Goal: Information Seeking & Learning: Learn about a topic

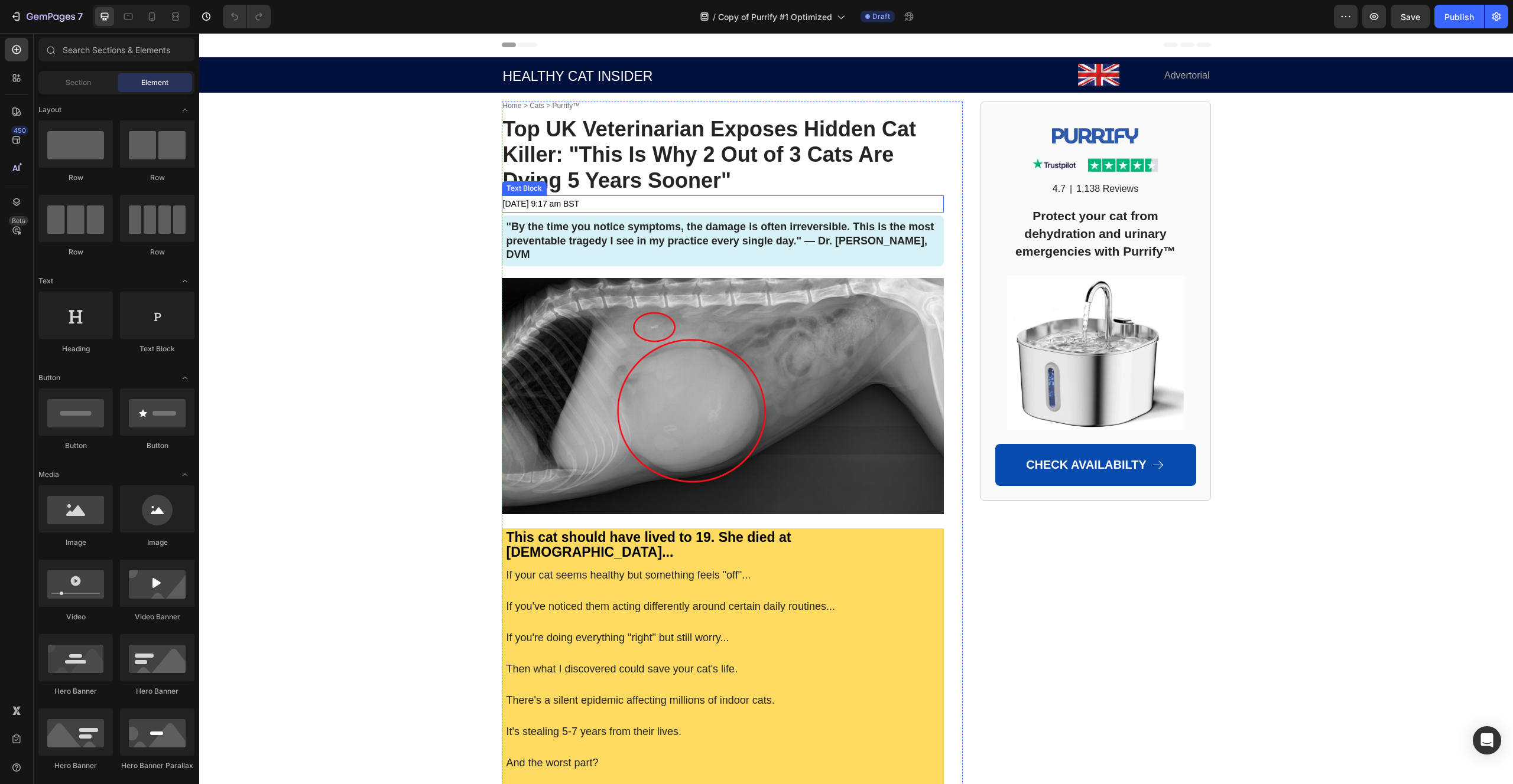
click at [618, 162] on span "Top UK Veterinarian Exposes Hidden Cat Killer: "This Is Why 2 Out of 3 Cats Are…" at bounding box center [710, 155] width 414 height 76
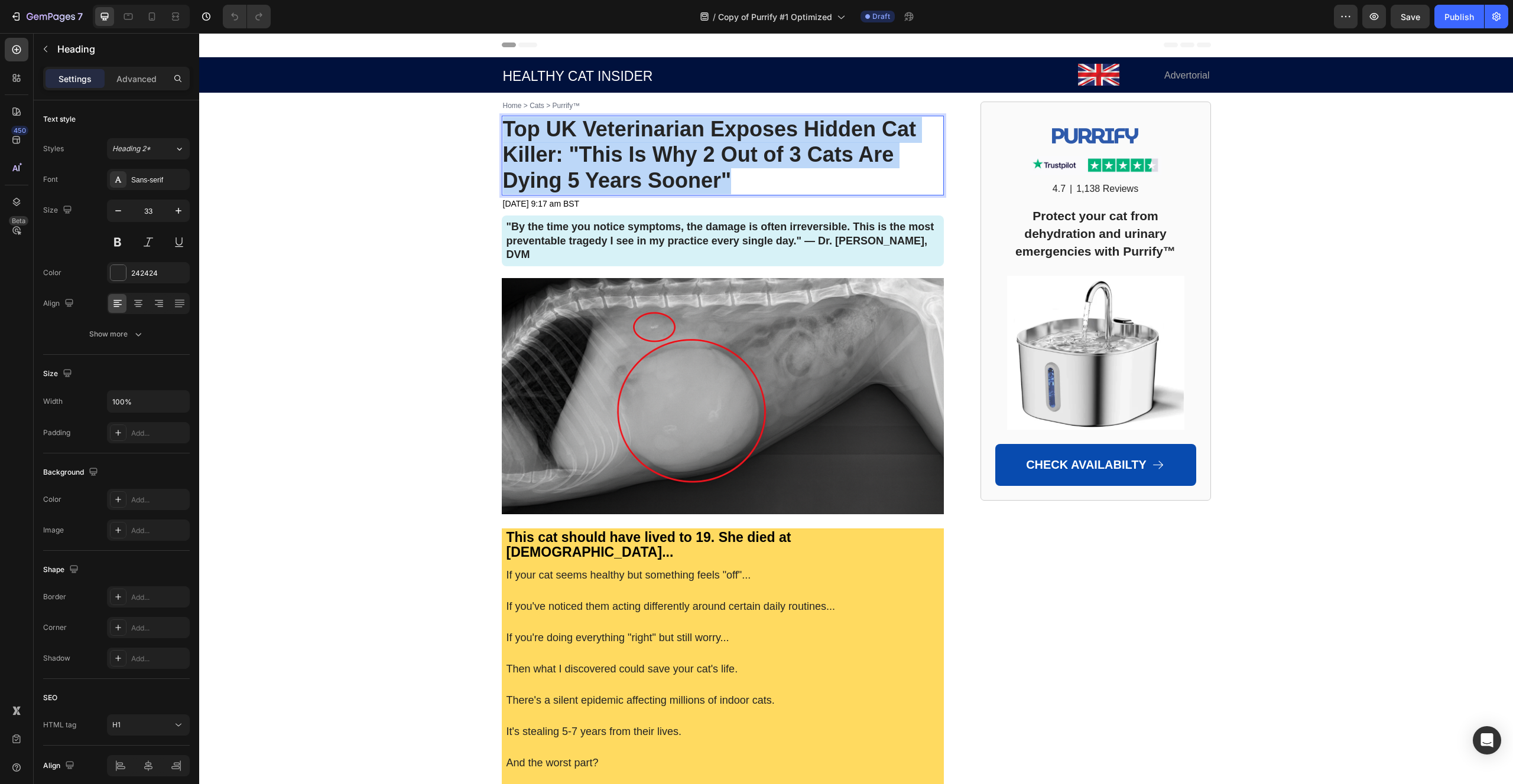
click at [618, 162] on span "Top UK Veterinarian Exposes Hidden Cat Killer: "This Is Why 2 Out of 3 Cats Are…" at bounding box center [710, 155] width 414 height 76
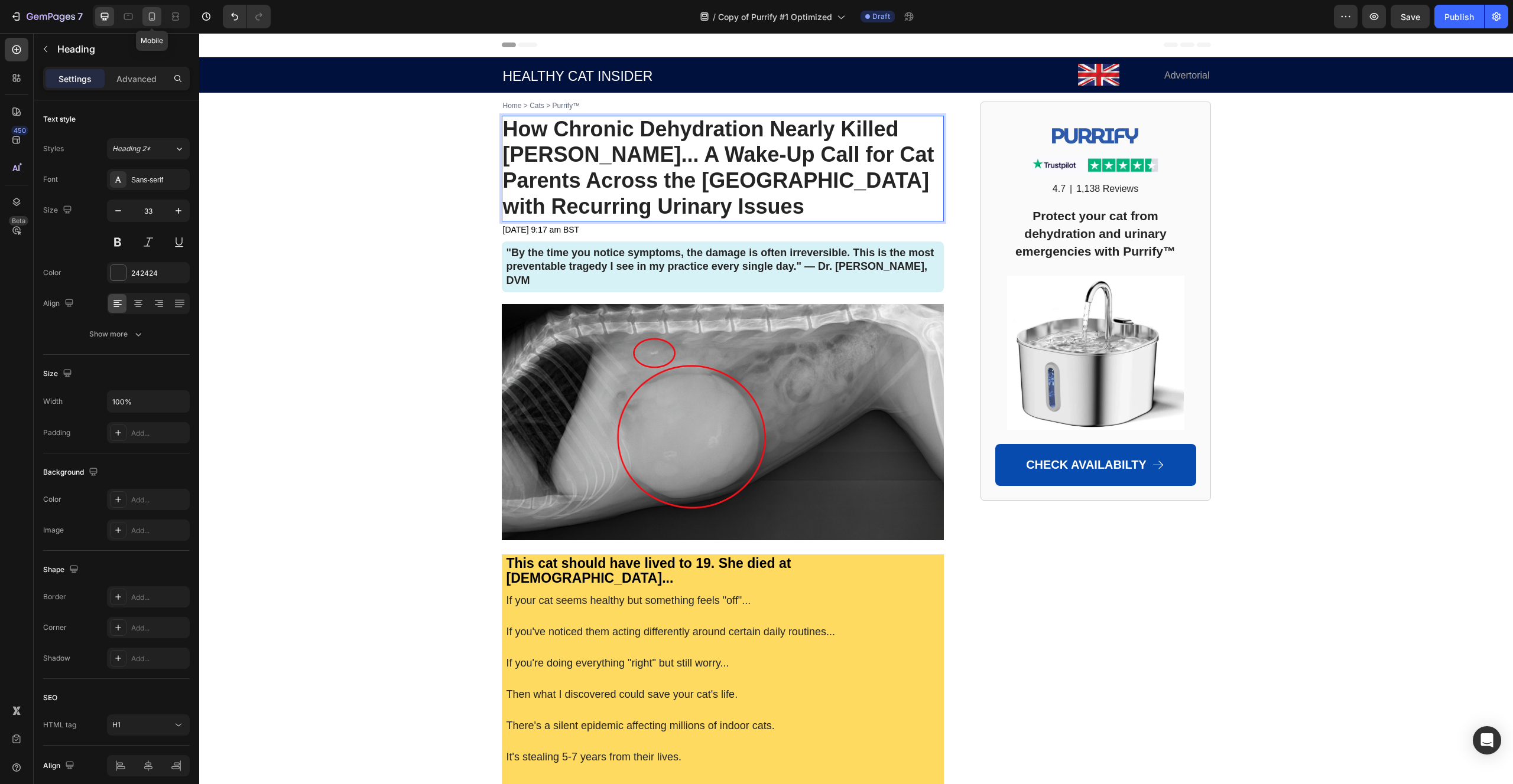
click at [150, 21] on icon at bounding box center [152, 16] width 12 height 12
type input "24"
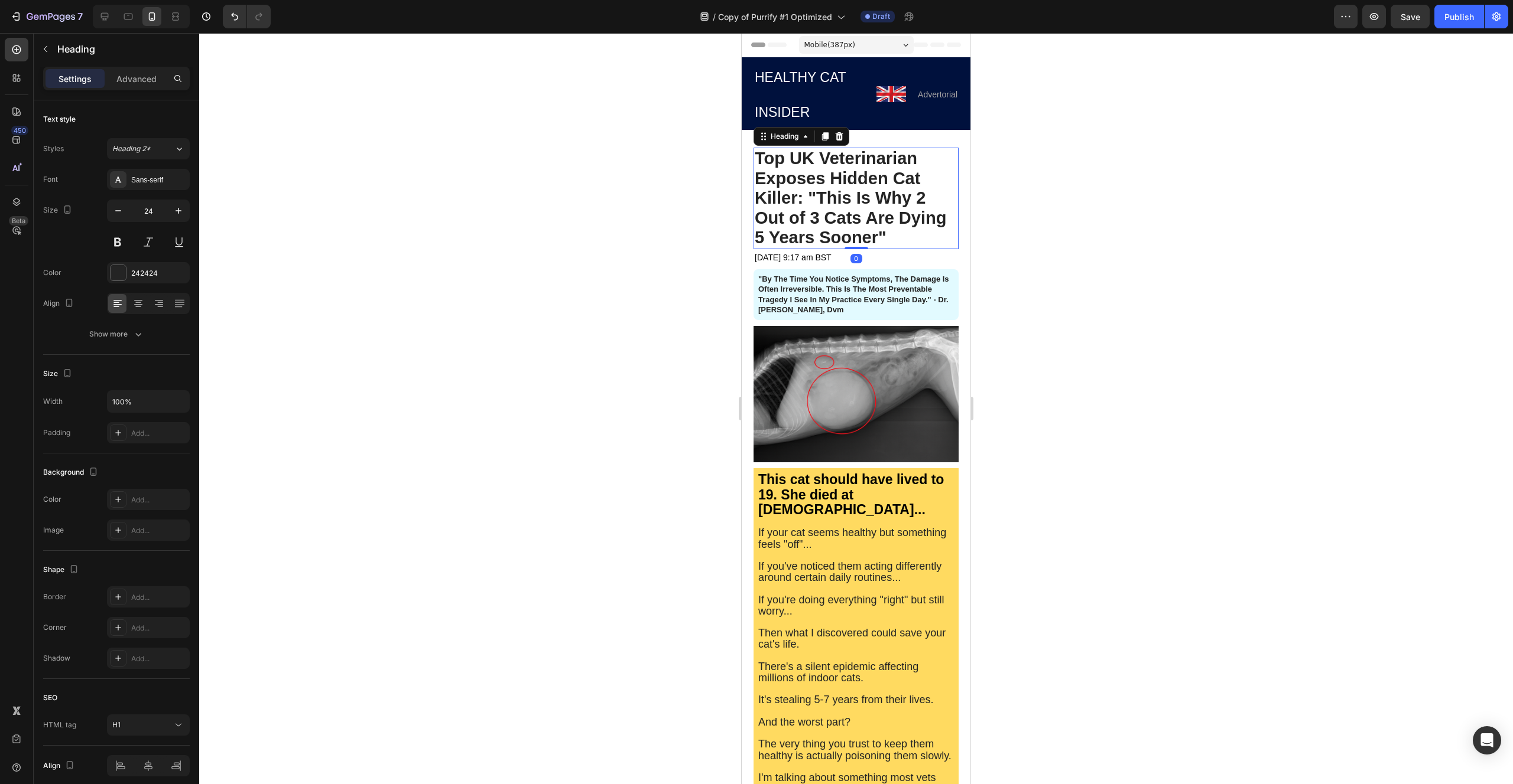
click at [814, 174] on strong "Top UK Veterinarian Exposes Hidden Cat Killer: "This Is Why 2 Out of 3 Cats Are…" at bounding box center [850, 198] width 191 height 98
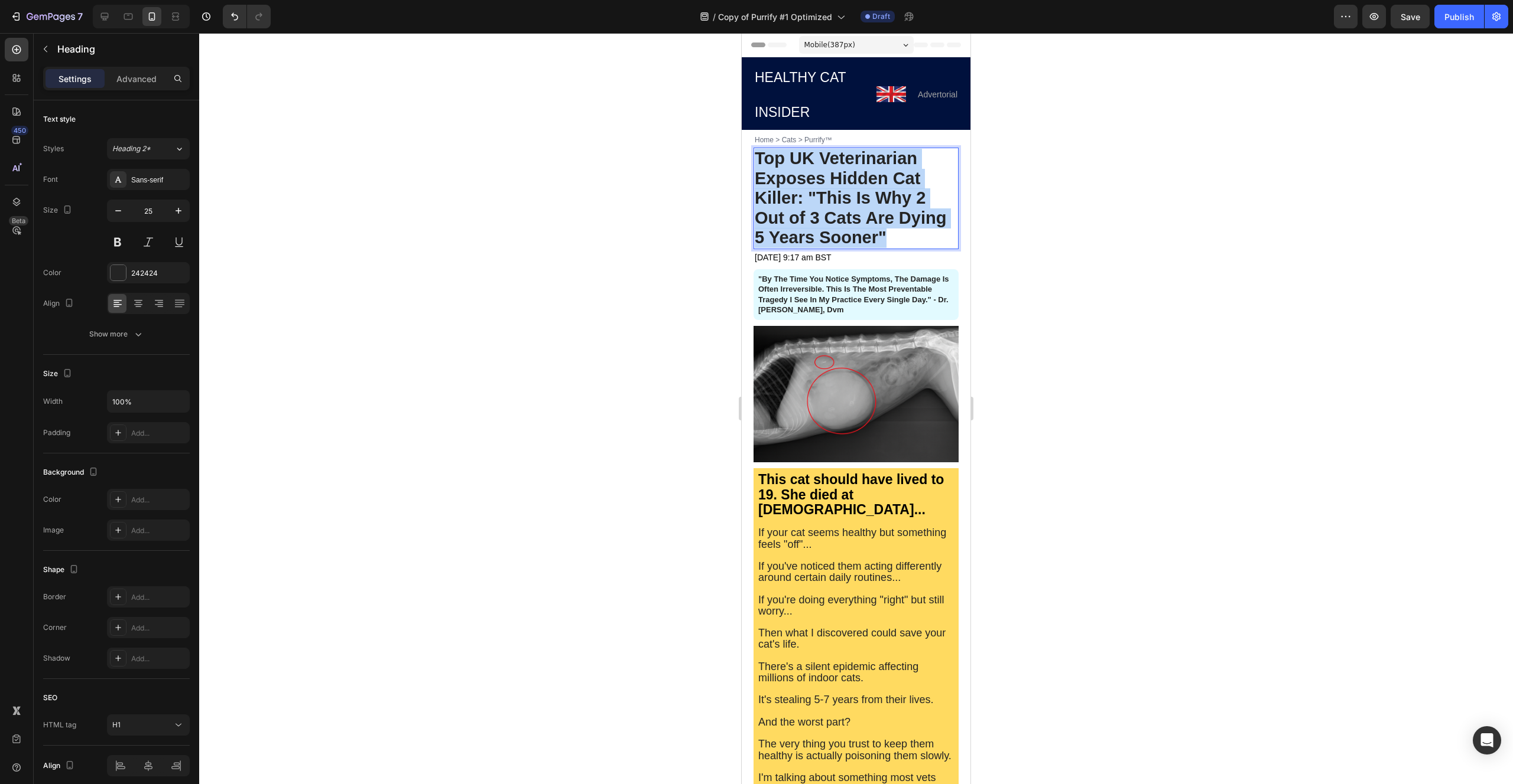
click at [814, 174] on strong "Top UK Veterinarian Exposes Hidden Cat Killer: "This Is Why 2 Out of 3 Cats Are…" at bounding box center [850, 198] width 191 height 98
type input "25"
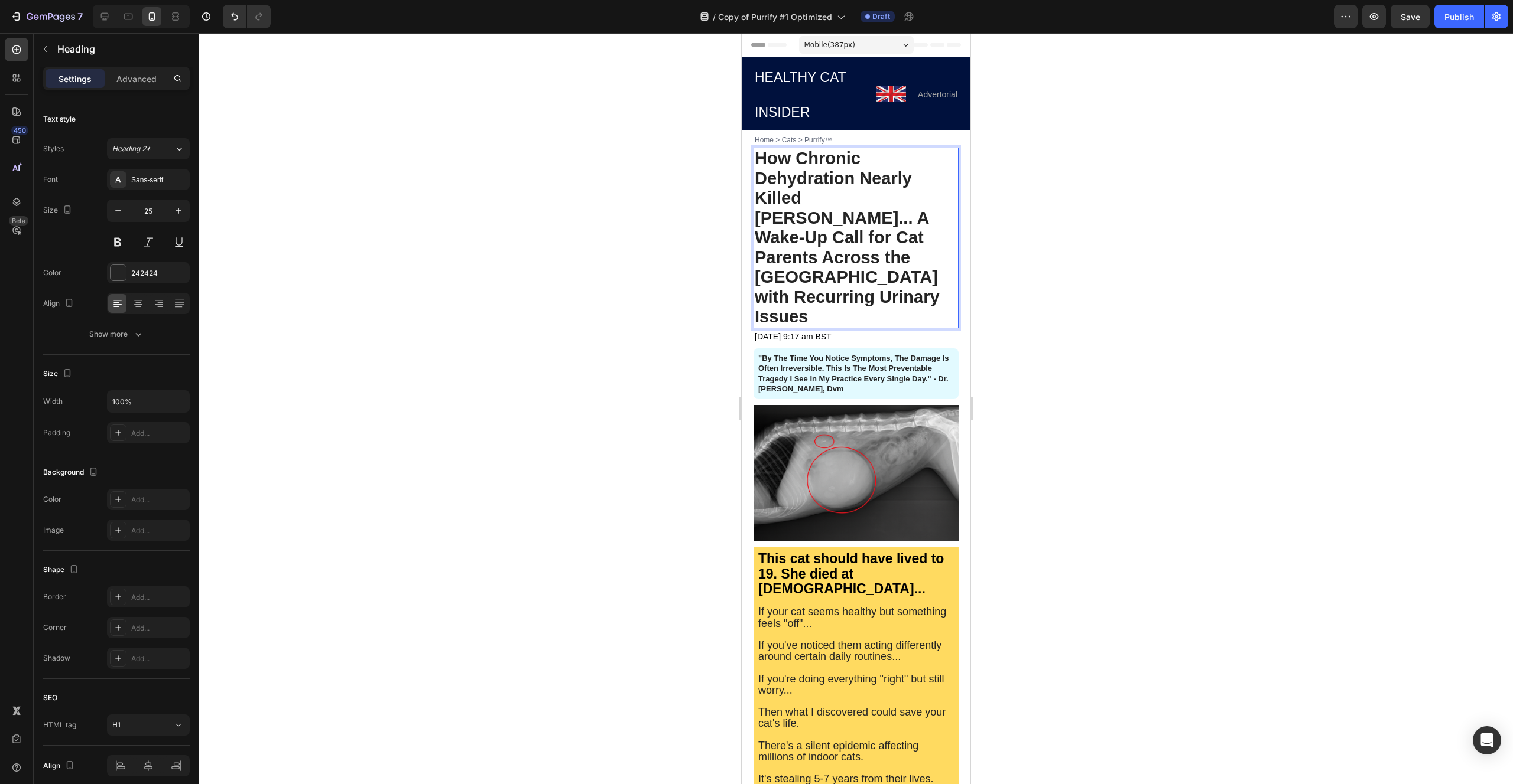
click at [810, 153] on strong "How Chronic Dehydration Nearly Killed [PERSON_NAME]... A Wake-Up Call for Cat P…" at bounding box center [847, 238] width 185 height 177
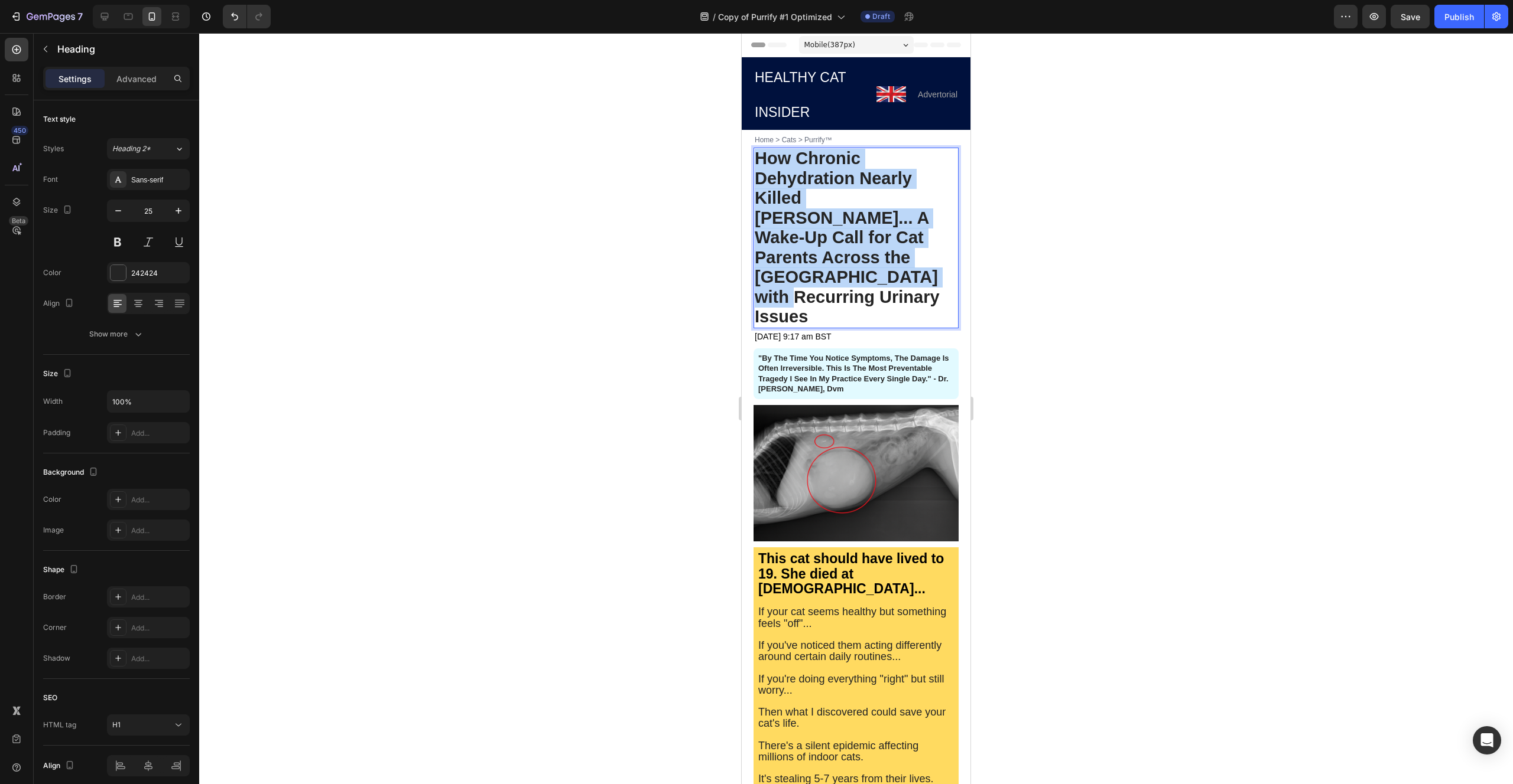
click at [810, 154] on strong "How Chronic Dehydration Nearly Killed [PERSON_NAME]... A Wake-Up Call for Cat P…" at bounding box center [847, 238] width 185 height 177
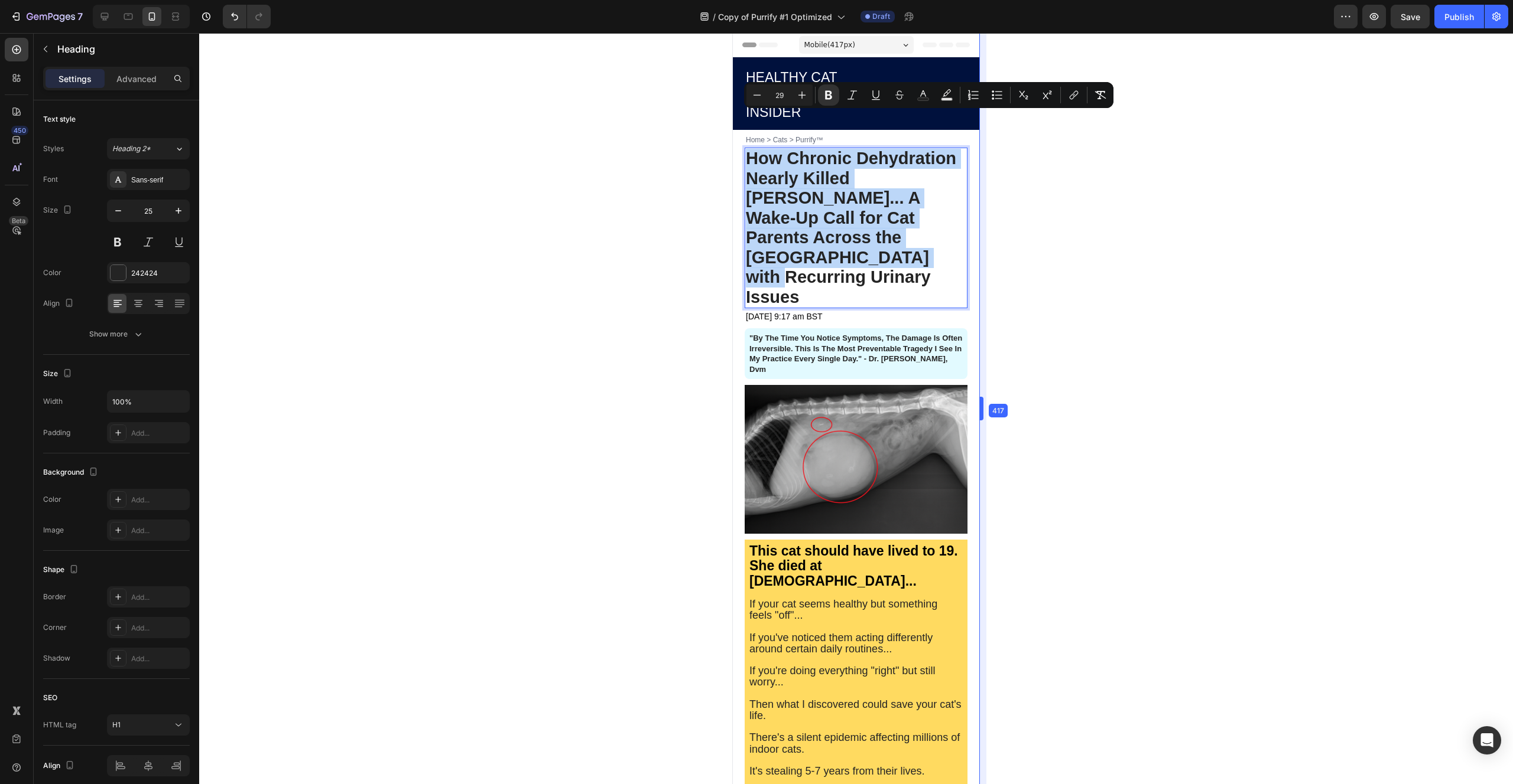
drag, startPoint x: 970, startPoint y: 405, endPoint x: 989, endPoint y: 394, distance: 22.0
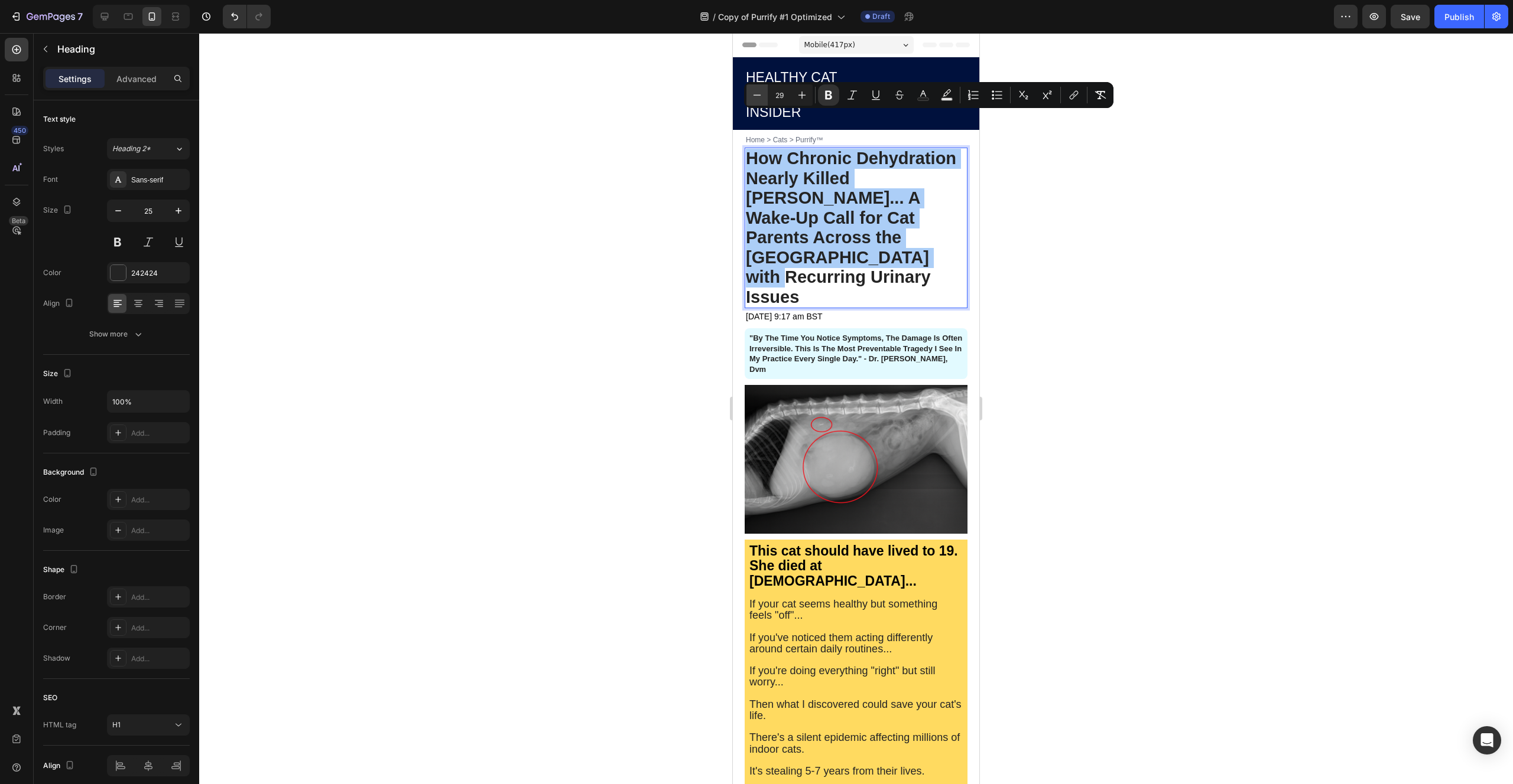
click at [758, 98] on icon "Editor contextual toolbar" at bounding box center [757, 95] width 12 height 12
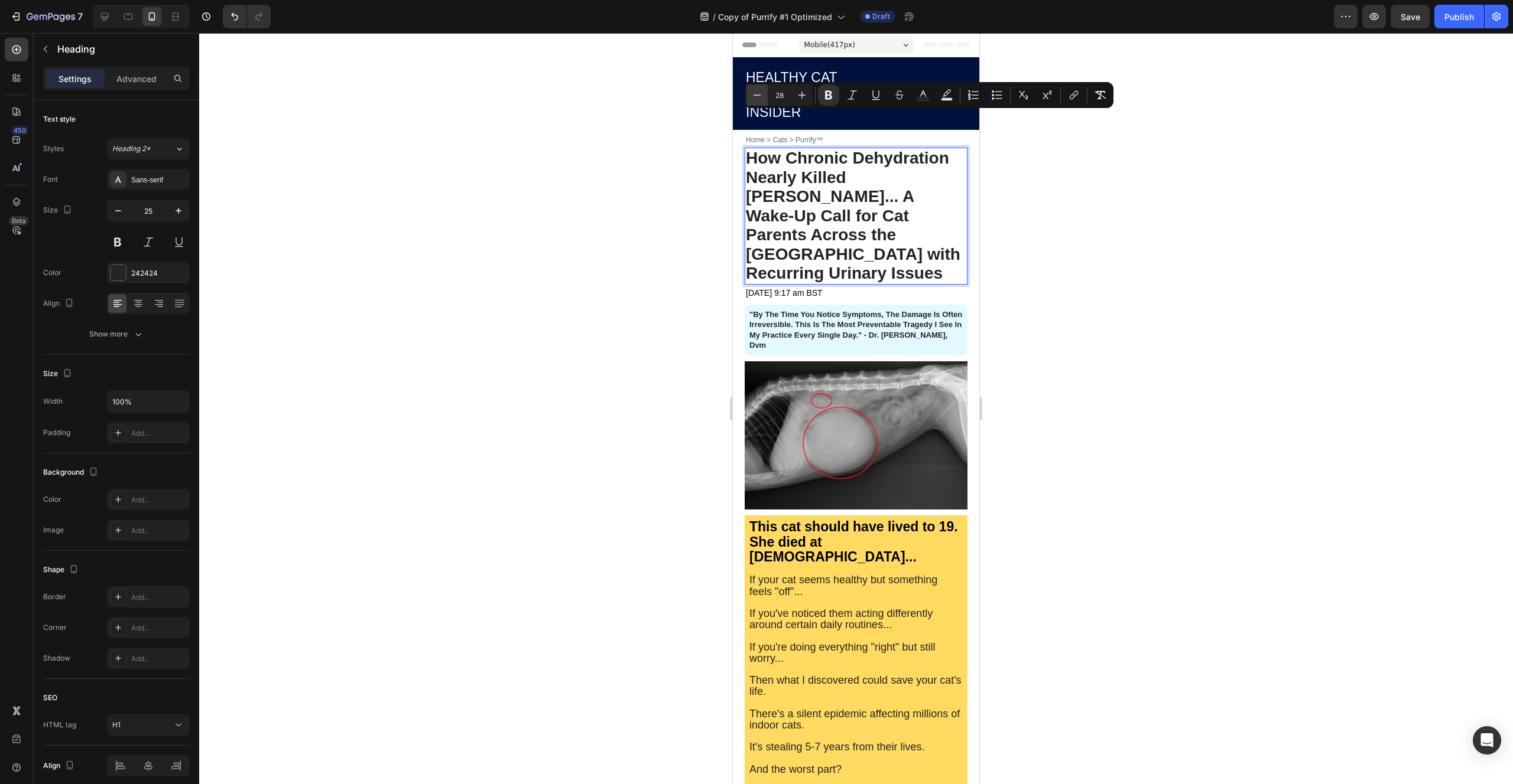
click at [758, 98] on icon "Editor contextual toolbar" at bounding box center [757, 95] width 12 height 12
type input "27"
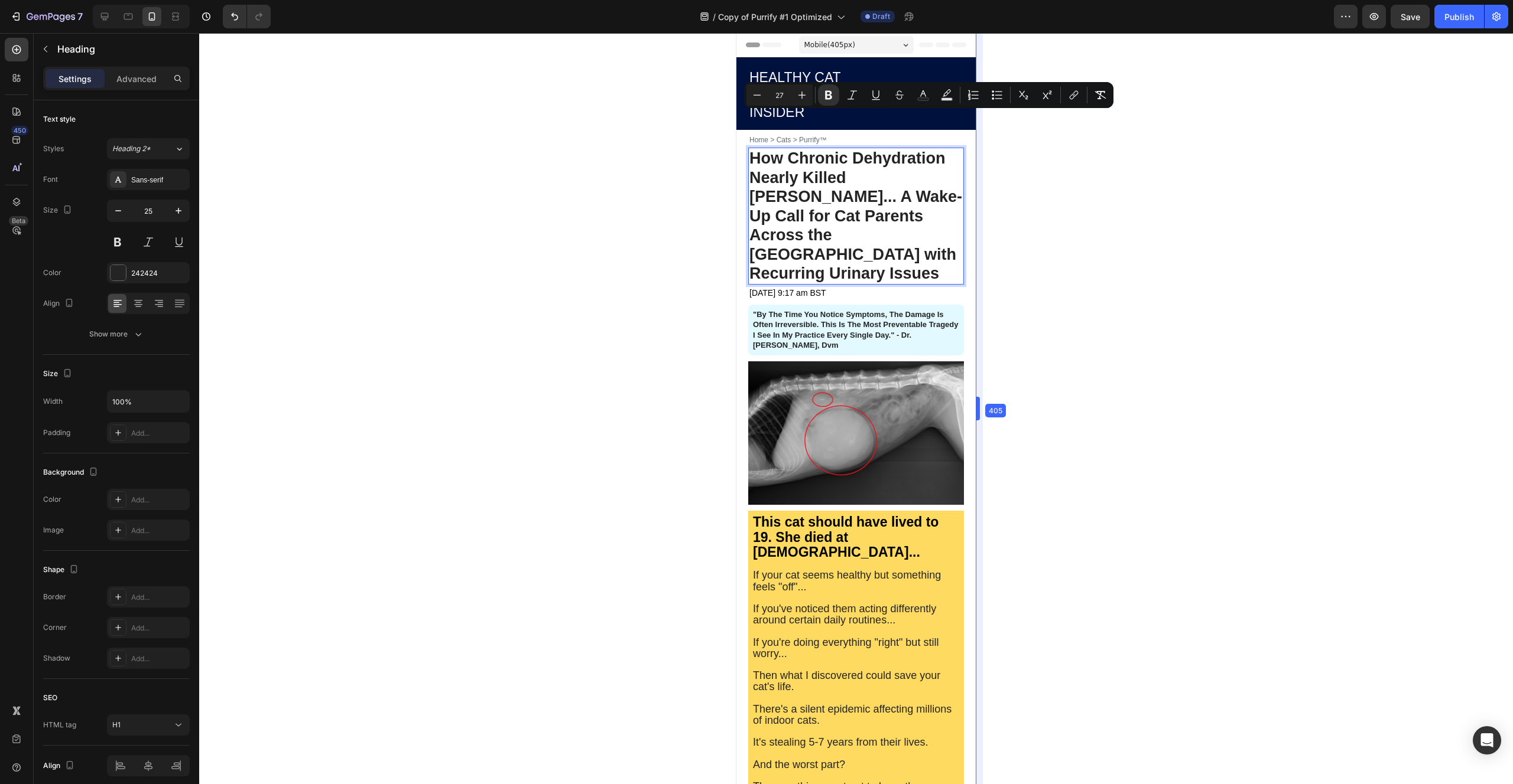
drag, startPoint x: 983, startPoint y: 410, endPoint x: 976, endPoint y: 414, distance: 8.1
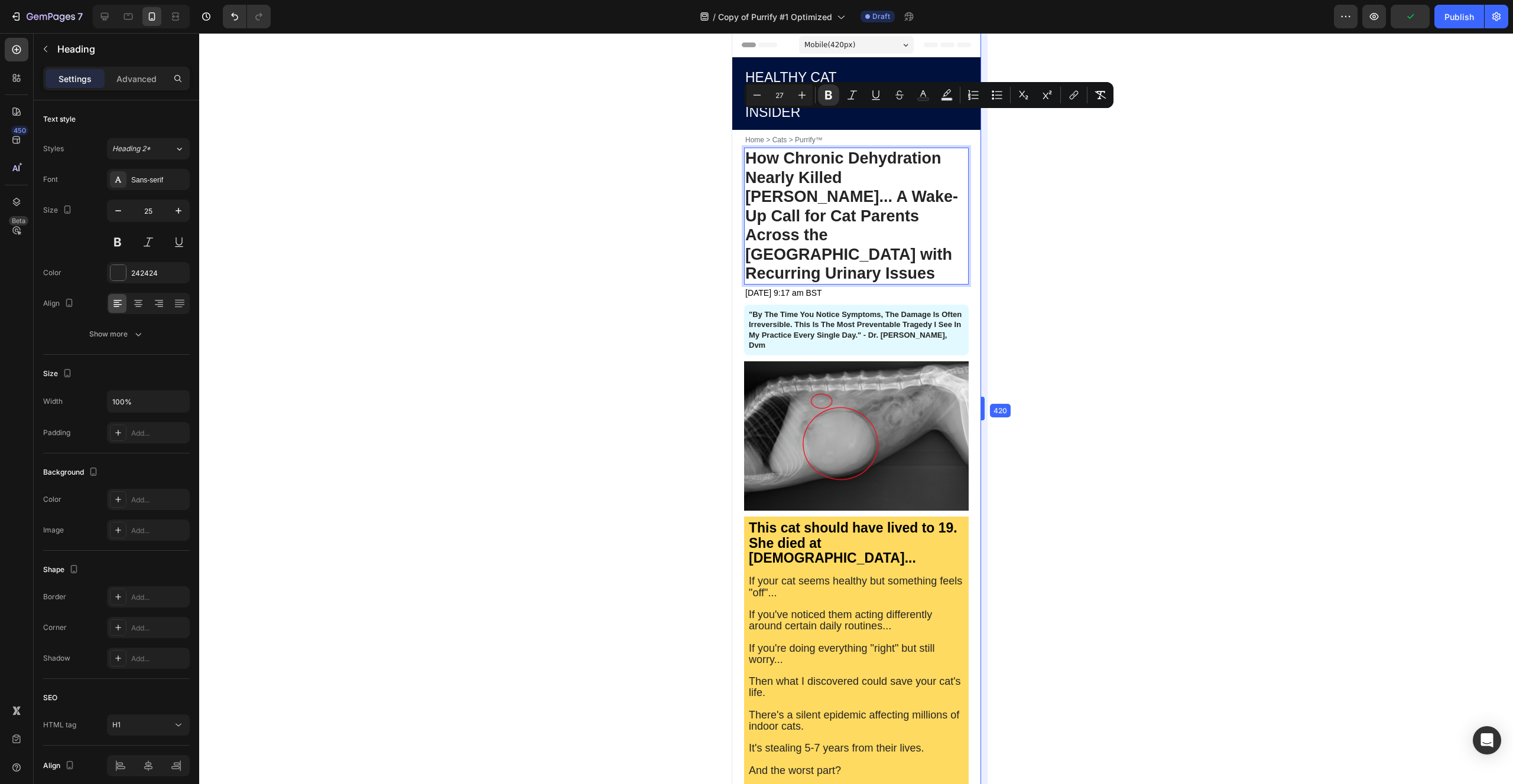
drag, startPoint x: 976, startPoint y: 414, endPoint x: 985, endPoint y: 414, distance: 9.0
click at [1018, 383] on div at bounding box center [855, 408] width 1313 height 751
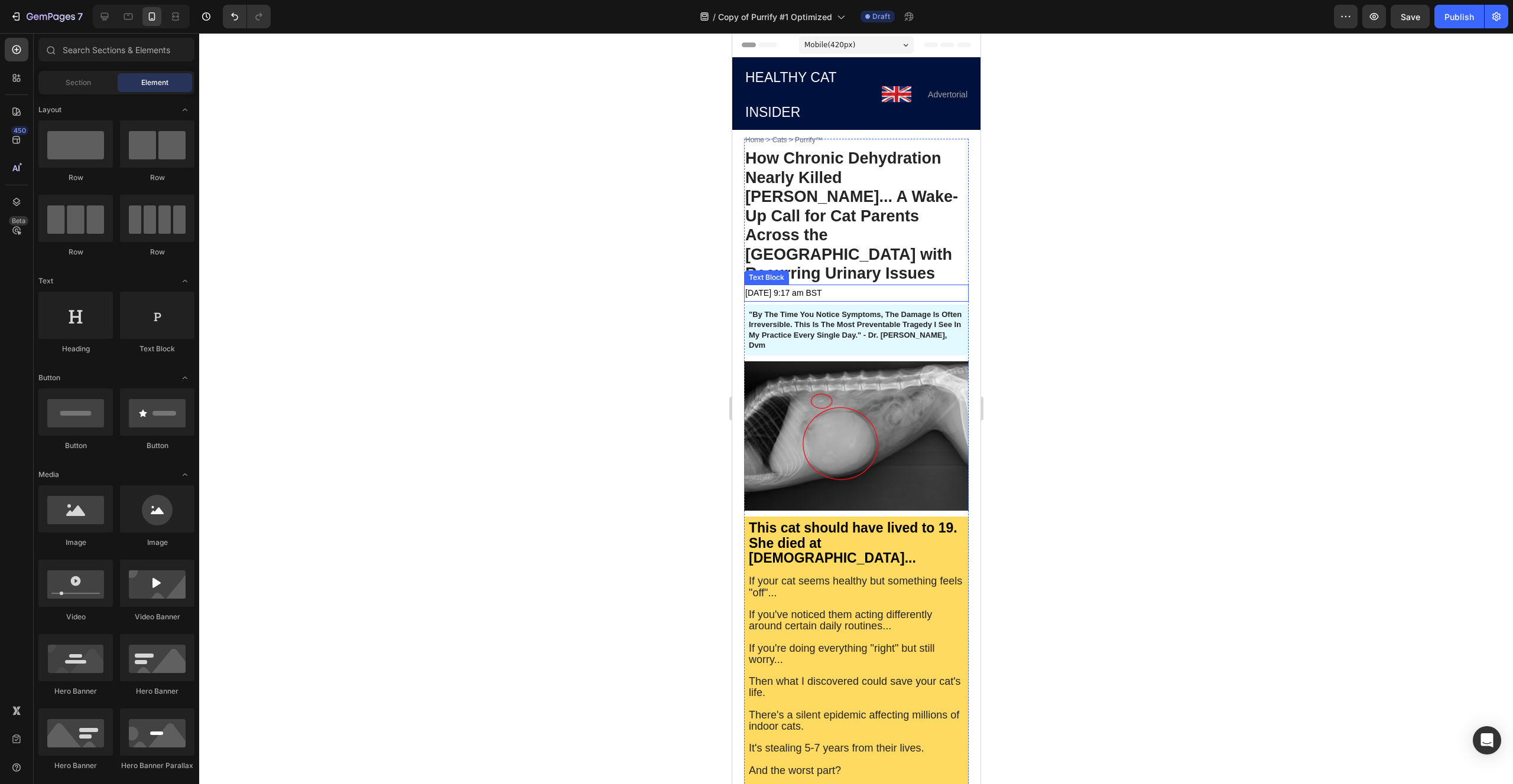
click at [804, 288] on span "[DATE] 9:17 am BST" at bounding box center [782, 293] width 77 height 9
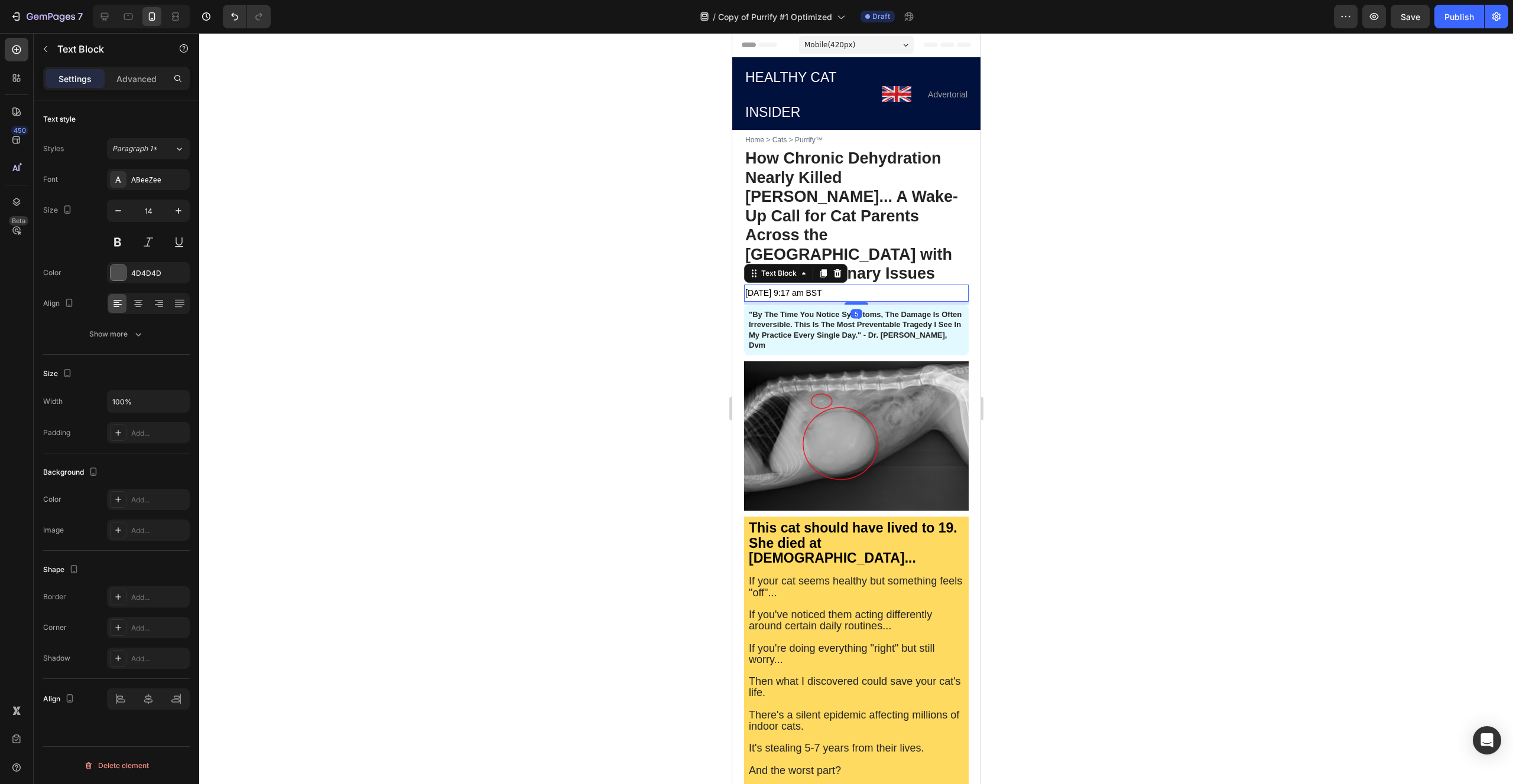
click at [804, 288] on span "[DATE] 9:17 am BST" at bounding box center [782, 293] width 77 height 9
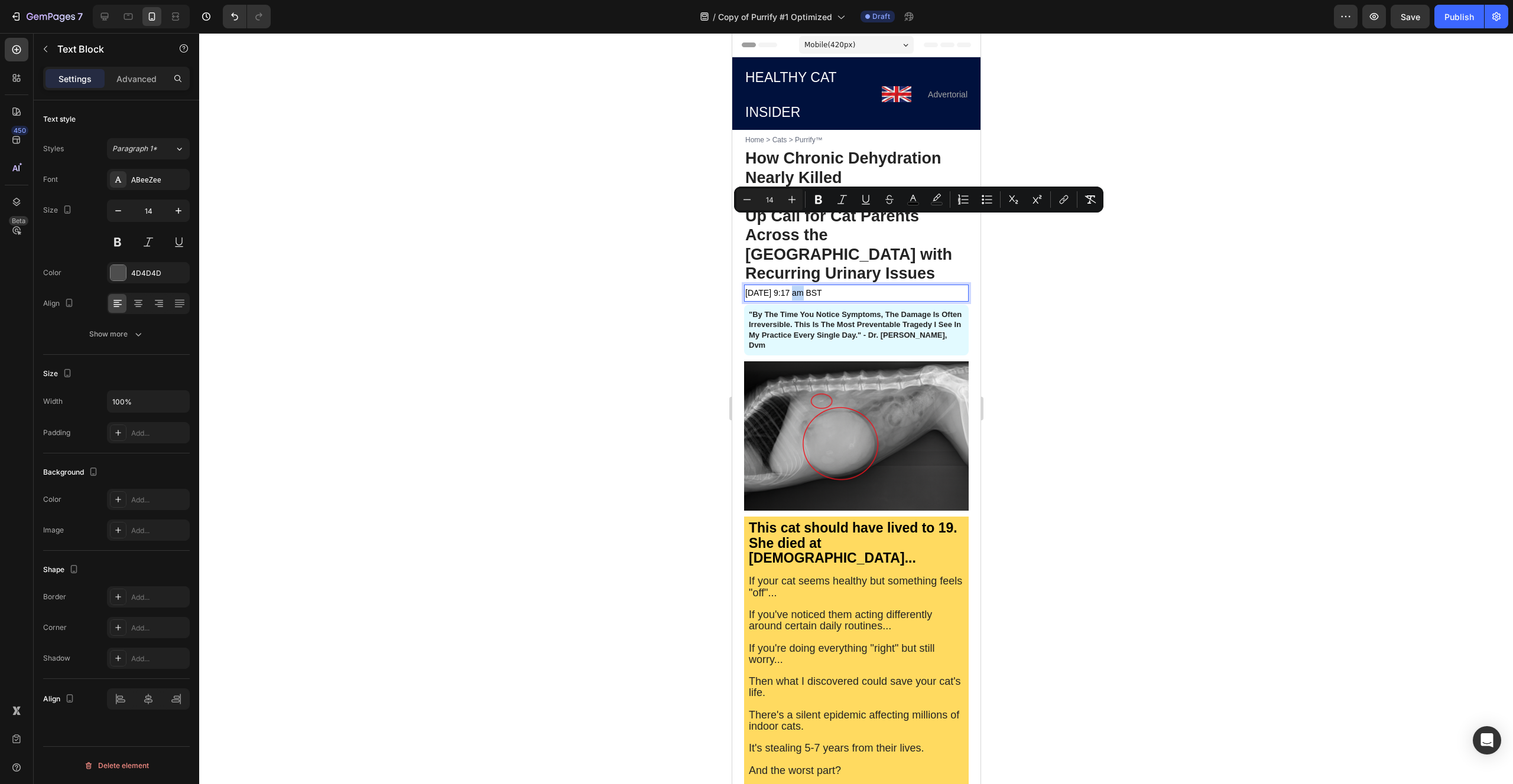
click at [804, 288] on span "[DATE] 9:17 am BST" at bounding box center [782, 293] width 77 height 9
click at [689, 230] on div at bounding box center [855, 408] width 1313 height 751
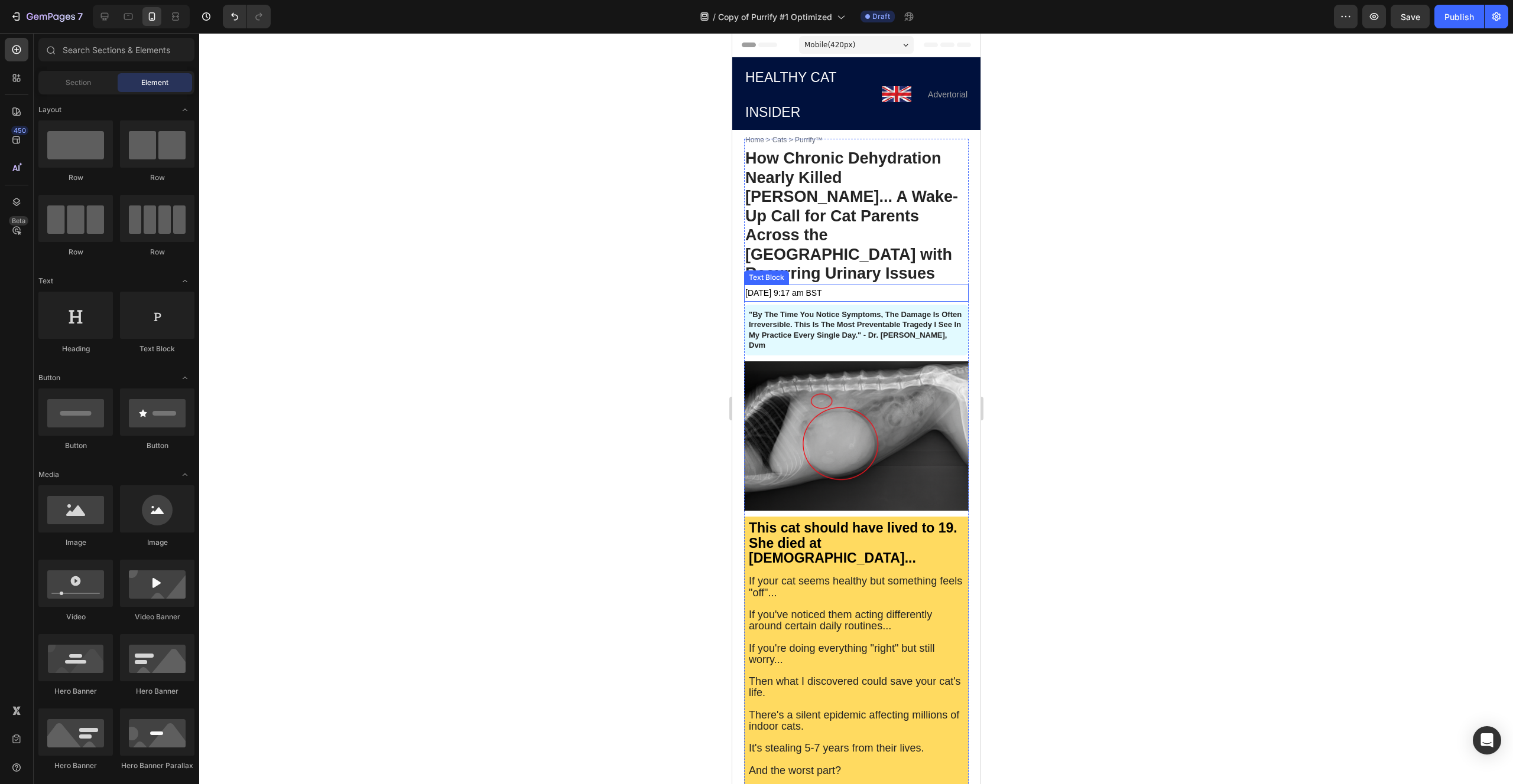
click at [817, 288] on span "[DATE] 9:17 am BST" at bounding box center [782, 293] width 77 height 9
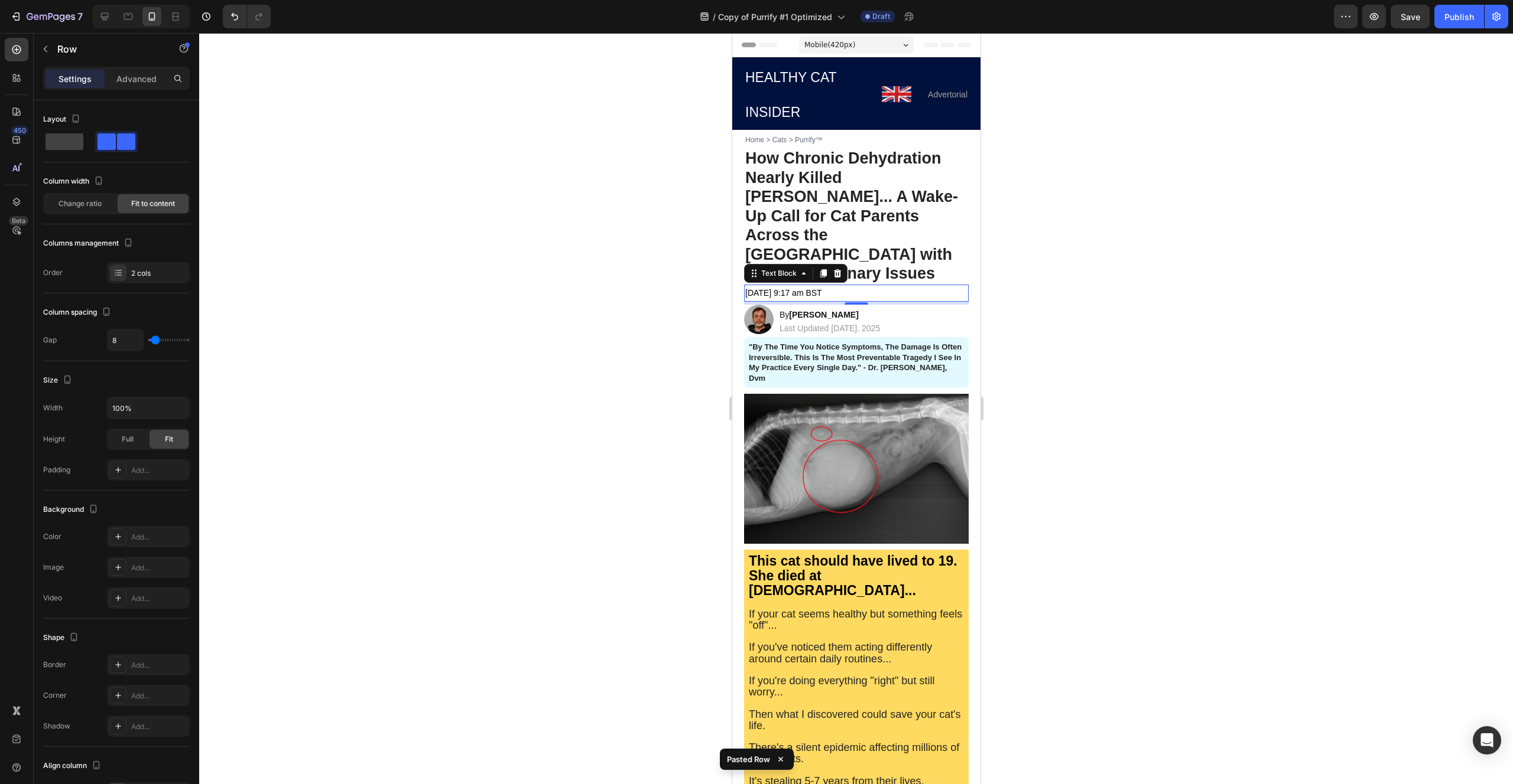
click at [857, 286] on p "[DATE] 9:17 am BST" at bounding box center [855, 293] width 222 height 14
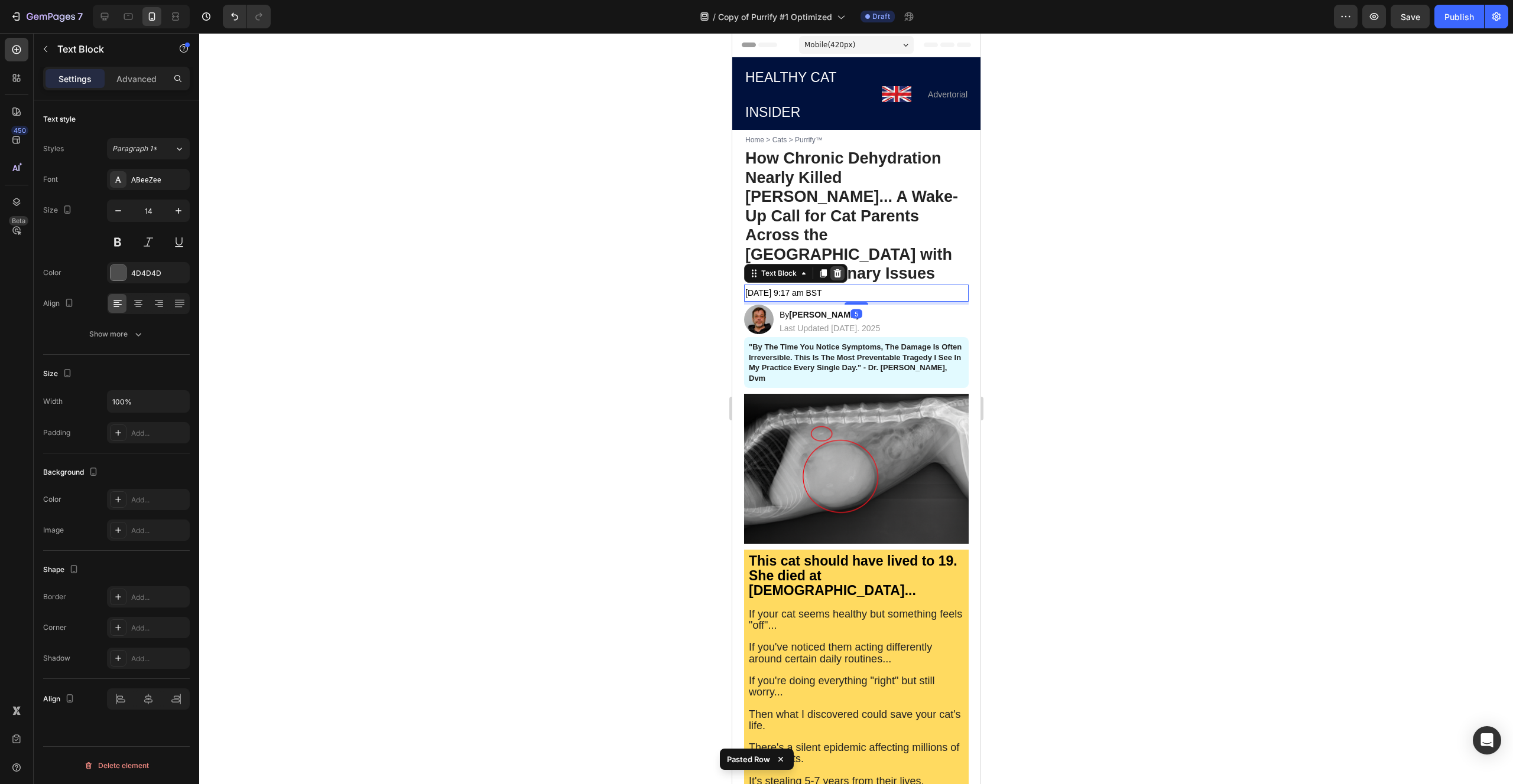
click at [838, 269] on icon at bounding box center [837, 273] width 8 height 9
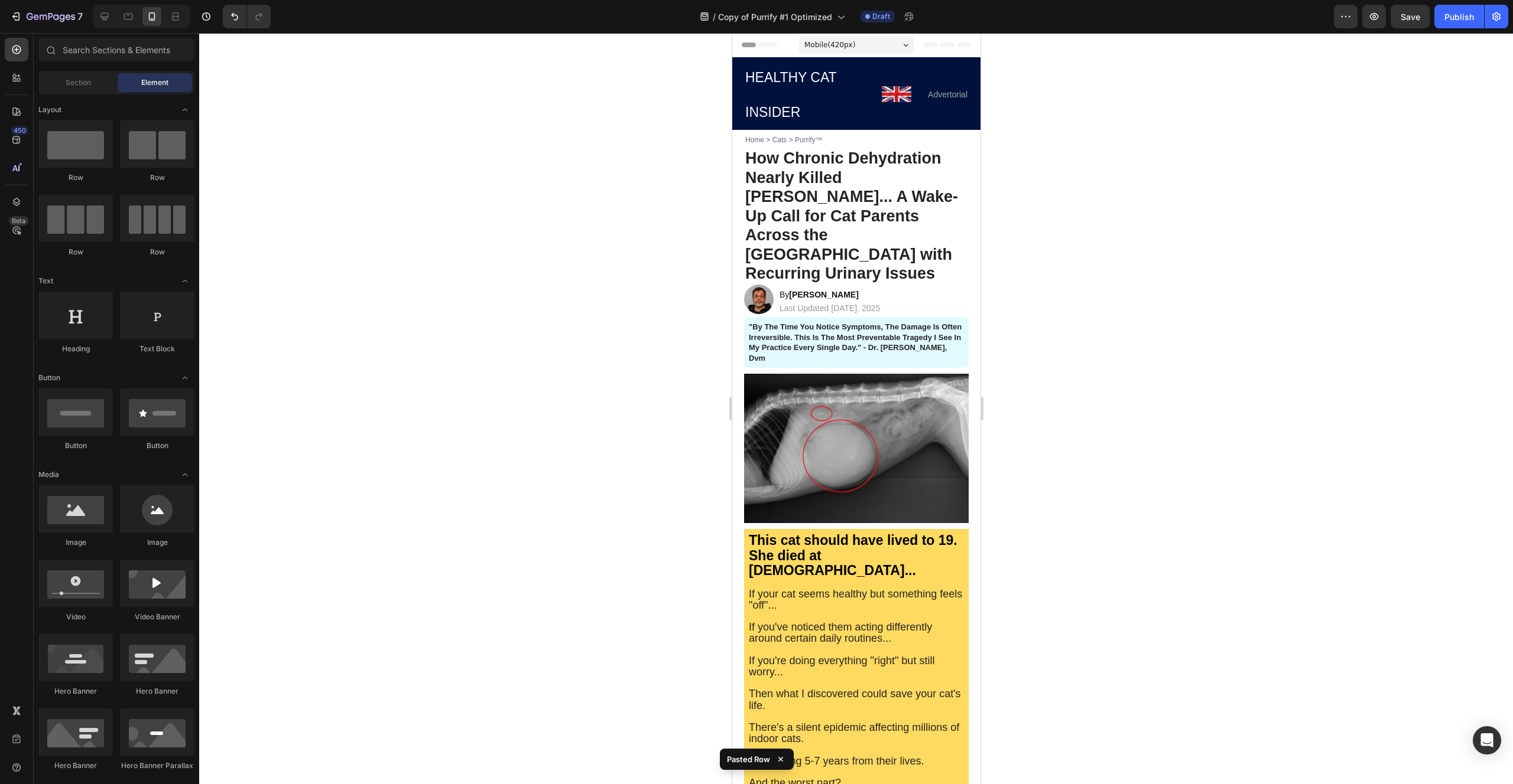
click at [621, 255] on div at bounding box center [855, 408] width 1313 height 751
click at [904, 285] on div "Image By [PERSON_NAME] Text Block Last Updated [DATE]. 2025 Text Block Row" at bounding box center [856, 301] width 225 height 32
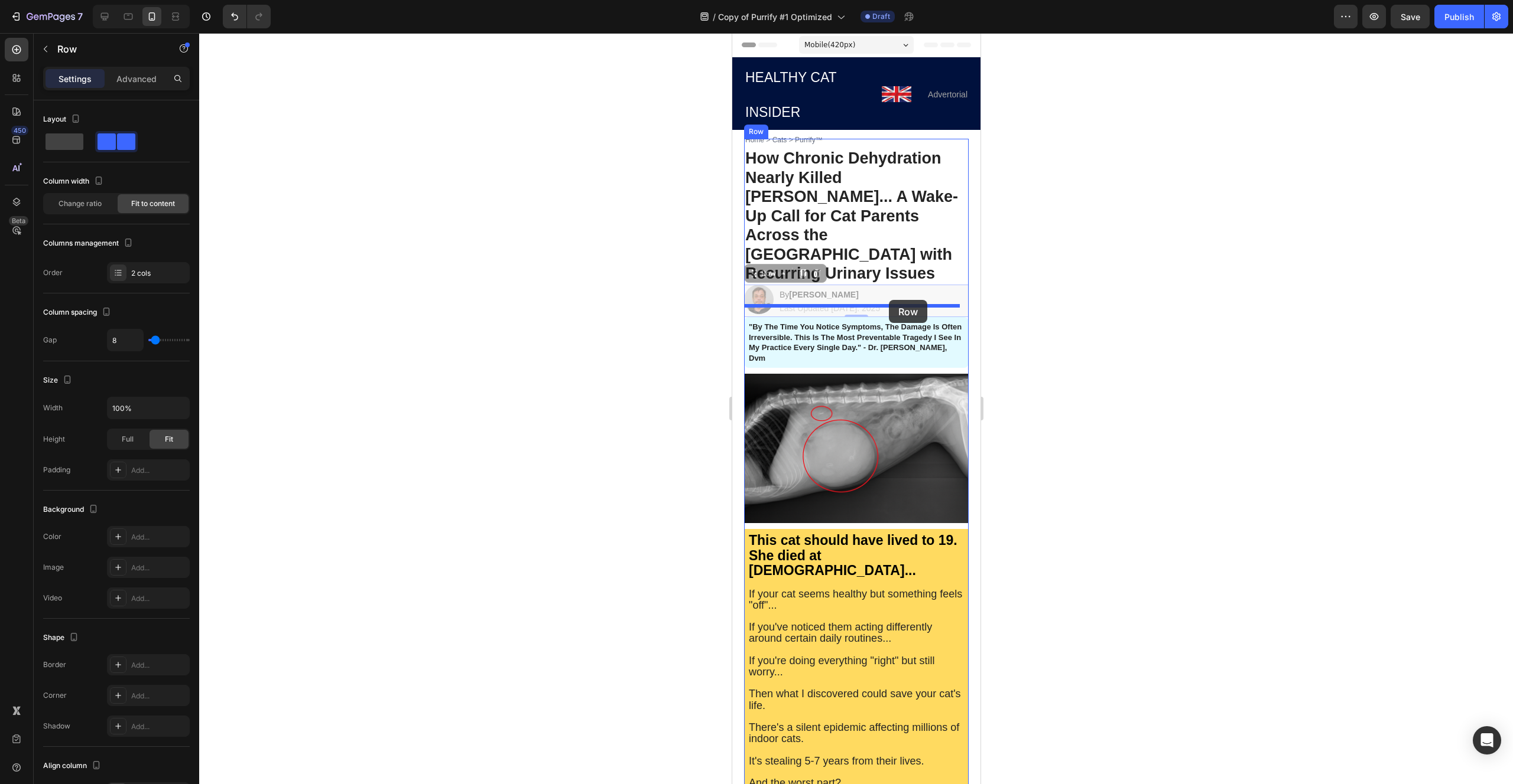
drag, startPoint x: 893, startPoint y: 223, endPoint x: 888, endPoint y: 300, distance: 77.2
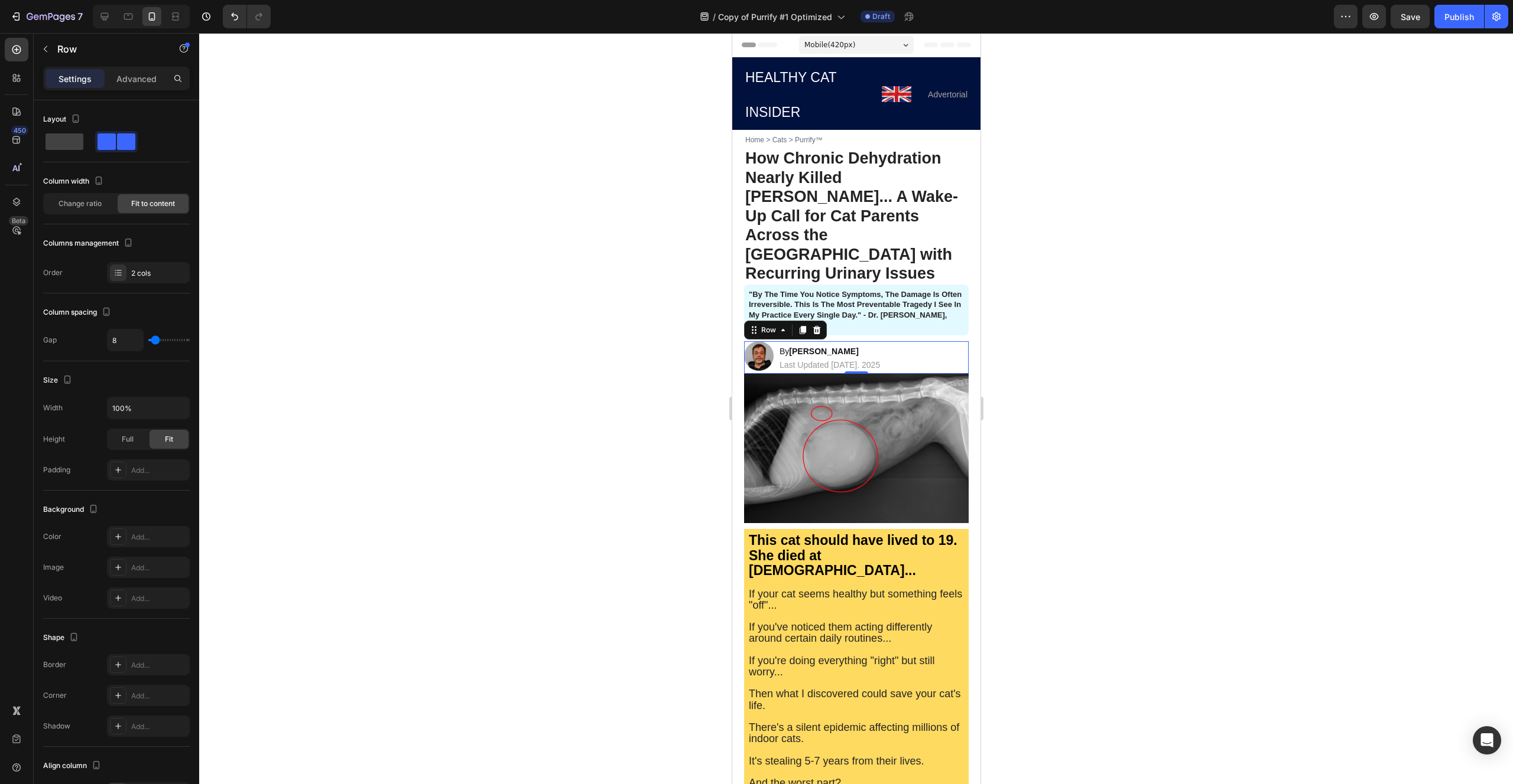
click at [667, 316] on div at bounding box center [855, 408] width 1313 height 751
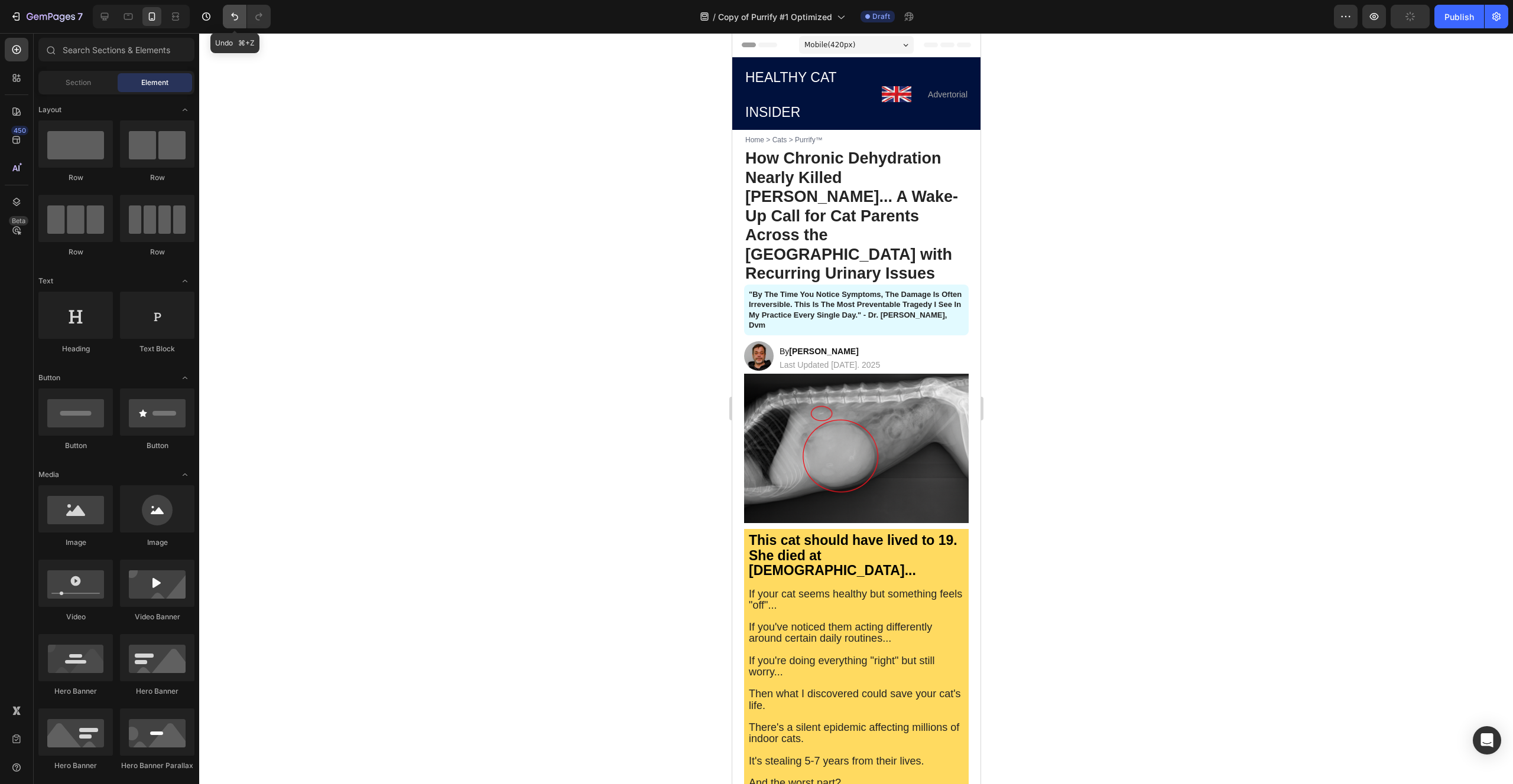
click at [233, 18] on icon "Undo/Redo" at bounding box center [235, 16] width 12 height 12
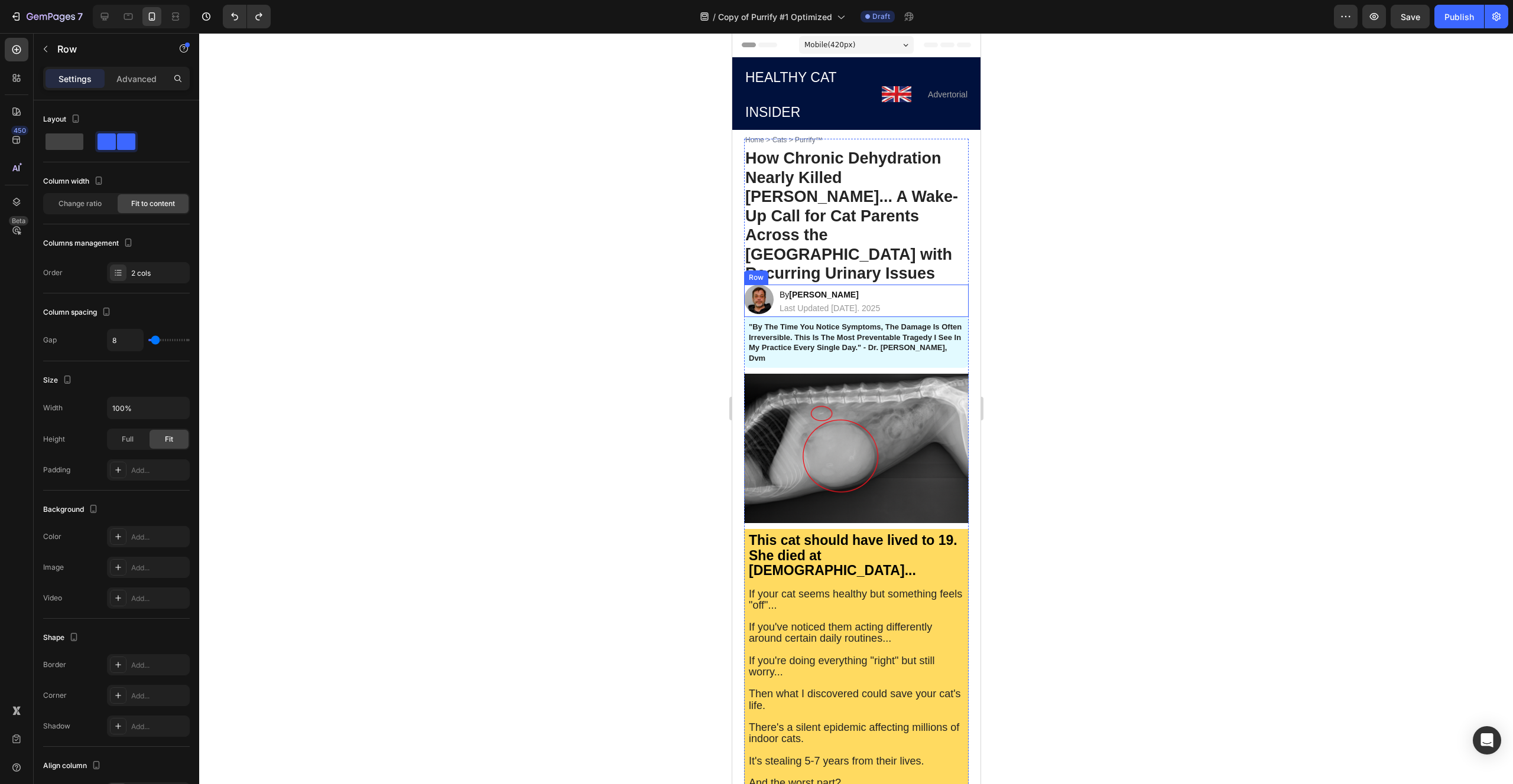
click at [901, 285] on div "Image By [PERSON_NAME] Text Block Last Updated [DATE]. 2025 Text Block Row" at bounding box center [856, 301] width 225 height 32
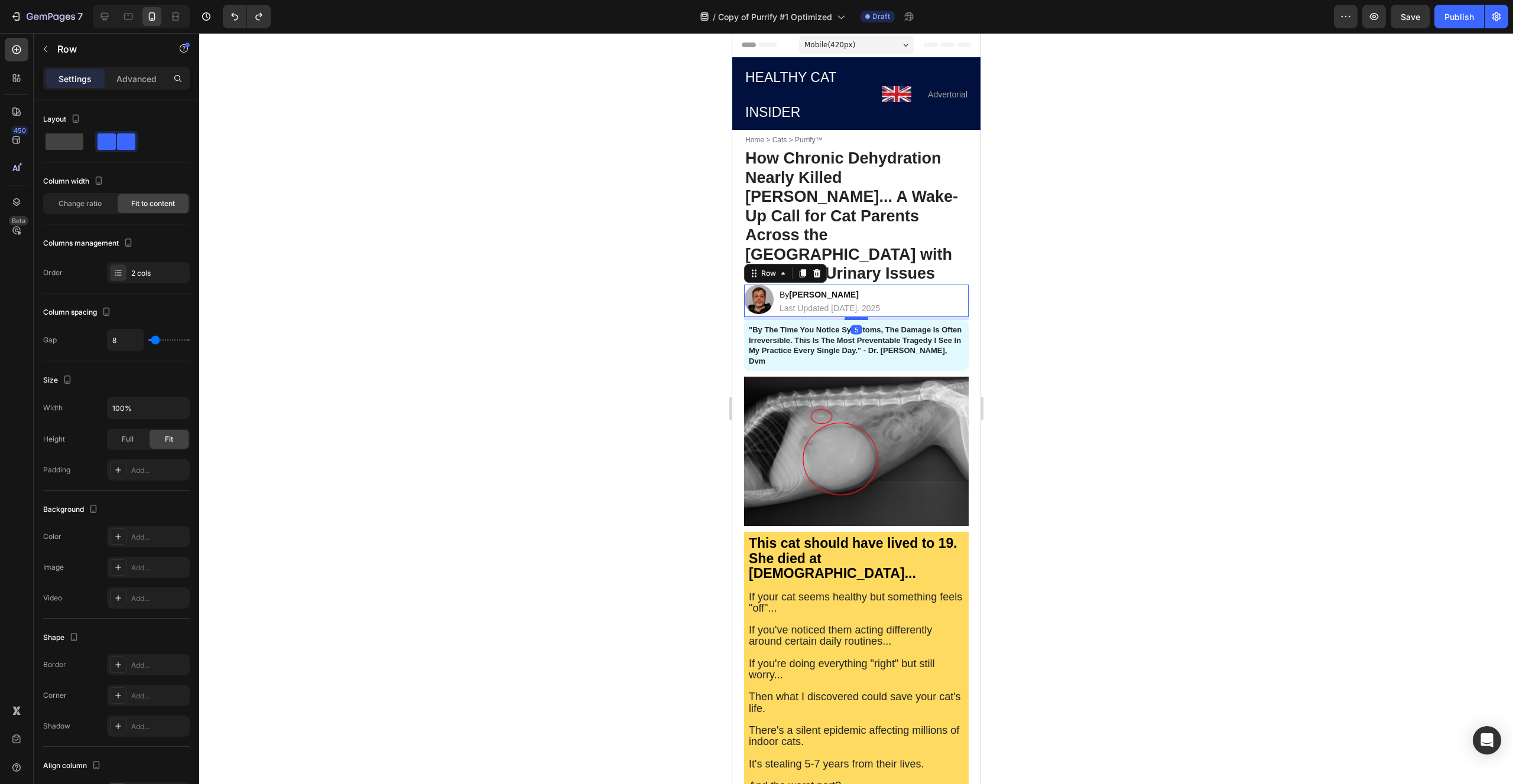
click at [849, 316] on div at bounding box center [855, 318] width 24 height 3
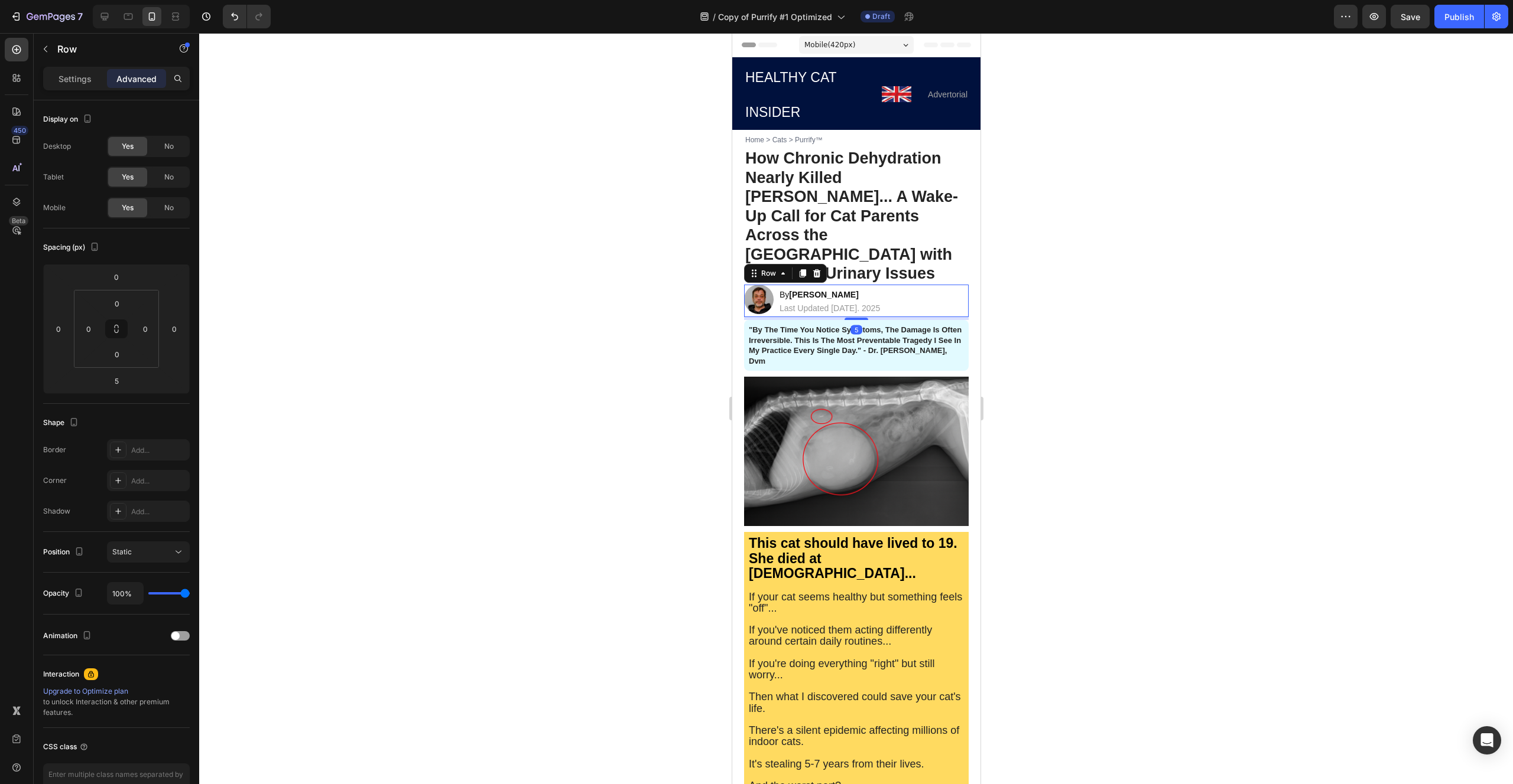
click at [696, 232] on div at bounding box center [855, 408] width 1313 height 751
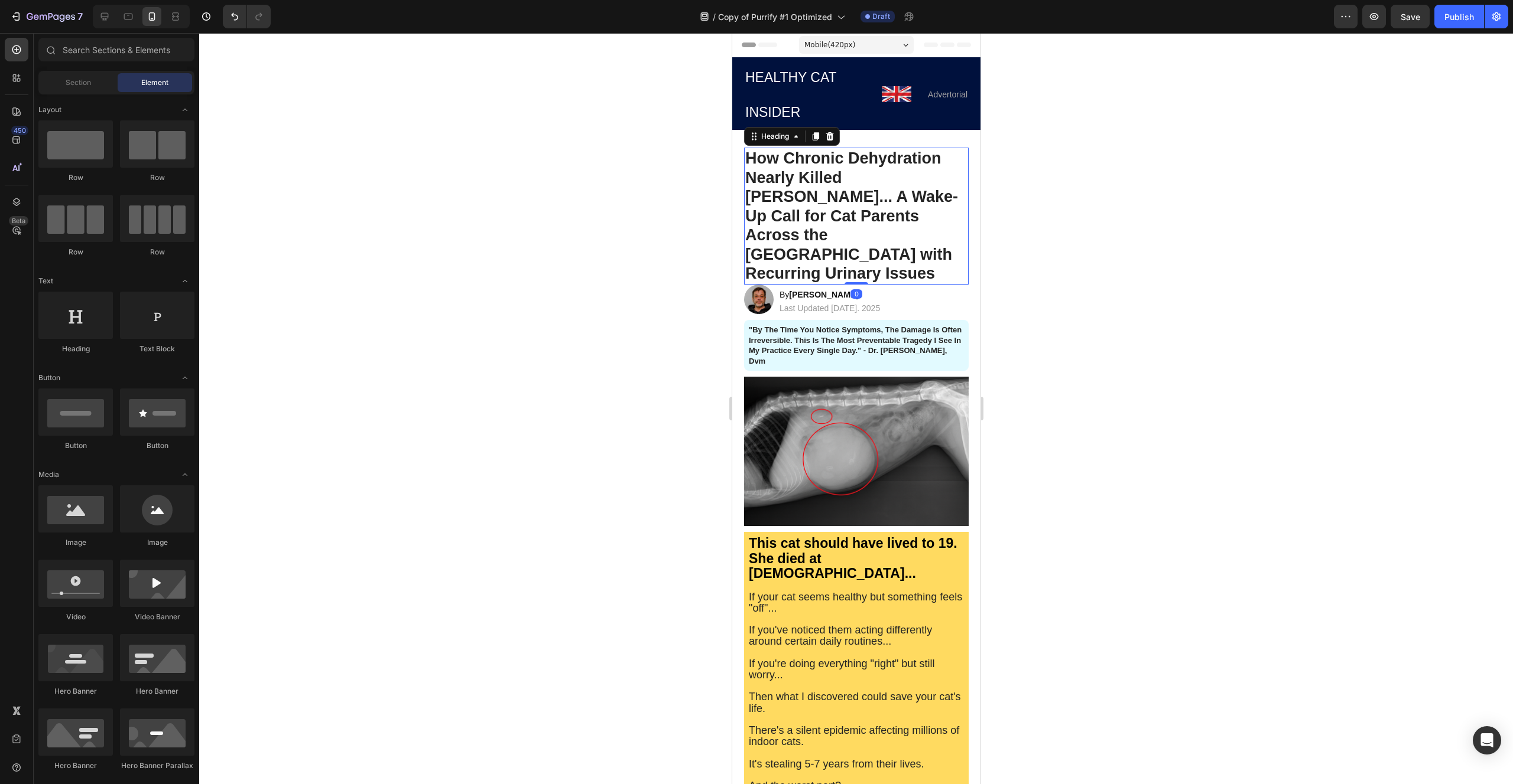
click at [811, 196] on strong "How Chronic Dehydration Nearly Killed [PERSON_NAME]... A Wake-Up Call for Cat P…" at bounding box center [851, 216] width 213 height 133
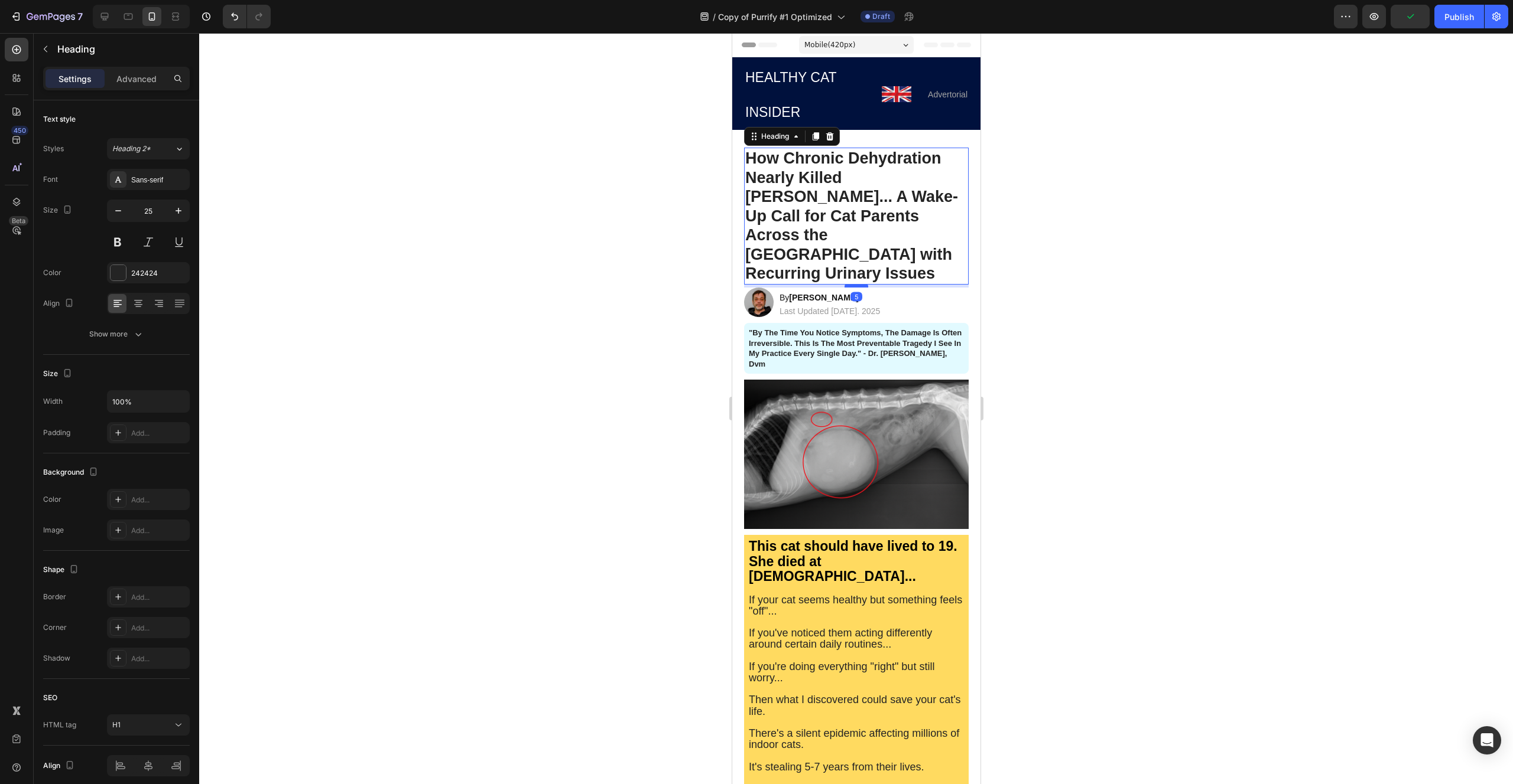
click at [859, 284] on div at bounding box center [855, 286] width 24 height 3
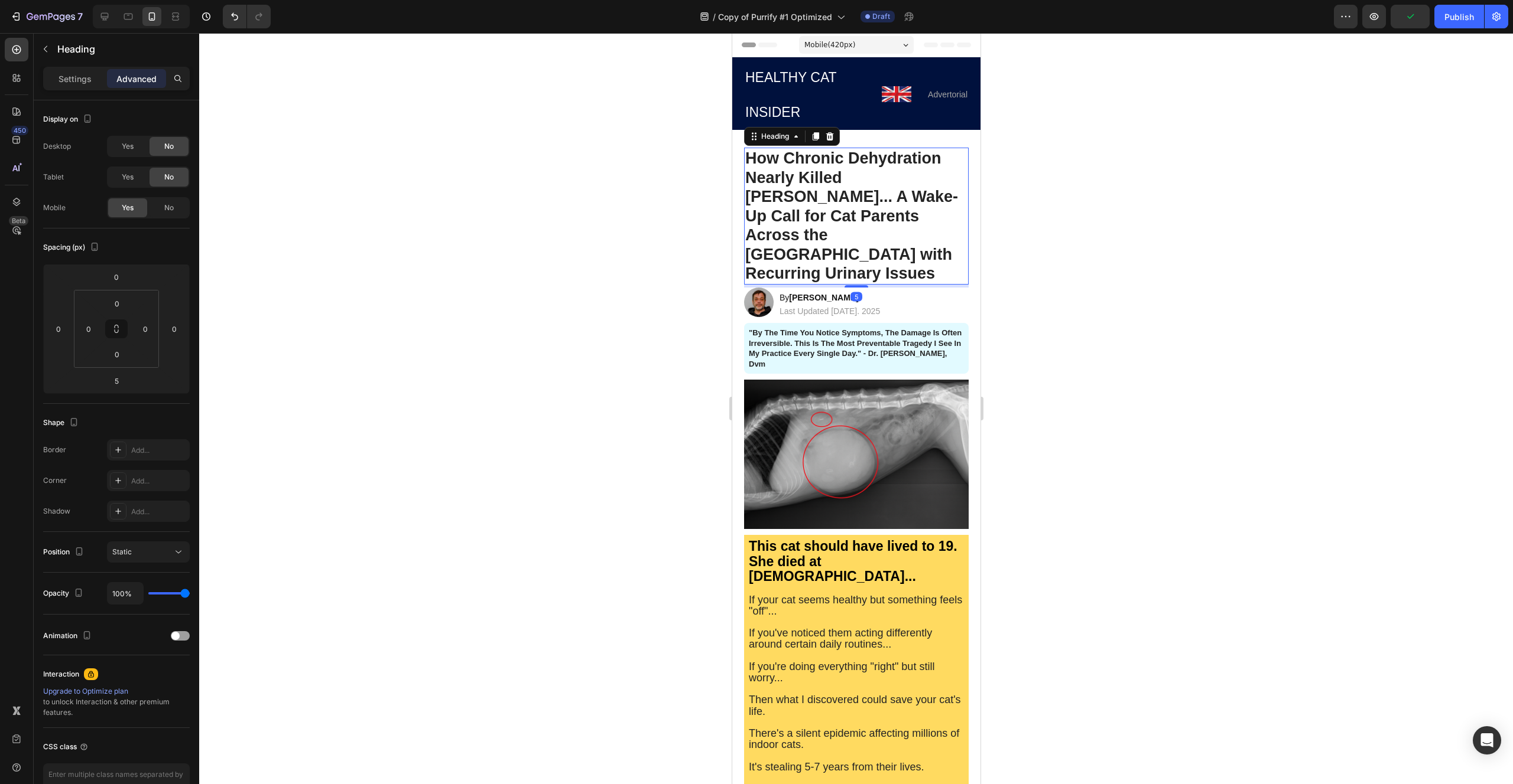
click at [568, 255] on div at bounding box center [855, 408] width 1313 height 751
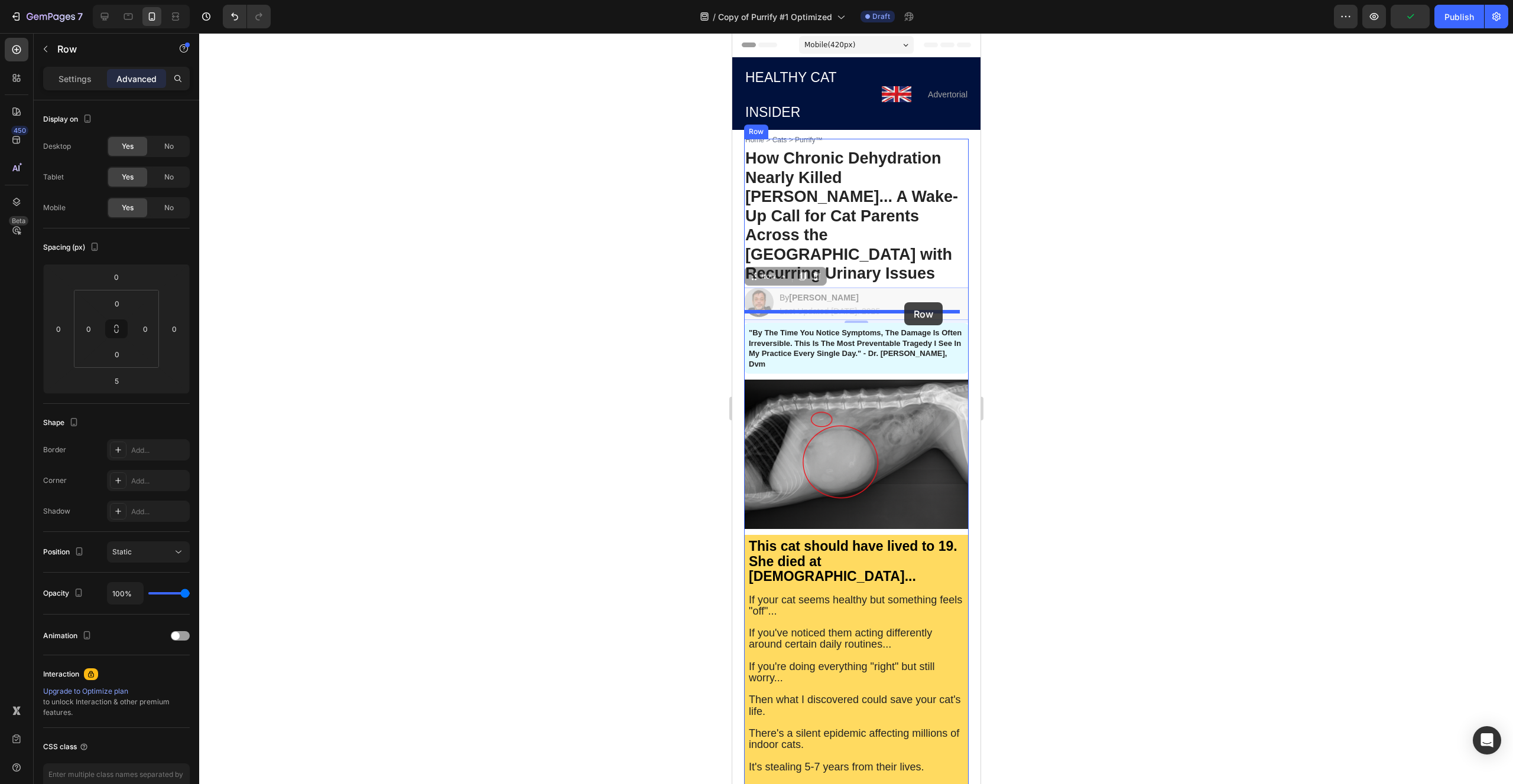
drag, startPoint x: 907, startPoint y: 229, endPoint x: 903, endPoint y: 302, distance: 73.1
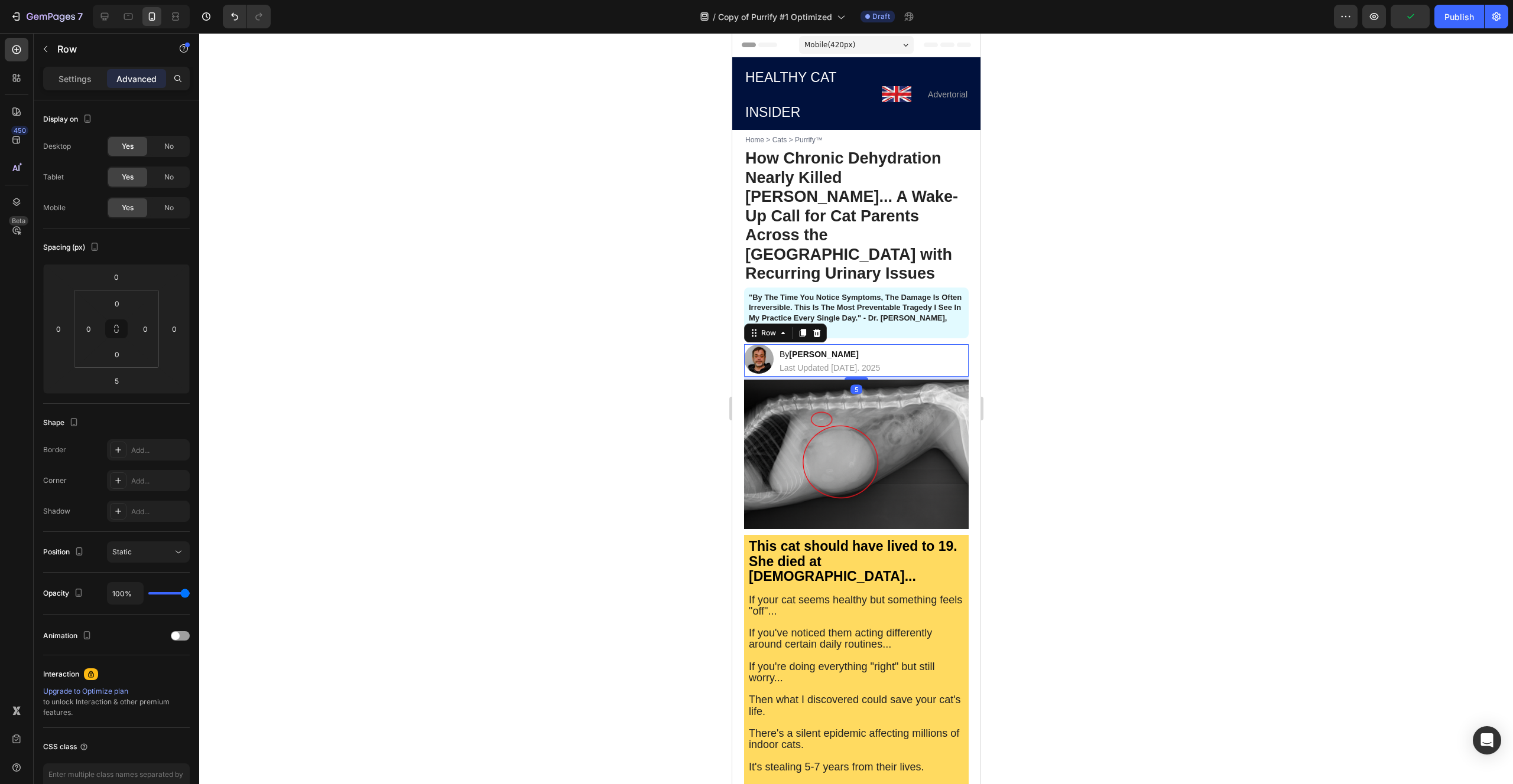
click at [595, 313] on div at bounding box center [855, 408] width 1313 height 751
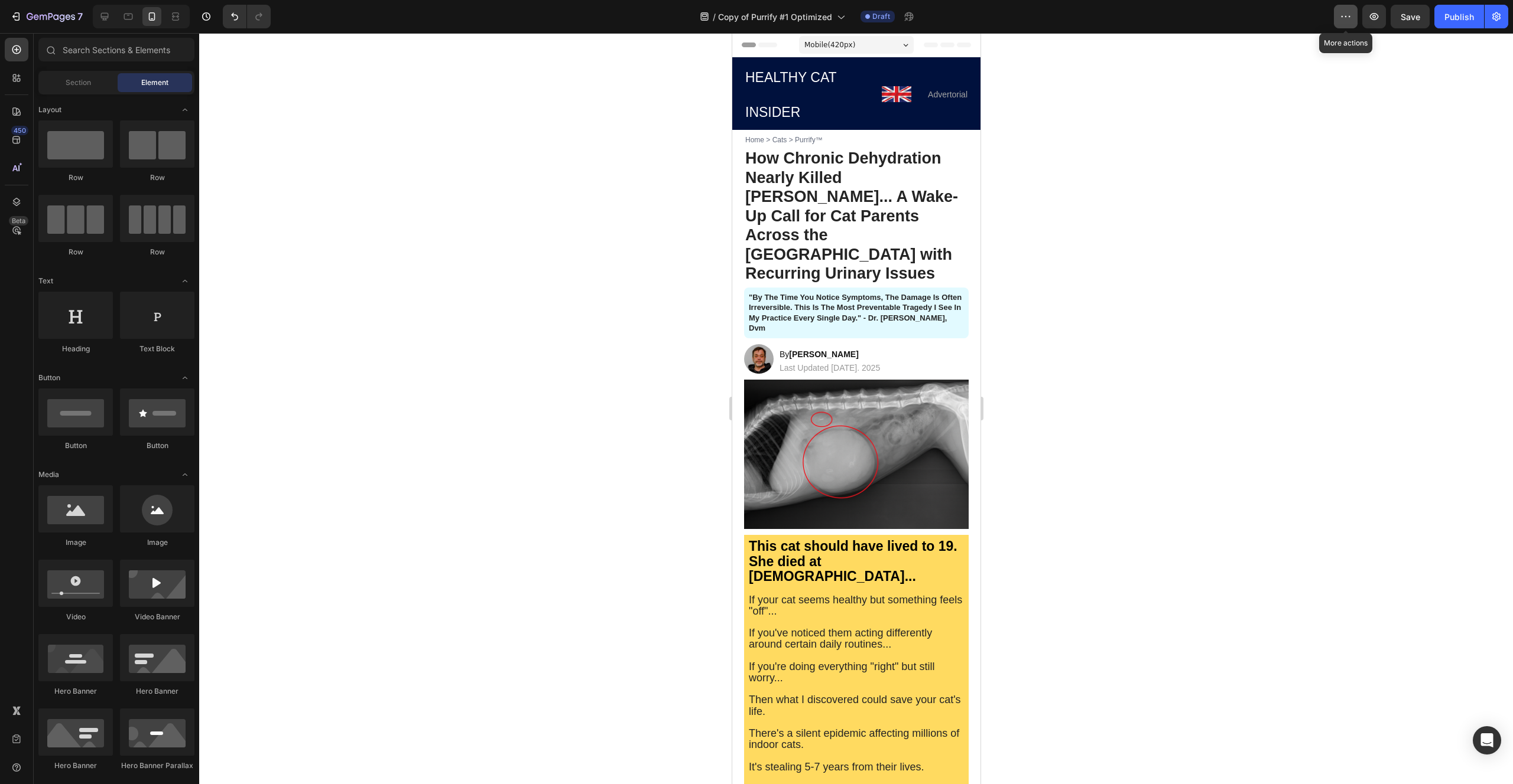
click at [1346, 16] on icon "button" at bounding box center [1345, 16] width 2 height 1
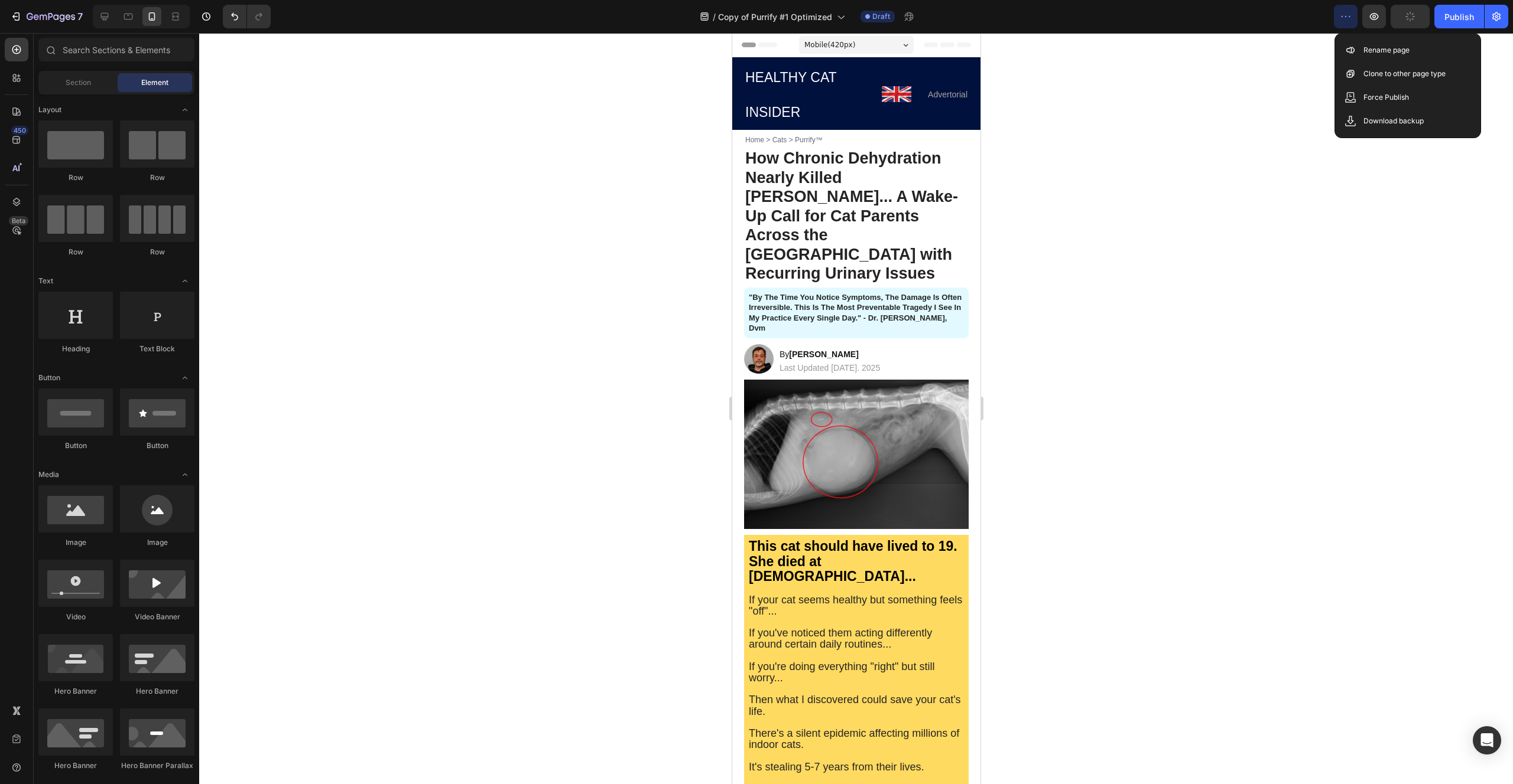
click at [1352, 18] on button "button" at bounding box center [1345, 16] width 24 height 24
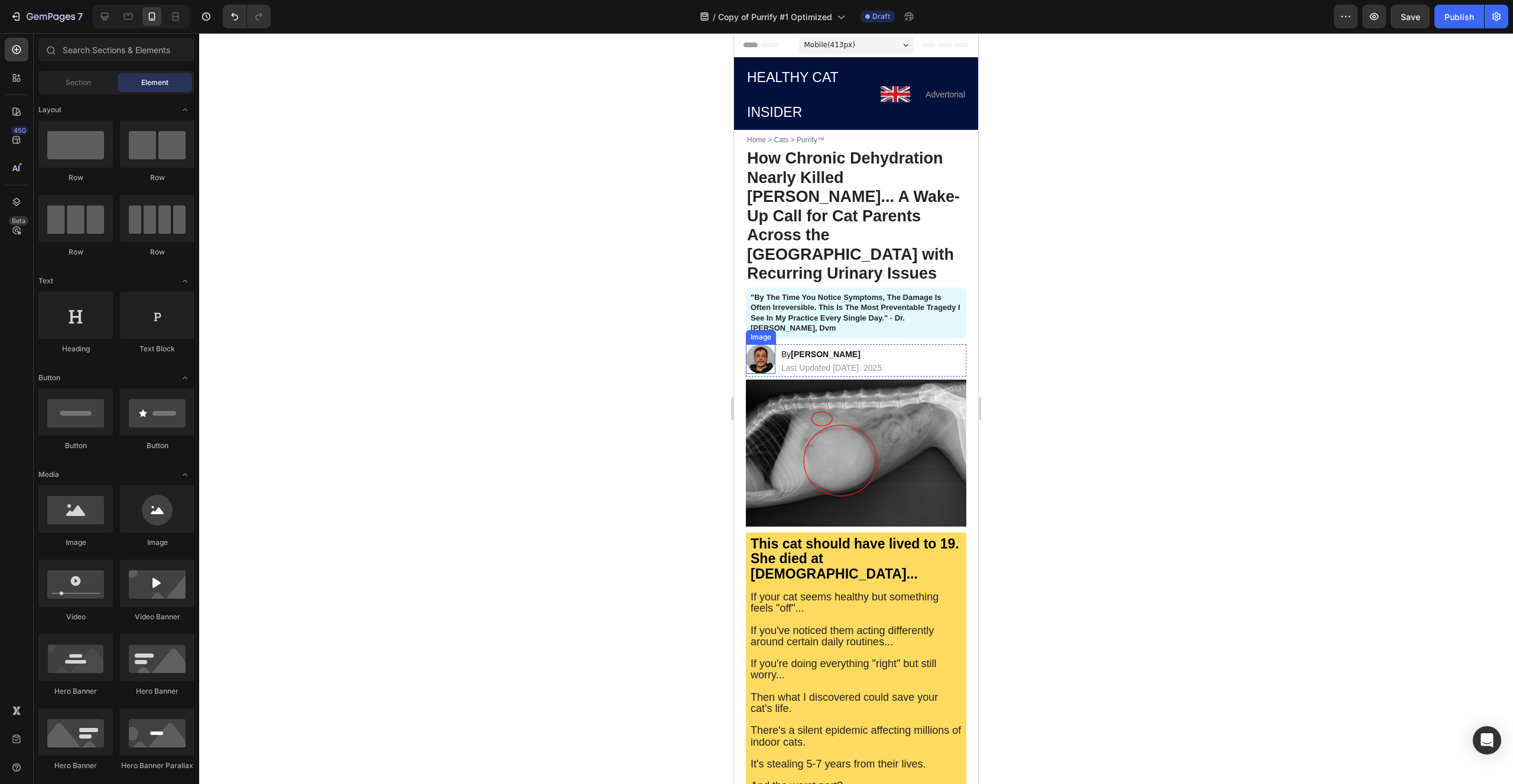
click at [769, 344] on img at bounding box center [760, 359] width 30 height 30
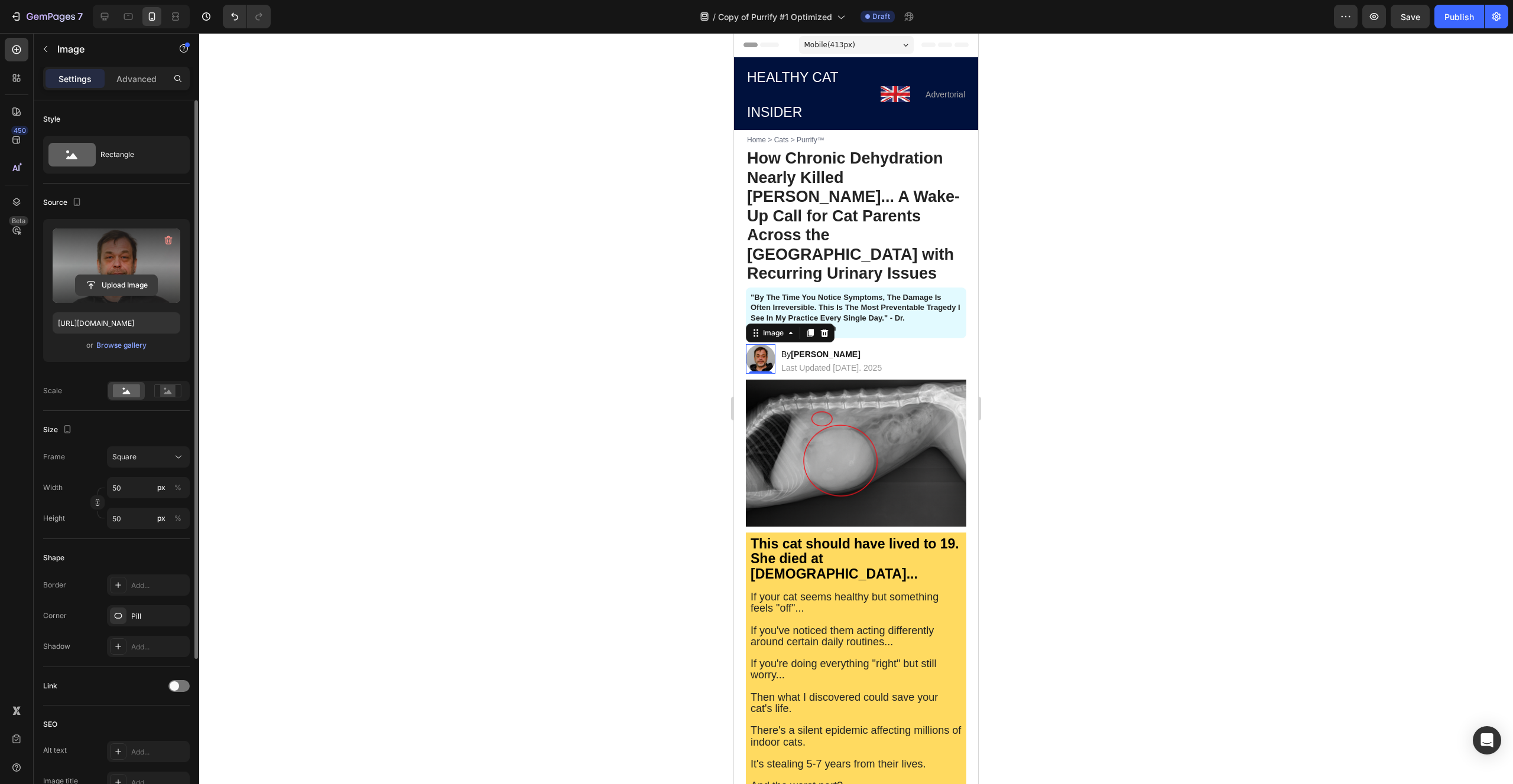
click at [132, 285] on input "file" at bounding box center [116, 285] width 81 height 20
click at [148, 284] on input "file" at bounding box center [116, 285] width 81 height 20
type input "[URL][DOMAIN_NAME]"
click at [822, 349] on strong "[PERSON_NAME]" at bounding box center [824, 354] width 69 height 9
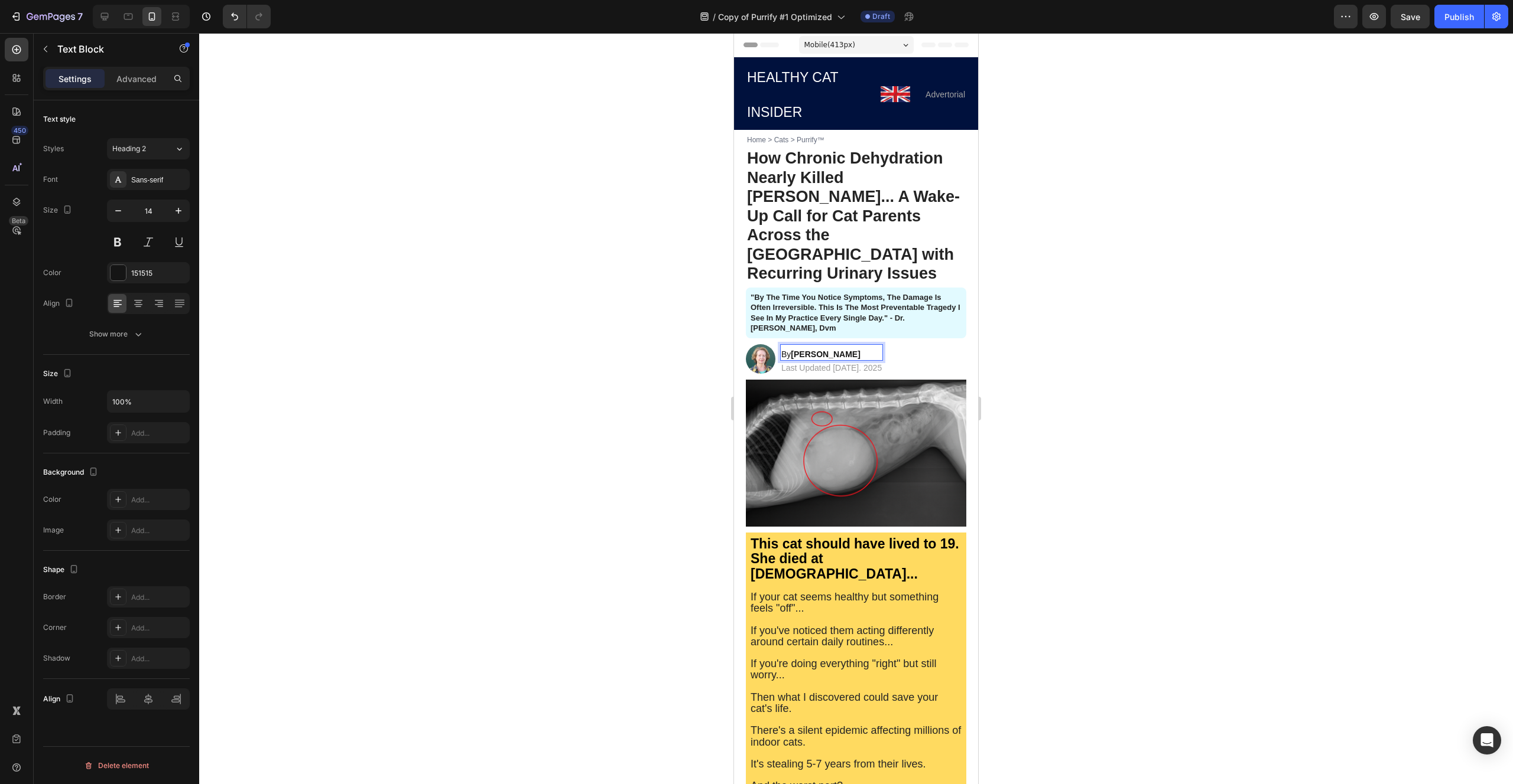
click at [832, 349] on p "By [PERSON_NAME]" at bounding box center [831, 355] width 101 height 11
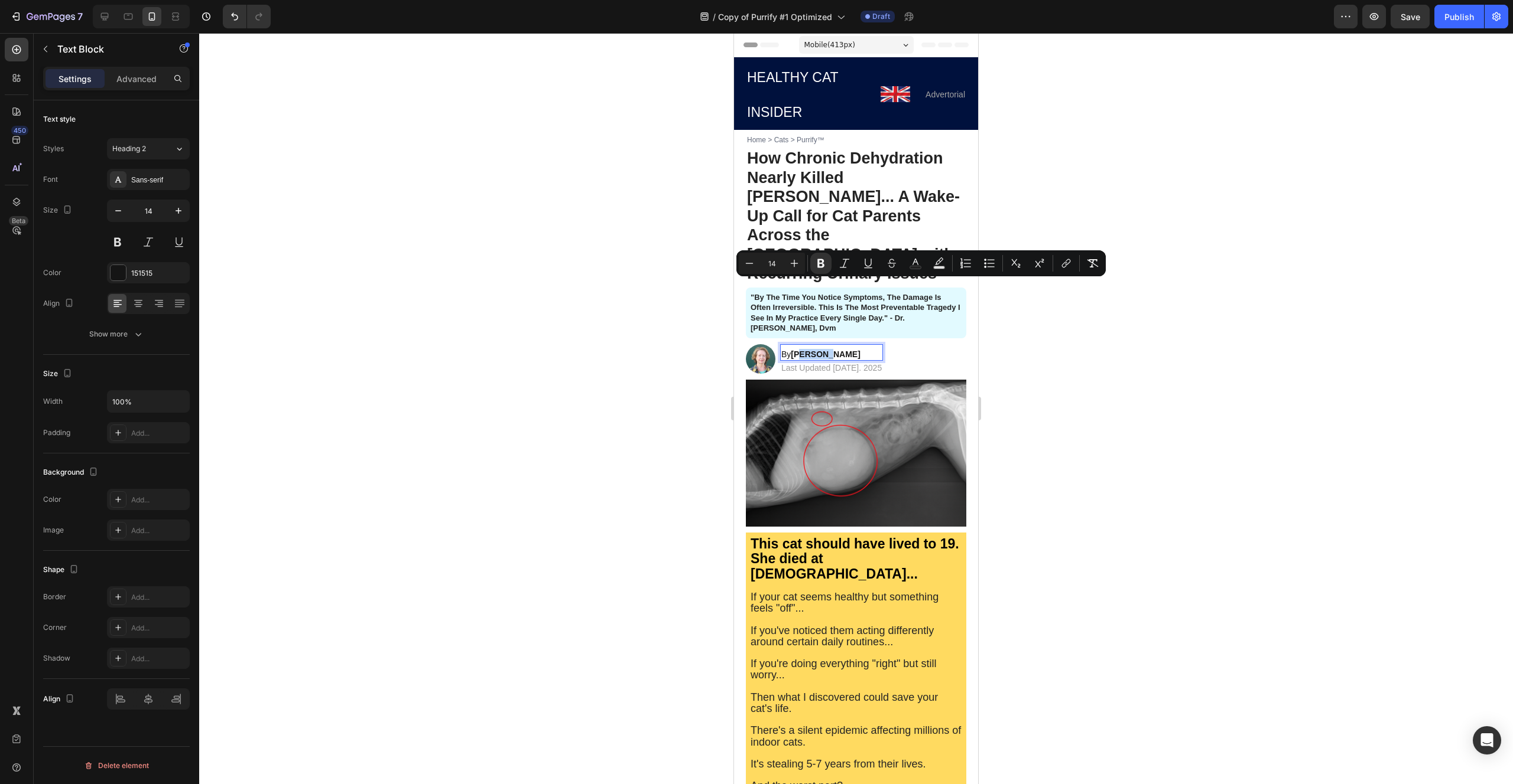
drag, startPoint x: 830, startPoint y: 286, endPoint x: 800, endPoint y: 286, distance: 30.0
click at [800, 349] on strong "[PERSON_NAME]" at bounding box center [824, 354] width 69 height 9
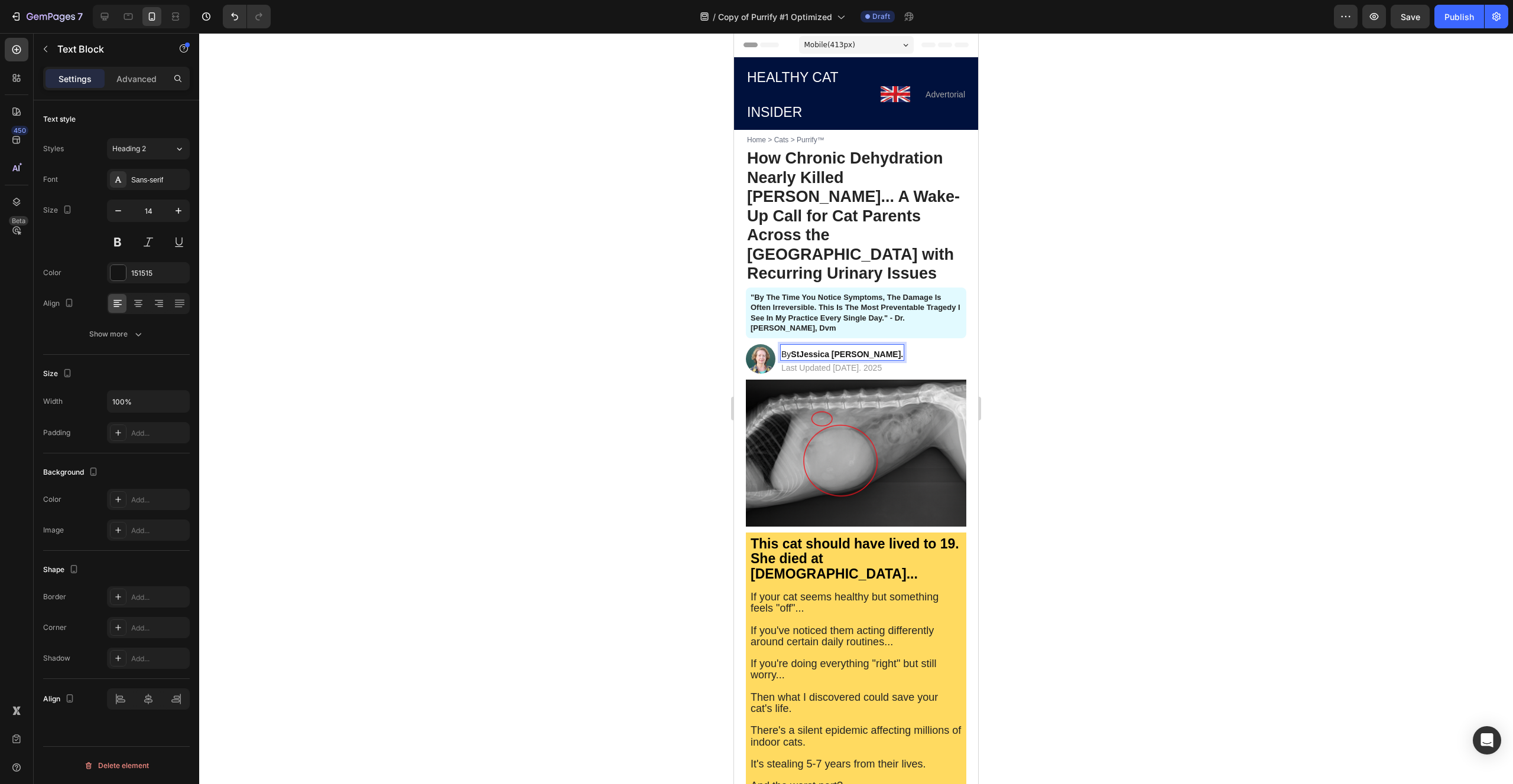
click at [800, 349] on strong "StJessica [PERSON_NAME]." at bounding box center [846, 354] width 112 height 9
click at [847, 363] on span "Last Updated [DATE]. 2025" at bounding box center [831, 368] width 101 height 9
click at [847, 363] on span "Last Updated [DATE]. 2025" at bounding box center [831, 368] width 101 height 9
click at [868, 363] on span "Last Updated [DATE]. 2025" at bounding box center [831, 368] width 101 height 9
click at [1054, 316] on div at bounding box center [855, 408] width 1313 height 751
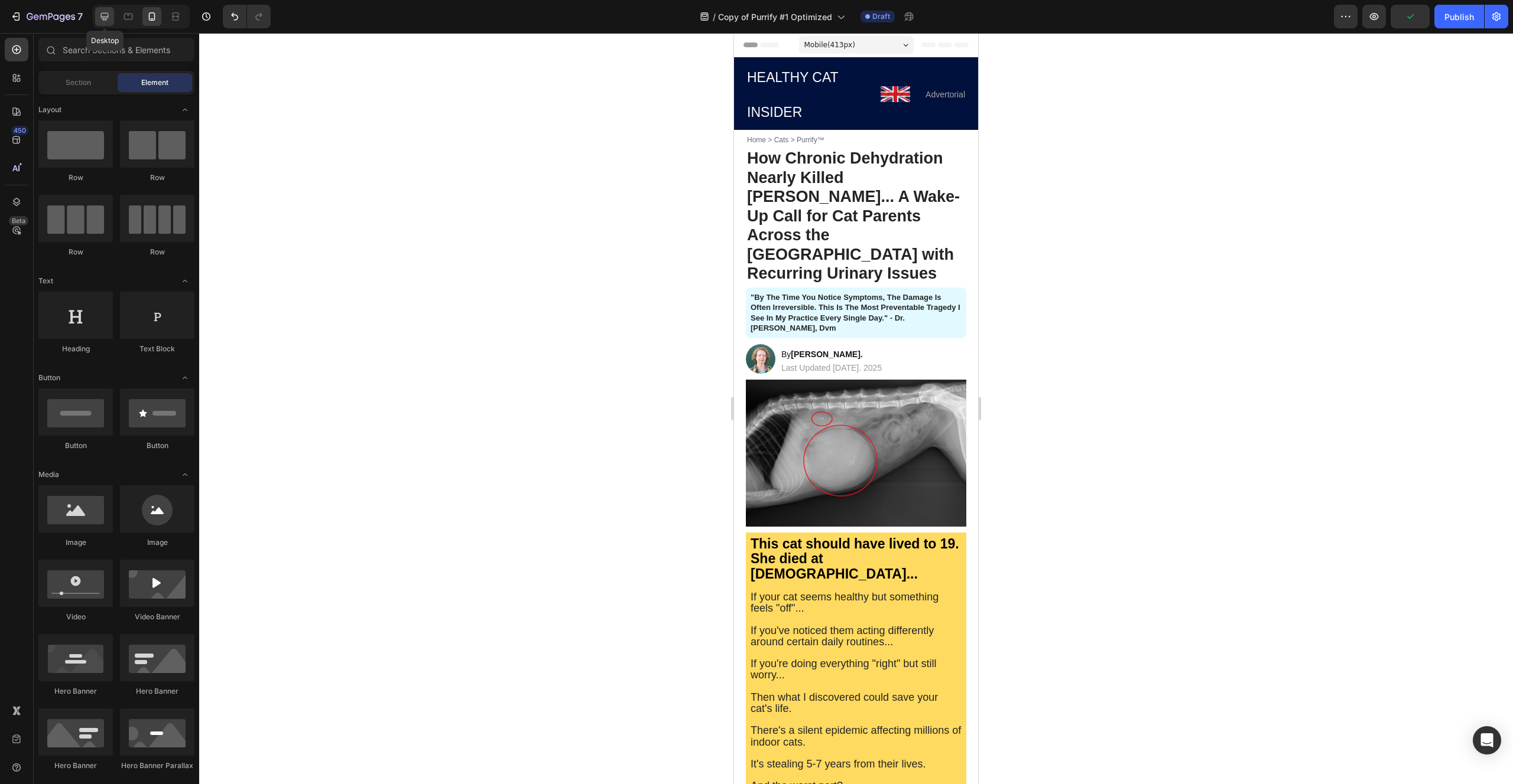
click at [108, 14] on icon at bounding box center [104, 16] width 12 height 12
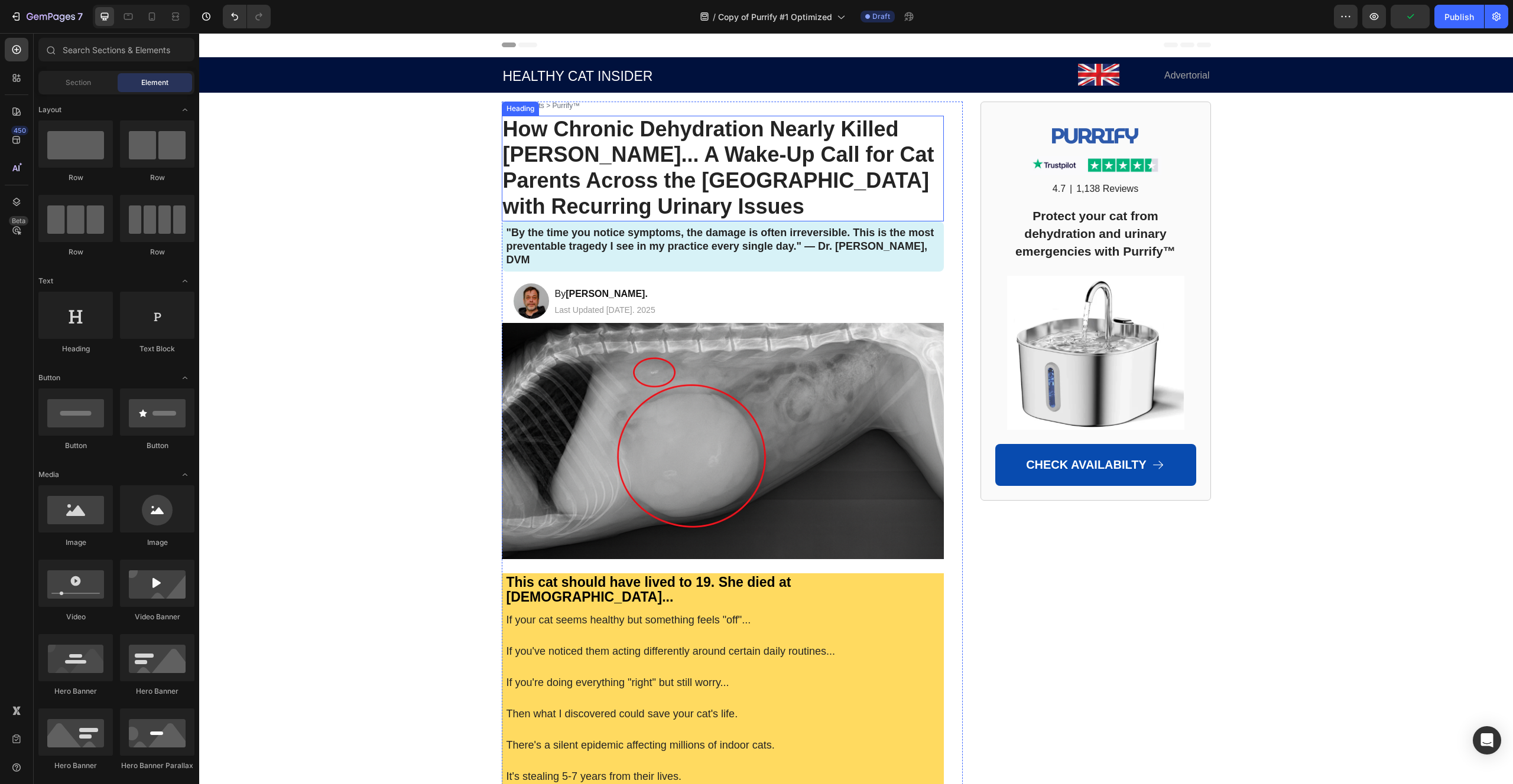
click at [565, 171] on span "How Chronic Dehydration Nearly Killed [PERSON_NAME]... A Wake-Up Call for Cat P…" at bounding box center [718, 168] width 432 height 102
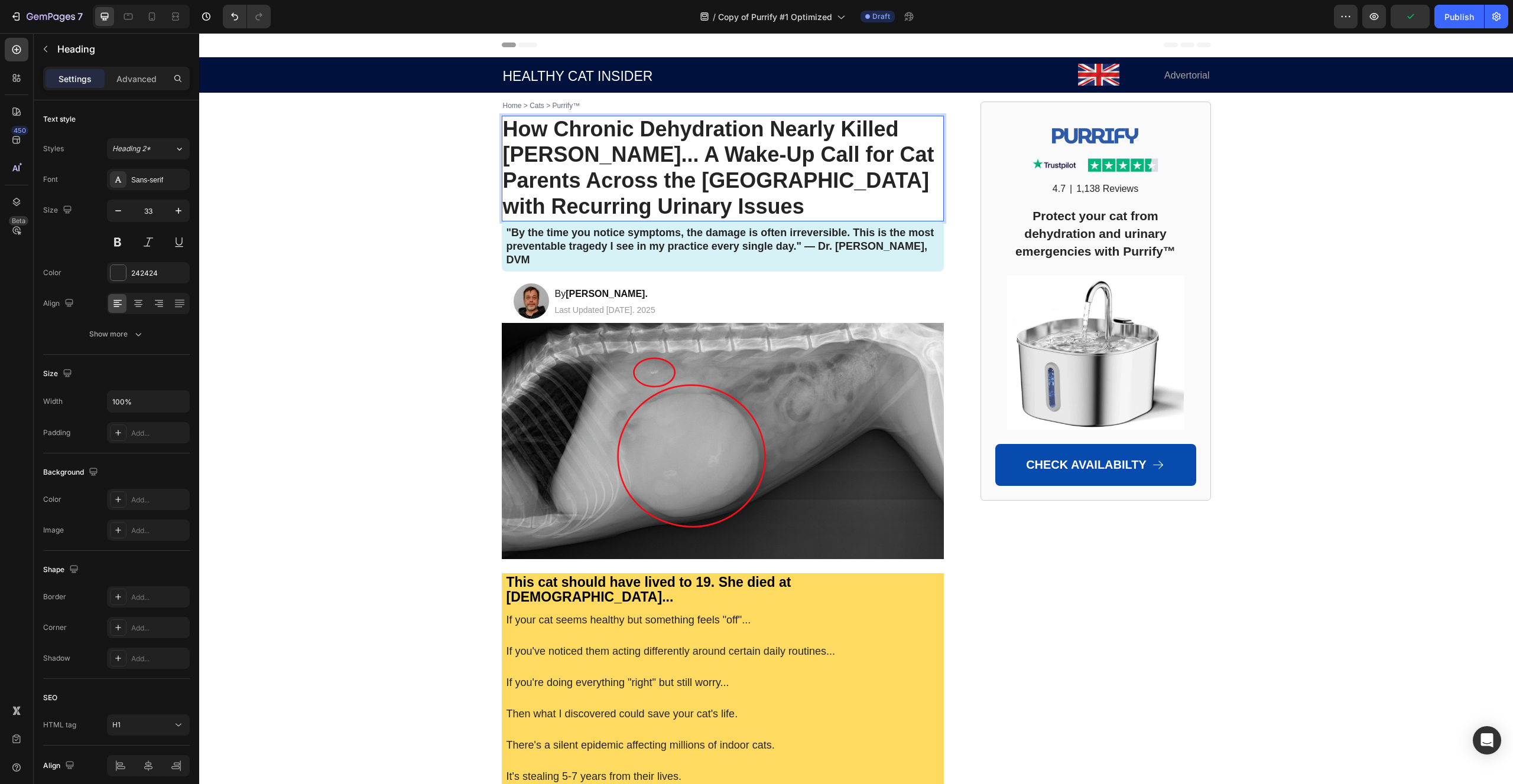
click at [565, 171] on span "How Chronic Dehydration Nearly Killed [PERSON_NAME]... A Wake-Up Call for Cat P…" at bounding box center [718, 168] width 432 height 102
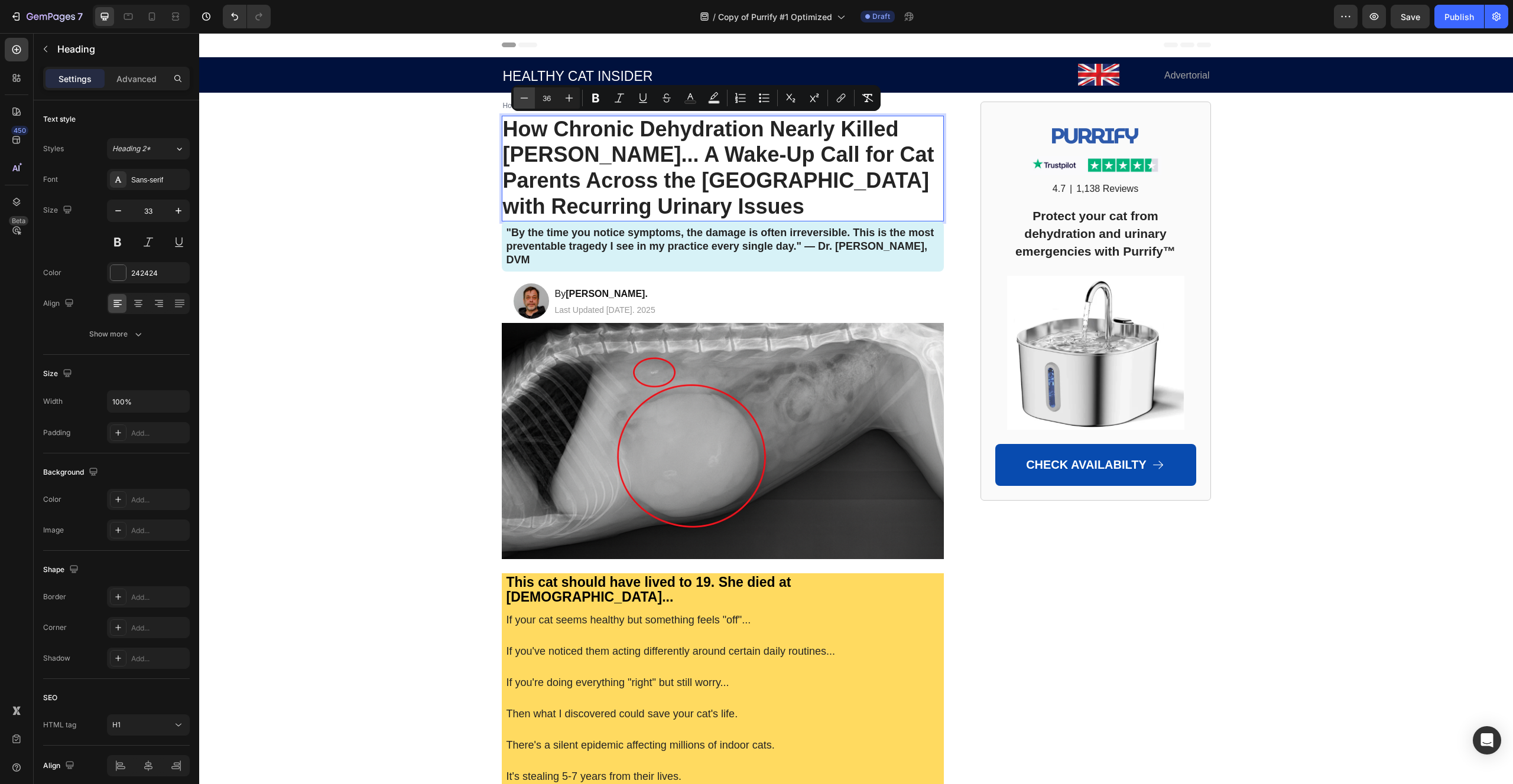
click at [523, 100] on icon "Editor contextual toolbar" at bounding box center [524, 98] width 12 height 12
type input "34"
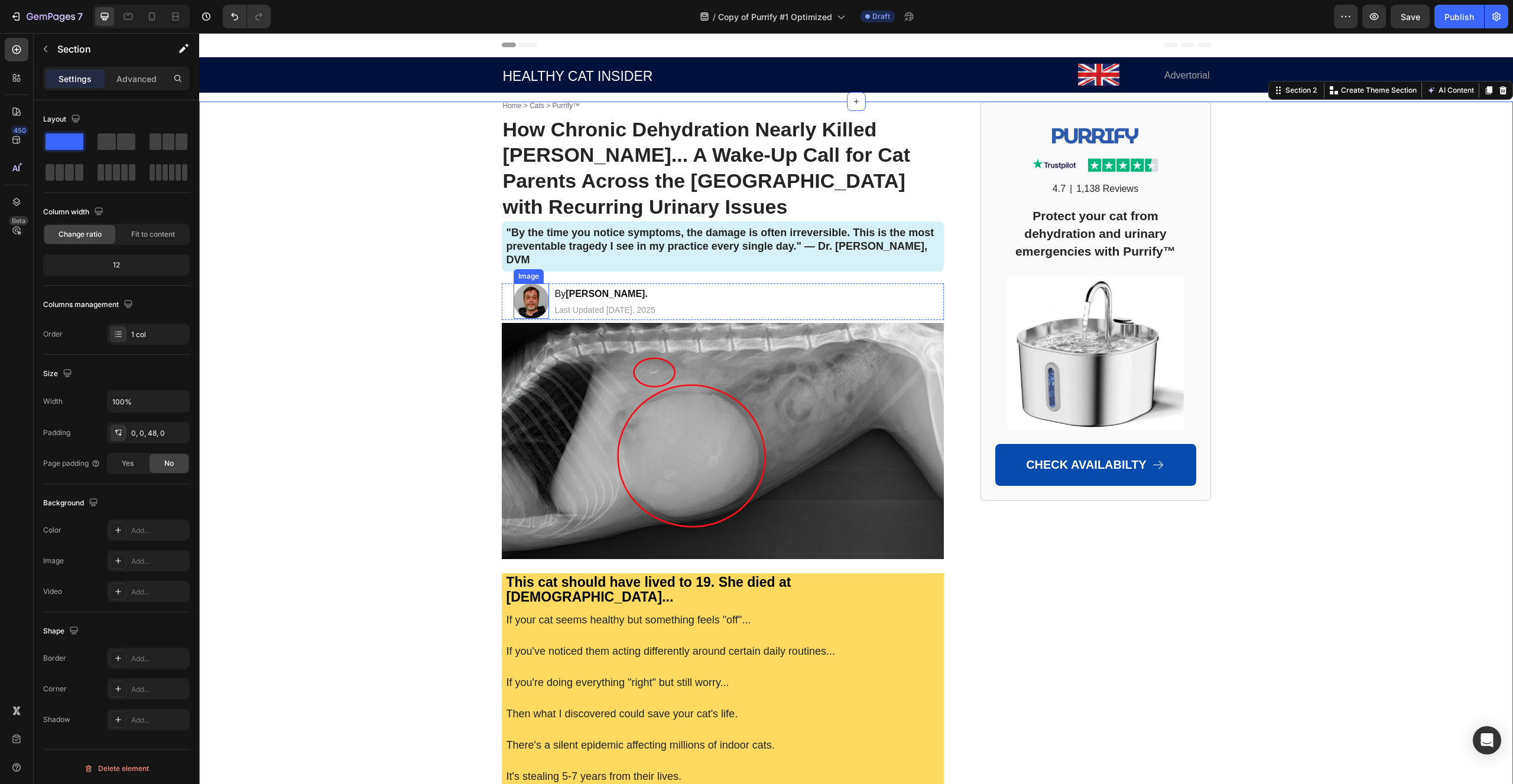
click at [527, 284] on img at bounding box center [531, 301] width 35 height 35
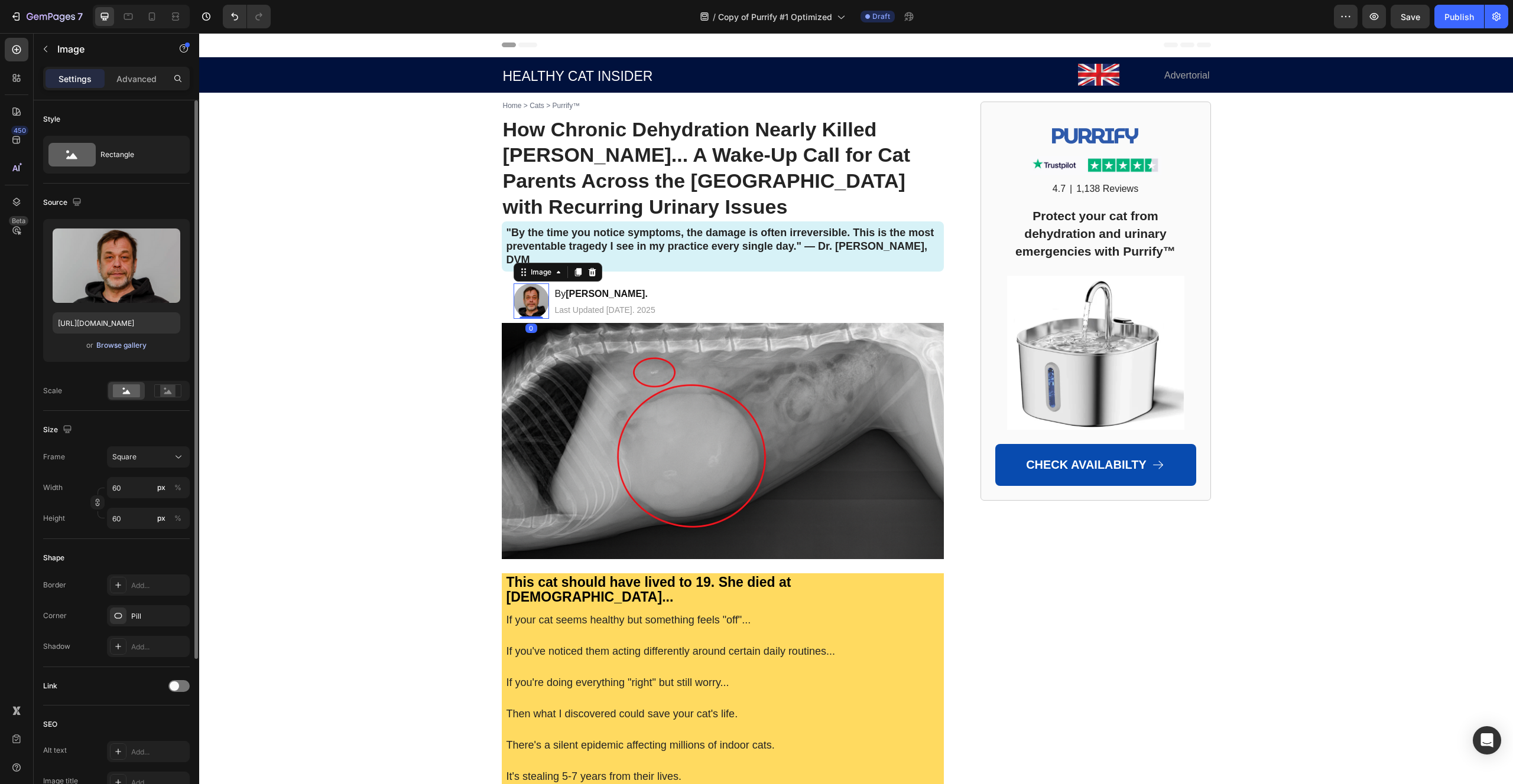
click at [138, 345] on div "Browse gallery" at bounding box center [122, 345] width 50 height 11
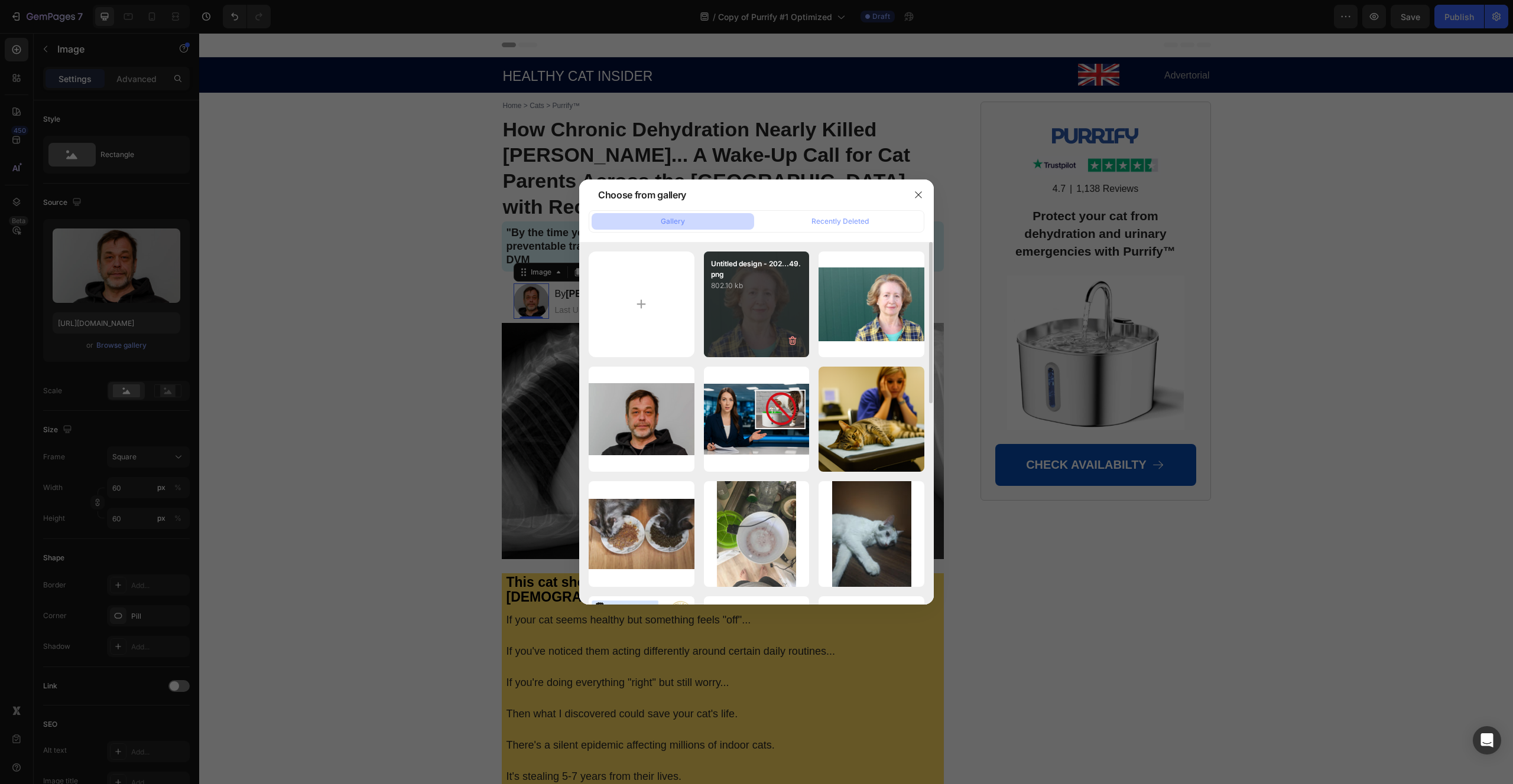
click at [752, 300] on div "Untitled design - 202...49.png 802.10 kb" at bounding box center [756, 304] width 106 height 106
type input "[URL][DOMAIN_NAME]"
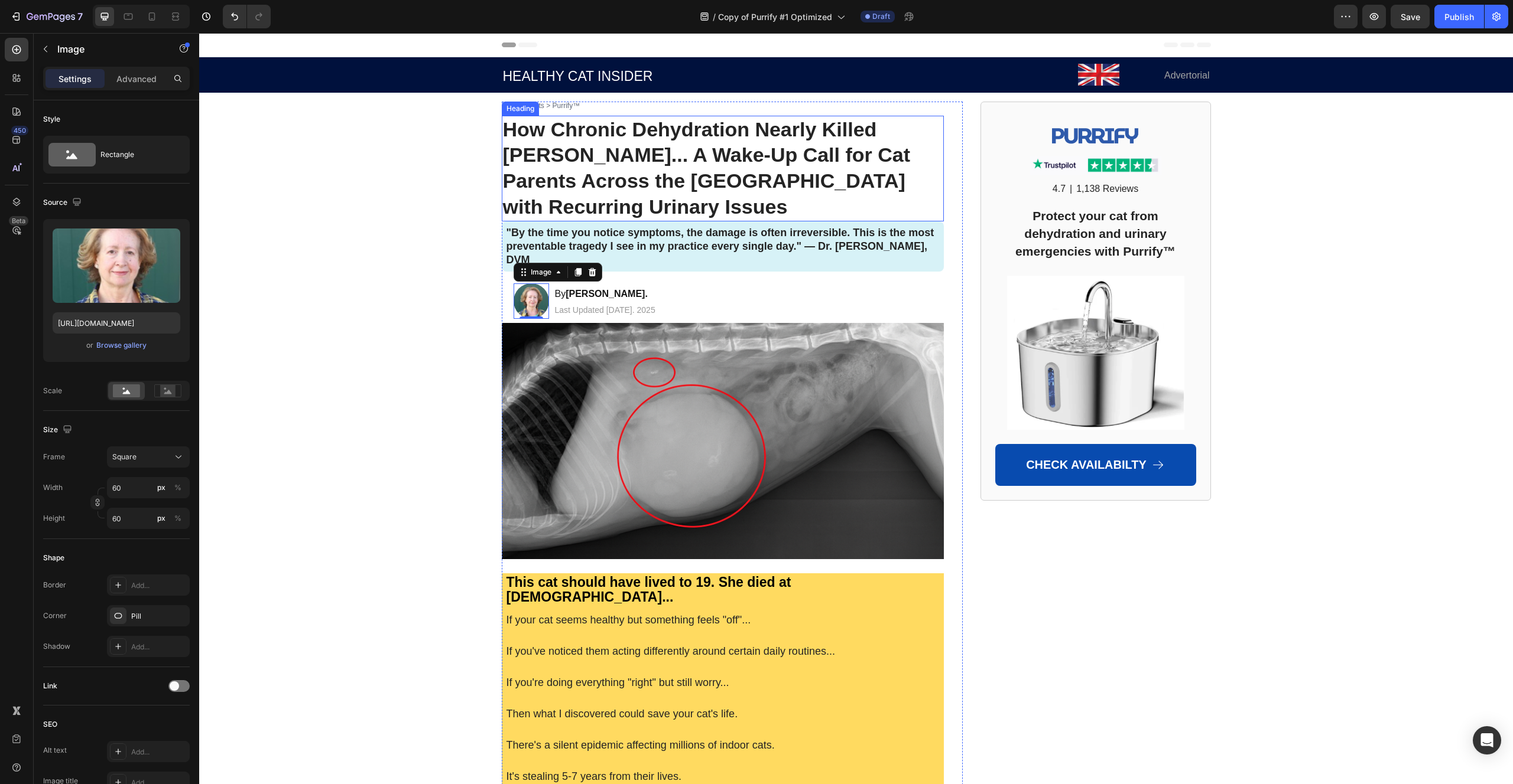
click at [568, 174] on span "How Chronic Dehydration Nearly Killed [PERSON_NAME]... A Wake-Up Call for Cat P…" at bounding box center [706, 168] width 408 height 100
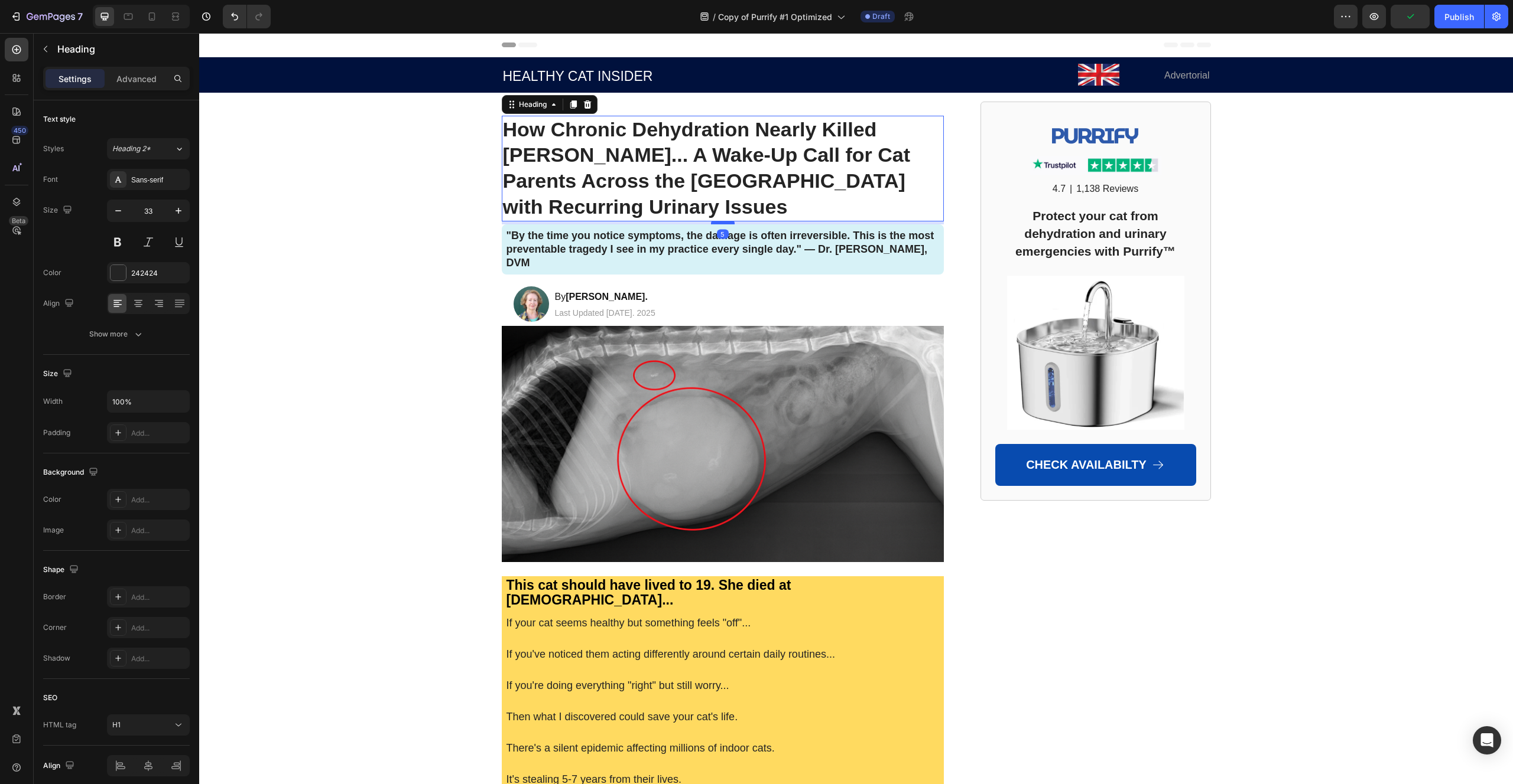
click at [720, 221] on div at bounding box center [723, 222] width 24 height 3
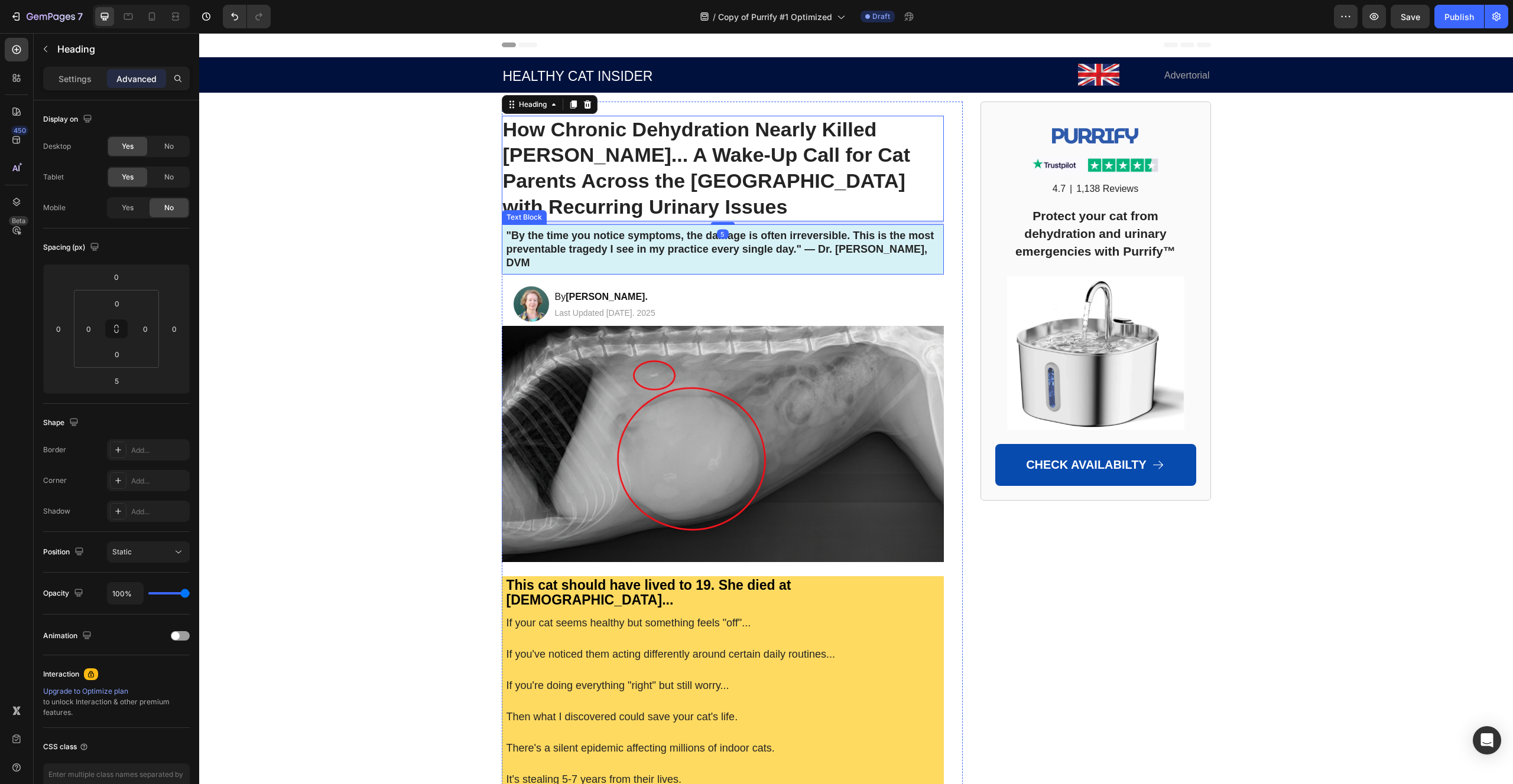
click at [502, 242] on div ""By the time you notice symptoms, the damage is often irreversible. This is the…" at bounding box center [723, 250] width 442 height 50
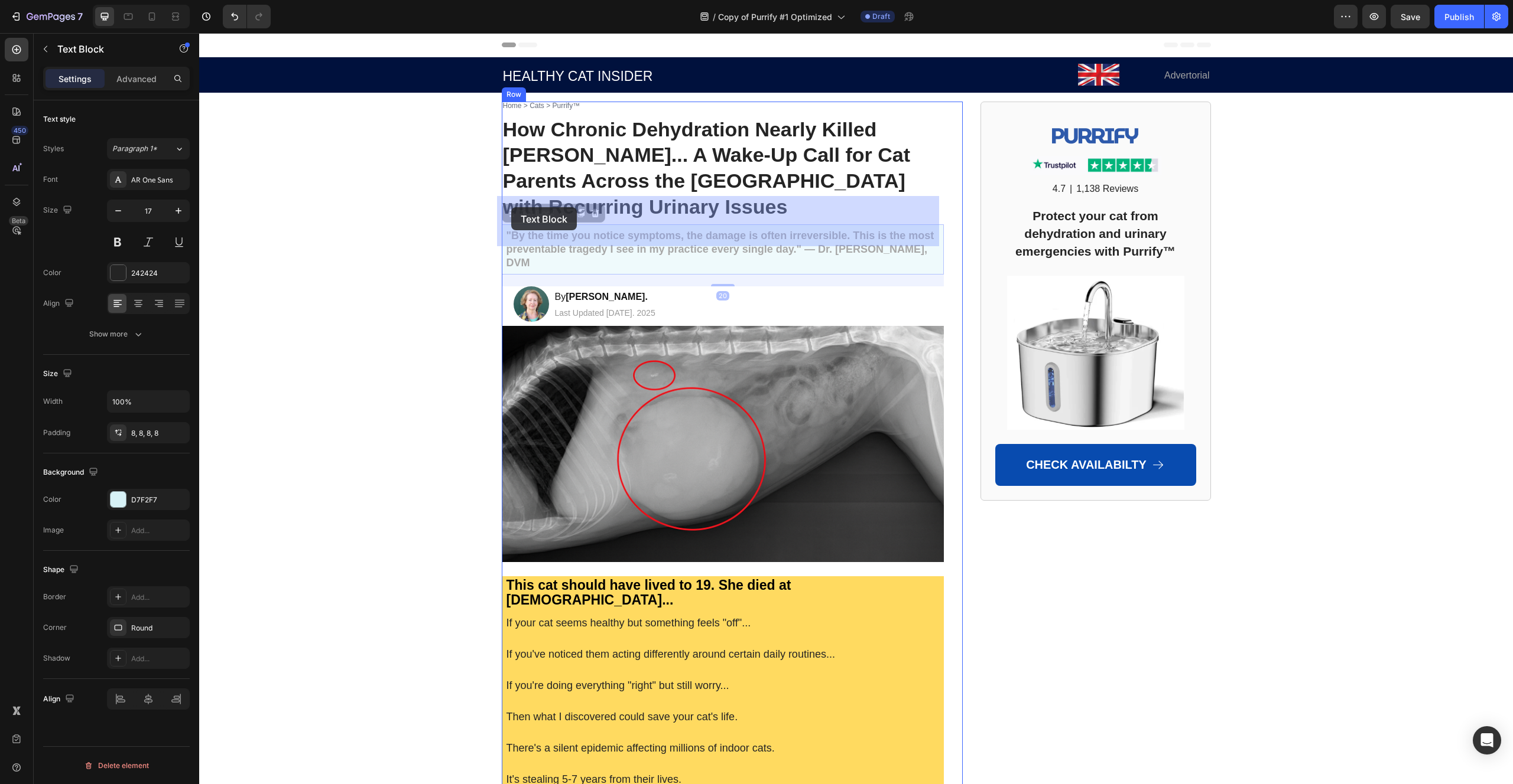
drag, startPoint x: 507, startPoint y: 185, endPoint x: 511, endPoint y: 207, distance: 22.4
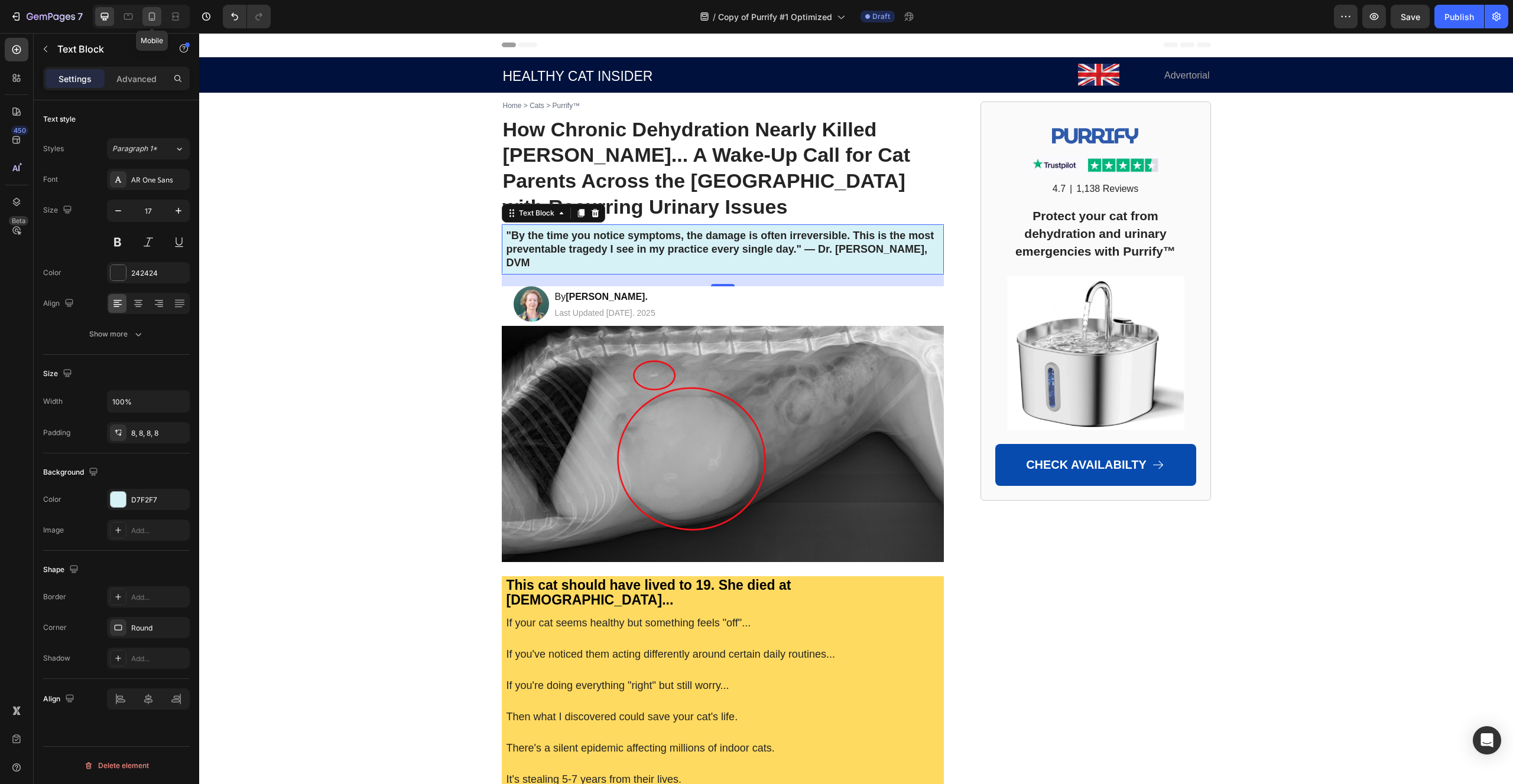
click at [150, 18] on icon at bounding box center [152, 16] width 7 height 9
type input "14"
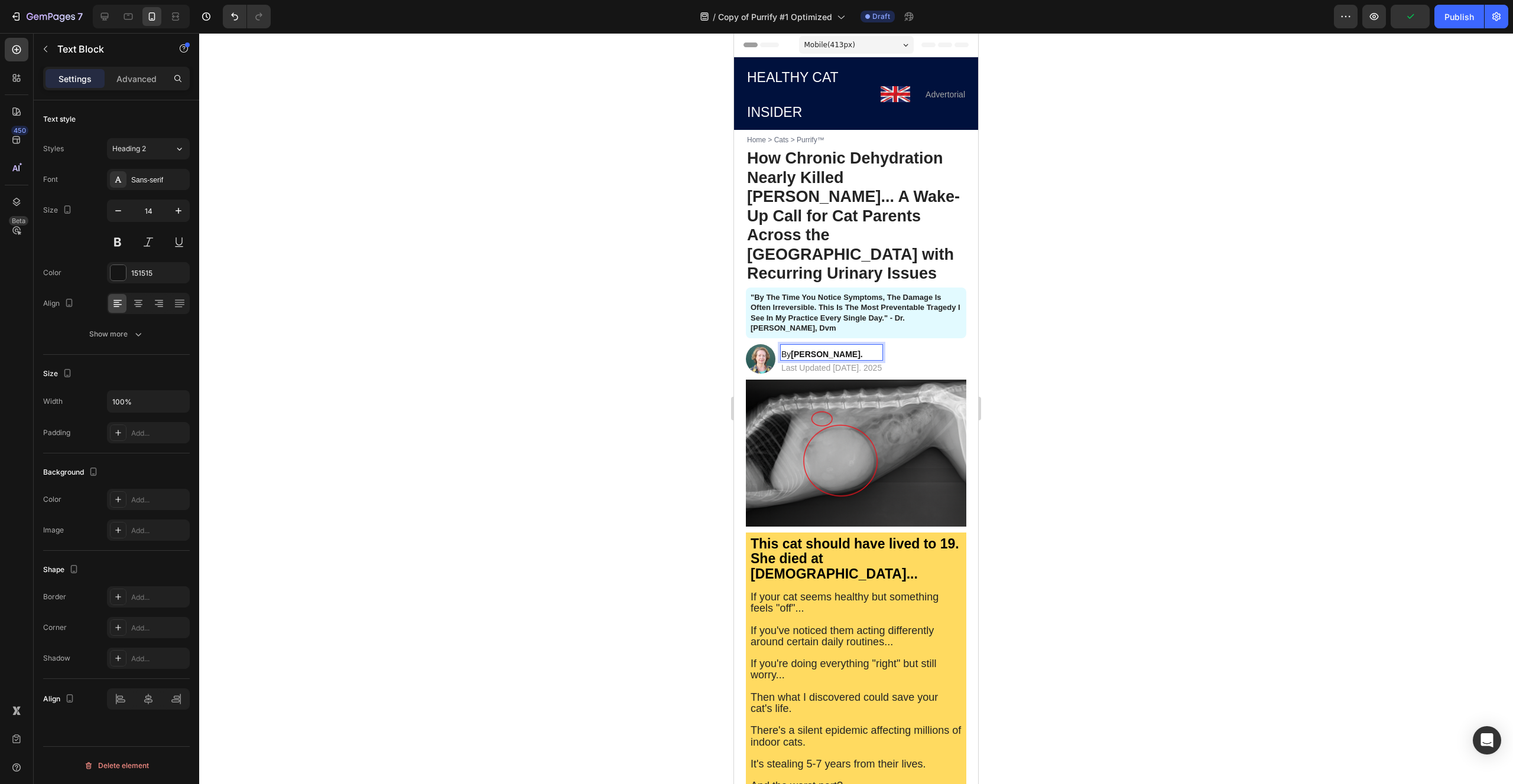
click at [837, 349] on strong "[PERSON_NAME]." at bounding box center [826, 354] width 72 height 9
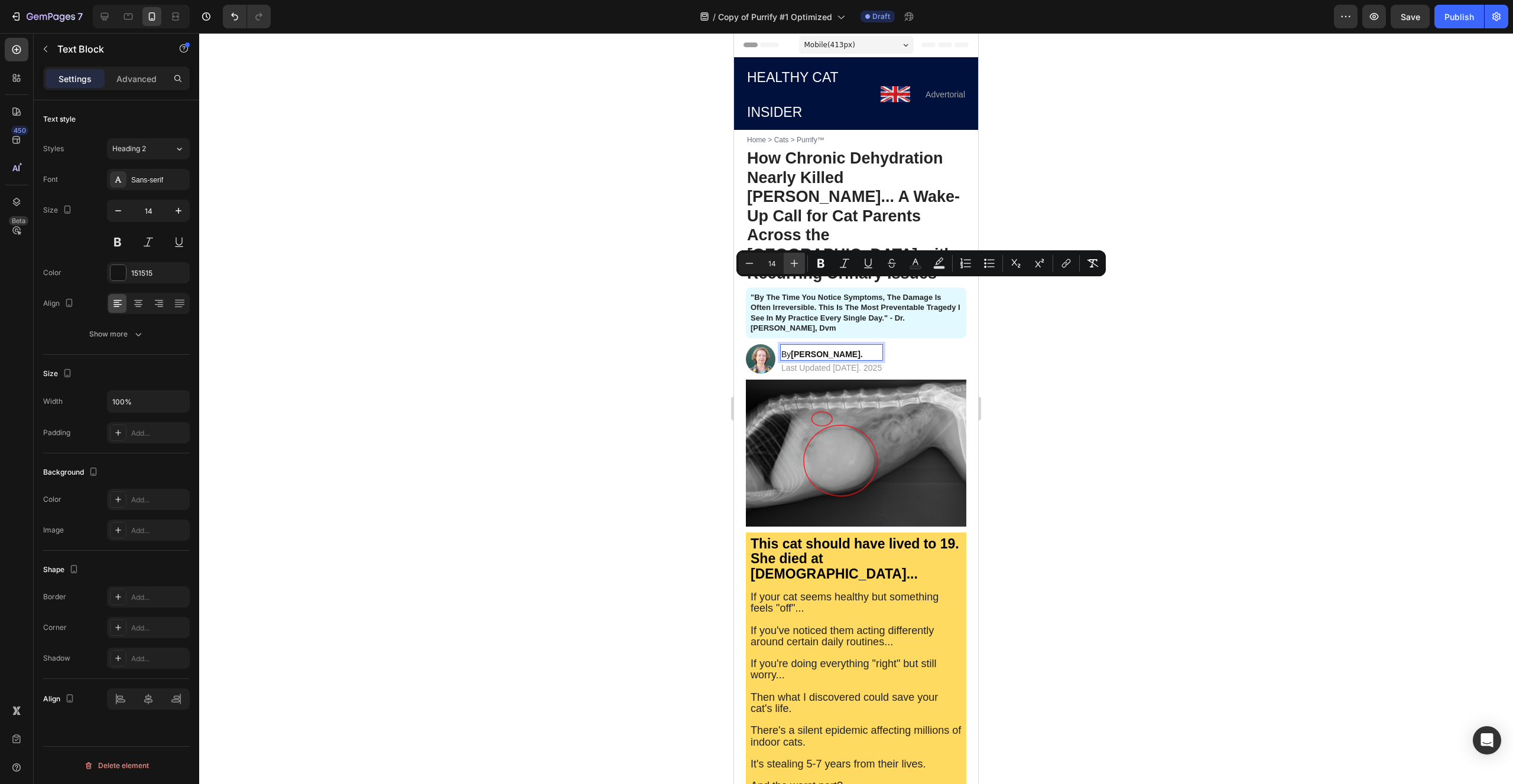
click at [796, 267] on icon "Editor contextual toolbar" at bounding box center [794, 263] width 12 height 12
type input "17"
click at [669, 288] on div at bounding box center [855, 408] width 1313 height 751
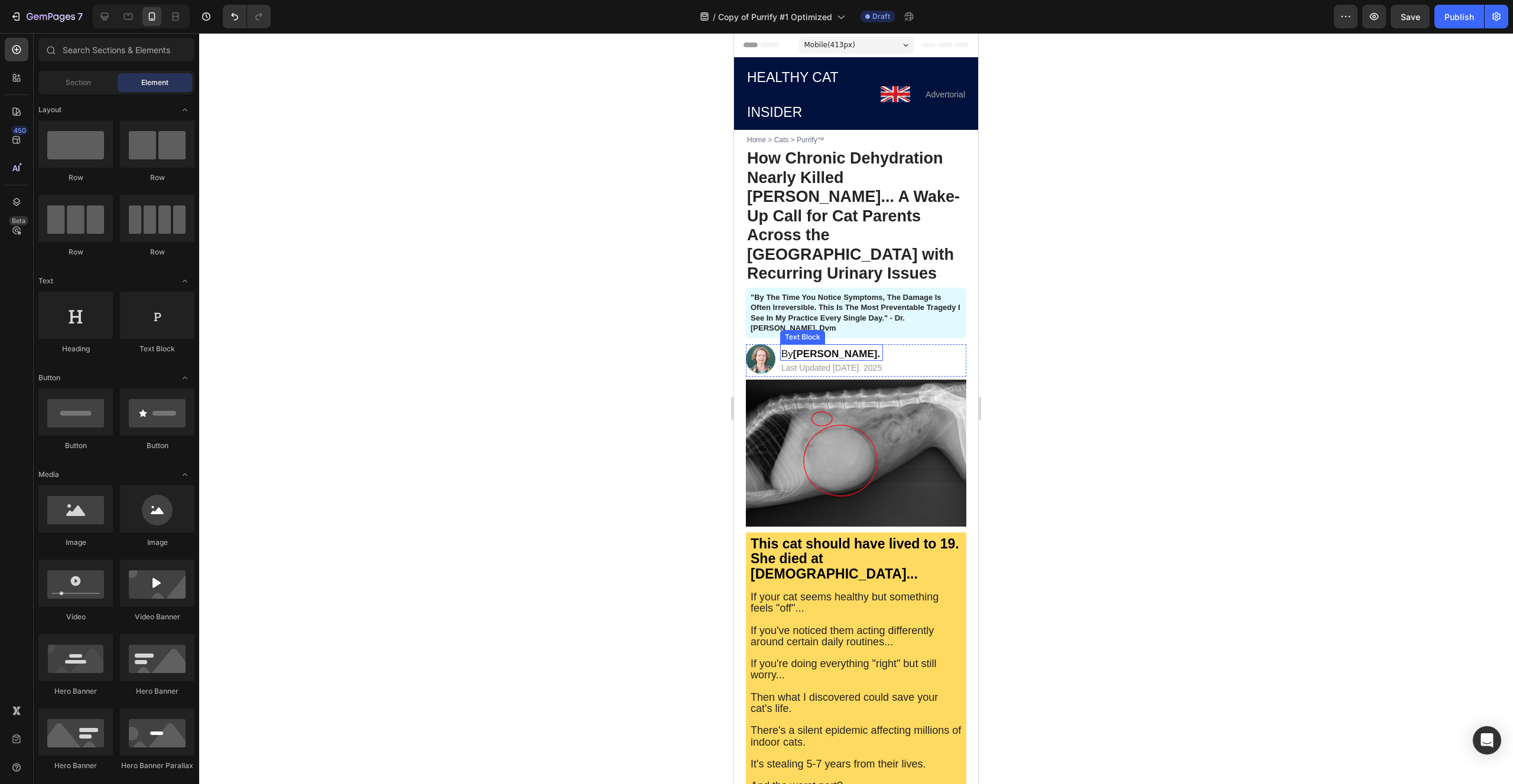
click at [808, 349] on strong "[PERSON_NAME]." at bounding box center [836, 354] width 87 height 11
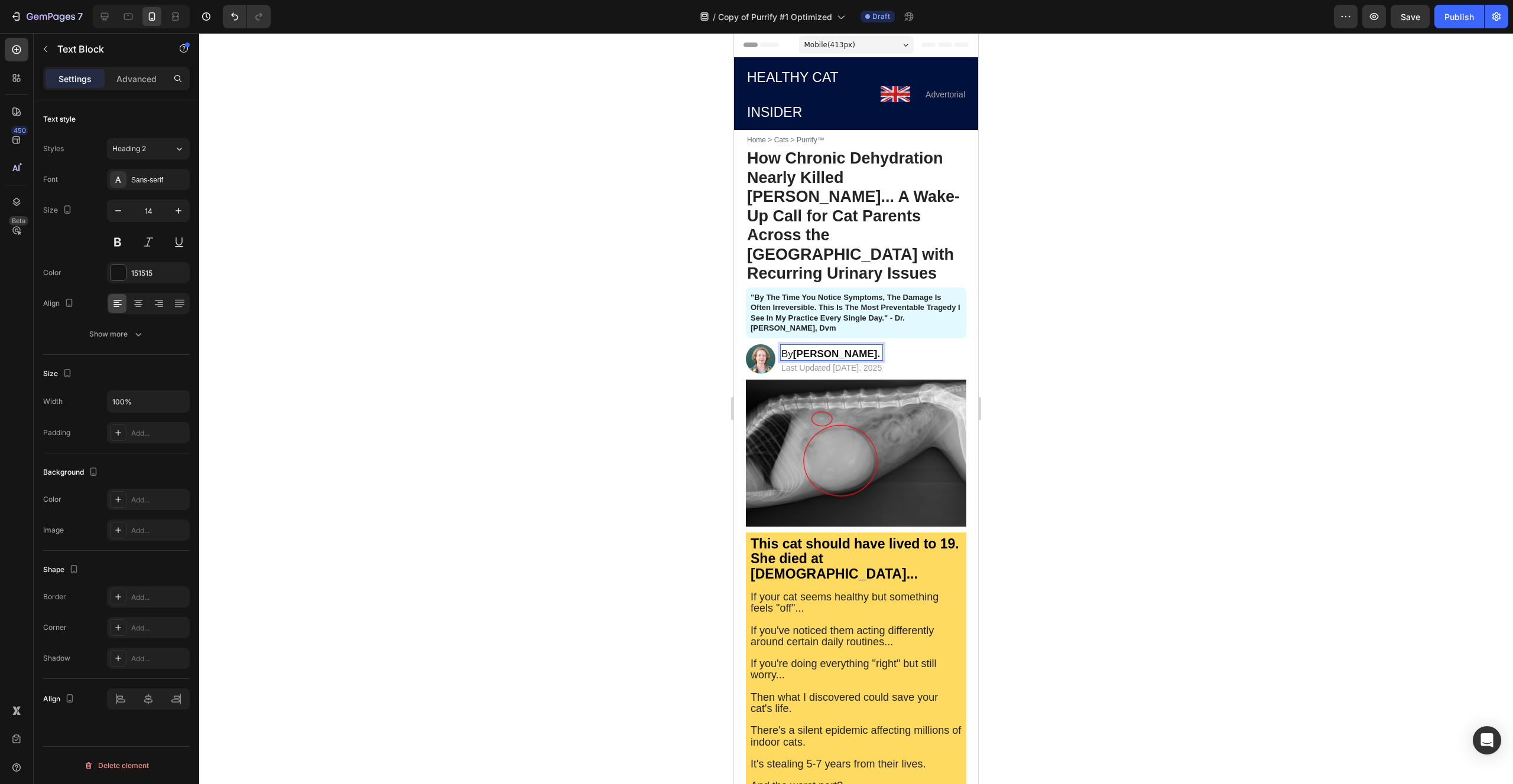
click at [808, 349] on strong "[PERSON_NAME]." at bounding box center [836, 354] width 87 height 11
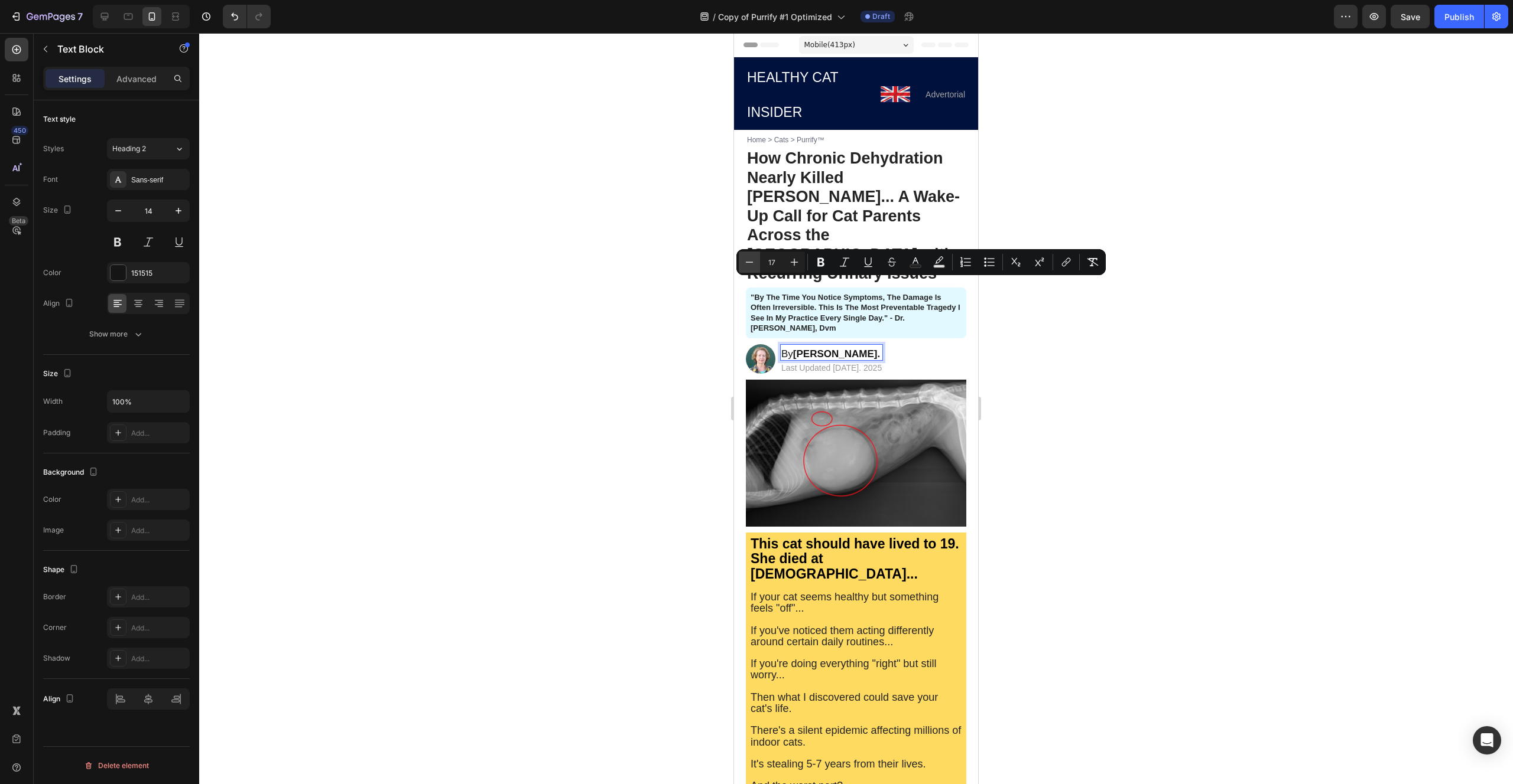
click at [750, 261] on icon "Editor contextual toolbar" at bounding box center [750, 262] width 12 height 12
type input "16"
click at [679, 289] on div at bounding box center [855, 408] width 1313 height 751
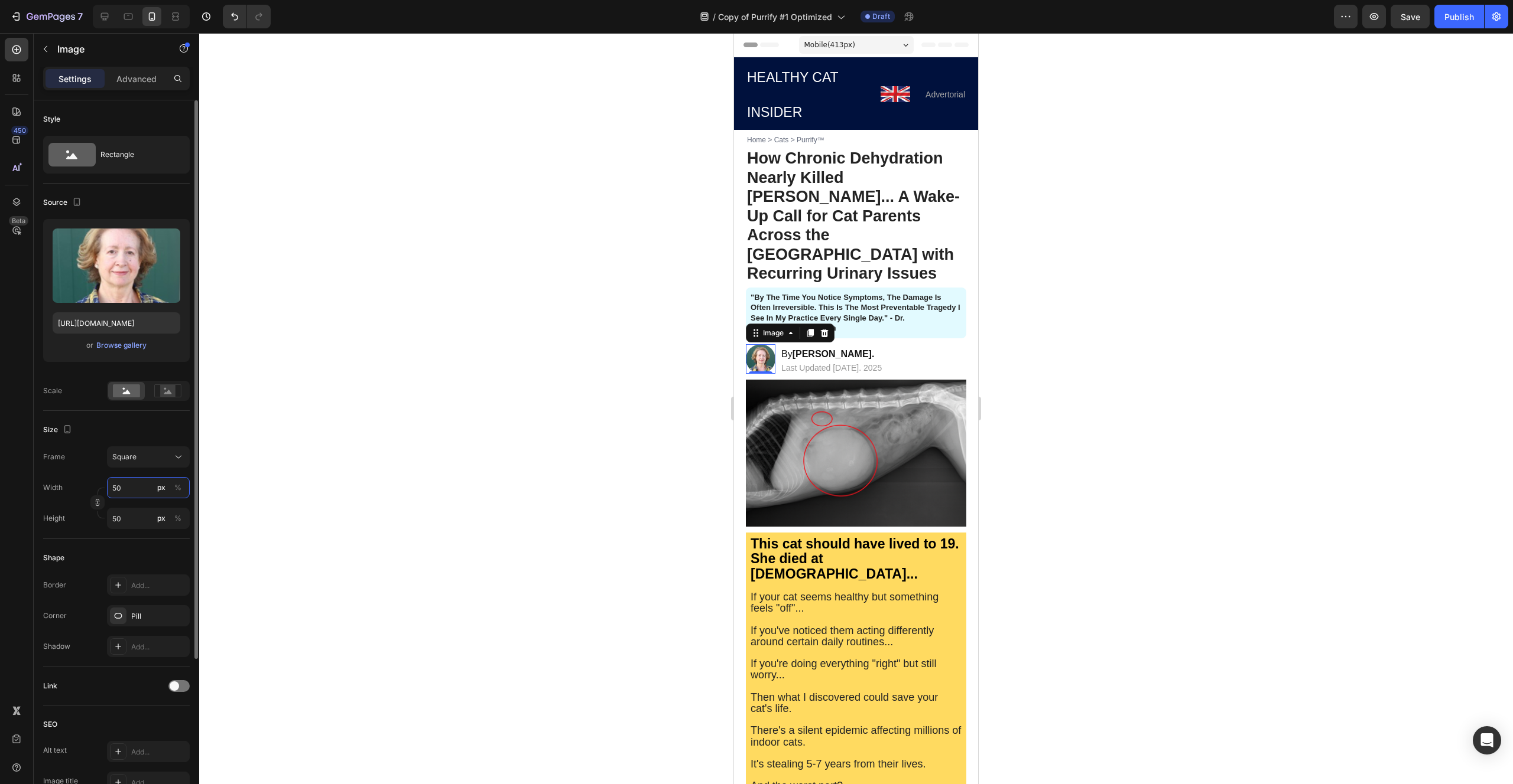
click at [131, 494] on input "50" at bounding box center [148, 488] width 83 height 21
type input "6"
type input "60"
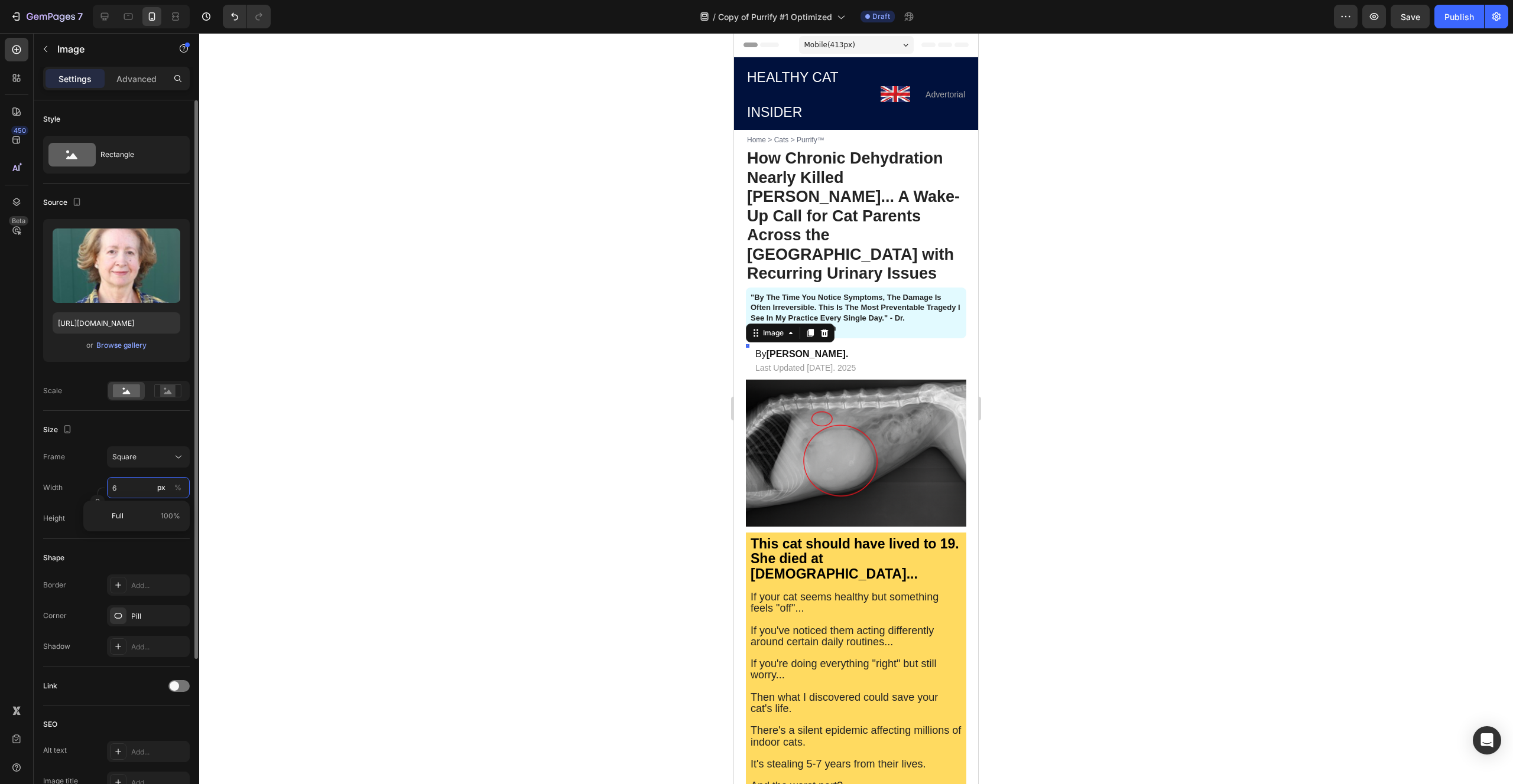
type input "60"
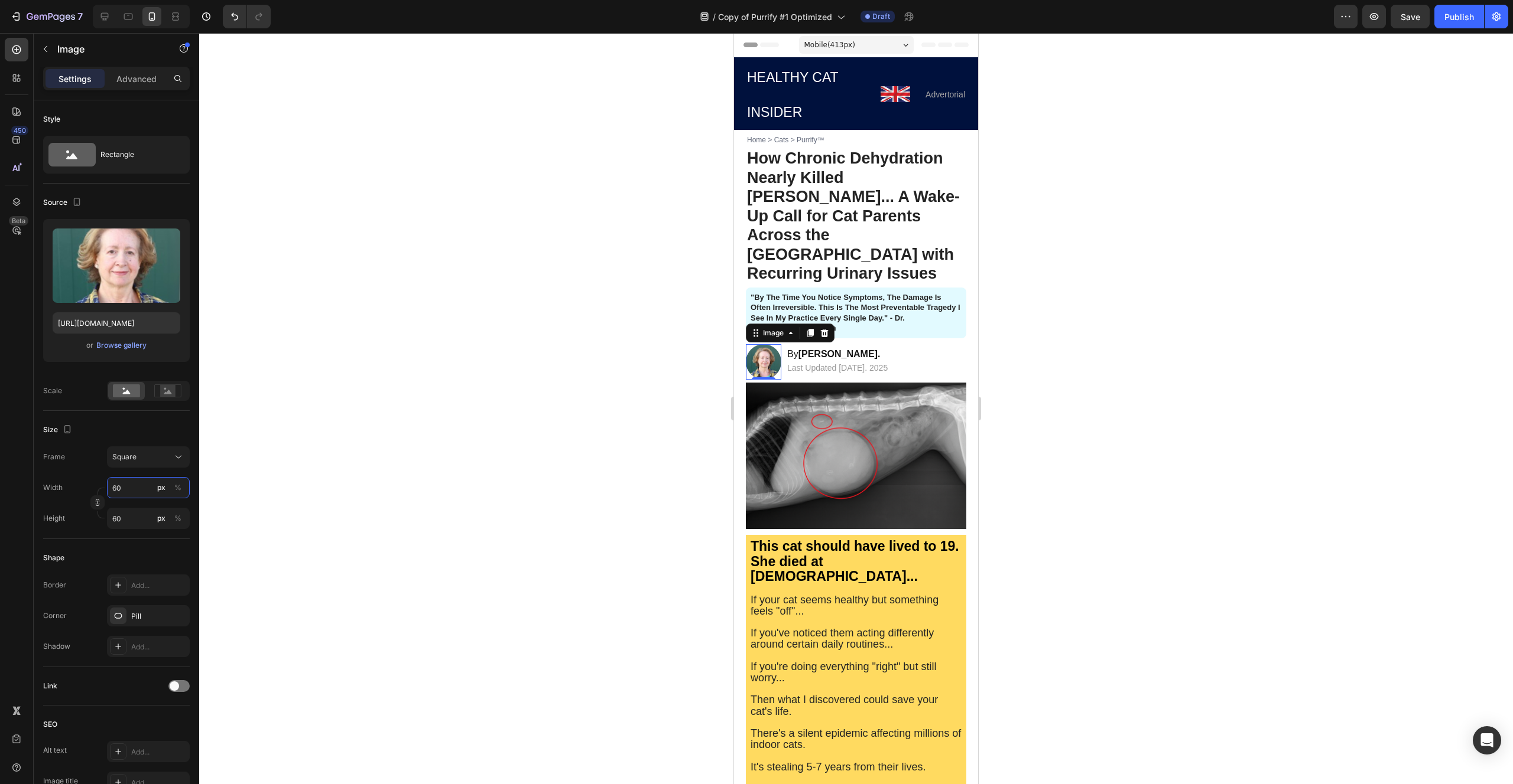
type input "60"
click at [350, 473] on div at bounding box center [855, 408] width 1313 height 751
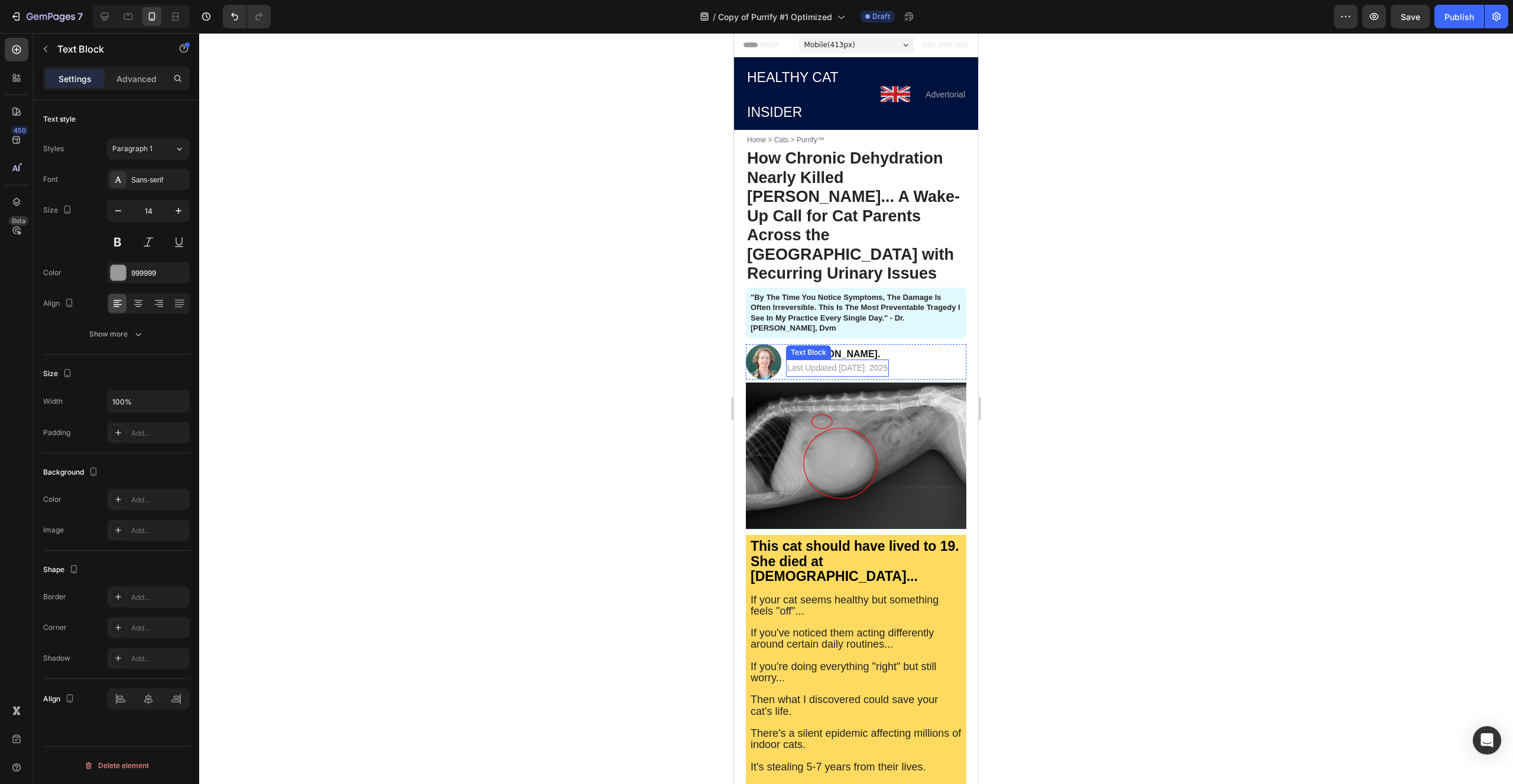
click at [804, 363] on span "Last Updated [DATE]. 2025" at bounding box center [837, 368] width 101 height 9
click at [783, 344] on div "Image By [PERSON_NAME]. Text Block Last Updated [DATE]. 2025 Text Block 0 Row" at bounding box center [855, 362] width 220 height 35
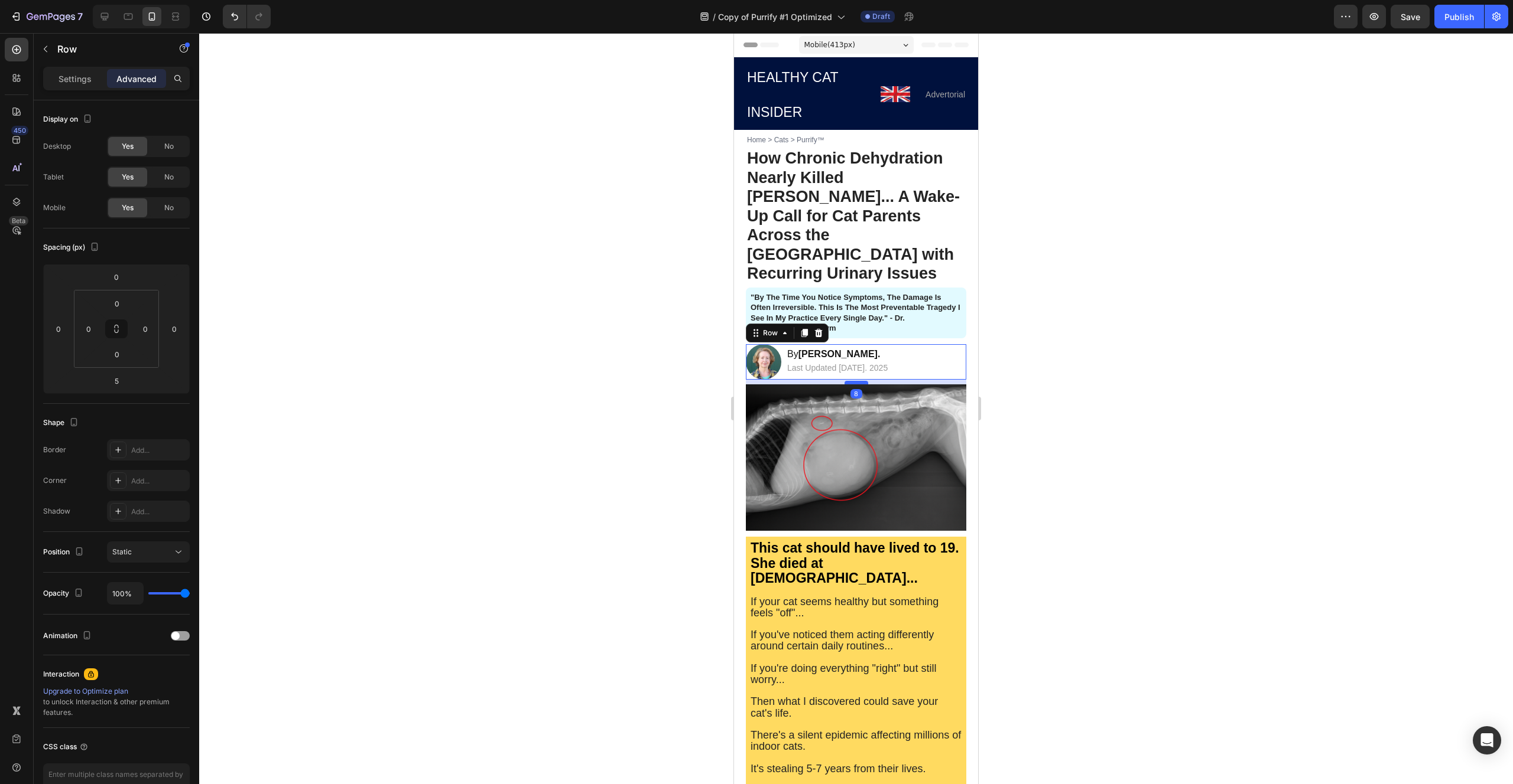
click at [851, 381] on div at bounding box center [856, 382] width 24 height 3
type input "8"
click at [660, 355] on div at bounding box center [855, 408] width 1313 height 751
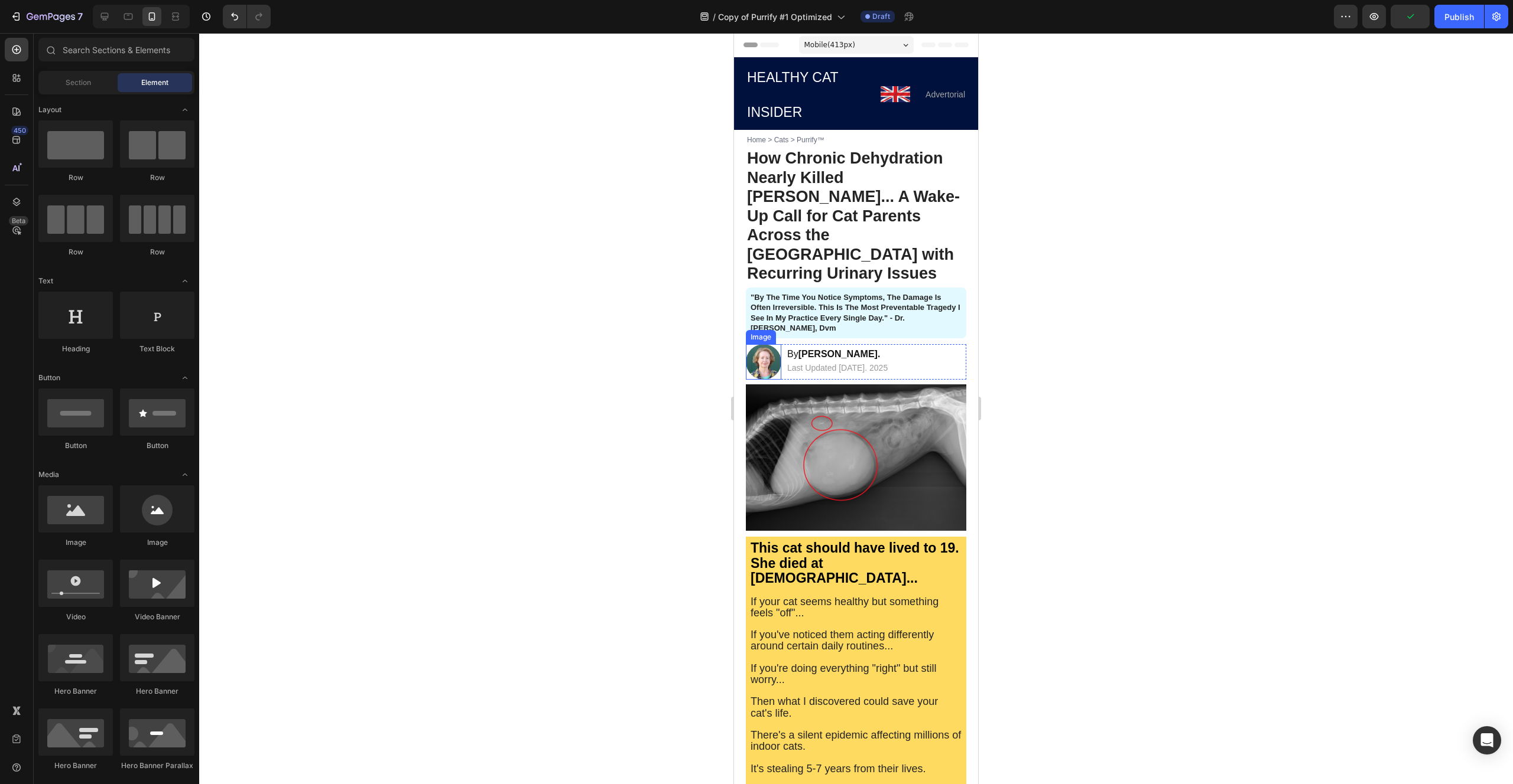
click at [773, 344] on img at bounding box center [763, 362] width 35 height 35
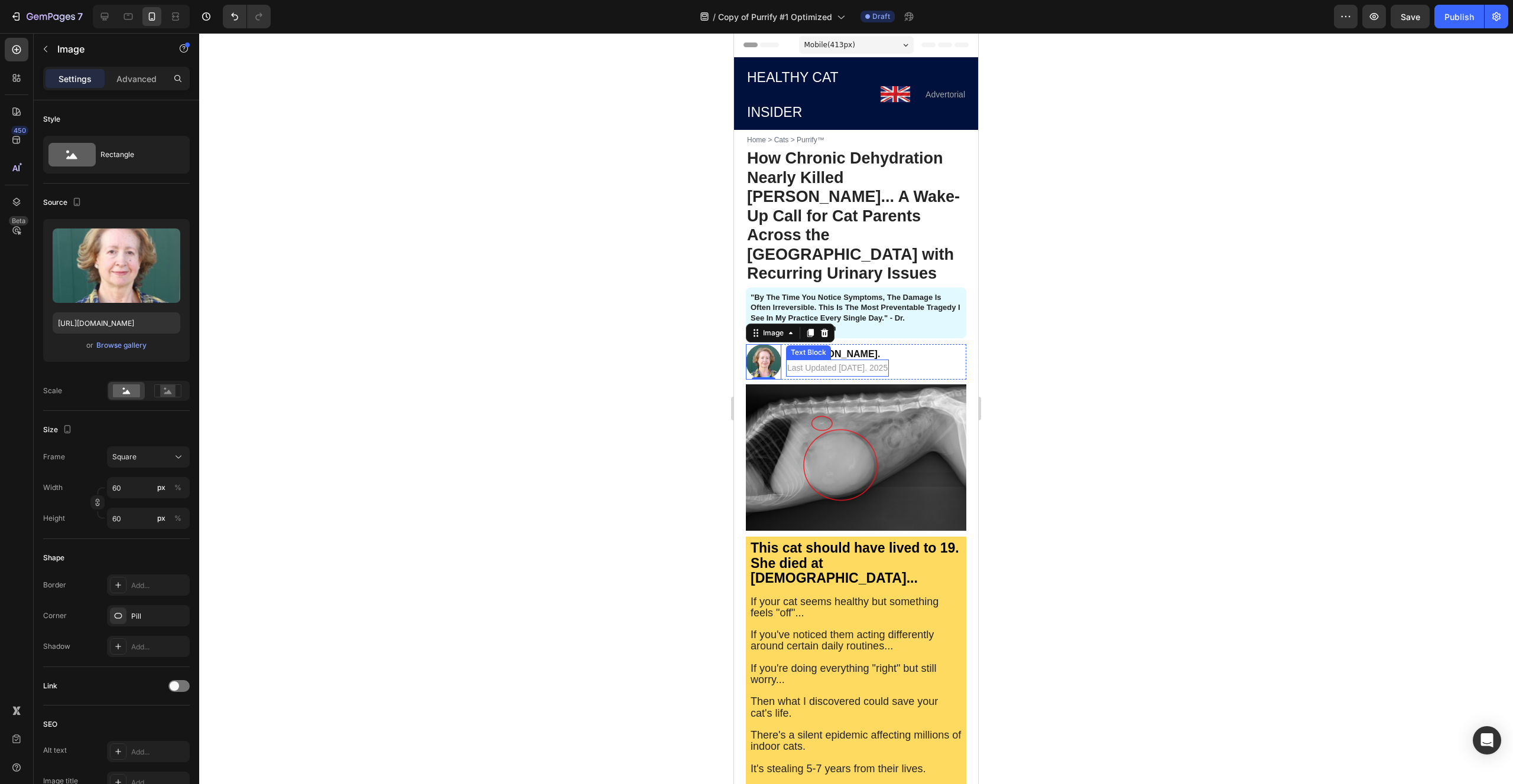
click at [855, 363] on span "Last Updated [DATE]. 2025" at bounding box center [837, 368] width 101 height 9
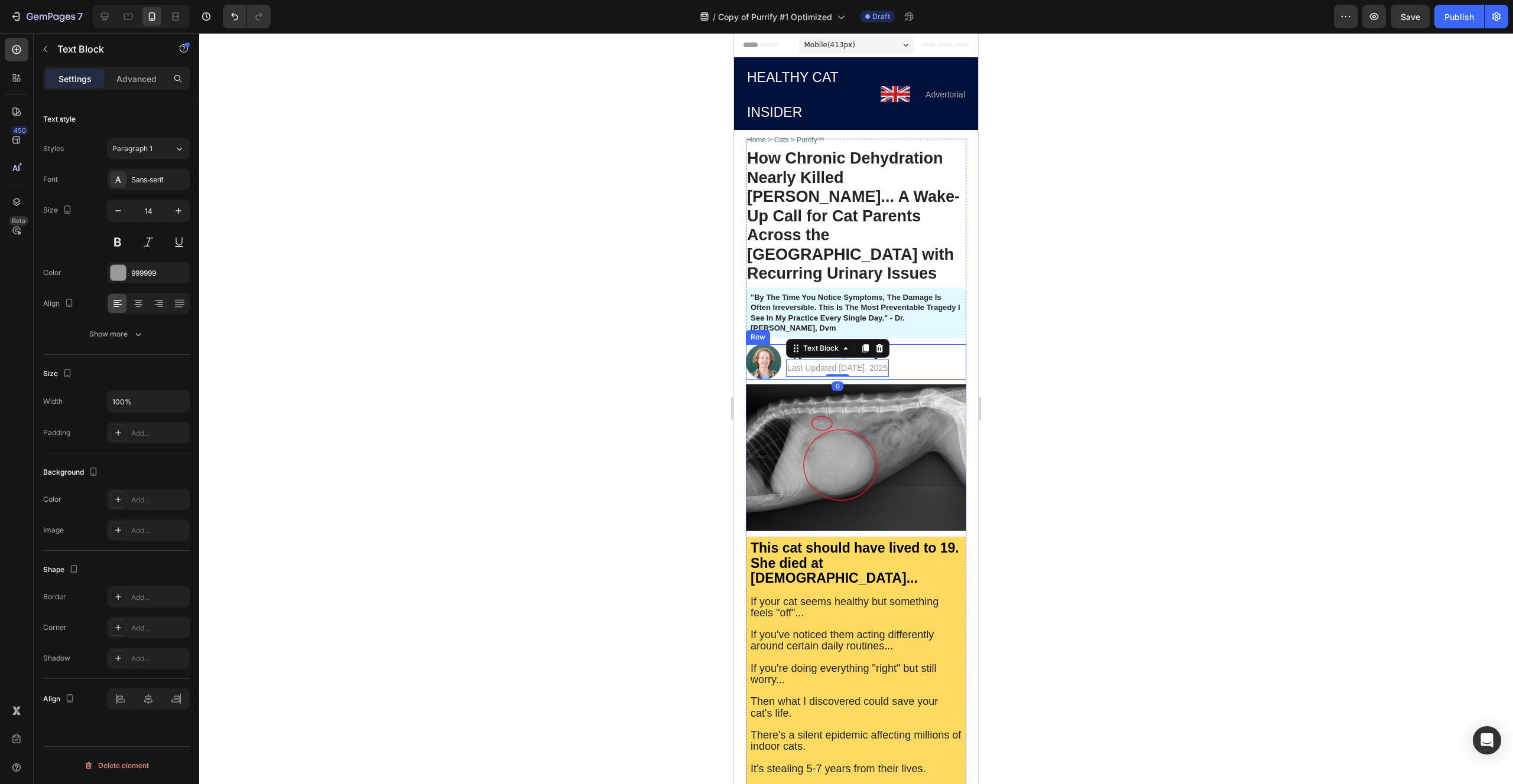
click at [916, 344] on div "Image By [PERSON_NAME]. Text Block Last Updated [DATE]. 2025 Text Block 0 Row" at bounding box center [855, 362] width 220 height 35
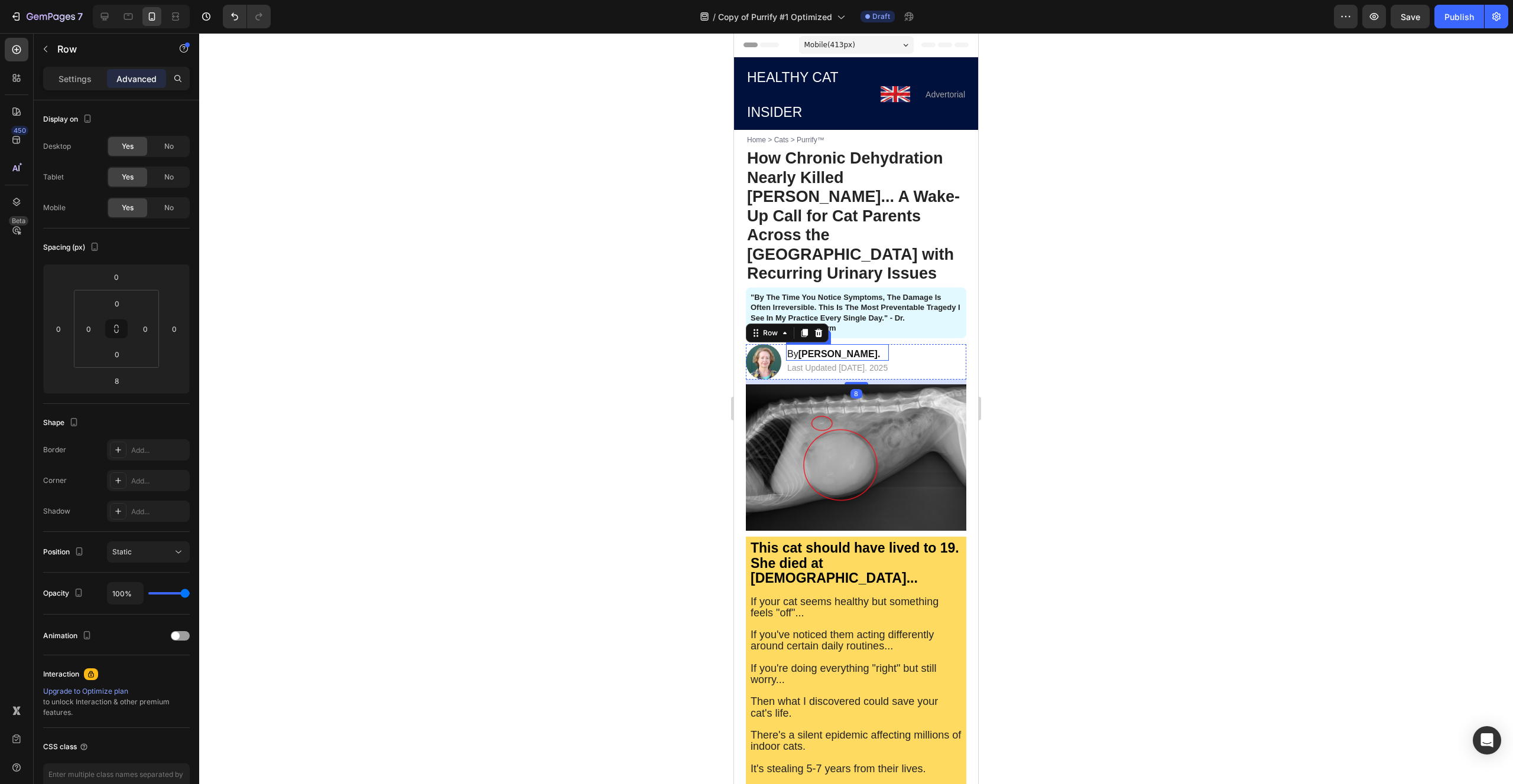
click at [830, 349] on strong "[PERSON_NAME]." at bounding box center [839, 354] width 82 height 10
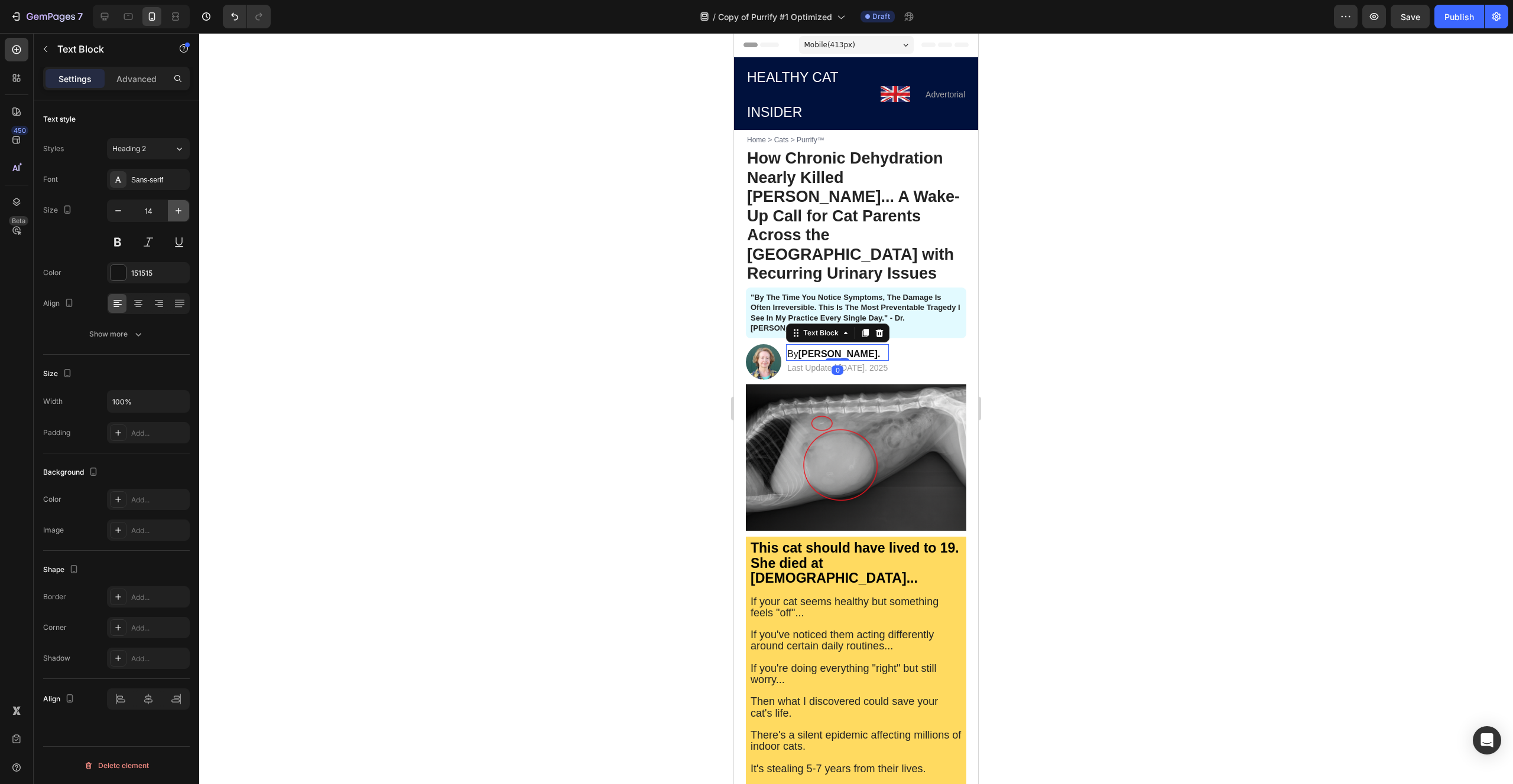
click at [175, 214] on icon "button" at bounding box center [179, 211] width 12 height 12
type input "15"
click at [441, 284] on div at bounding box center [855, 408] width 1313 height 751
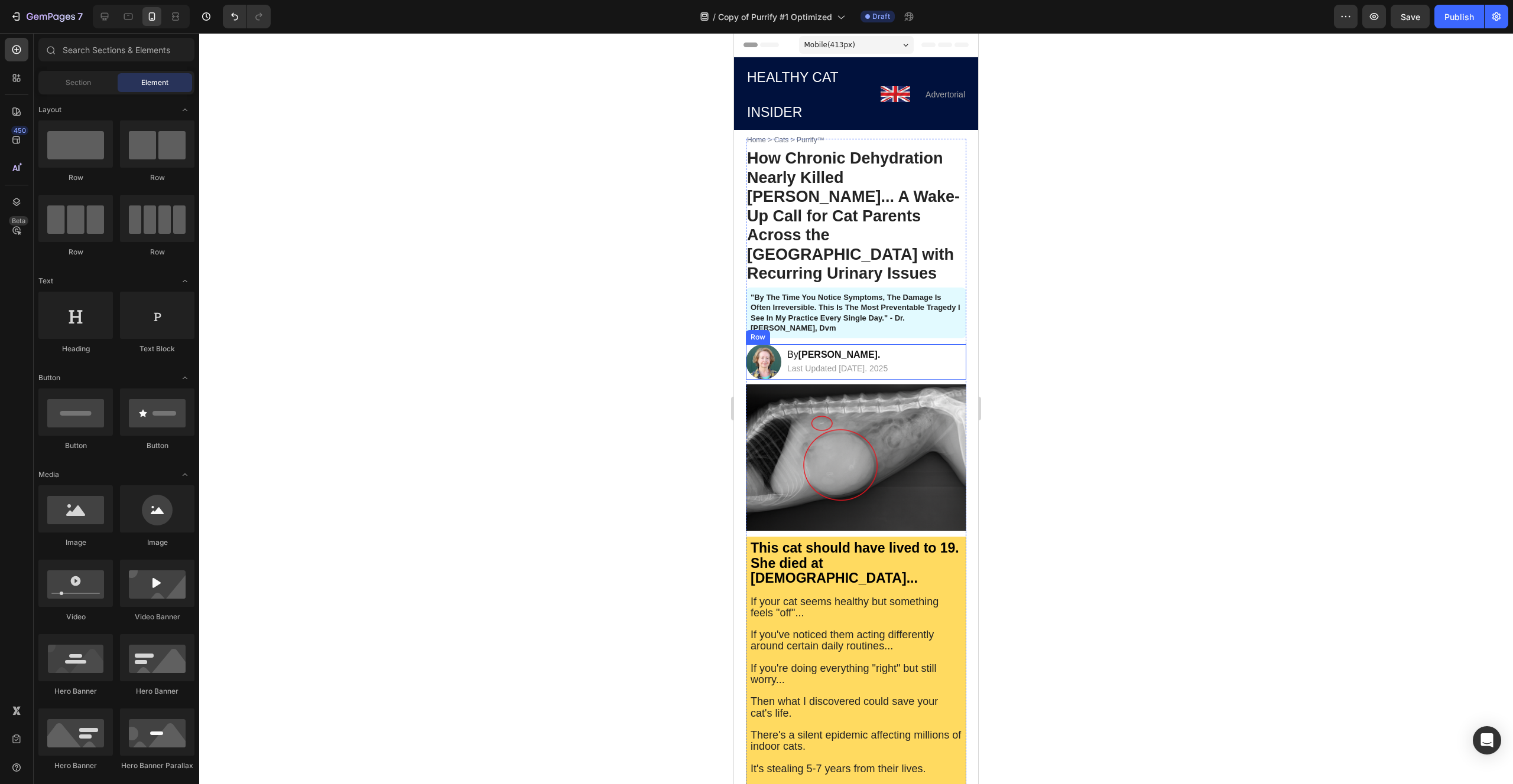
click at [940, 344] on div "Image By [PERSON_NAME]. Text Block Last Updated [DATE]. 2025 Text Block Row" at bounding box center [855, 362] width 220 height 35
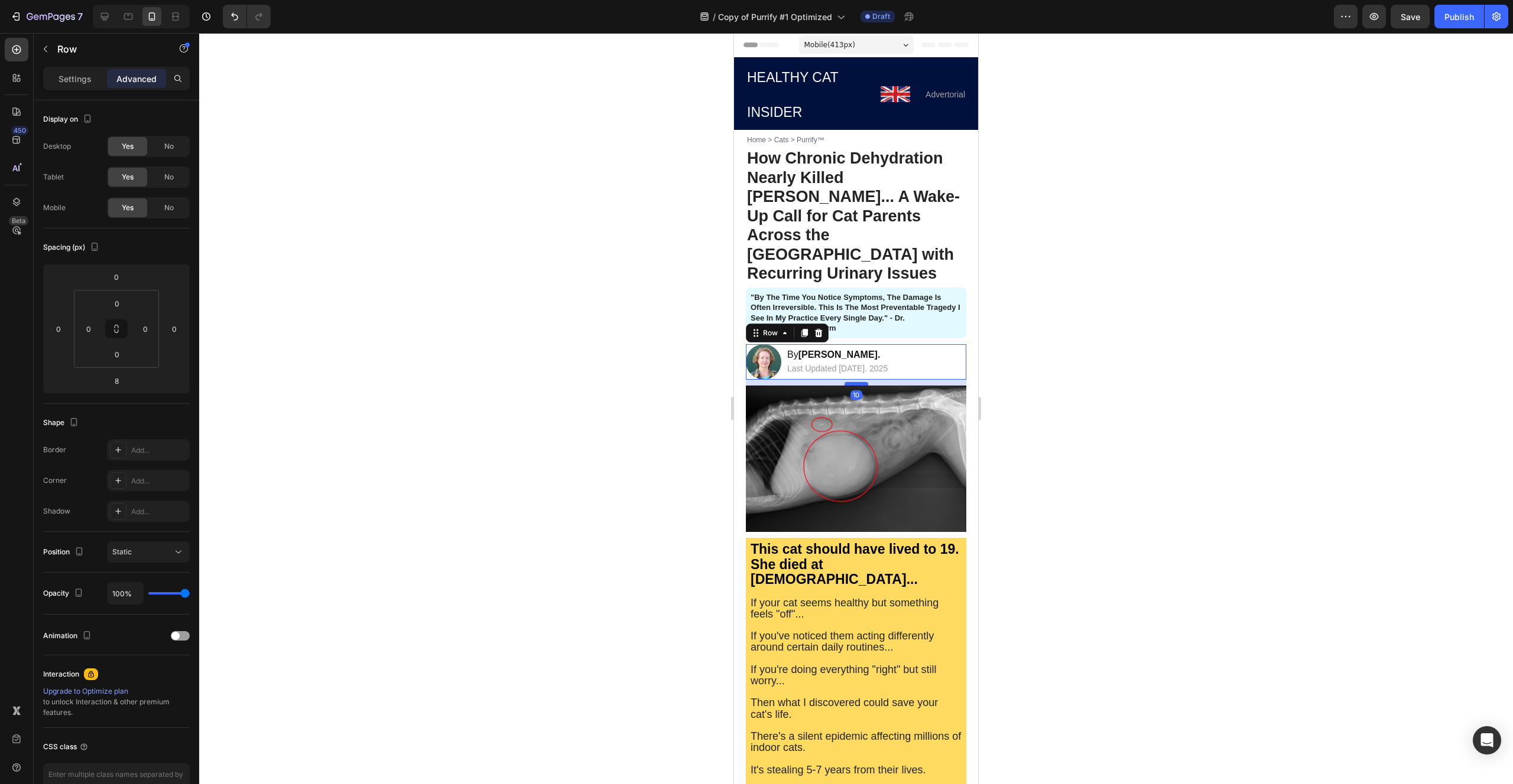
click at [846, 382] on div at bounding box center [856, 383] width 24 height 3
type input "10"
click at [667, 319] on div at bounding box center [855, 408] width 1313 height 751
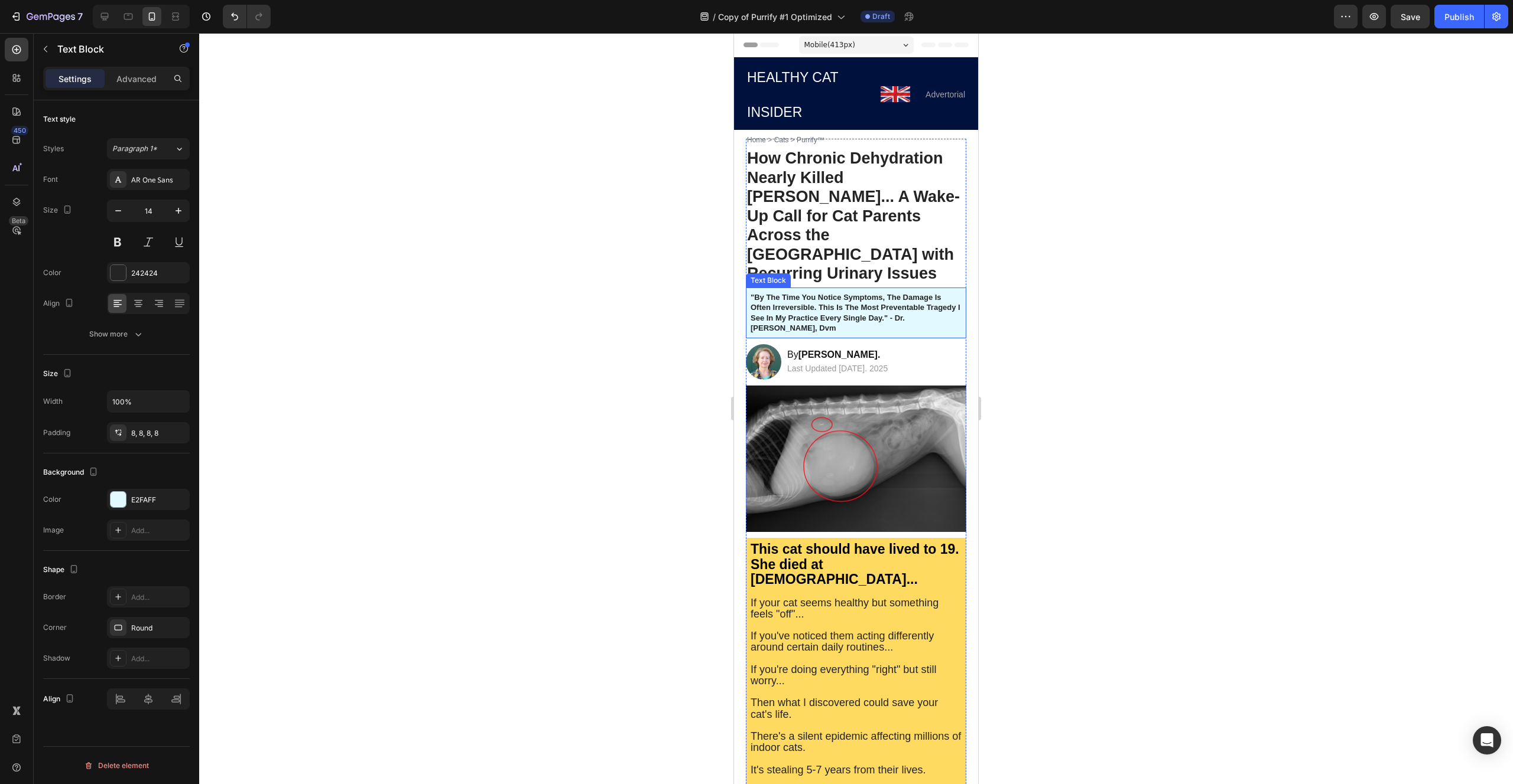
click at [823, 293] on strong ""by the time you notice symptoms, the damage is often irreversible. this is the…" at bounding box center [855, 313] width 210 height 40
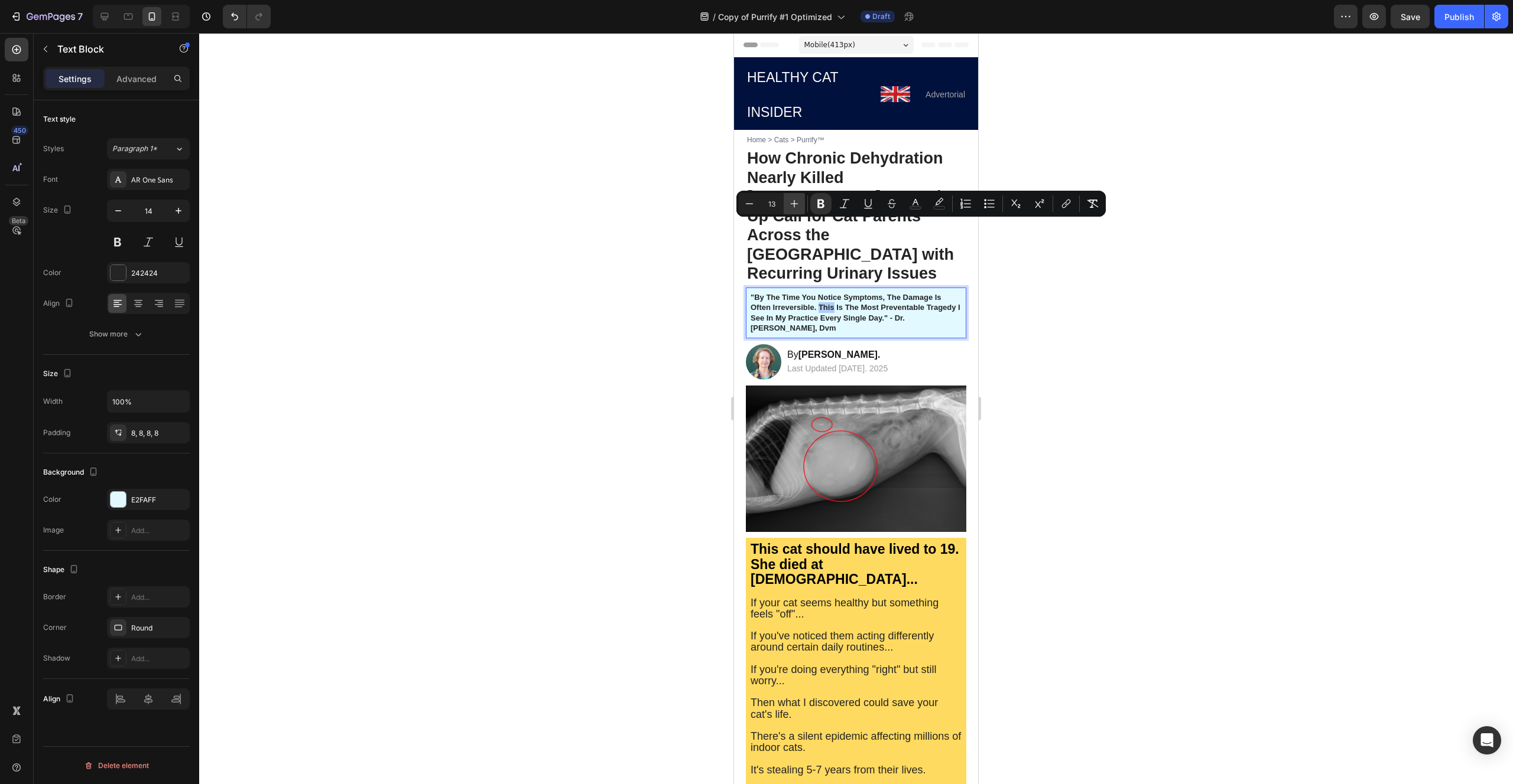
click at [796, 207] on icon "Editor contextual toolbar" at bounding box center [794, 204] width 12 height 12
type input "15"
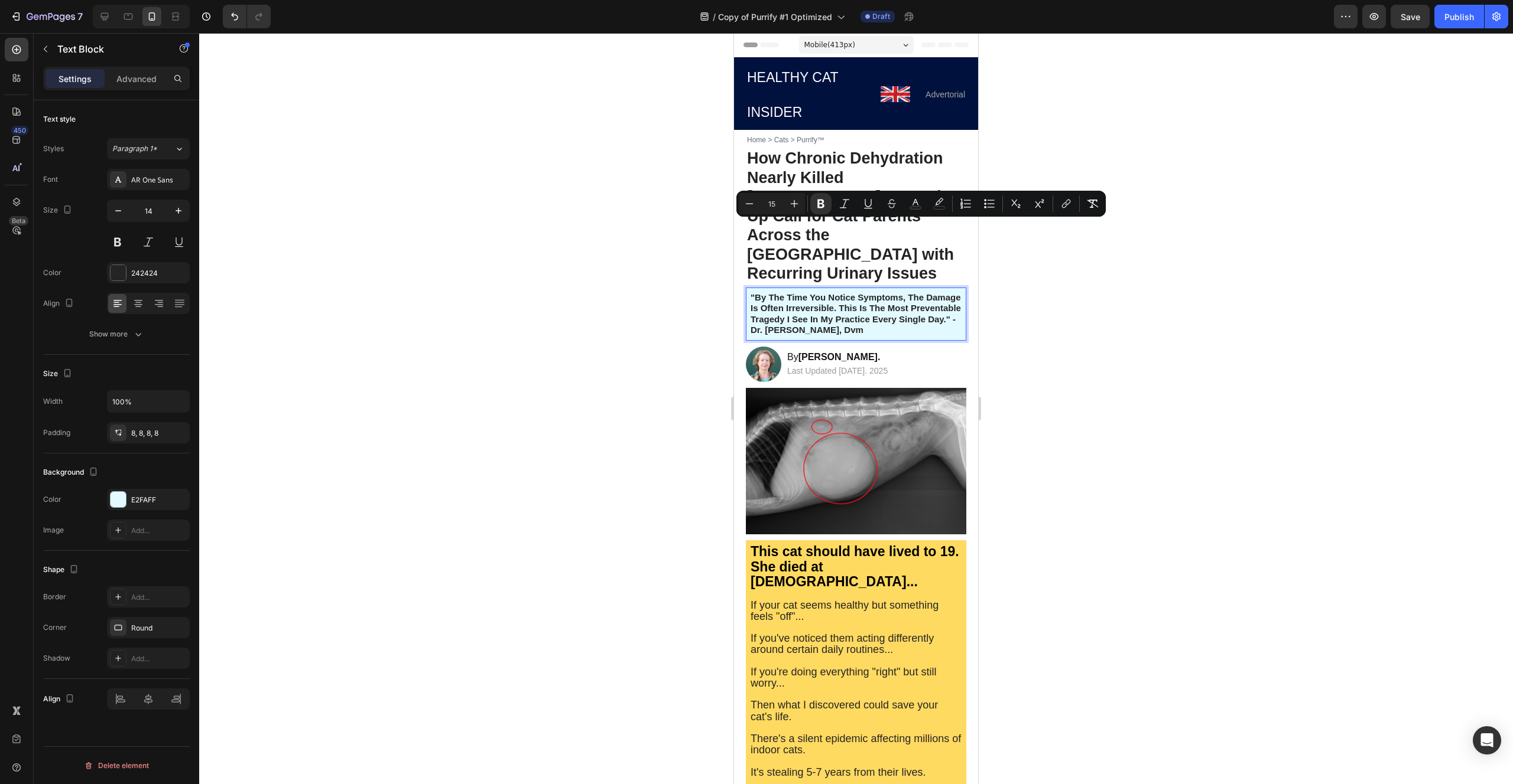
click at [577, 261] on div at bounding box center [855, 408] width 1313 height 751
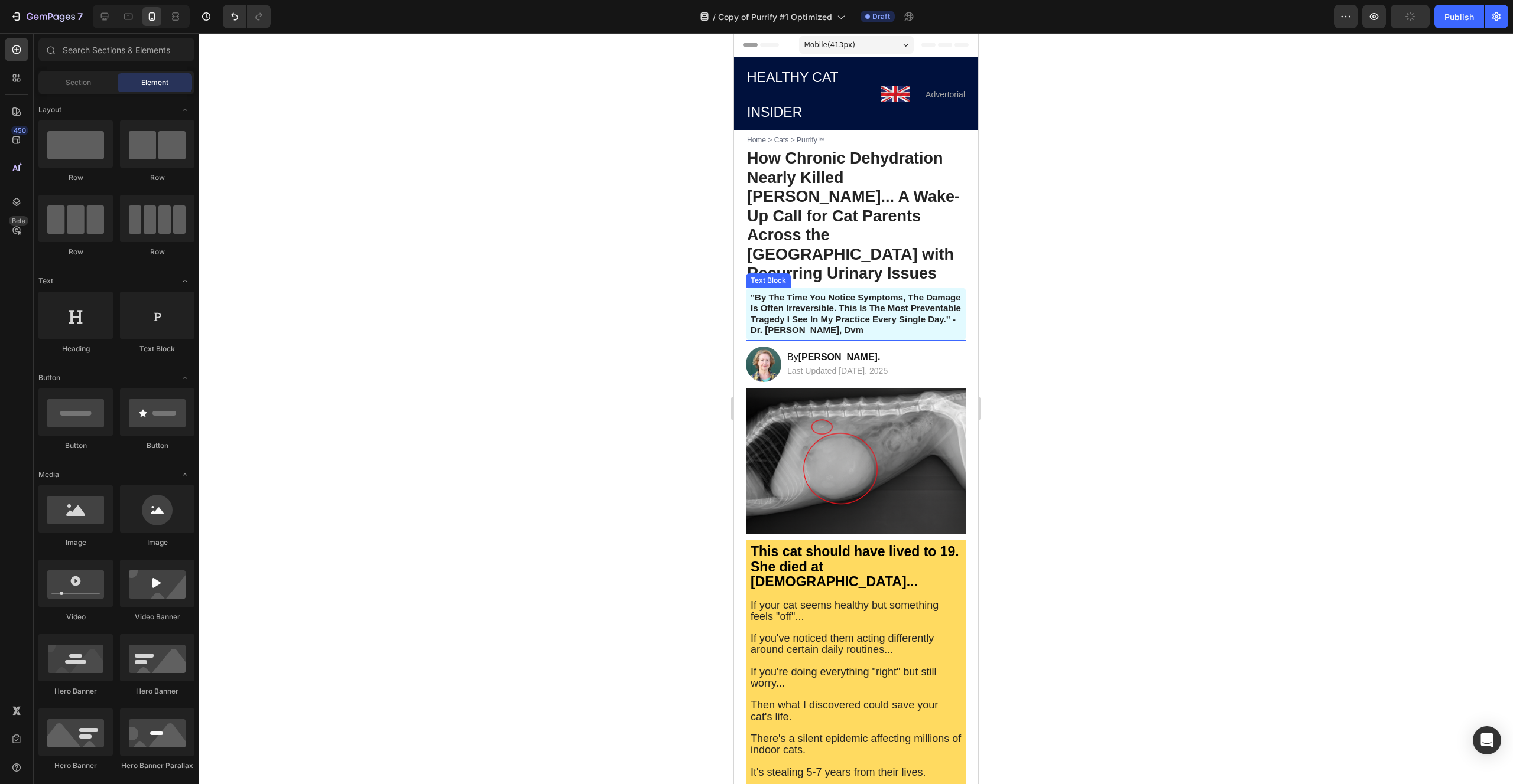
click at [831, 292] on strong ""by the time you notice symptoms, the damage is often irreversible. this is the…" at bounding box center [855, 314] width 210 height 43
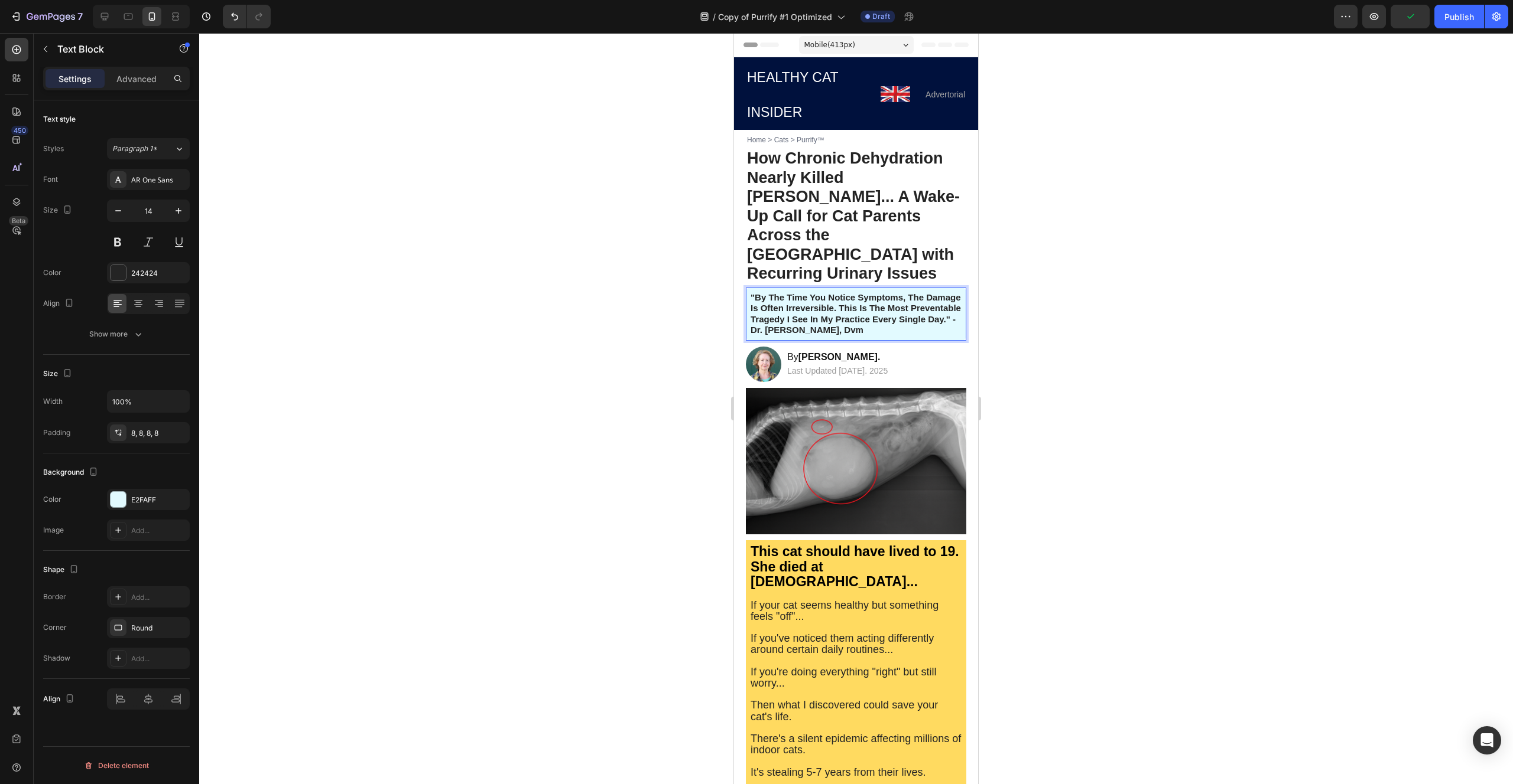
click at [831, 292] on strong ""by the time you notice symptoms, the damage is often irreversible. this is the…" at bounding box center [855, 314] width 210 height 43
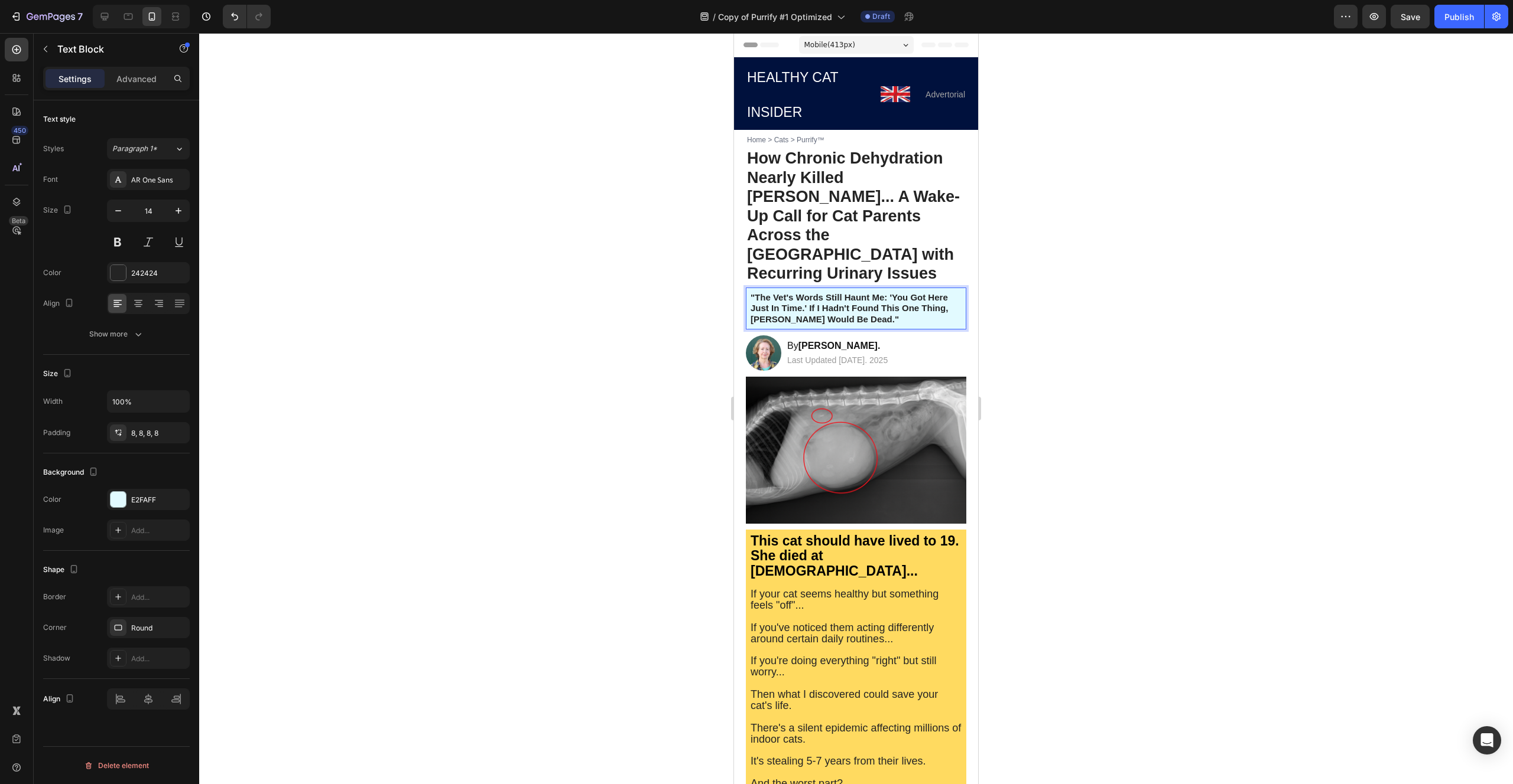
click at [872, 292] on strong ""The vet's words still haunt me: 'You got here just in time.' If I hadn't found…" at bounding box center [849, 308] width 197 height 32
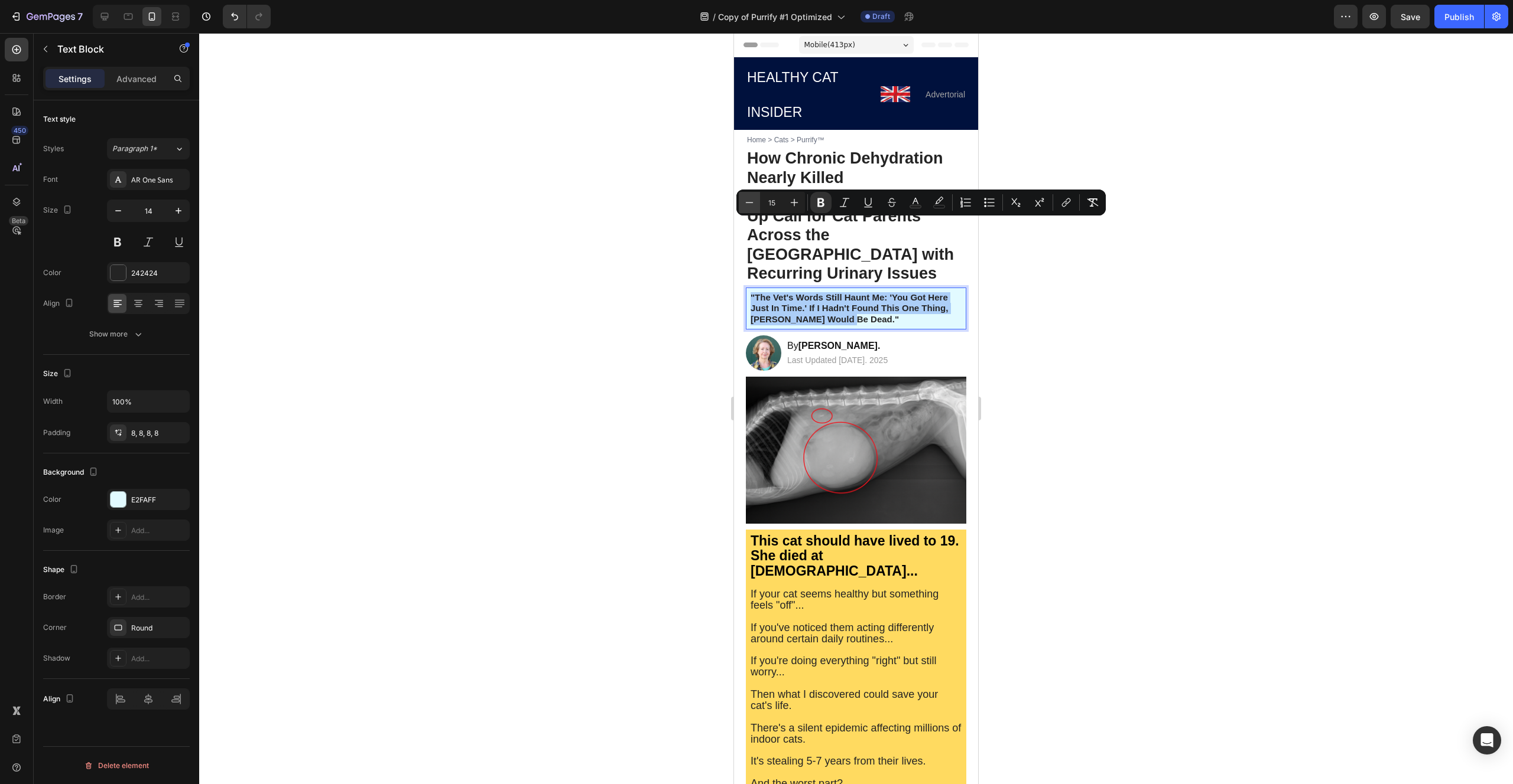
click at [745, 203] on icon "Editor contextual toolbar" at bounding box center [750, 203] width 12 height 12
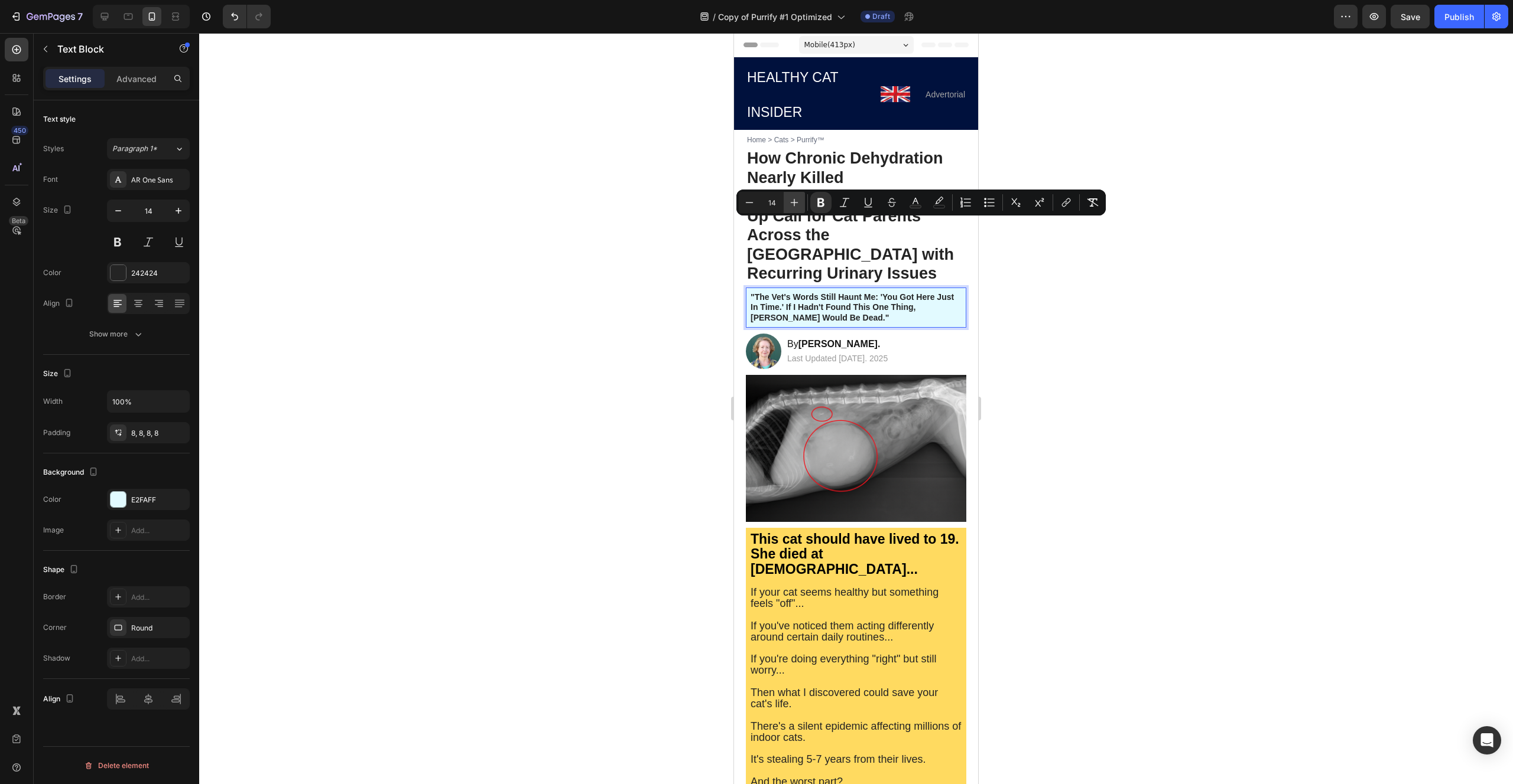
click at [797, 204] on icon "Editor contextual toolbar" at bounding box center [794, 203] width 12 height 12
type input "17"
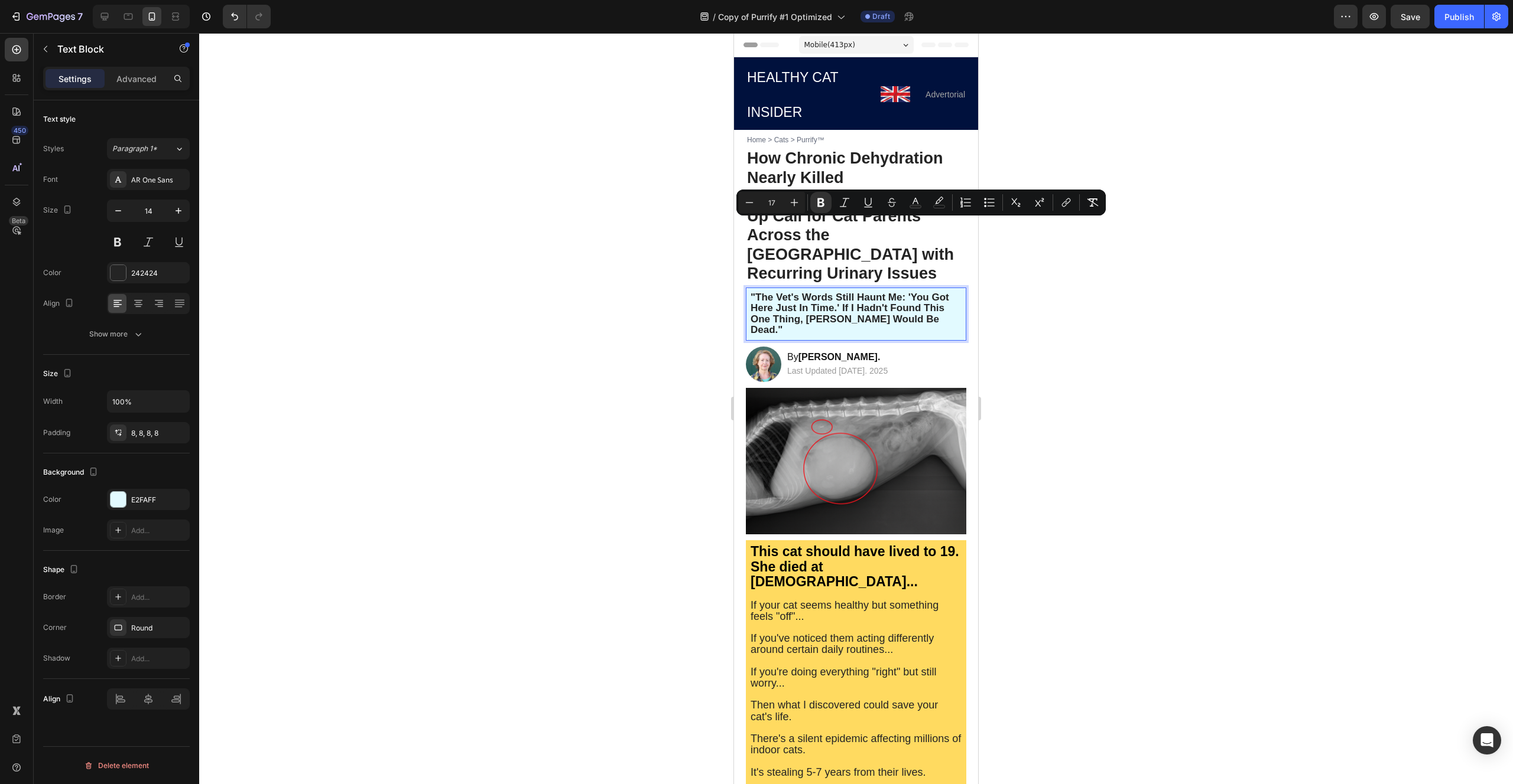
click at [680, 236] on div at bounding box center [855, 408] width 1313 height 751
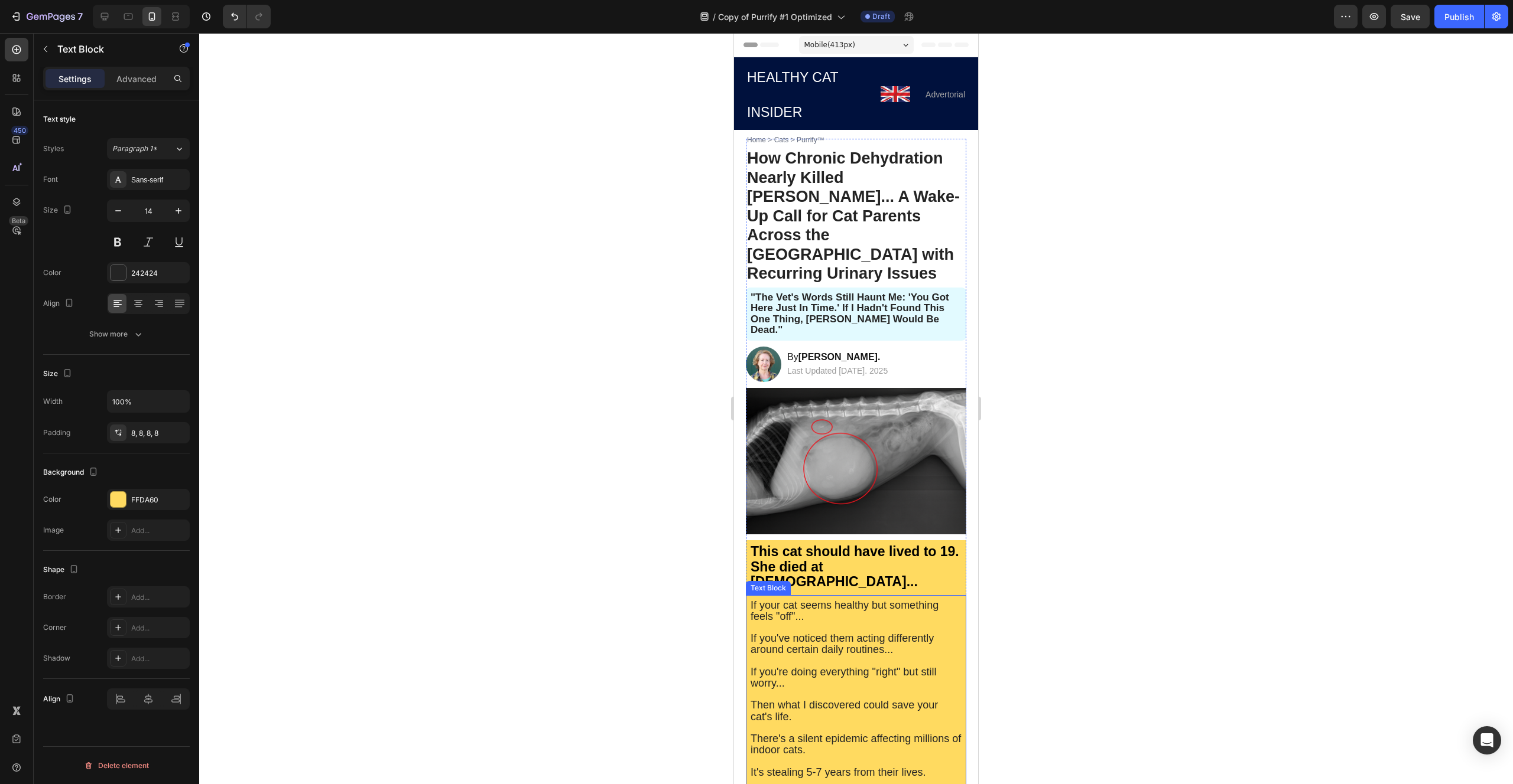
click at [814, 656] on p at bounding box center [855, 661] width 211 height 11
click at [814, 656] on p "Rich Text Editor. Editing area: main" at bounding box center [855, 661] width 211 height 11
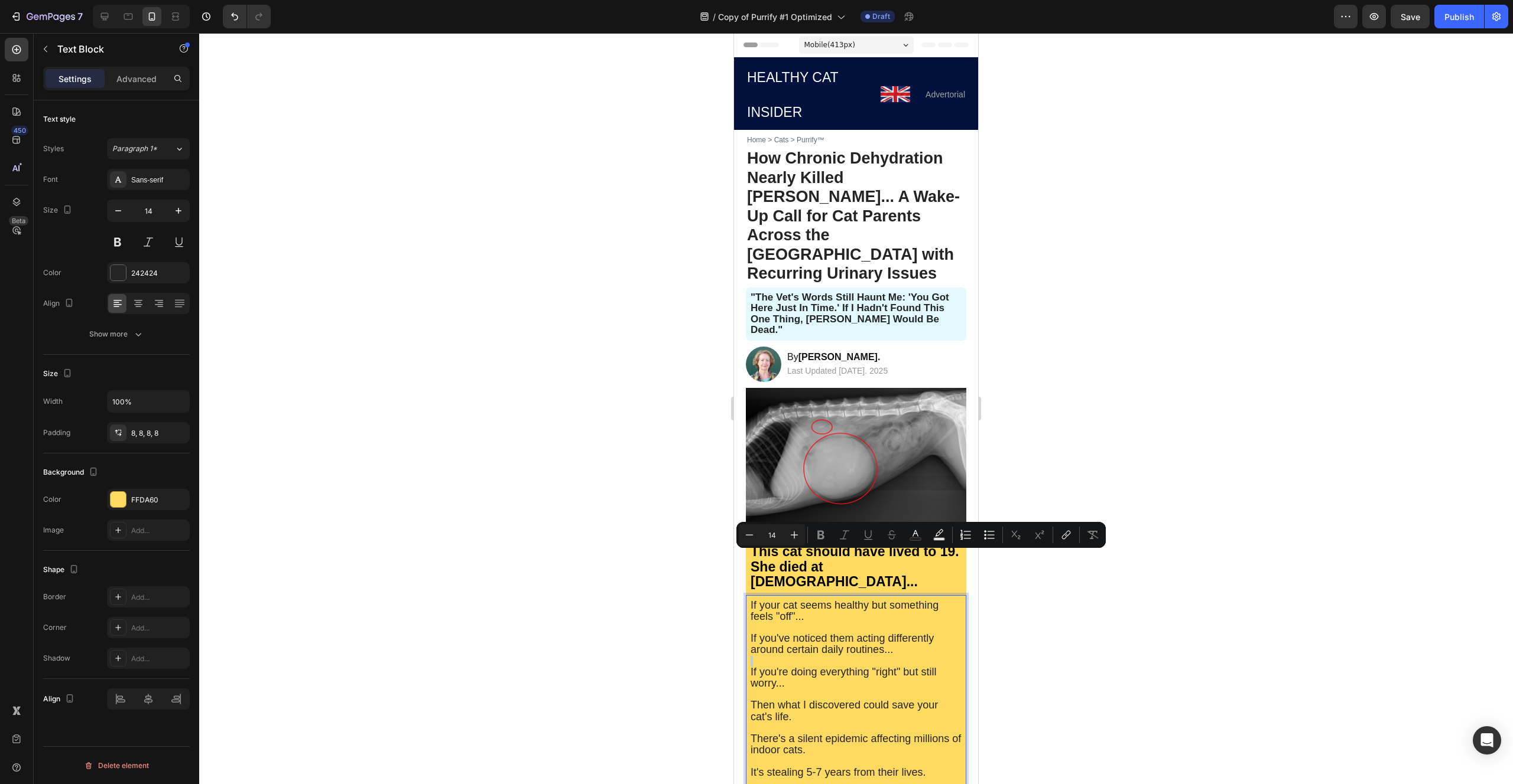
type input "18"
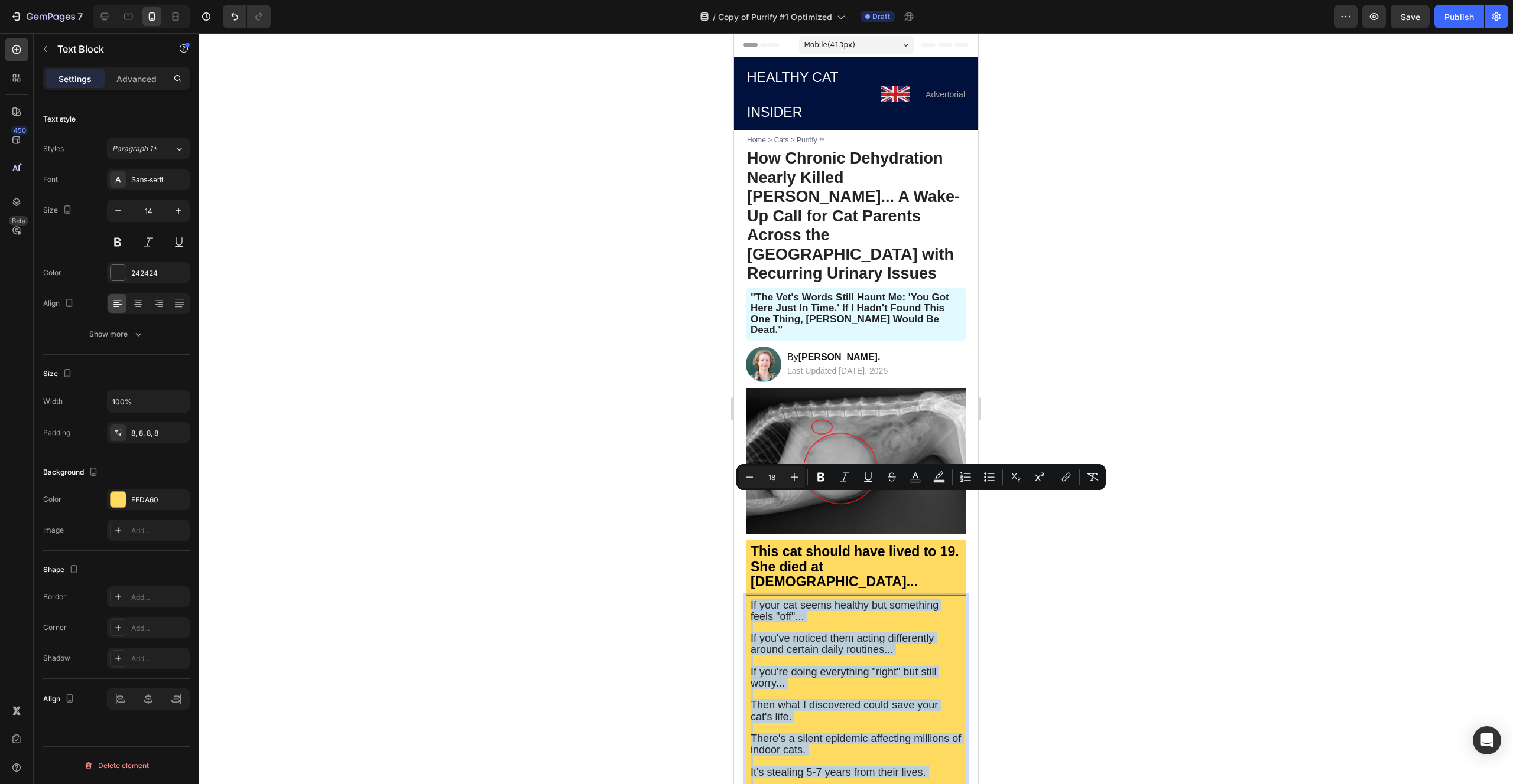
type input "11"
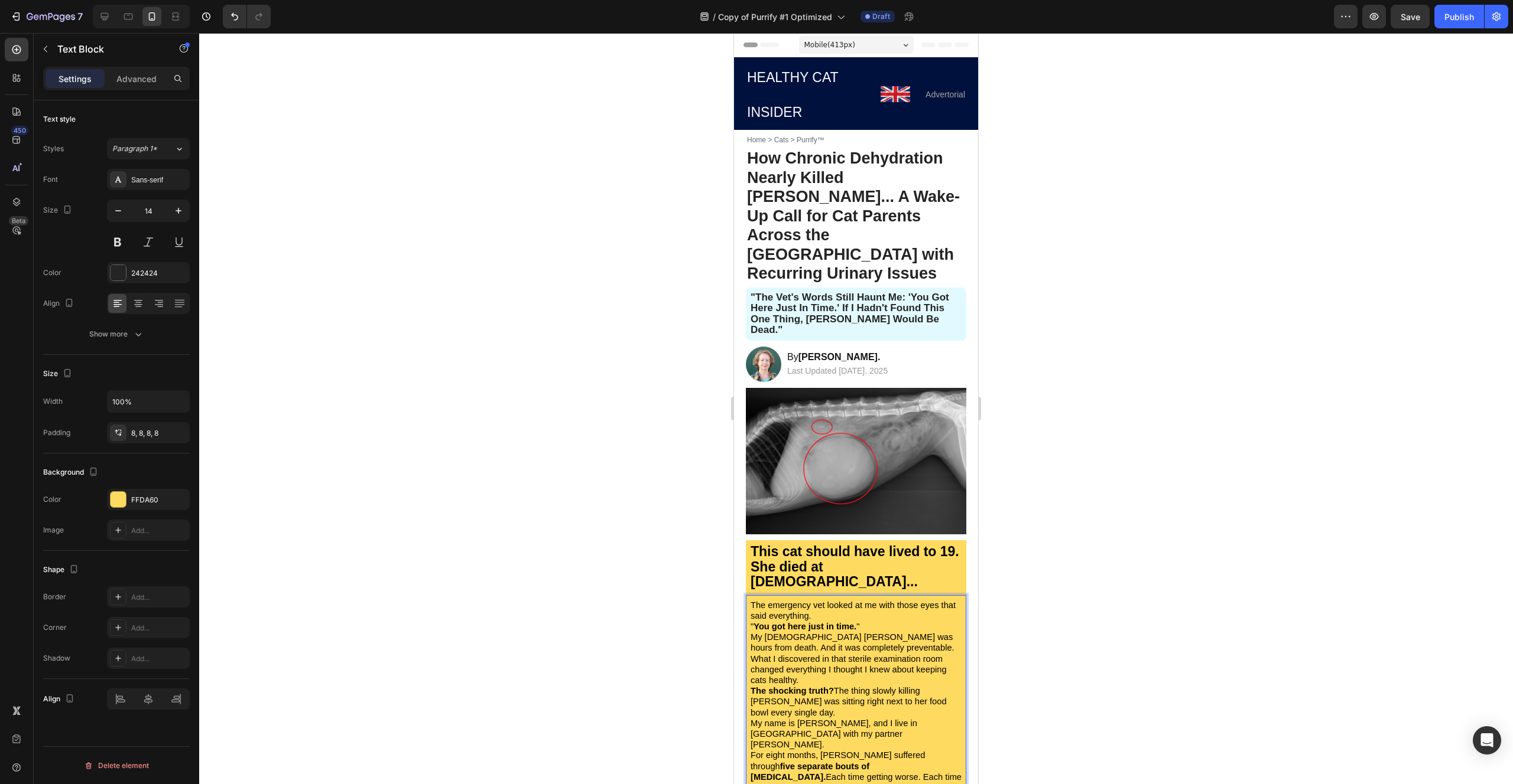
click at [814, 655] on span "What I discovered in that sterile examination room changed everything I thought…" at bounding box center [848, 670] width 196 height 31
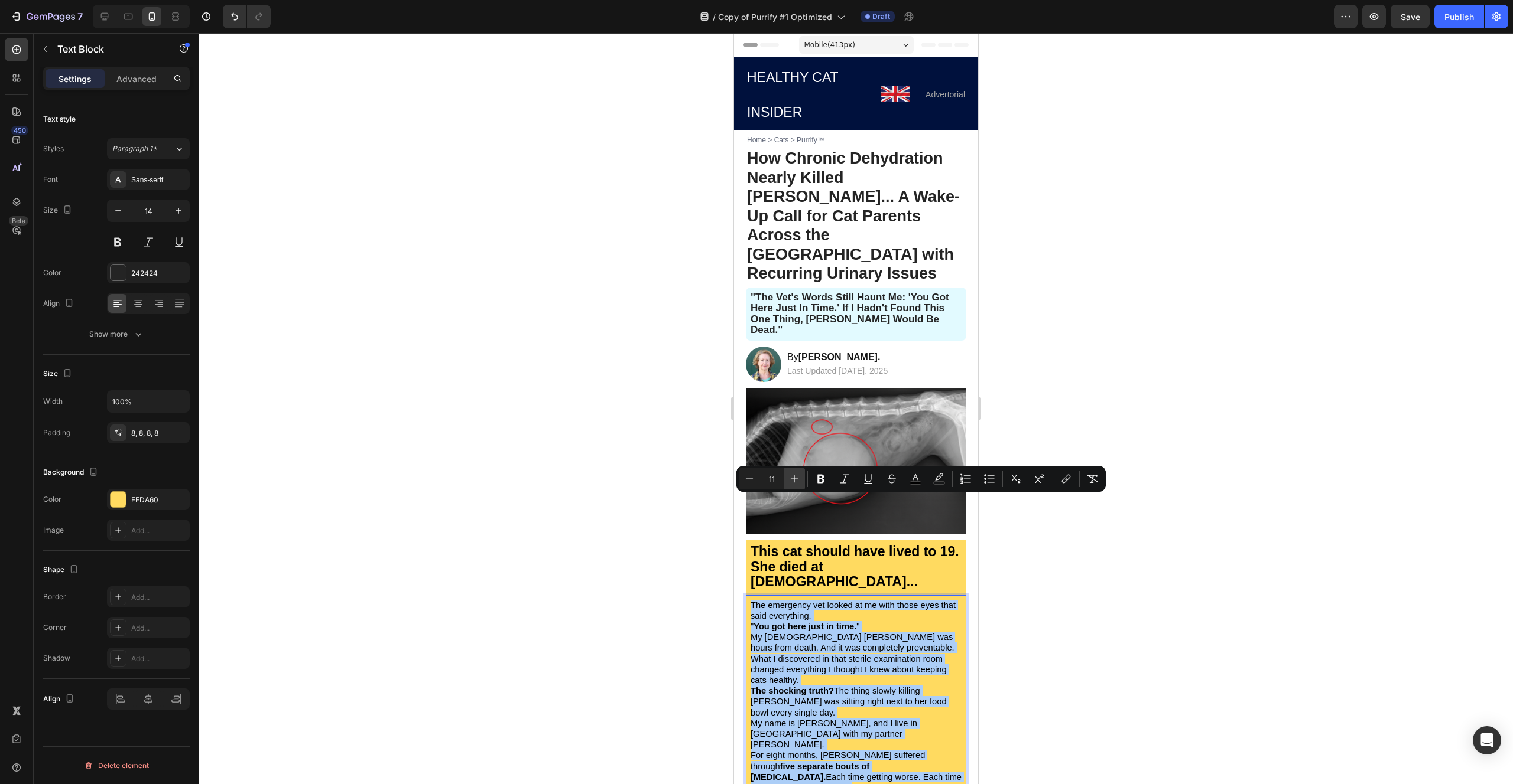
click at [796, 471] on button "Plus" at bounding box center [794, 479] width 21 height 21
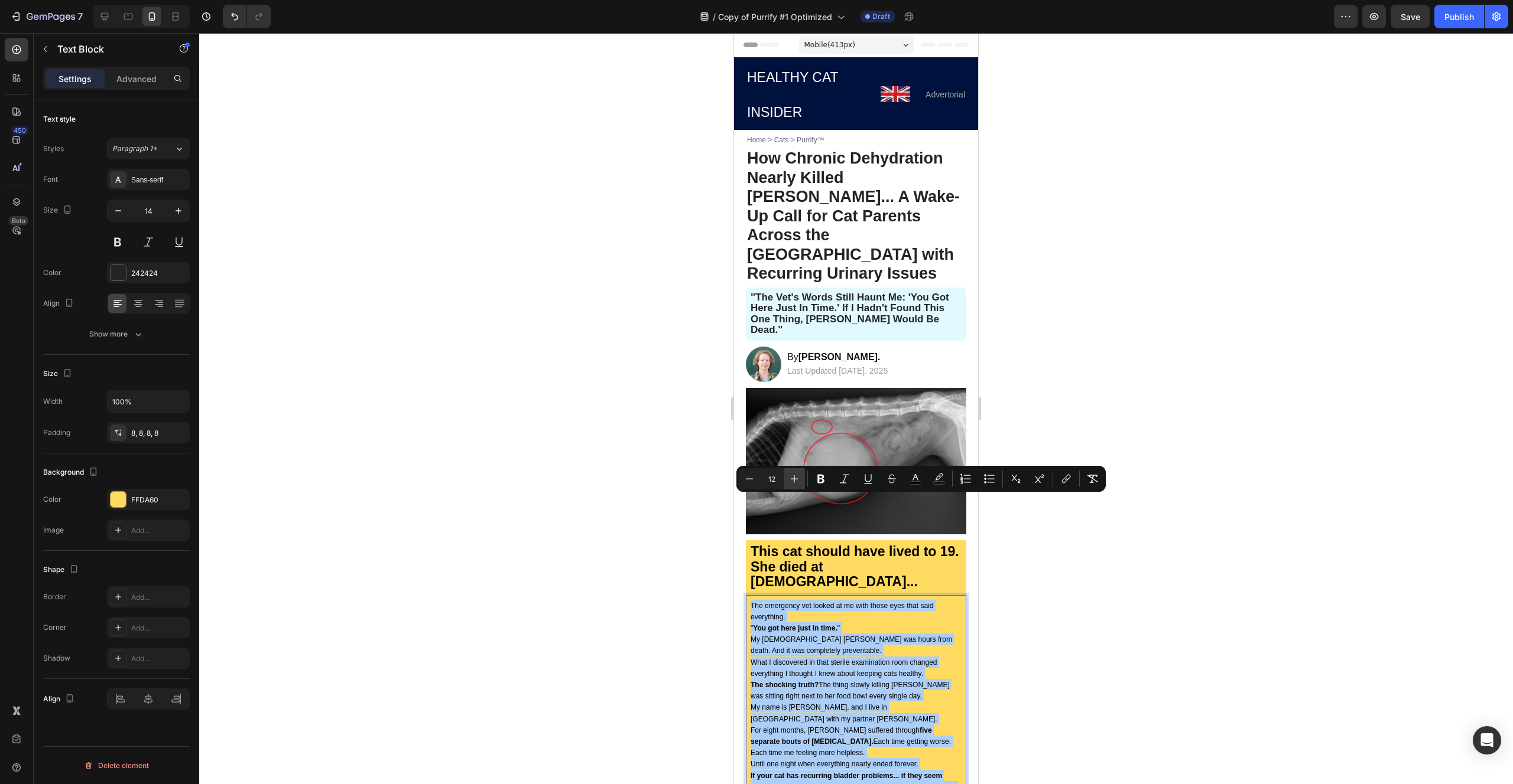
click at [796, 471] on button "Plus" at bounding box center [794, 479] width 21 height 21
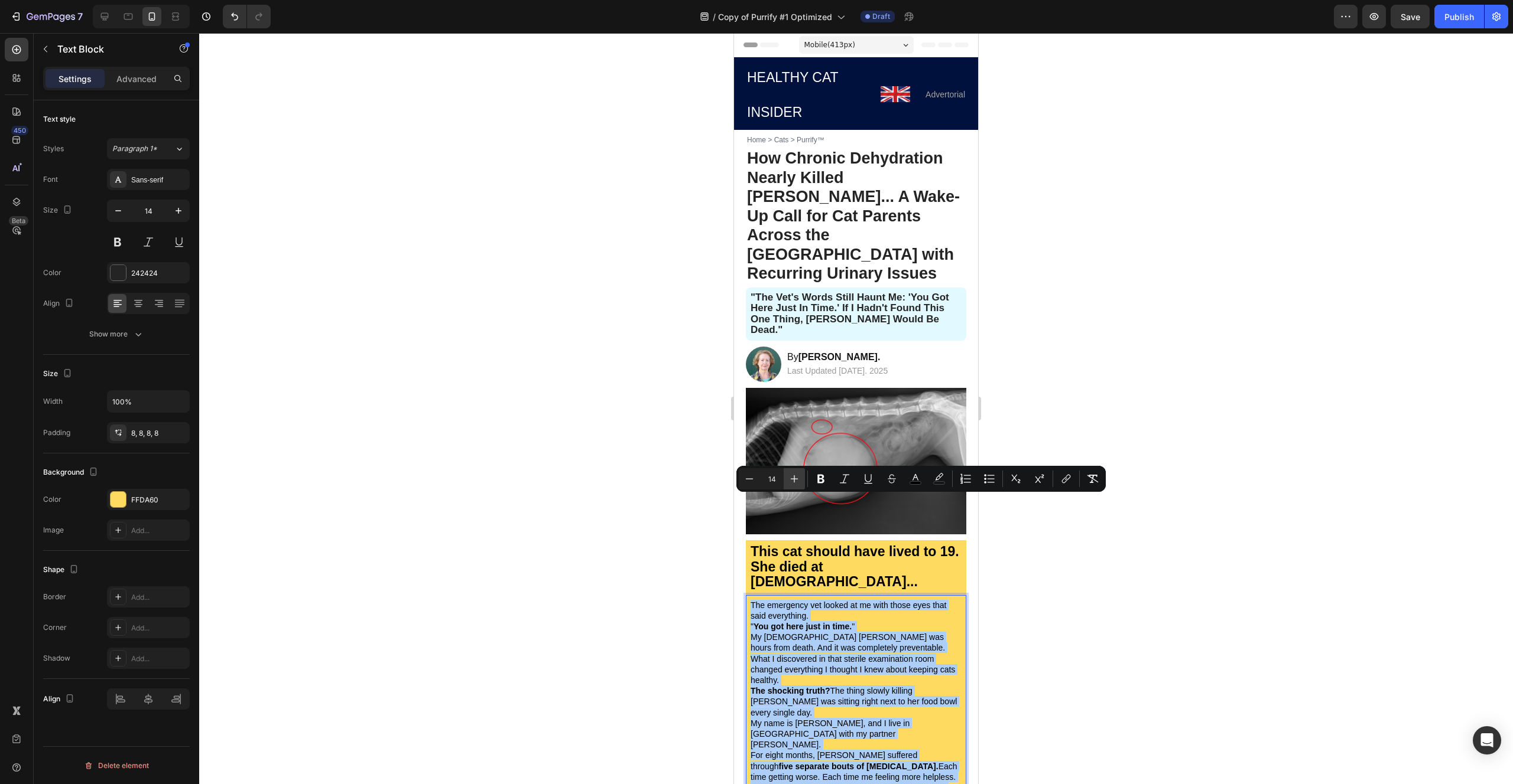
click at [796, 471] on button "Plus" at bounding box center [794, 479] width 21 height 21
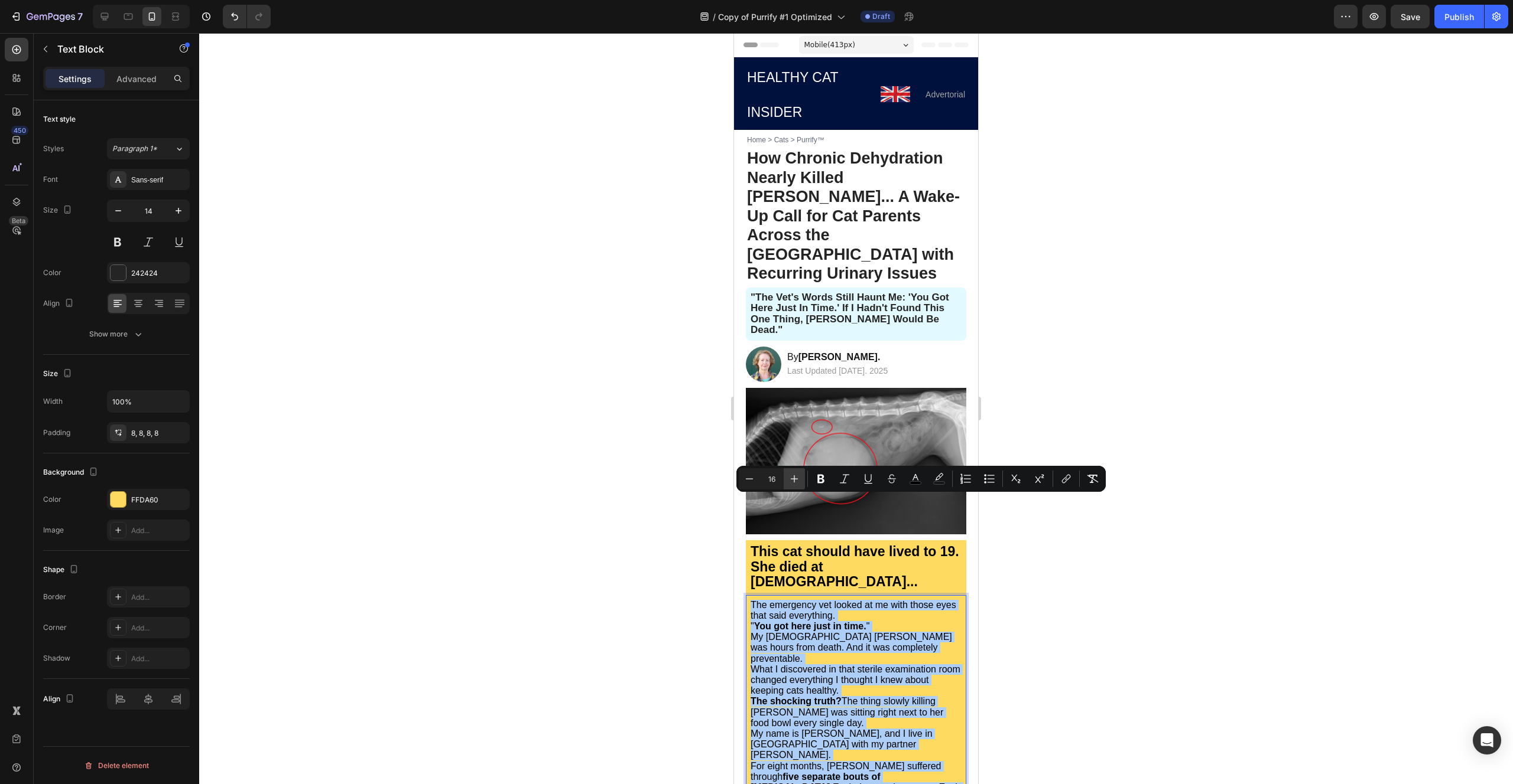
click at [796, 471] on button "Plus" at bounding box center [794, 479] width 21 height 21
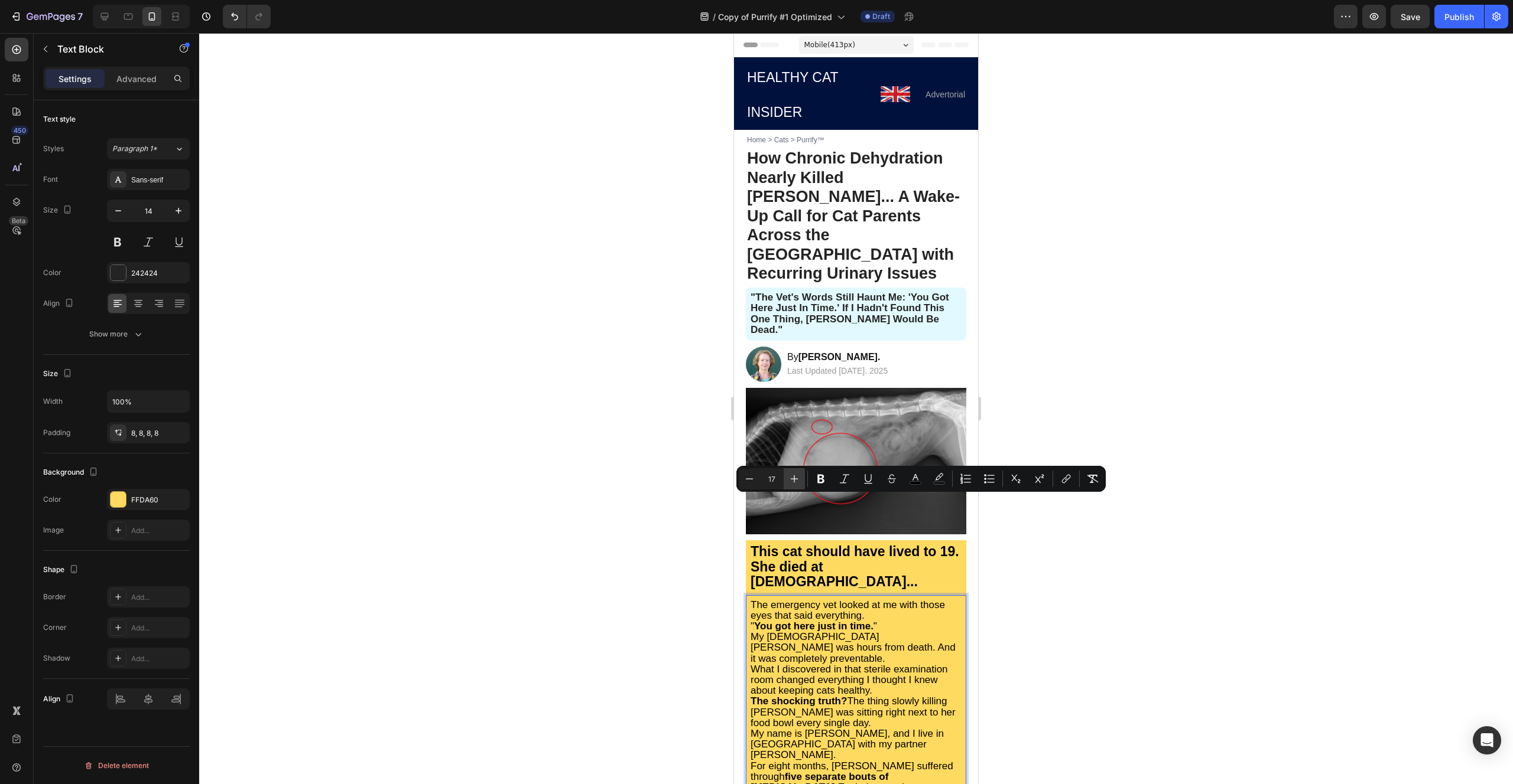
click at [796, 471] on button "Plus" at bounding box center [794, 479] width 21 height 21
type input "18"
click at [912, 600] on p "The emergency vet looked at me with those eyes that said everything." at bounding box center [855, 611] width 211 height 22
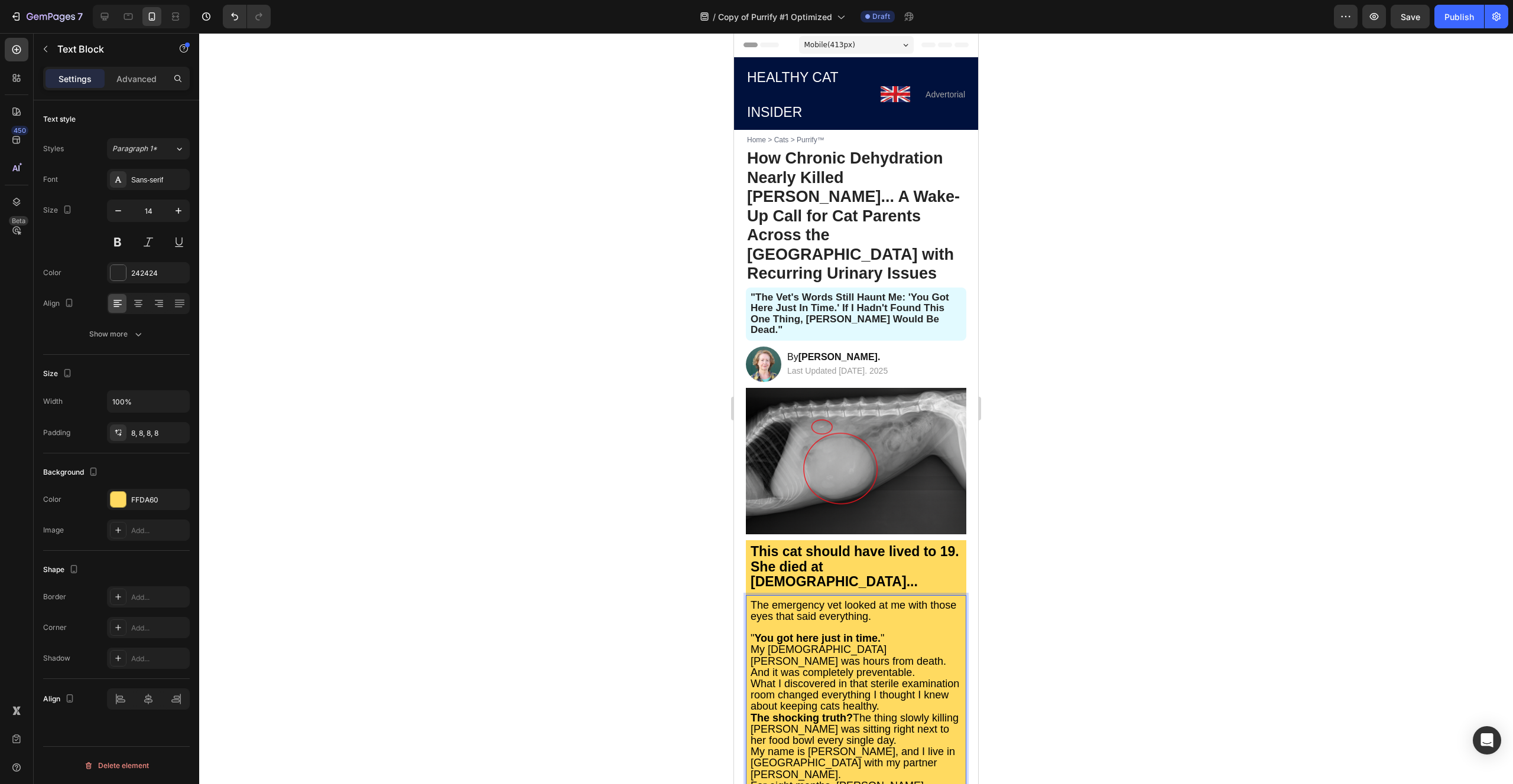
click at [897, 633] on p "" You got here just in time. "" at bounding box center [855, 638] width 211 height 11
click at [910, 656] on p "My [DEMOGRAPHIC_DATA] [PERSON_NAME] was hours from death. And it was completely…" at bounding box center [855, 673] width 211 height 34
click at [838, 655] on span "My [DEMOGRAPHIC_DATA] [PERSON_NAME] was hours from death. And it was completely…" at bounding box center [848, 672] width 196 height 34
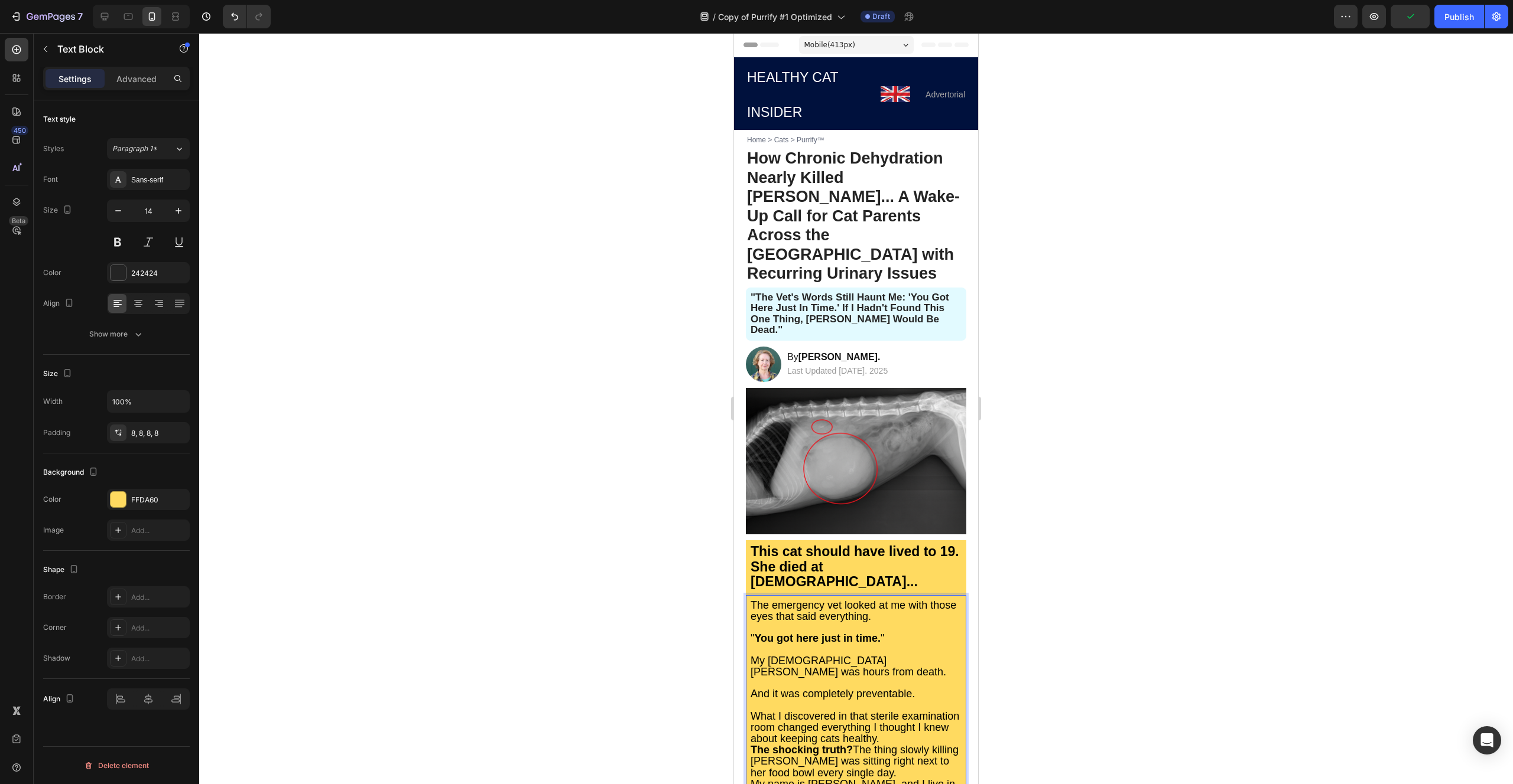
click at [953, 637] on div "The emergency vet looked at me with those eyes that said everything. " You got …" at bounding box center [855, 775] width 220 height 359
click at [855, 754] on span "The shocking truth? The thing slowly killing [PERSON_NAME] was sitting right ne…" at bounding box center [854, 772] width 208 height 34
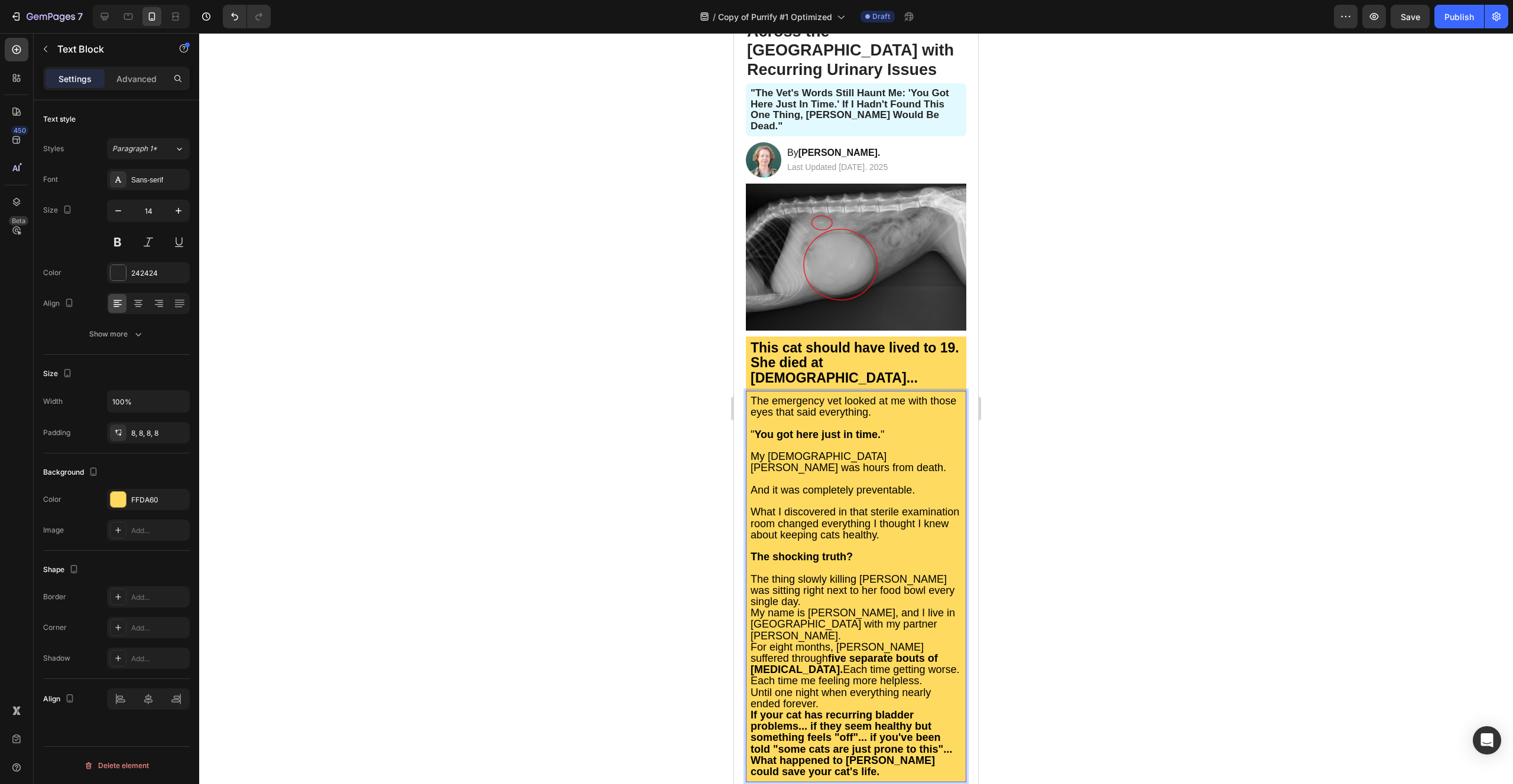
scroll to position [179, 0]
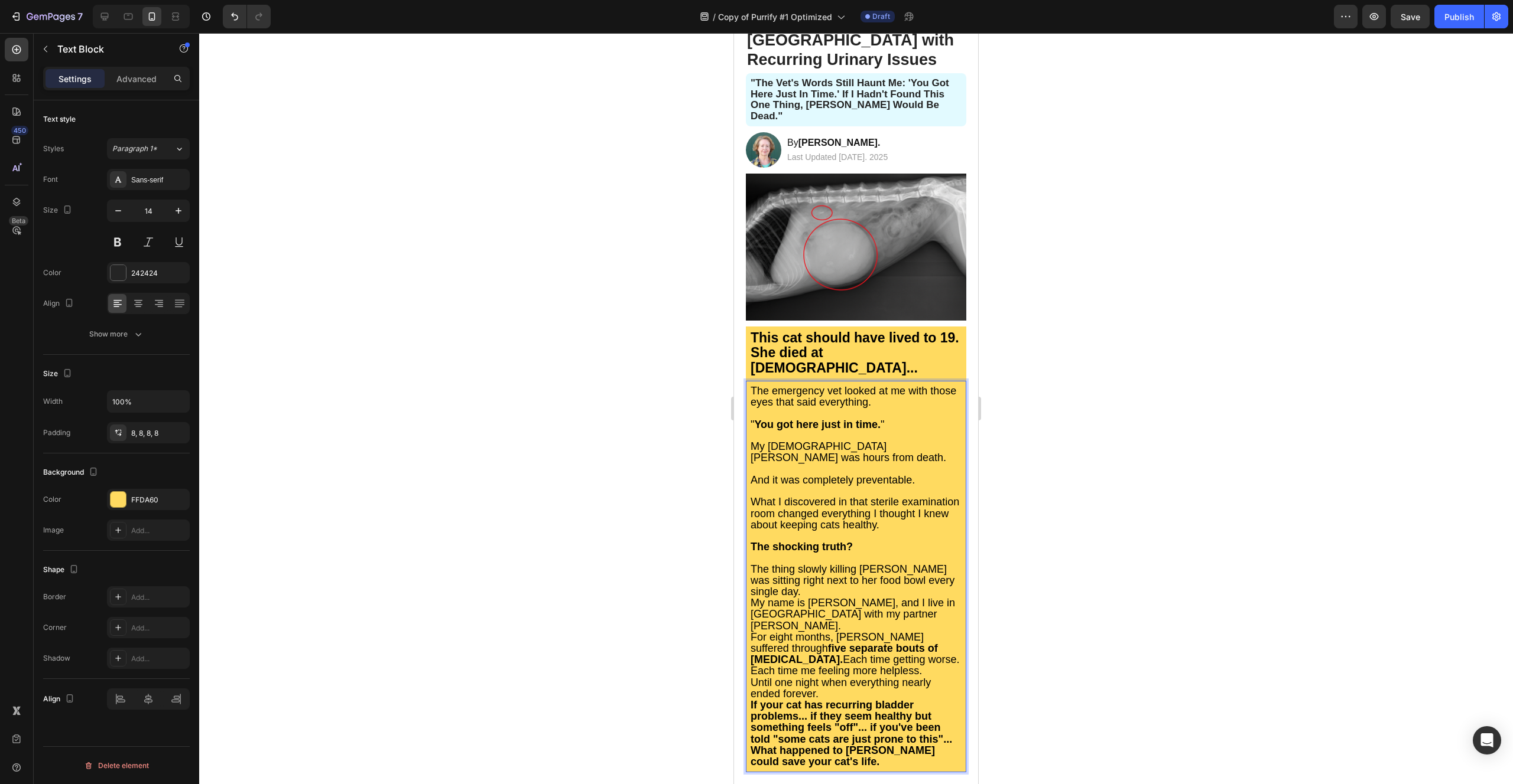
click at [817, 564] on p "The thing slowly killing [PERSON_NAME] was sitting right next to her food bowl …" at bounding box center [855, 581] width 211 height 34
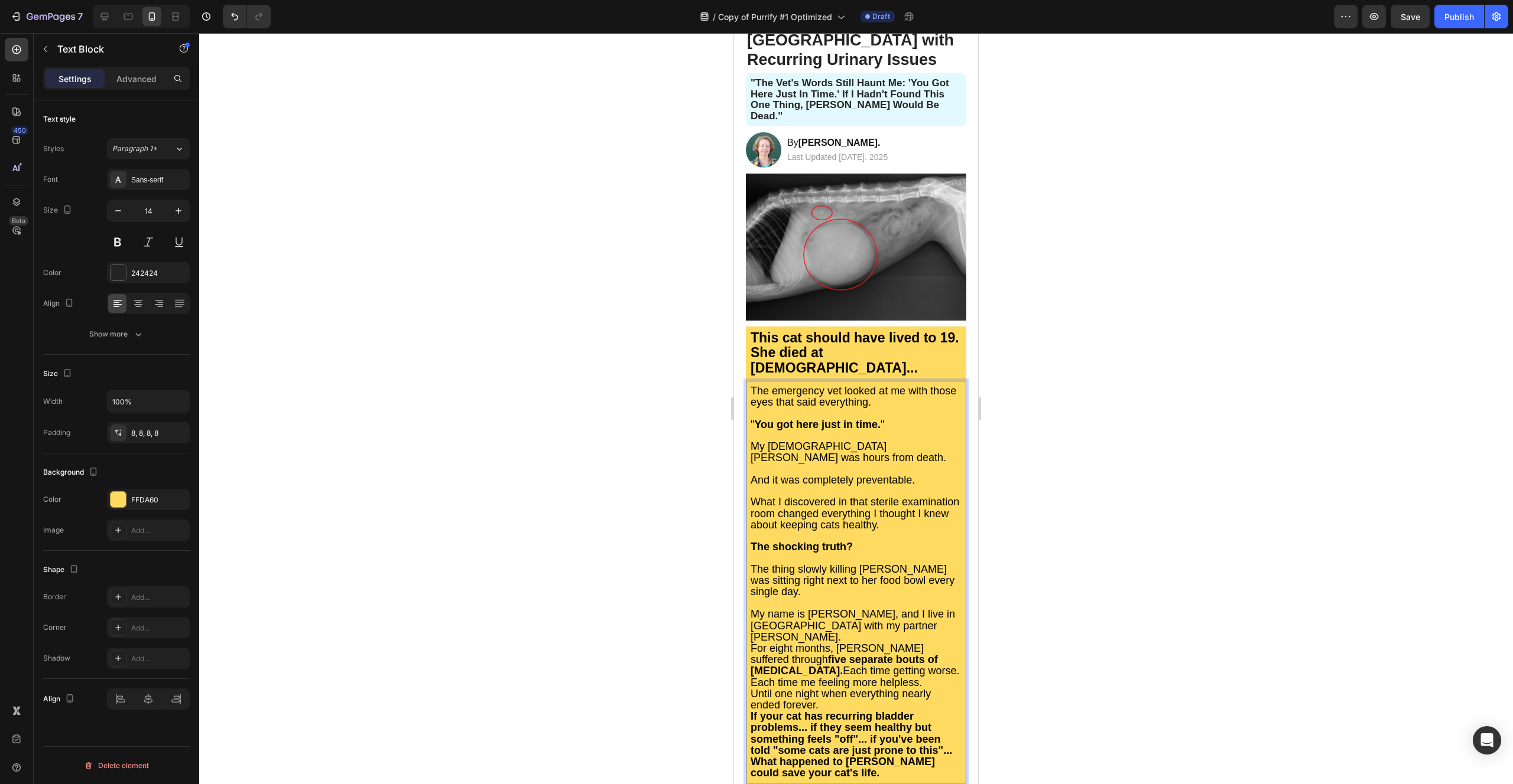
click at [926, 609] on p "My name is [PERSON_NAME], and I live in [GEOGRAPHIC_DATA] with my partner [PERS…" at bounding box center [855, 626] width 211 height 34
click at [945, 654] on p "For eight months, [PERSON_NAME] suffered through five separate bouts of [MEDICA…" at bounding box center [855, 676] width 211 height 45
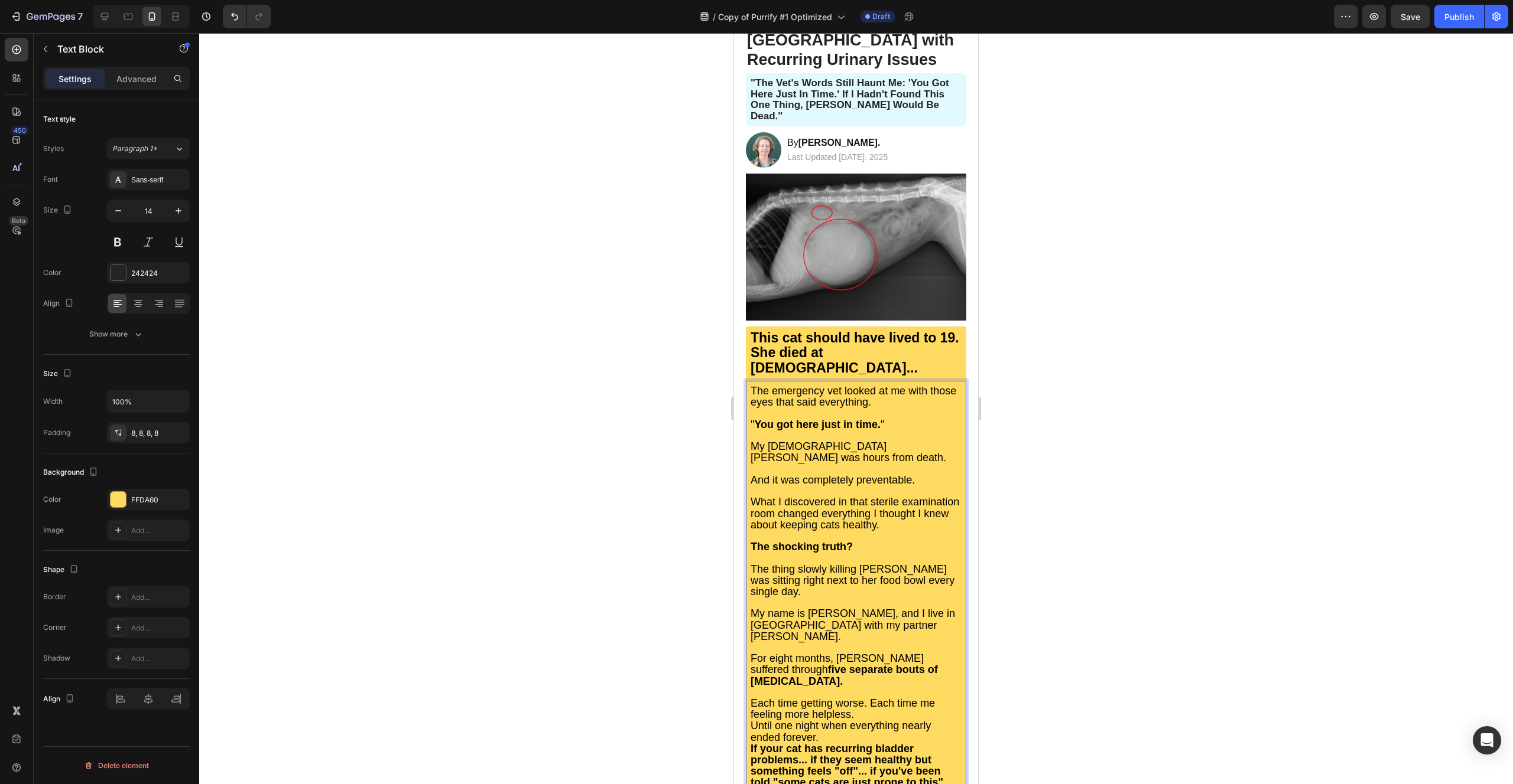
click at [871, 697] on span "Each time getting worse. Each time me feeling more helpless." at bounding box center [842, 708] width 185 height 23
click at [924, 720] on p "Each time me feeling more helpless." at bounding box center [855, 725] width 211 height 11
click at [840, 743] on p "Until one night when everything nearly ended forever." at bounding box center [855, 754] width 211 height 22
click at [810, 775] on strong "If your cat has recurring bladder problems... if they seem healthy but somethin…" at bounding box center [851, 798] width 202 height 46
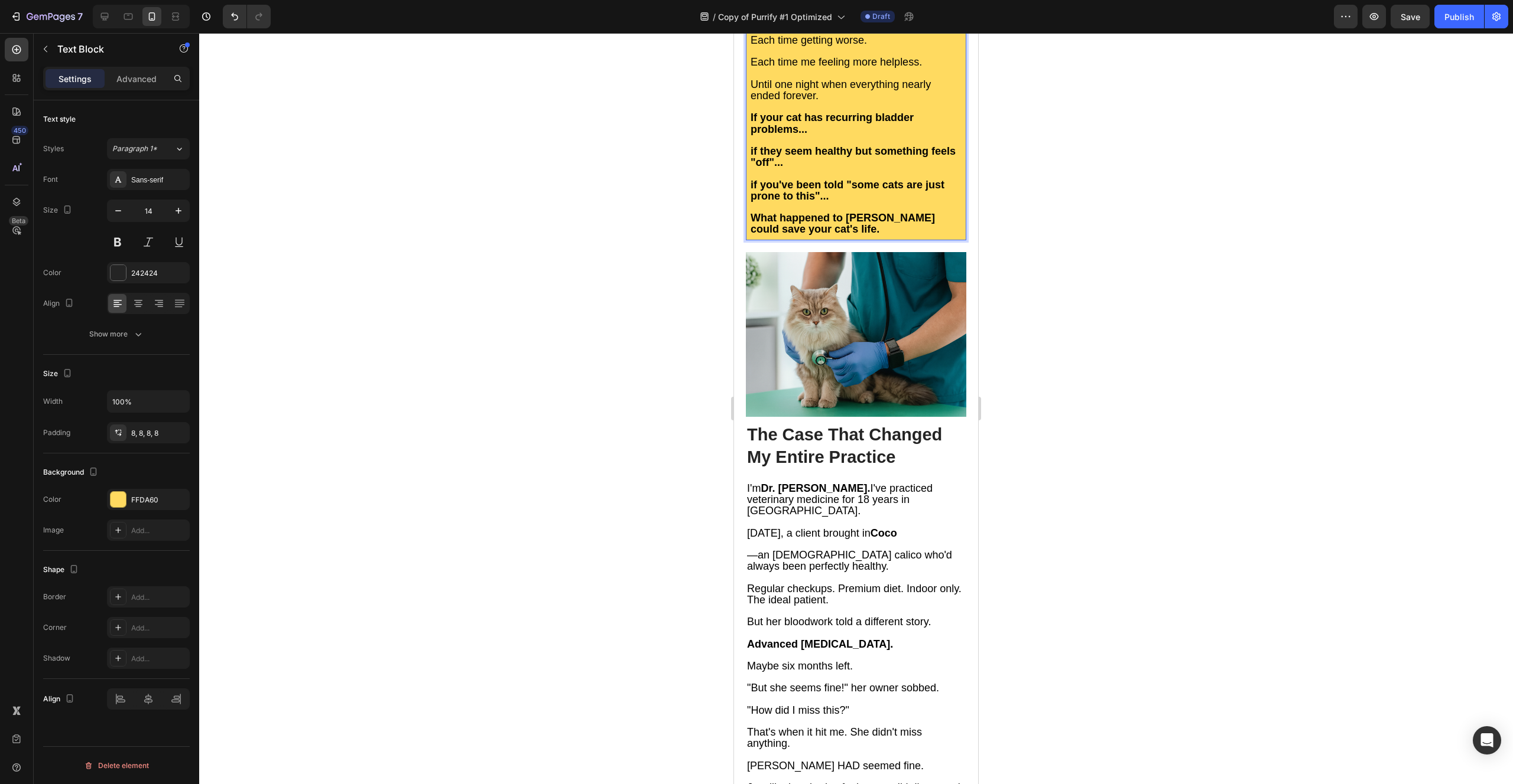
scroll to position [843, 0]
click at [805, 424] on strong "The Case That Changed My Entire Practice" at bounding box center [844, 445] width 195 height 41
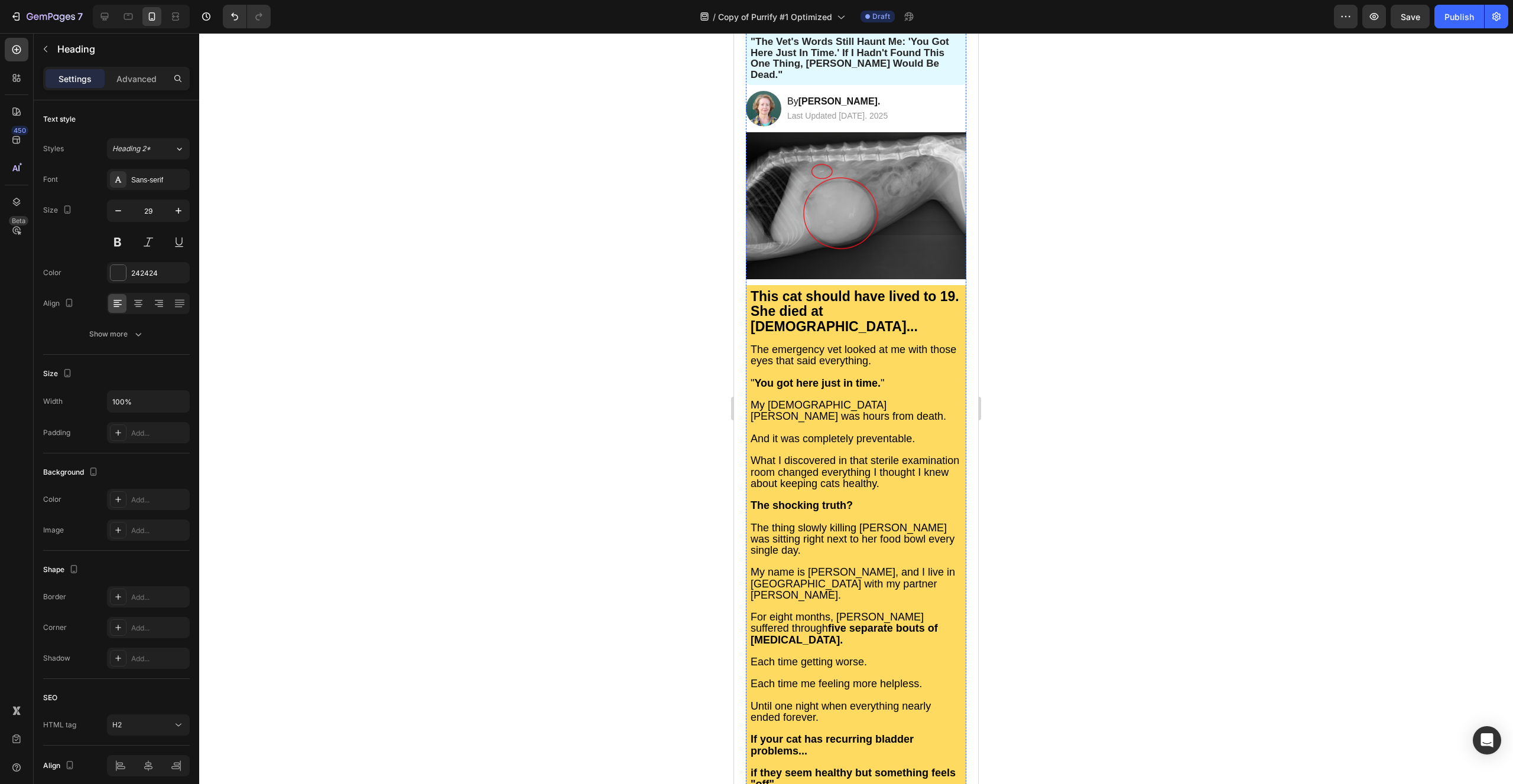
scroll to position [217, 0]
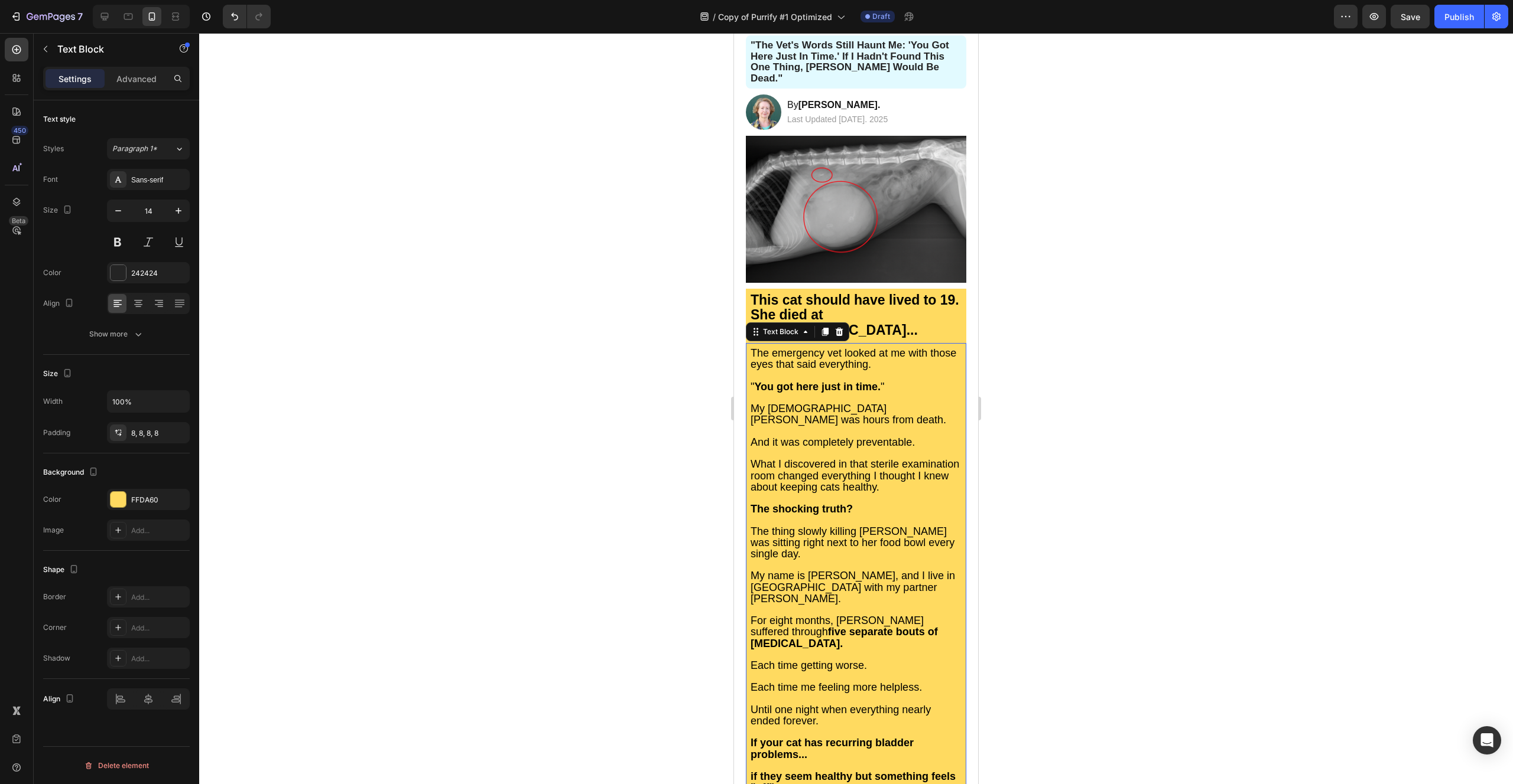
click at [814, 347] on span "The emergency vet looked at me with those eyes that said everything." at bounding box center [853, 359] width 206 height 23
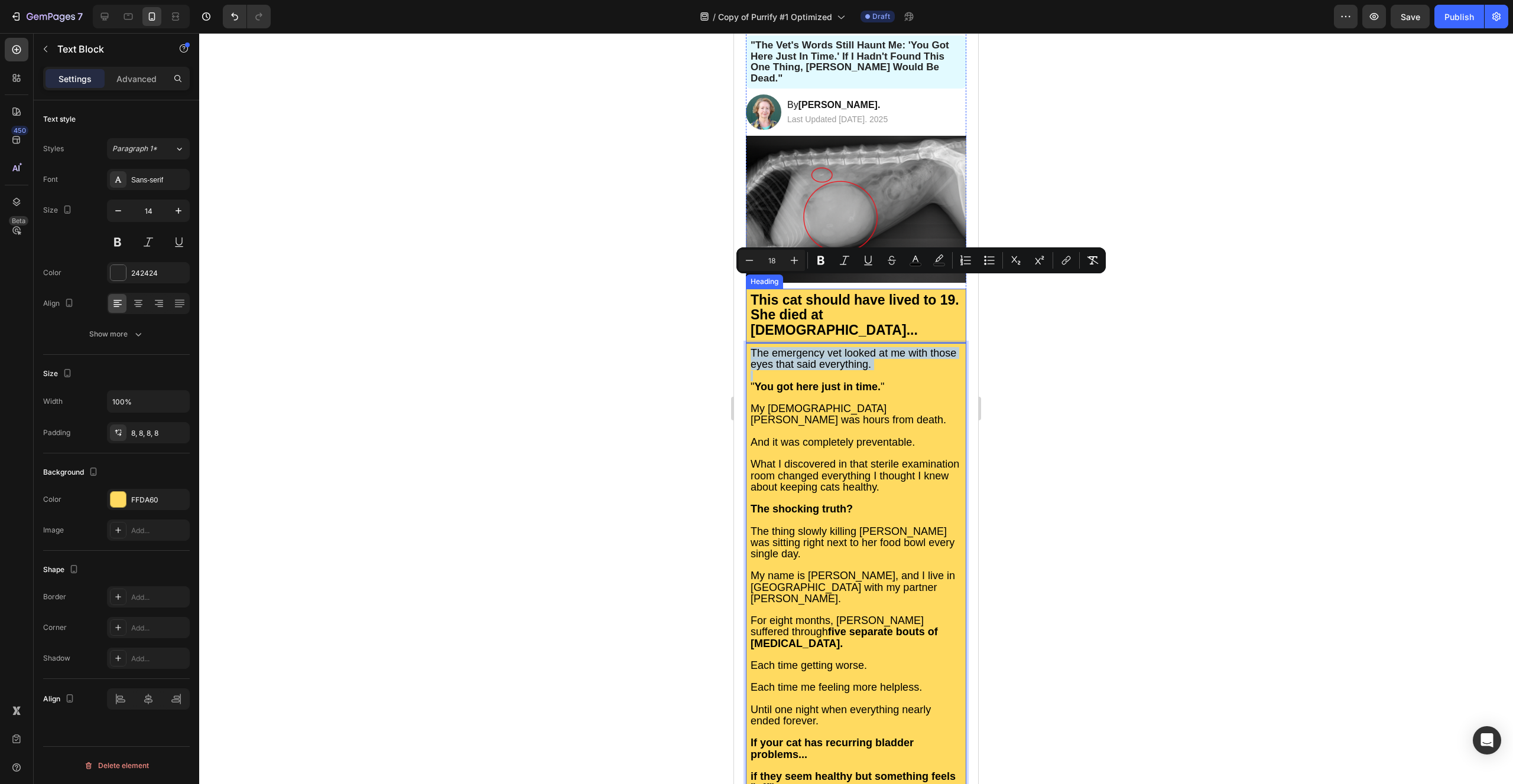
click at [800, 292] on strong "This cat should have lived to 19. She died at [DEMOGRAPHIC_DATA]..." at bounding box center [855, 315] width 209 height 45
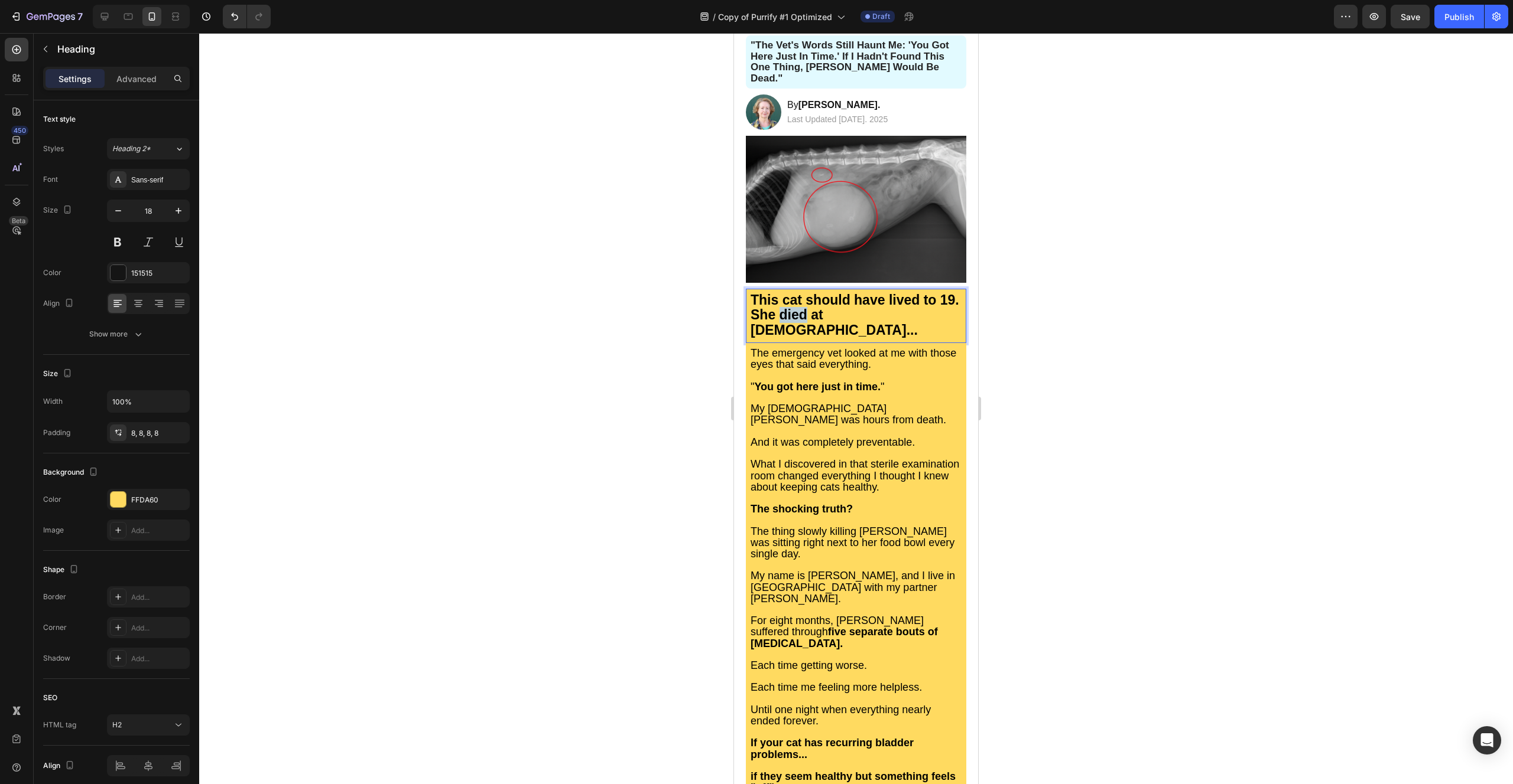
click at [801, 292] on strong "This cat should have lived to 19. She died at [DEMOGRAPHIC_DATA]..." at bounding box center [855, 315] width 209 height 45
click at [802, 292] on strong "The emergency vet looked at me with those eyes that said everything." at bounding box center [855, 315] width 210 height 45
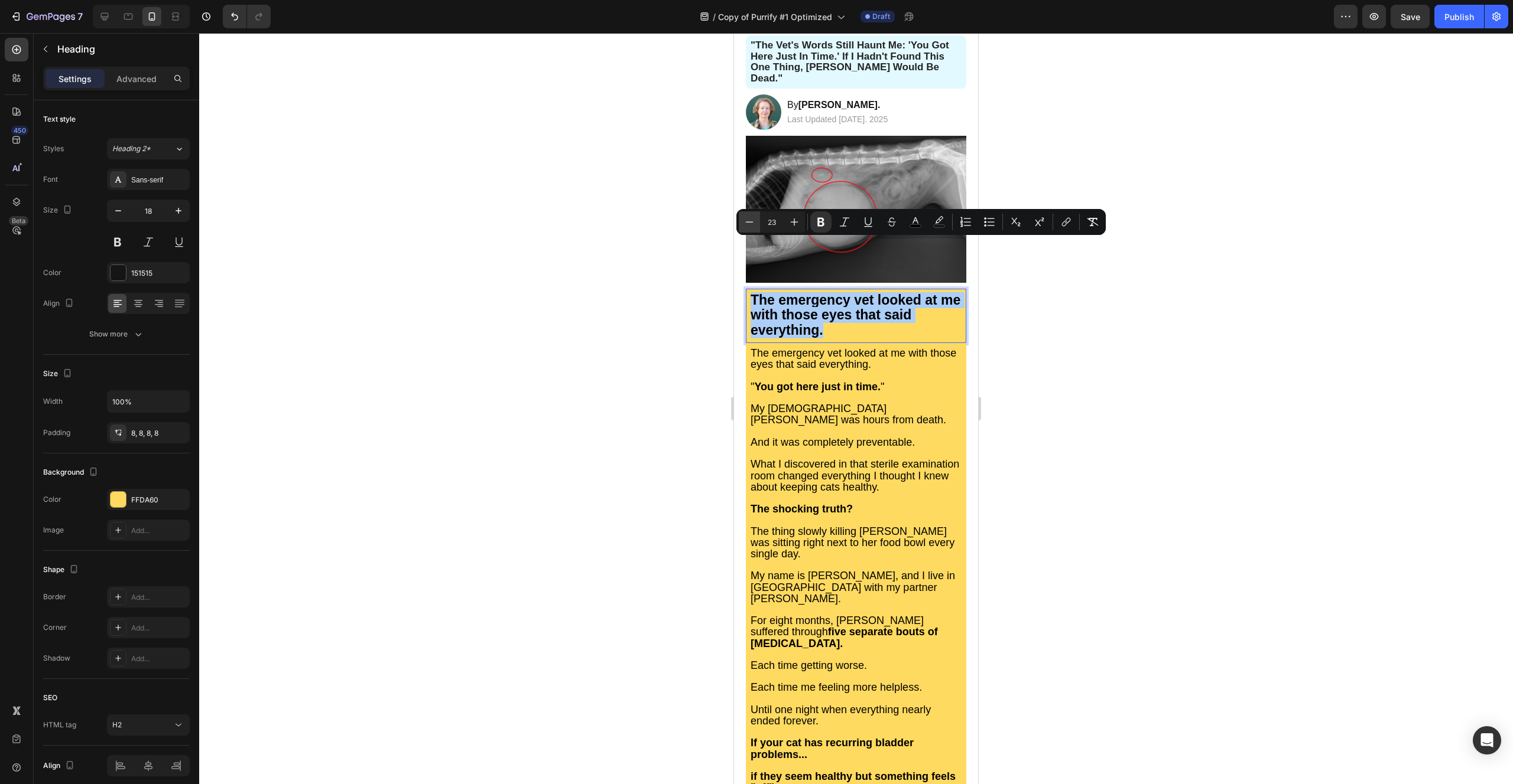
click at [746, 221] on icon "Editor contextual toolbar" at bounding box center [750, 222] width 12 height 12
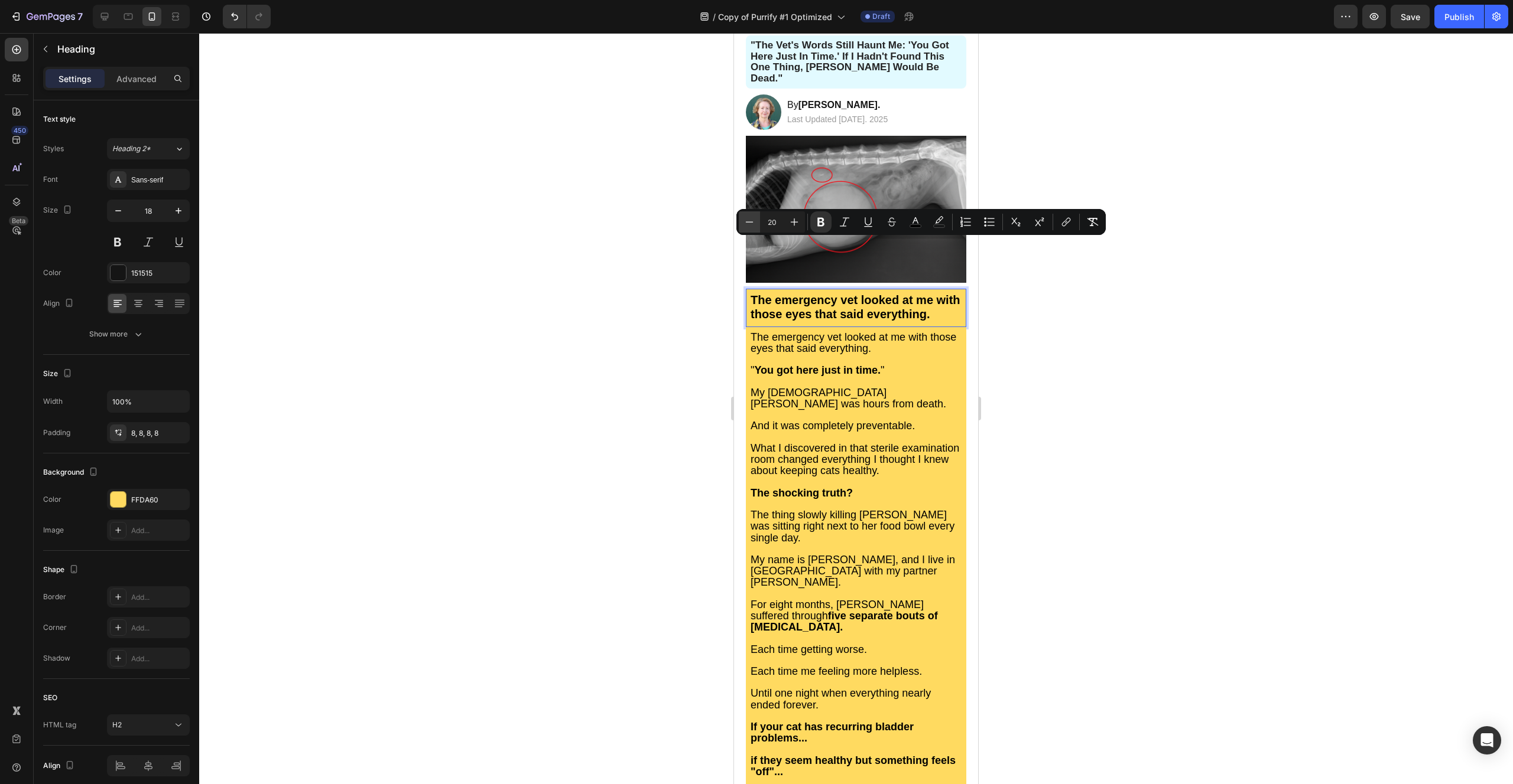
click at [746, 221] on icon "Editor contextual toolbar" at bounding box center [750, 222] width 12 height 12
type input "19"
click at [672, 243] on div at bounding box center [855, 408] width 1313 height 751
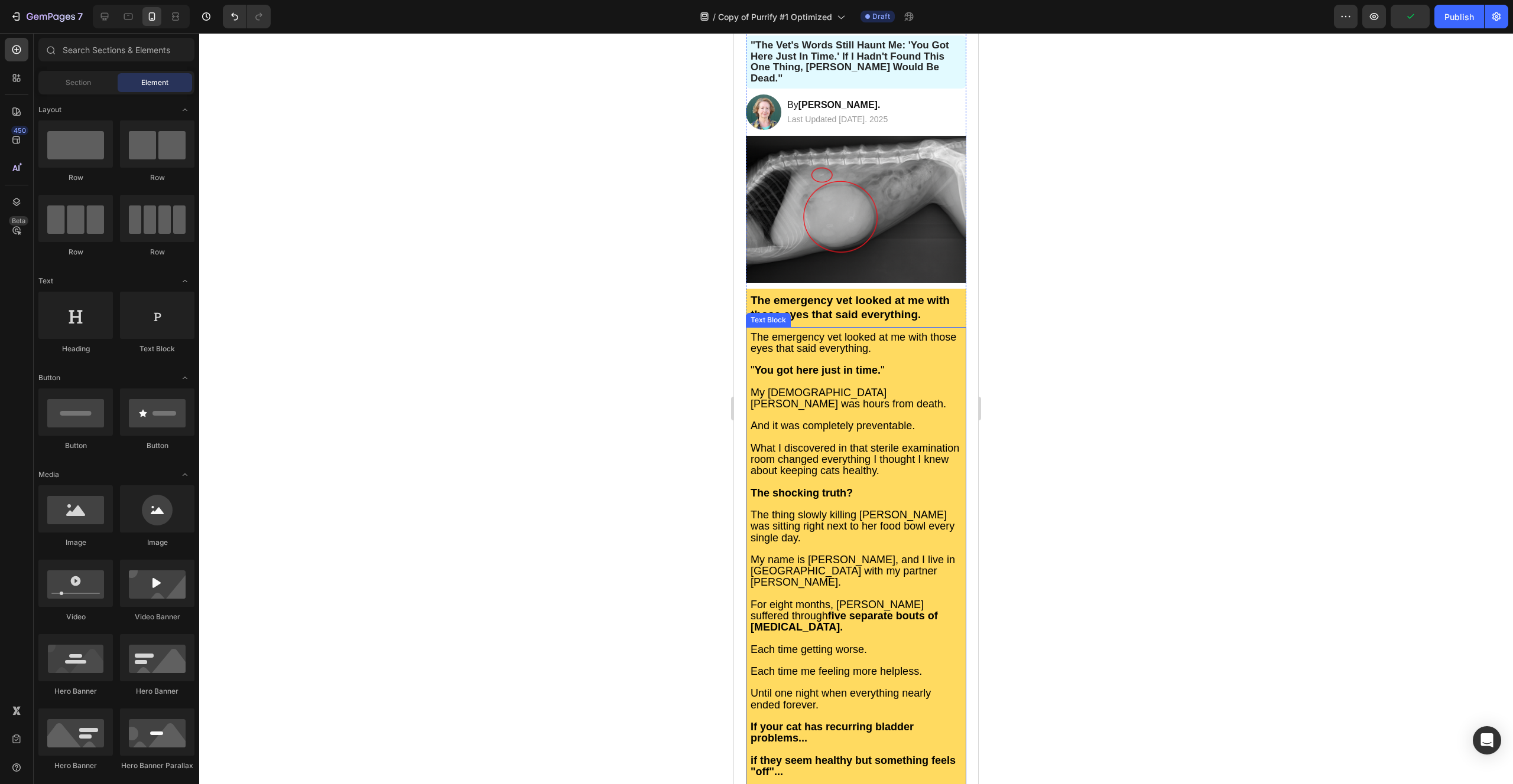
click at [805, 332] on span "The emergency vet looked at me with those eyes that said everything." at bounding box center [853, 343] width 206 height 23
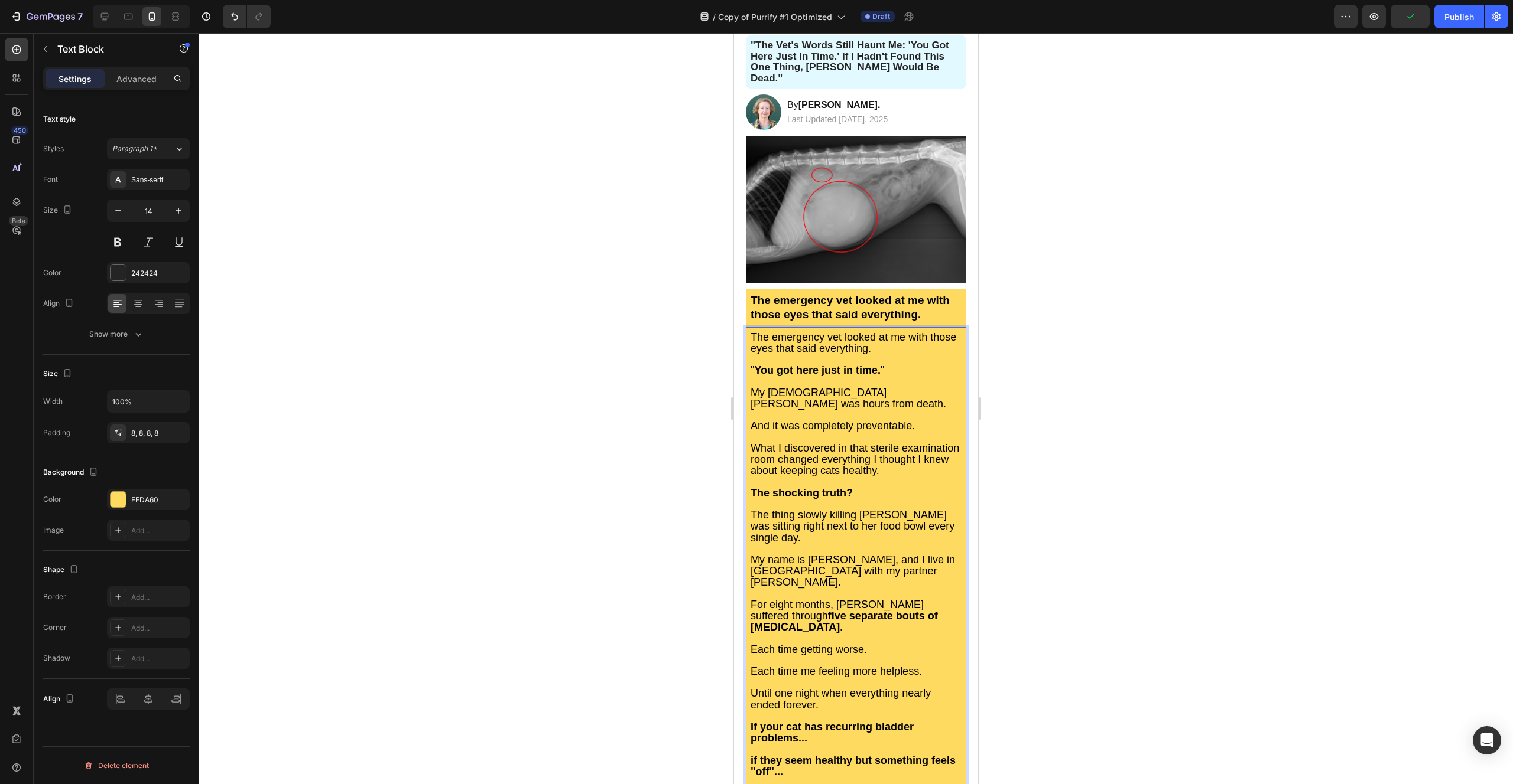
click at [805, 332] on span "The emergency vet looked at me with those eyes that said everything." at bounding box center [853, 343] width 206 height 23
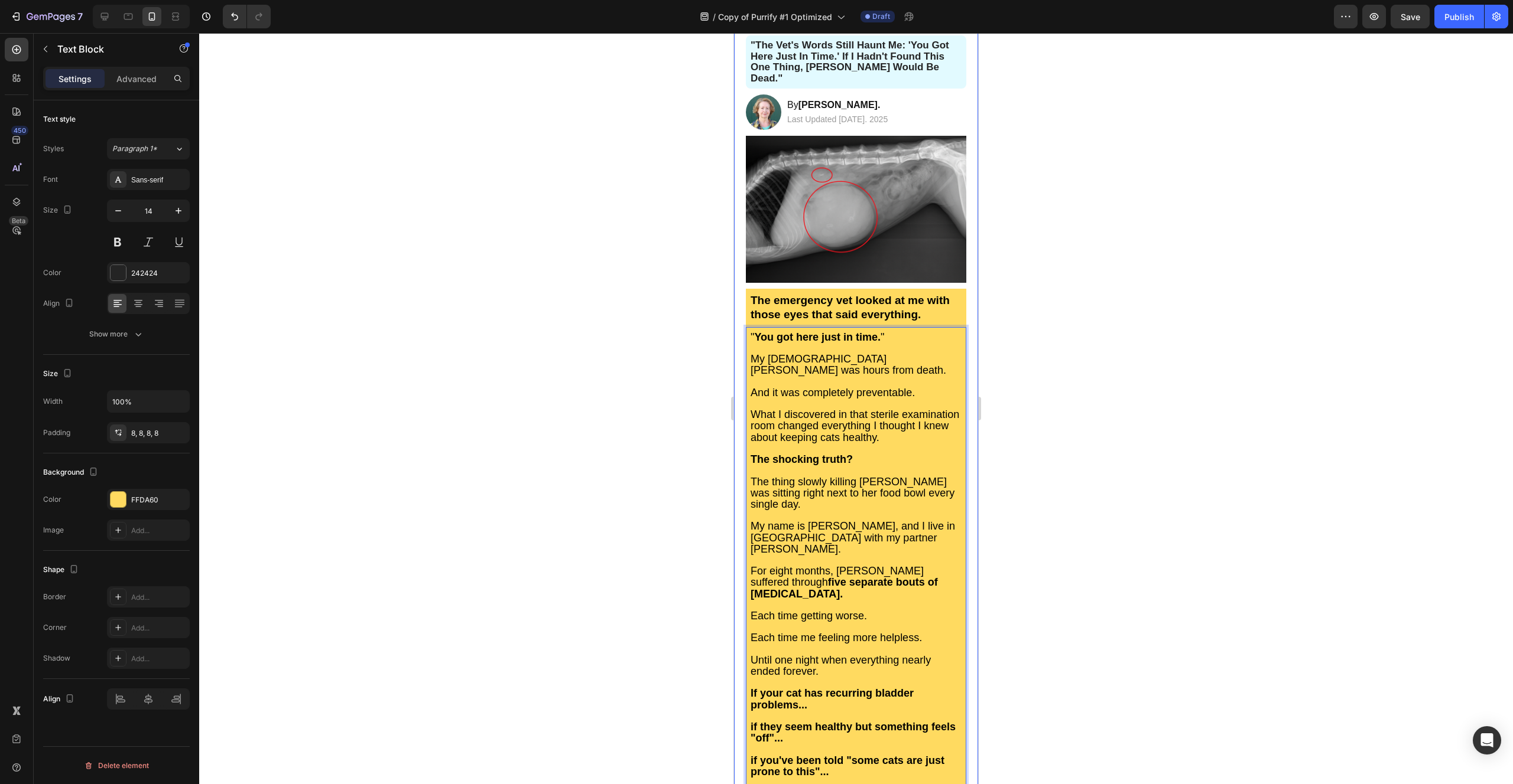
click at [690, 255] on div at bounding box center [855, 408] width 1313 height 751
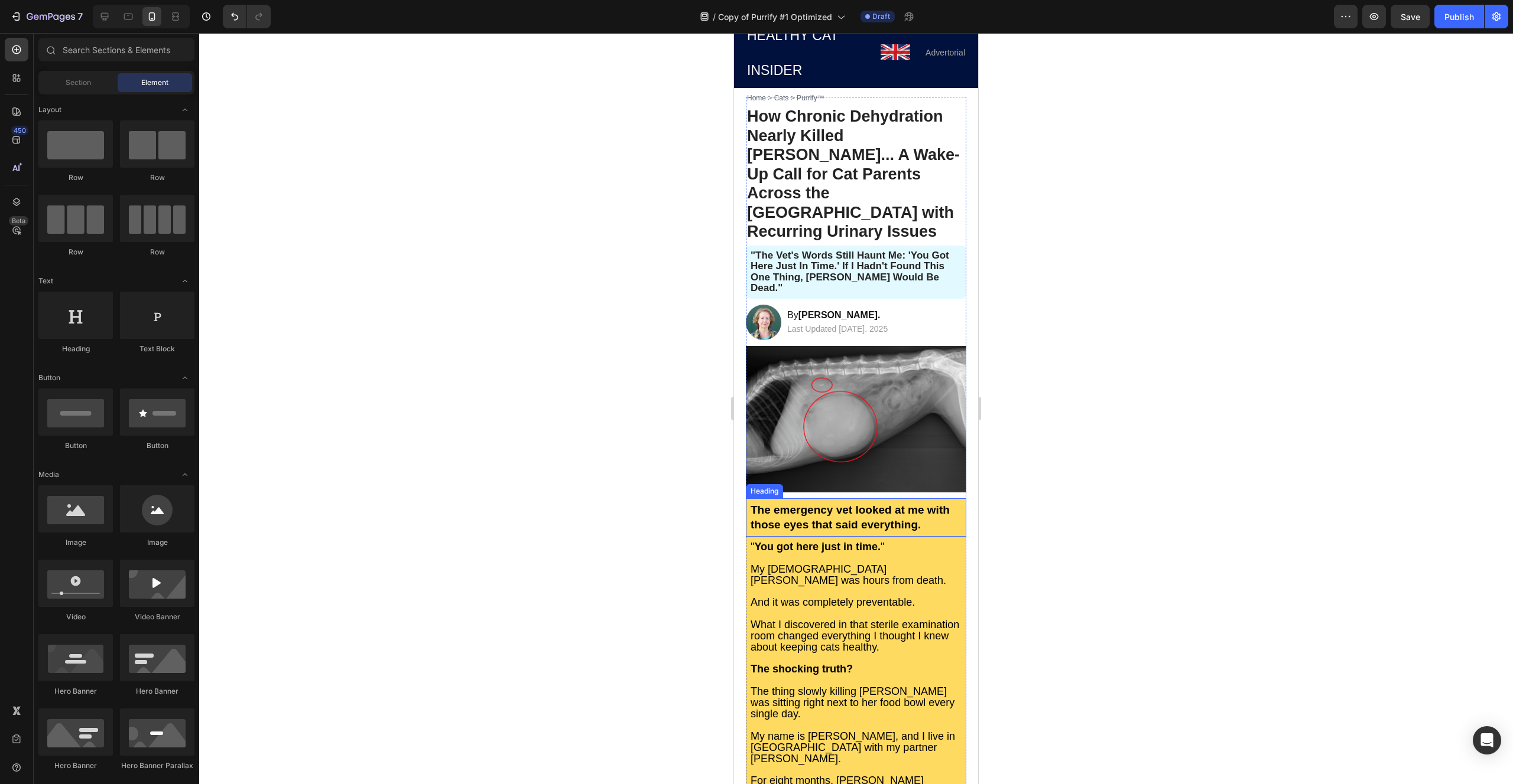
scroll to position [44, 0]
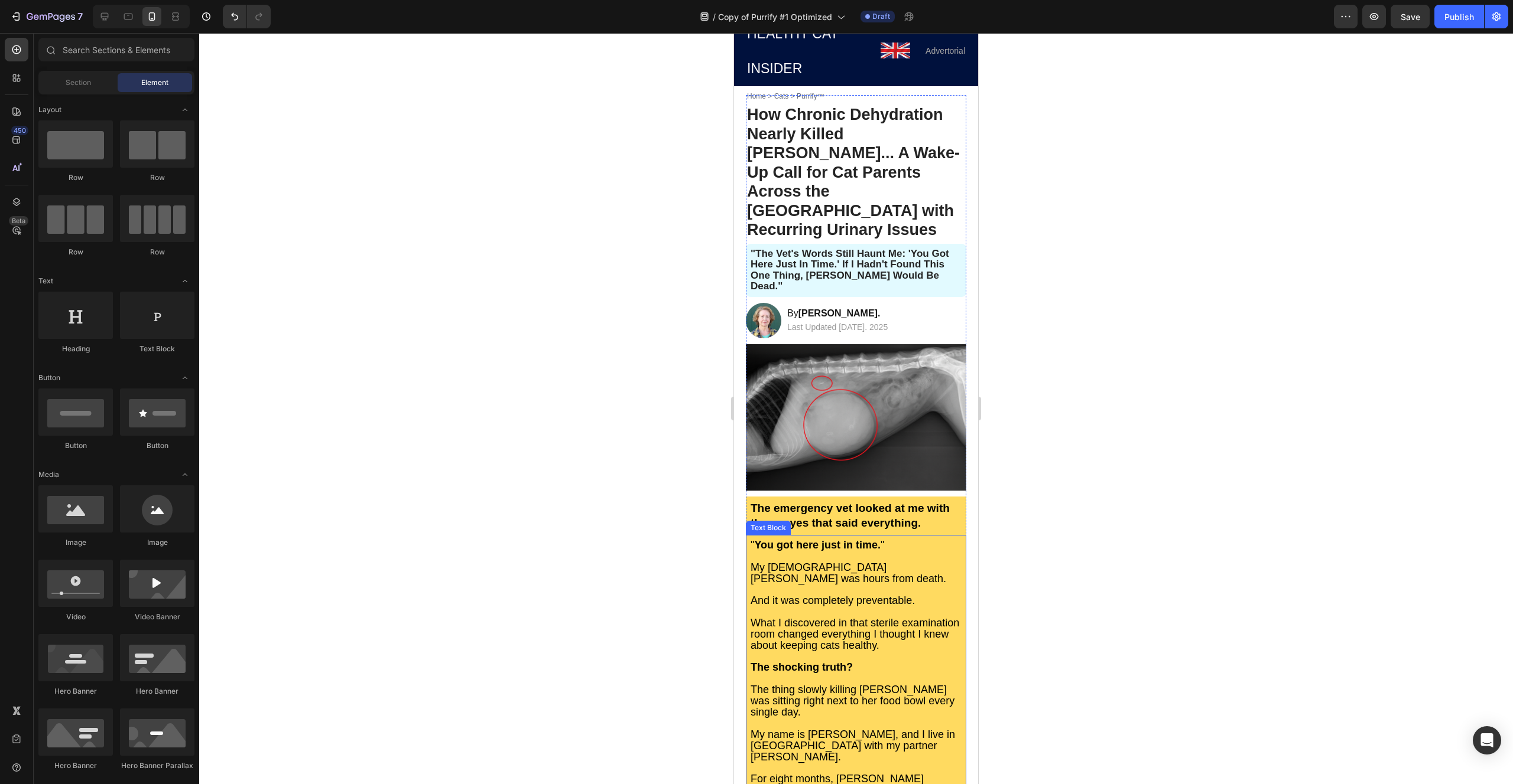
click at [823, 539] on strong "You got here just in time." at bounding box center [817, 545] width 126 height 12
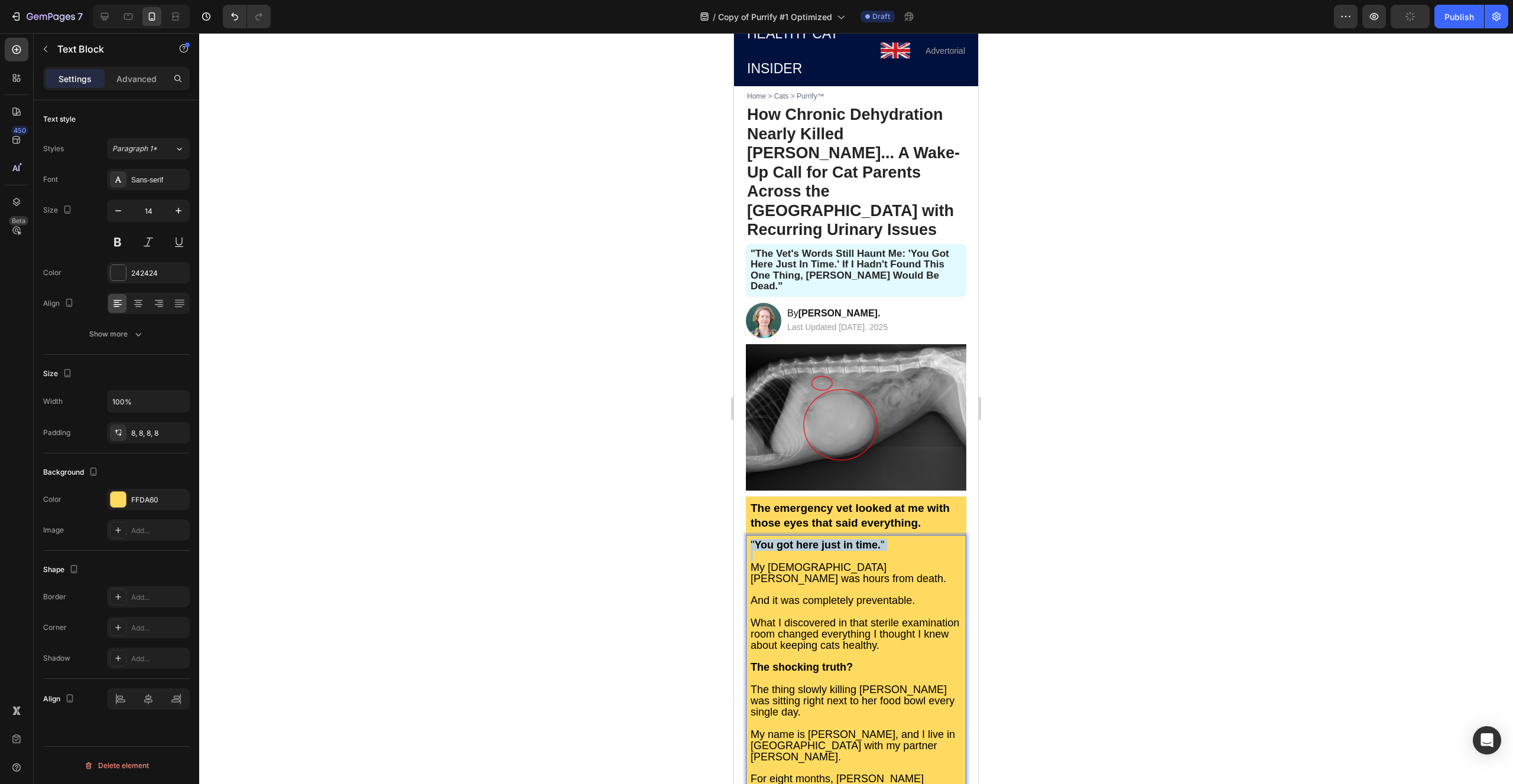
click at [823, 539] on strong "You got here just in time." at bounding box center [817, 545] width 126 height 12
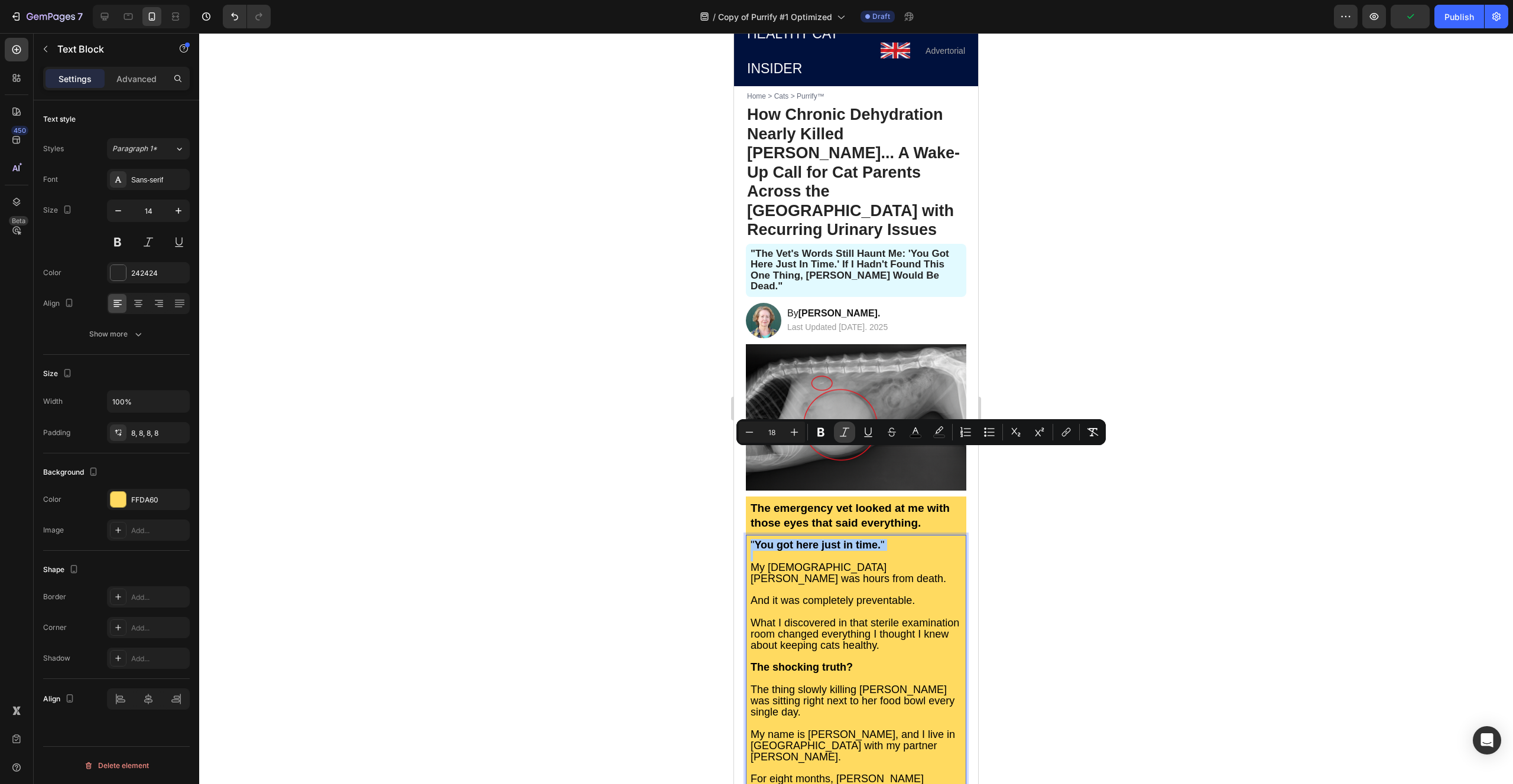
click at [849, 437] on icon "Editor contextual toolbar" at bounding box center [844, 432] width 12 height 12
click at [583, 383] on div at bounding box center [855, 408] width 1313 height 751
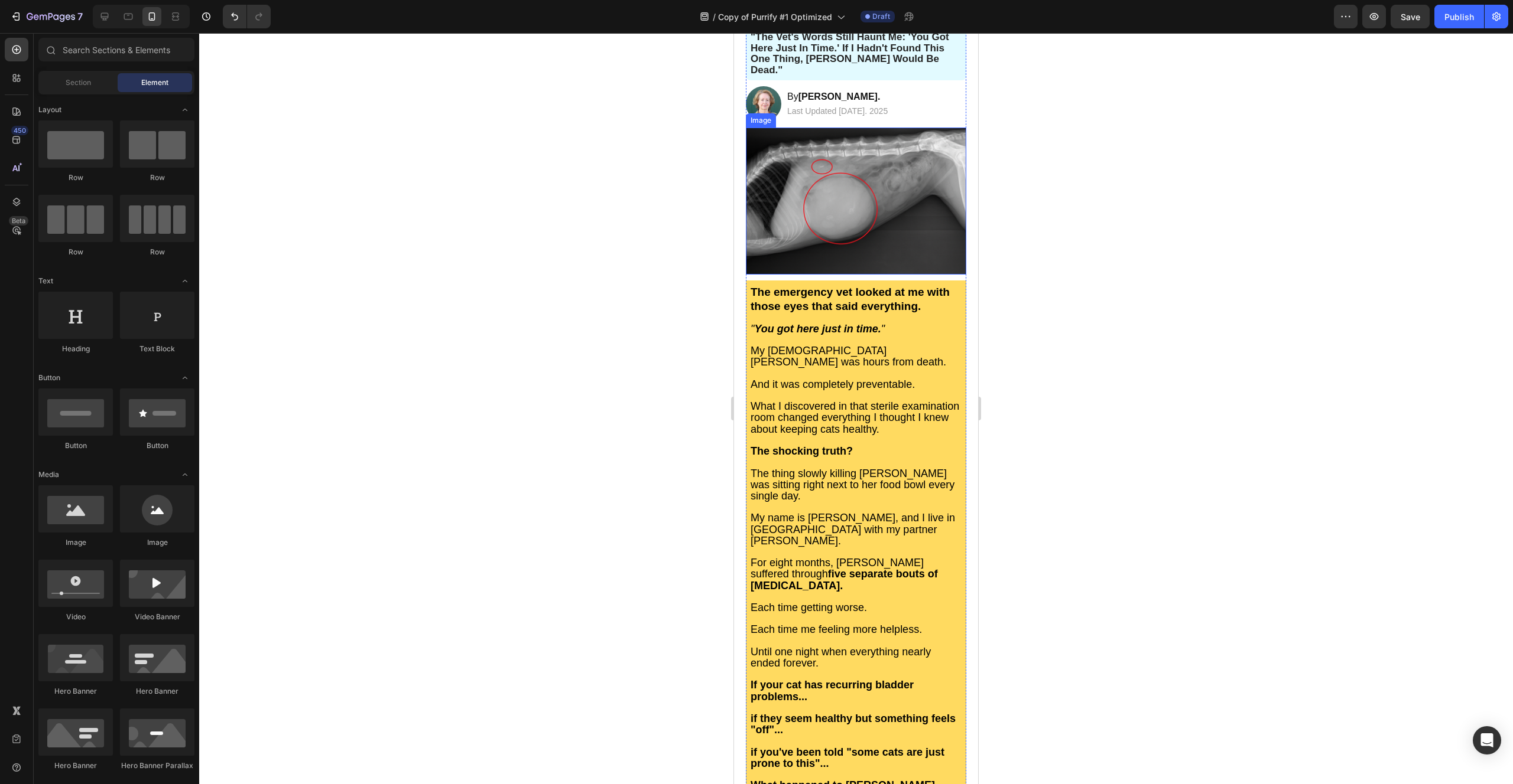
scroll to position [233, 0]
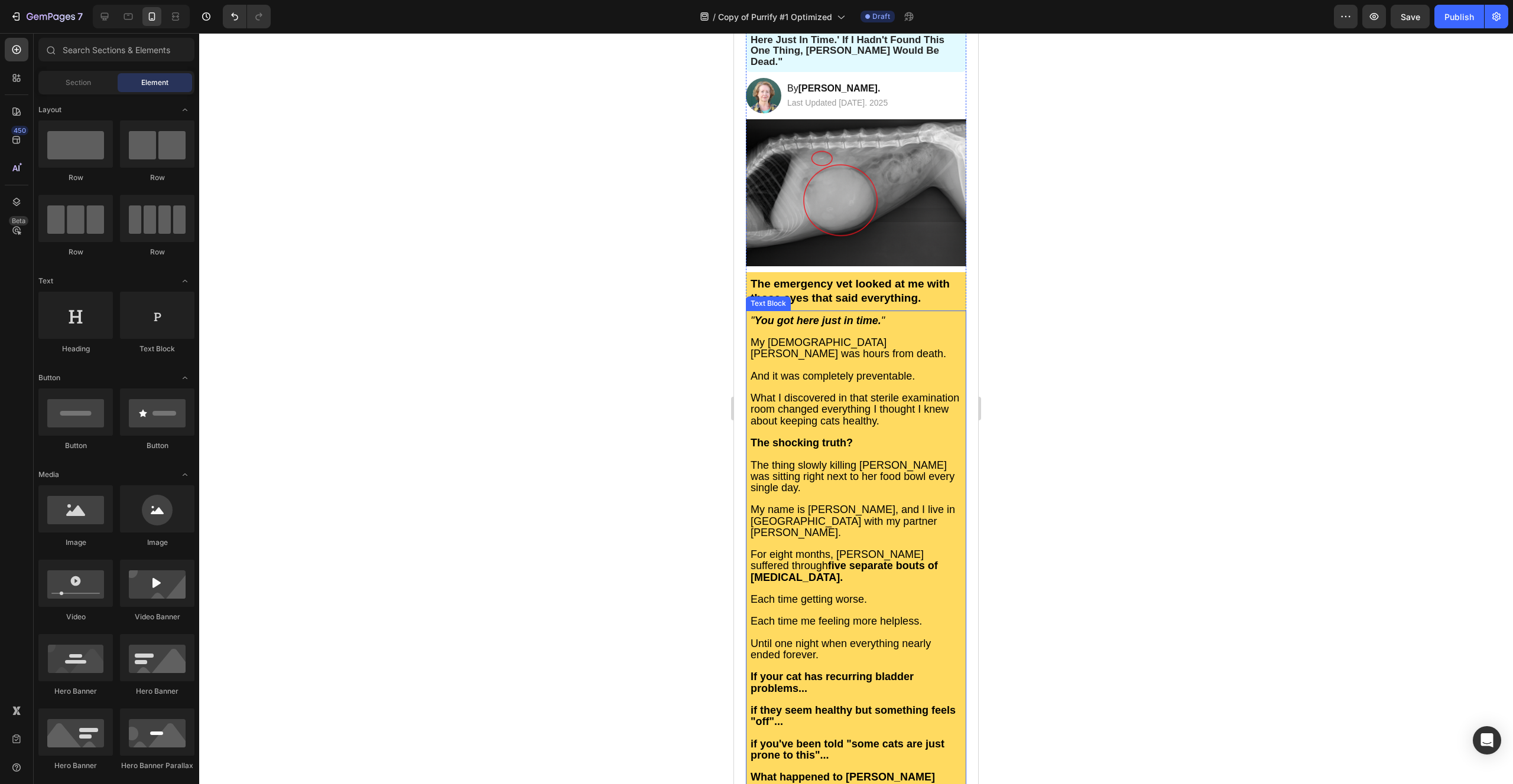
click at [780, 337] on span "My [DEMOGRAPHIC_DATA] [PERSON_NAME] was hours from death." at bounding box center [848, 348] width 196 height 23
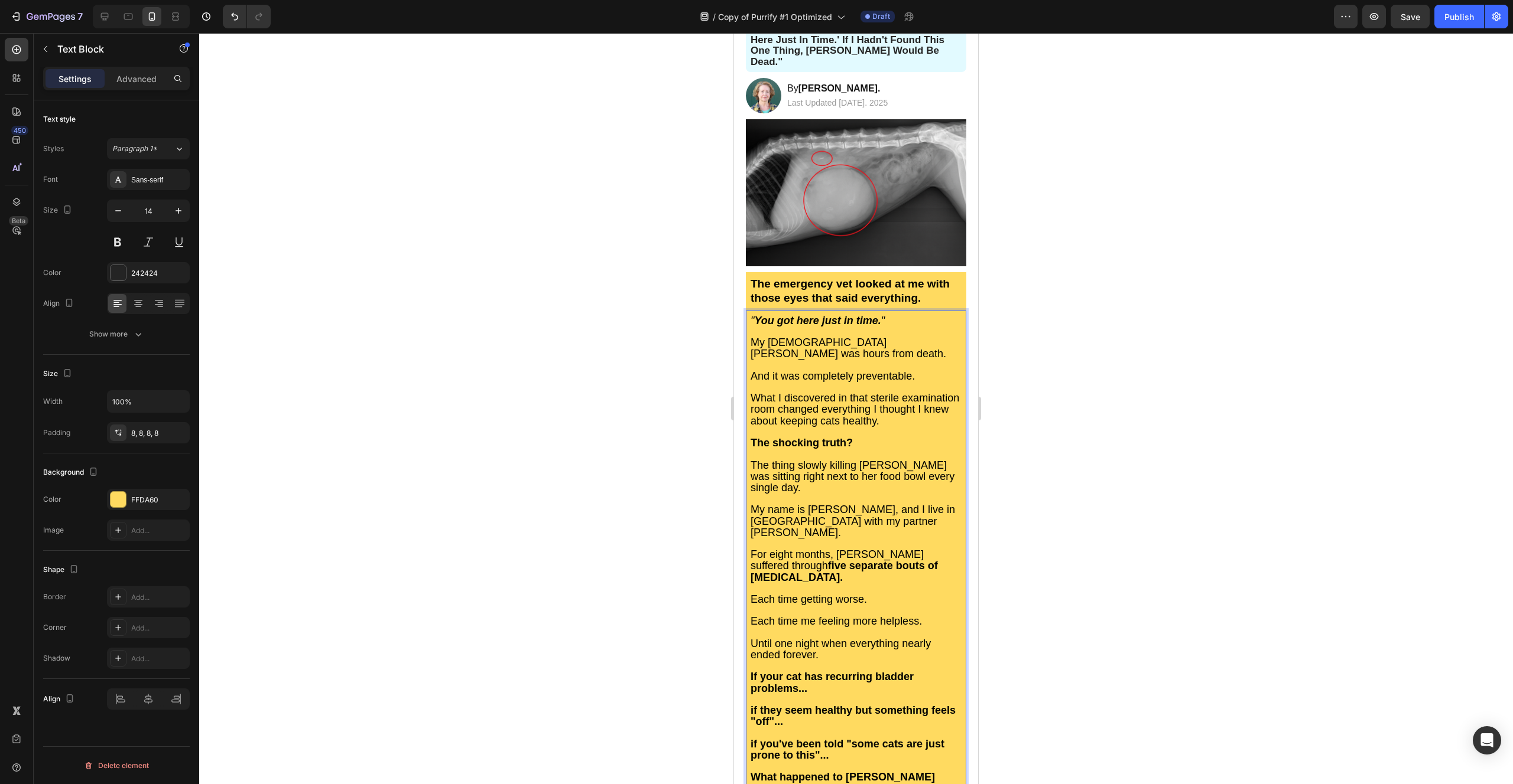
click at [882, 337] on span "My [DEMOGRAPHIC_DATA] [PERSON_NAME] was hours from death." at bounding box center [848, 348] width 196 height 23
click at [602, 310] on div at bounding box center [855, 408] width 1313 height 751
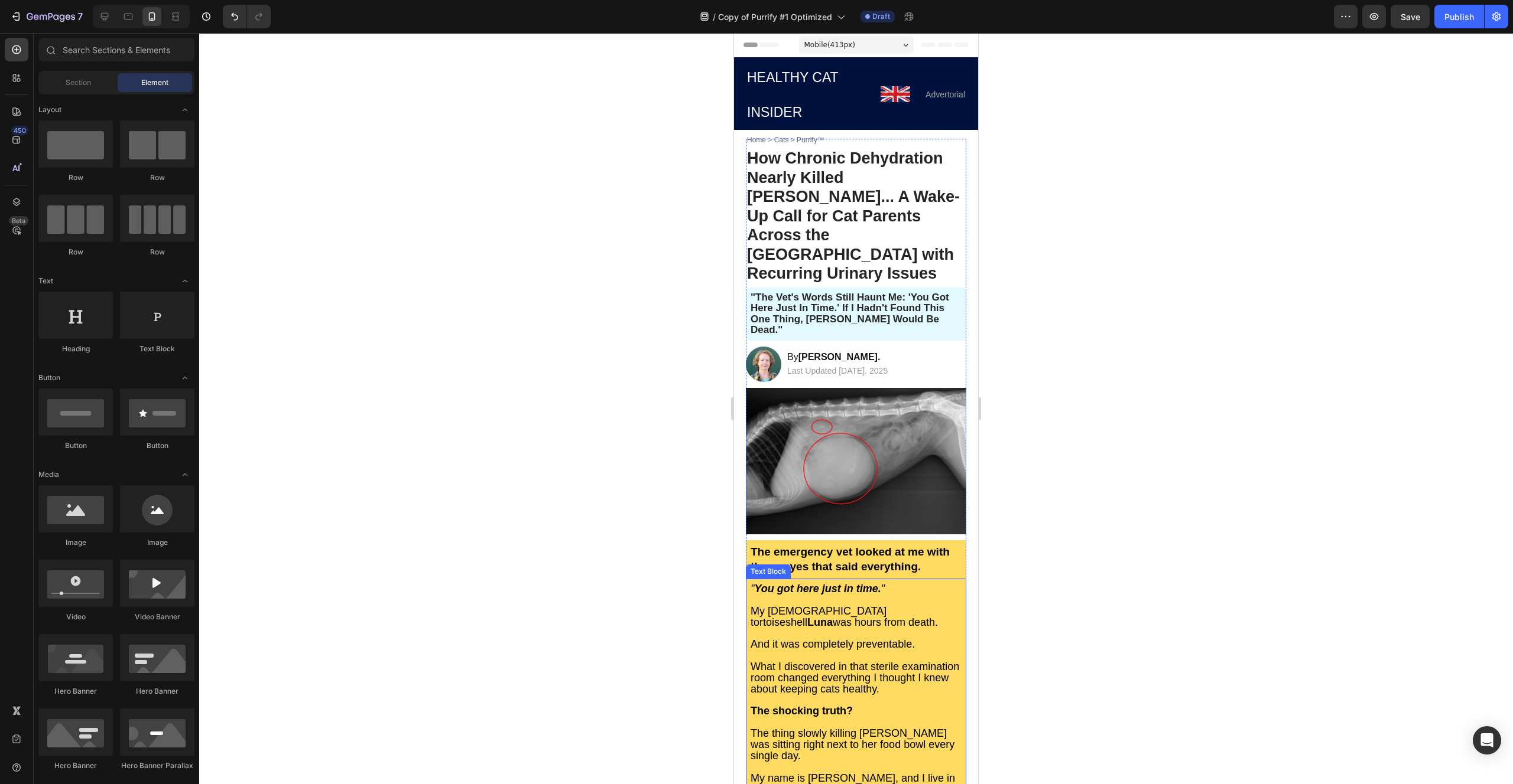
scroll to position [103, 0]
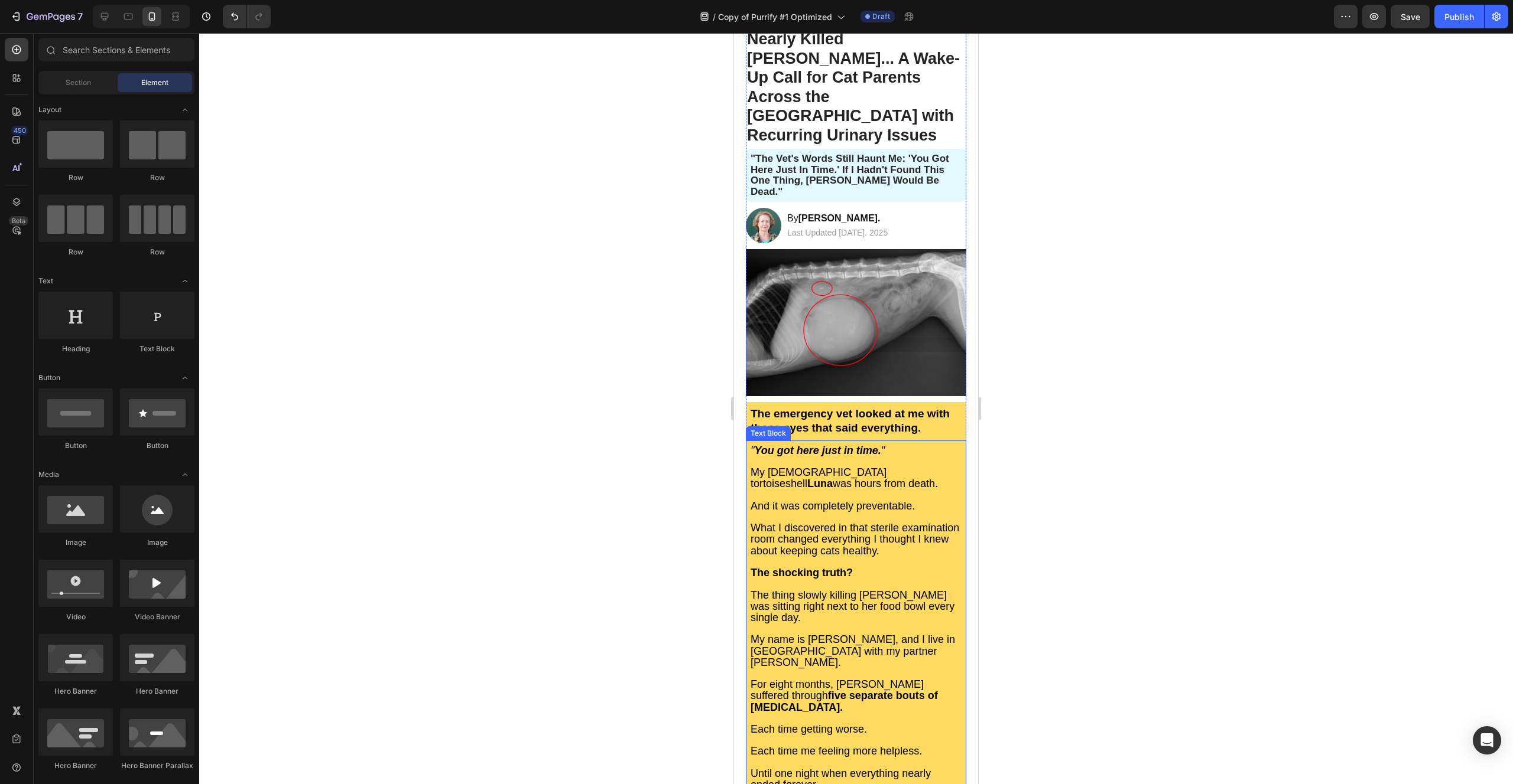
click at [822, 634] on span "My name is [PERSON_NAME], and I live in [GEOGRAPHIC_DATA] with my partner [PERS…" at bounding box center [852, 651] width 204 height 34
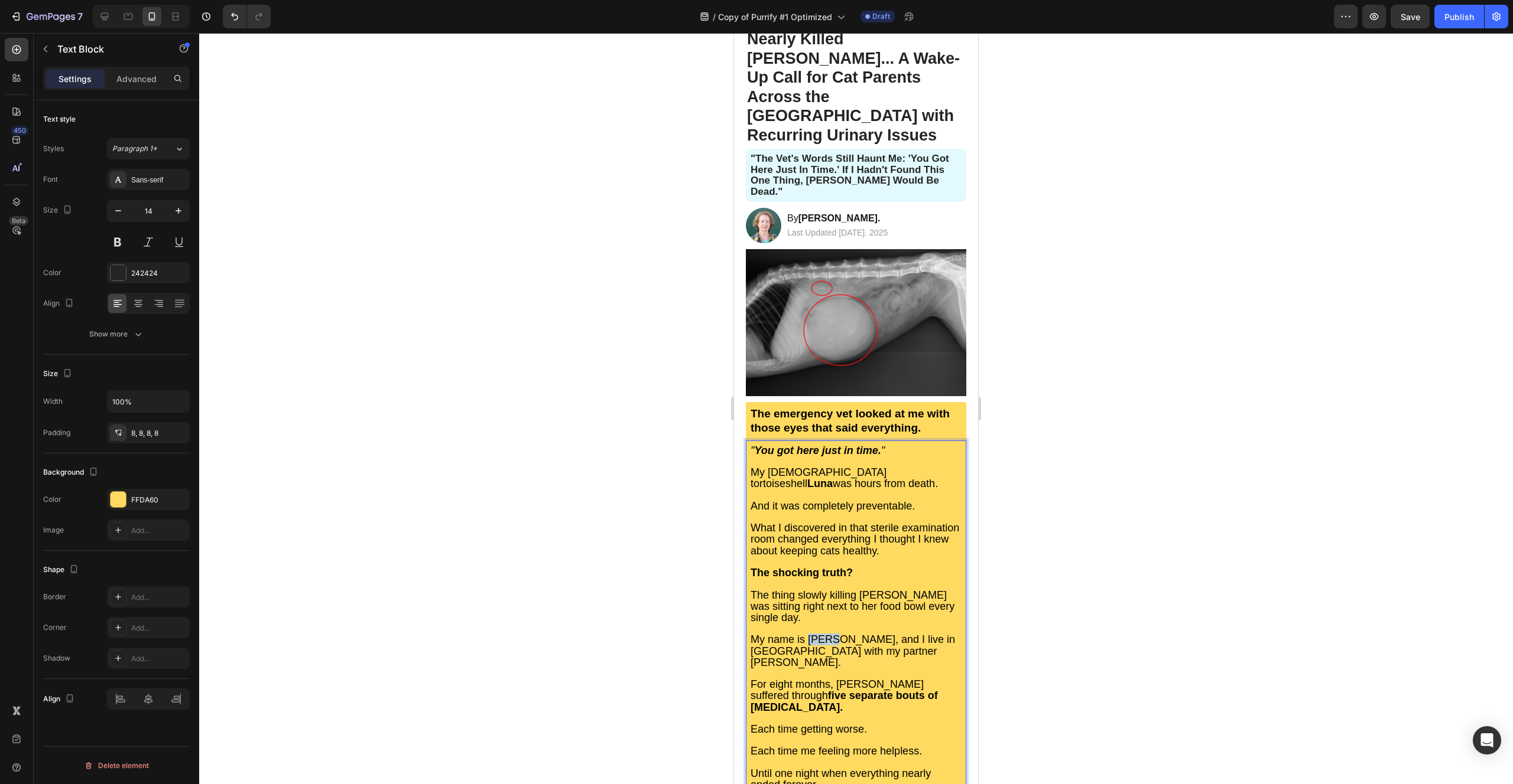
drag, startPoint x: 836, startPoint y: 588, endPoint x: 809, endPoint y: 587, distance: 27.0
click at [809, 634] on span "My name is [PERSON_NAME], and I live in [GEOGRAPHIC_DATA] with my partner [PERS…" at bounding box center [852, 651] width 204 height 34
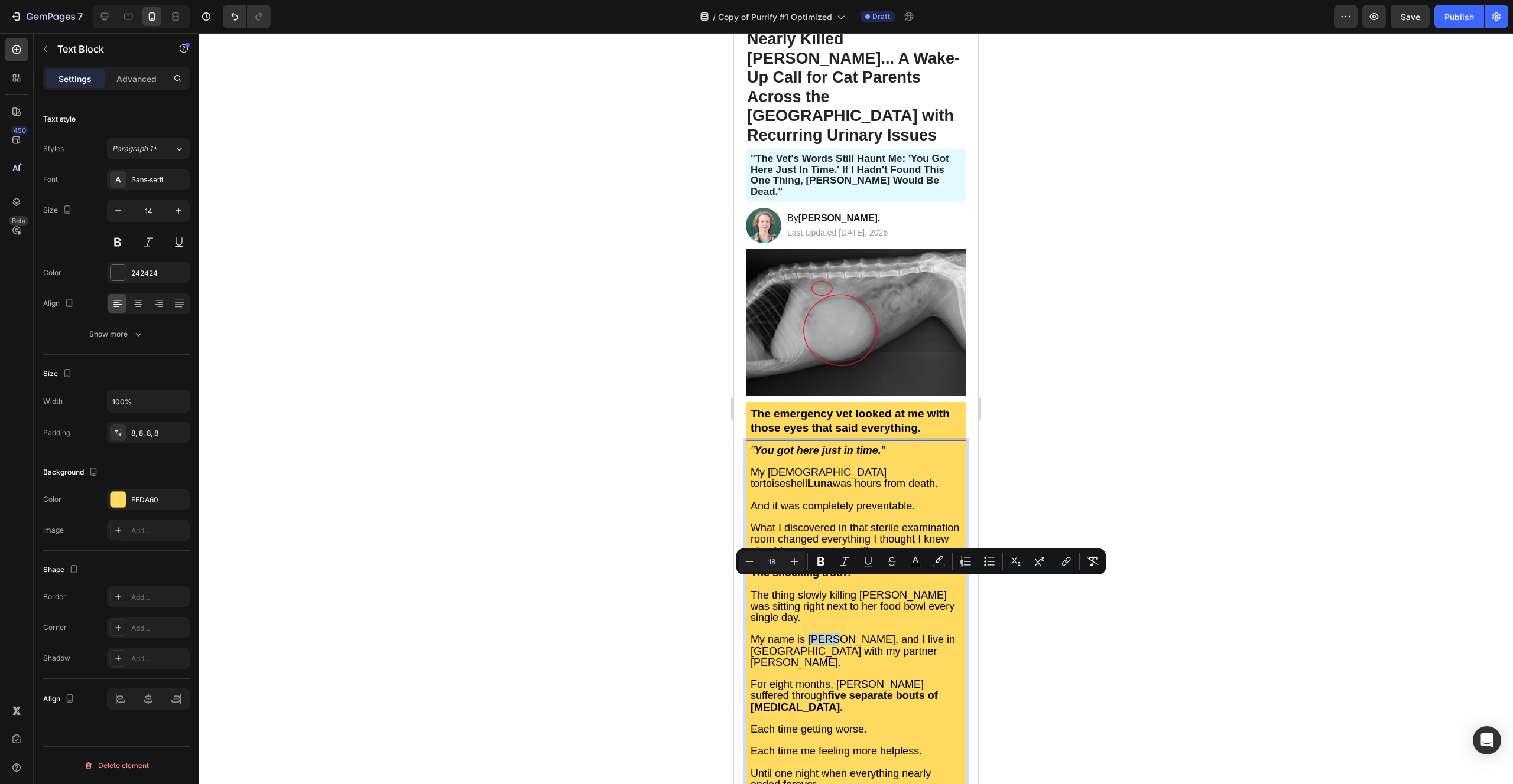
copy span "[PERSON_NAME]"
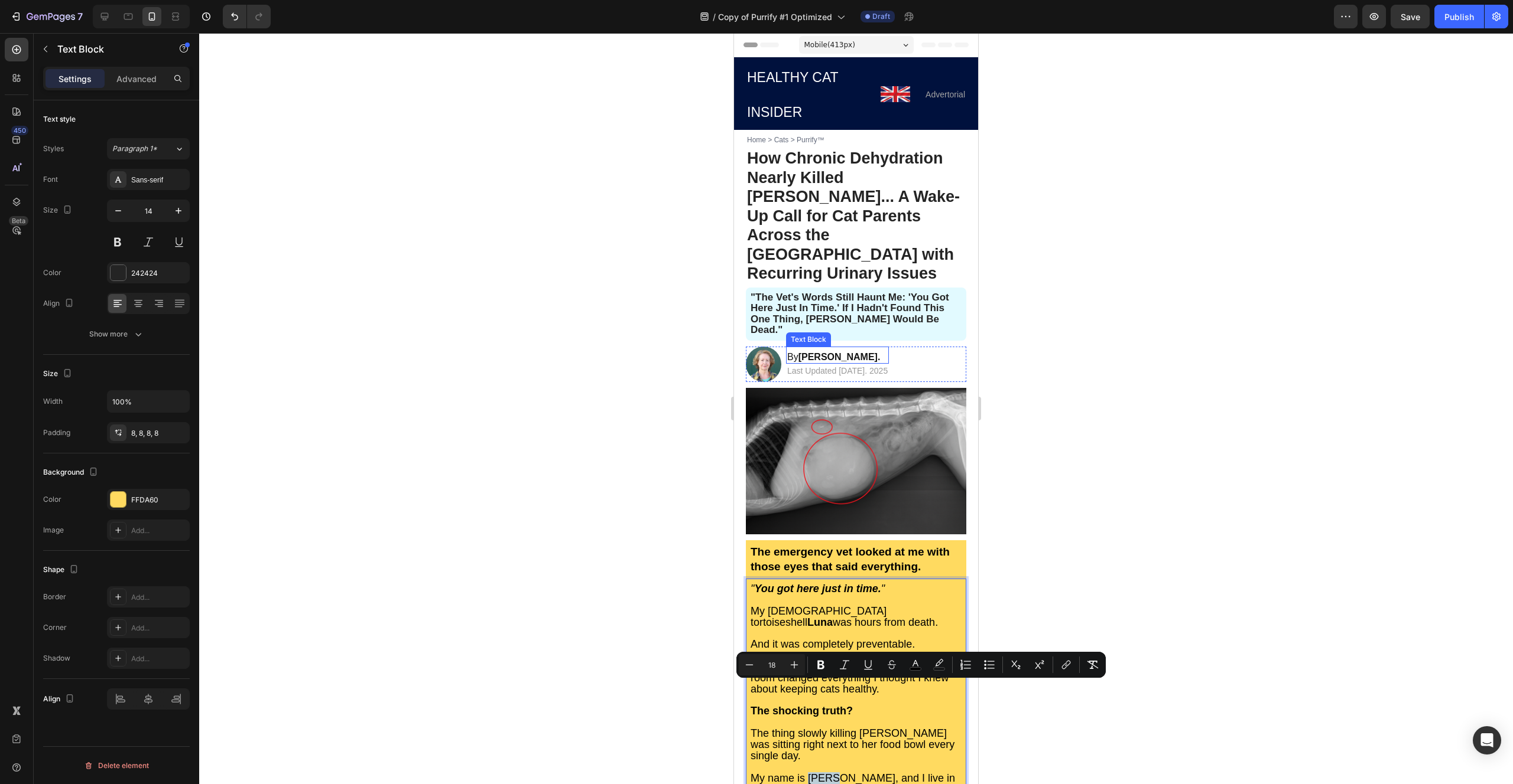
click at [834, 352] on strong "[PERSON_NAME]." at bounding box center [839, 357] width 82 height 10
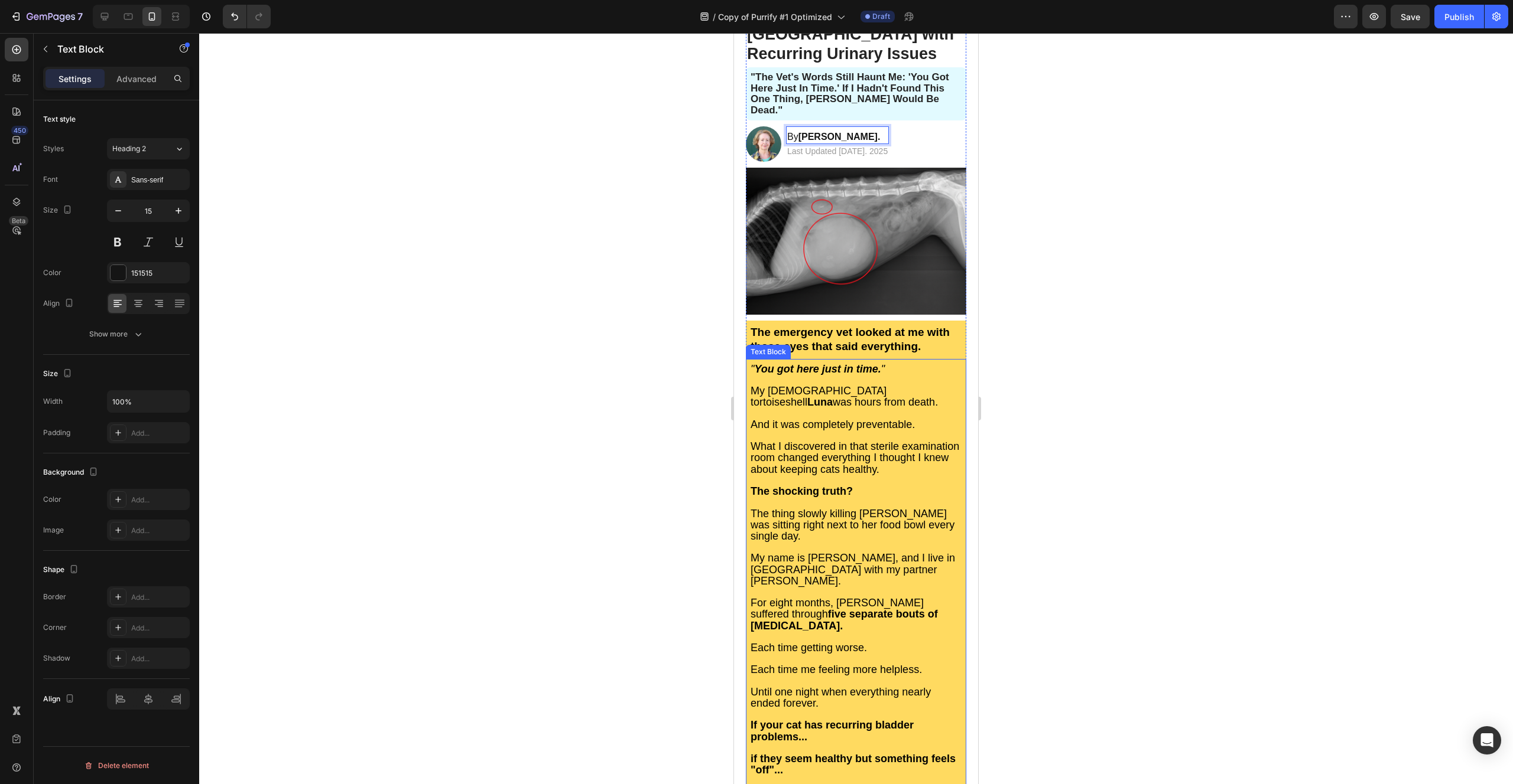
scroll to position [197, 0]
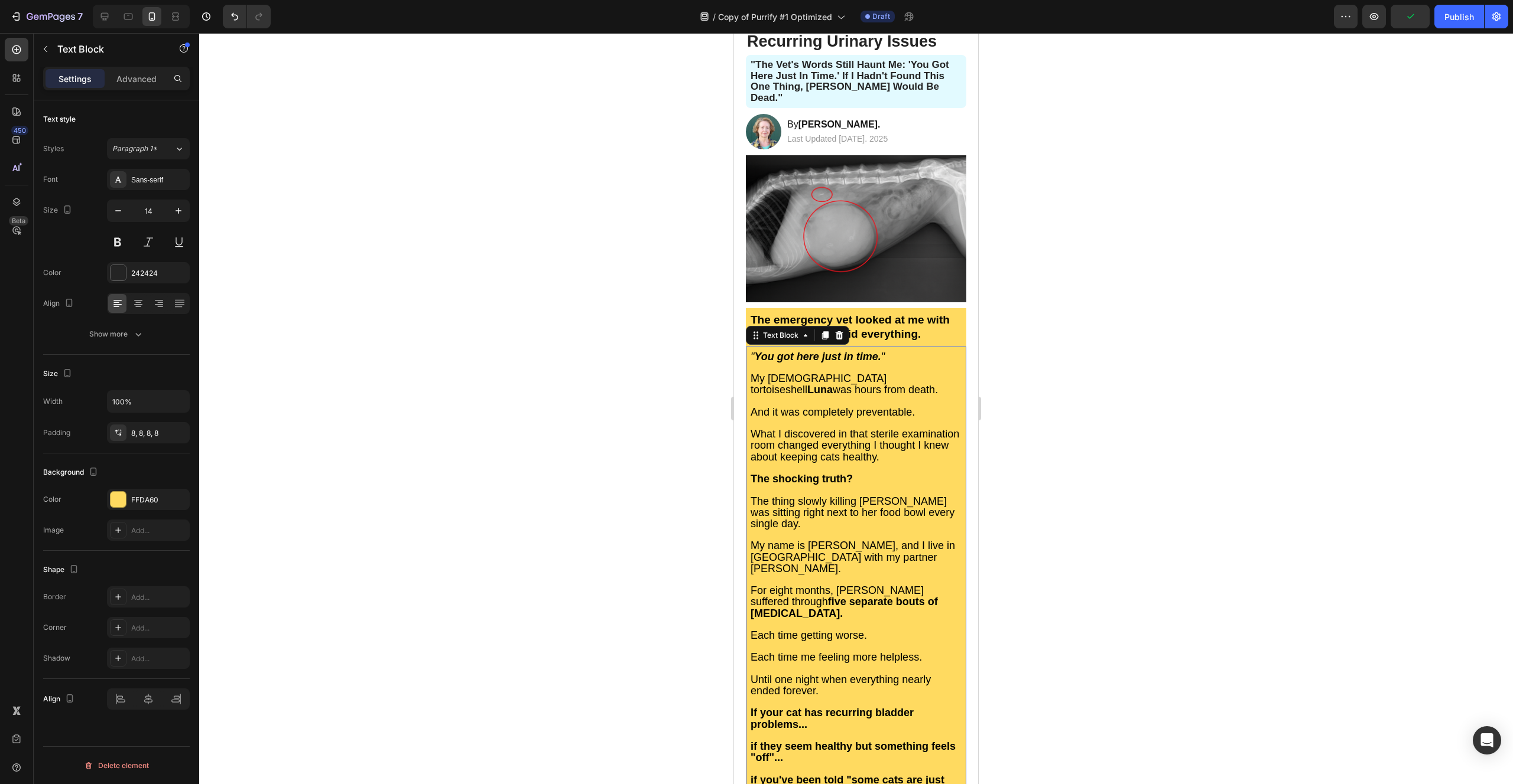
click at [835, 540] on span "My name is [PERSON_NAME], and I live in [GEOGRAPHIC_DATA] with my partner [PERS…" at bounding box center [852, 557] width 204 height 34
click at [836, 540] on span "My name is [PERSON_NAME], and I live in [GEOGRAPHIC_DATA] with my partner [PERS…" at bounding box center [852, 557] width 204 height 34
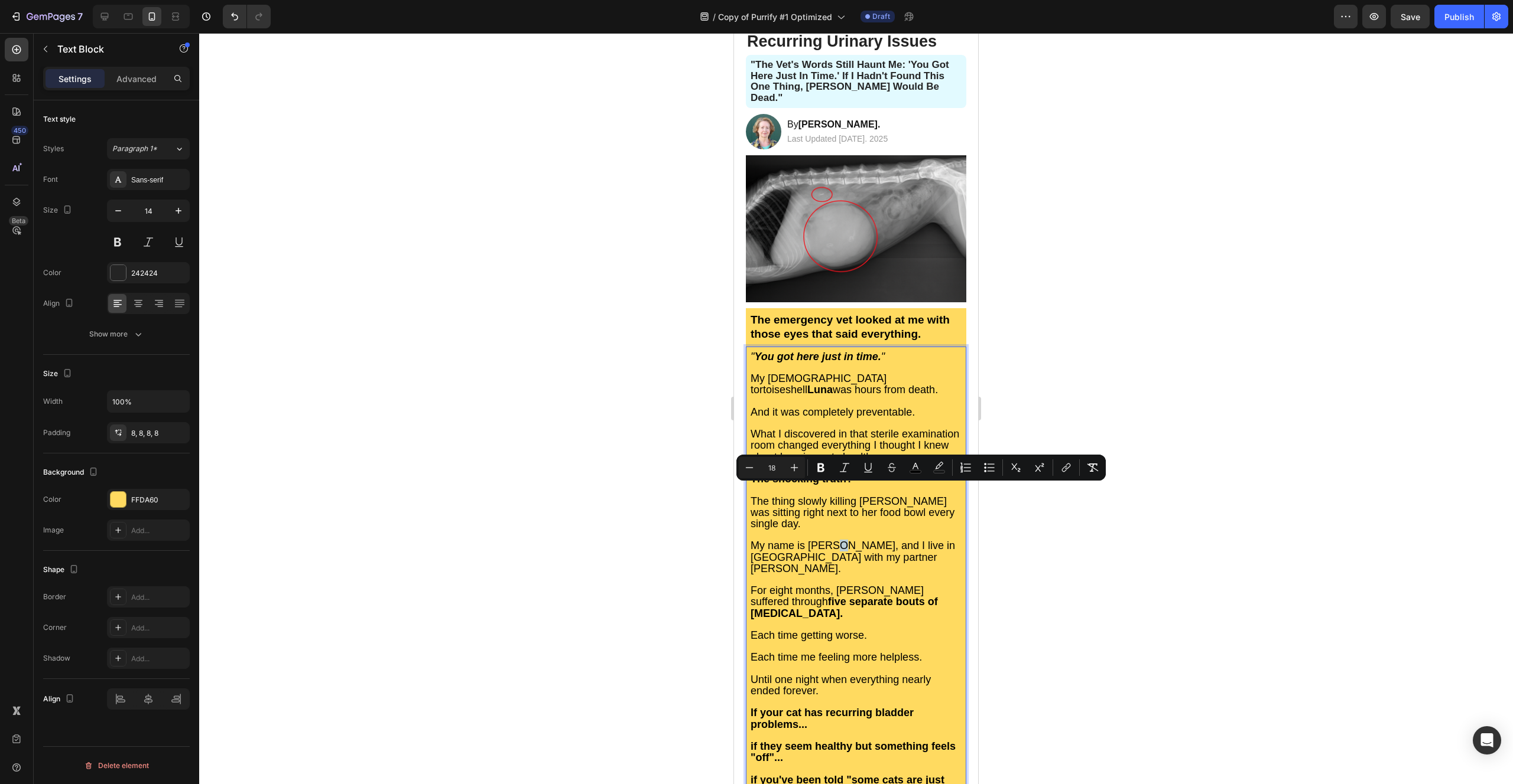
click at [836, 540] on span "My name is [PERSON_NAME], and I live in [GEOGRAPHIC_DATA] with my partner [PERS…" at bounding box center [852, 557] width 204 height 34
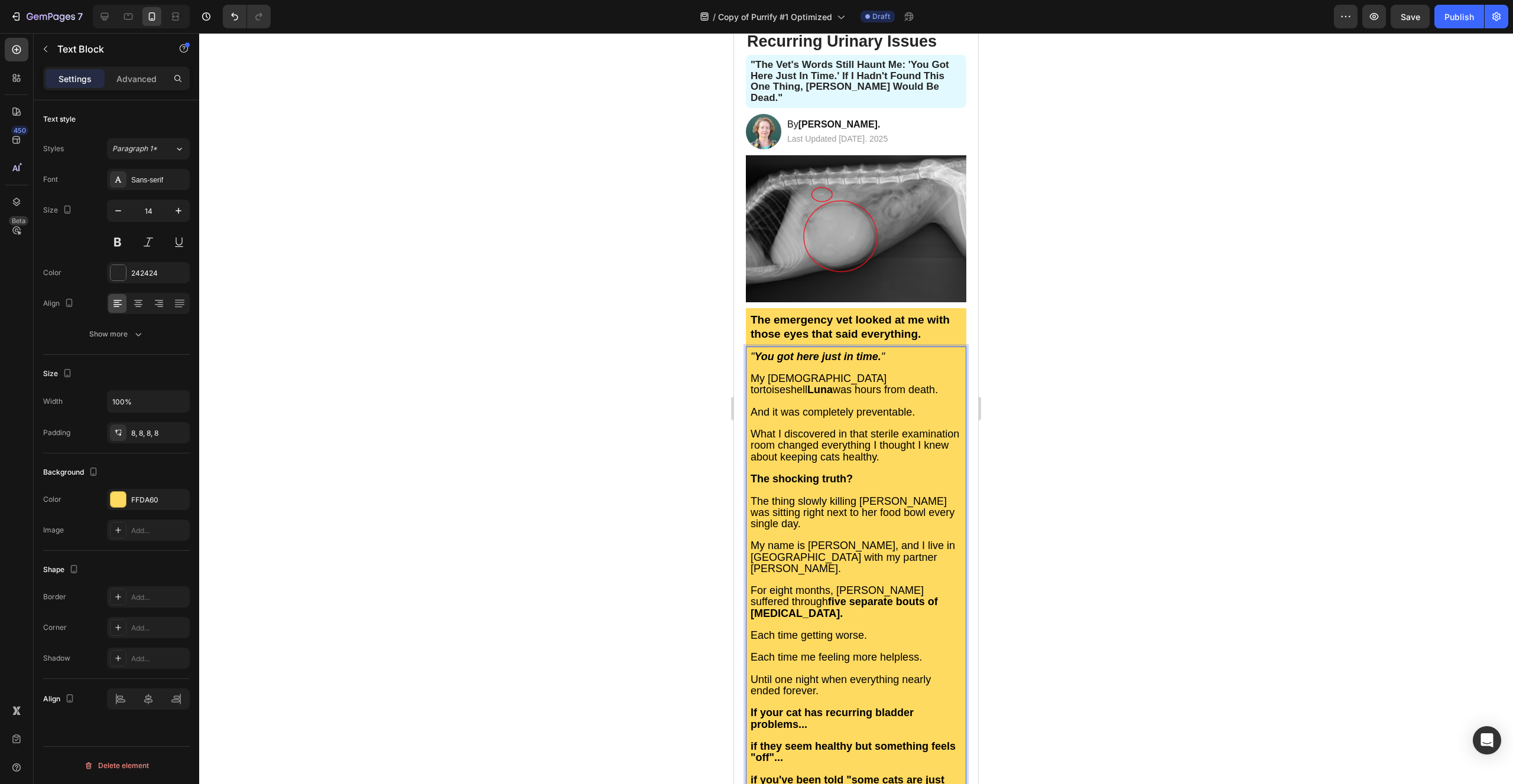
click at [832, 540] on span "My name is [PERSON_NAME], and I live in [GEOGRAPHIC_DATA] with my partner [PERS…" at bounding box center [852, 557] width 204 height 34
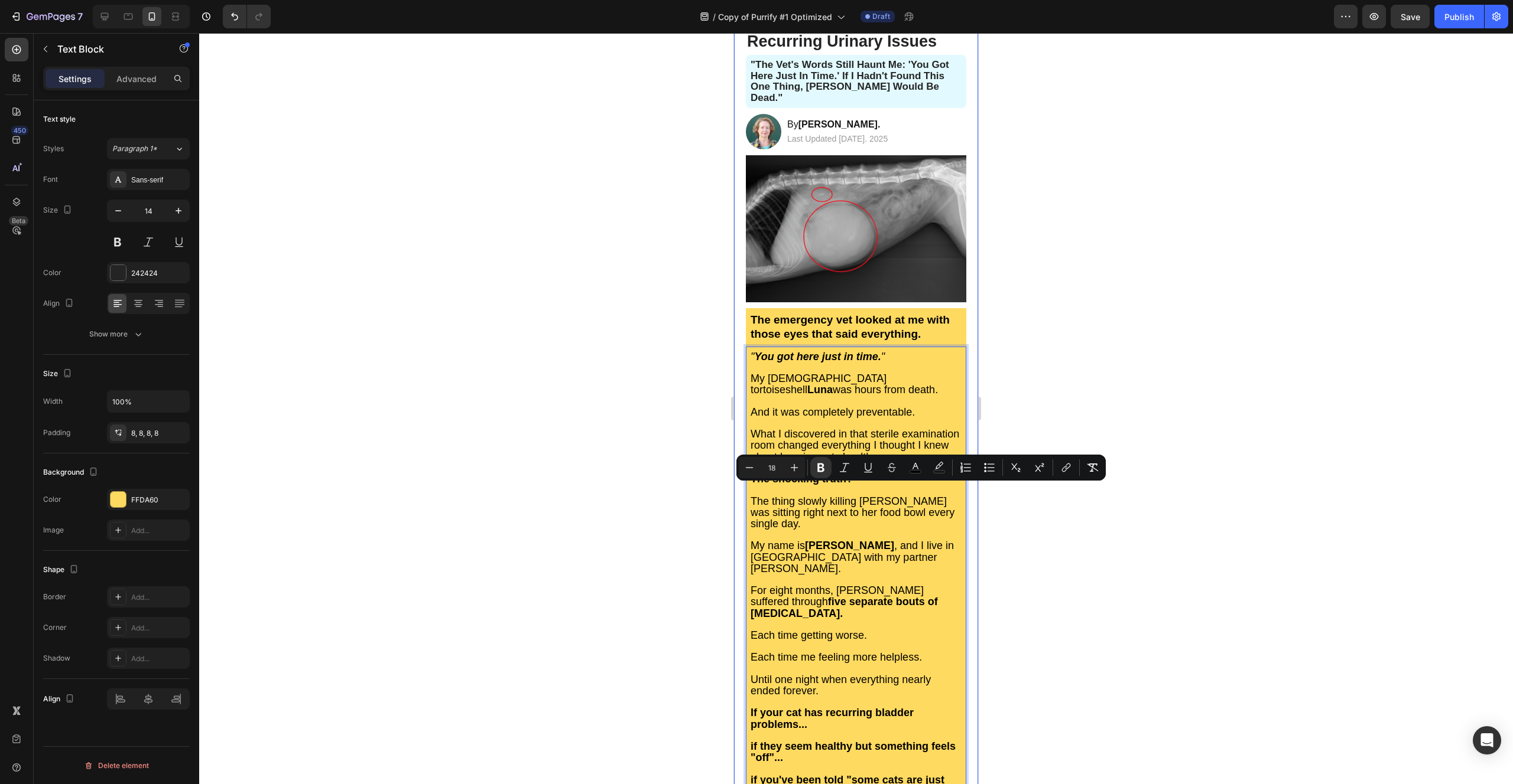
click at [645, 518] on div at bounding box center [855, 408] width 1313 height 751
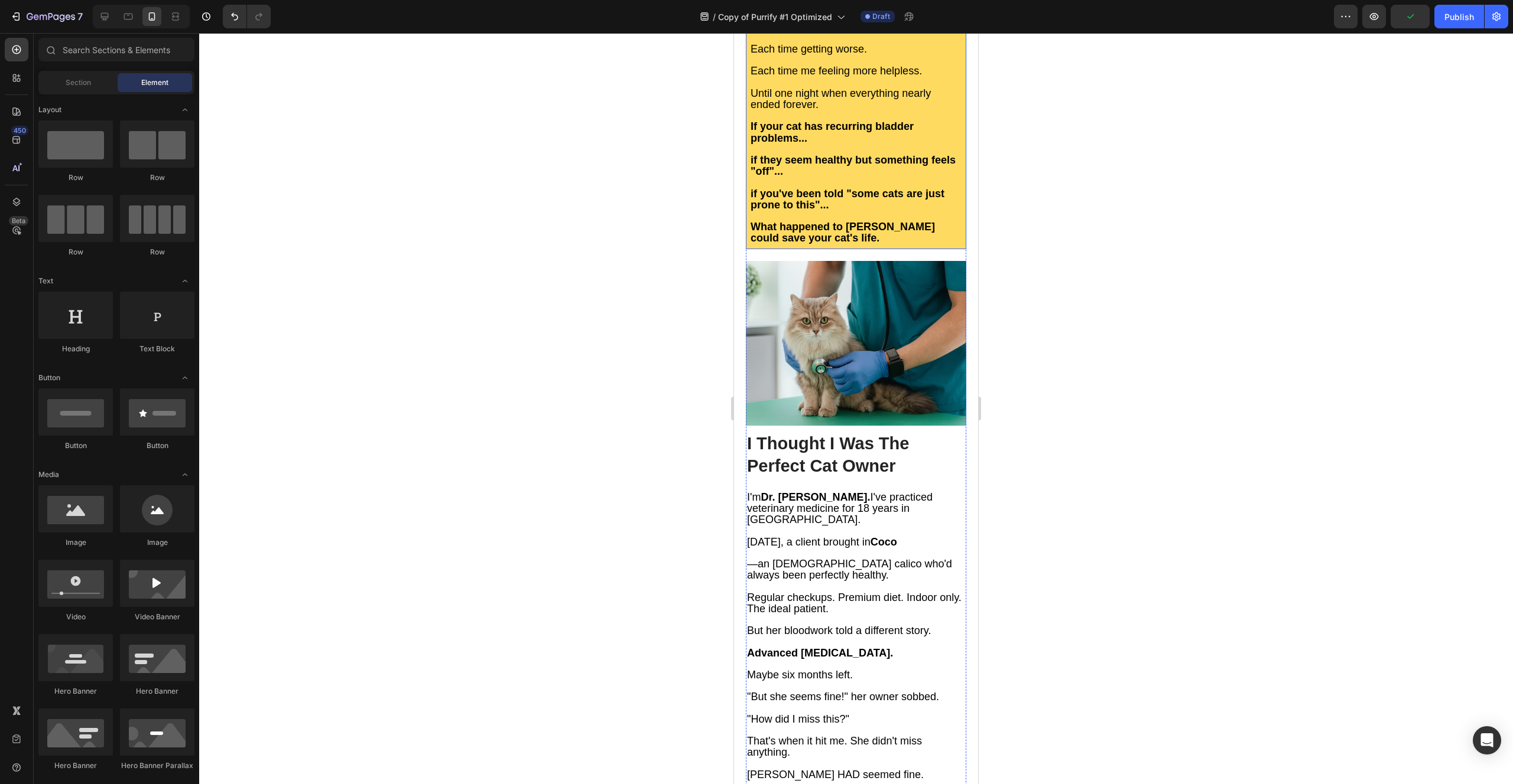
scroll to position [810, 0]
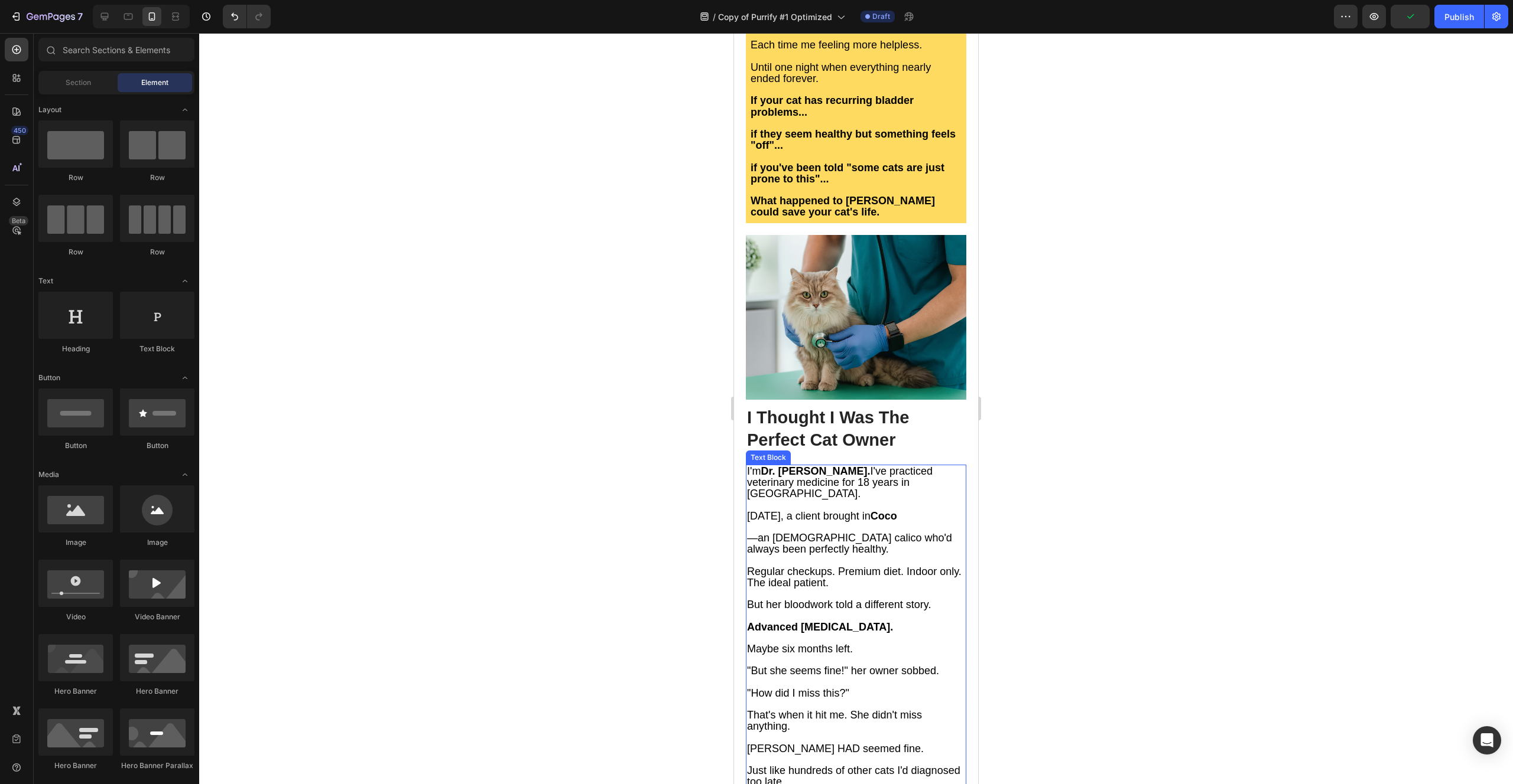
click at [820, 566] on span "Regular checkups. Premium diet. Indoor only. The ideal patient." at bounding box center [854, 577] width 214 height 23
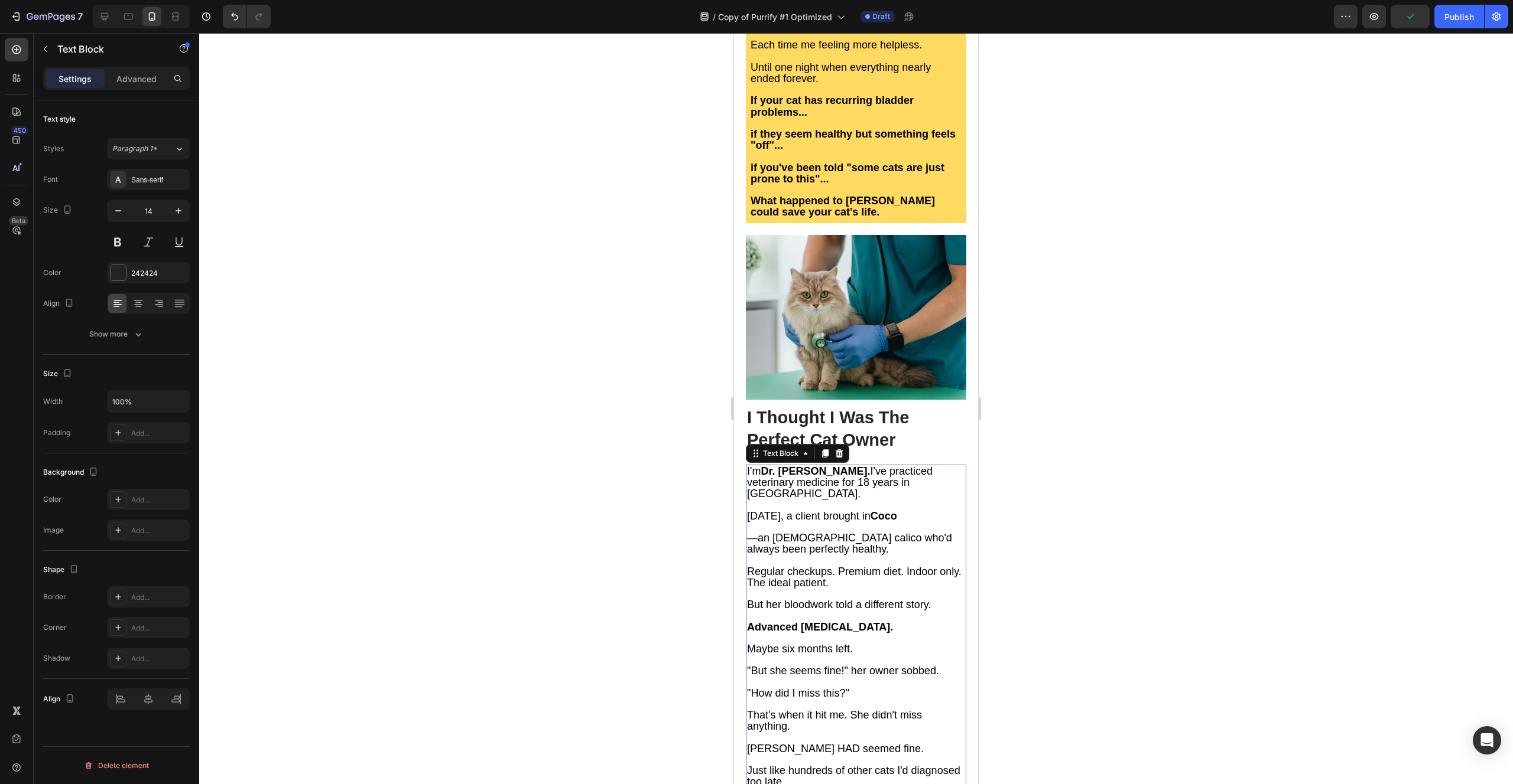
click at [820, 566] on span "Regular checkups. Premium diet. Indoor only. The ideal patient." at bounding box center [854, 577] width 214 height 23
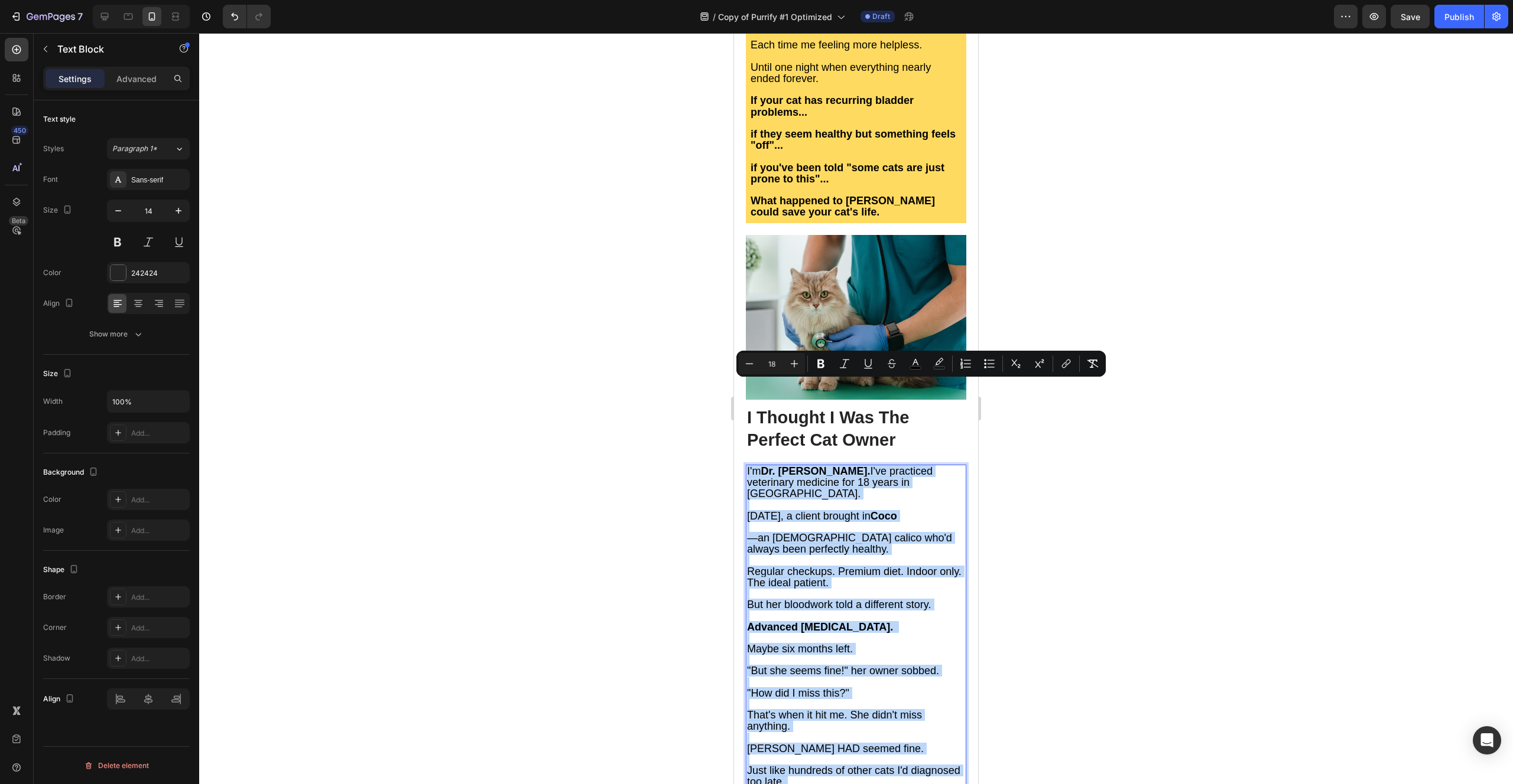
type input "14"
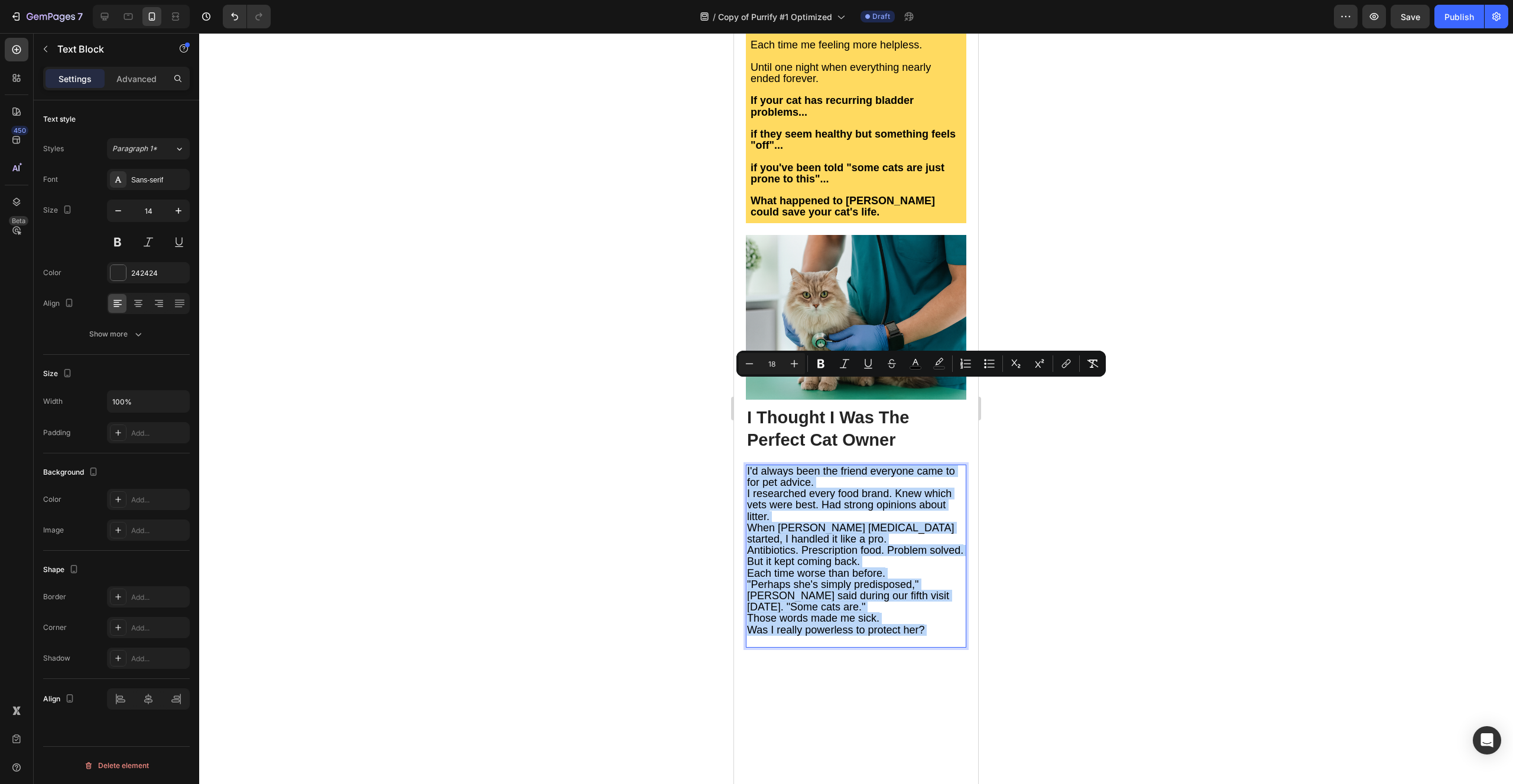
type input "11"
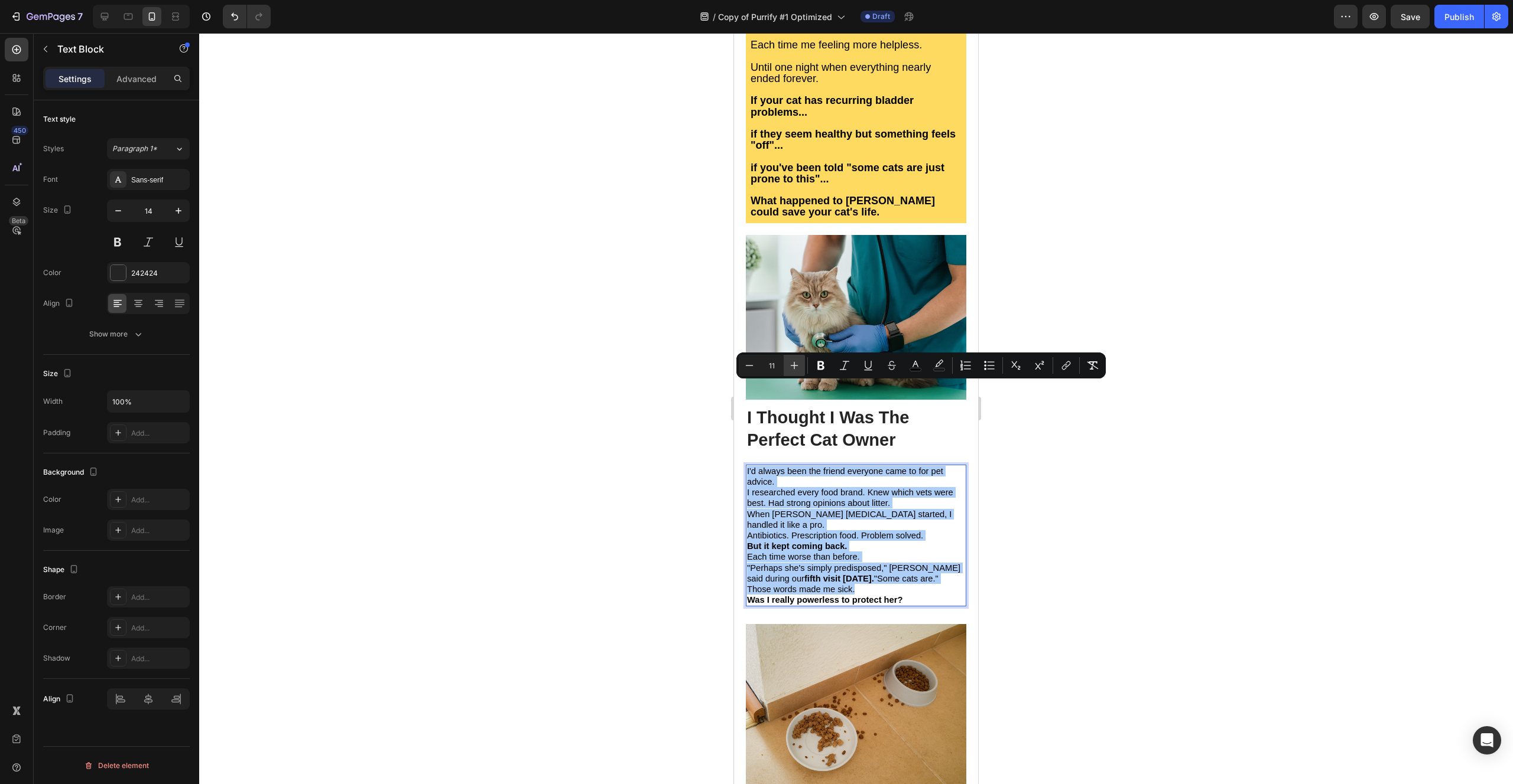
click at [800, 369] on icon "Editor contextual toolbar" at bounding box center [794, 366] width 12 height 12
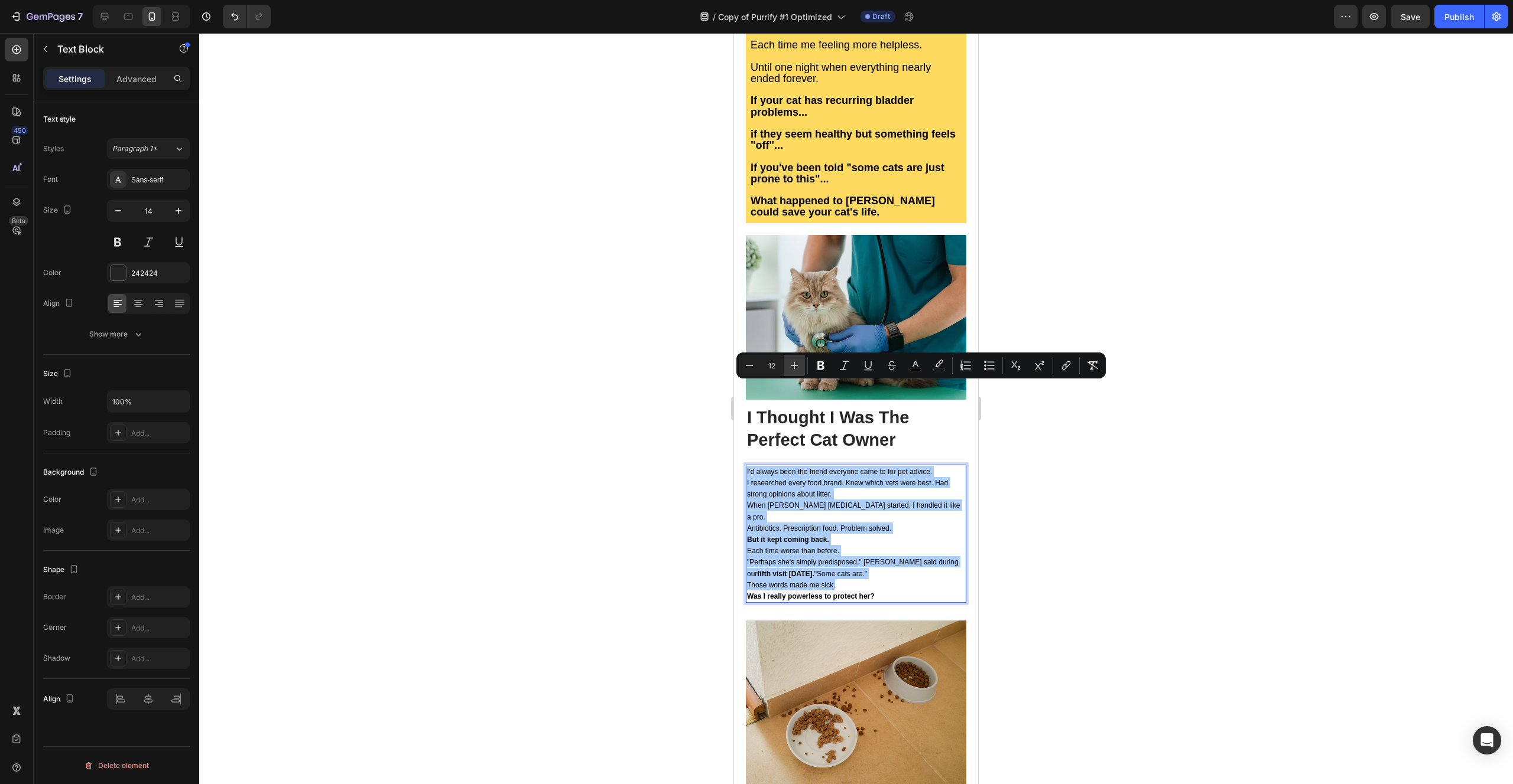
click at [800, 369] on icon "Editor contextual toolbar" at bounding box center [794, 366] width 12 height 12
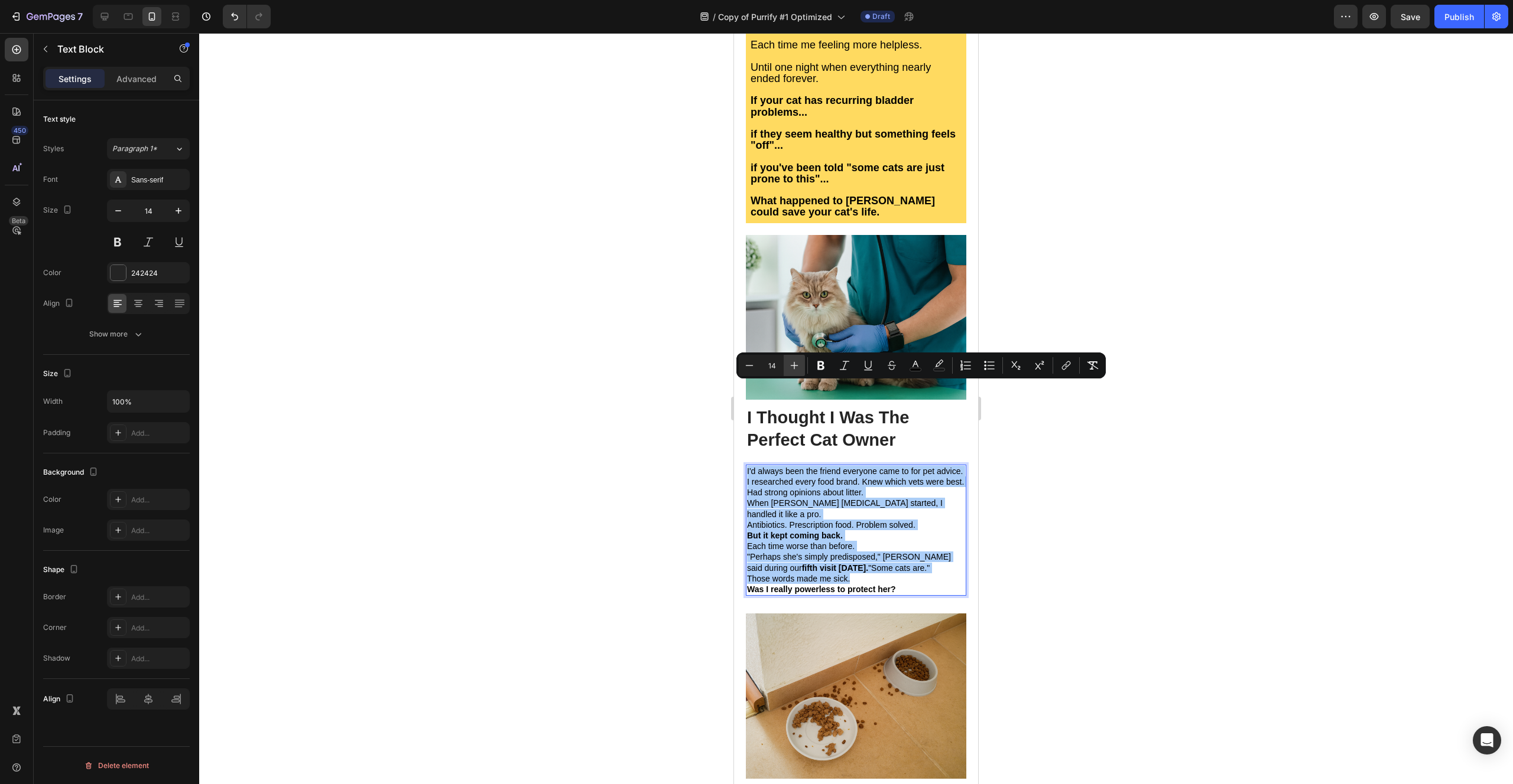
click at [800, 369] on icon "Editor contextual toolbar" at bounding box center [794, 366] width 12 height 12
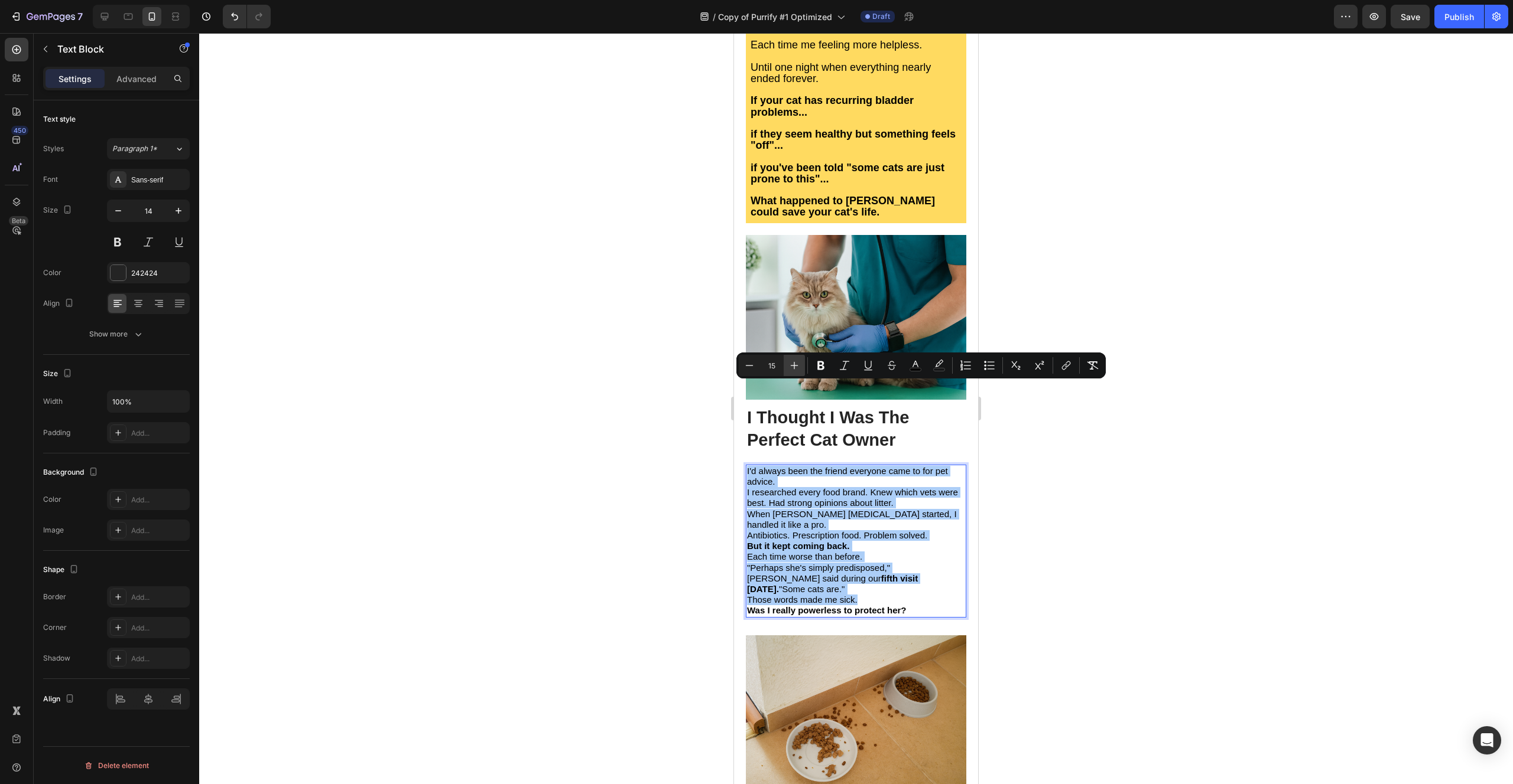
click at [800, 369] on icon "Editor contextual toolbar" at bounding box center [794, 366] width 12 height 12
type input "18"
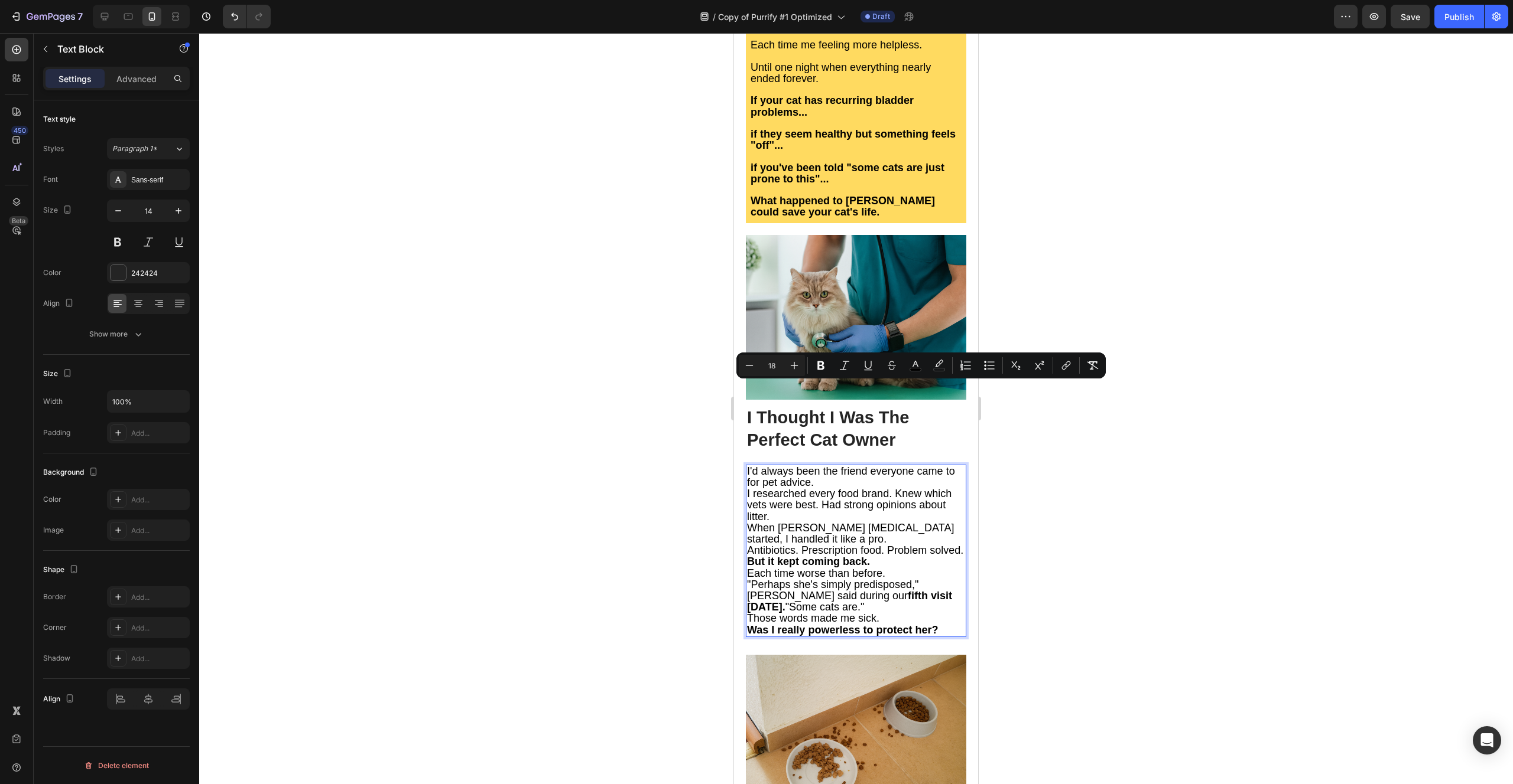
click at [815, 466] on span "I'd always been the friend everyone came to for pet advice." at bounding box center [851, 477] width 208 height 23
click at [821, 466] on p "I'd always been the friend everyone came to for pet advice." at bounding box center [856, 477] width 218 height 22
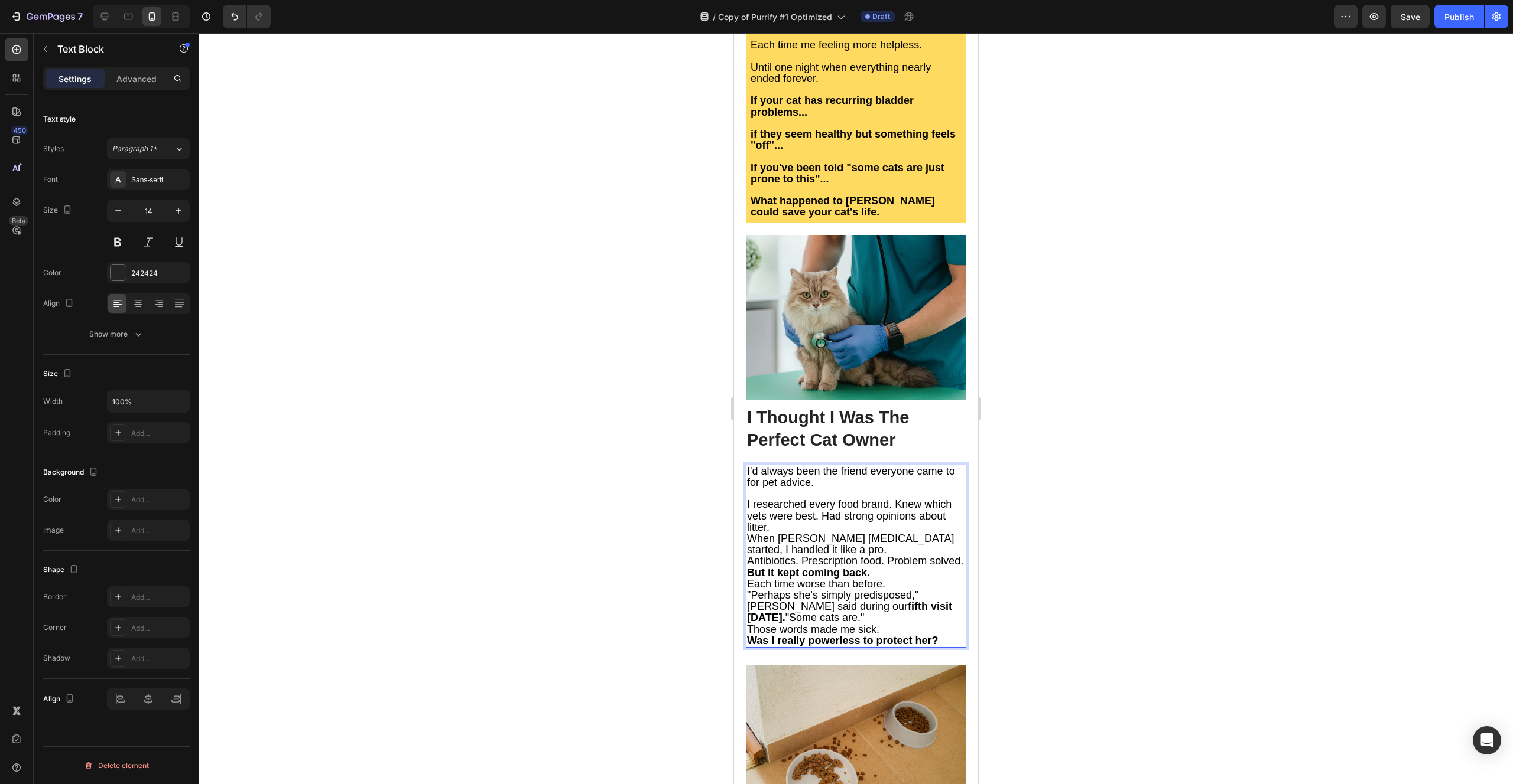
click at [819, 499] on p "I researched every food brand. Knew which vets were best. Had strong opinions a…" at bounding box center [856, 516] width 218 height 34
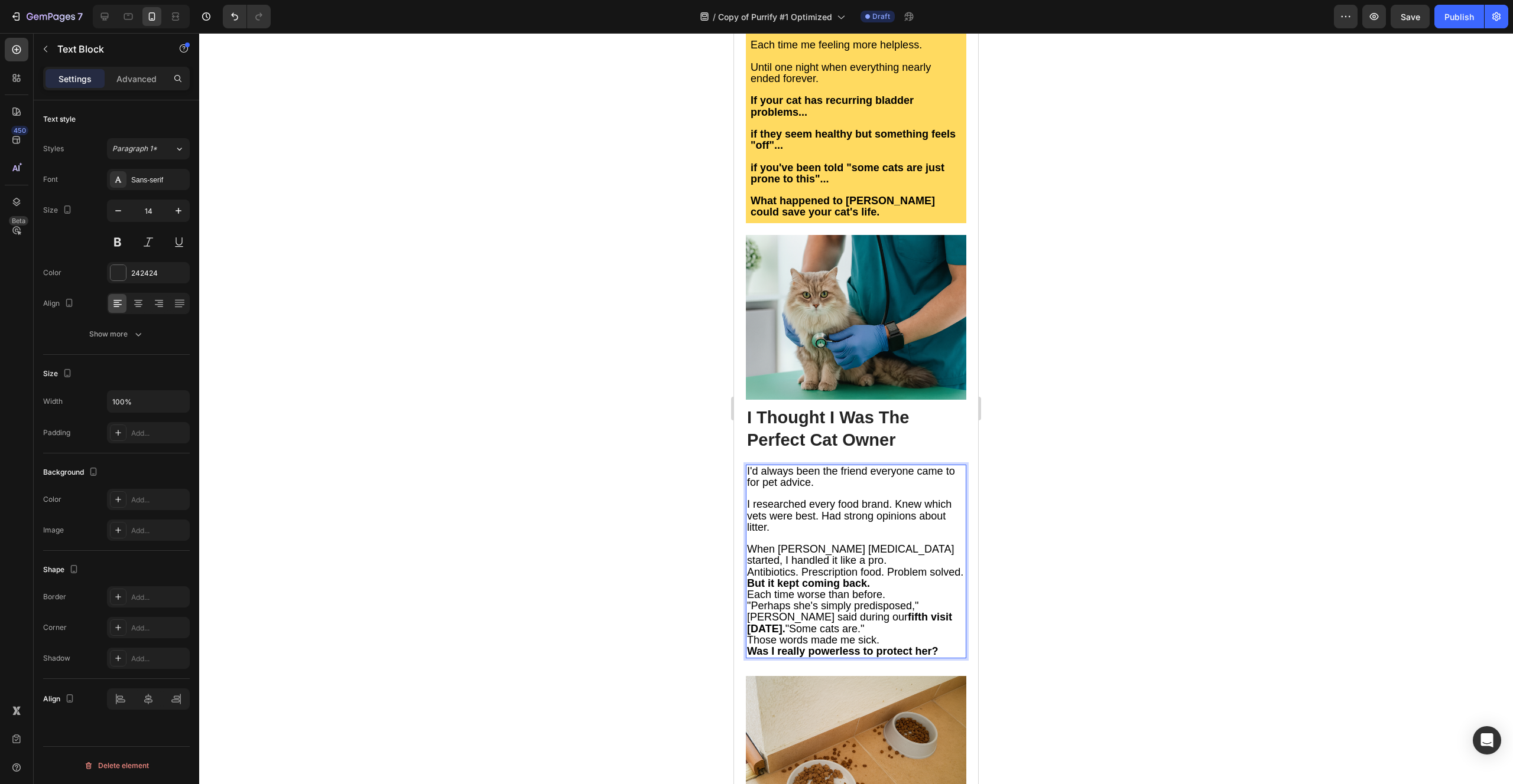
click at [822, 499] on p "I researched every food brand. Knew which vets were best. Had strong opinions a…" at bounding box center [856, 516] width 218 height 34
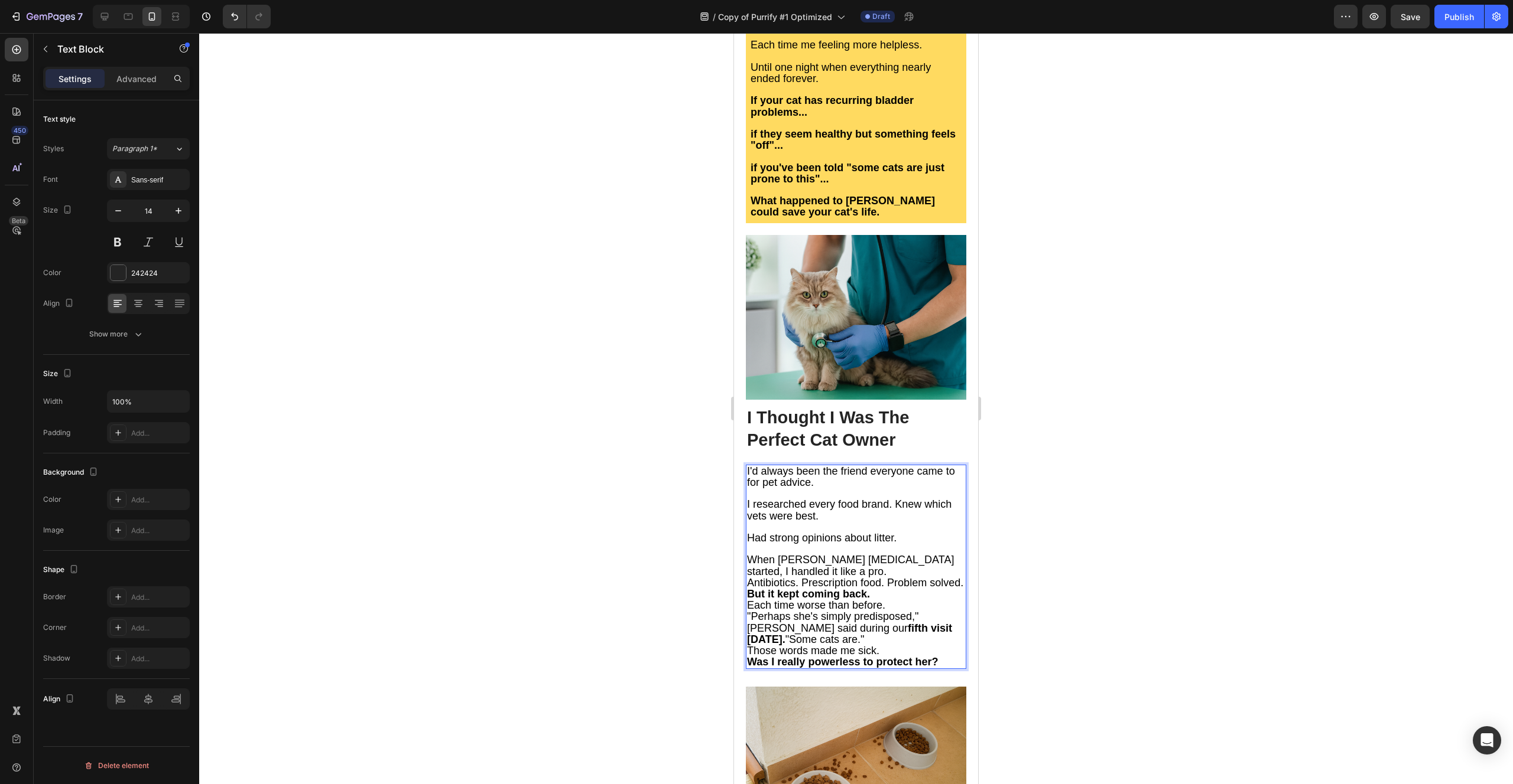
click at [896, 498] on span "I researched every food brand. Knew which vets were best." at bounding box center [849, 510] width 204 height 23
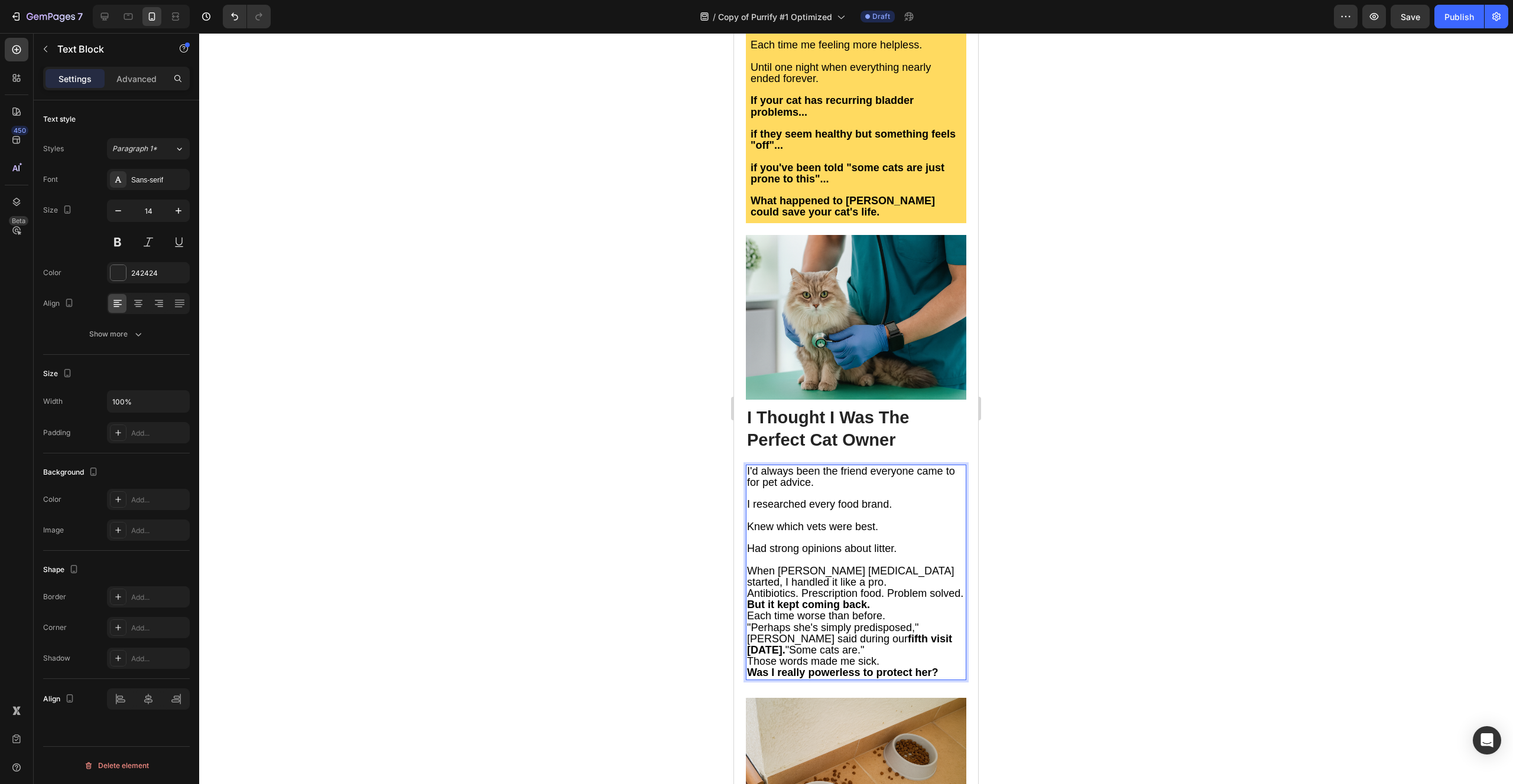
click at [810, 566] on p "When [PERSON_NAME] [MEDICAL_DATA] started, I handled it like a pro." at bounding box center [856, 577] width 218 height 22
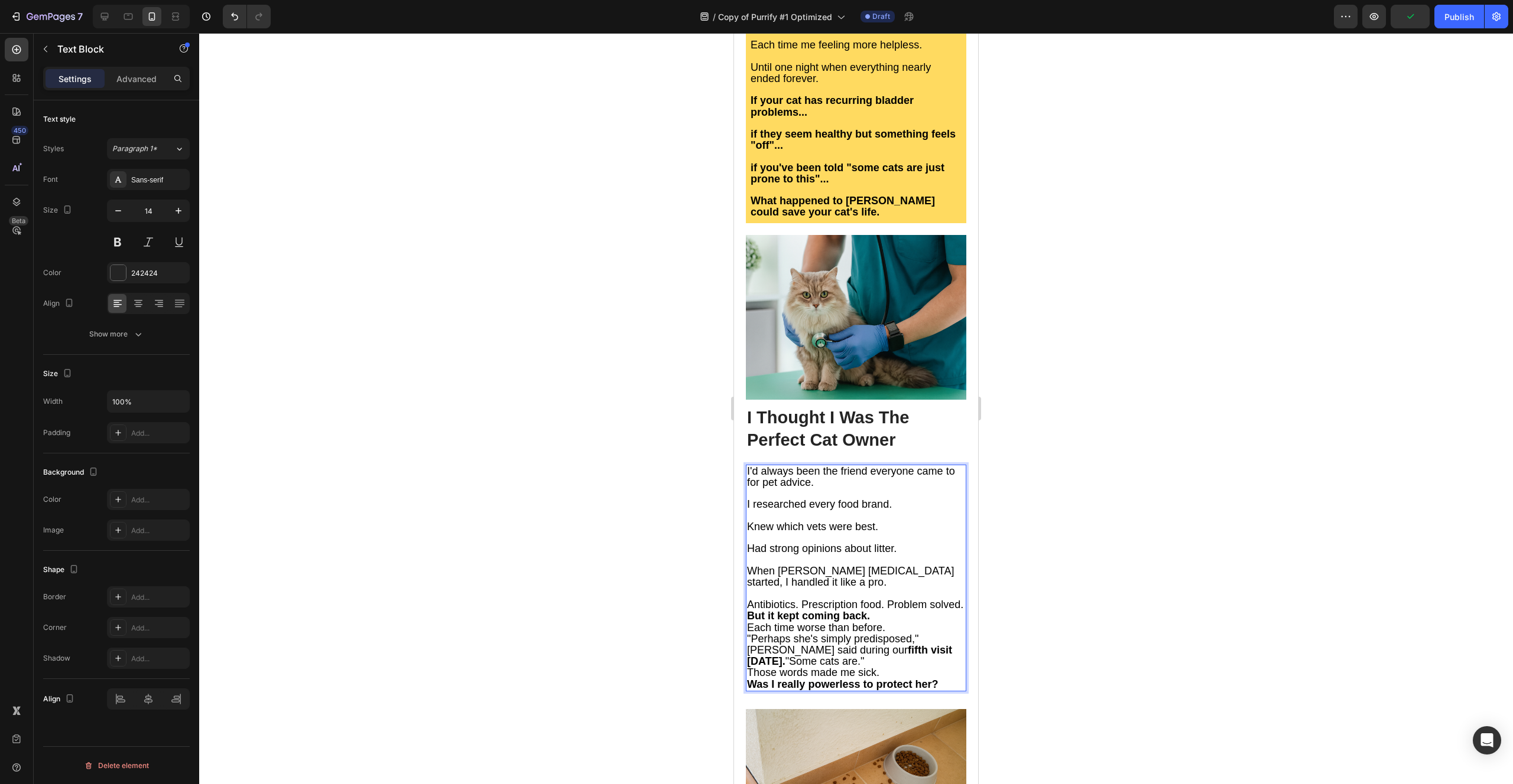
click at [803, 599] on span "Antibiotics. Prescription food. Problem solved." at bounding box center [855, 605] width 216 height 12
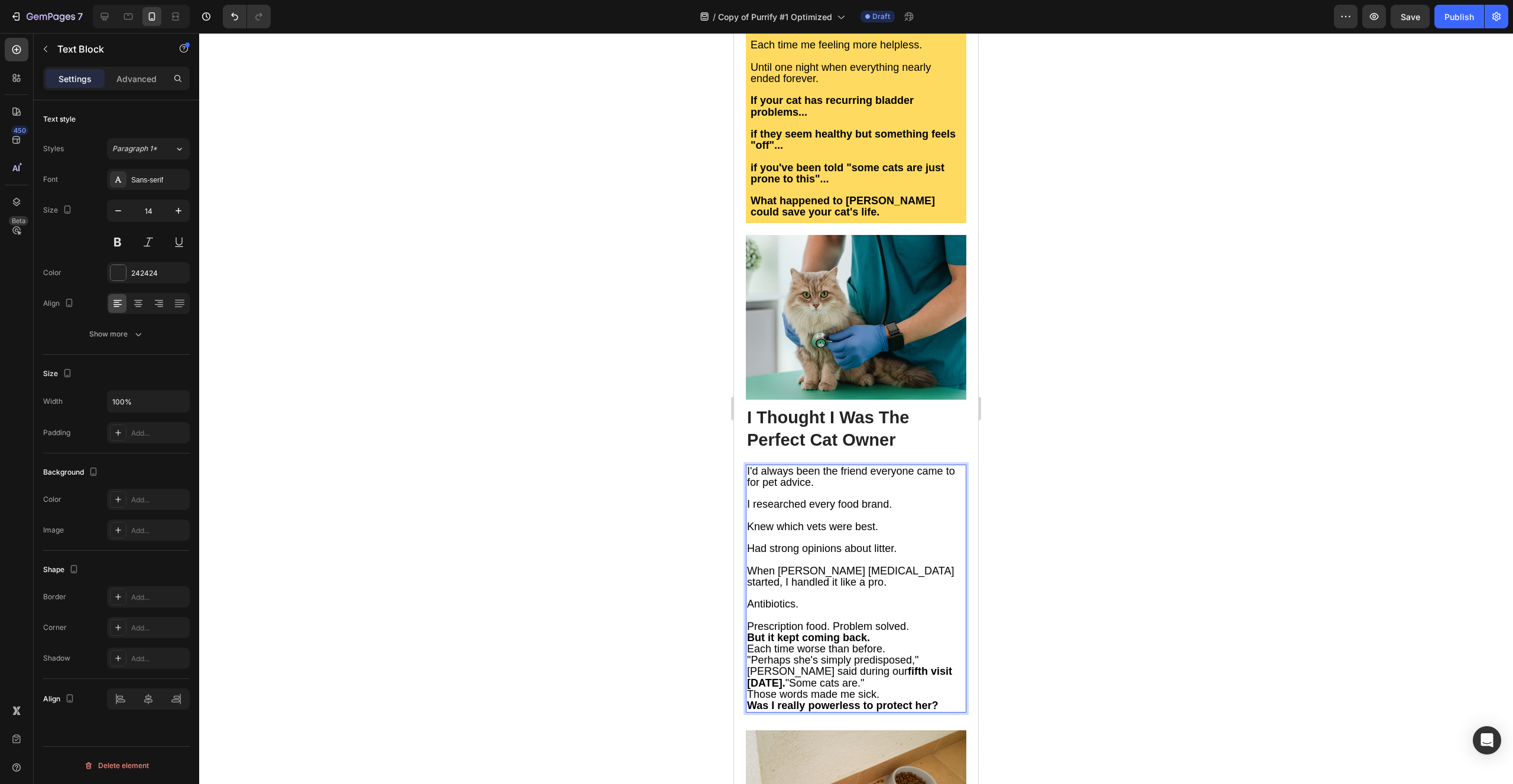
click at [832, 621] on span "Prescription food. Problem solved." at bounding box center [828, 626] width 162 height 12
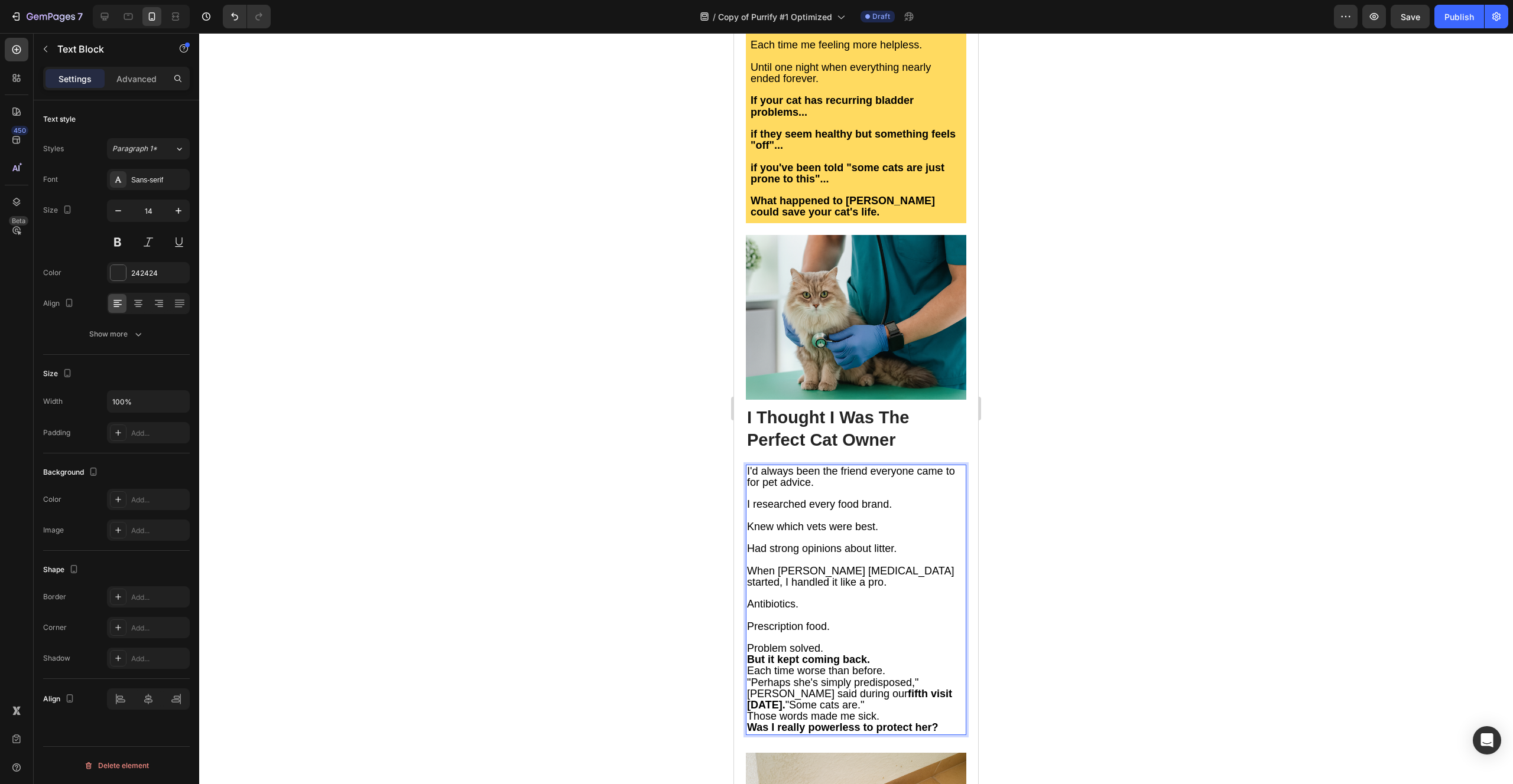
click at [840, 643] on p "Problem solved." at bounding box center [856, 648] width 218 height 11
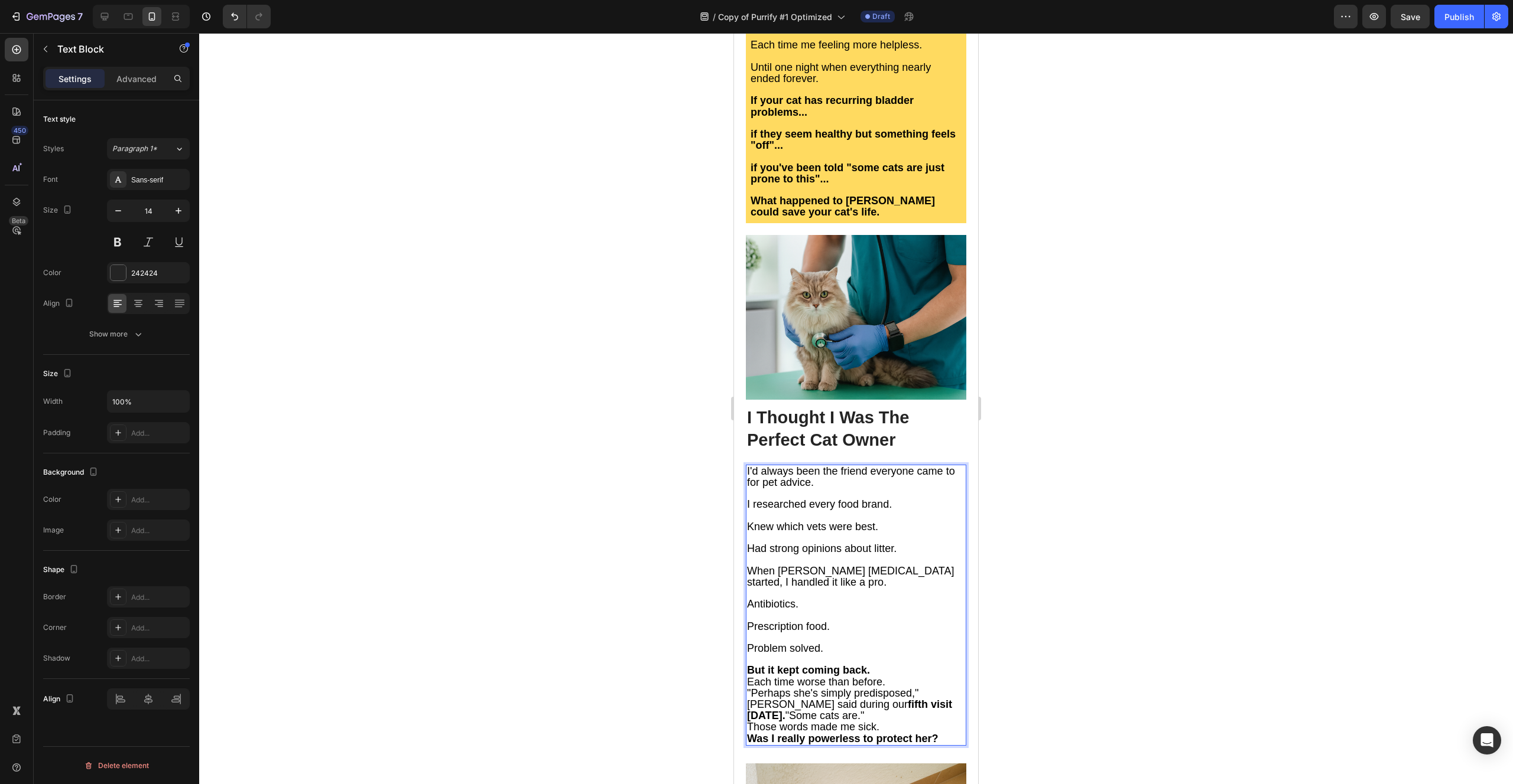
click at [876, 665] on p "But it kept coming back." at bounding box center [856, 670] width 218 height 11
click at [751, 643] on span "Problem solved." at bounding box center [785, 649] width 76 height 12
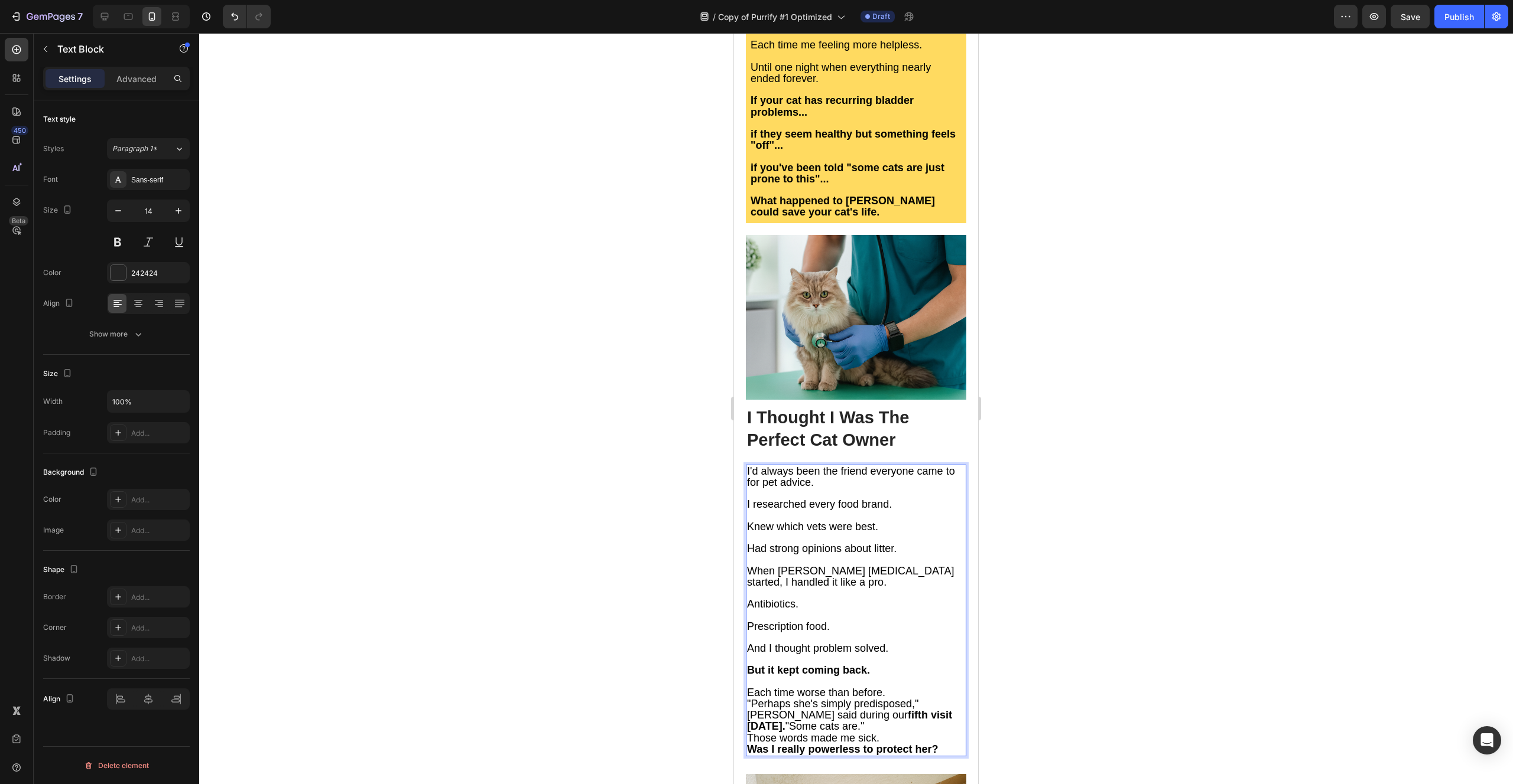
click at [889, 665] on p "But it kept coming back." at bounding box center [856, 670] width 218 height 11
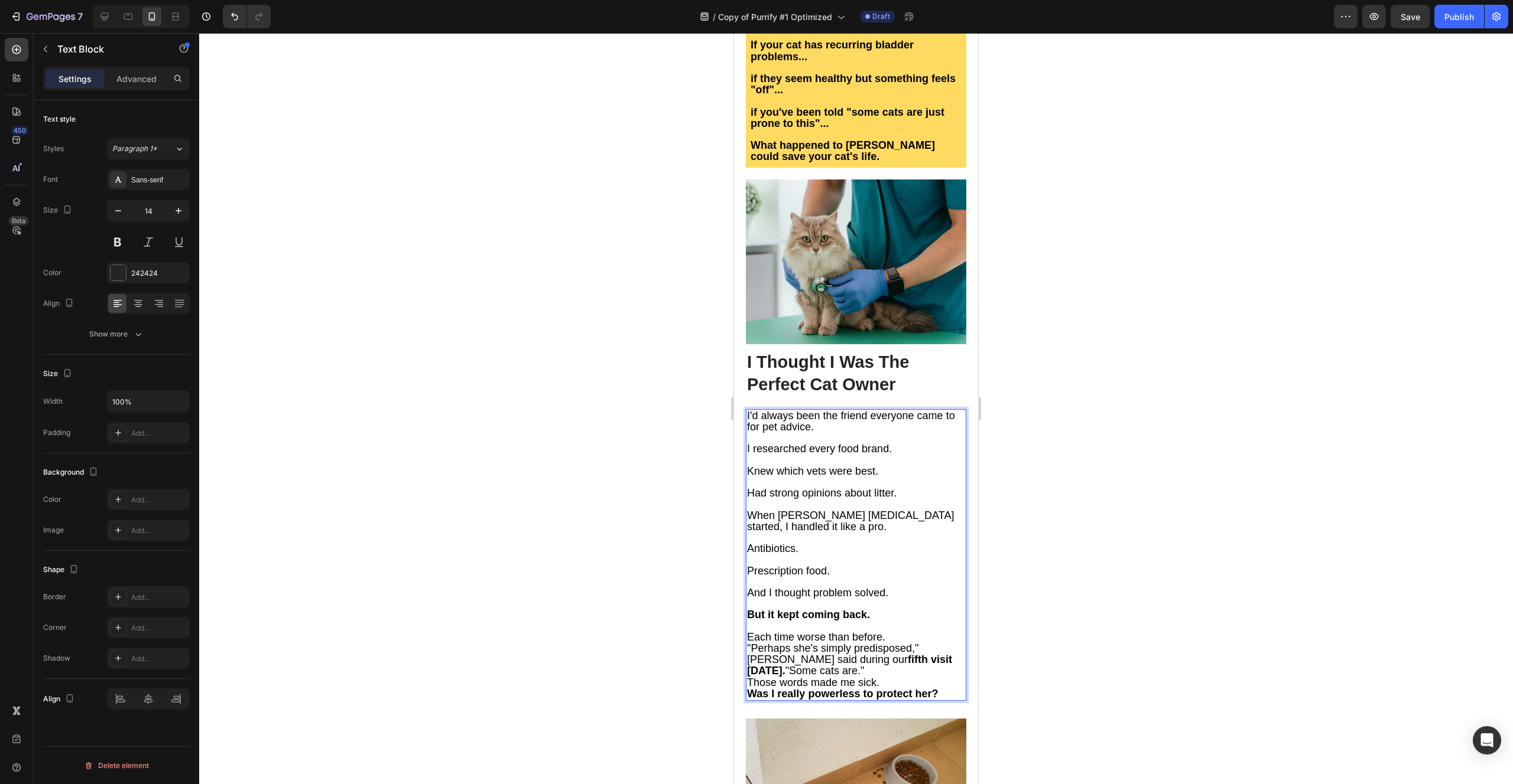
scroll to position [866, 0]
click at [893, 631] on p "Each time worse than before." at bounding box center [856, 636] width 218 height 11
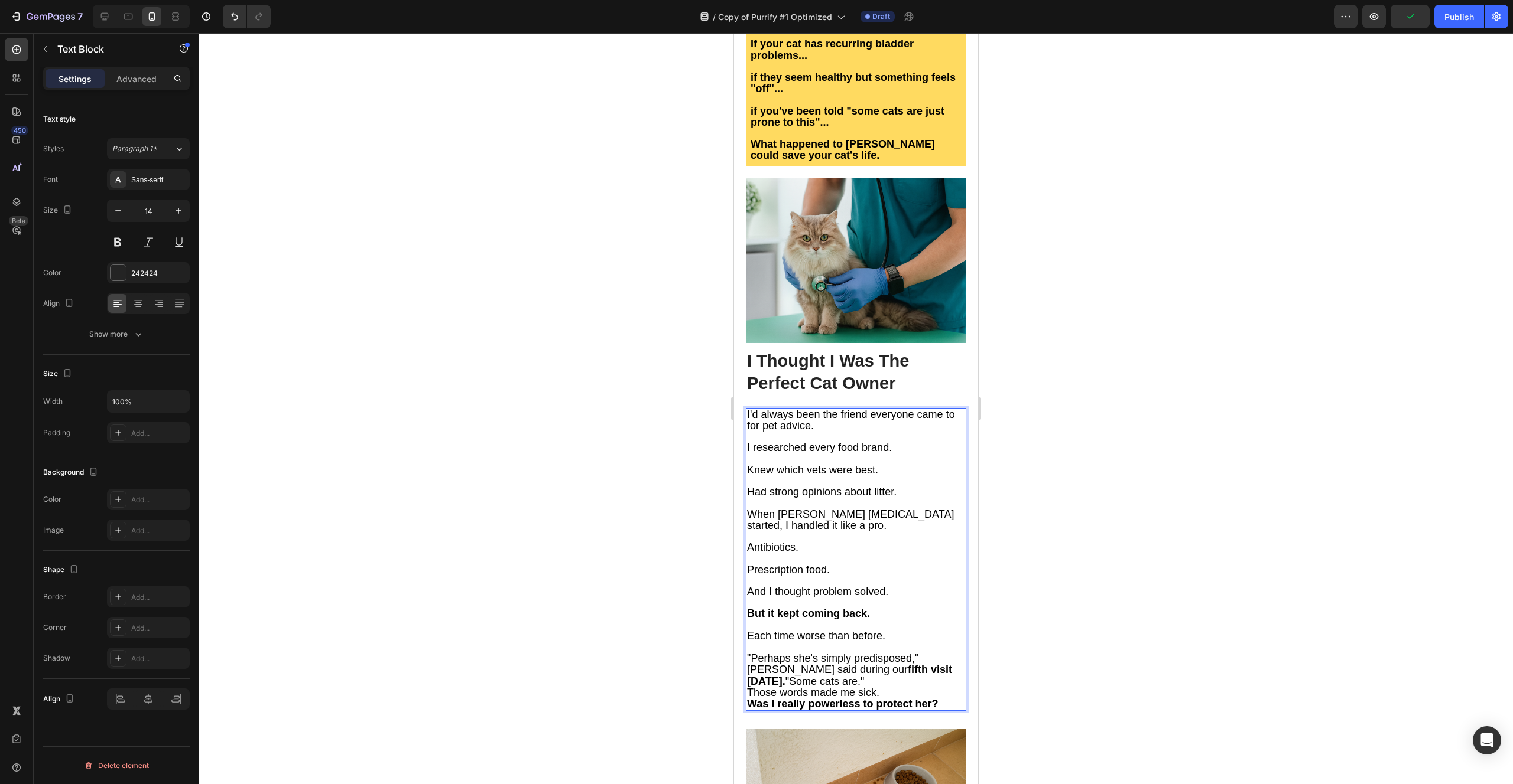
click at [900, 653] on p ""Perhaps she's simply predisposed," [PERSON_NAME] said during our fifth visit […" at bounding box center [856, 670] width 218 height 34
click at [791, 652] on span ""Perhaps she's simply predisposed," [PERSON_NAME] said during our fifth visit […" at bounding box center [849, 669] width 205 height 34
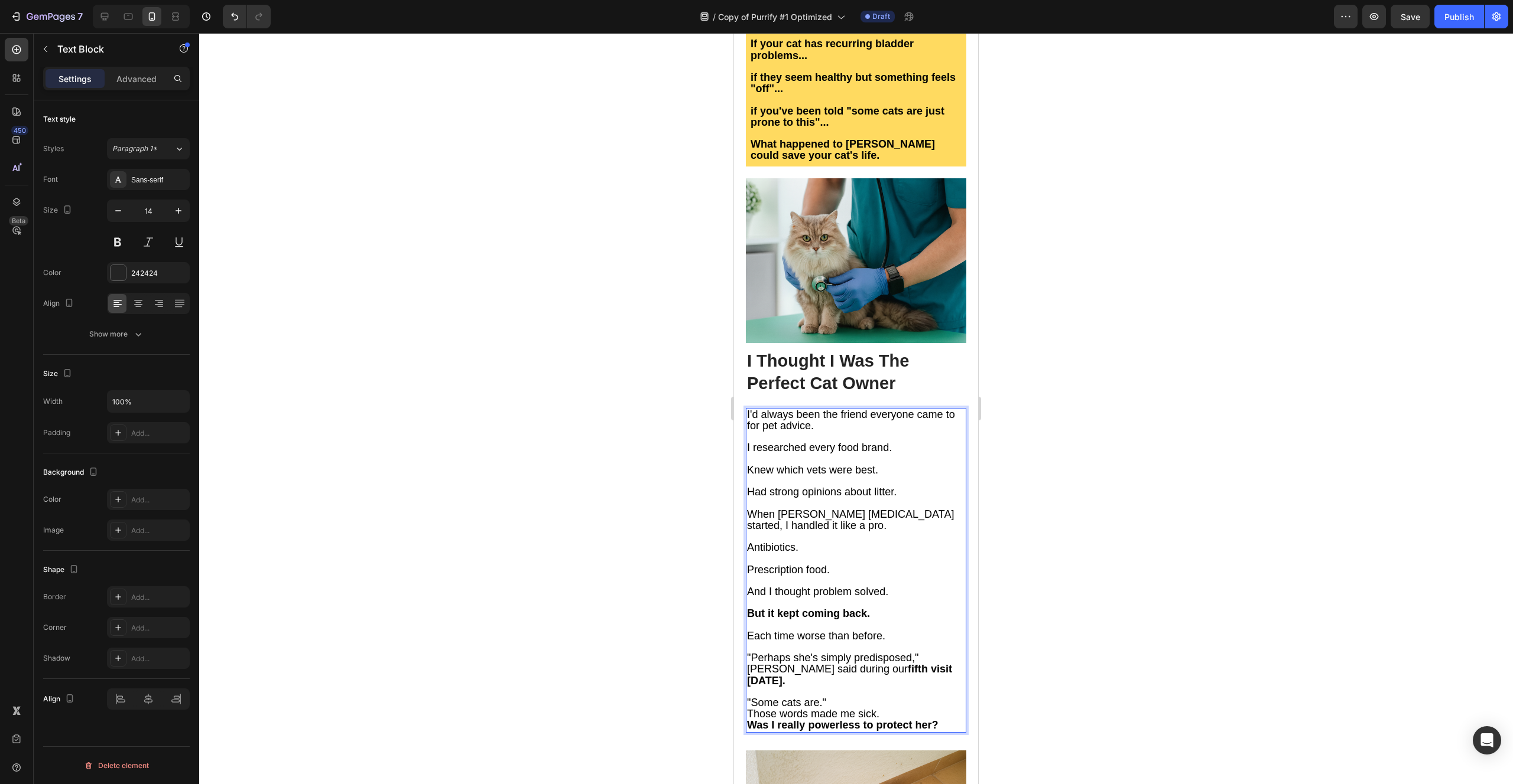
click at [832, 697] on p ""Some cats are."" at bounding box center [856, 703] width 218 height 11
click at [885, 720] on p "Those words made me sick." at bounding box center [856, 725] width 218 height 11
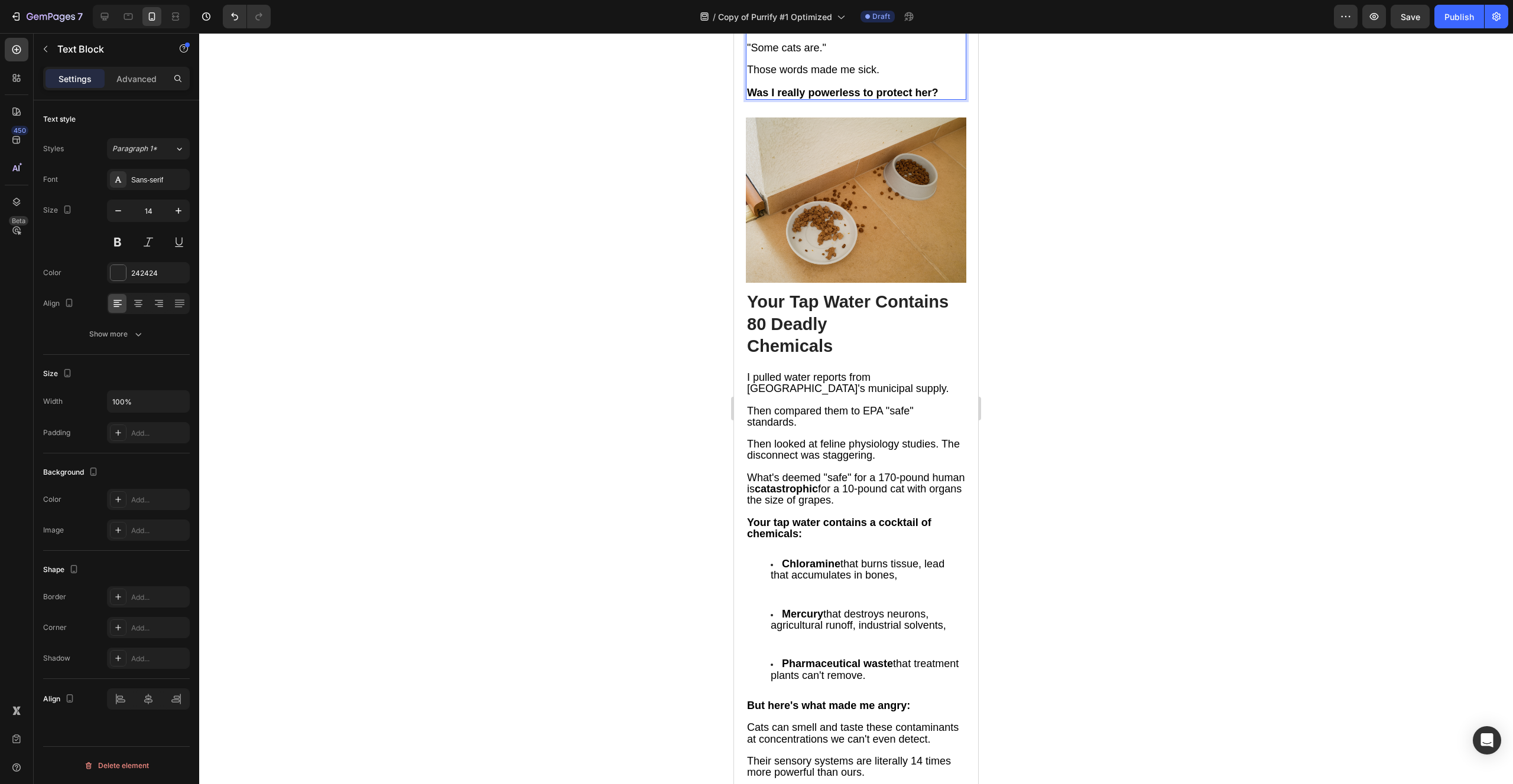
scroll to position [1536, 0]
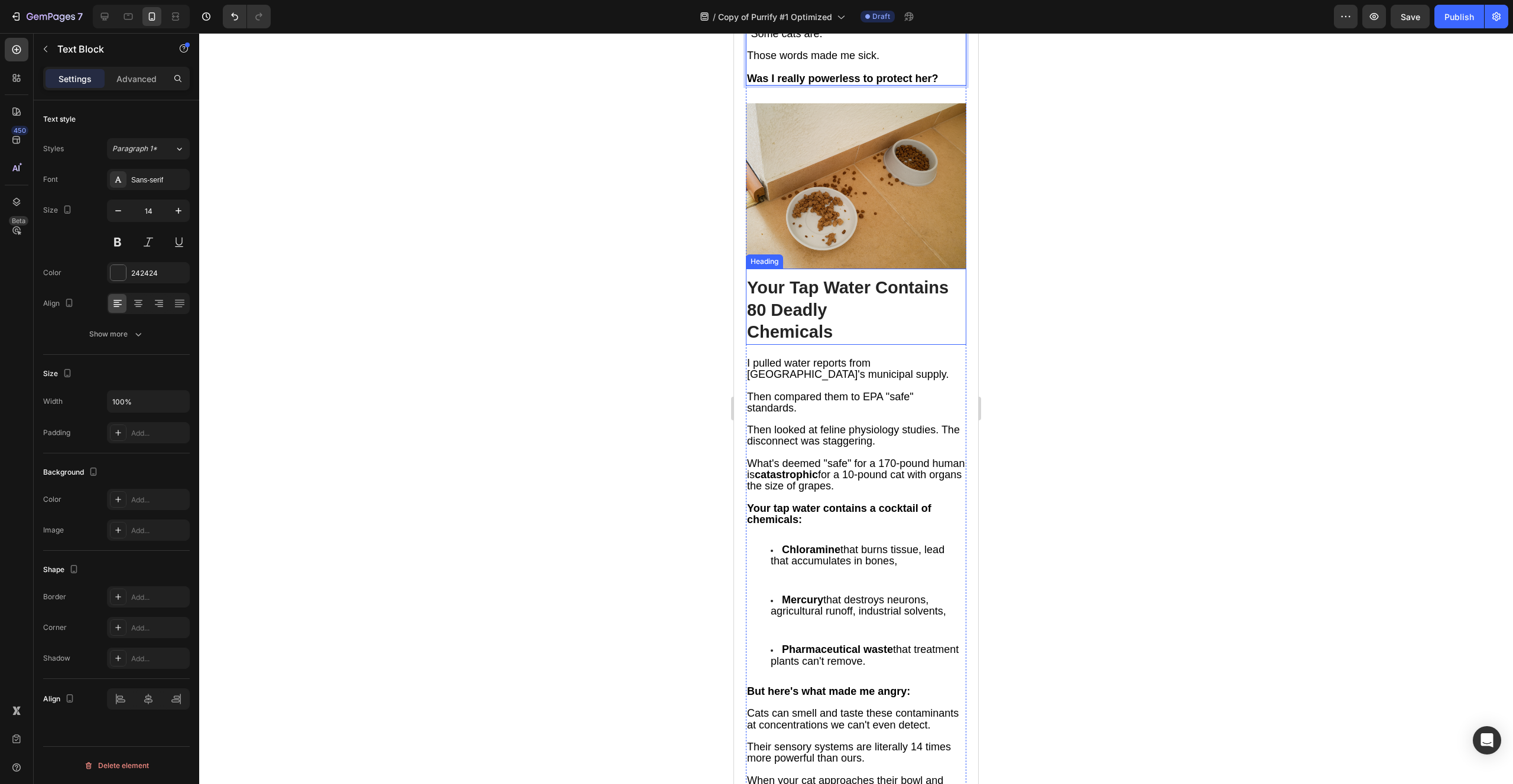
click at [821, 278] on strong "Your Tap Water Contains 80 Deadly" at bounding box center [847, 299] width 202 height 41
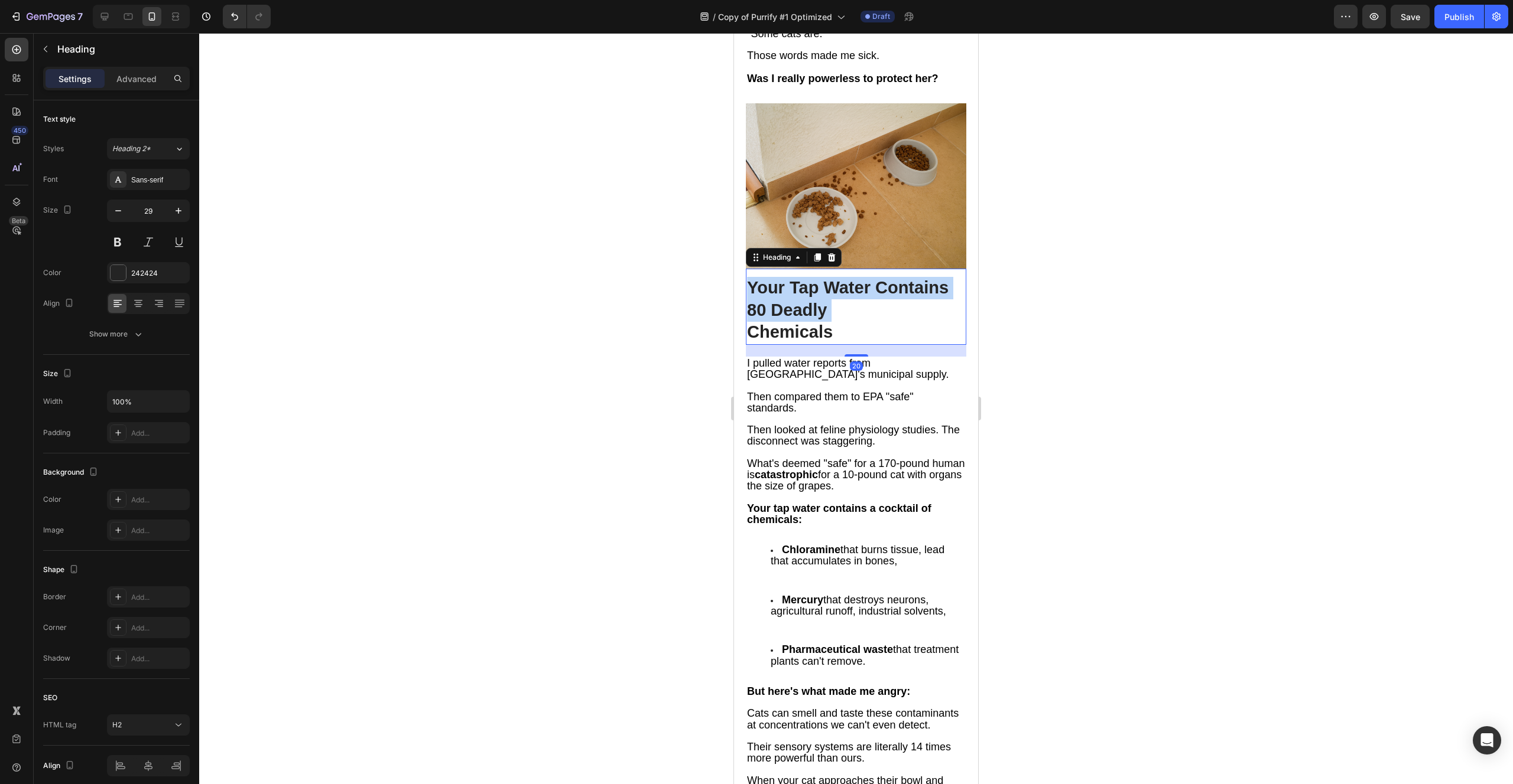
click at [821, 278] on strong "Your Tap Water Contains 80 Deadly" at bounding box center [847, 299] width 202 height 41
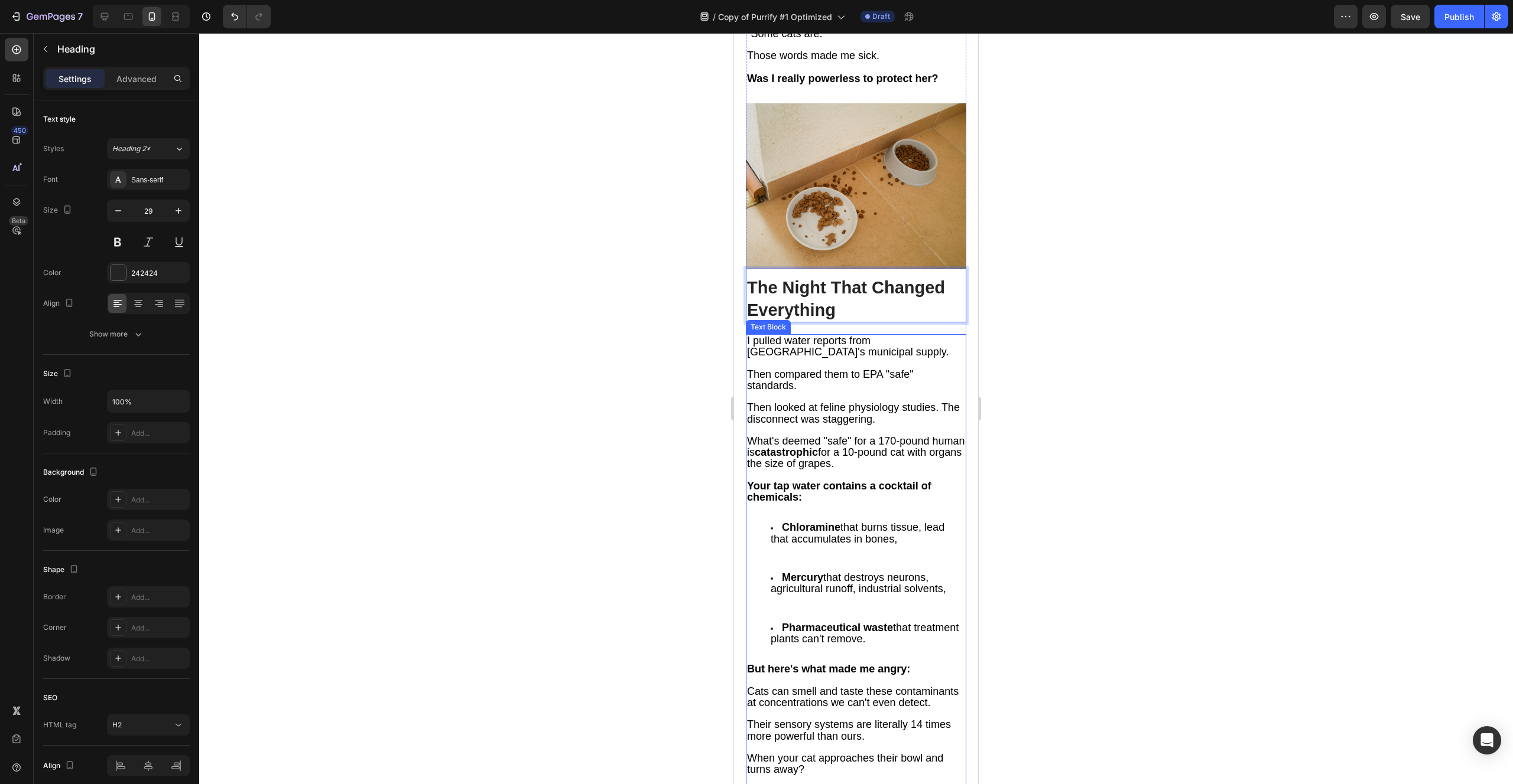
click at [853, 503] on p at bounding box center [856, 508] width 218 height 11
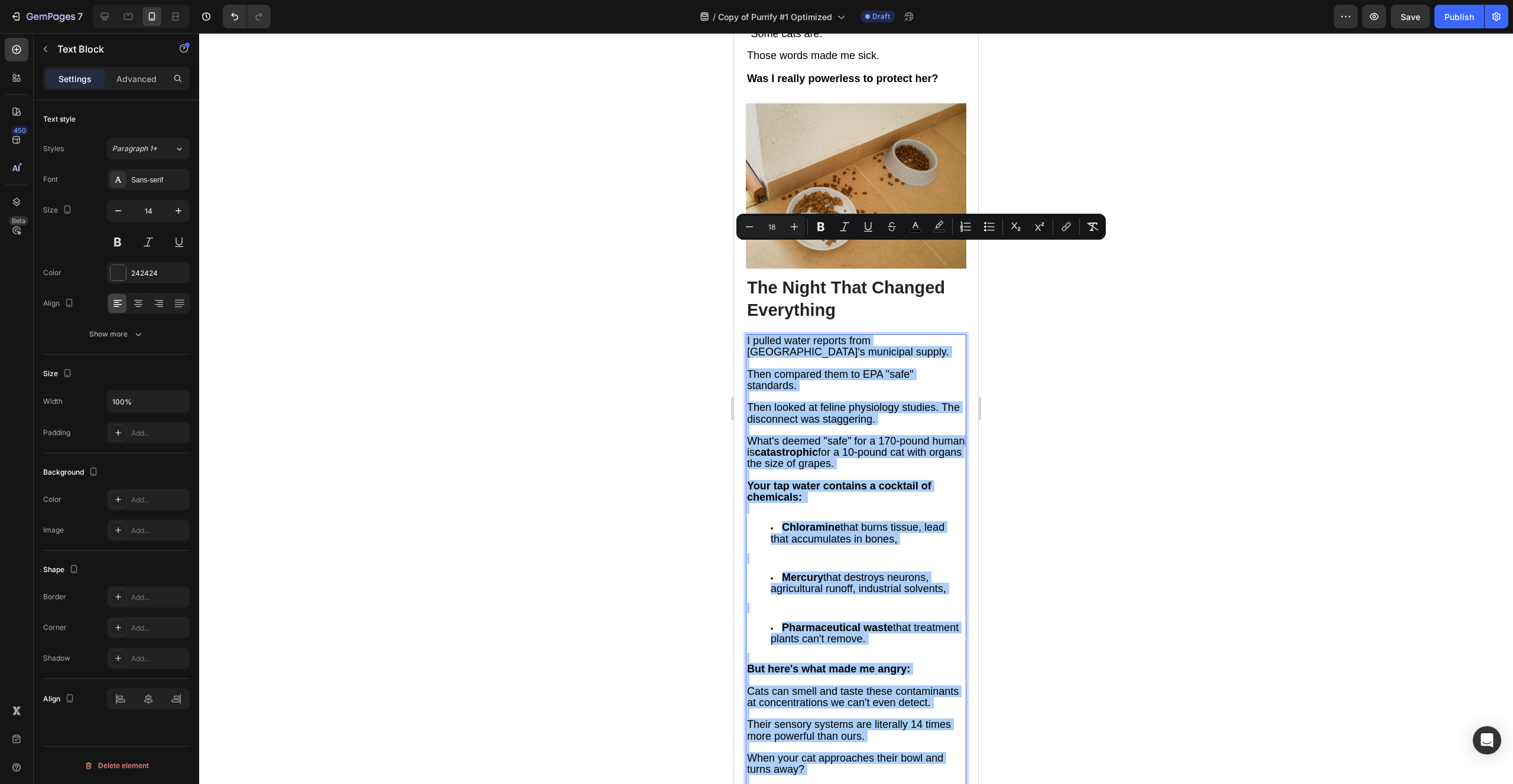
click at [1045, 385] on div at bounding box center [855, 408] width 1313 height 751
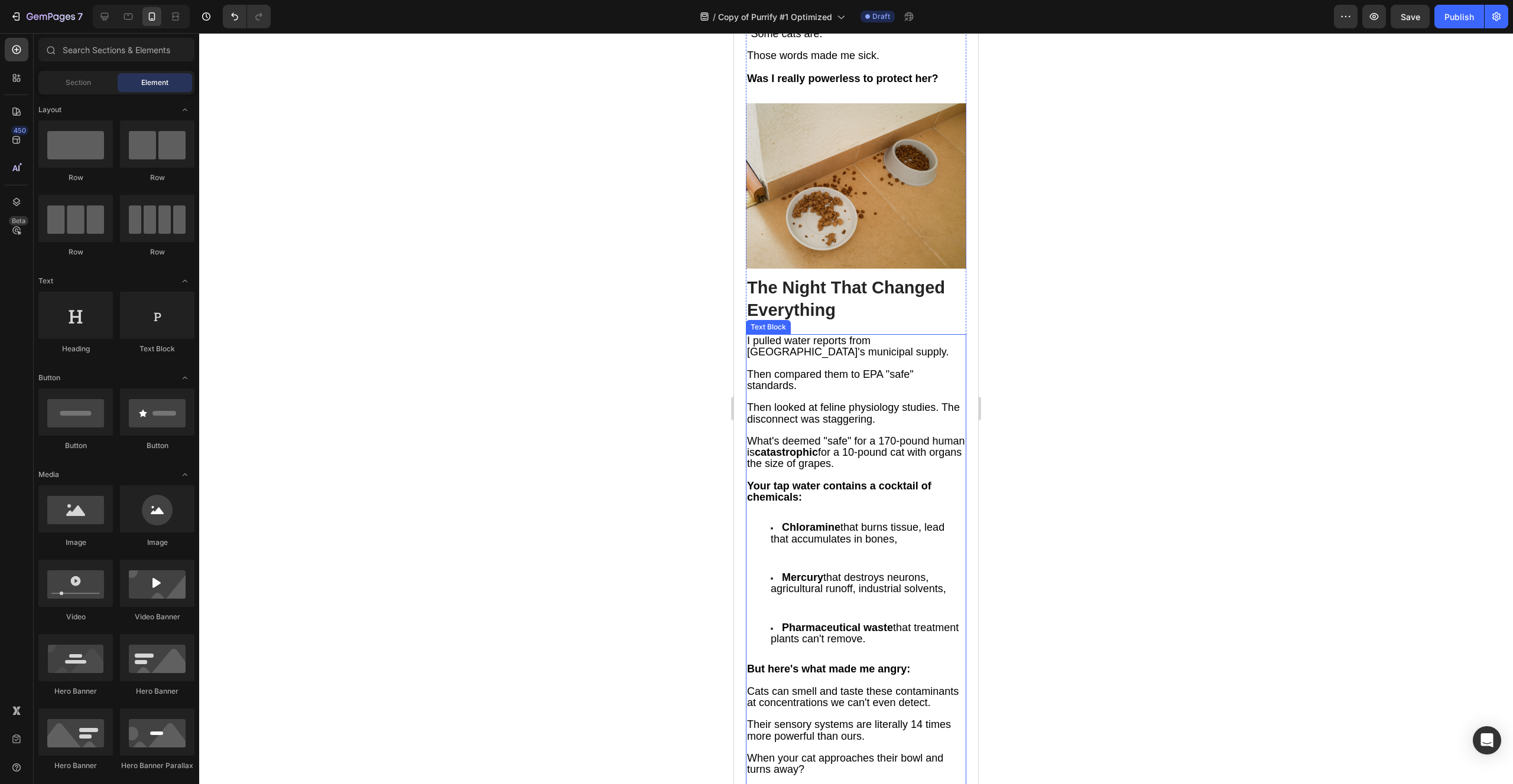
click at [826, 425] on p "Rich Text Editor. Editing area: main" at bounding box center [856, 431] width 218 height 11
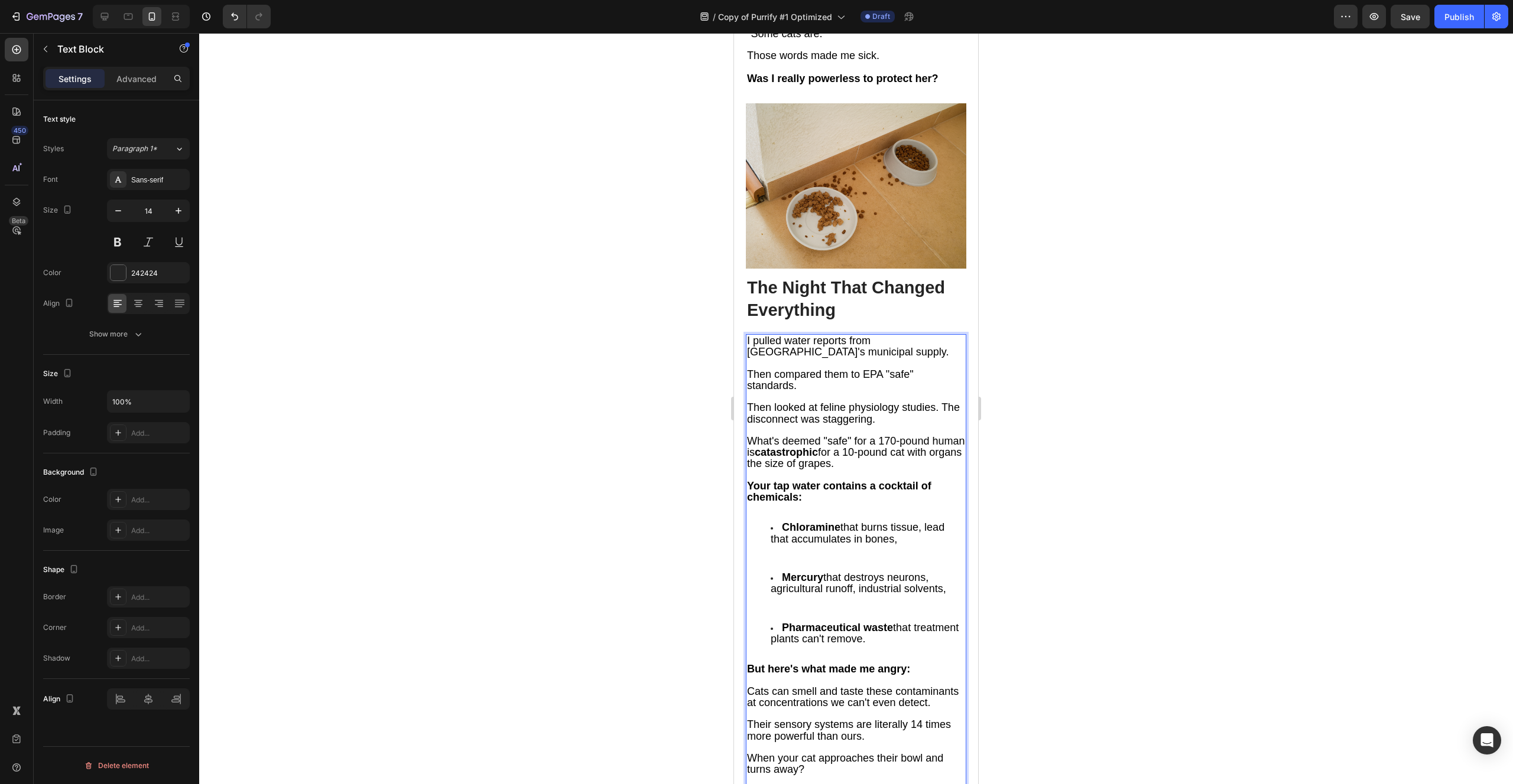
click at [826, 425] on p "Rich Text Editor. Editing area: main" at bounding box center [856, 431] width 218 height 11
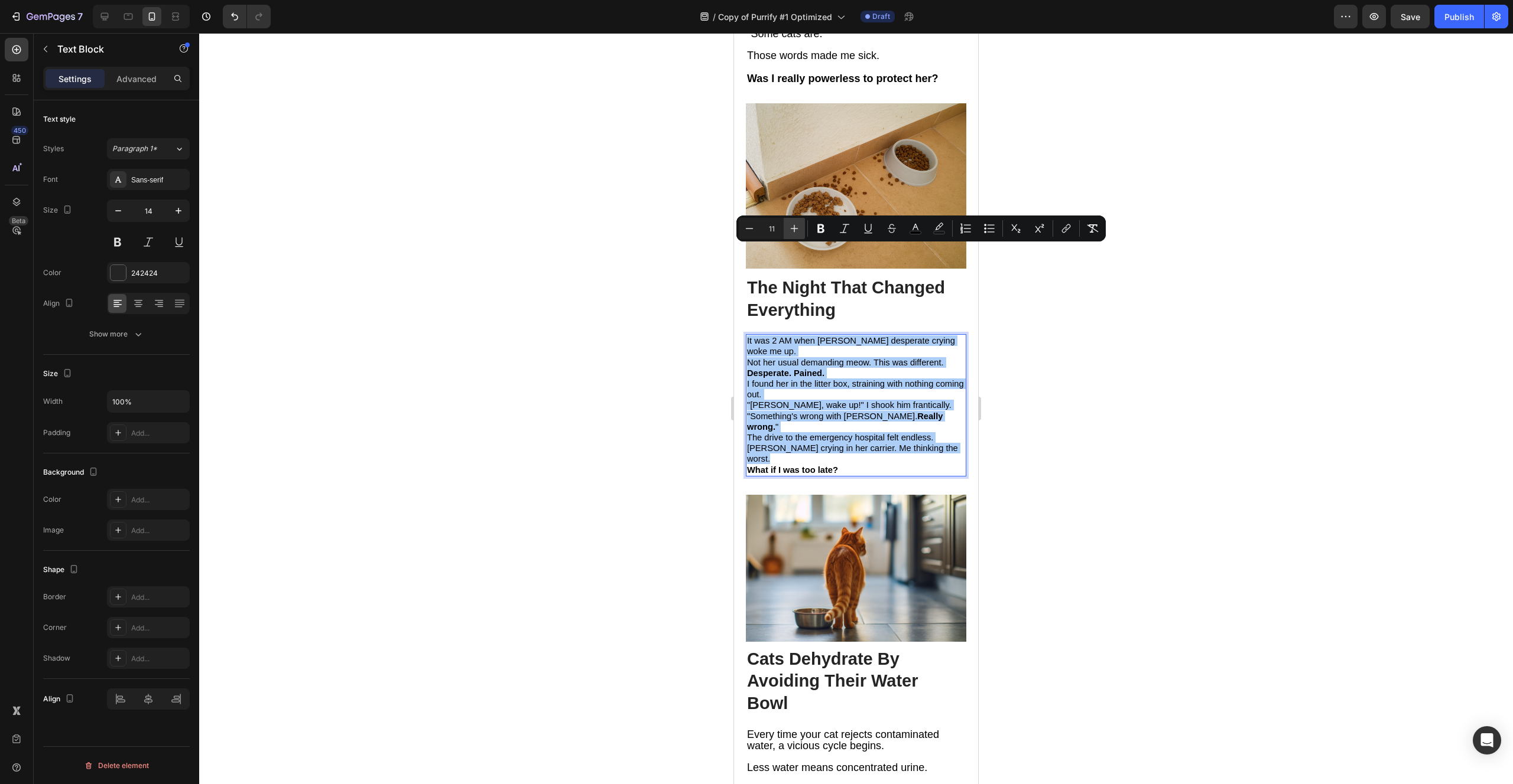
click at [799, 226] on icon "Editor contextual toolbar" at bounding box center [794, 229] width 12 height 12
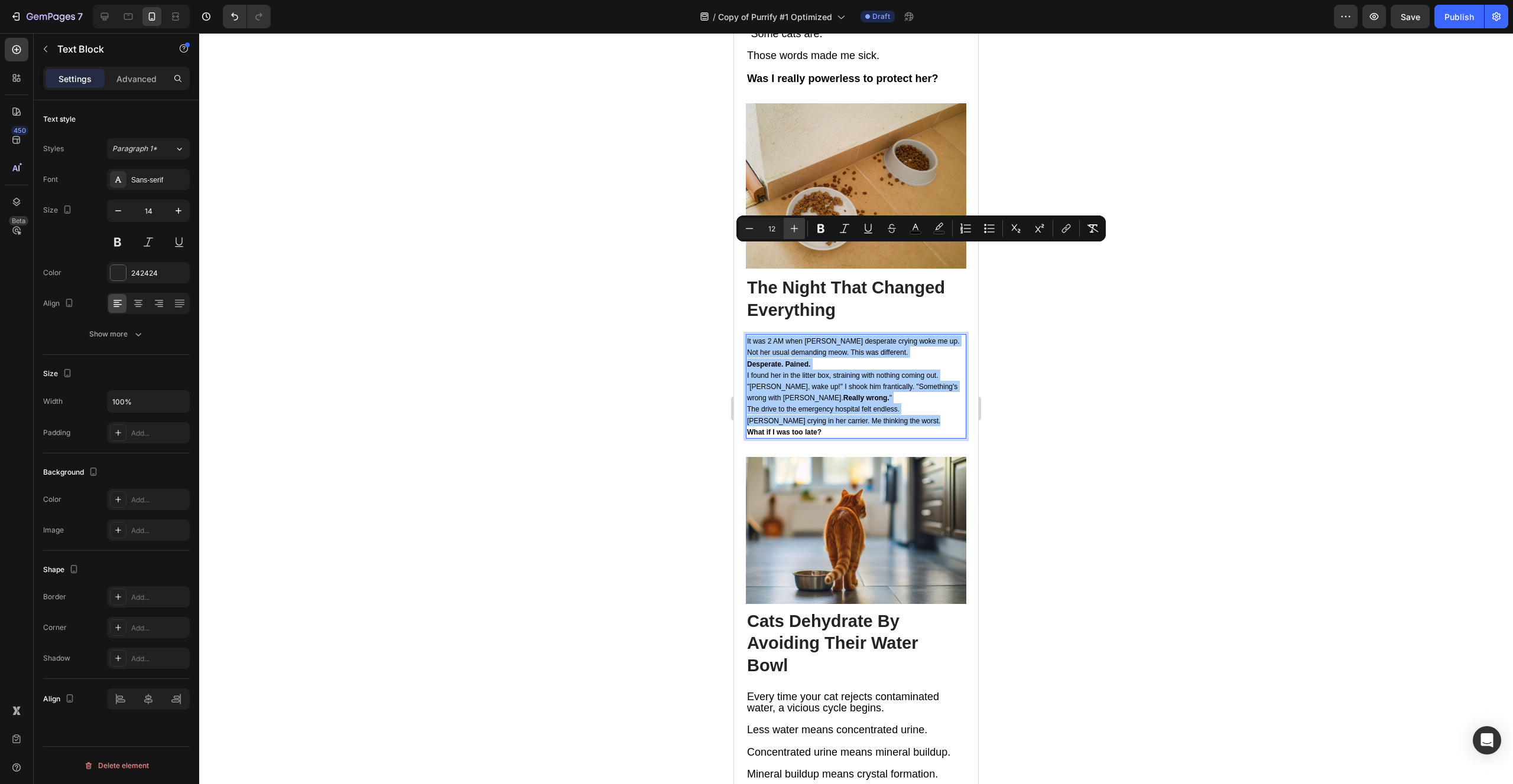
click at [799, 226] on icon "Editor contextual toolbar" at bounding box center [794, 229] width 12 height 12
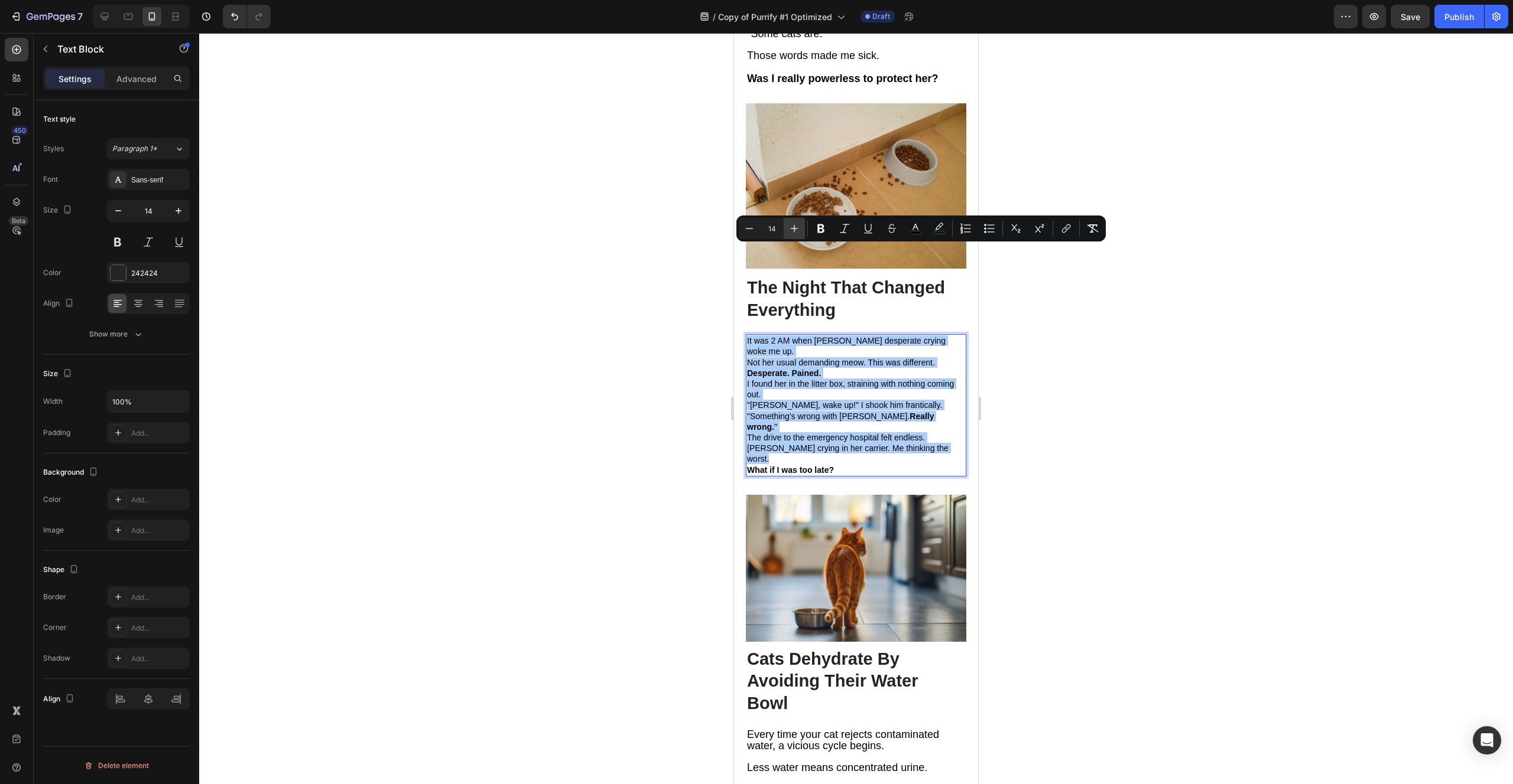
click at [799, 226] on icon "Editor contextual toolbar" at bounding box center [794, 229] width 12 height 12
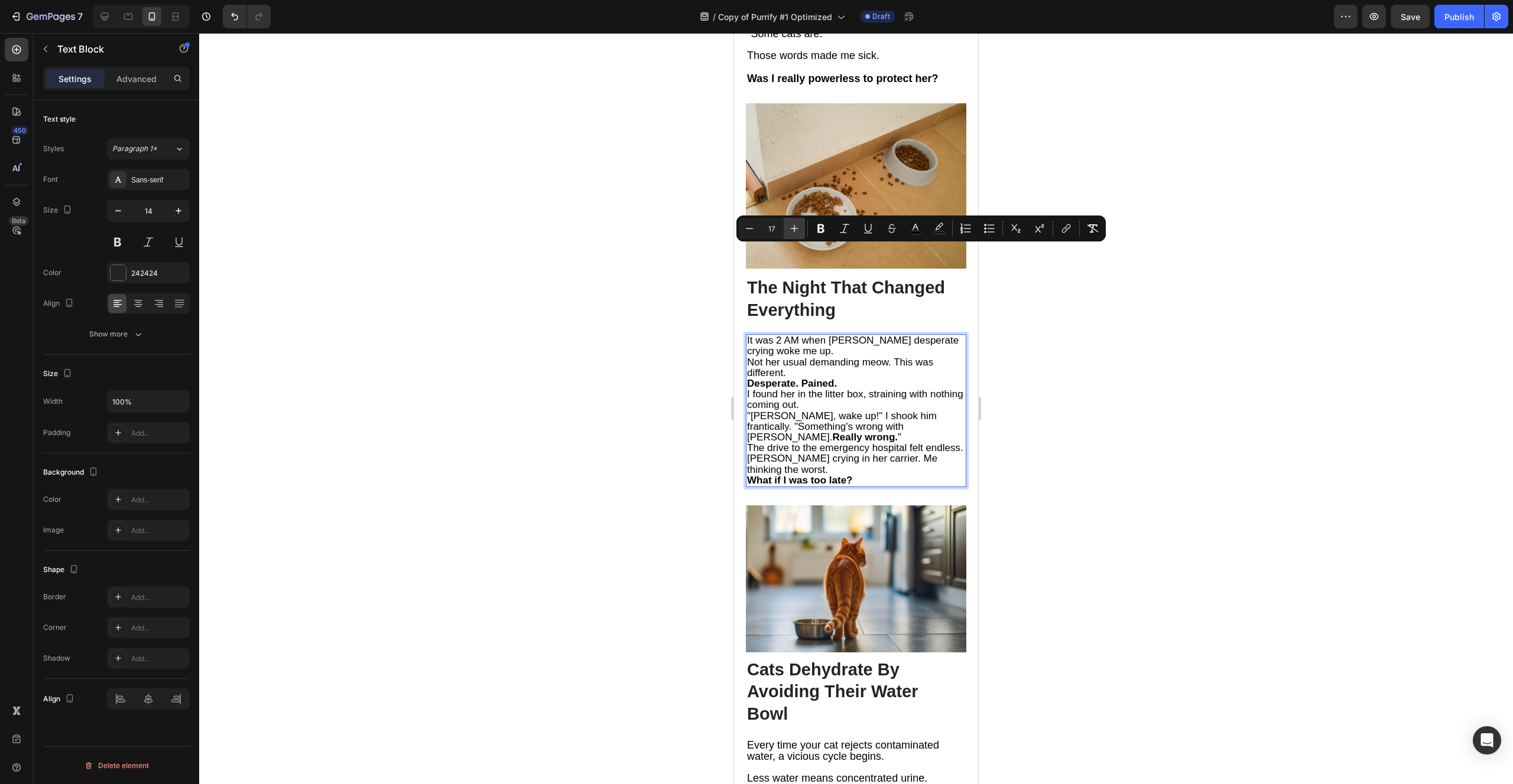
click at [799, 226] on icon "Editor contextual toolbar" at bounding box center [794, 229] width 12 height 12
type input "18"
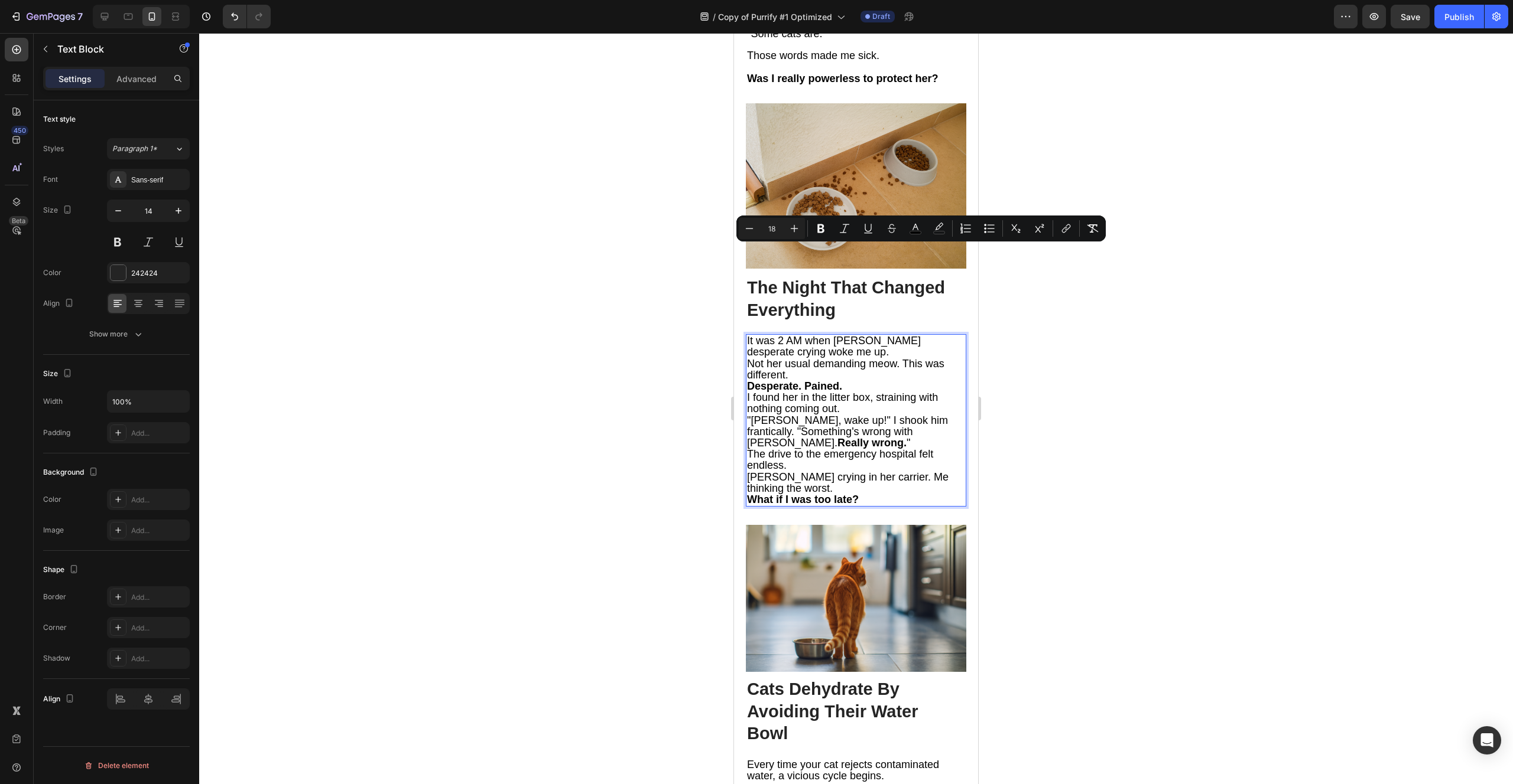
click at [815, 336] on p "It was 2 AM when [PERSON_NAME] desperate crying woke me up." at bounding box center [856, 347] width 218 height 22
click at [811, 336] on p "It was 2 AM when [PERSON_NAME] desperate crying woke me up." at bounding box center [856, 347] width 218 height 22
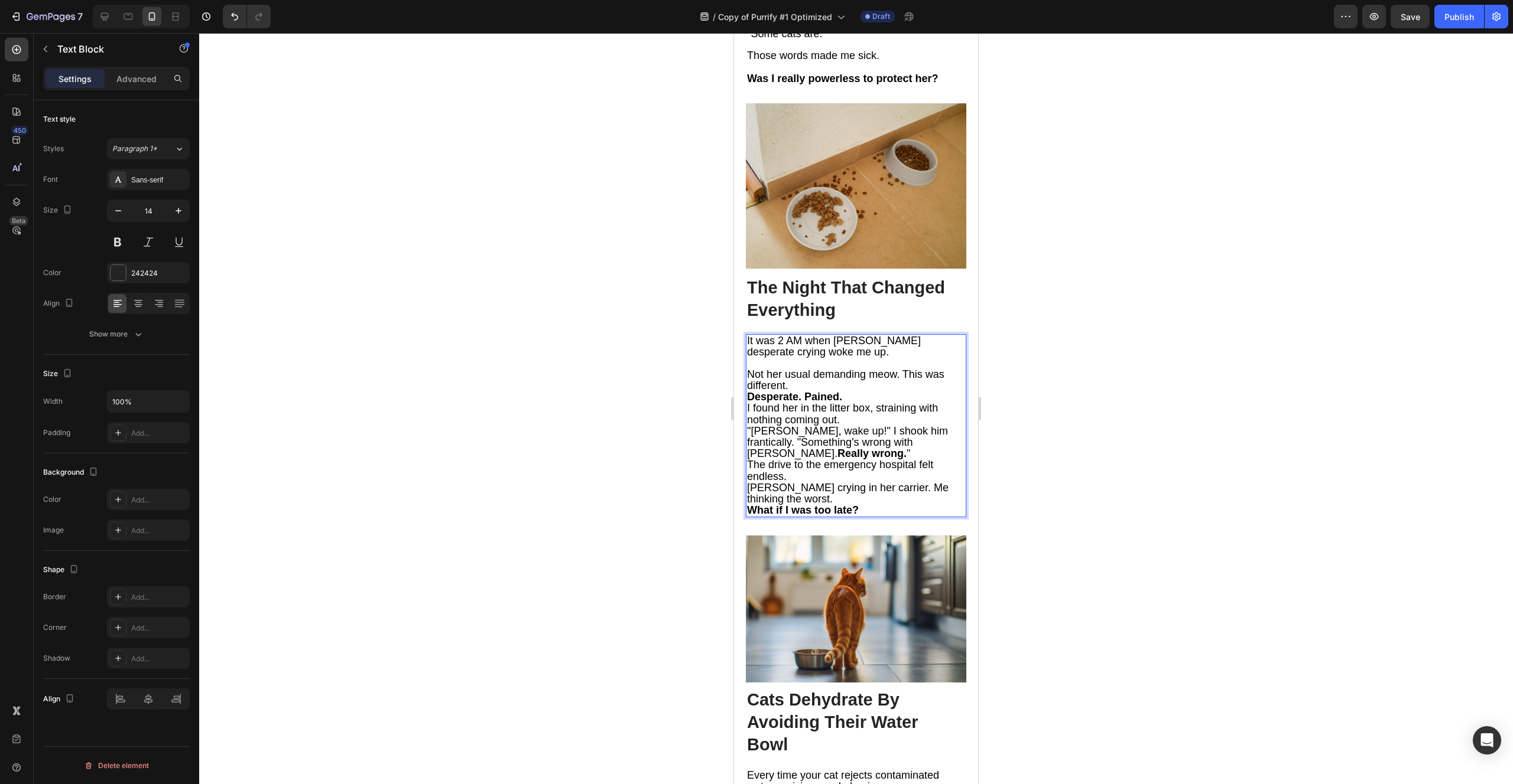
click at [812, 369] on p "Not her usual demanding meow. This was different." at bounding box center [856, 380] width 218 height 22
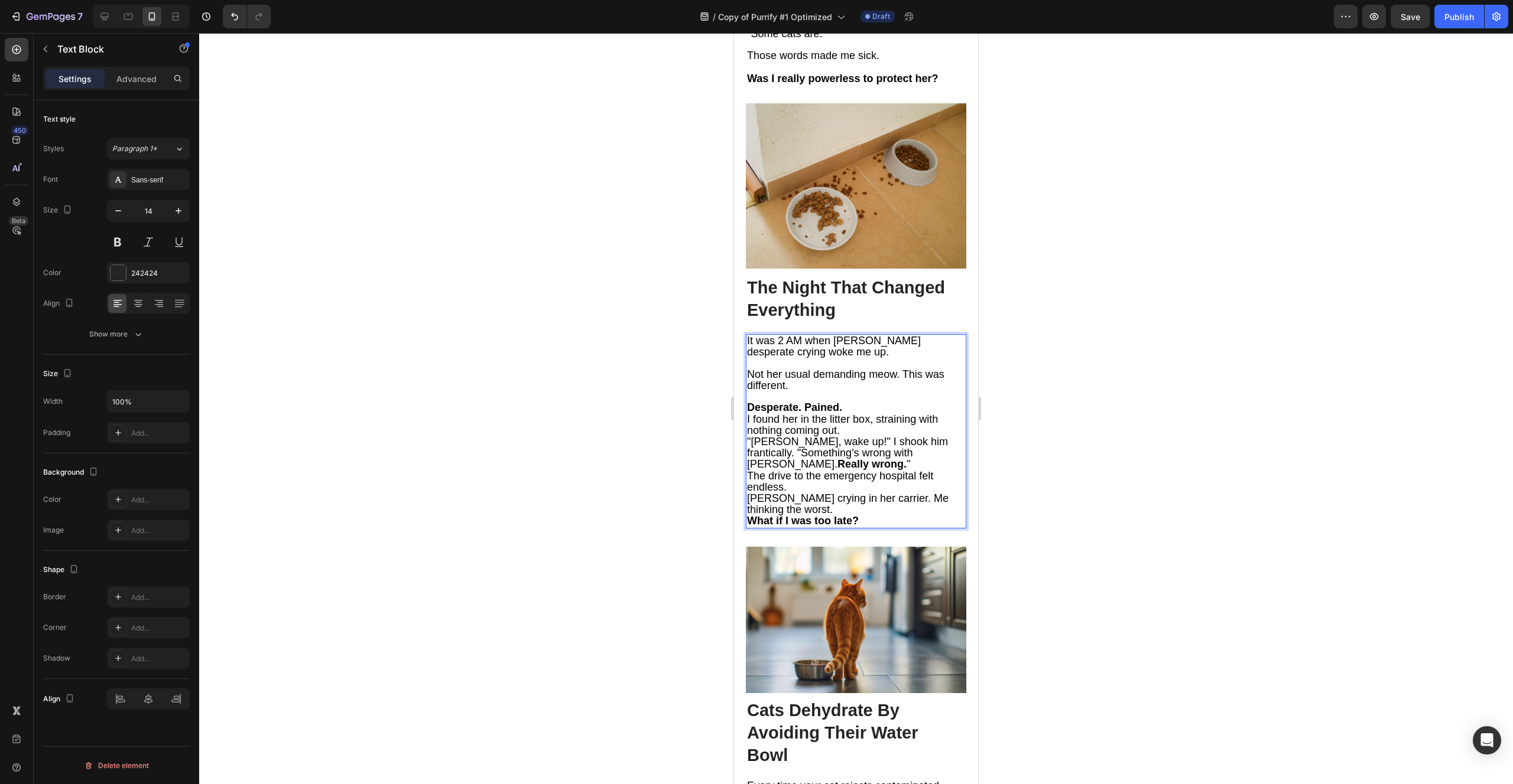
click at [905, 368] on span "Not her usual demanding meow. This was different." at bounding box center [846, 380] width 197 height 23
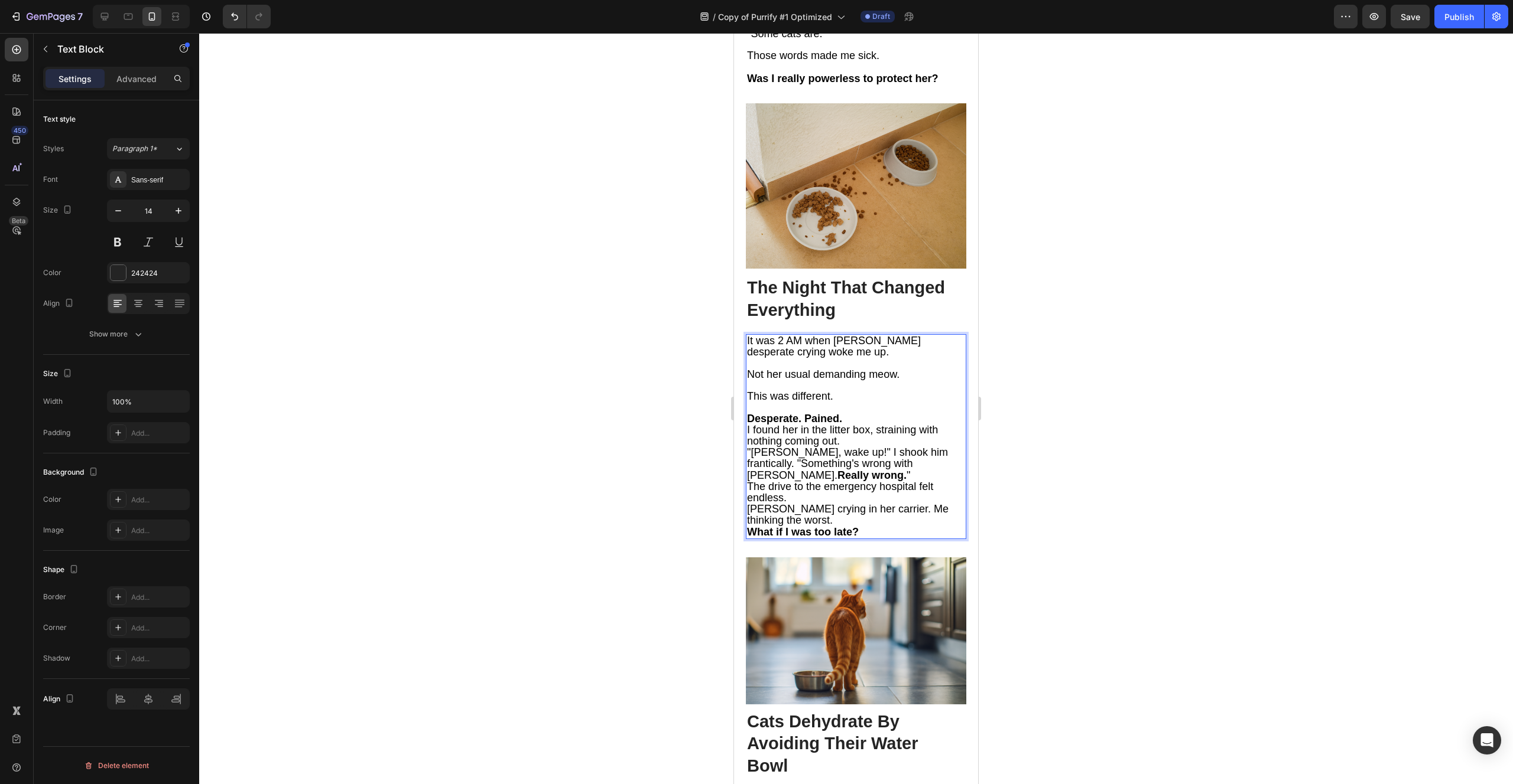
click at [855, 414] on p "Desperate. Pained." at bounding box center [856, 419] width 218 height 11
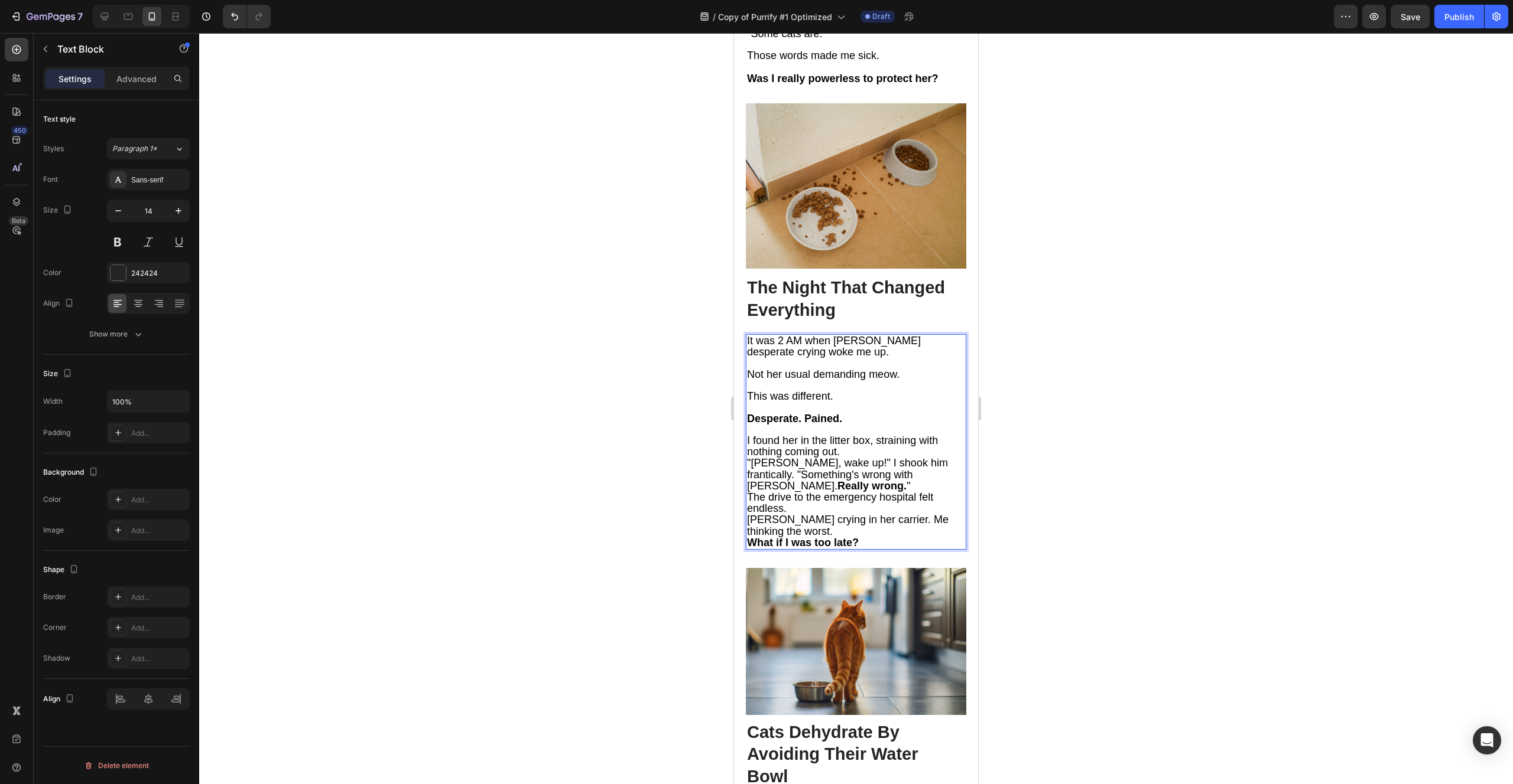
click at [861, 435] on p "I found her in the litter box, straining with nothing coming out." at bounding box center [856, 446] width 218 height 22
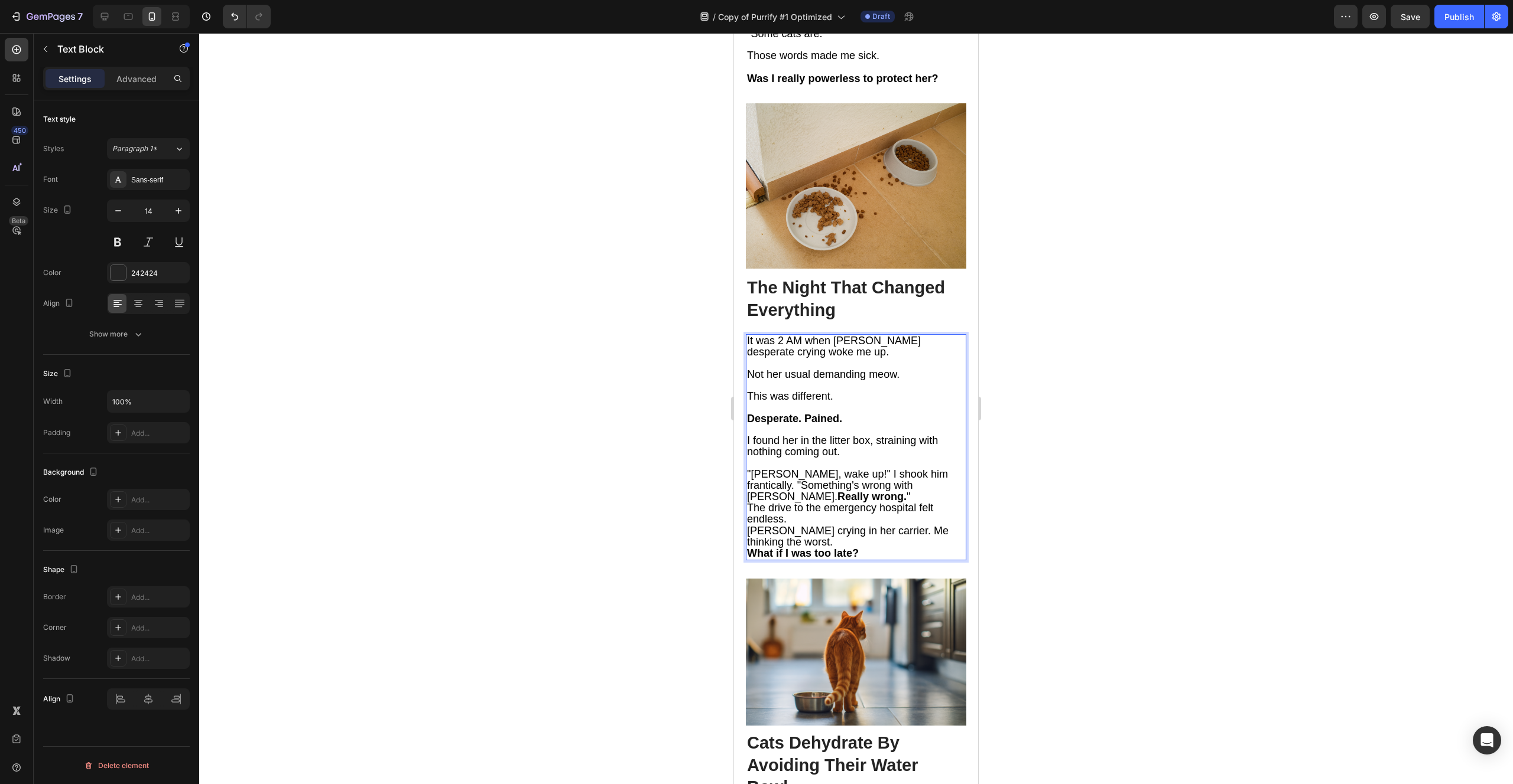
click at [895, 490] on strong "Really wrong." at bounding box center [872, 496] width 69 height 12
click at [942, 469] on p ""[PERSON_NAME], wake up!" I shook him frantically. "Something's wrong with [PER…" at bounding box center [856, 486] width 218 height 34
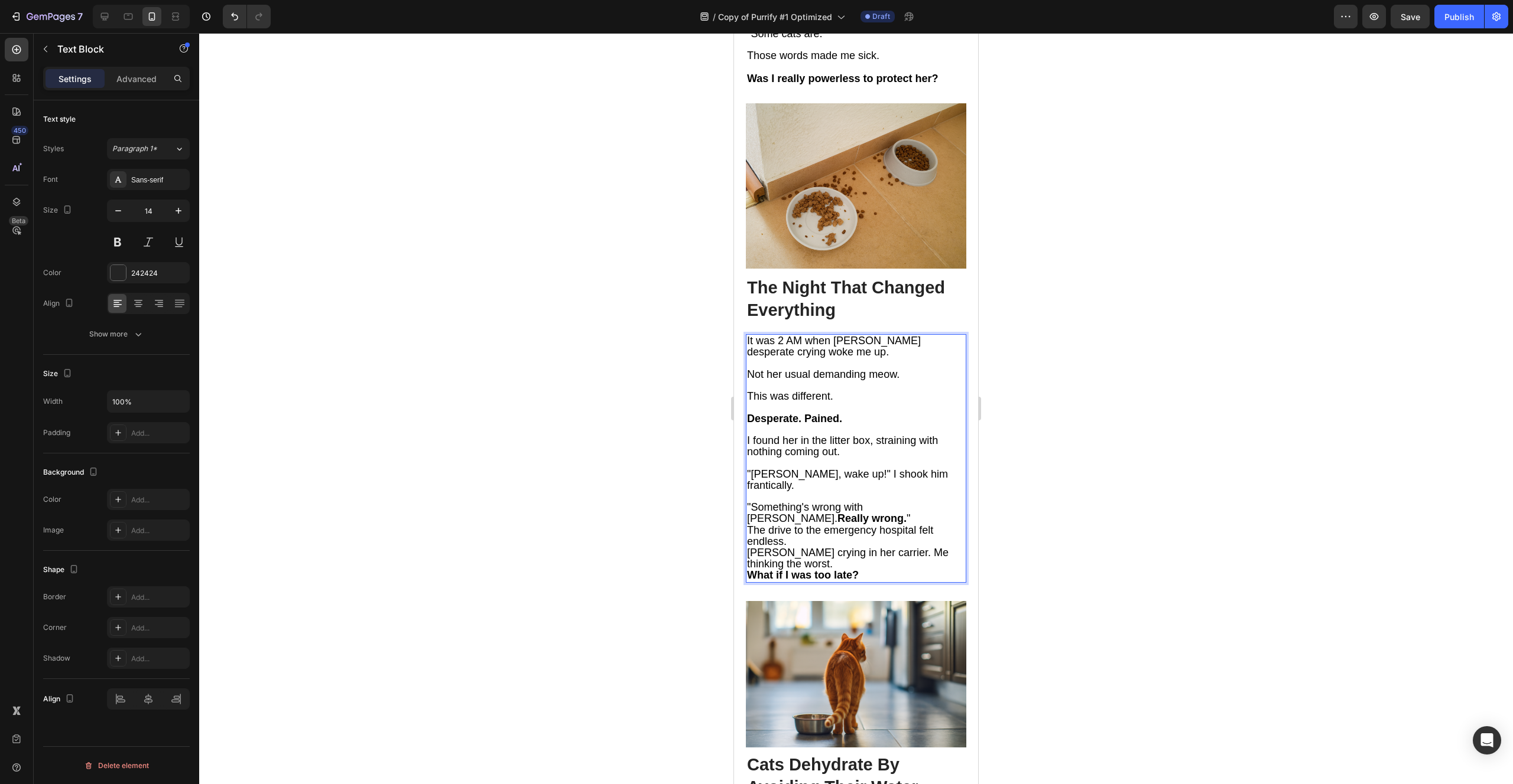
click at [838, 502] on p ""Something's wrong with [PERSON_NAME]. Really wrong. "" at bounding box center [856, 513] width 218 height 22
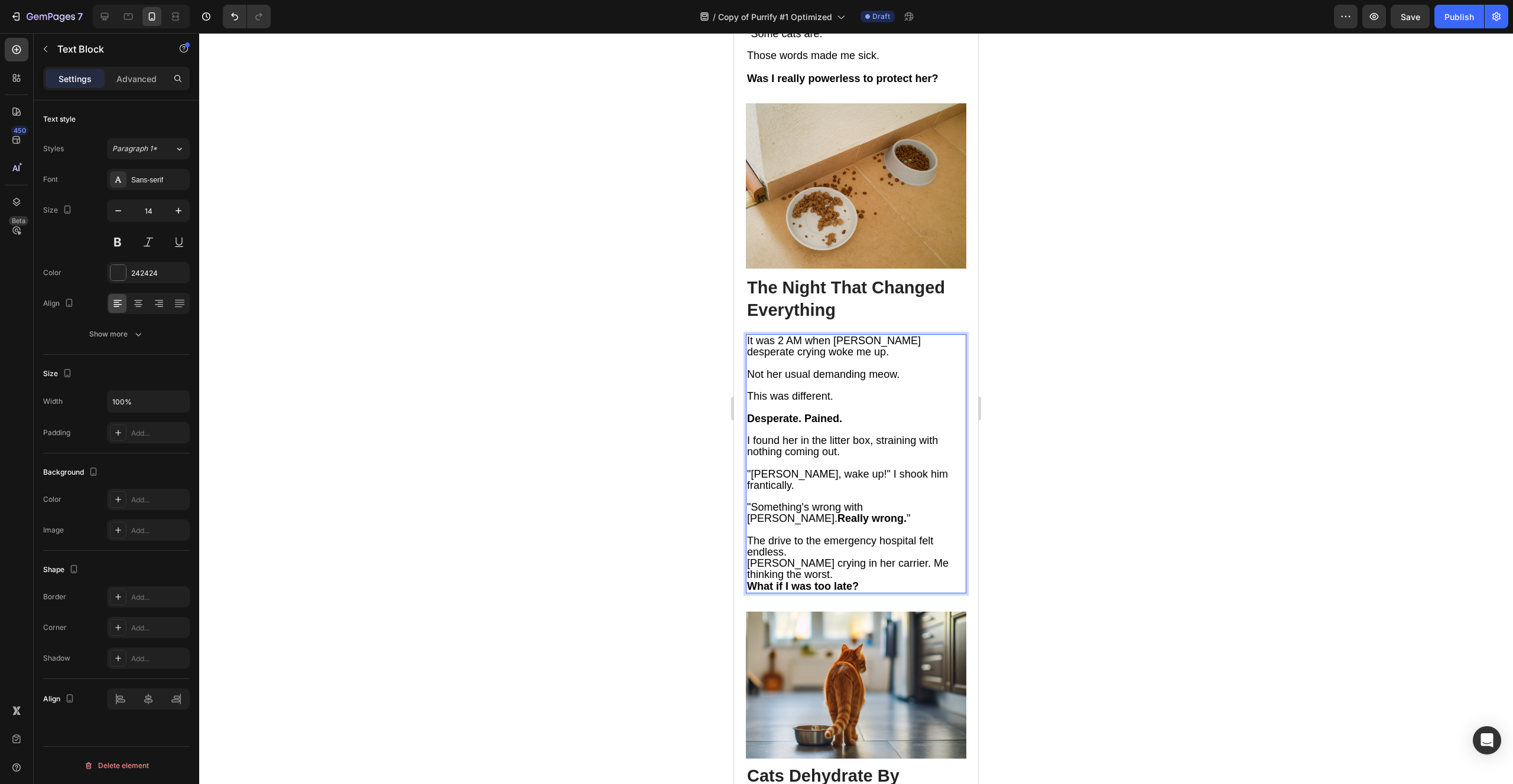
click at [836, 536] on p "The drive to the emergency hospital felt endless." at bounding box center [856, 547] width 218 height 22
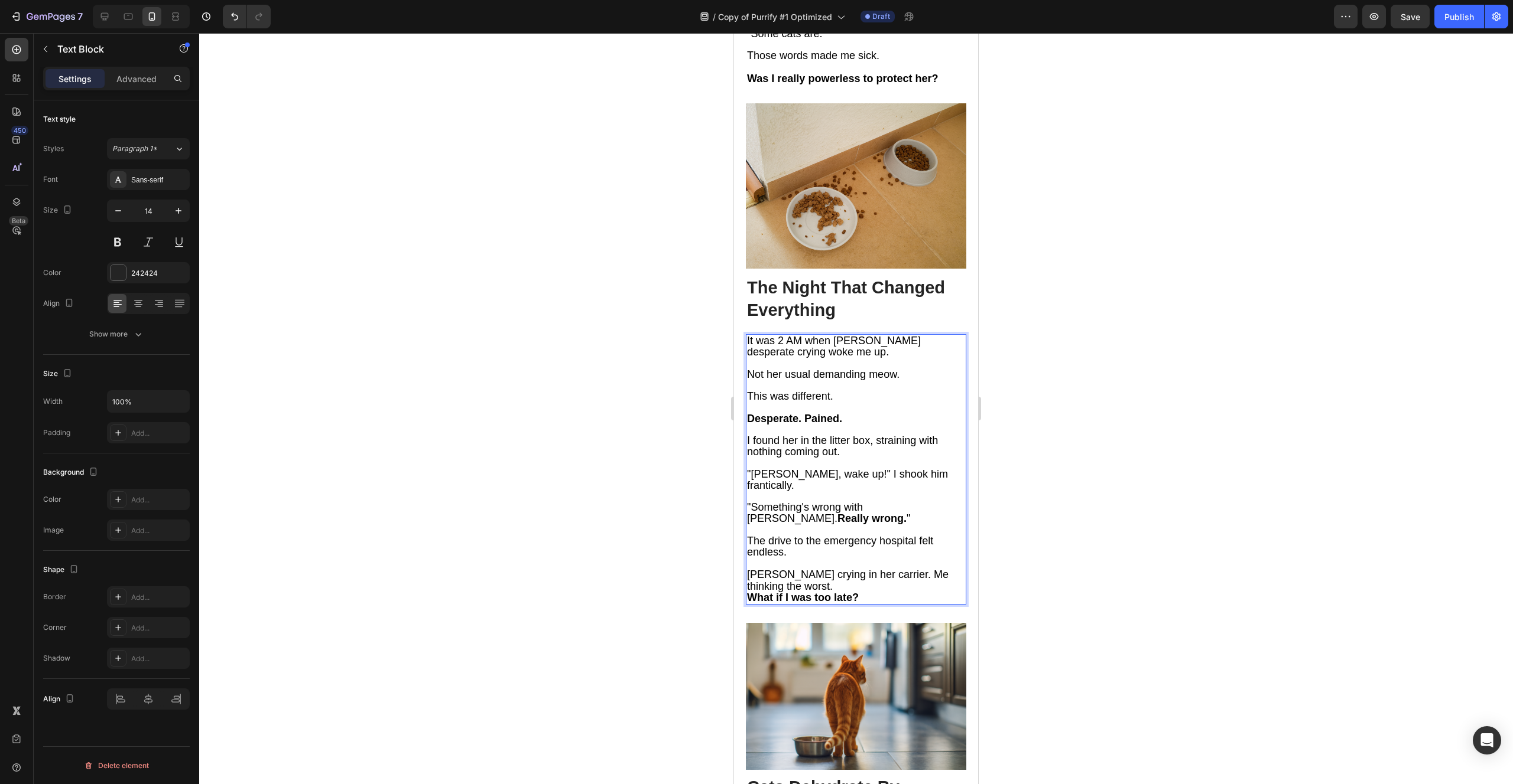
click at [819, 569] on p "[PERSON_NAME] crying in her carrier. Me thinking the worst." at bounding box center [856, 580] width 218 height 22
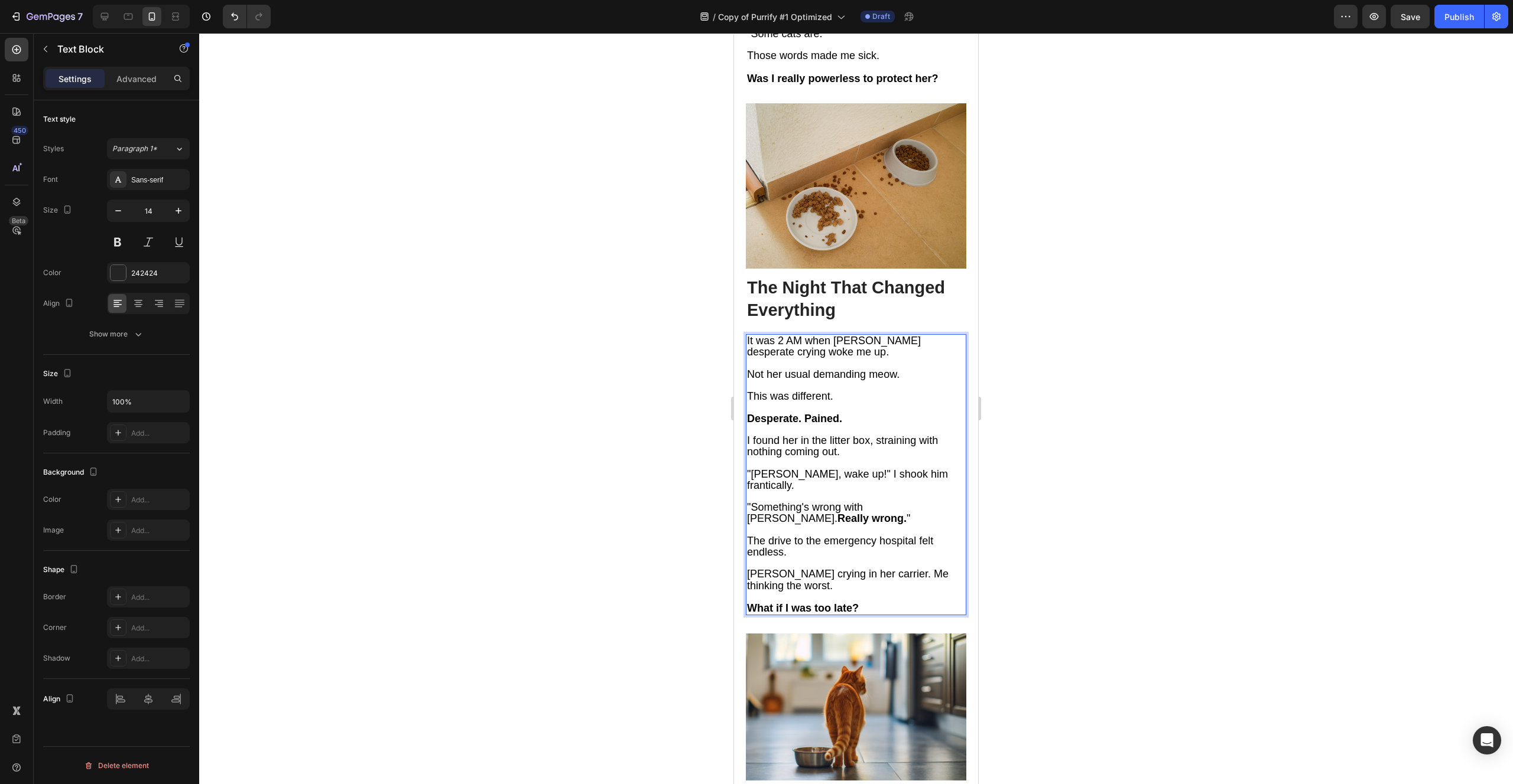
click at [873, 568] on span "[PERSON_NAME] crying in her carrier. Me thinking the worst." at bounding box center [847, 579] width 202 height 23
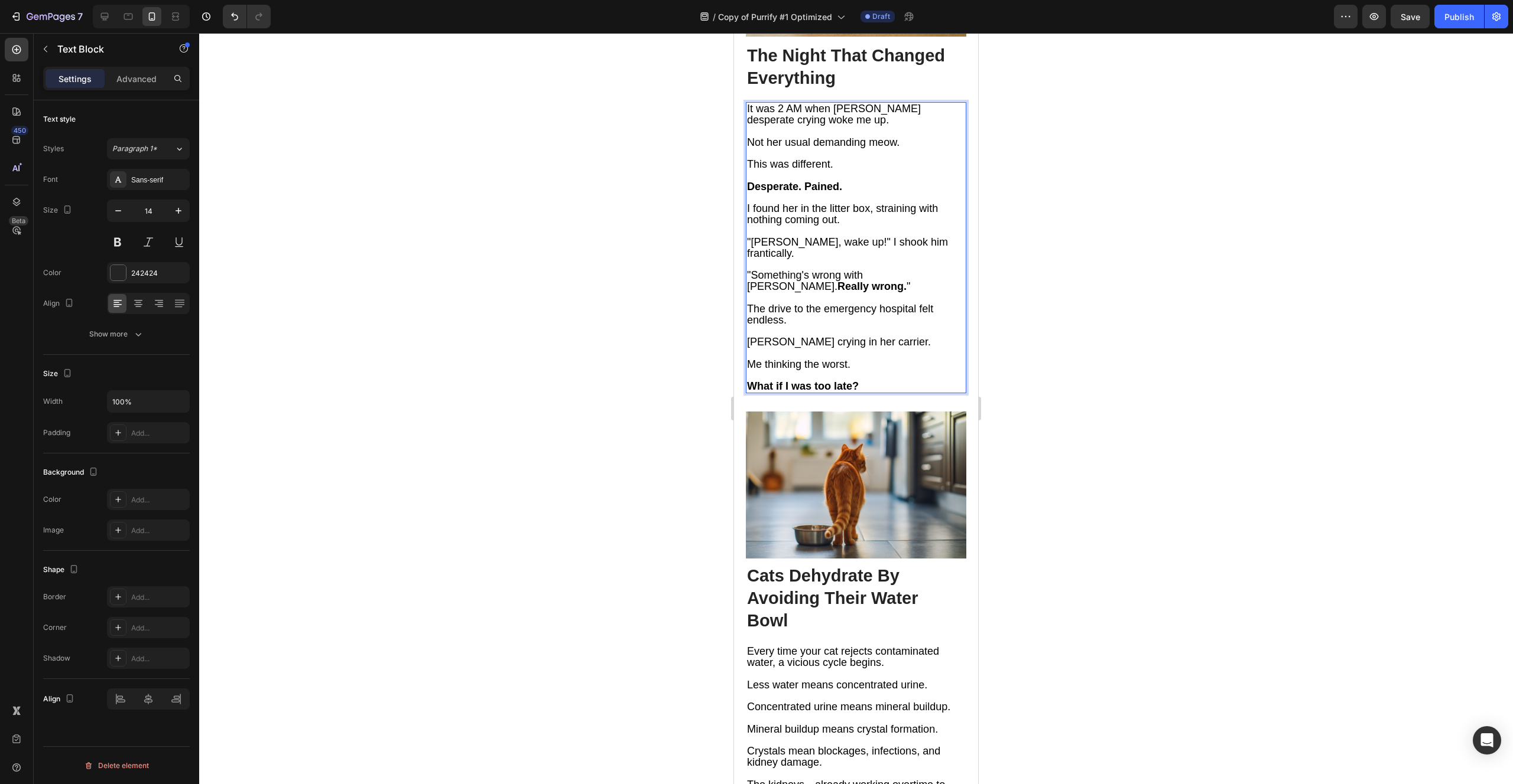
scroll to position [1768, 0]
click at [815, 566] on strong "Cats Dehydrate By Avoiding Their Water" at bounding box center [832, 586] width 171 height 41
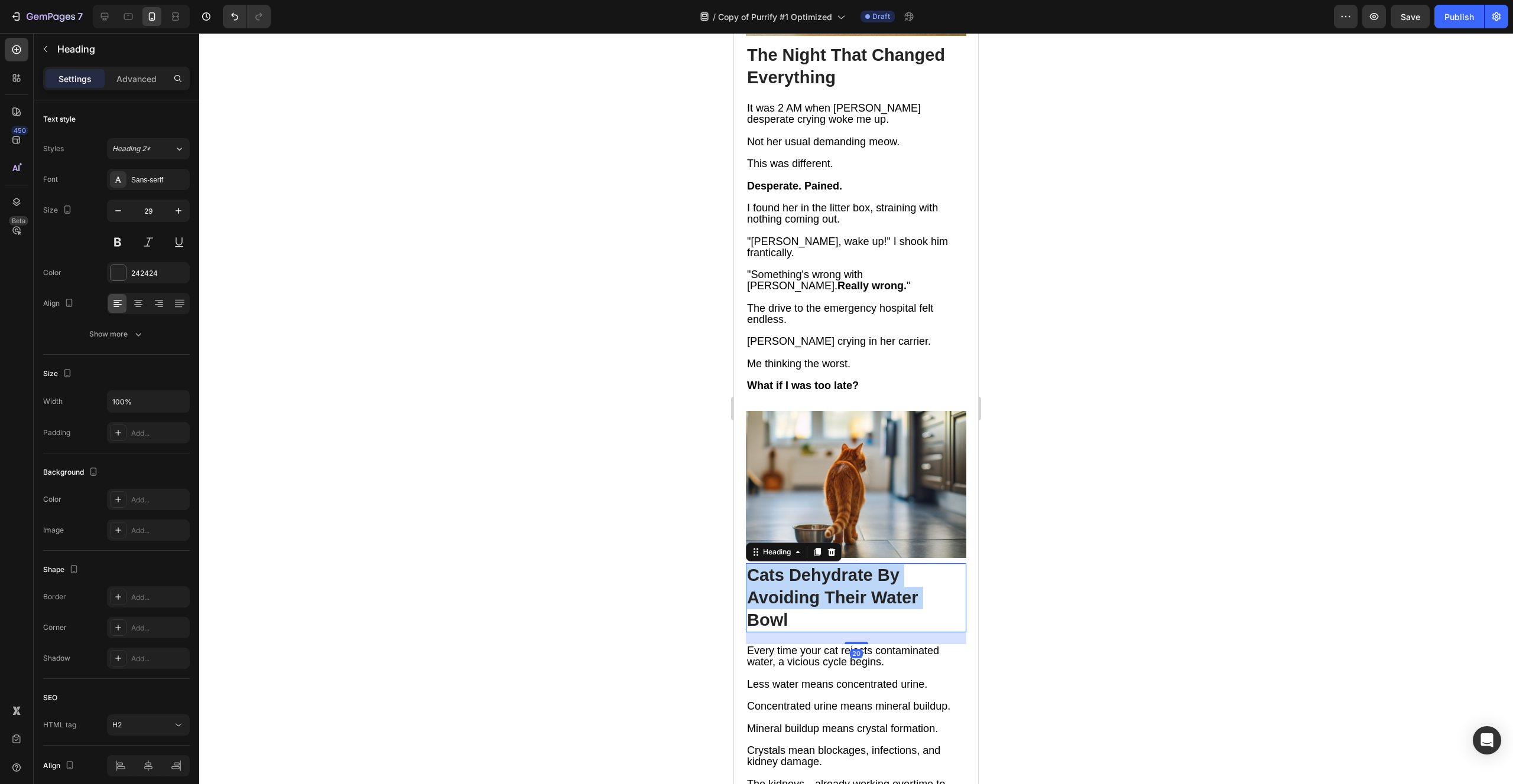
click at [815, 566] on strong "Cats Dehydrate By Avoiding Their Water" at bounding box center [832, 586] width 171 height 41
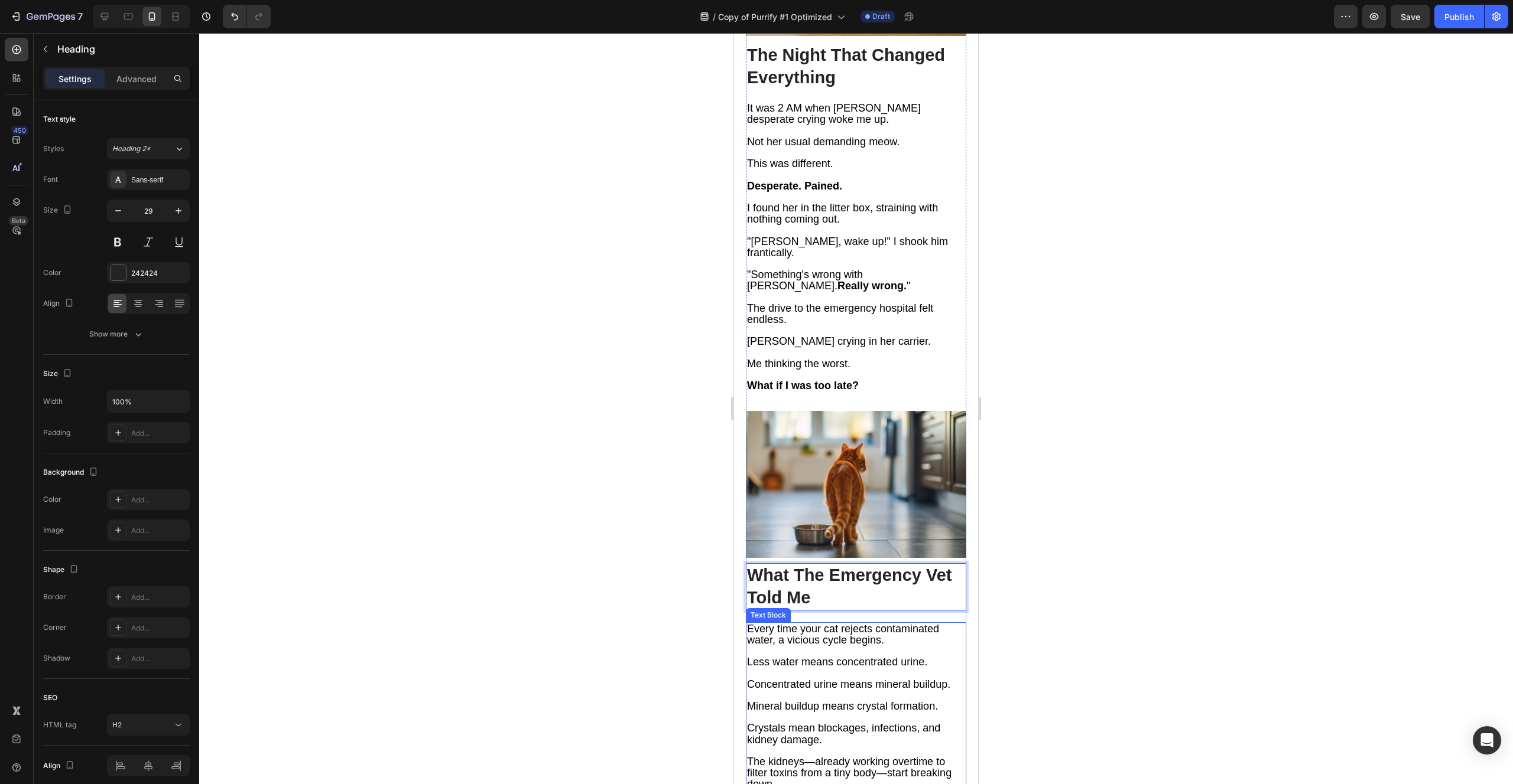
click at [863, 756] on span "The kidneys—already working overtime to filter toxins from a tiny body—start br…" at bounding box center [849, 773] width 204 height 34
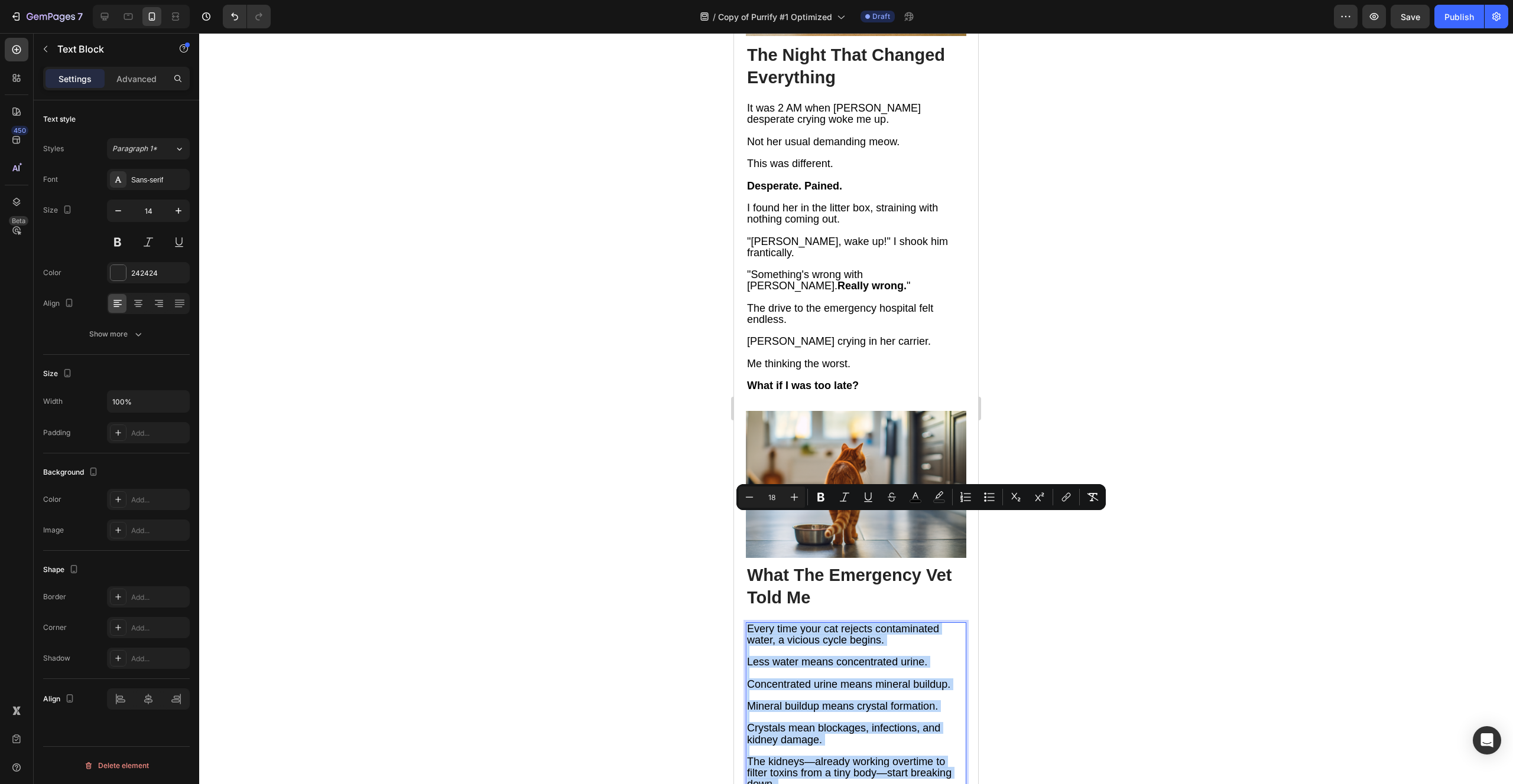
type input "11"
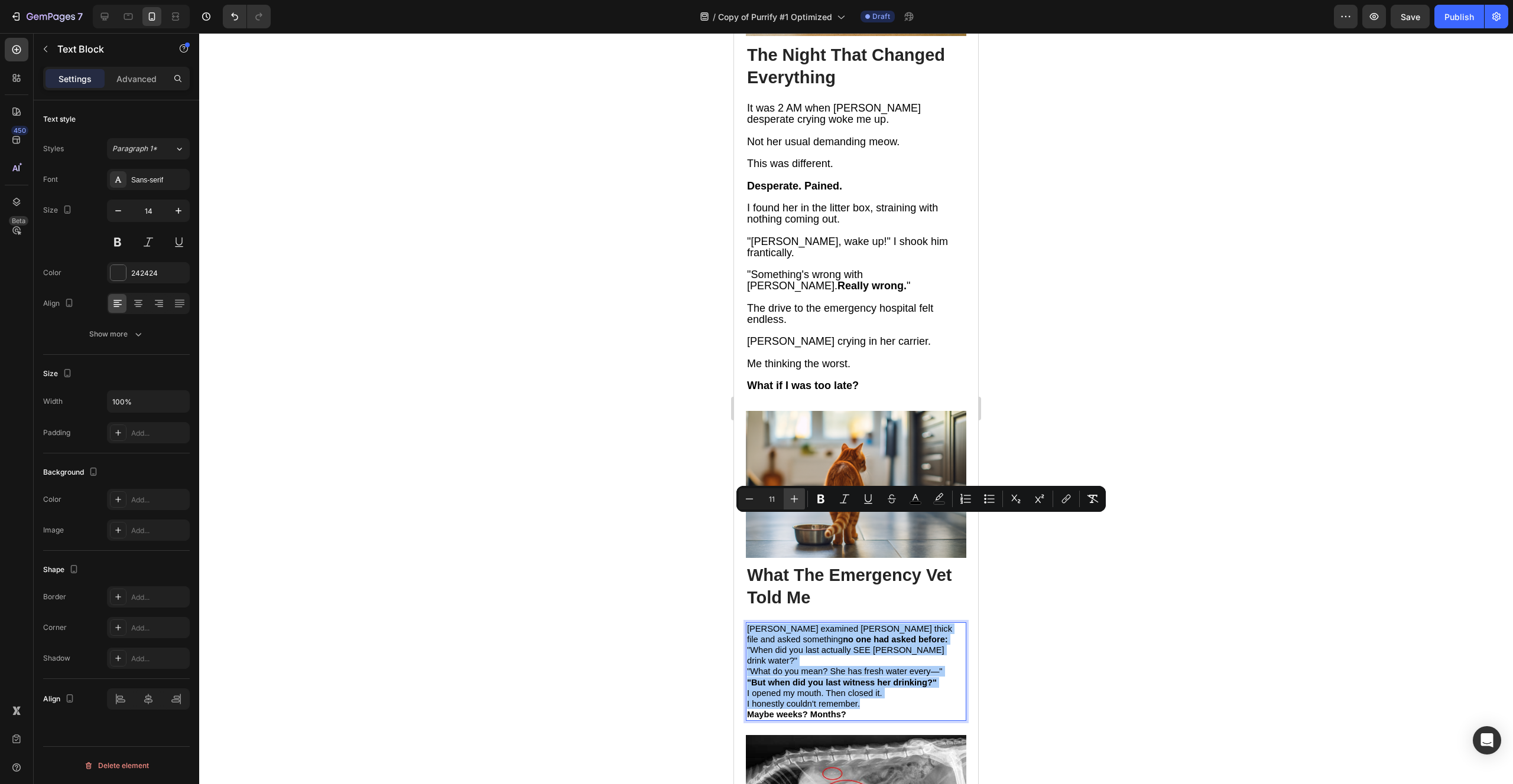
click at [800, 502] on button "Plus" at bounding box center [794, 499] width 21 height 21
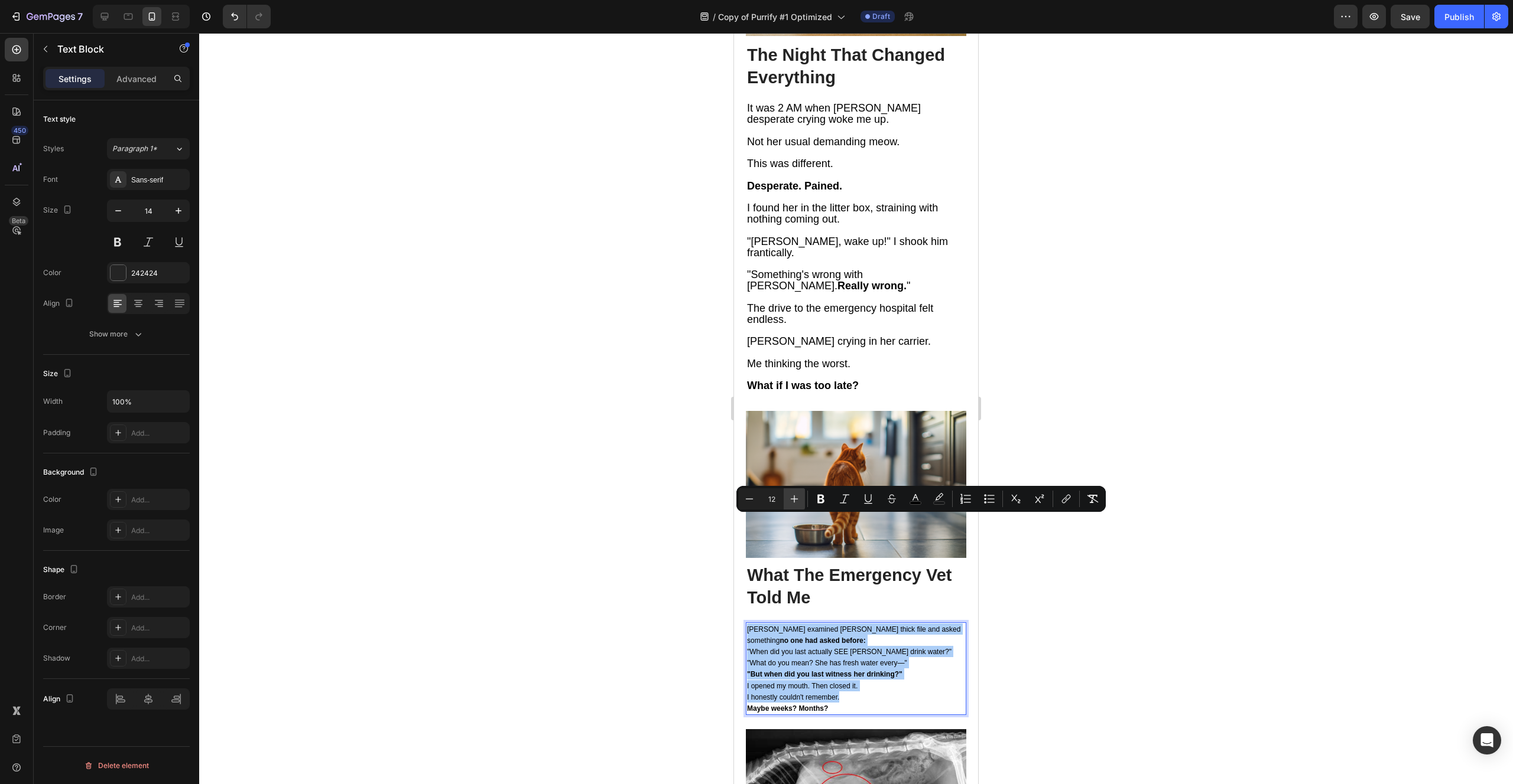
click at [800, 502] on button "Plus" at bounding box center [794, 499] width 21 height 21
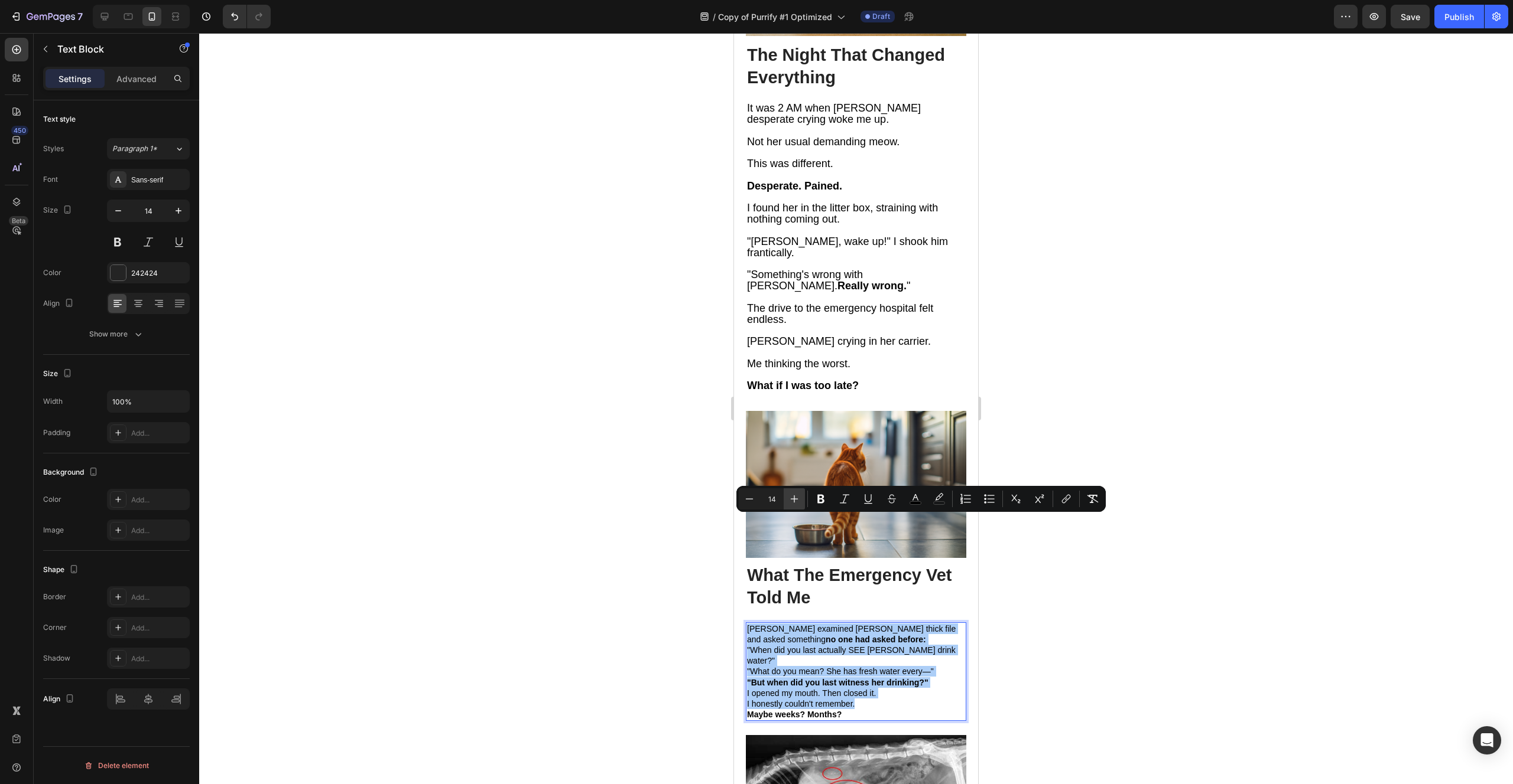
click at [800, 502] on button "Plus" at bounding box center [794, 499] width 21 height 21
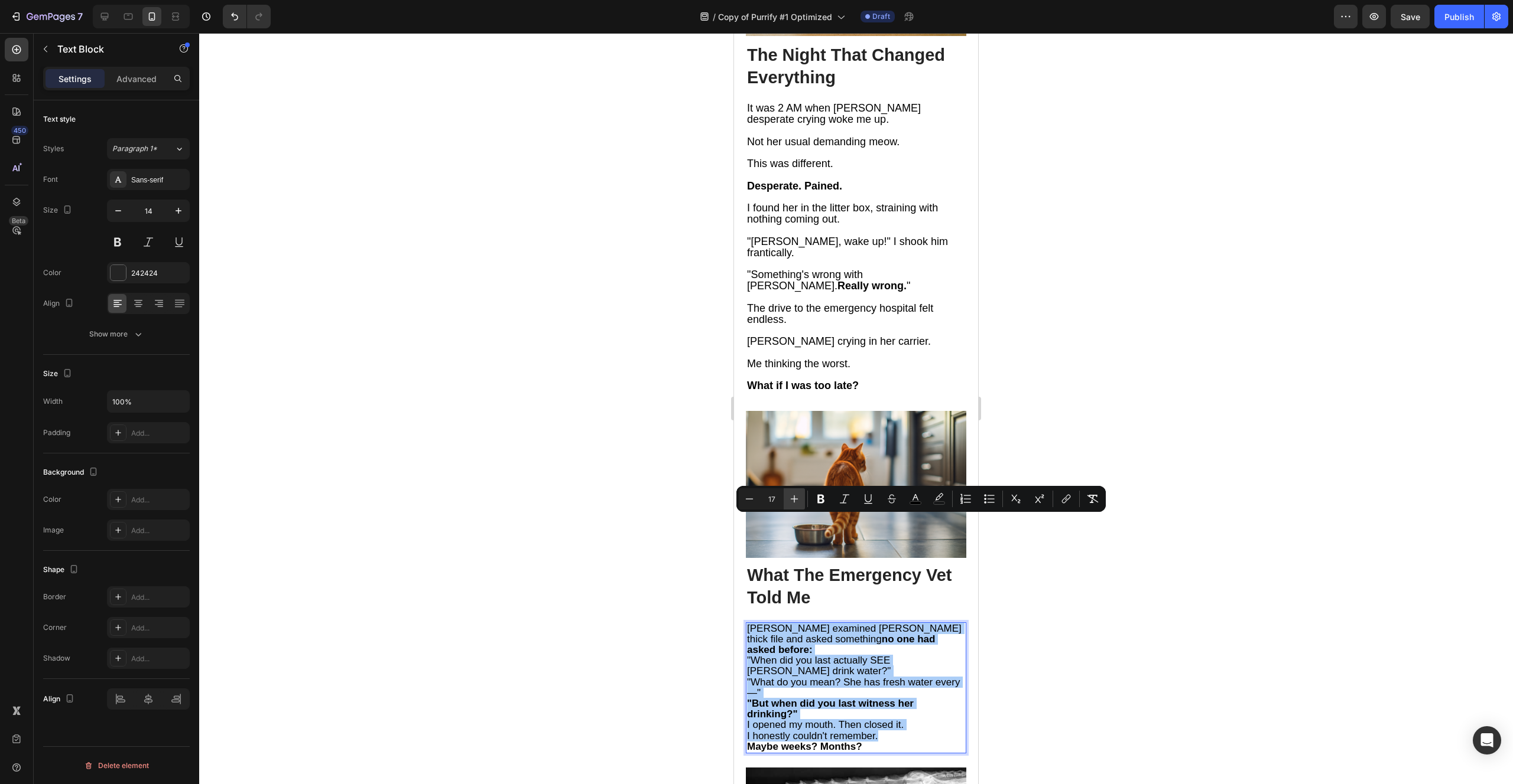
click at [800, 502] on button "Plus" at bounding box center [794, 499] width 21 height 21
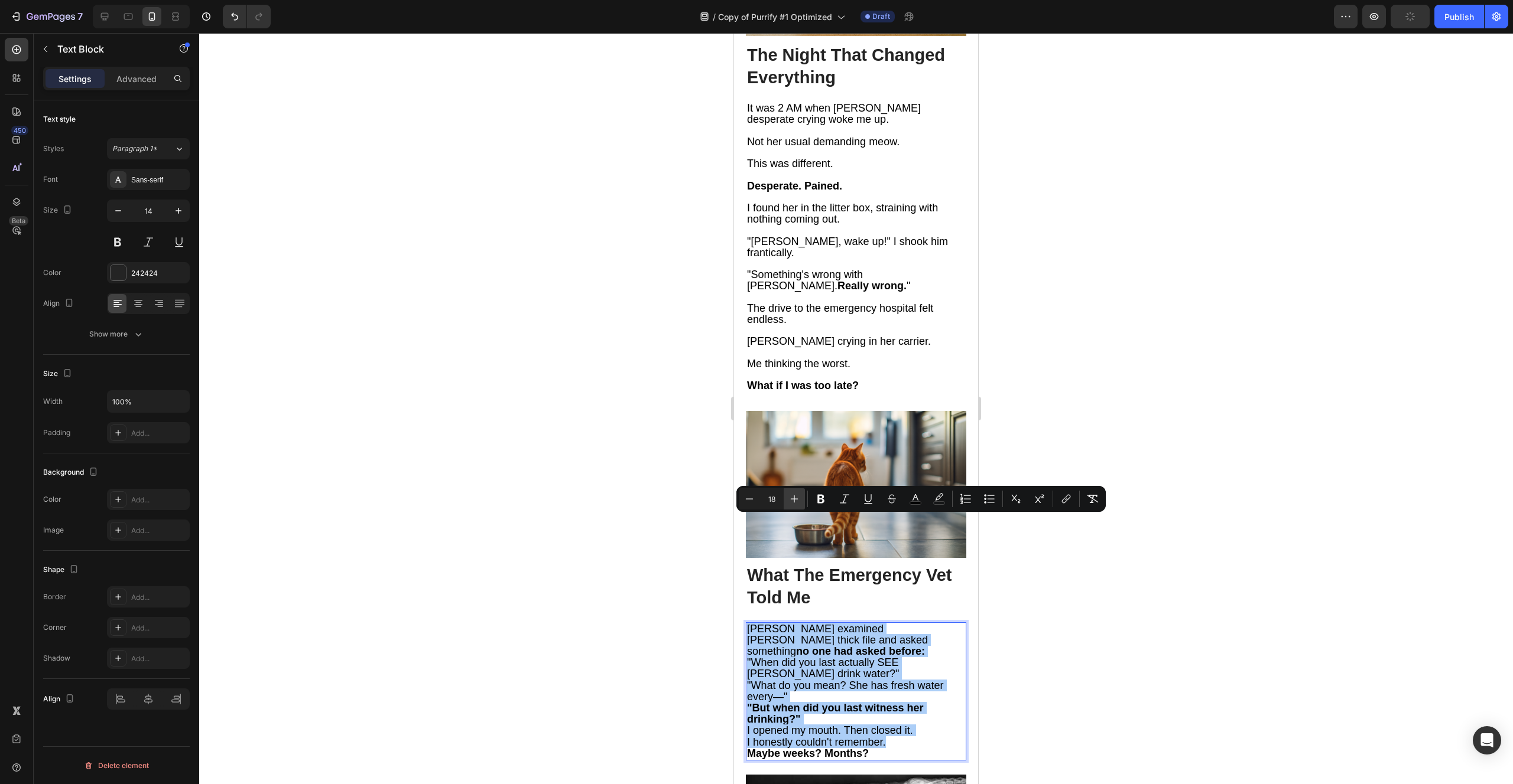
click at [800, 502] on button "Plus" at bounding box center [794, 499] width 21 height 21
click at [748, 502] on icon "Editor contextual toolbar" at bounding box center [750, 499] width 12 height 12
type input "18"
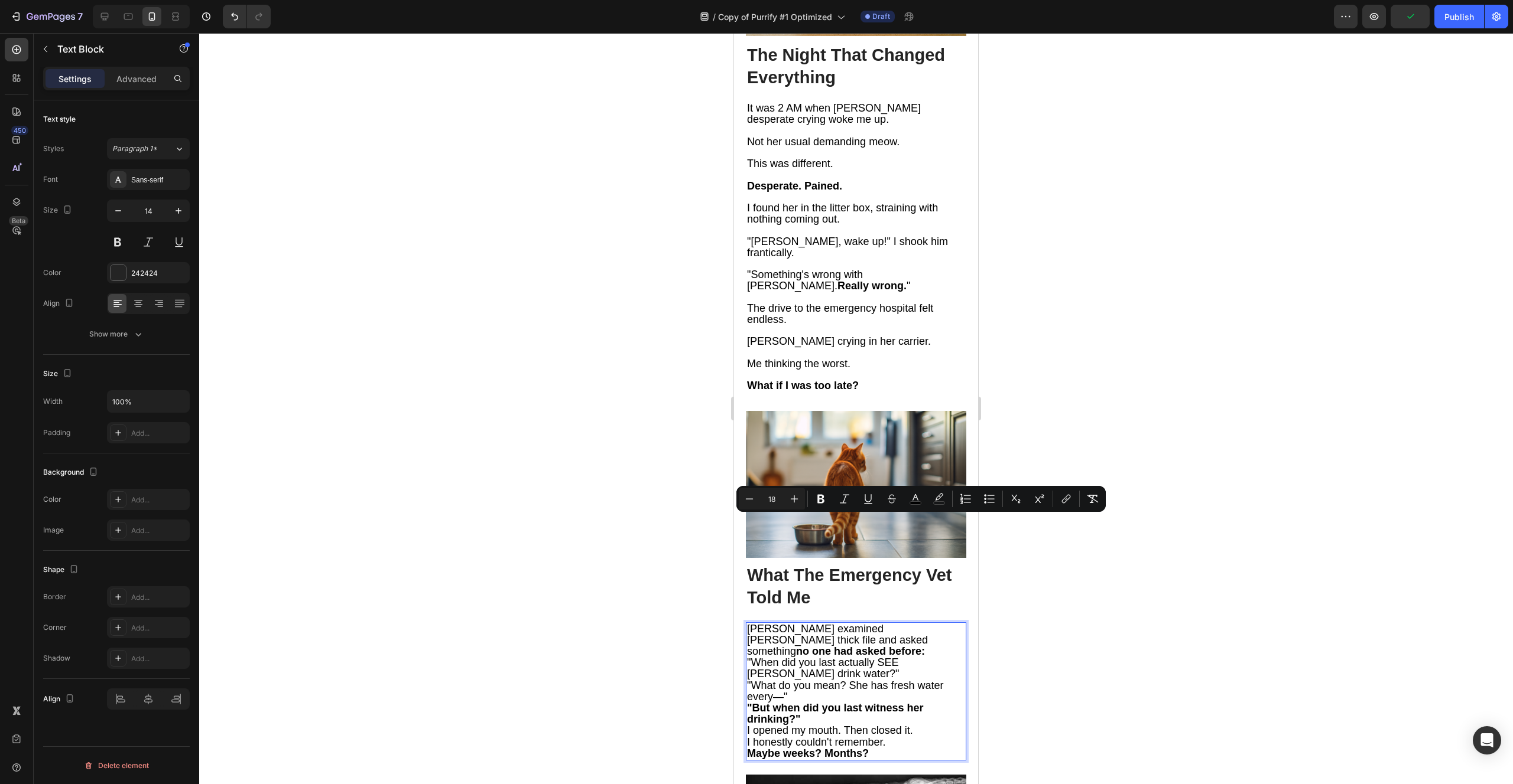
click at [790, 624] on p "[PERSON_NAME] examined [PERSON_NAME] thick file and asked something no one had …" at bounding box center [856, 641] width 218 height 34
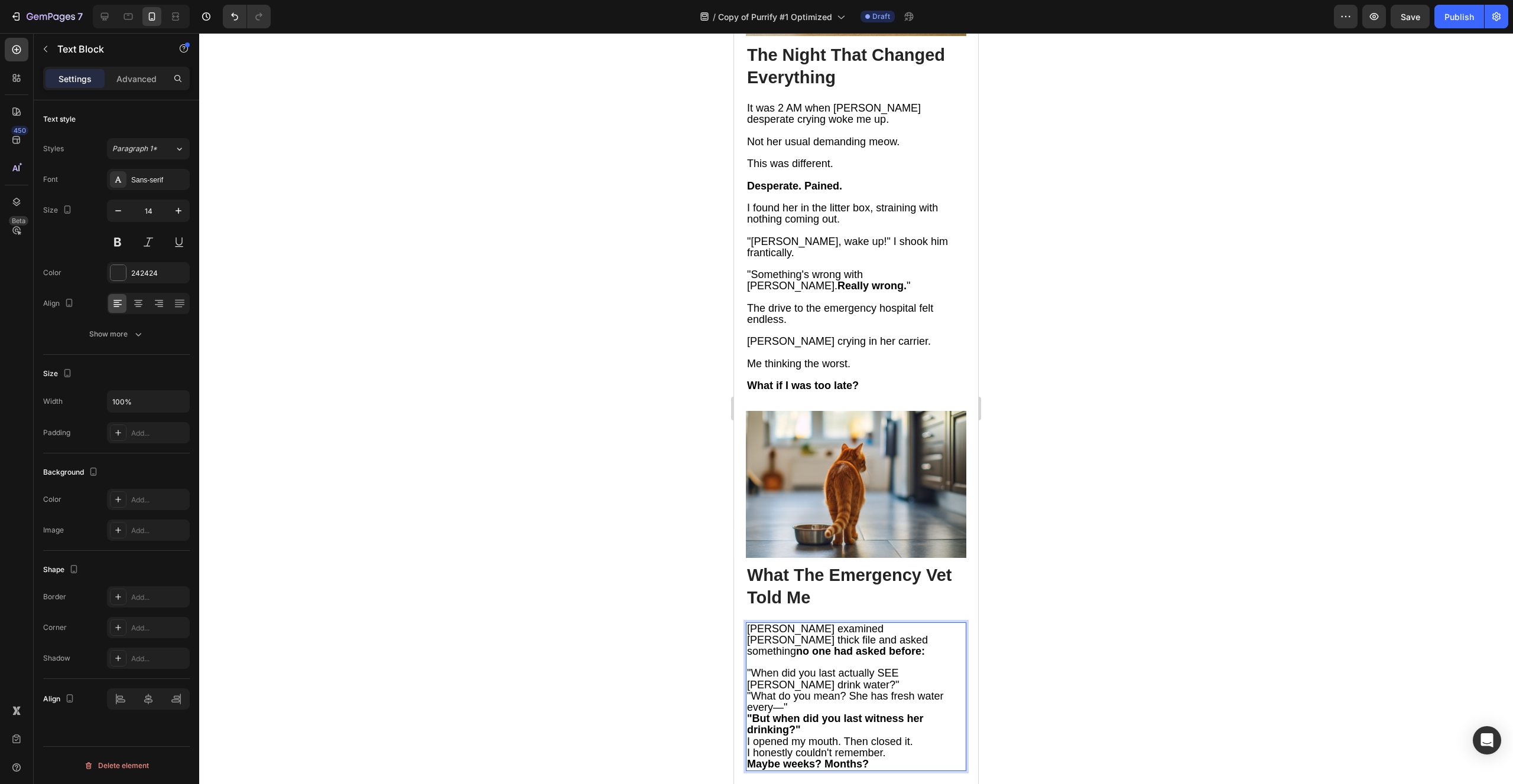
click at [808, 668] on p ""When did you last actually SEE [PERSON_NAME] drink water?"" at bounding box center [856, 679] width 218 height 22
click at [807, 702] on p ""What do you mean? She has fresh water every—"" at bounding box center [856, 713] width 218 height 22
click at [811, 736] on p ""But when did you last witness her drinking?"" at bounding box center [856, 747] width 218 height 22
click at [925, 769] on p "I opened my mouth. Then closed it." at bounding box center [856, 774] width 218 height 11
click at [900, 784] on p "I honestly couldn't remember." at bounding box center [856, 796] width 218 height 11
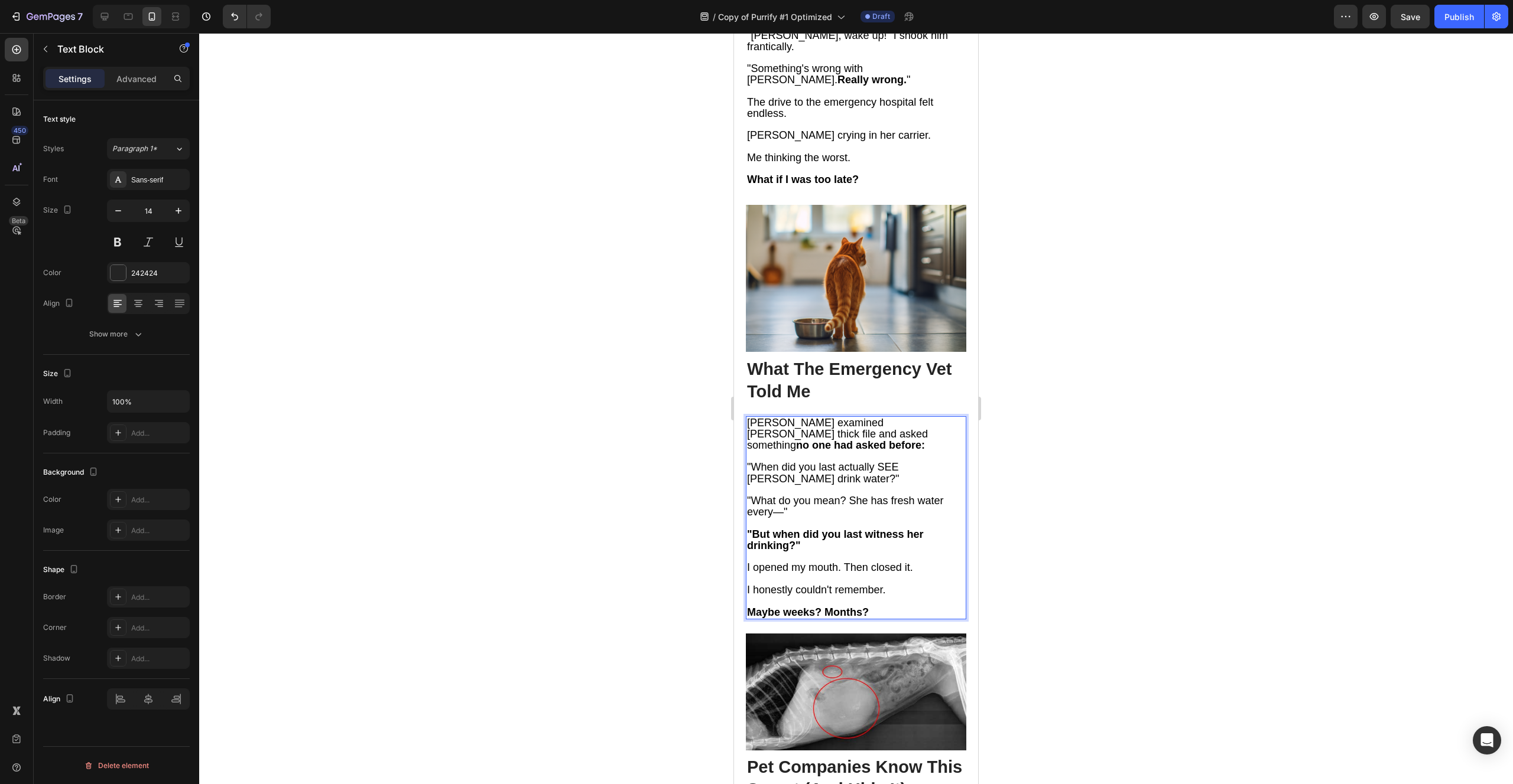
scroll to position [1989, 0]
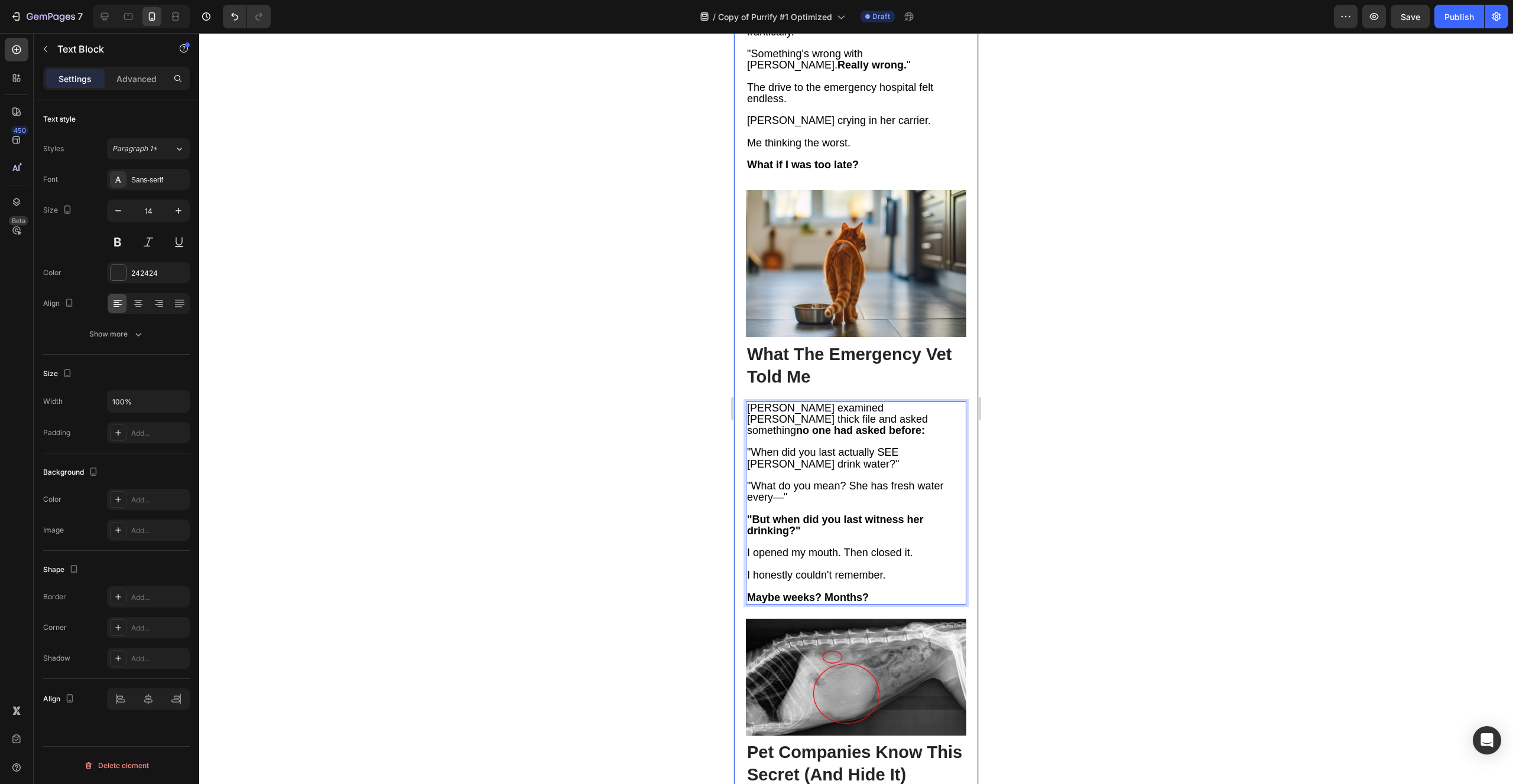
click at [832, 743] on strong "Pet Companies Know This Secret (And Hide It)" at bounding box center [854, 764] width 215 height 41
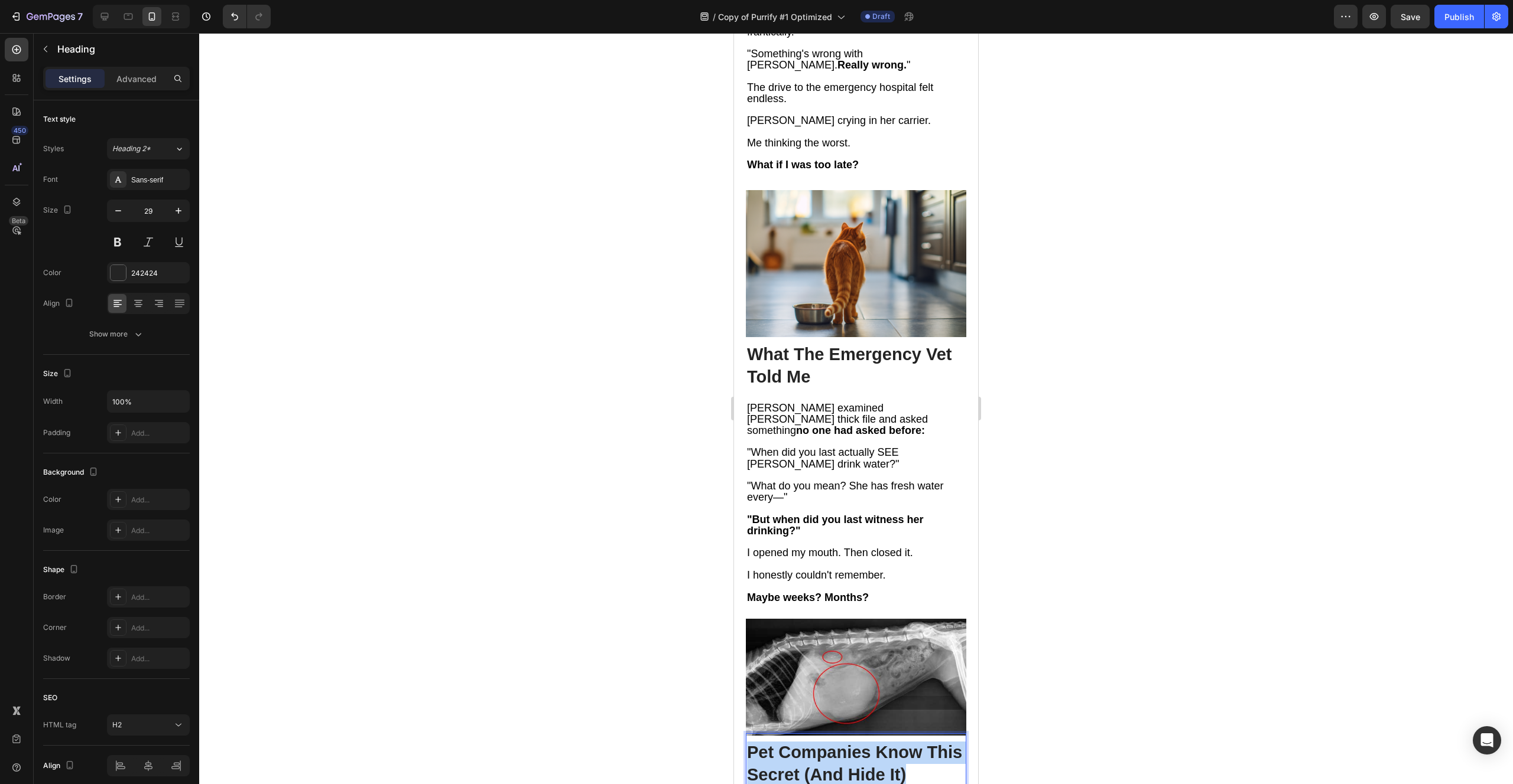
click at [832, 743] on strong "Pet Companies Know This Secret (And Hide It)" at bounding box center [854, 764] width 215 height 41
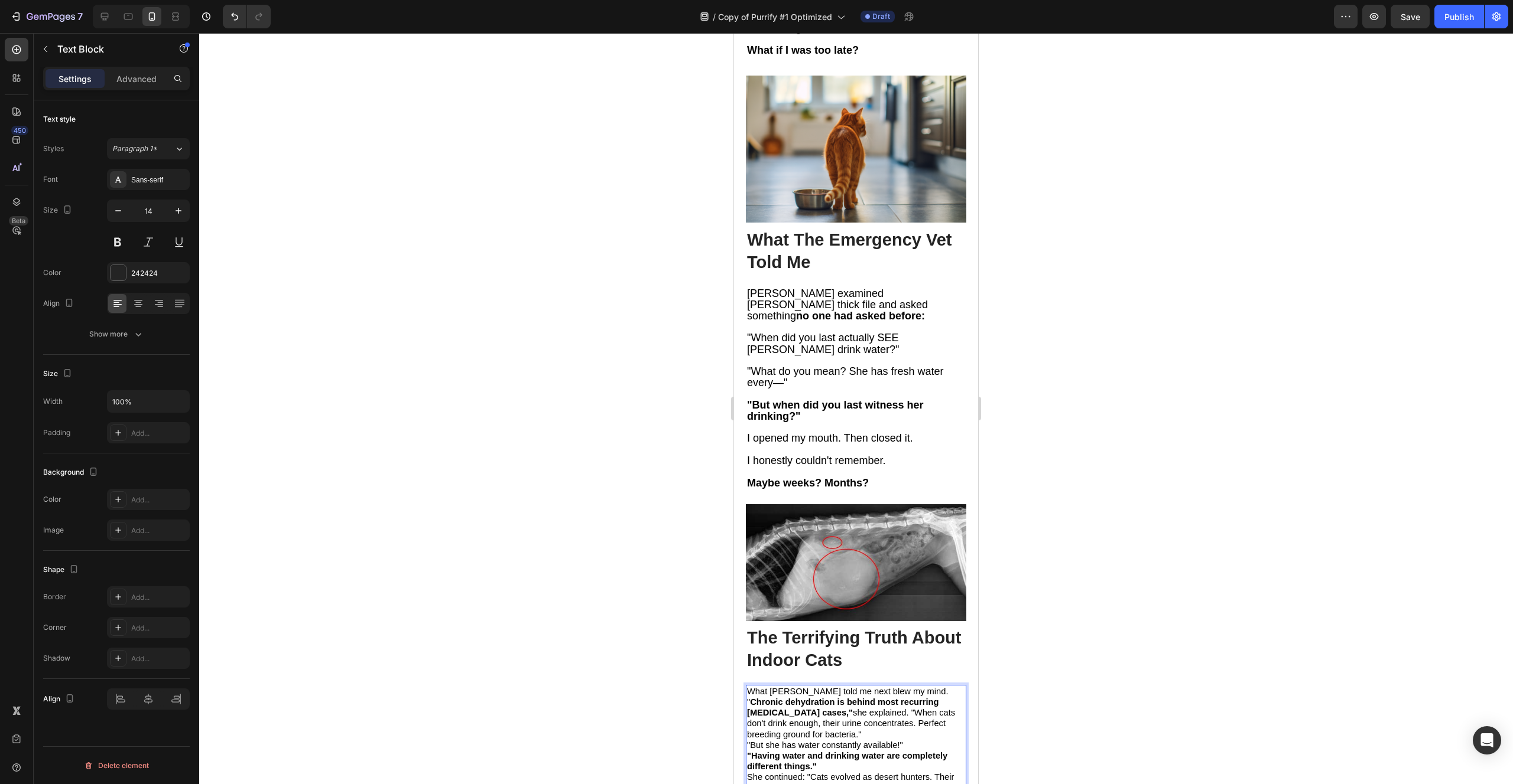
scroll to position [2120, 0]
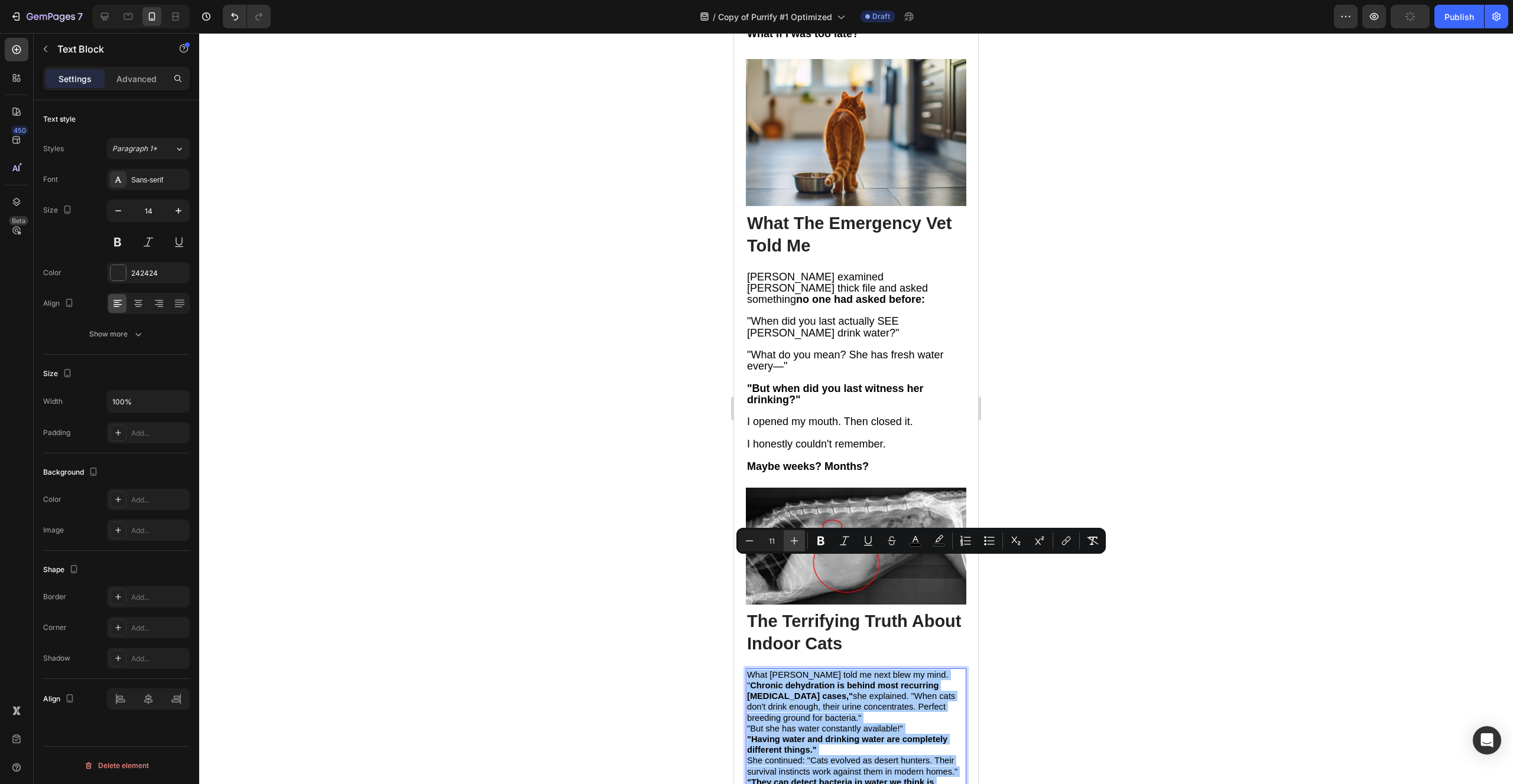
click at [792, 548] on button "Plus" at bounding box center [794, 541] width 21 height 21
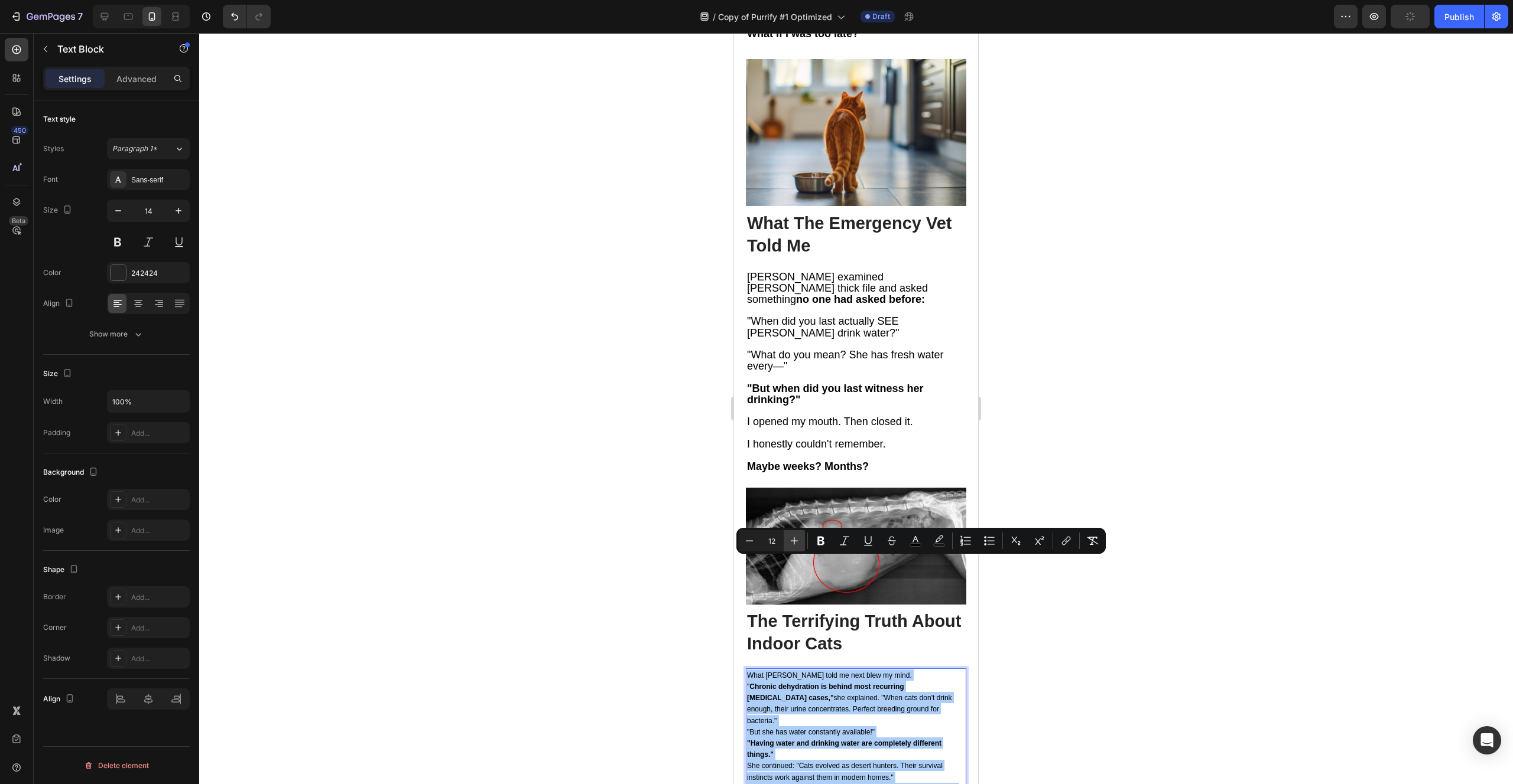
click at [792, 548] on button "Plus" at bounding box center [794, 541] width 21 height 21
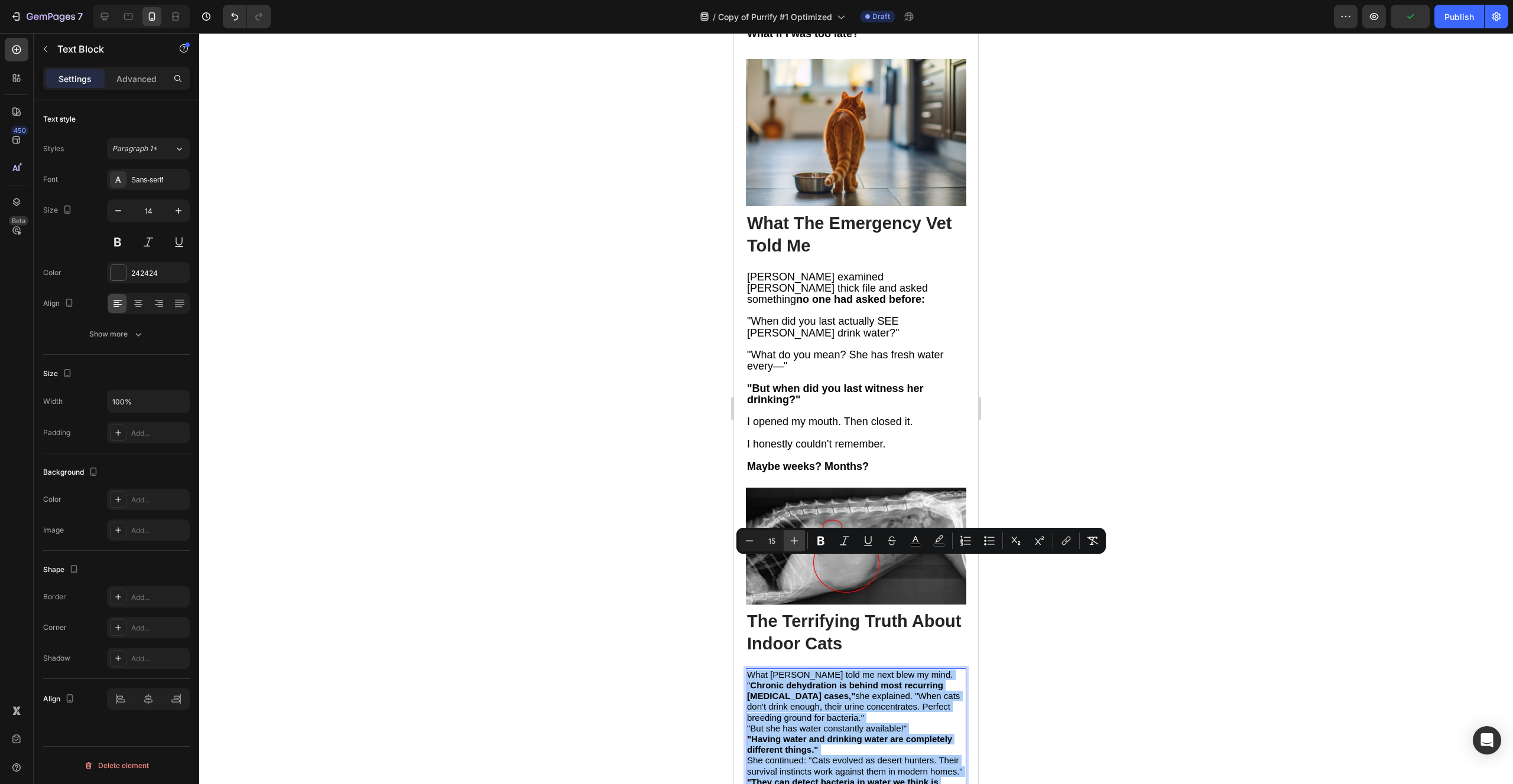
click at [792, 548] on button "Plus" at bounding box center [794, 541] width 21 height 21
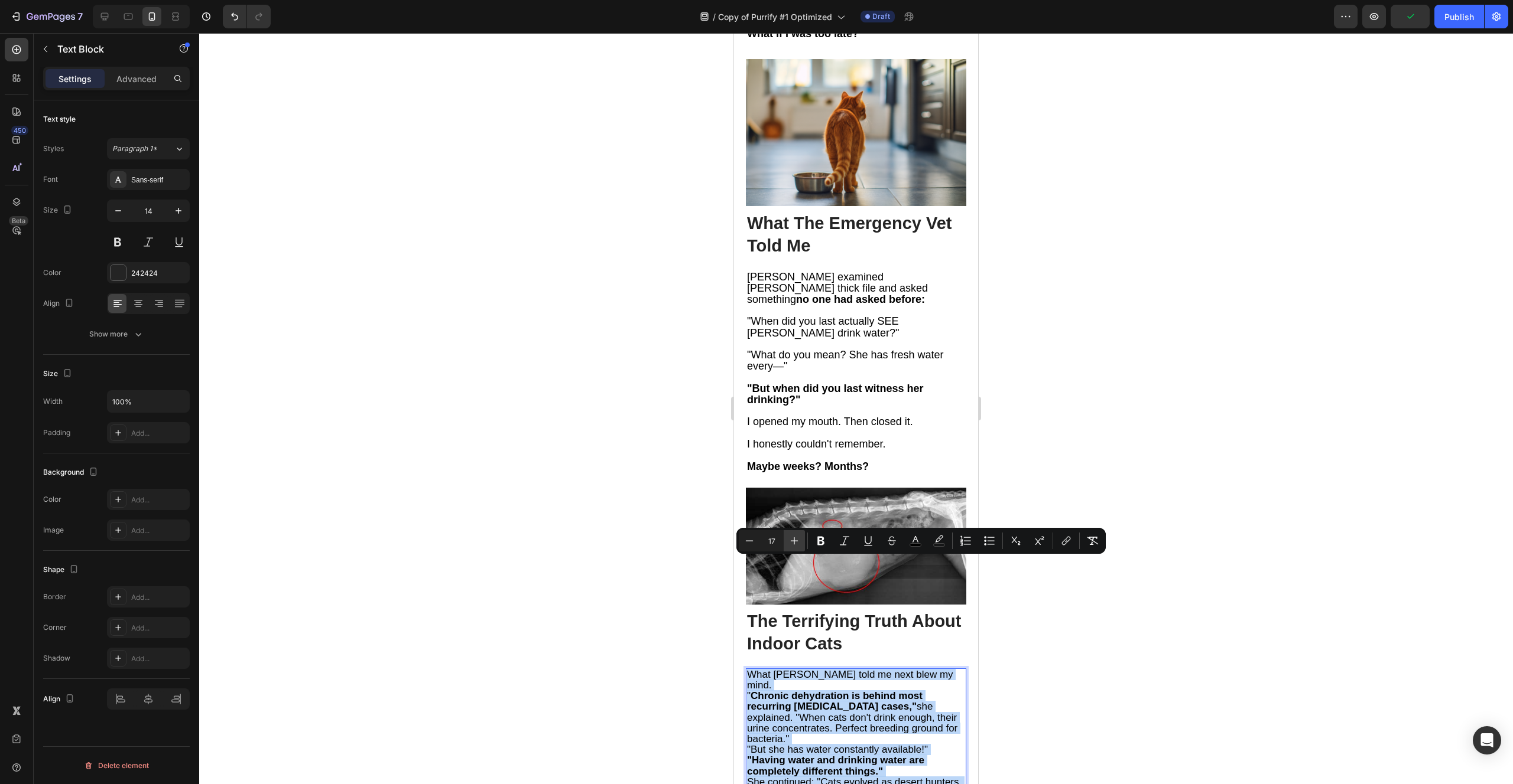
type input "18"
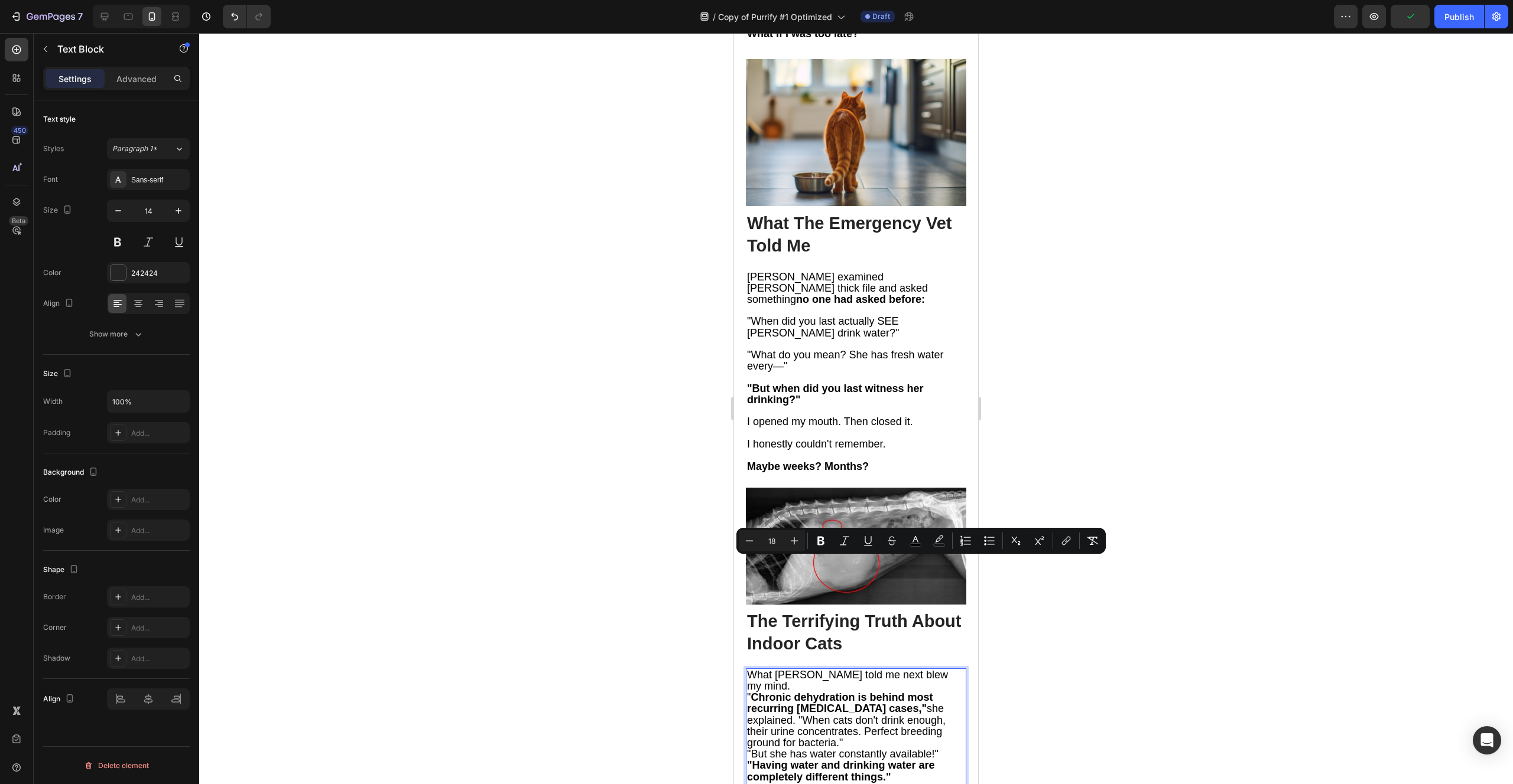
click at [878, 691] on span "" Chronic dehydration is behind most recurring [MEDICAL_DATA] cases," she expla…" at bounding box center [846, 720] width 198 height 57
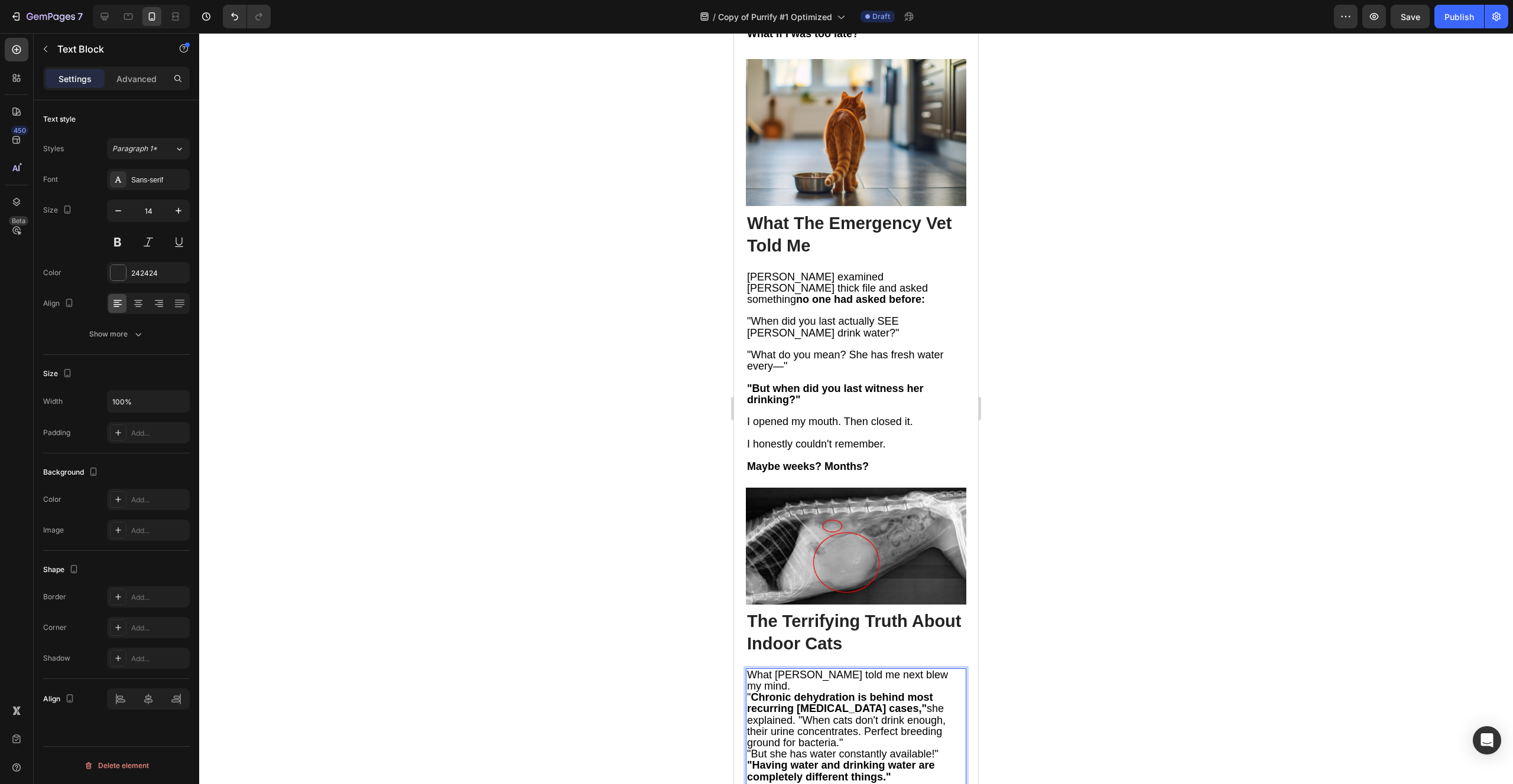
click at [946, 692] on p "" Chronic dehydration is behind most recurring [MEDICAL_DATA] cases," she expla…" at bounding box center [856, 720] width 218 height 56
click at [949, 670] on p "What [PERSON_NAME] told me next blew my mind." at bounding box center [856, 681] width 218 height 22
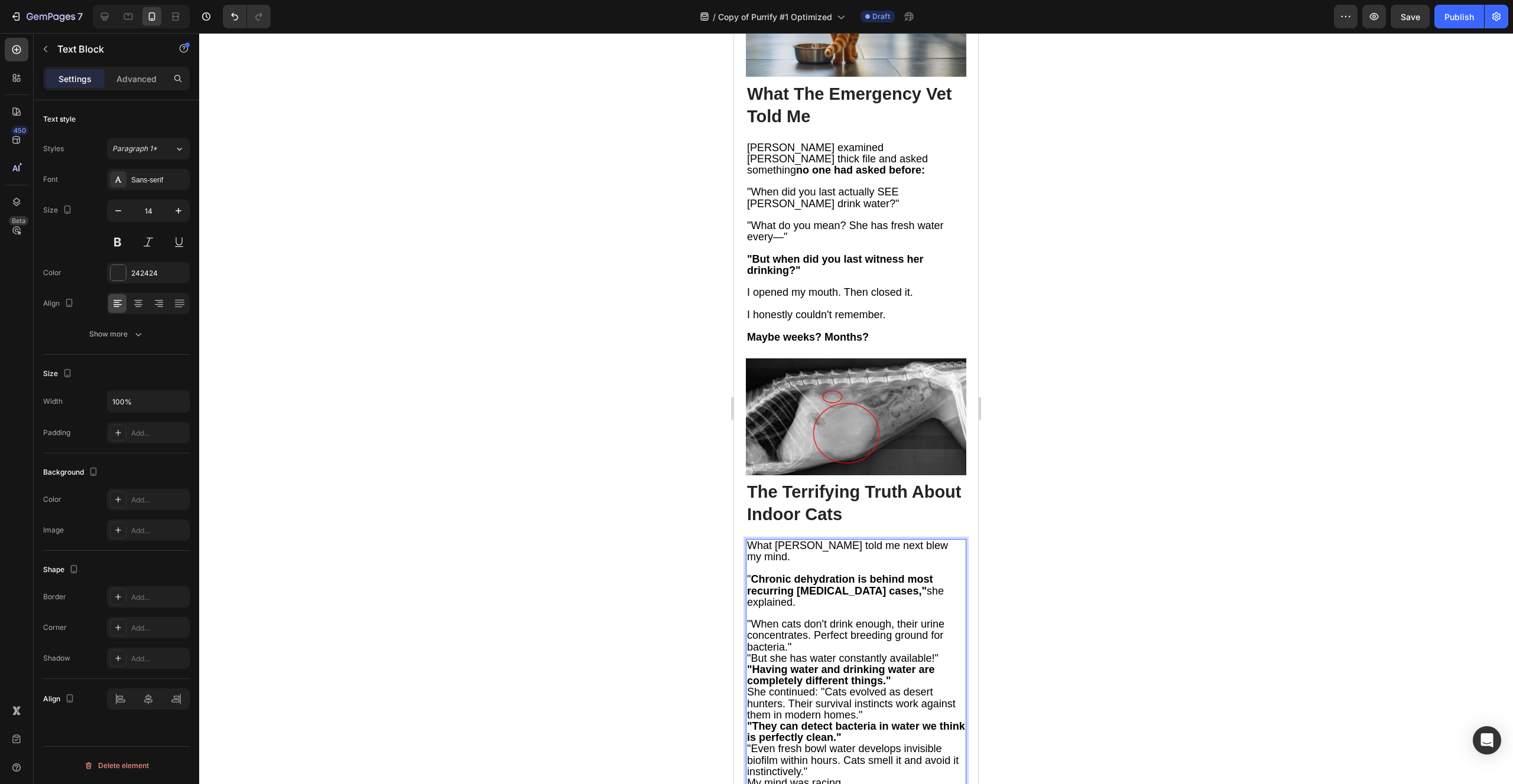
scroll to position [2264, 0]
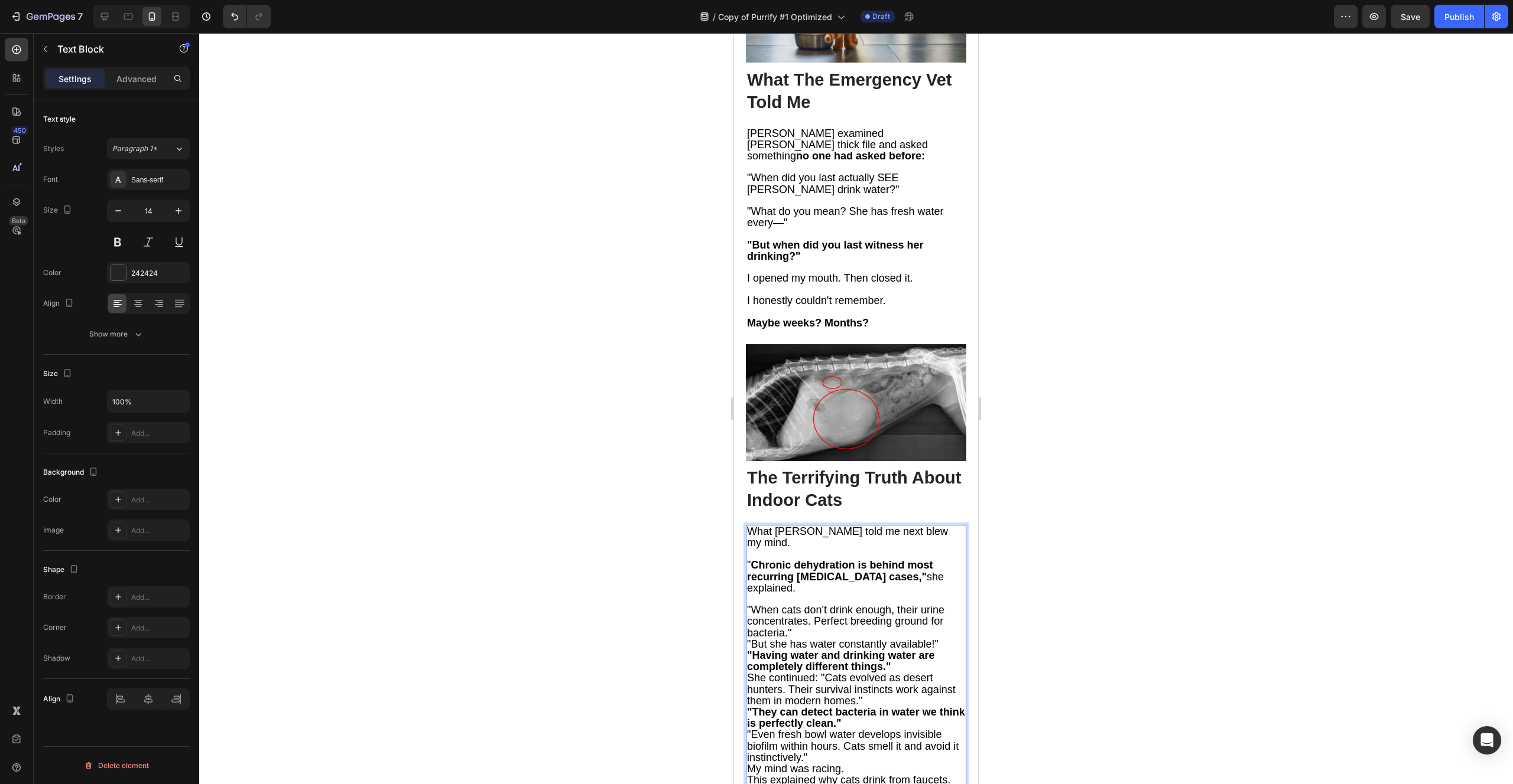
click at [812, 604] on span ""When cats don't drink enough, their urine concentrates. Perfect breeding groun…" at bounding box center [846, 621] width 197 height 34
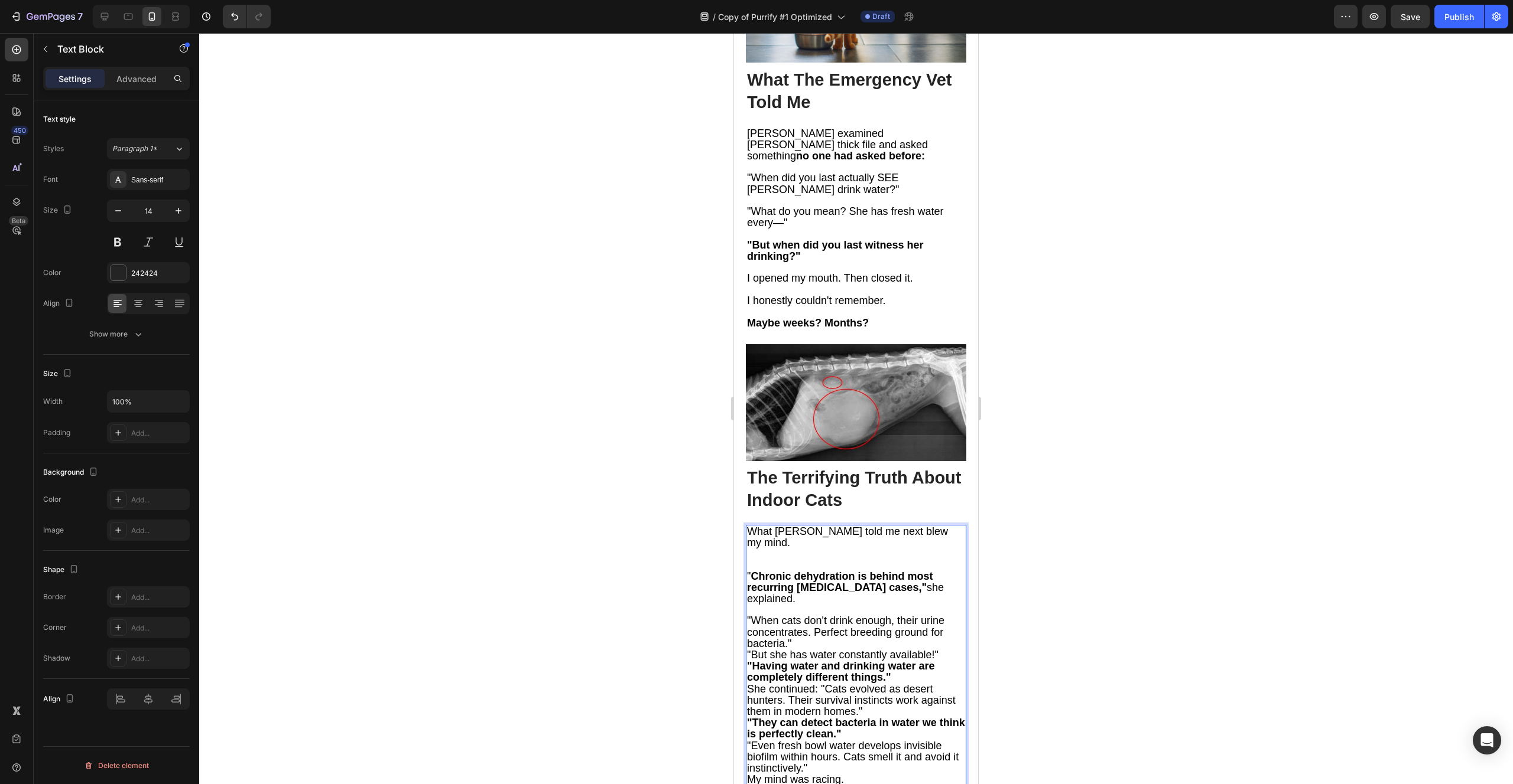
click at [778, 549] on p "Rich Text Editor. Editing area: main" at bounding box center [856, 554] width 218 height 11
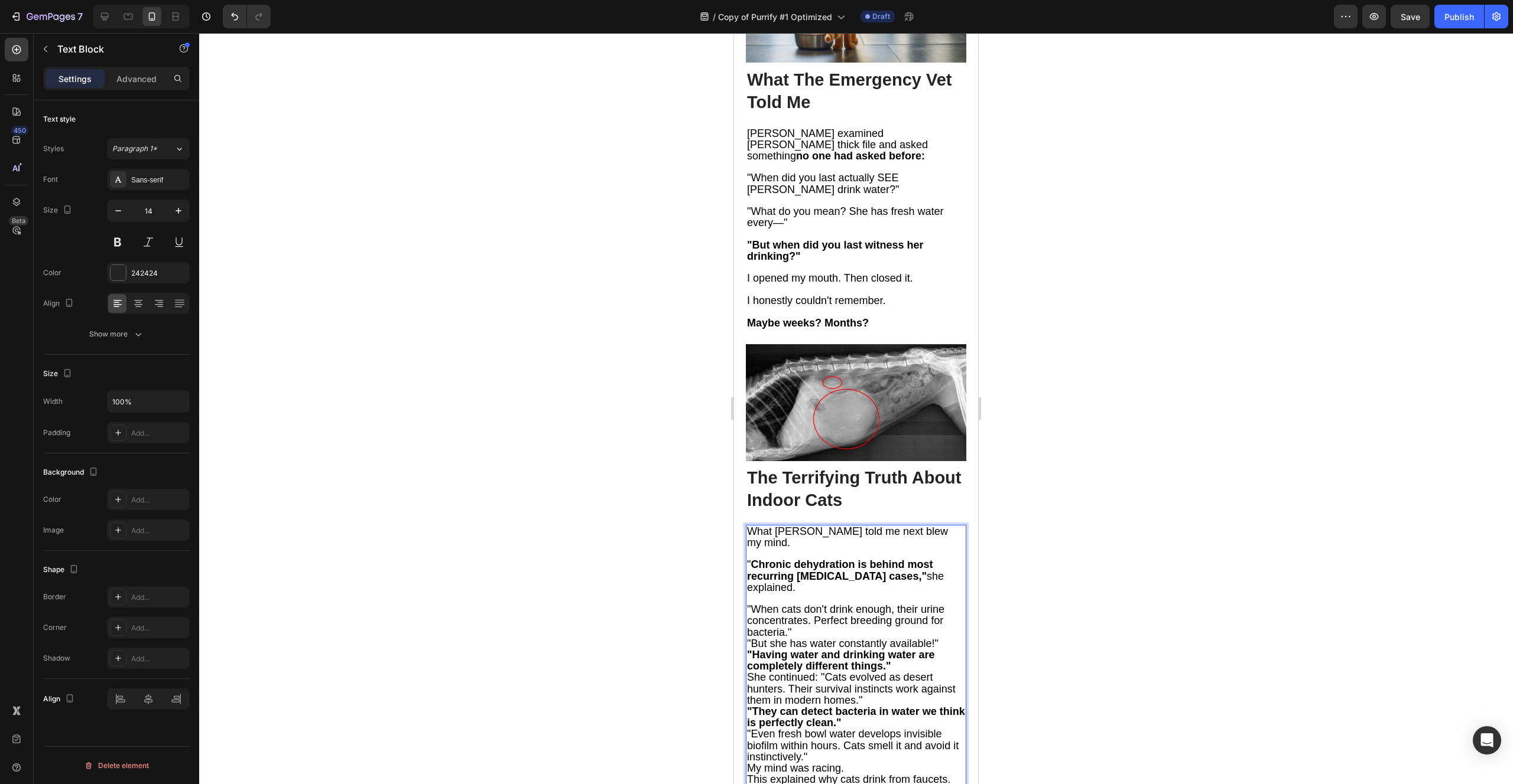
click at [799, 604] on p ""When cats don't drink enough, their urine concentrates. Perfect breeding groun…" at bounding box center [856, 621] width 218 height 34
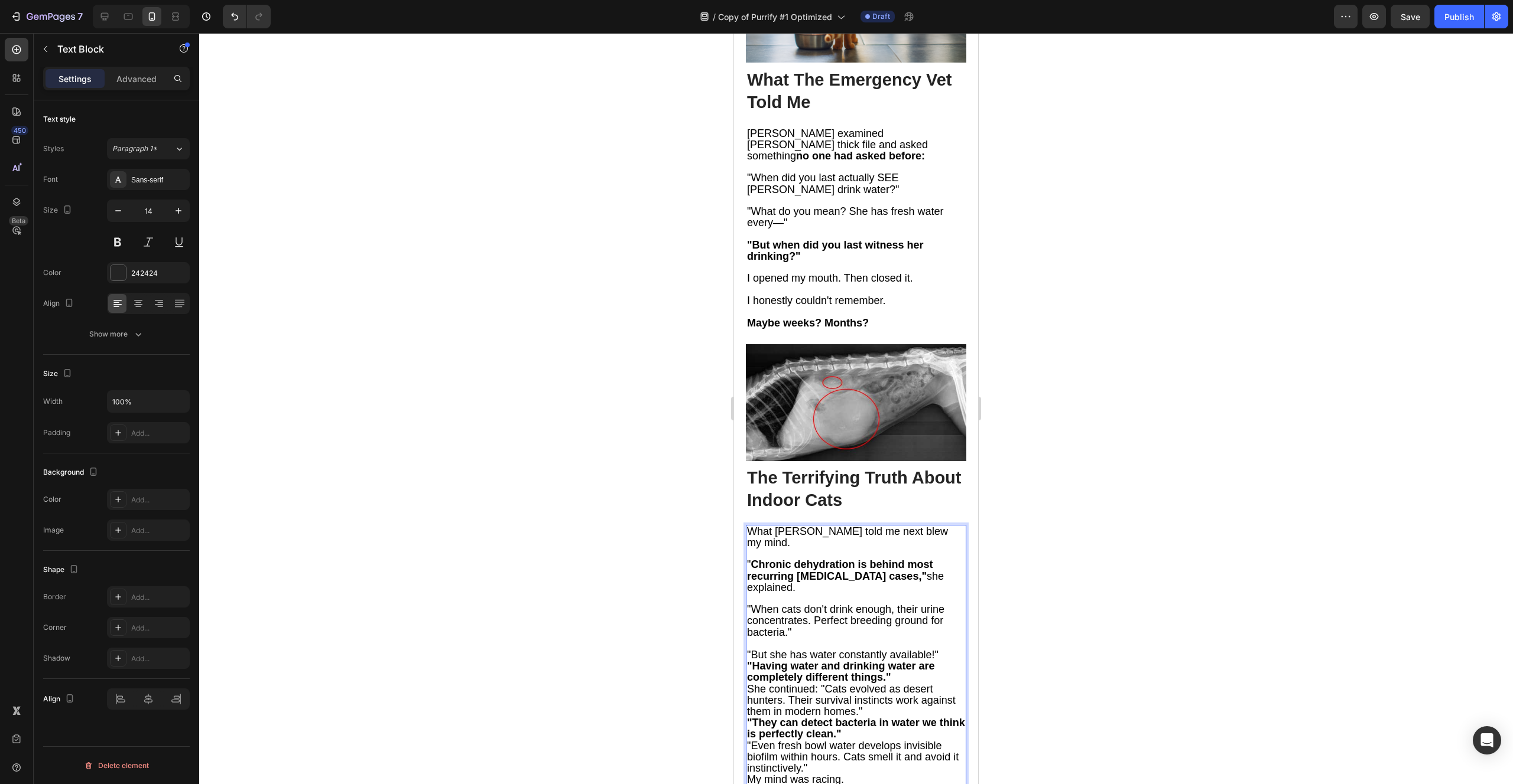
click at [941, 649] on p ""But she has water constantly available!"" at bounding box center [856, 655] width 218 height 11
click at [906, 672] on p ""Having water and drinking water are completely different things."" at bounding box center [856, 683] width 218 height 22
click at [821, 704] on span "She continued: "Cats evolved as desert hunters. Their survival instincts work a…" at bounding box center [851, 721] width 209 height 34
click at [832, 726] on p ""Cats evolved as desert hunters. Their survival instincts work against them in …" at bounding box center [856, 743] width 218 height 34
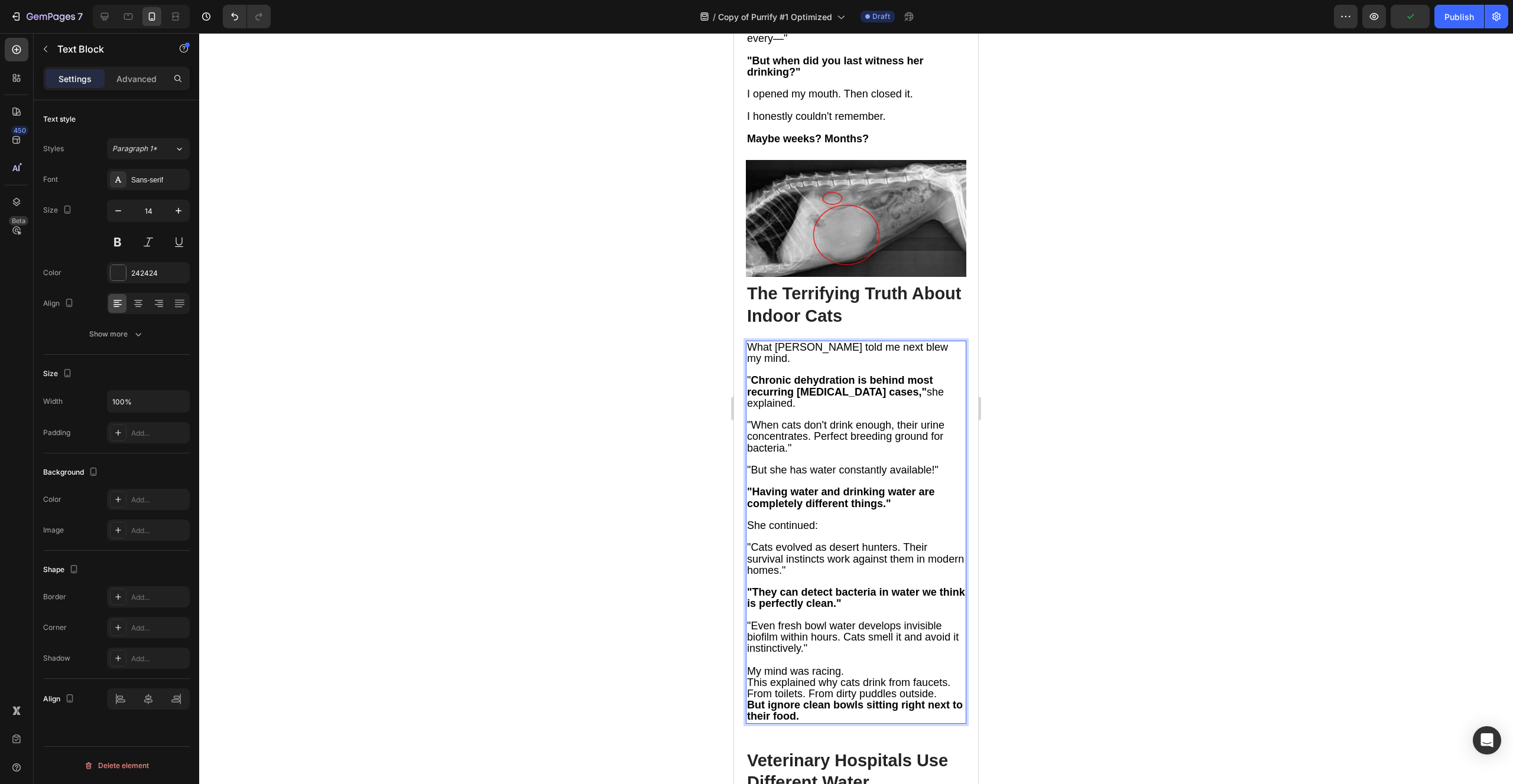
scroll to position [2450, 0]
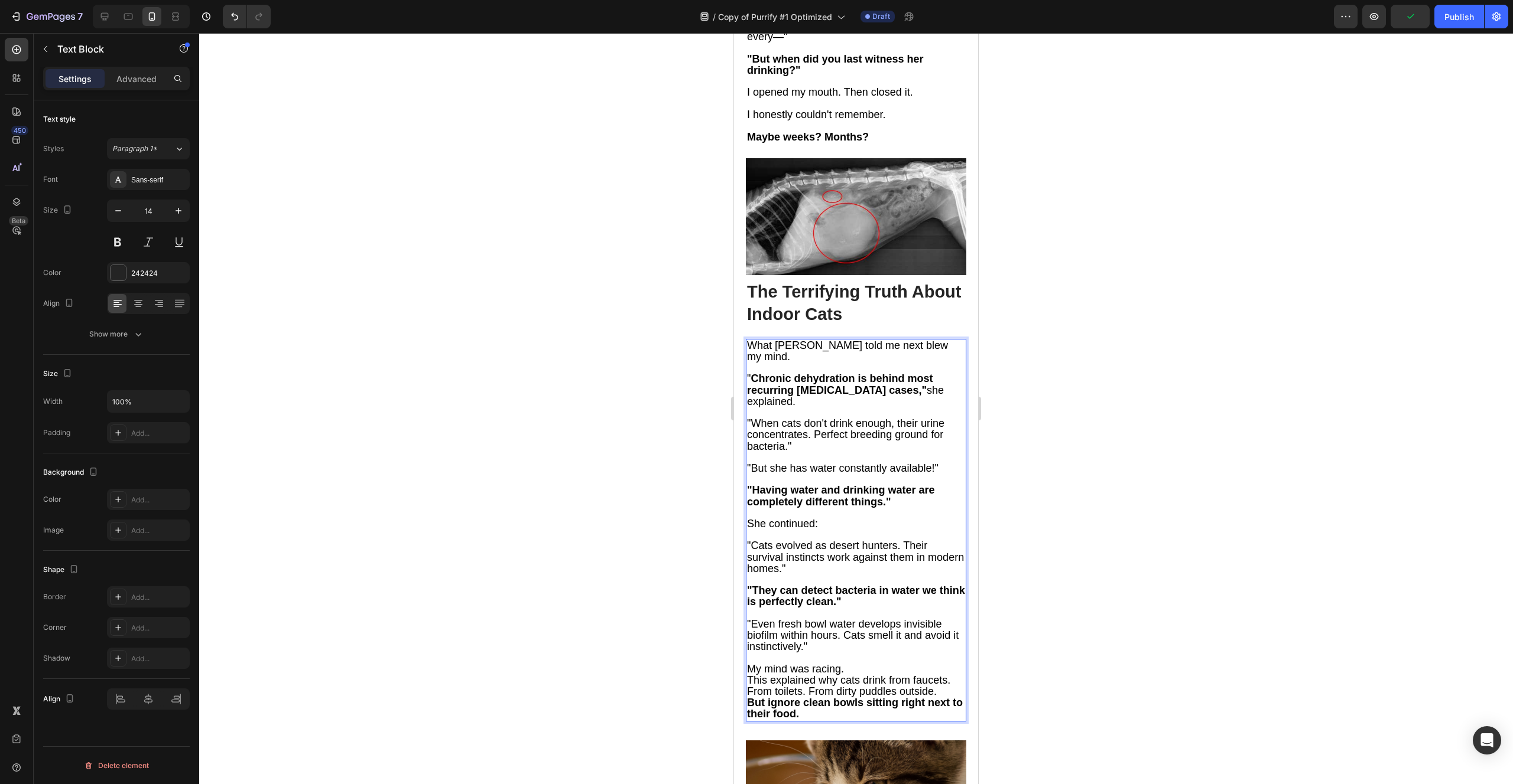
click at [755, 619] on span ""Even fresh bowl water develops invisible biofilm within hours. Cats smell it a…" at bounding box center [853, 636] width 212 height 34
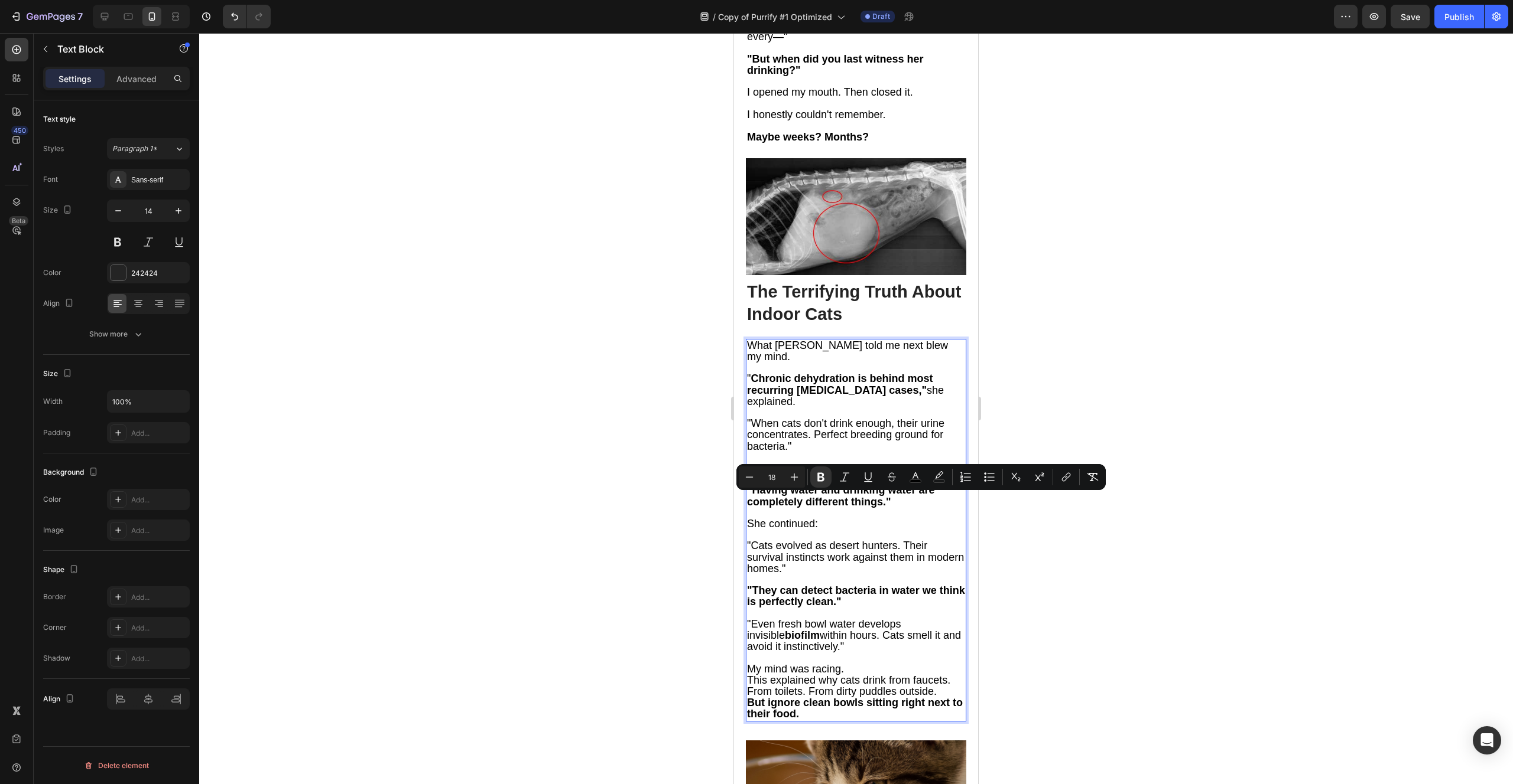
click at [861, 653] on p "Rich Text Editor. Editing area: main" at bounding box center [856, 658] width 218 height 11
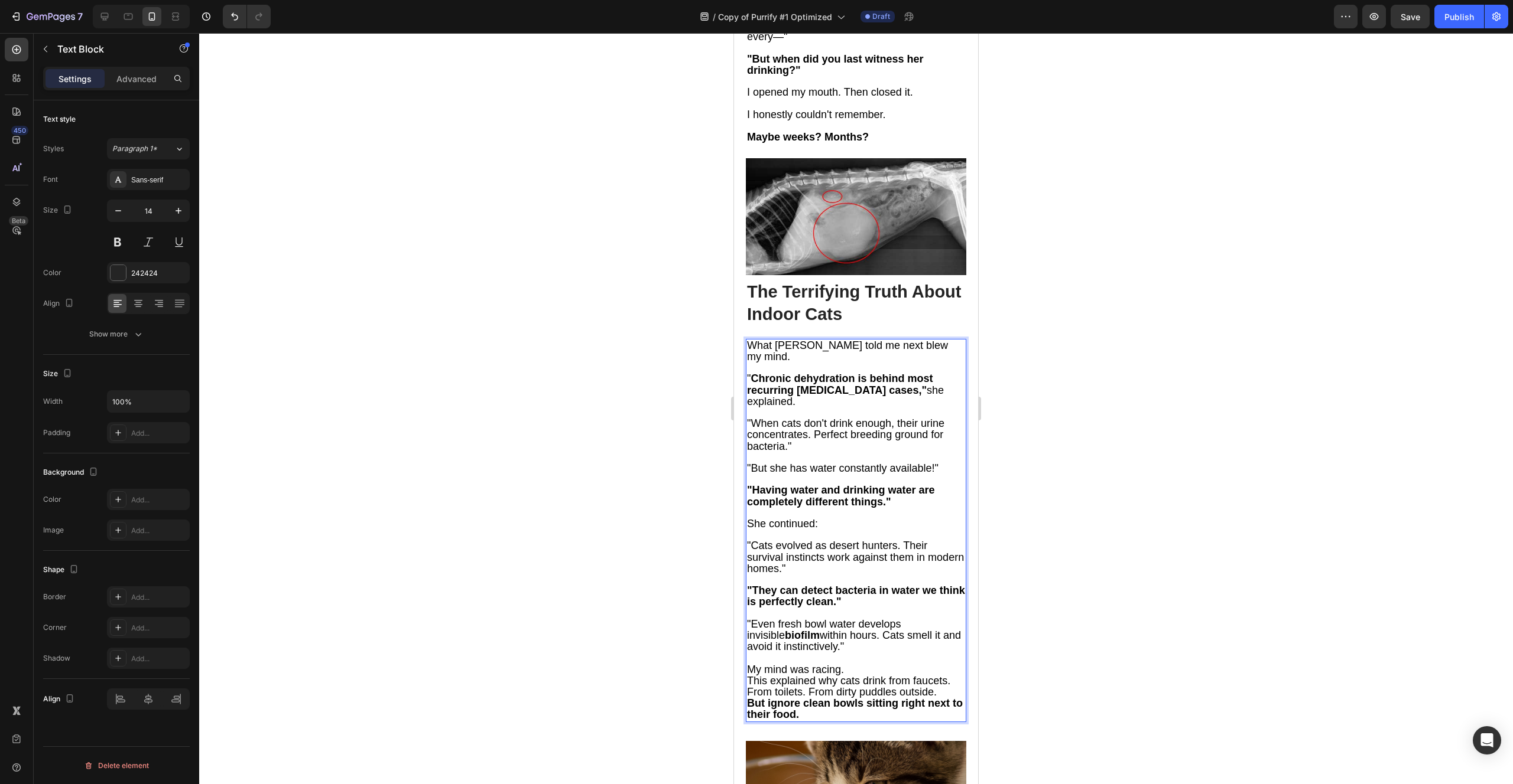
click at [863, 664] on p "My mind was racing." at bounding box center [856, 670] width 218 height 11
click at [953, 686] on p "This explained why cats drink from faucets. From toilets. From dirty puddles ou…" at bounding box center [856, 697] width 218 height 22
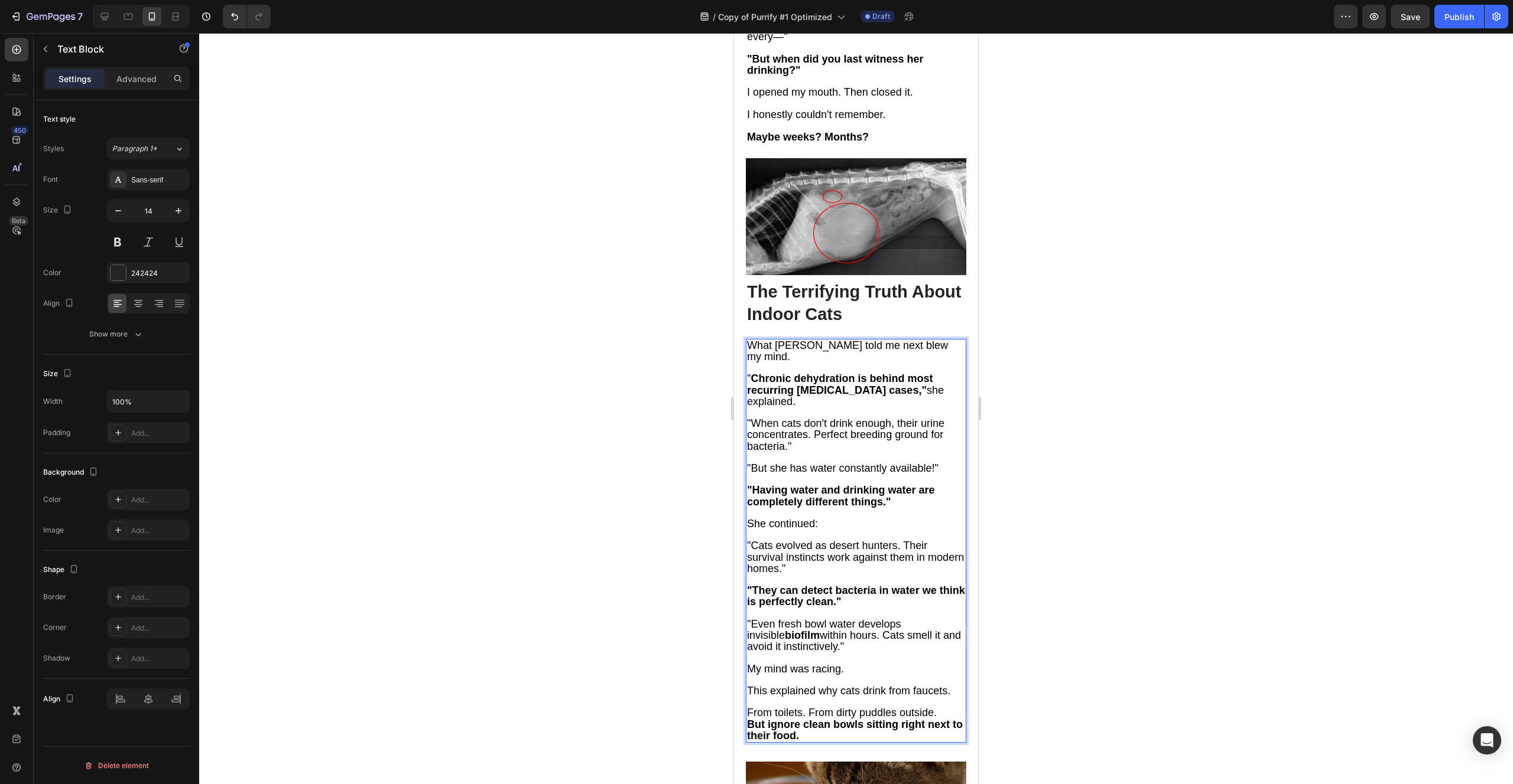
click at [943, 708] on p "From toilets. From dirty puddles outside." at bounding box center [856, 713] width 218 height 11
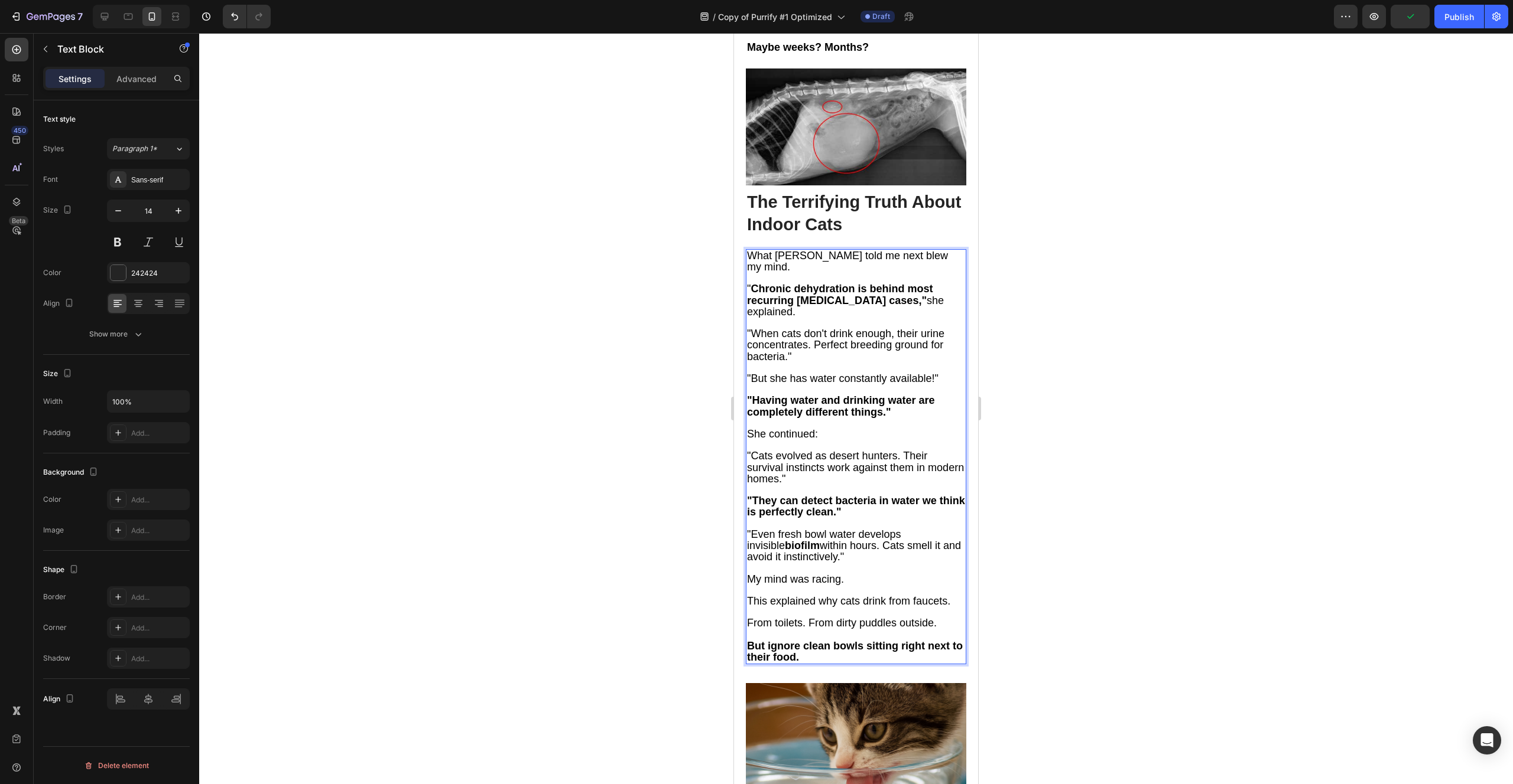
scroll to position [2540, 0]
click at [752, 617] on span "From toilets. From dirty puddles outside." at bounding box center [842, 622] width 190 height 12
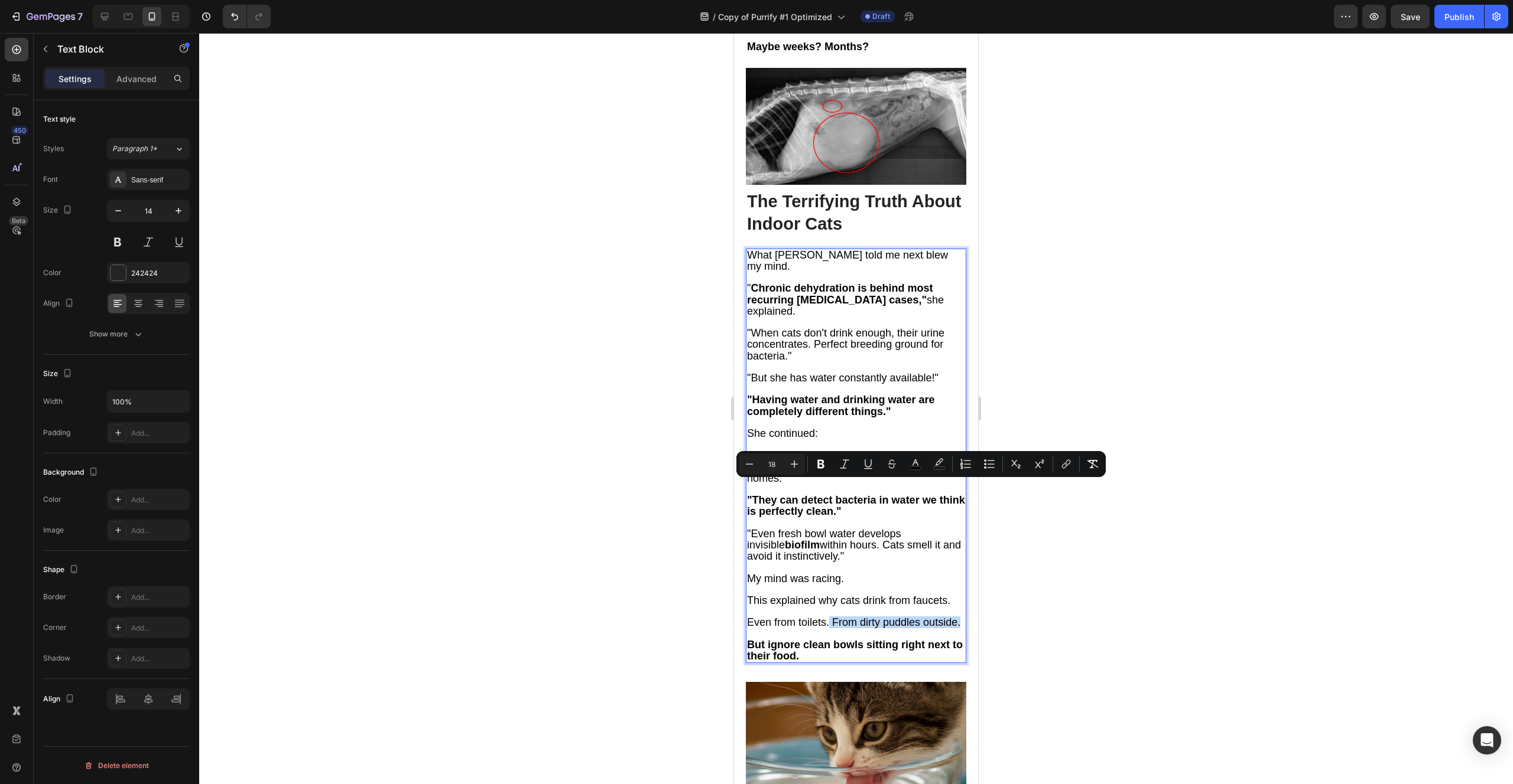
drag, startPoint x: 830, startPoint y: 490, endPoint x: 839, endPoint y: 504, distance: 16.6
click at [839, 617] on p "Even from toilets. From dirty puddles outside." at bounding box center [856, 622] width 218 height 11
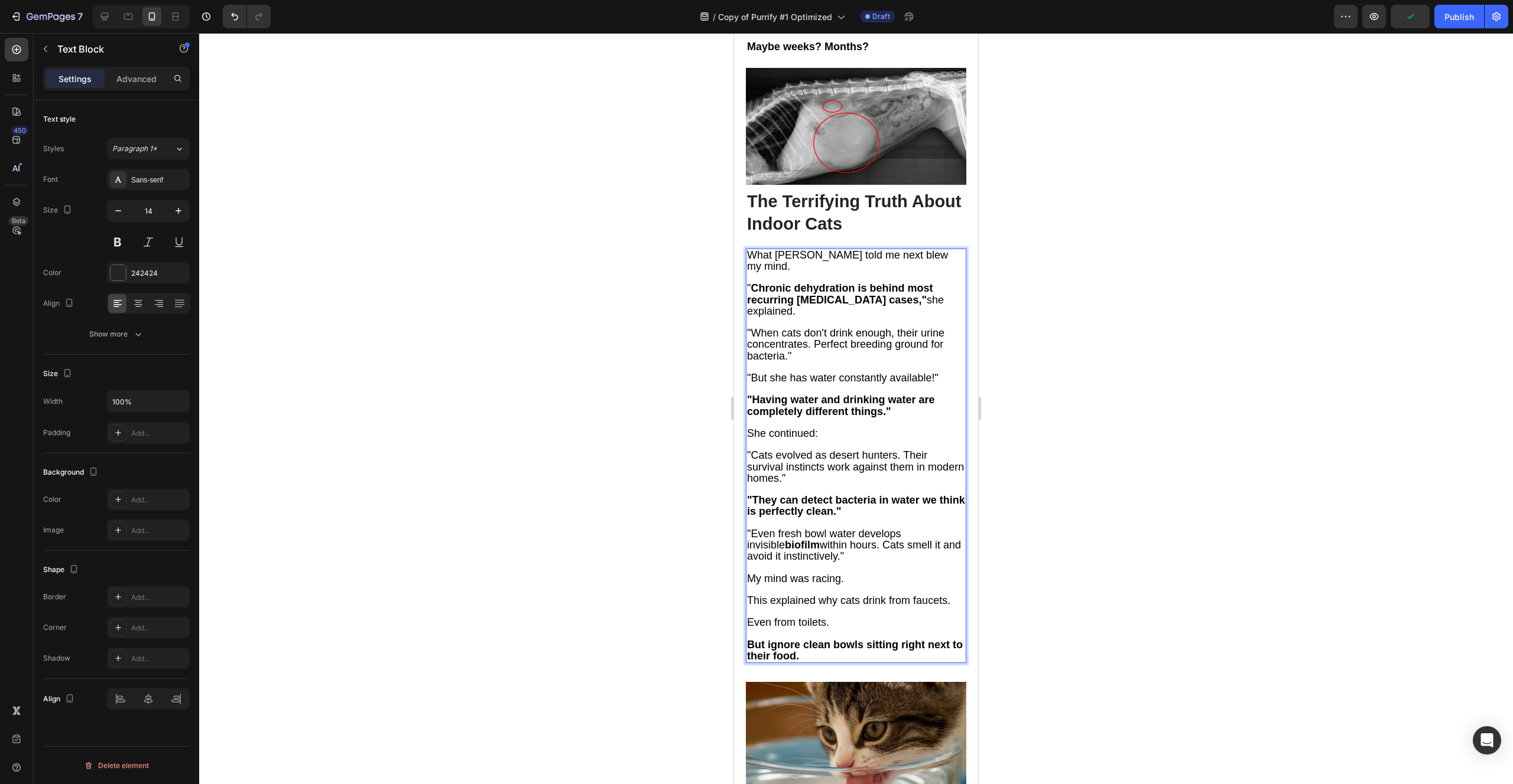
click at [836, 617] on p "Even from toilets." at bounding box center [856, 622] width 218 height 11
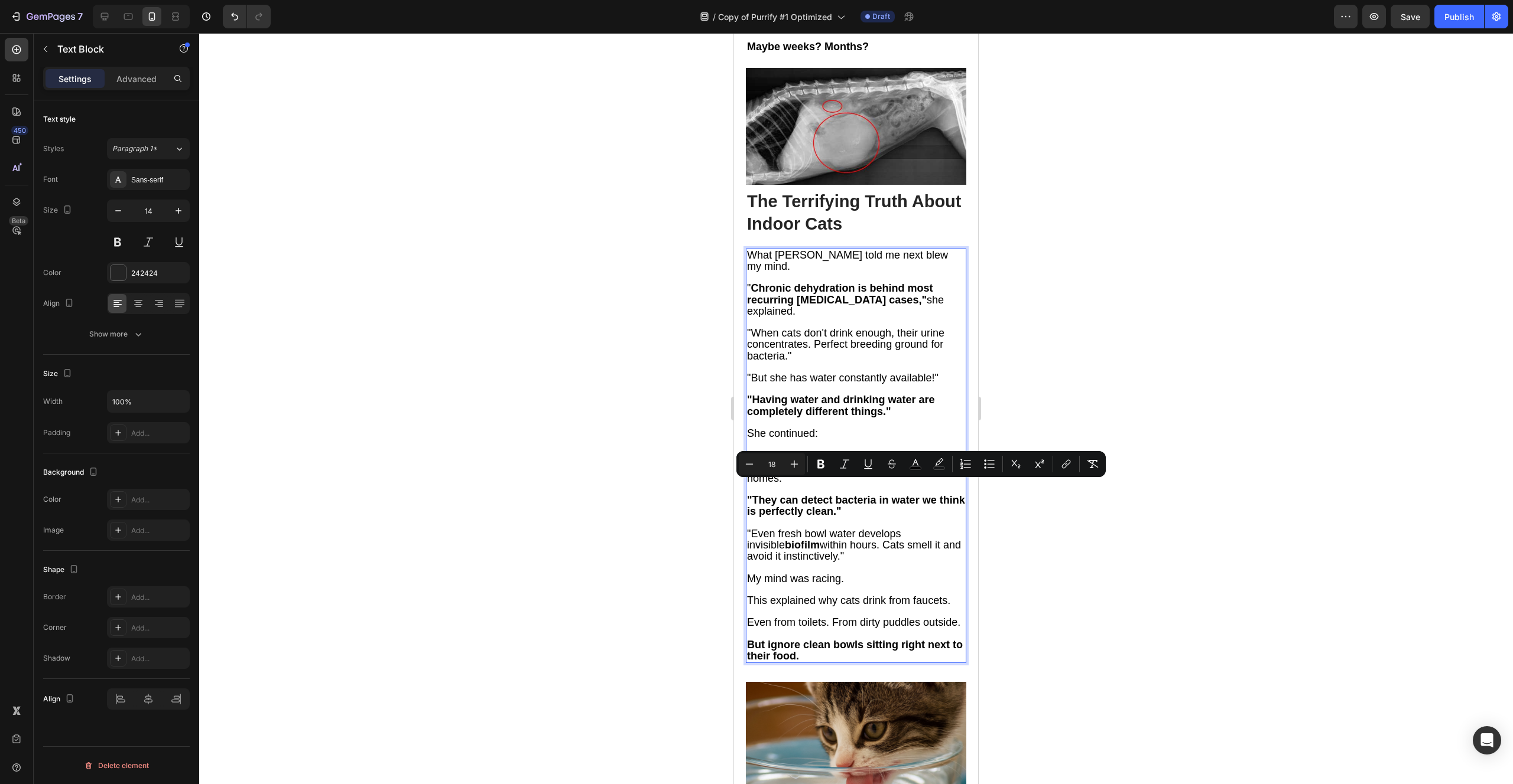
click at [834, 617] on span "Even from toilets. From dirty puddles outside." at bounding box center [853, 622] width 214 height 12
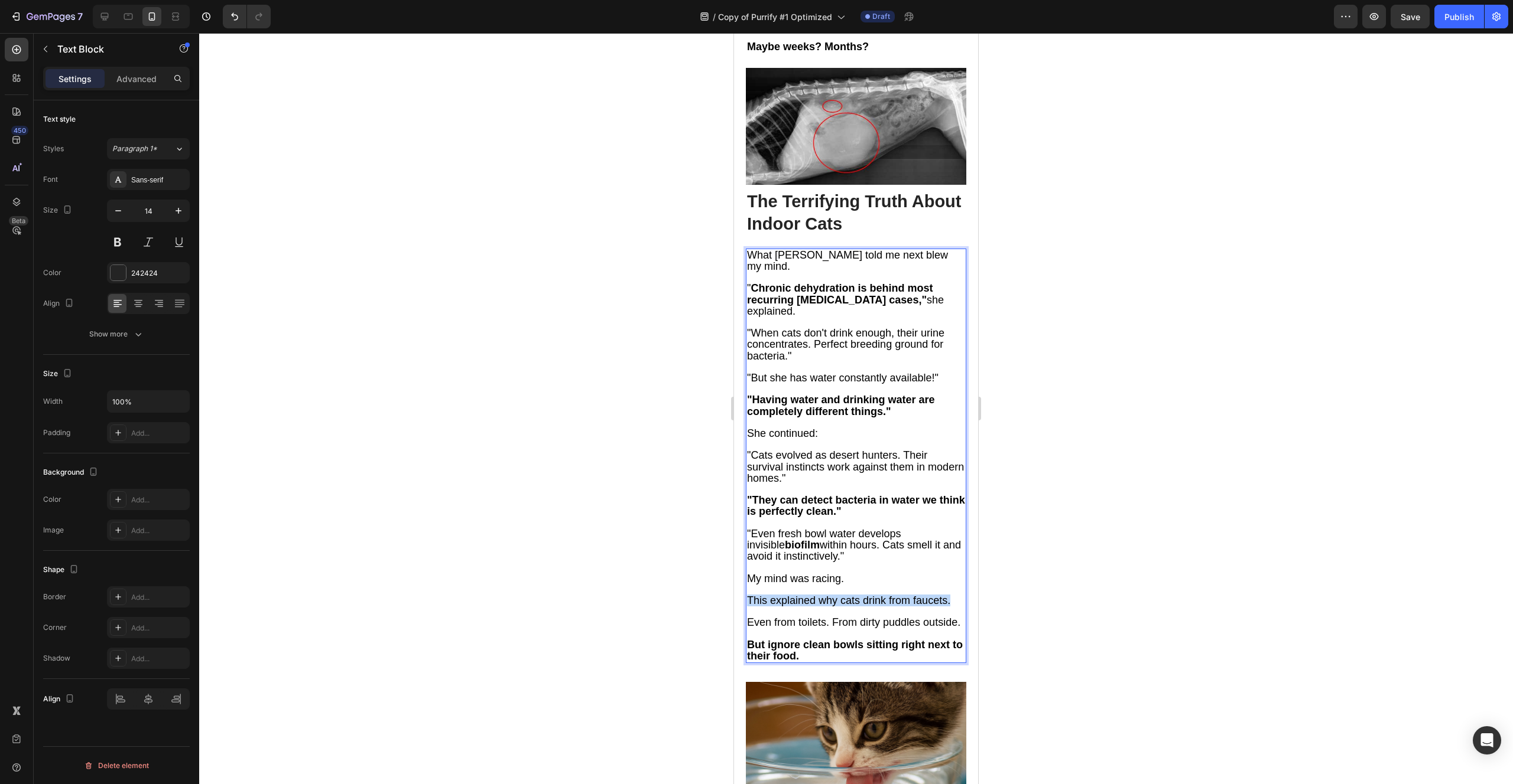
drag, startPoint x: 746, startPoint y: 466, endPoint x: 950, endPoint y: 465, distance: 204.0
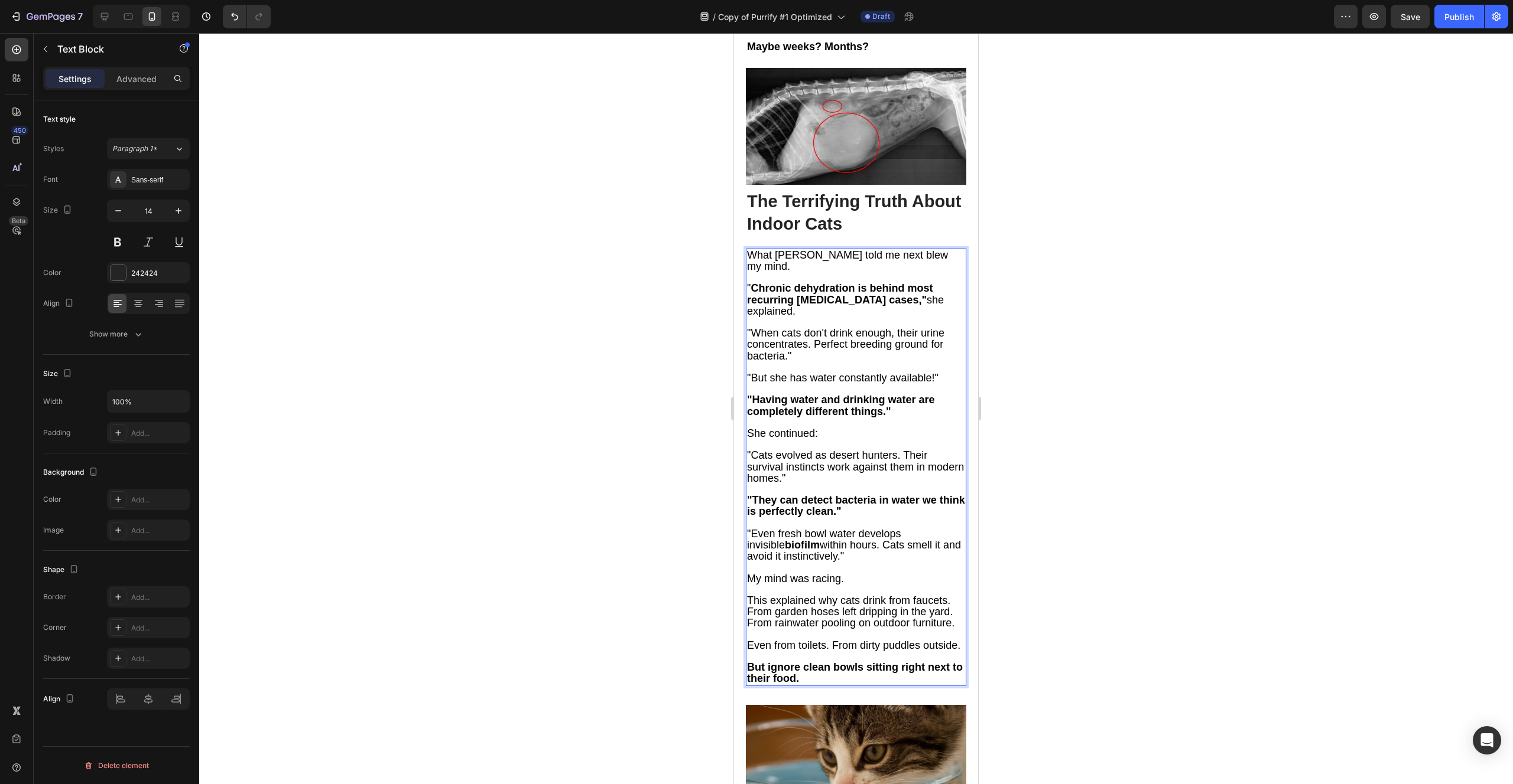
click at [949, 595] on span "This explained why cats drink from faucets. From garden hoses left dripping in …" at bounding box center [851, 612] width 208 height 34
click at [951, 596] on p "This explained why cats drink from faucets. From garden hoses left dripping in …" at bounding box center [856, 613] width 218 height 34
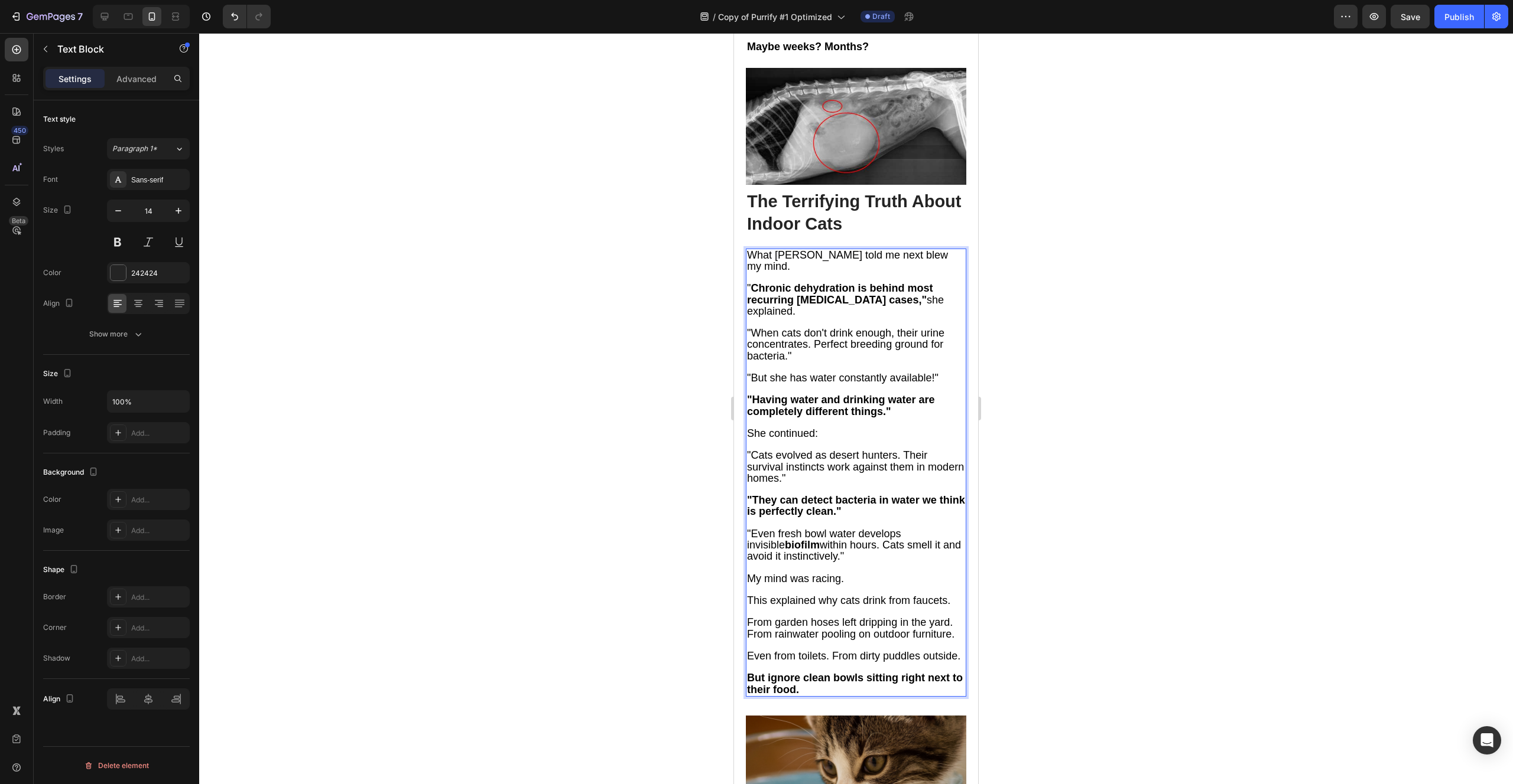
click at [748, 617] on span "From garden hoses left dripping in the yard. From rainwater pooling on outdoor …" at bounding box center [851, 628] width 208 height 23
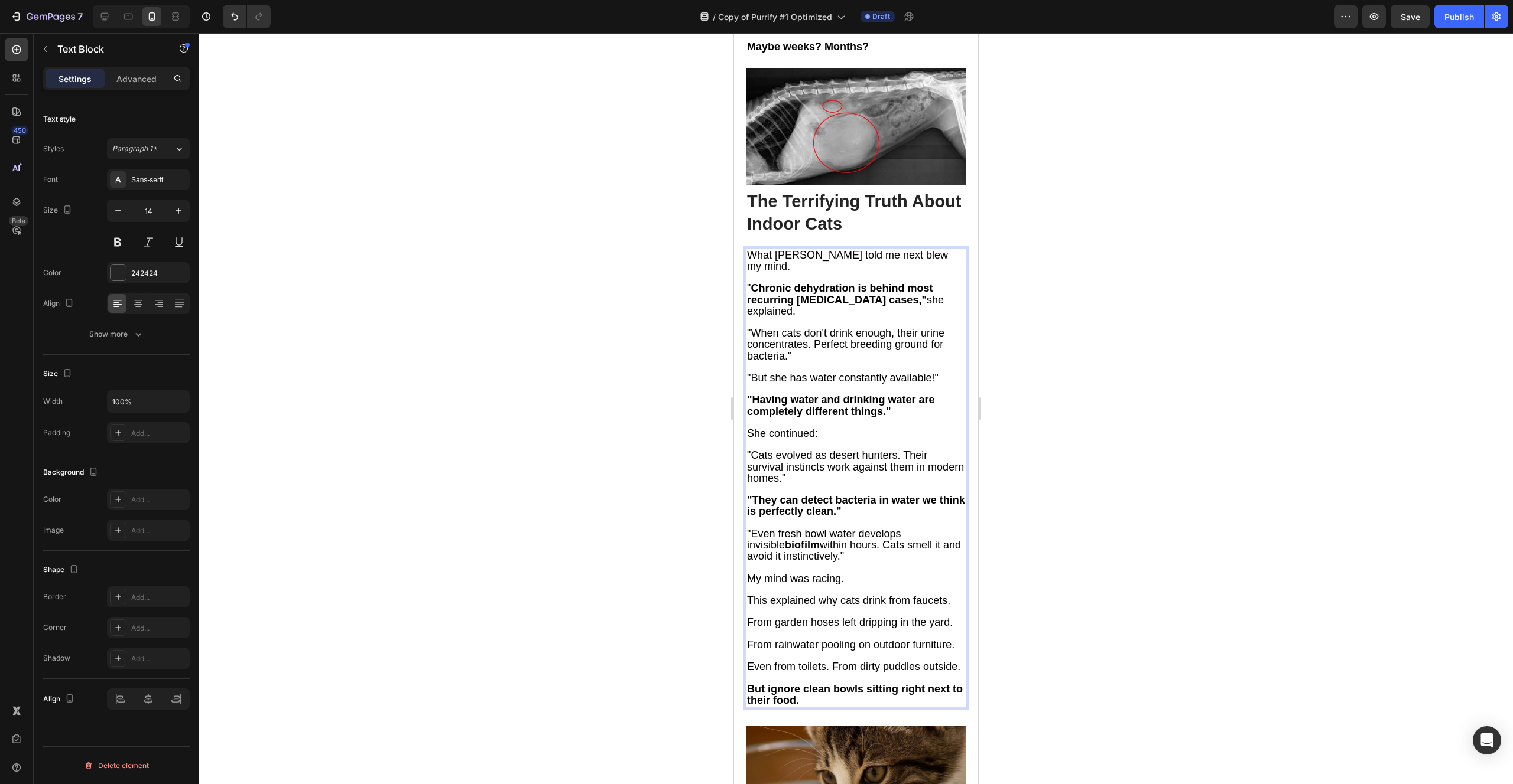
click at [794, 661] on span "Even from toilets. From dirty puddles outside." at bounding box center [853, 666] width 214 height 12
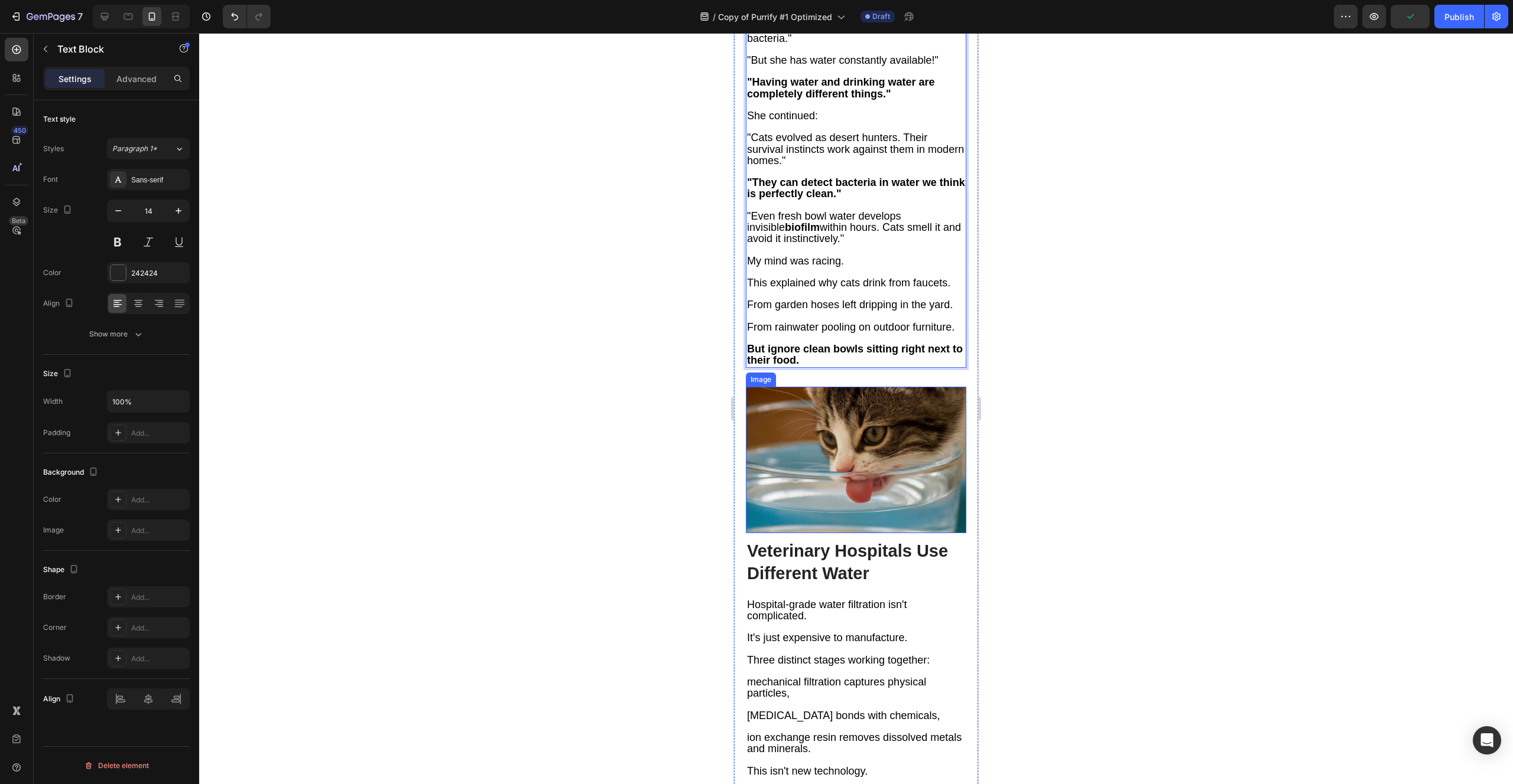
scroll to position [2859, 0]
click at [813, 540] on strong "Veterinary Hospitals Use Different Water" at bounding box center [847, 561] width 201 height 41
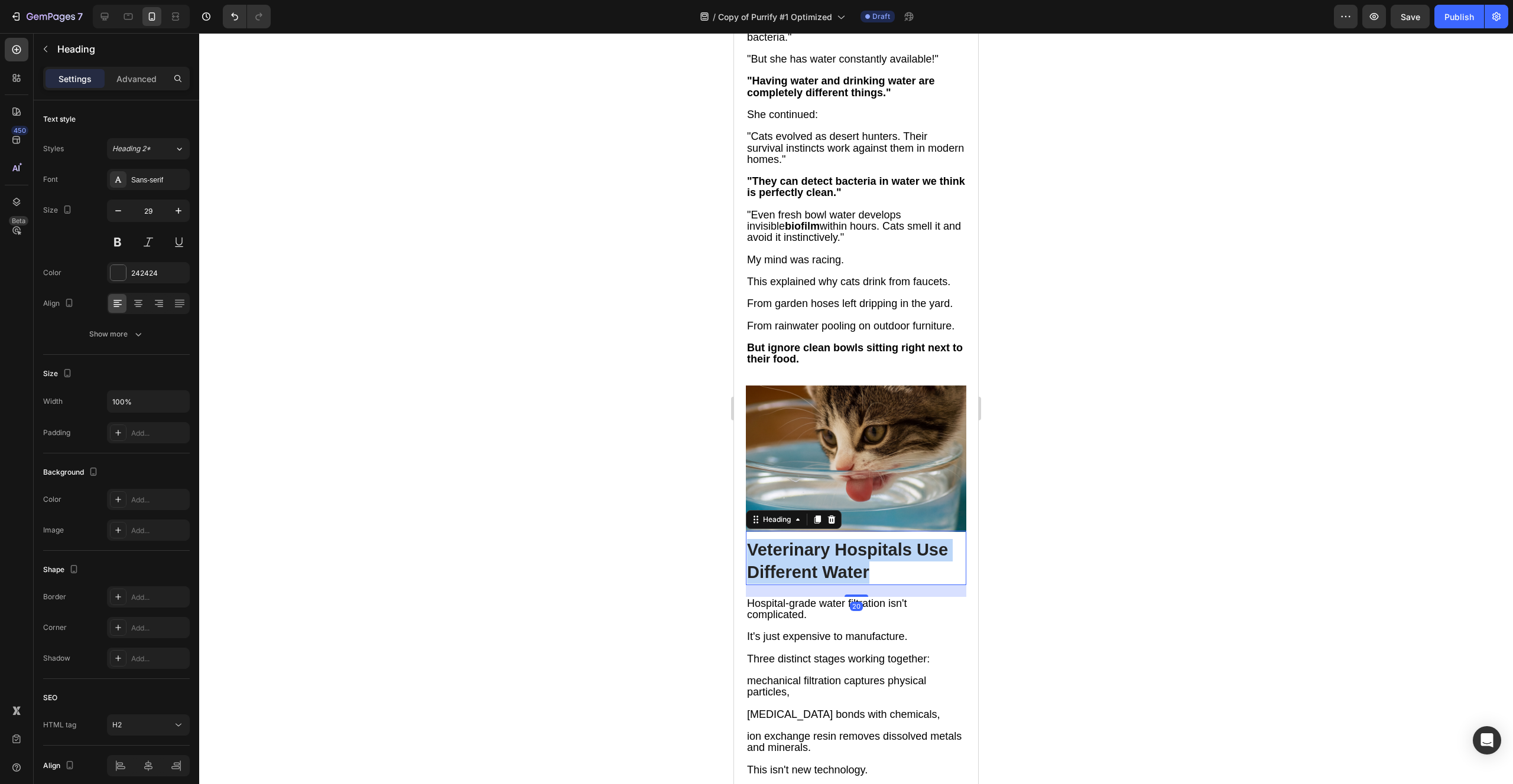
click at [813, 540] on strong "Veterinary Hospitals Use Different Water" at bounding box center [847, 561] width 201 height 41
click at [801, 708] on span "[MEDICAL_DATA] bonds with chemicals," at bounding box center [843, 714] width 192 height 12
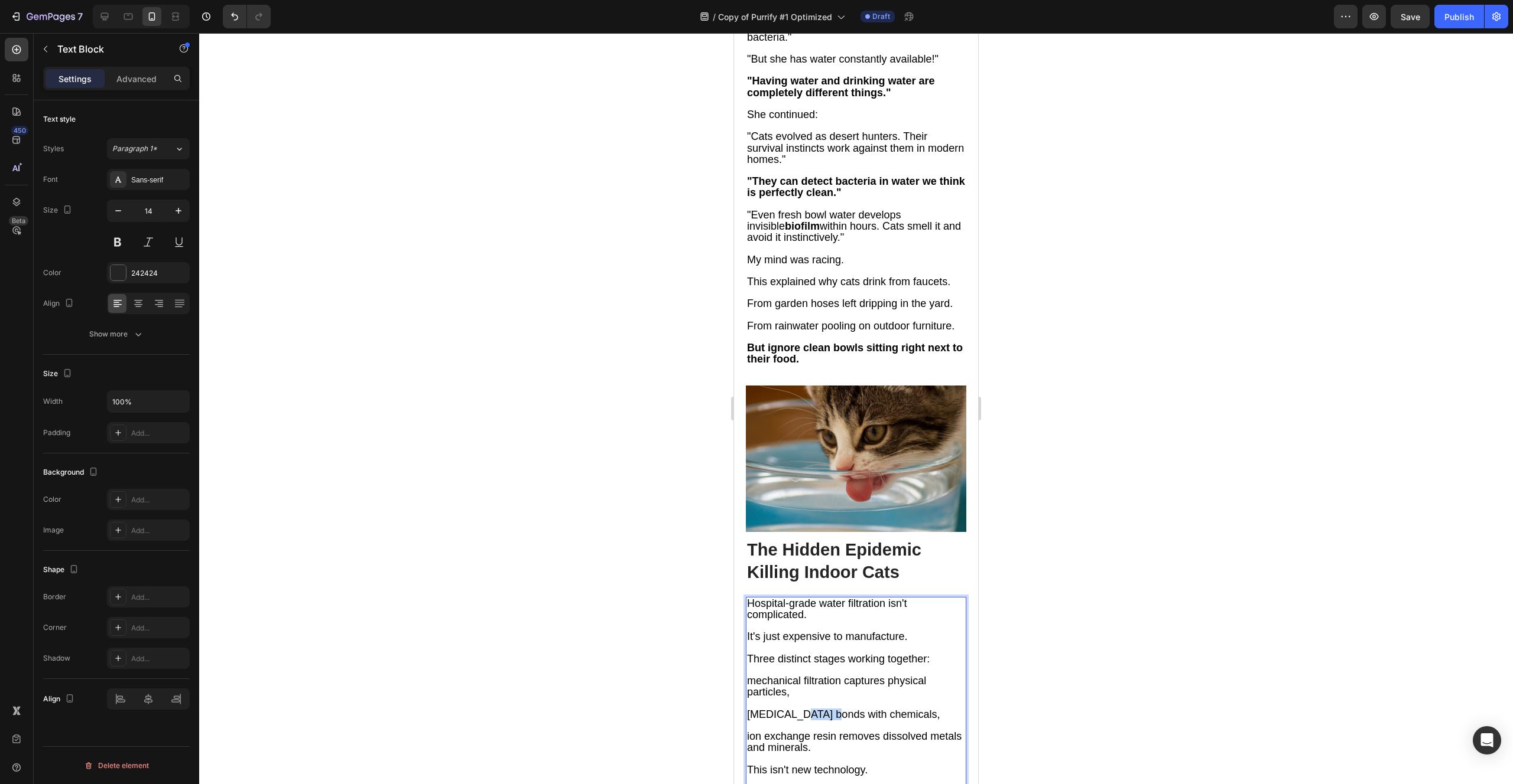
click at [801, 708] on span "[MEDICAL_DATA] bonds with chemicals," at bounding box center [843, 714] width 192 height 12
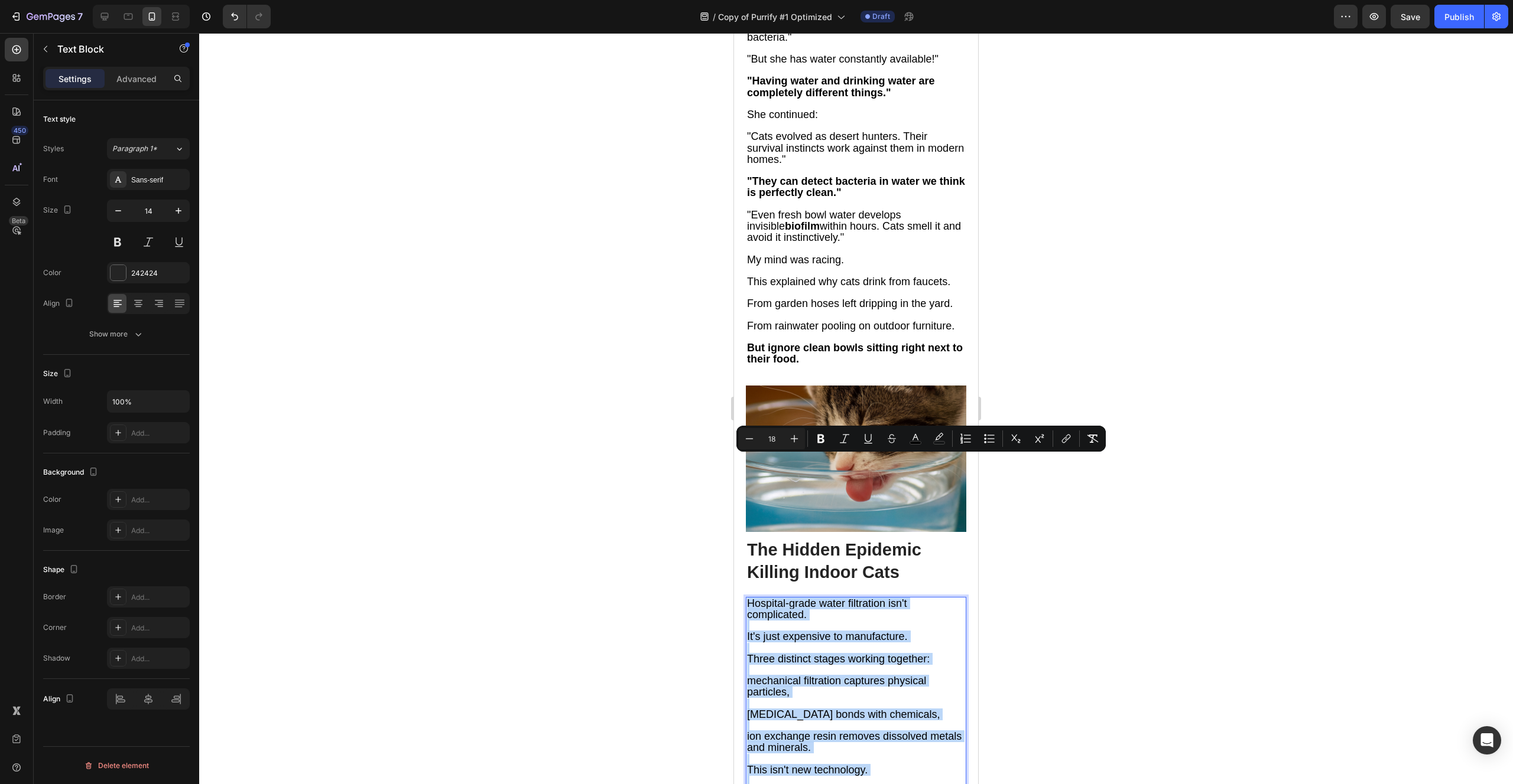
type input "14"
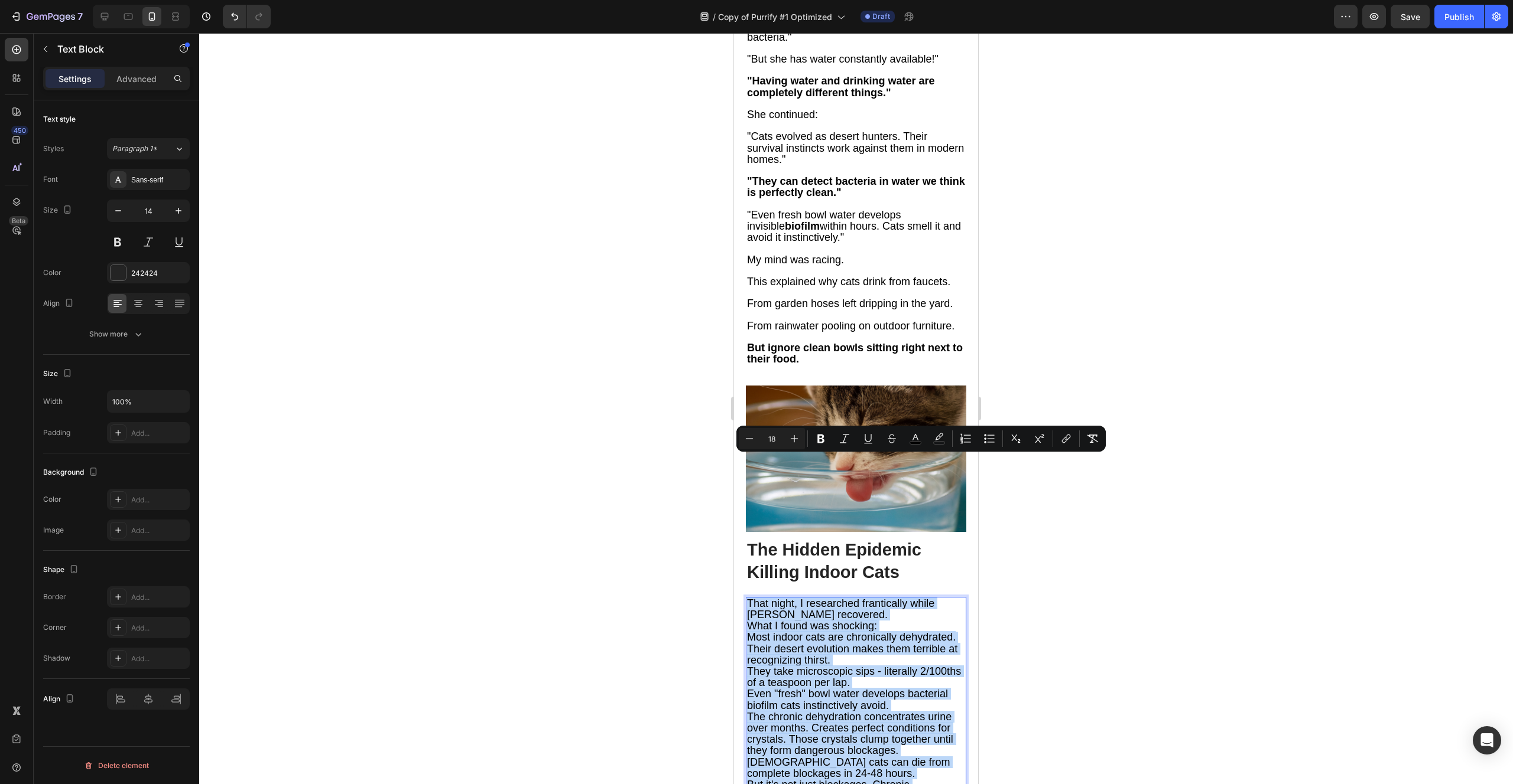
type input "11"
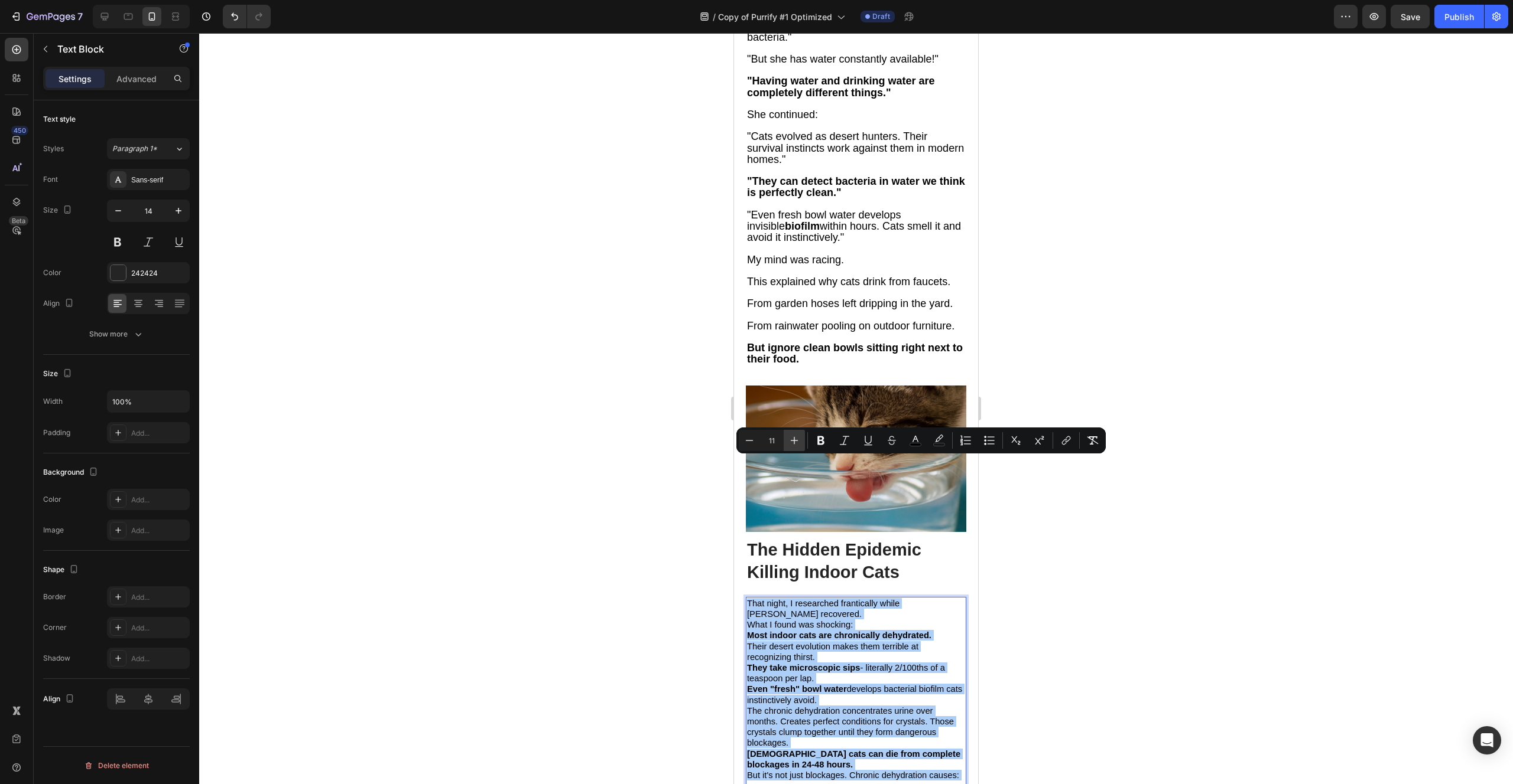
click at [798, 439] on icon "Editor contextual toolbar" at bounding box center [794, 441] width 12 height 12
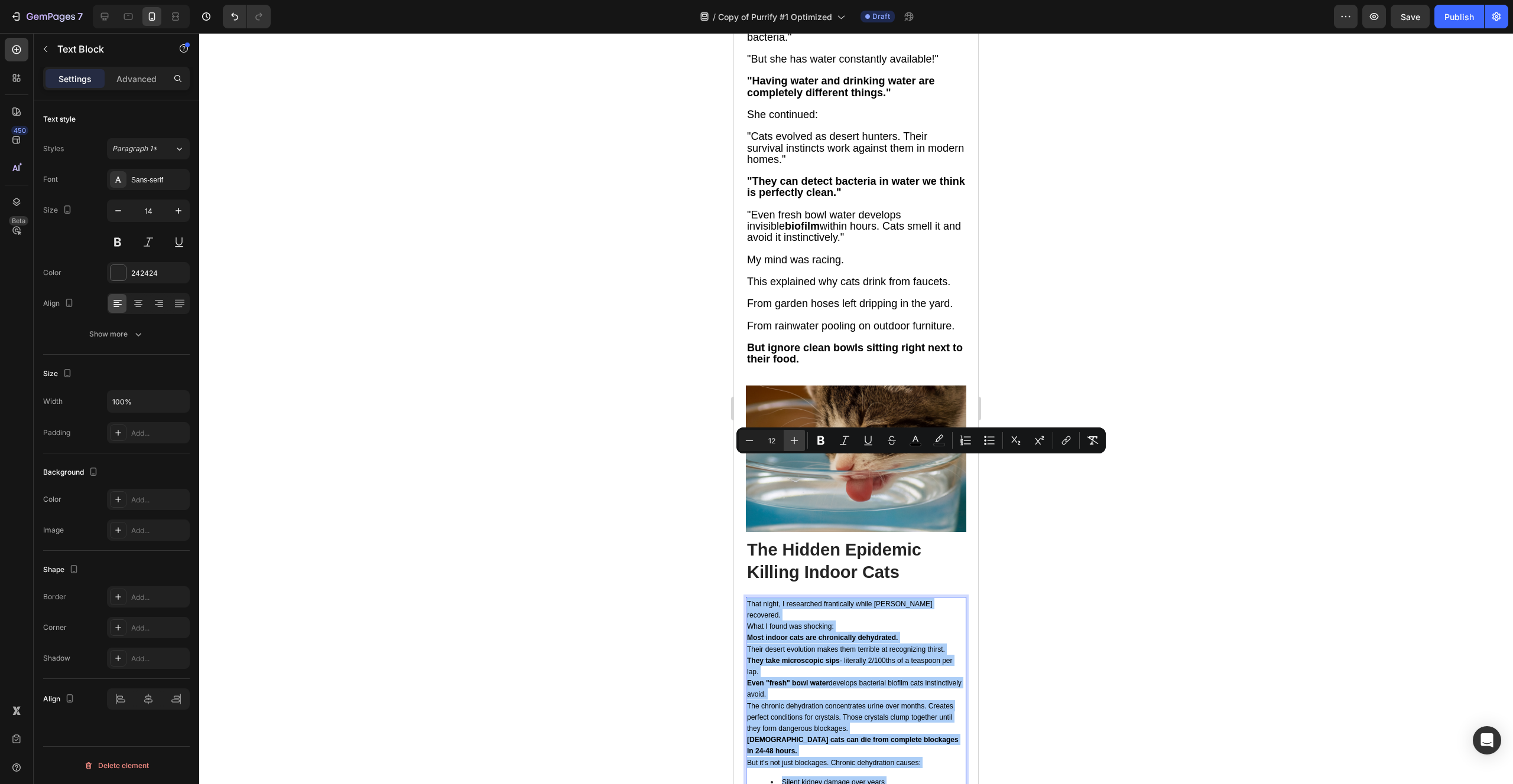
click at [798, 439] on icon "Editor contextual toolbar" at bounding box center [794, 441] width 12 height 12
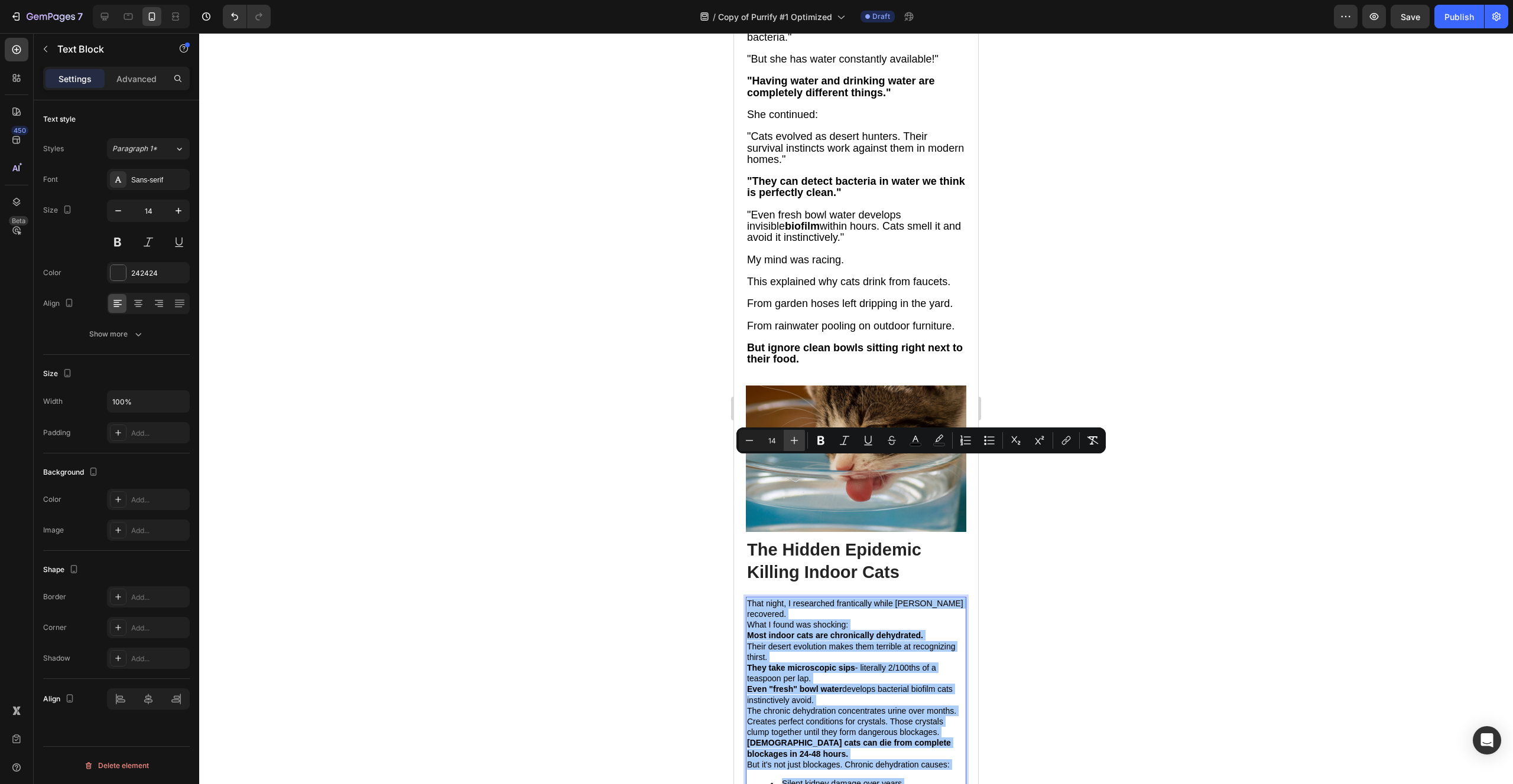
click at [798, 439] on icon "Editor contextual toolbar" at bounding box center [794, 441] width 12 height 12
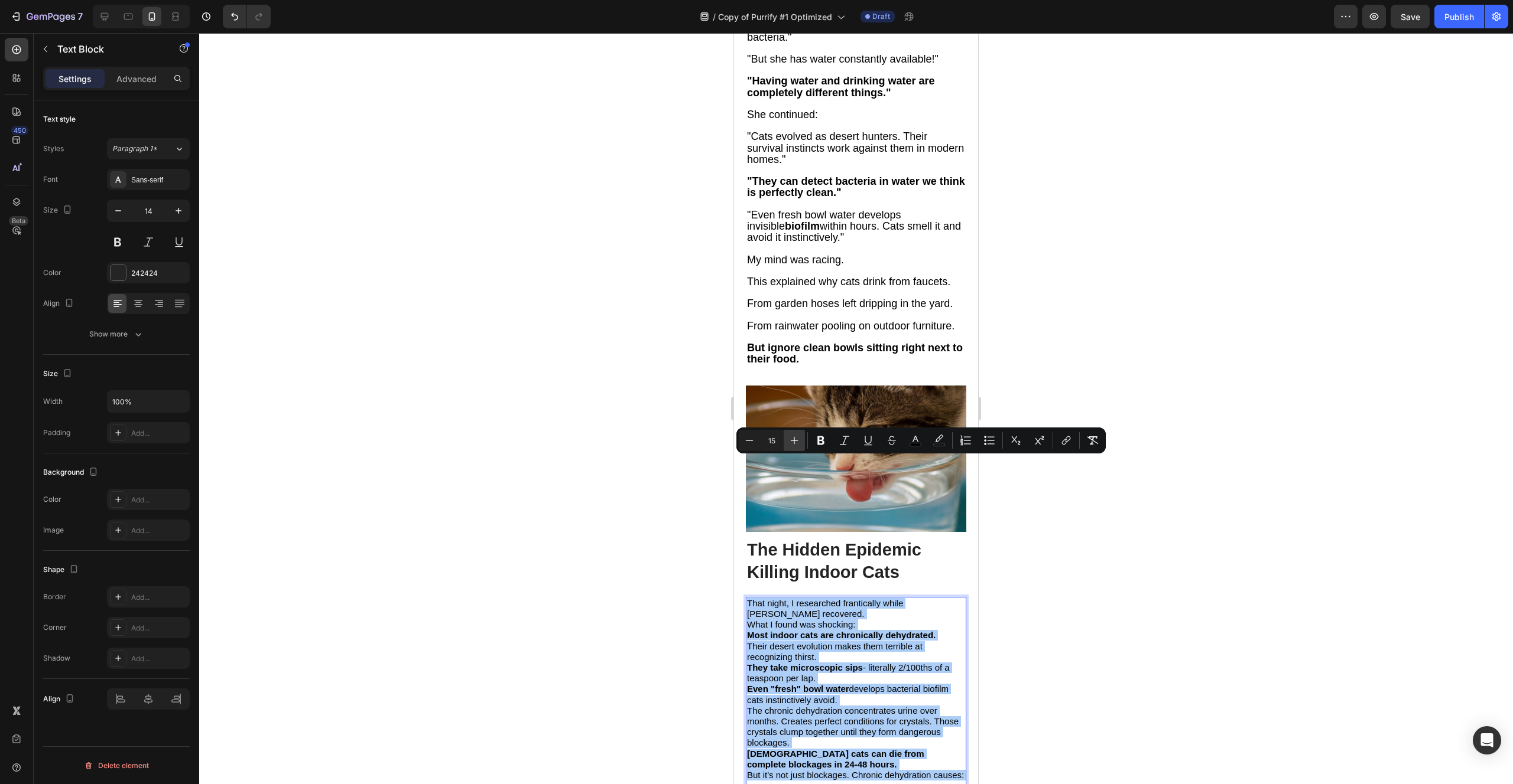
click at [798, 439] on icon "Editor contextual toolbar" at bounding box center [794, 441] width 12 height 12
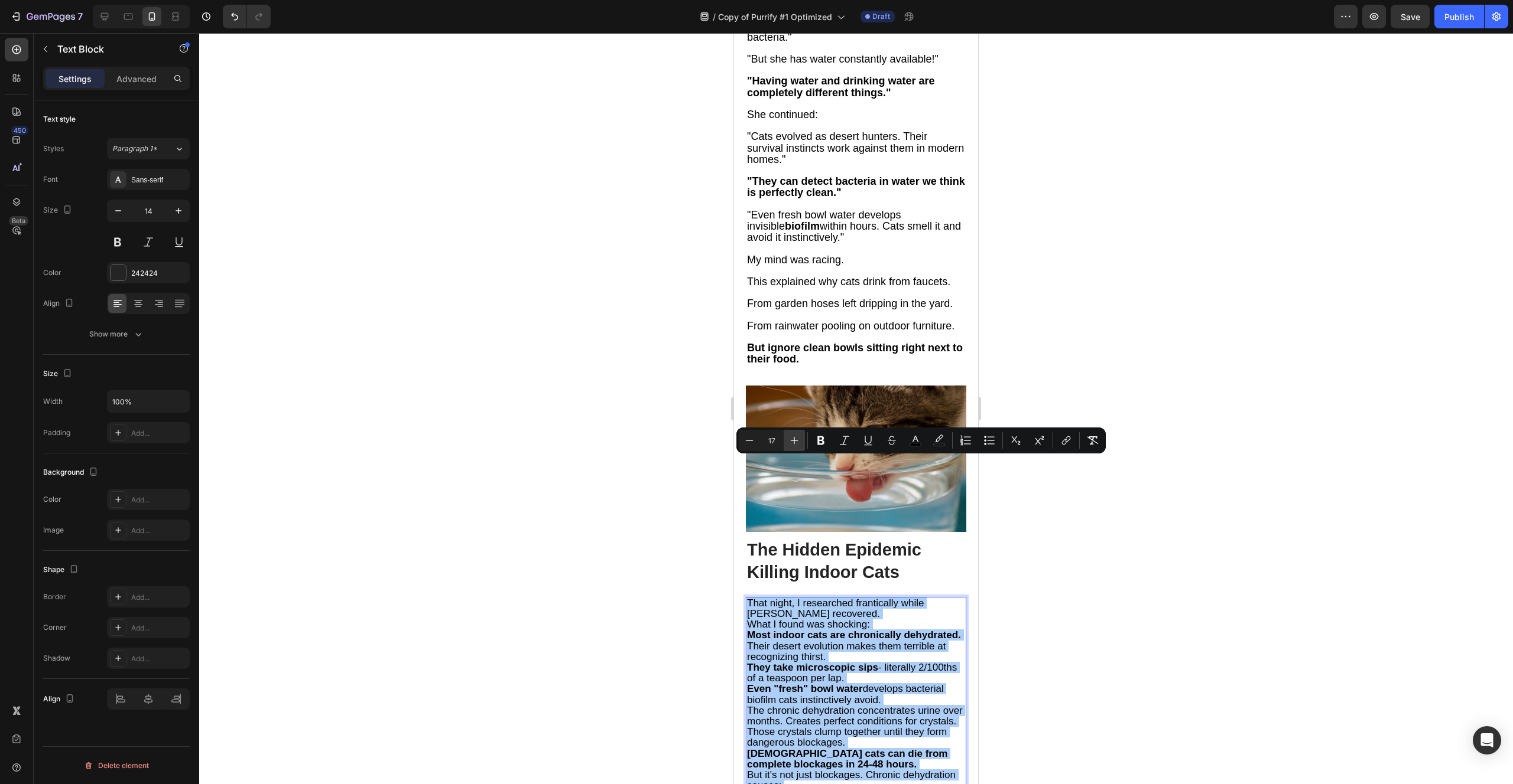
click at [798, 439] on icon "Editor contextual toolbar" at bounding box center [794, 441] width 12 height 12
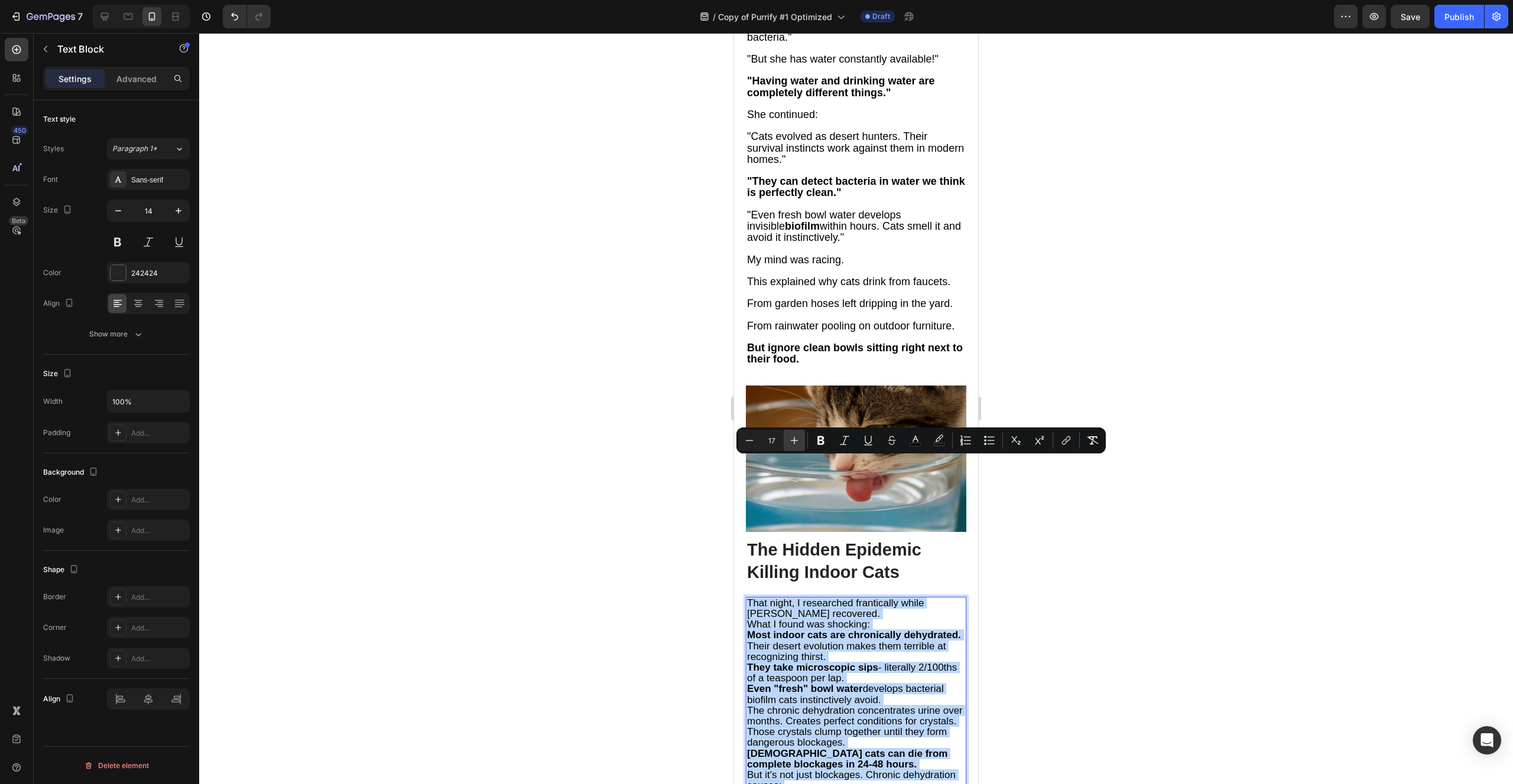
type input "18"
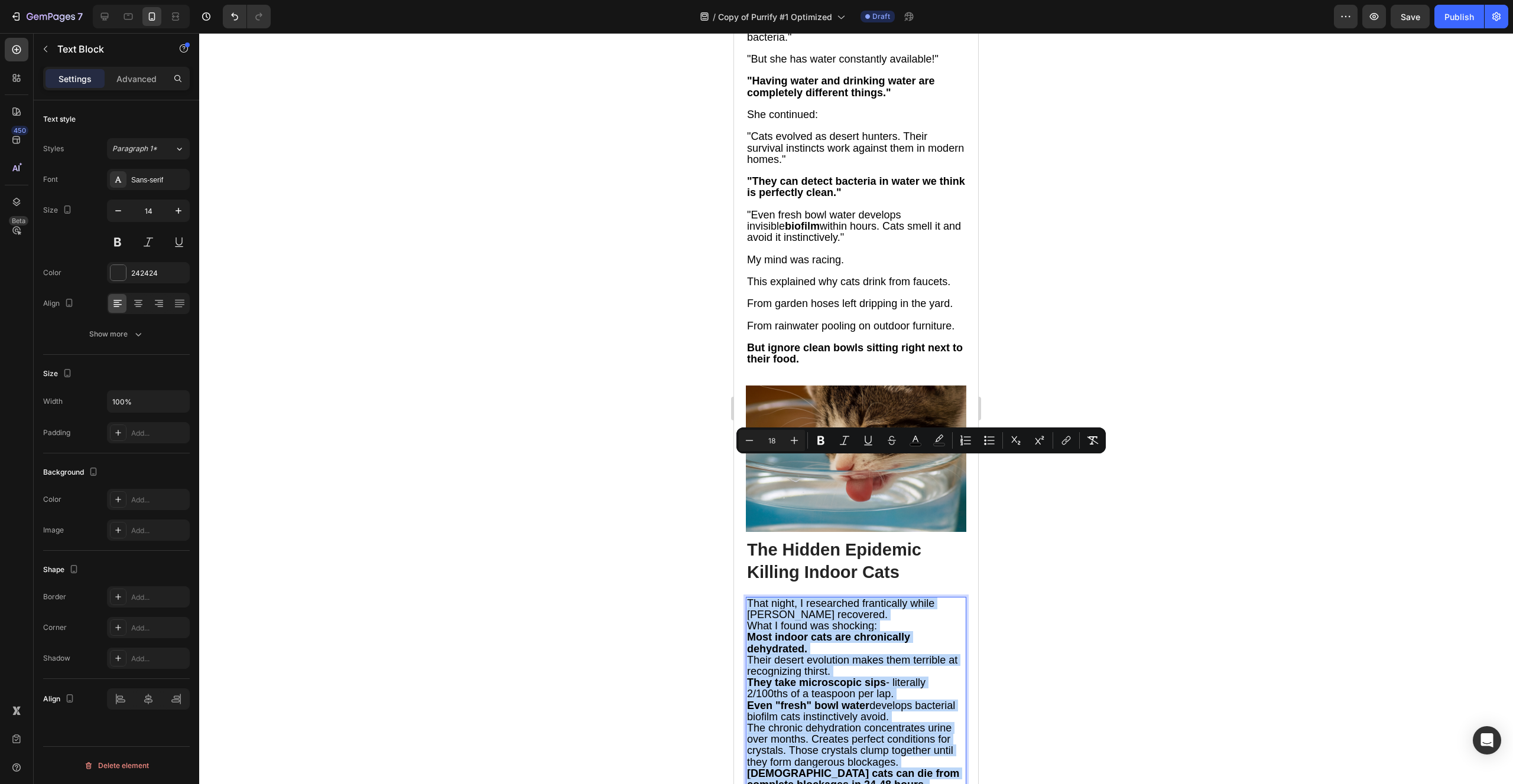
click at [851, 598] on p "That night, I researched frantically while [PERSON_NAME] recovered." at bounding box center [856, 609] width 218 height 22
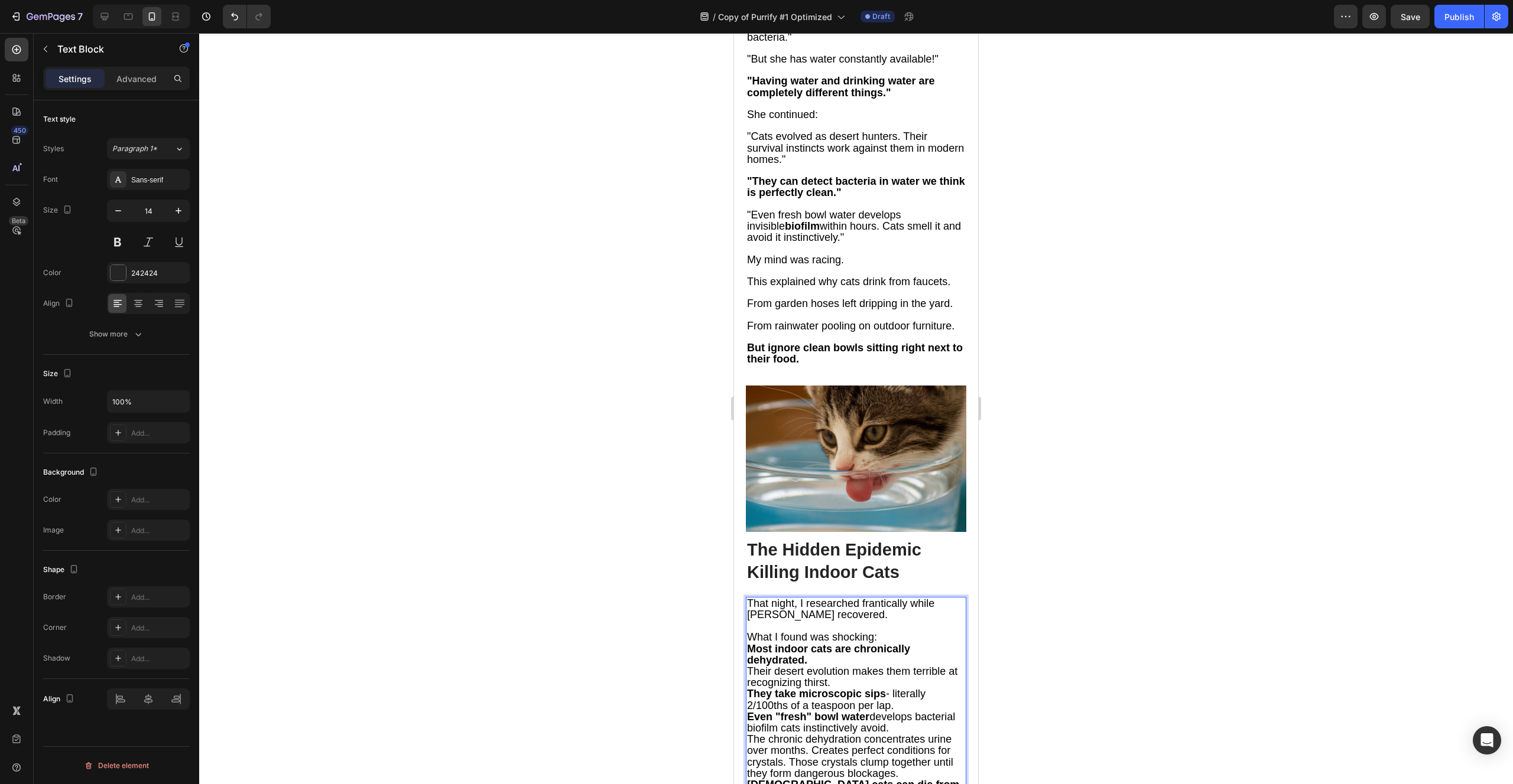
click at [897, 632] on p "What I found was shocking:" at bounding box center [856, 637] width 218 height 11
click at [878, 597] on div "That night, I researched frantically while [PERSON_NAME] recovered. What I foun…" at bounding box center [855, 759] width 220 height 324
click at [874, 687] on p "Their desert evolution makes them terrible at recognizing thirst." at bounding box center [856, 699] width 218 height 22
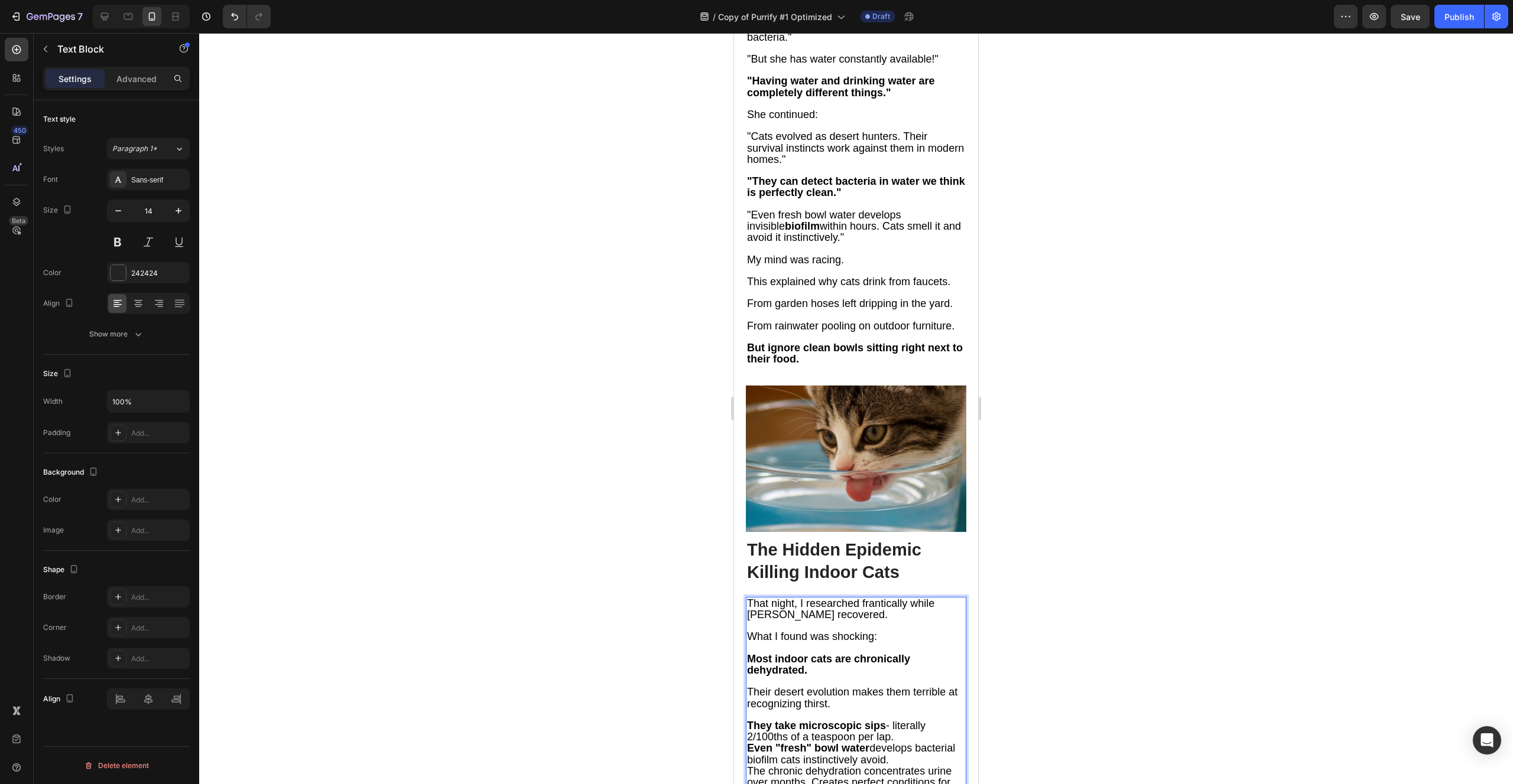
click at [899, 720] on p "They take microscopic sips - literally 2/100ths of a teaspoon per lap." at bounding box center [856, 731] width 218 height 22
click at [937, 754] on p "Even "fresh" bowl water develops bacterial biofilm cats instinctively avoid." at bounding box center [856, 766] width 218 height 22
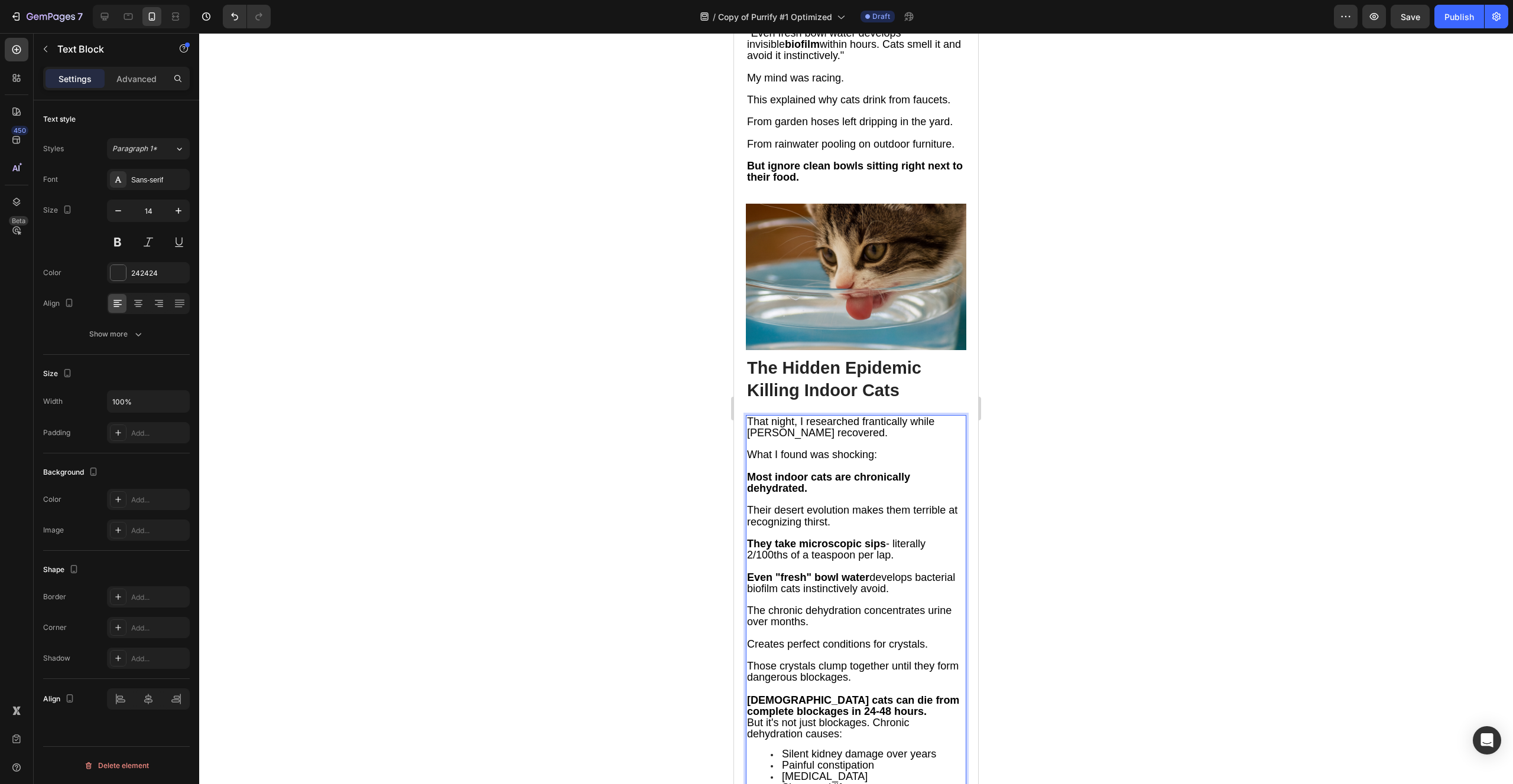
scroll to position [3043, 0]
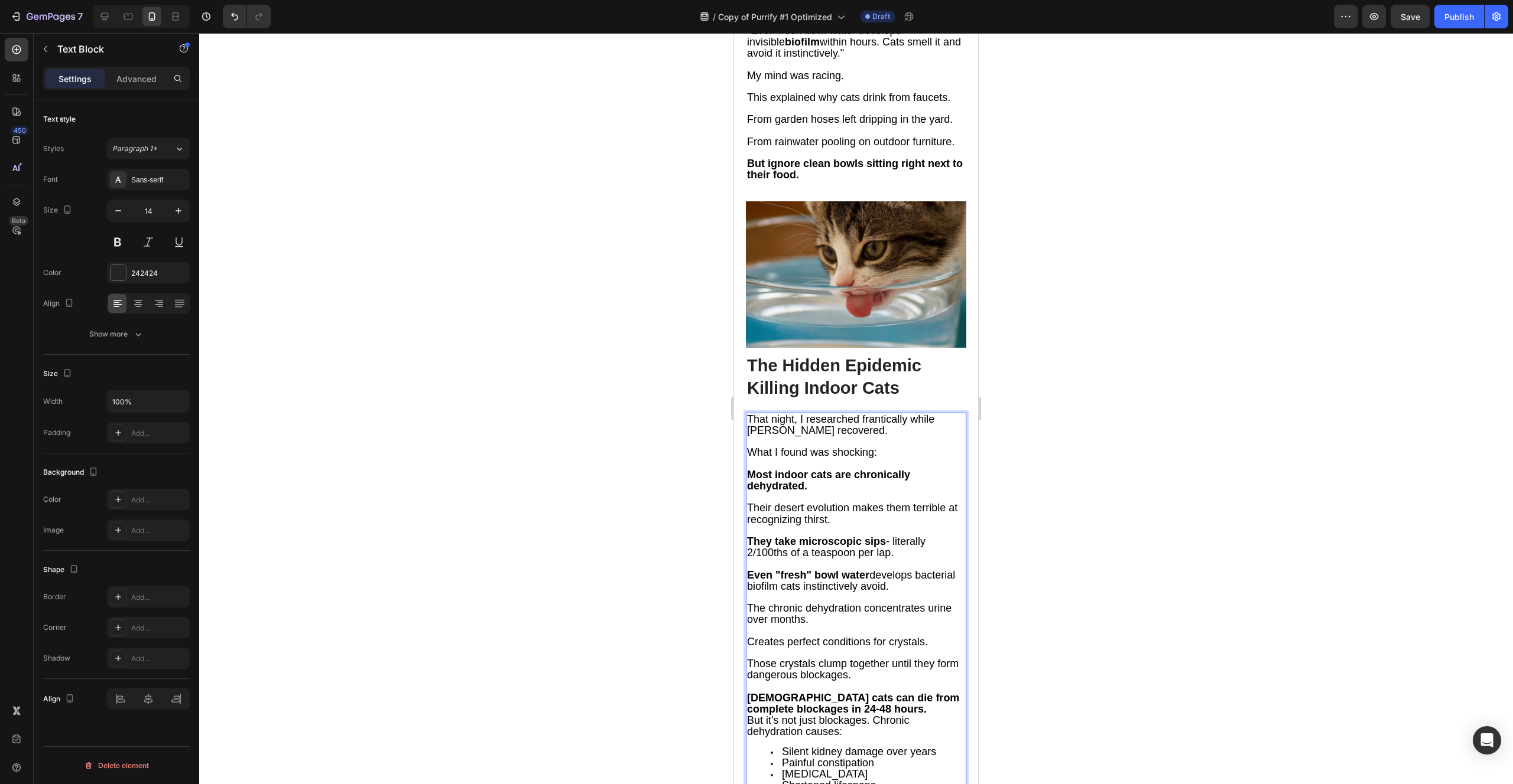
click at [878, 693] on p "[DEMOGRAPHIC_DATA] cats can die from complete blockages in 24-48 hours." at bounding box center [856, 704] width 218 height 22
click at [872, 726] on span "But it's not just blockages. Chronic dehydration causes:" at bounding box center [828, 737] width 162 height 23
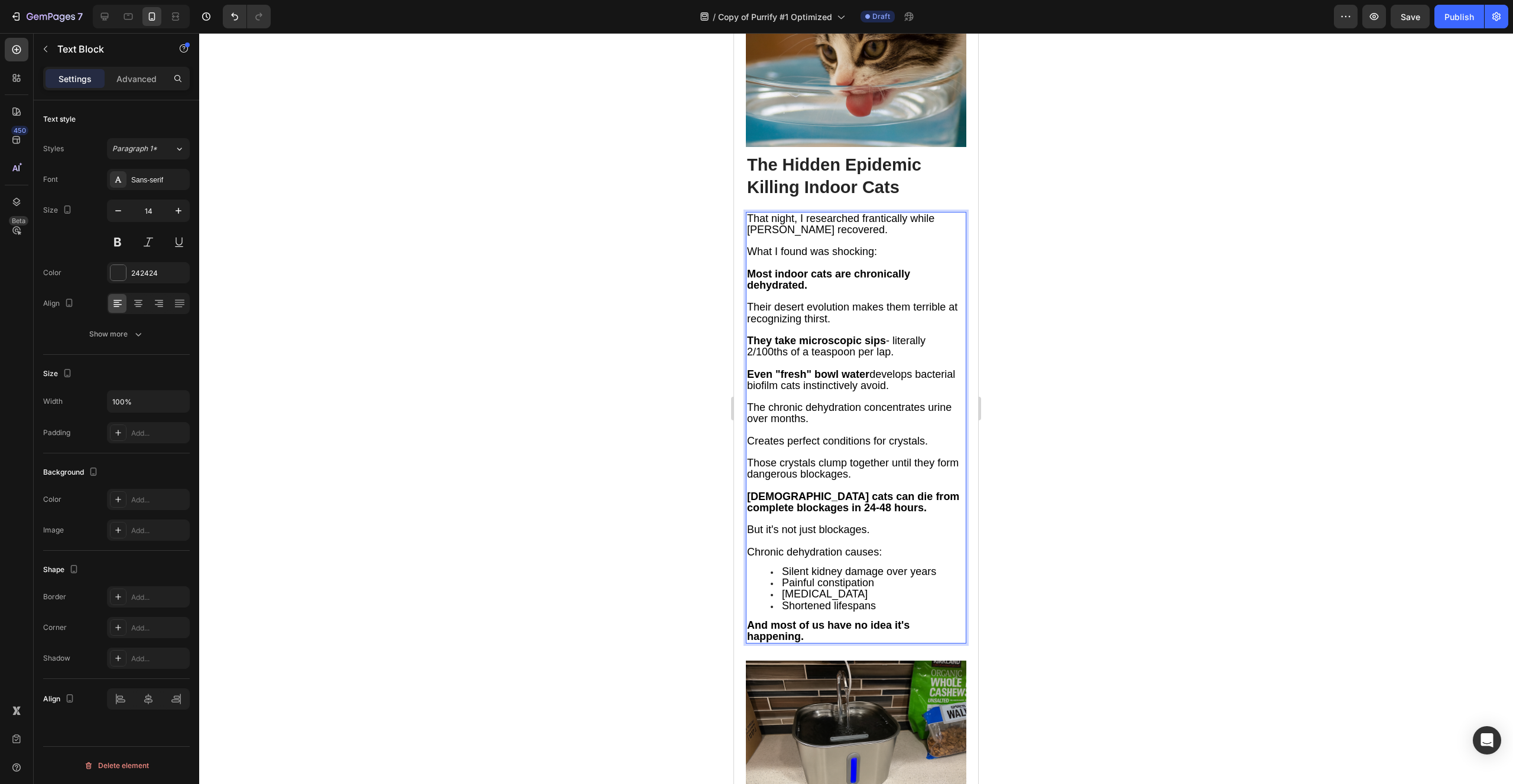
scroll to position [3245, 0]
click at [940, 566] on li "Silent kidney damage over years" at bounding box center [868, 571] width 194 height 11
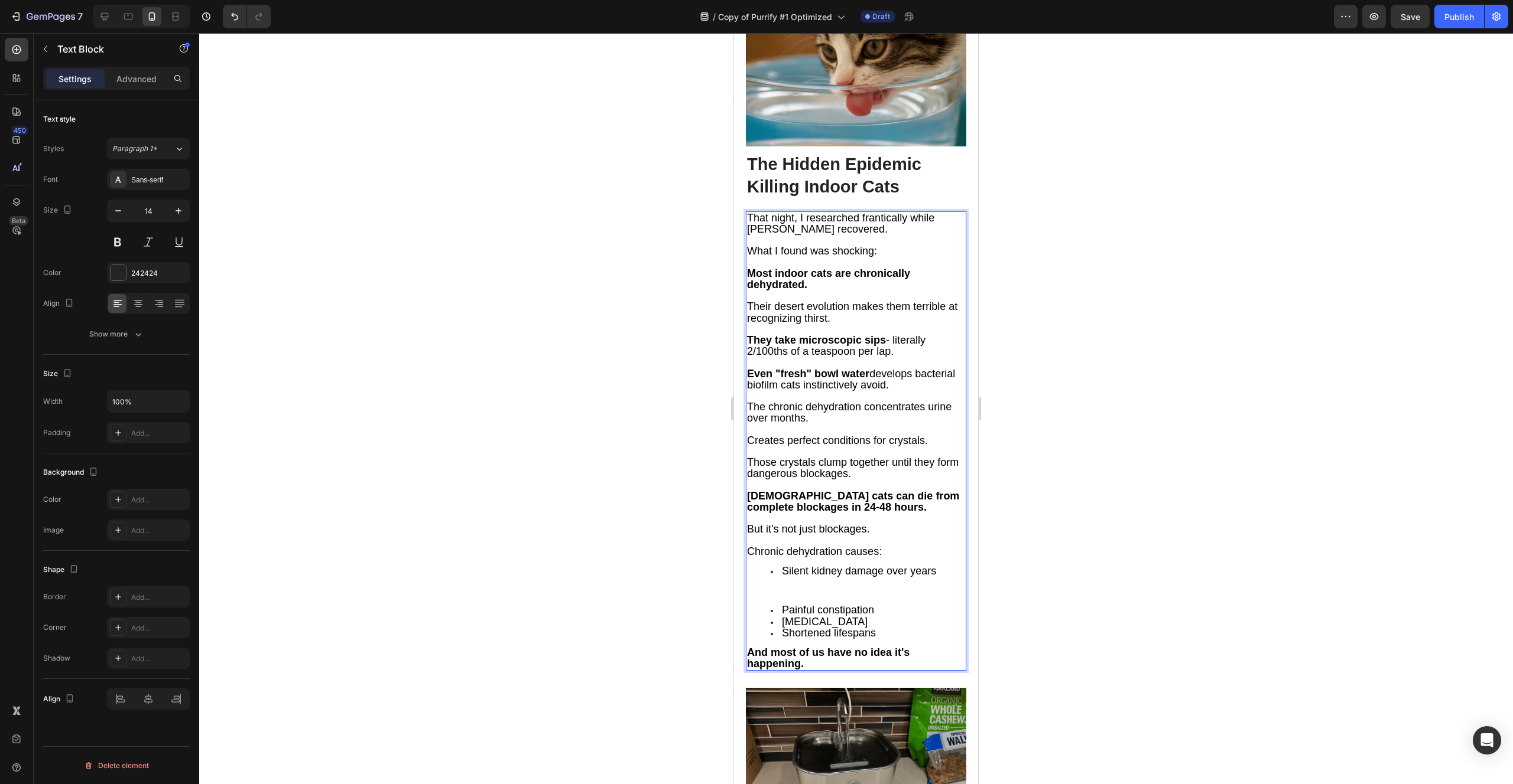
click at [917, 418] on div "That night, I researched frantically while [PERSON_NAME] recovered. What I foun…" at bounding box center [855, 441] width 220 height 460
click at [902, 546] on p "Chronic dehydration causes:" at bounding box center [856, 552] width 218 height 11
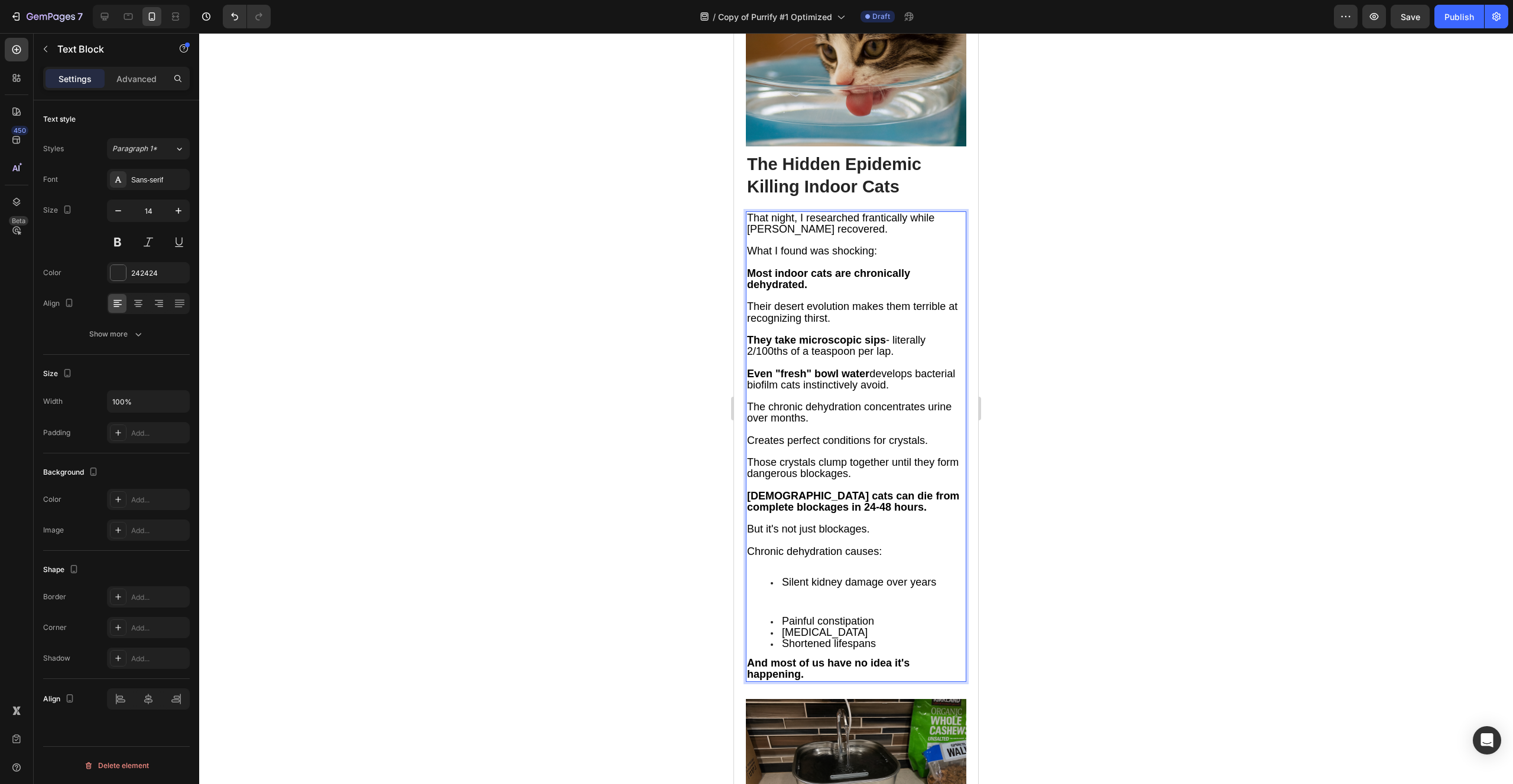
click at [895, 616] on li "Painful constipation" at bounding box center [868, 621] width 194 height 11
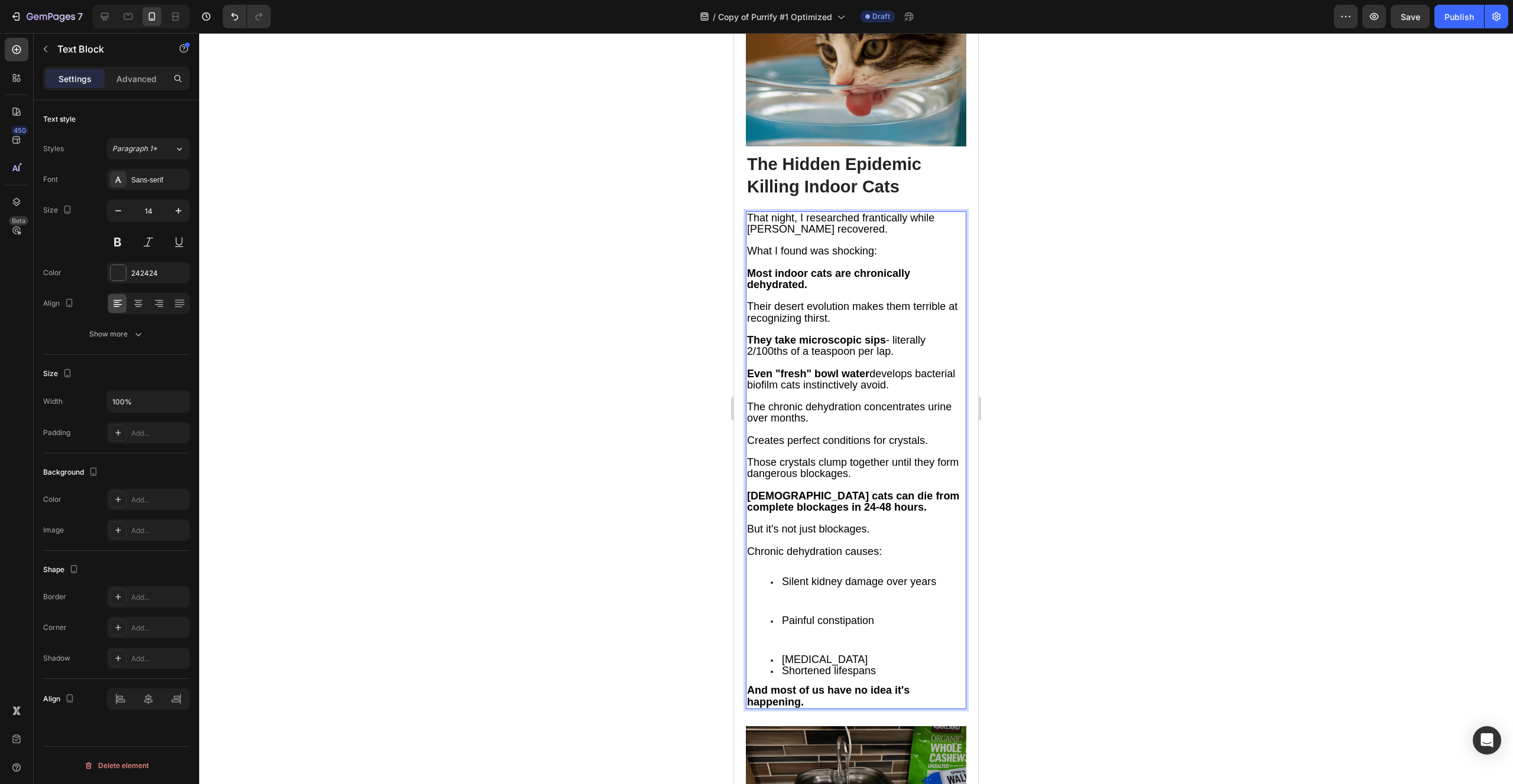
click at [884, 655] on li "[MEDICAL_DATA]" at bounding box center [868, 660] width 194 height 11
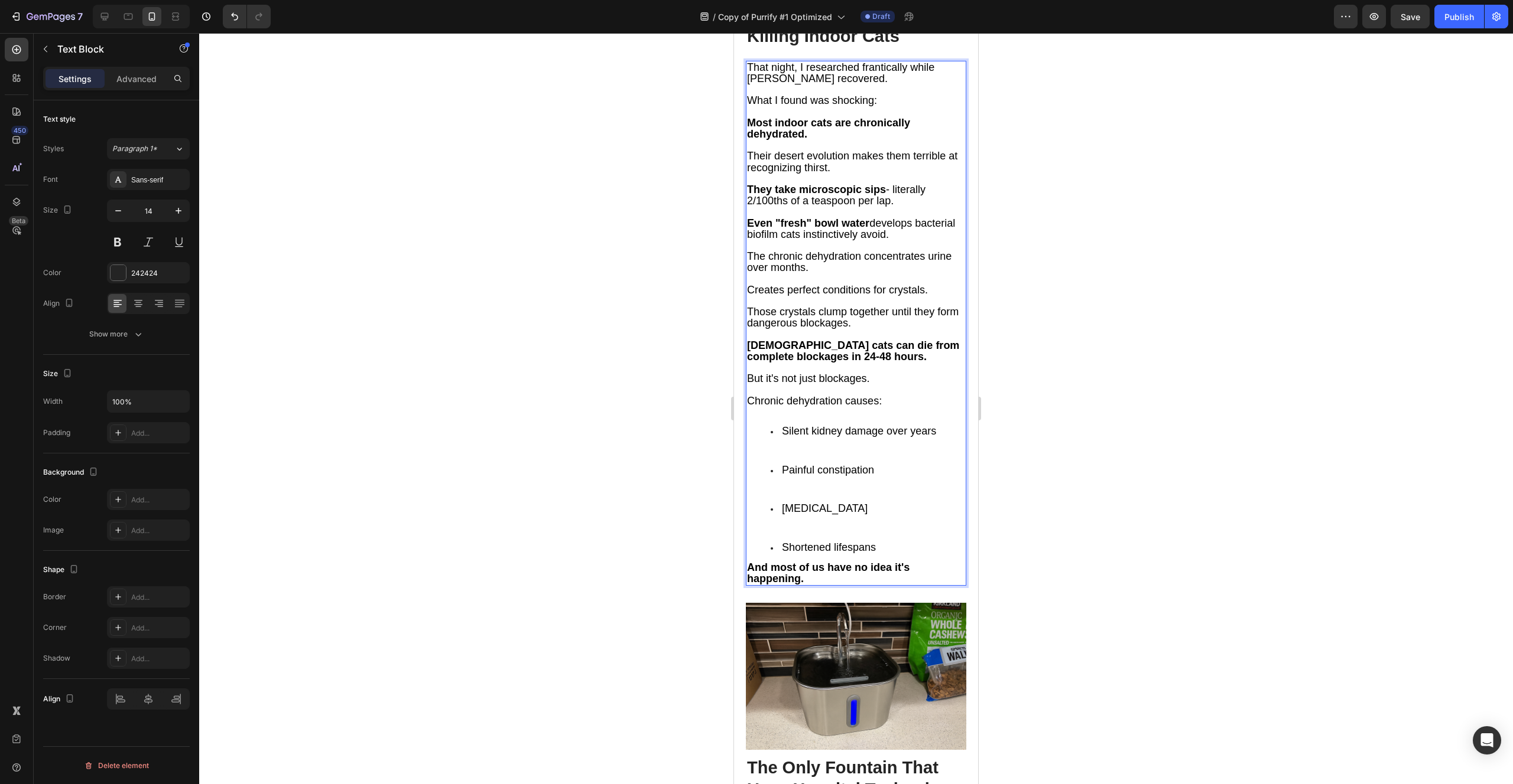
scroll to position [3405, 0]
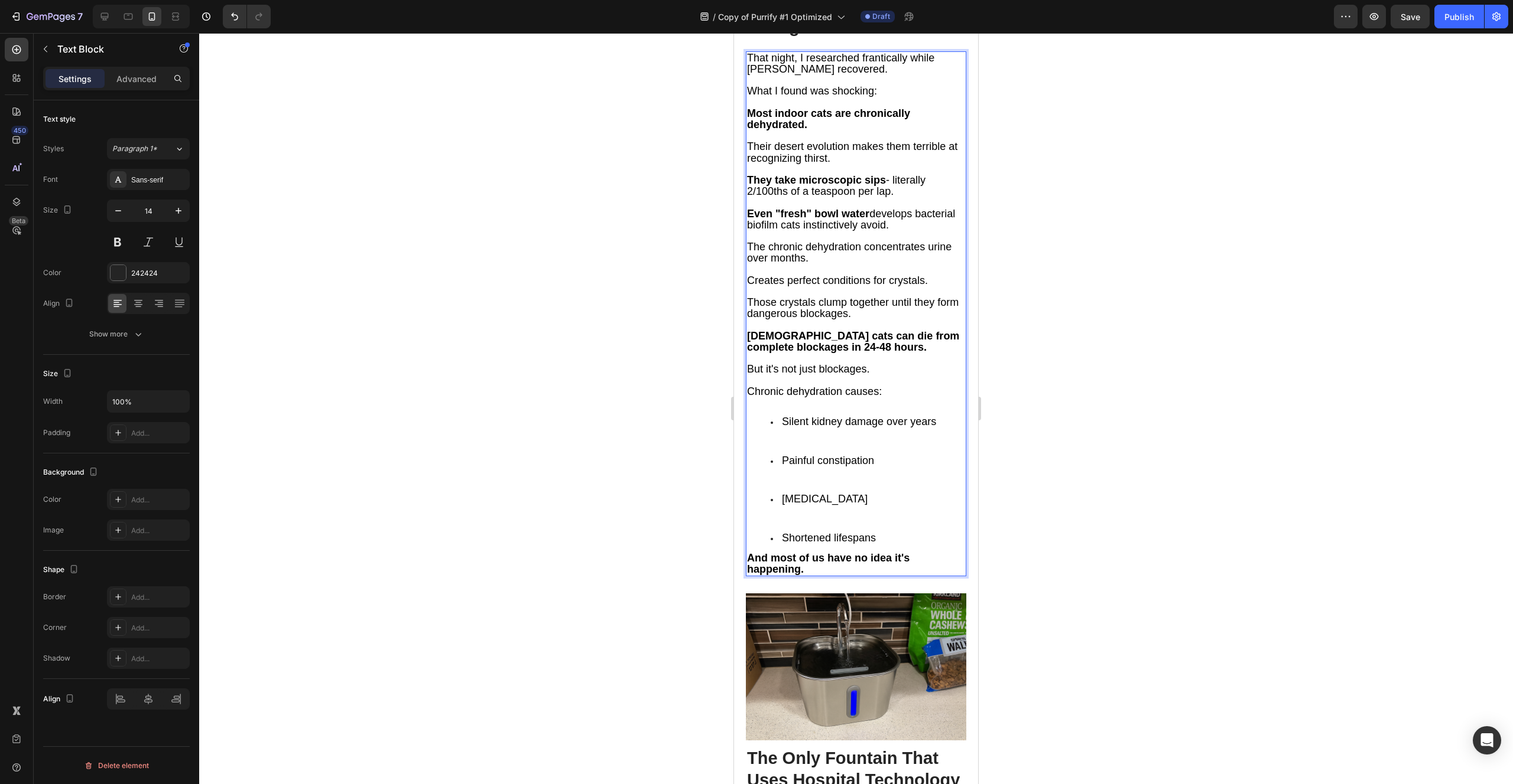
click at [884, 533] on li "Shortened lifespans" at bounding box center [868, 538] width 194 height 11
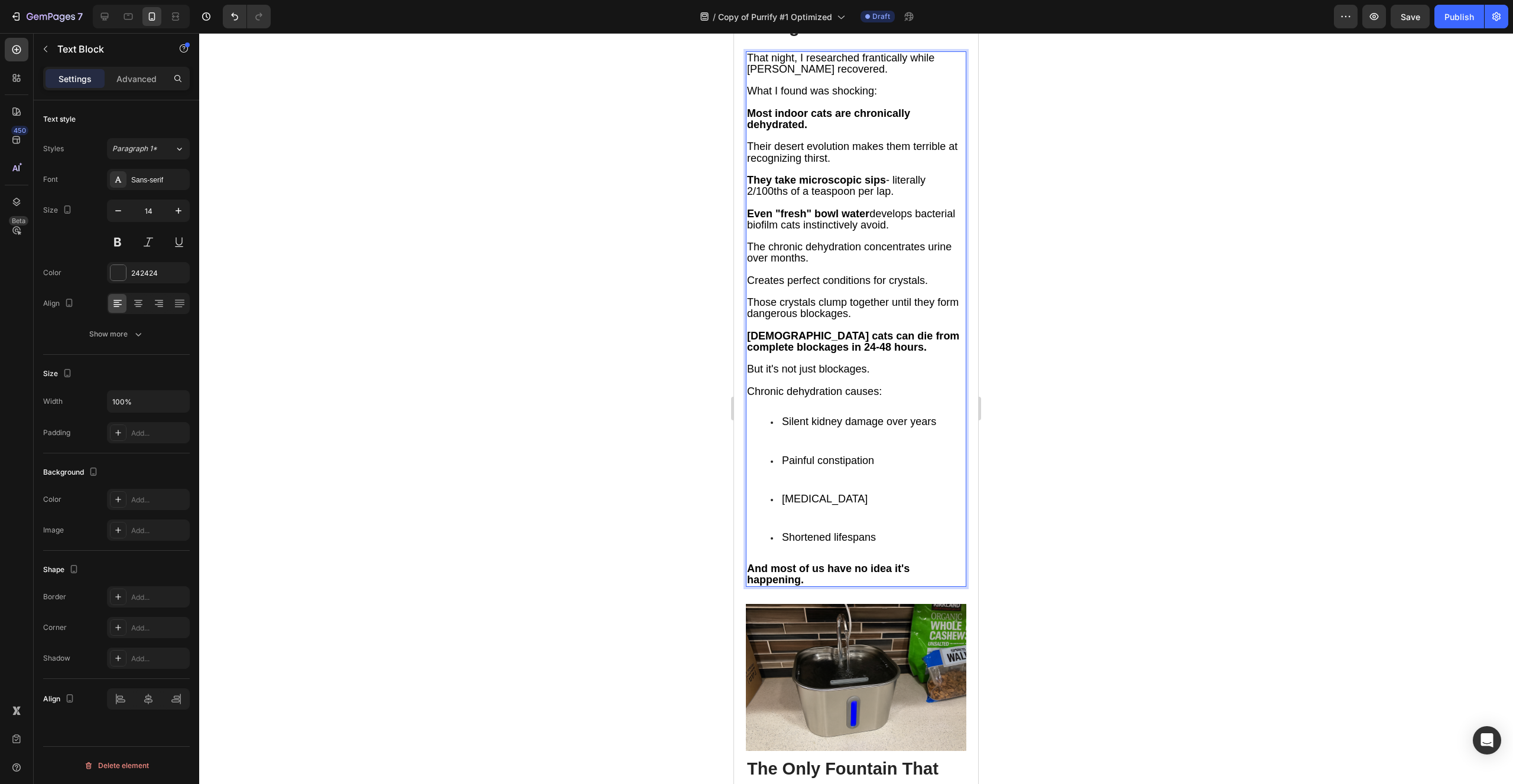
click at [813, 532] on span "Shortened lifespans" at bounding box center [828, 538] width 94 height 12
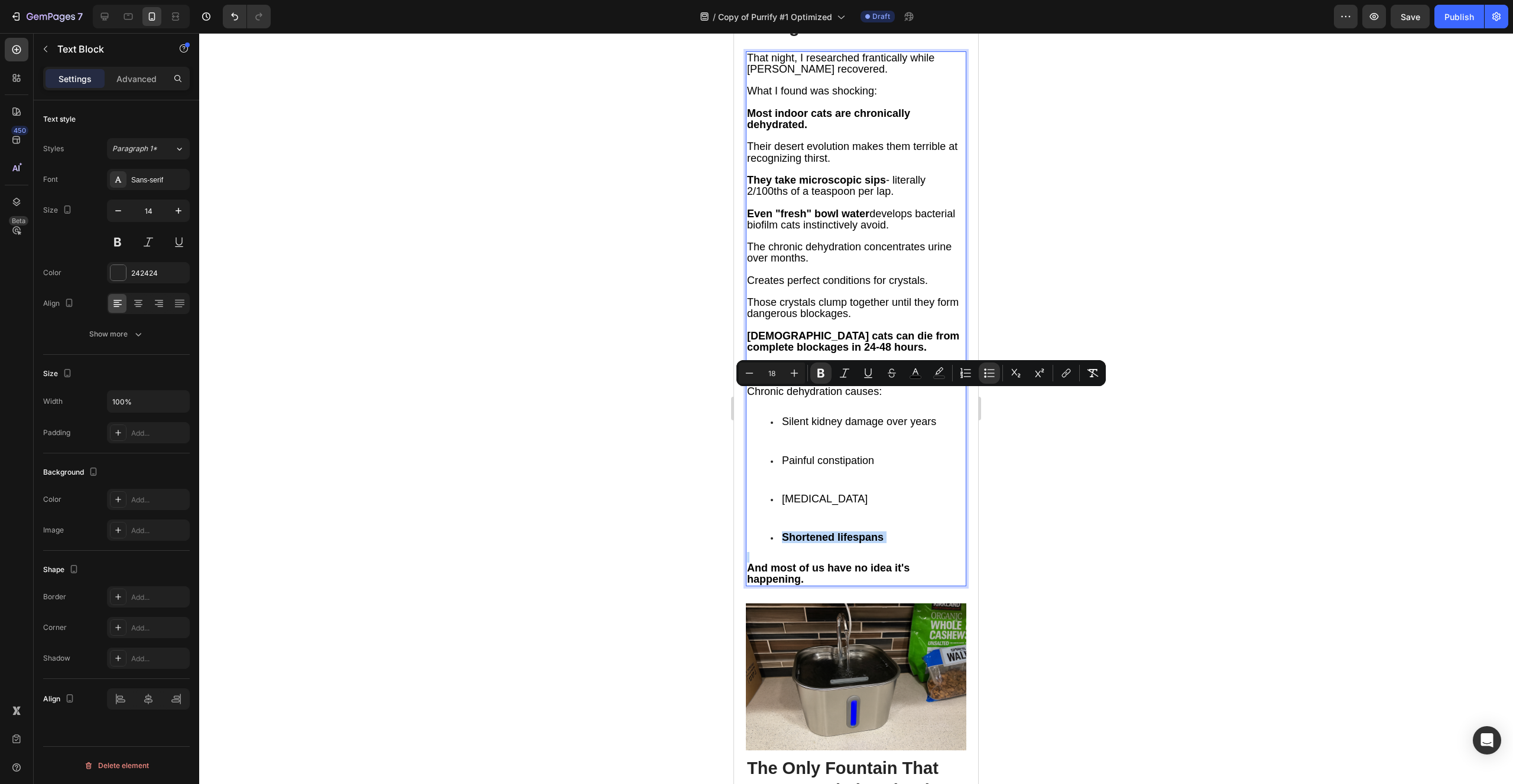
click at [820, 406] on div "That night, I researched frantically while [PERSON_NAME] recovered. What I foun…" at bounding box center [855, 319] width 220 height 536
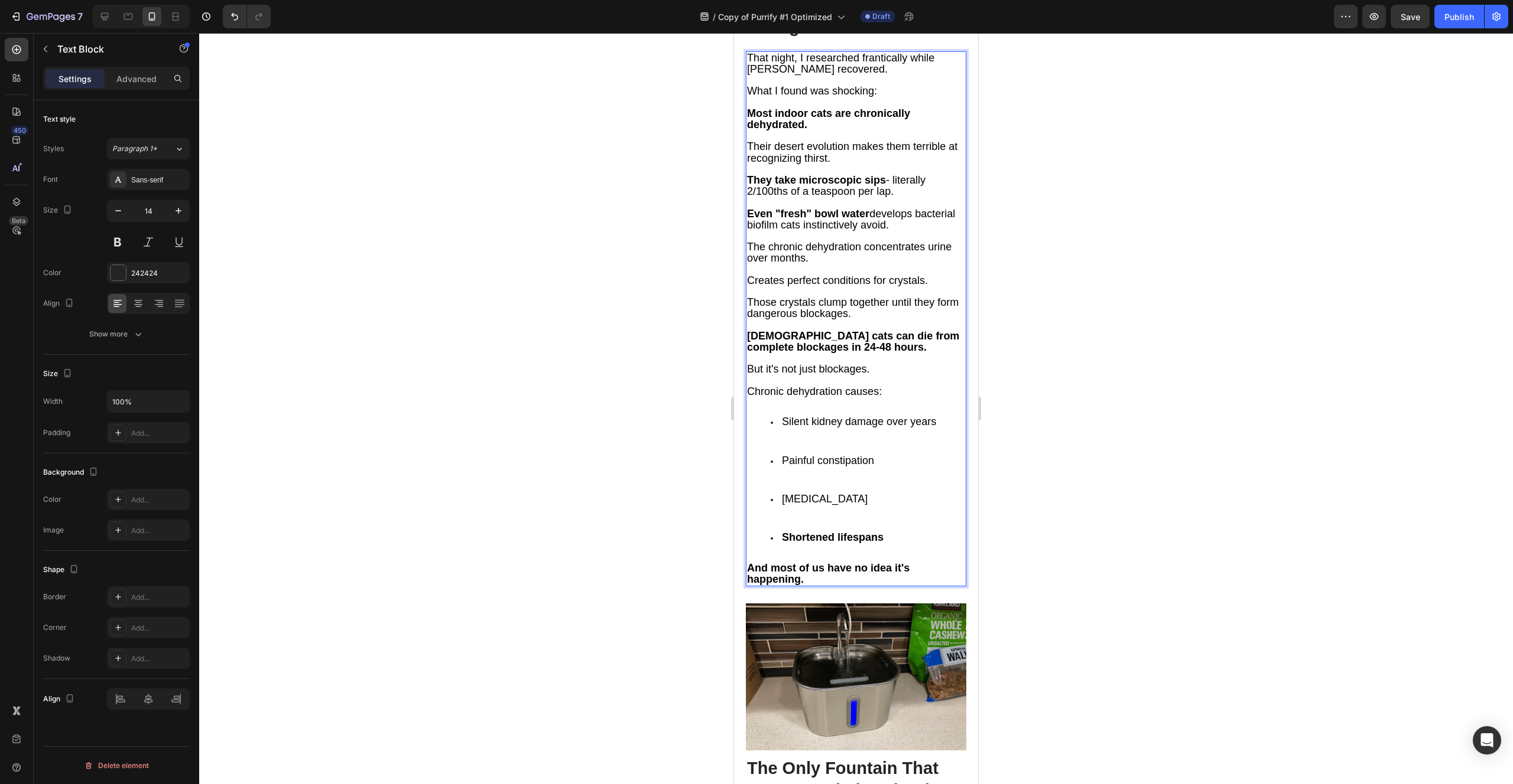
click at [823, 493] on span "[MEDICAL_DATA]" at bounding box center [824, 499] width 85 height 12
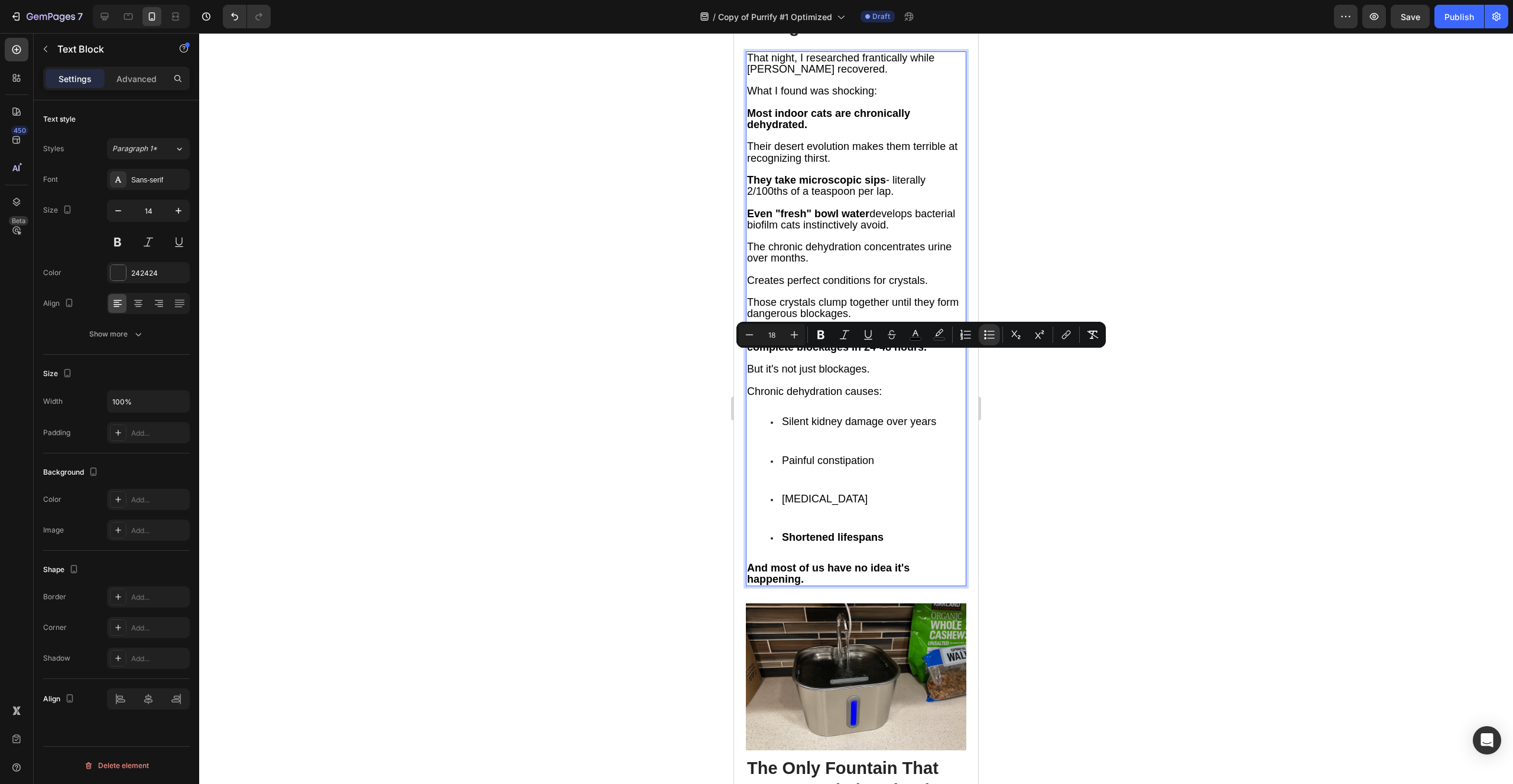
click at [846, 493] on span "[MEDICAL_DATA]" at bounding box center [824, 499] width 85 height 12
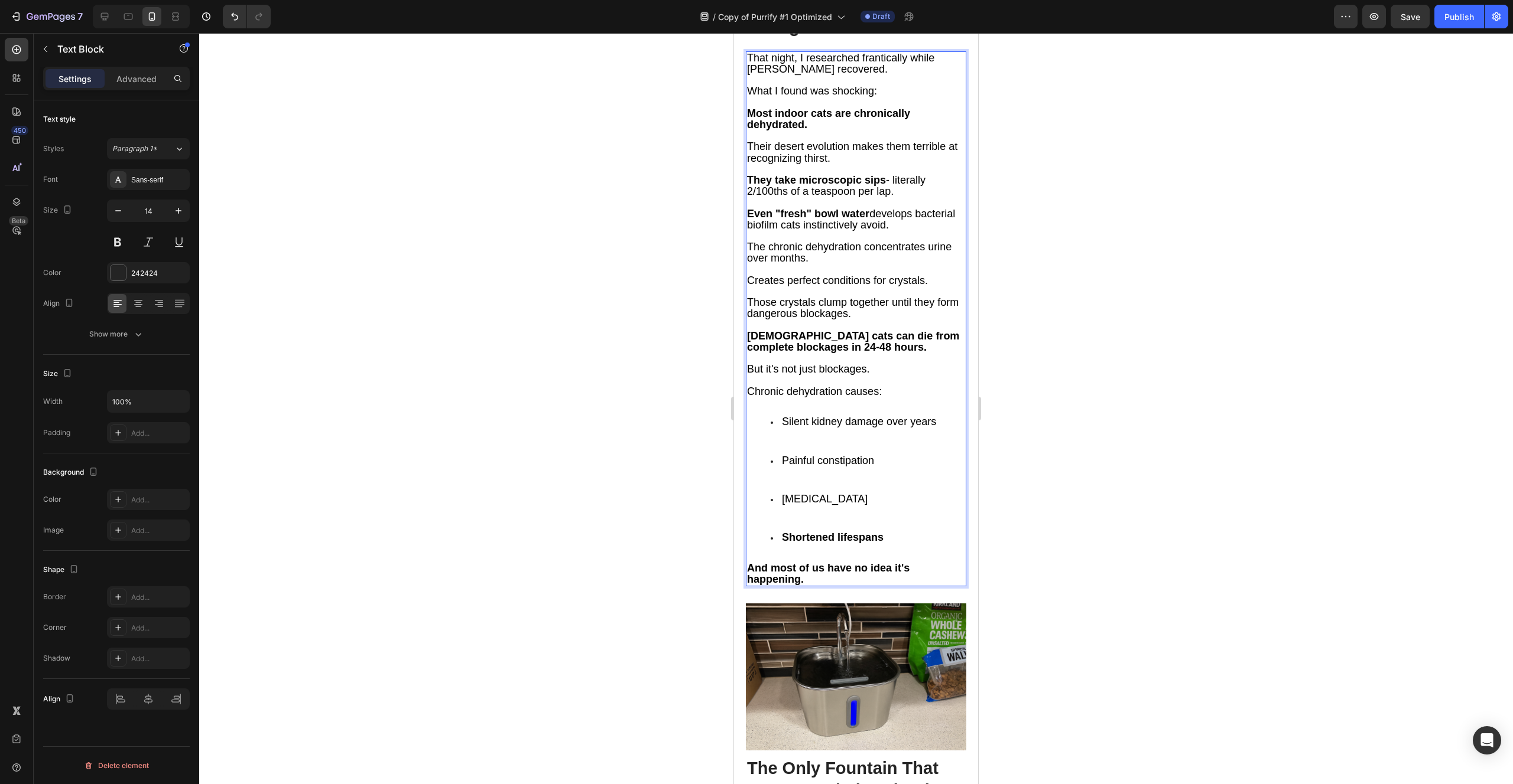
click at [826, 493] on span "[MEDICAL_DATA]" at bounding box center [824, 499] width 85 height 12
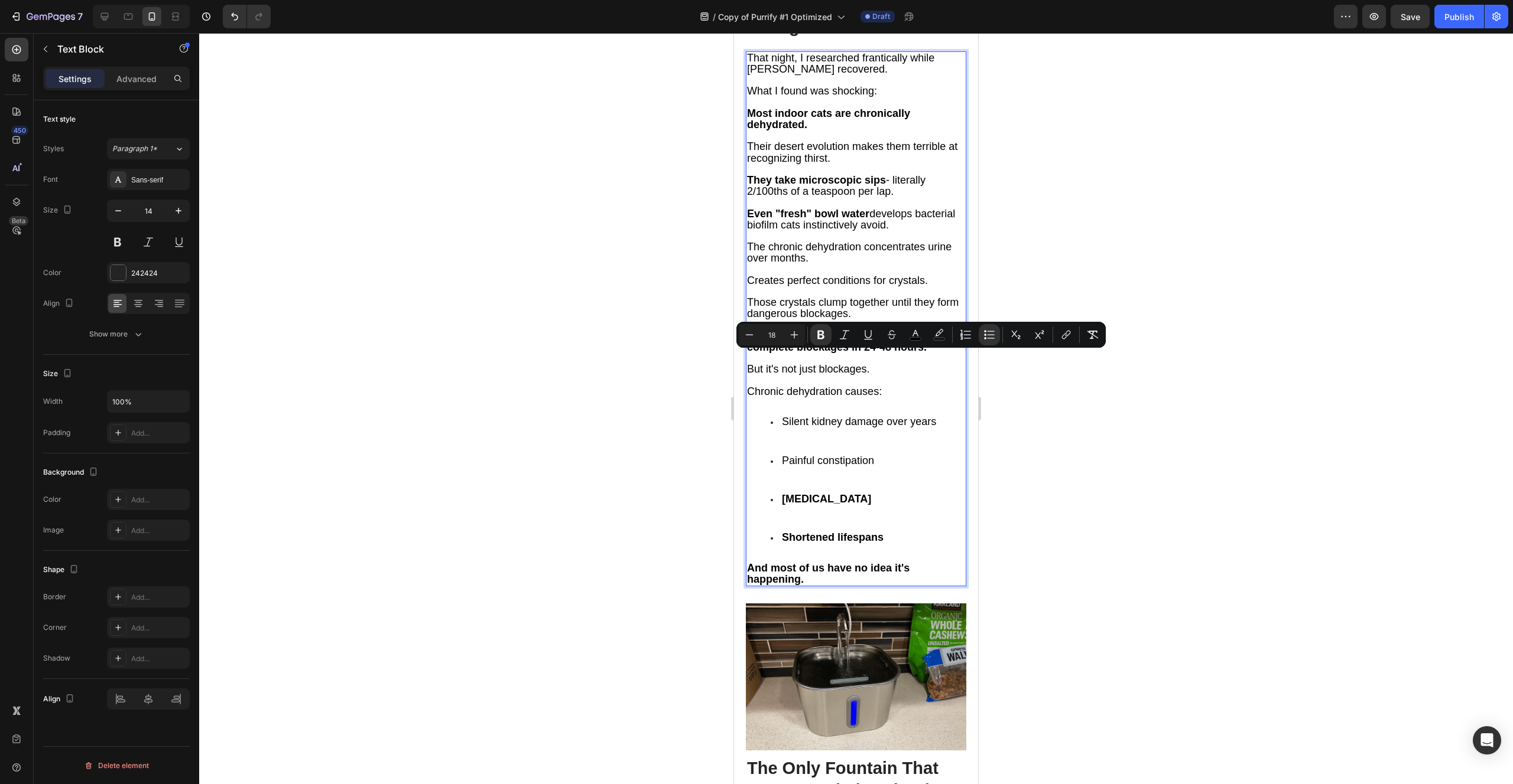
click at [839, 416] on span "Silent kidney damage over years" at bounding box center [859, 422] width 154 height 12
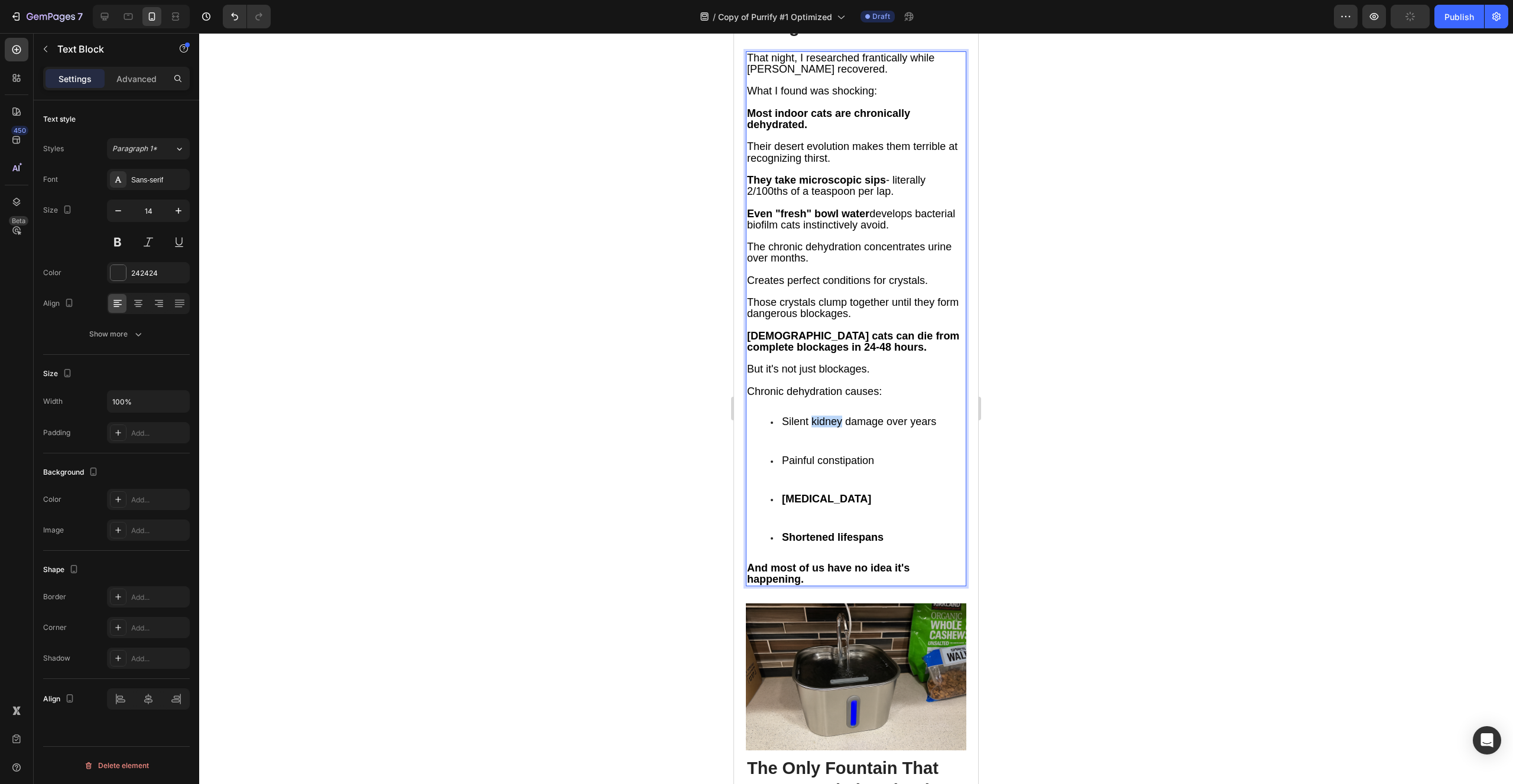
click at [839, 416] on span "Silent kidney damage over years" at bounding box center [859, 422] width 154 height 12
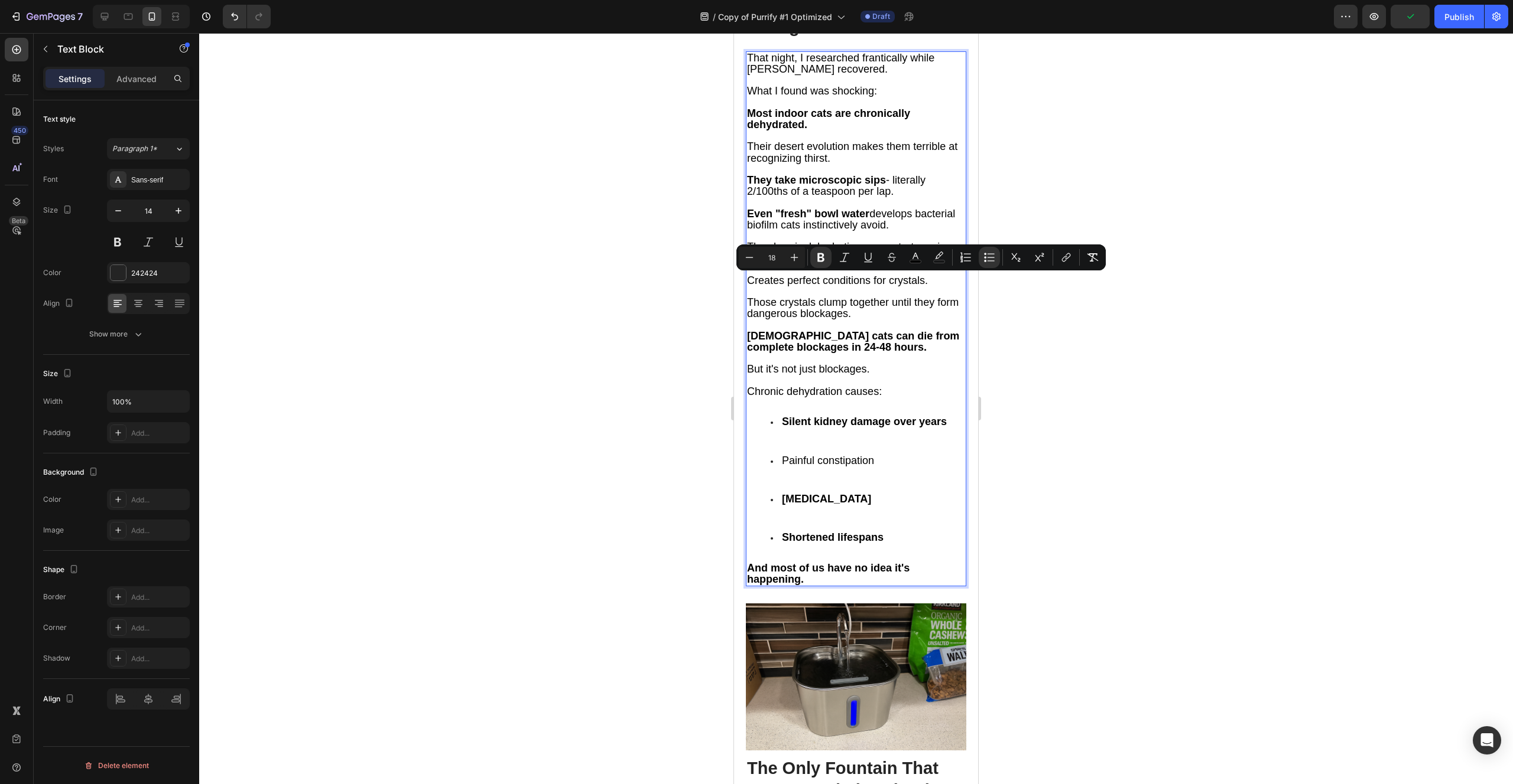
click at [821, 455] on span "Painful constipation" at bounding box center [828, 461] width 92 height 12
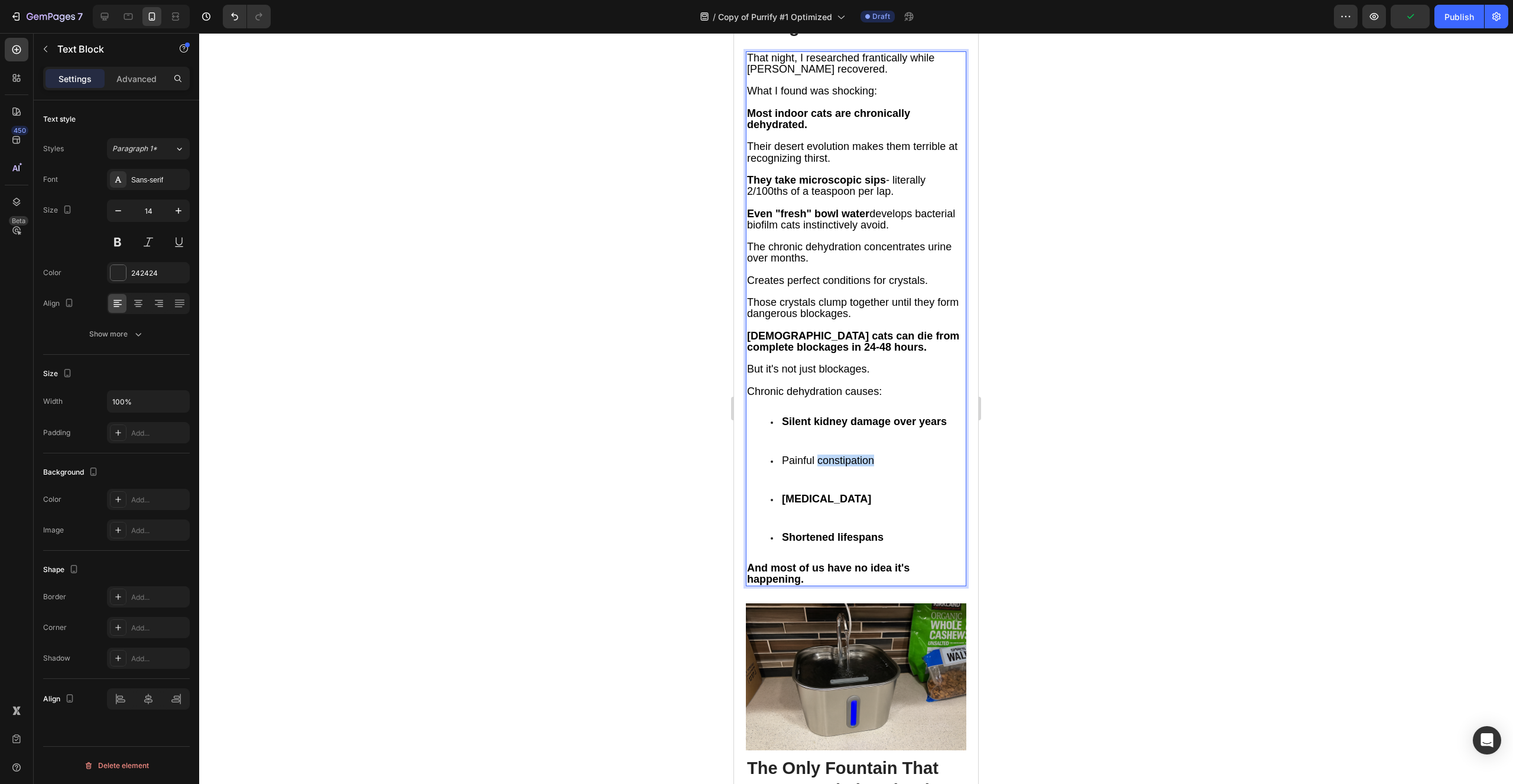
click at [821, 455] on span "Painful constipation" at bounding box center [828, 461] width 92 height 12
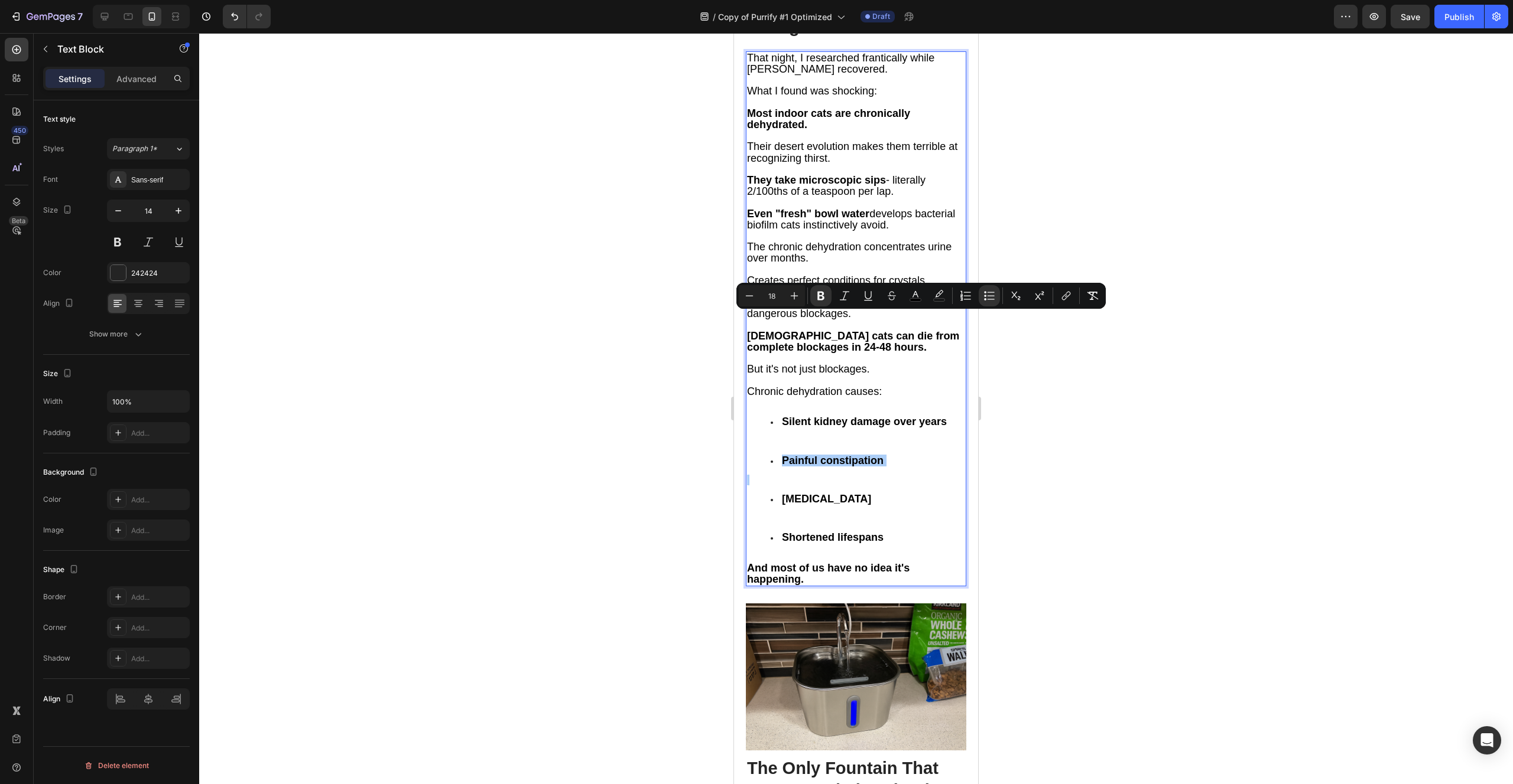
click at [1012, 397] on div at bounding box center [855, 408] width 1313 height 751
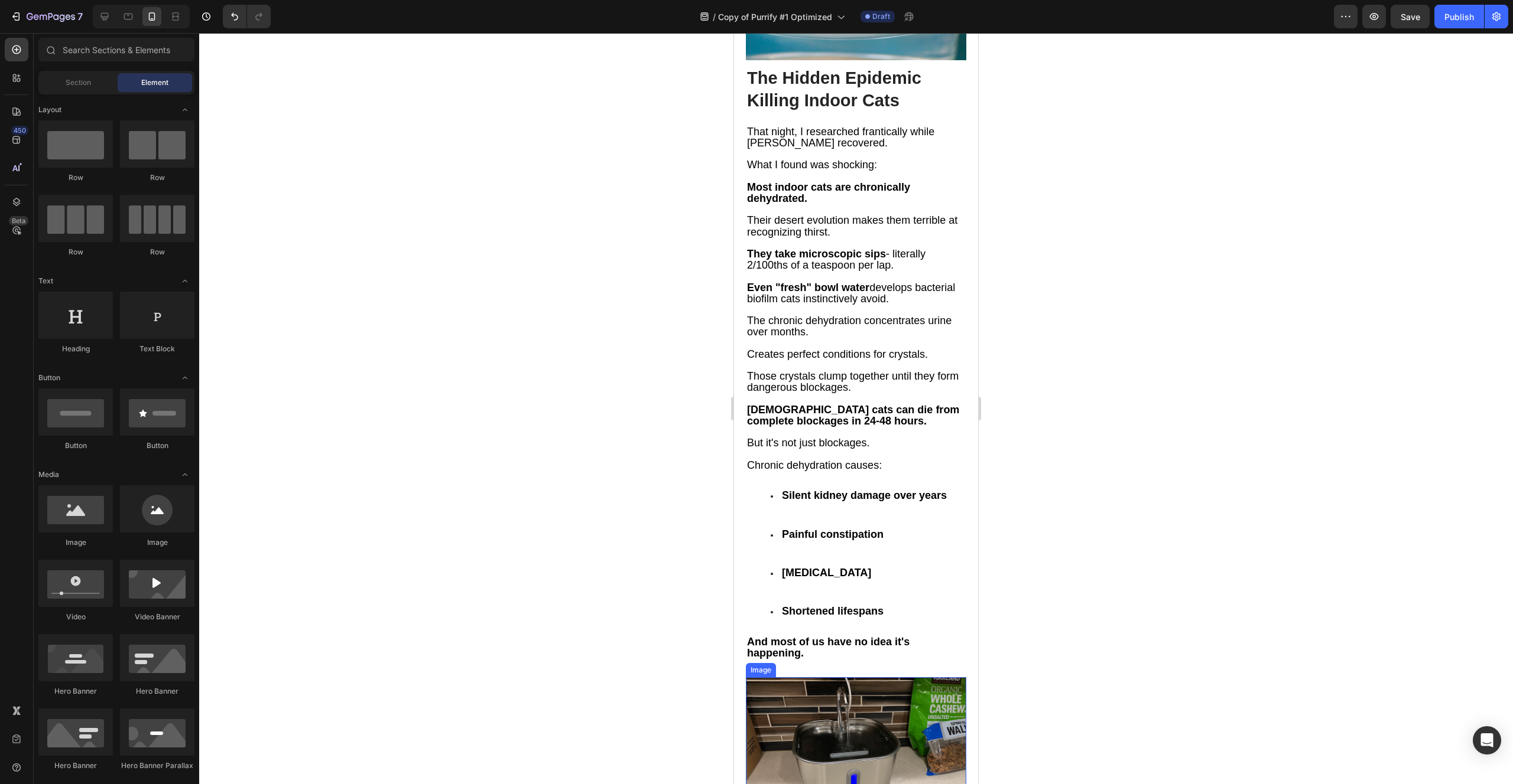
scroll to position [3364, 0]
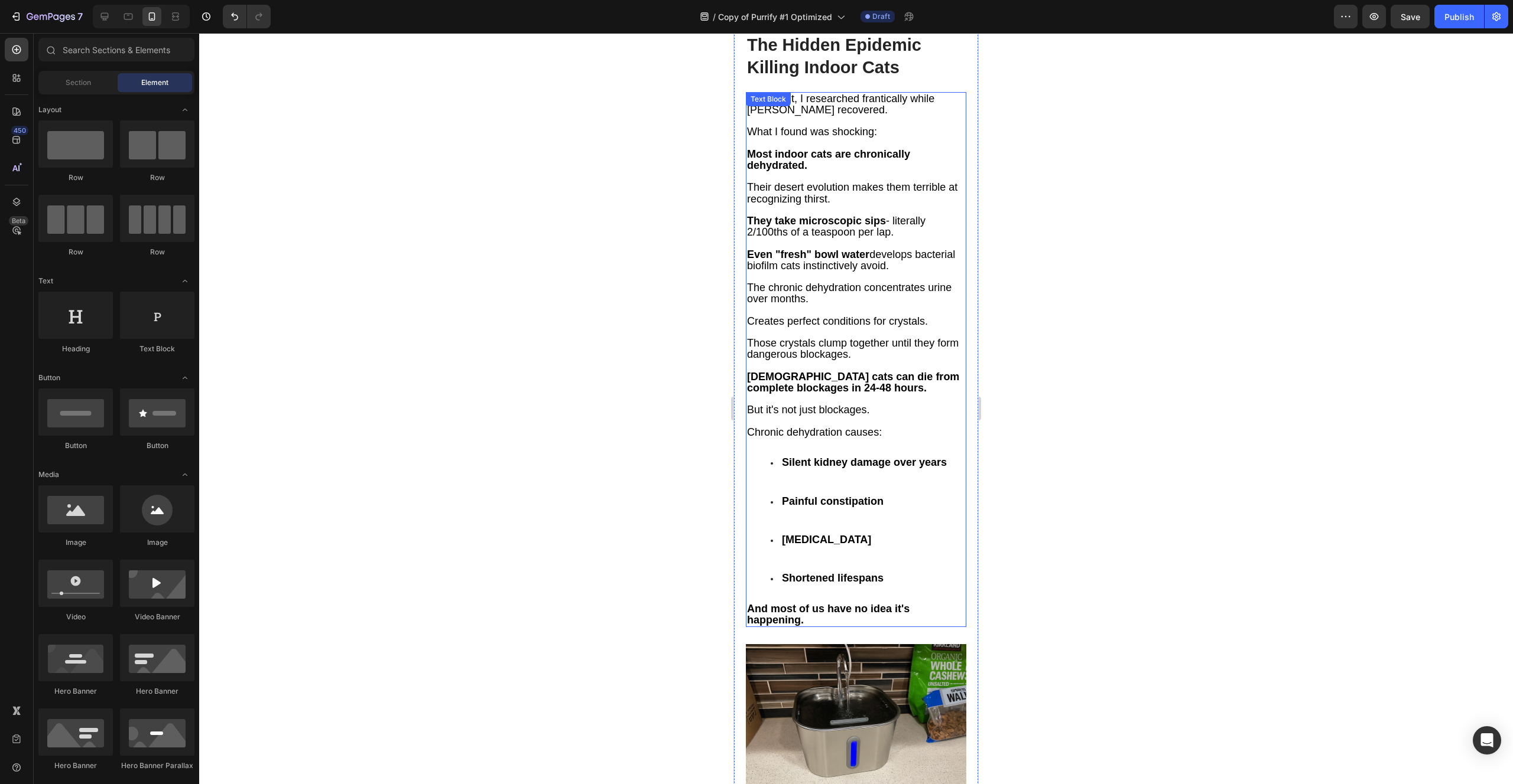
click at [880, 573] on strong "Shortened lifespans" at bounding box center [832, 578] width 102 height 12
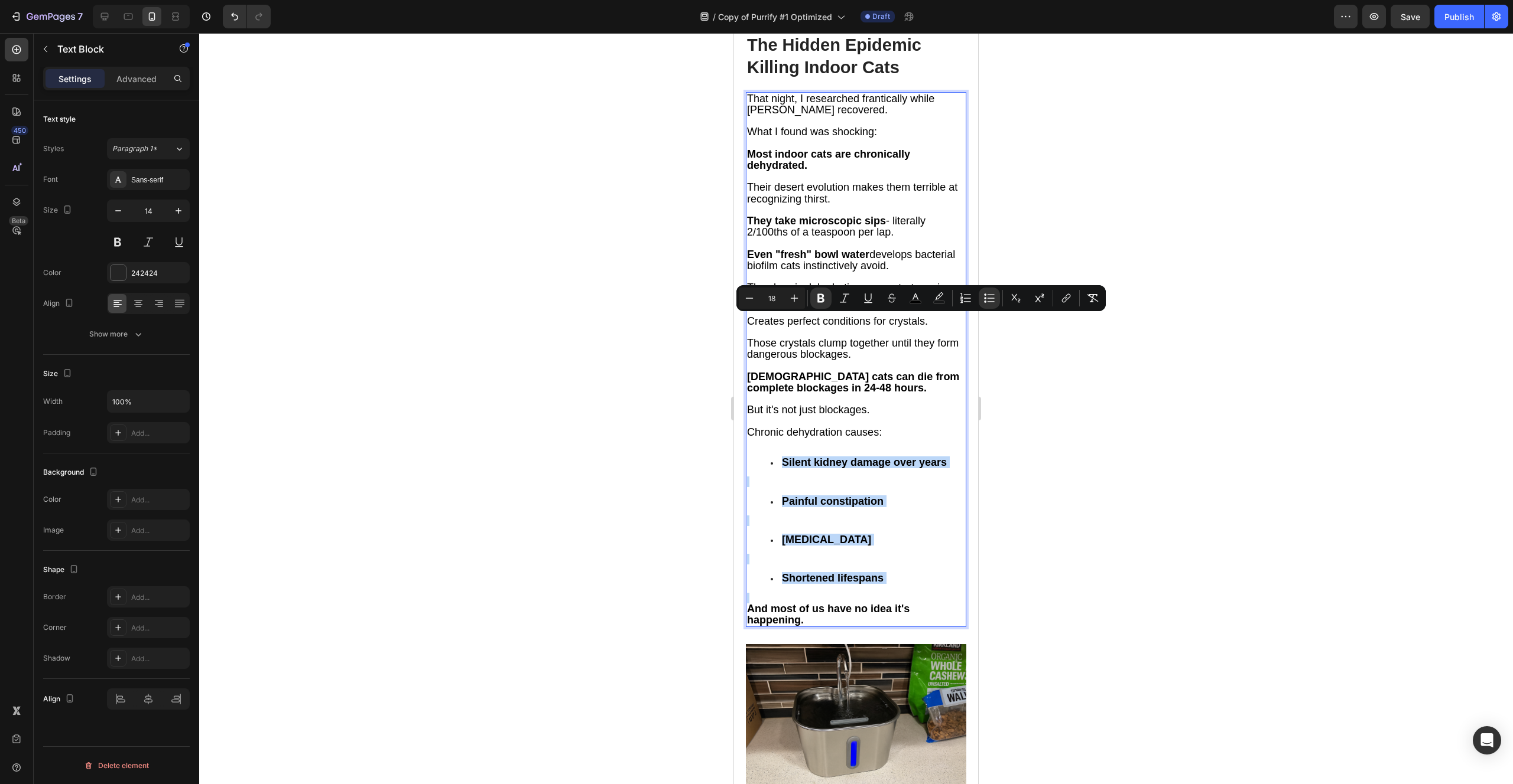
drag, startPoint x: 784, startPoint y: 322, endPoint x: 907, endPoint y: 446, distance: 174.7
click at [907, 446] on div "That night, I researched frantically while [PERSON_NAME] recovered. What I foun…" at bounding box center [855, 360] width 220 height 536
copy div "Silent kidney damage over years Painful constipation [MEDICAL_DATA] Shortened l…"
click at [787, 410] on div "That night, I researched frantically while [PERSON_NAME] recovered. What I foun…" at bounding box center [855, 360] width 220 height 536
click at [753, 361] on p "Rich Text Editor. Editing area: main" at bounding box center [856, 366] width 218 height 11
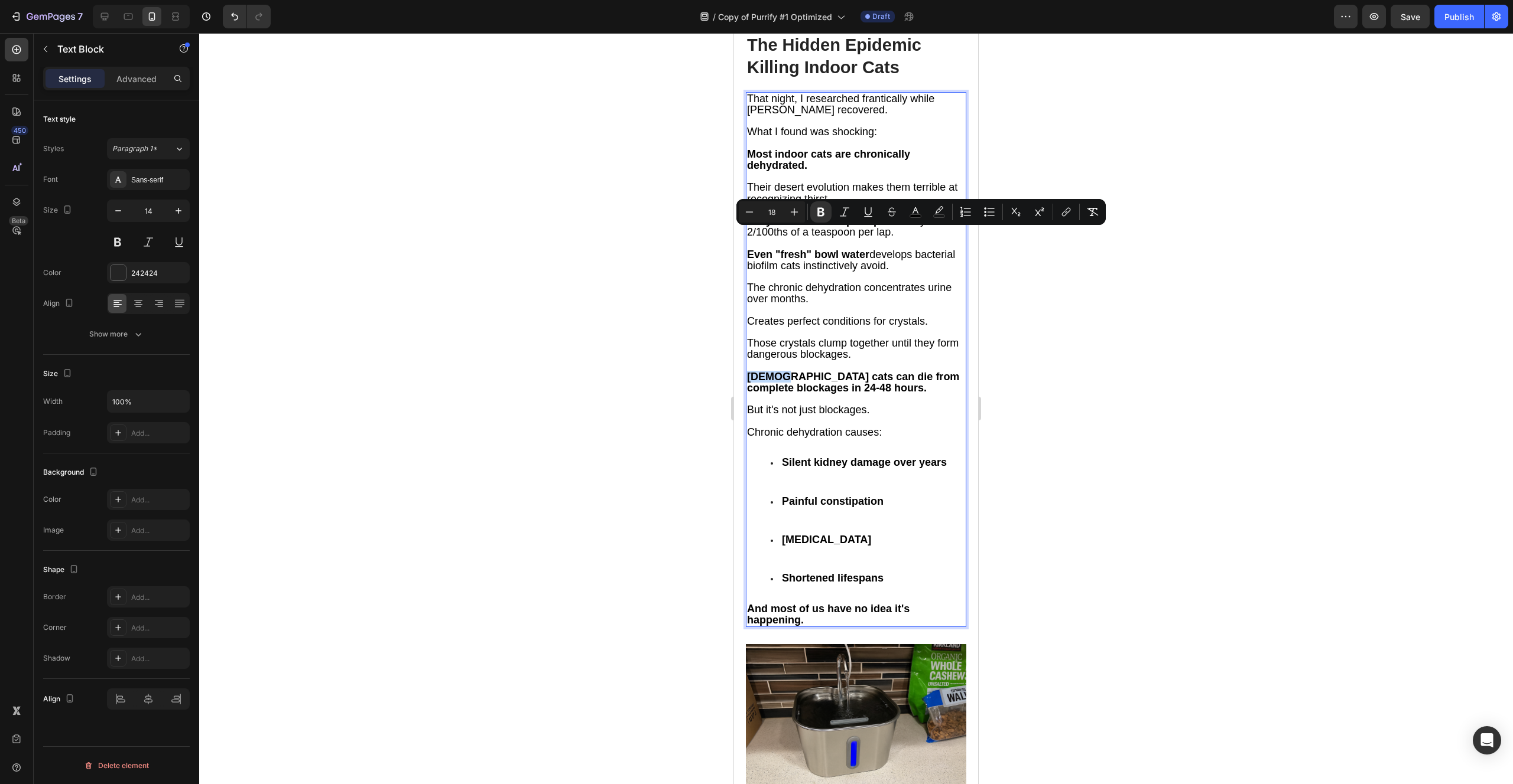
drag, startPoint x: 779, startPoint y: 237, endPoint x: 746, endPoint y: 235, distance: 33.1
click at [747, 371] on strong "[DEMOGRAPHIC_DATA] cats can die from complete blockages in 24-48 hours." at bounding box center [853, 382] width 212 height 23
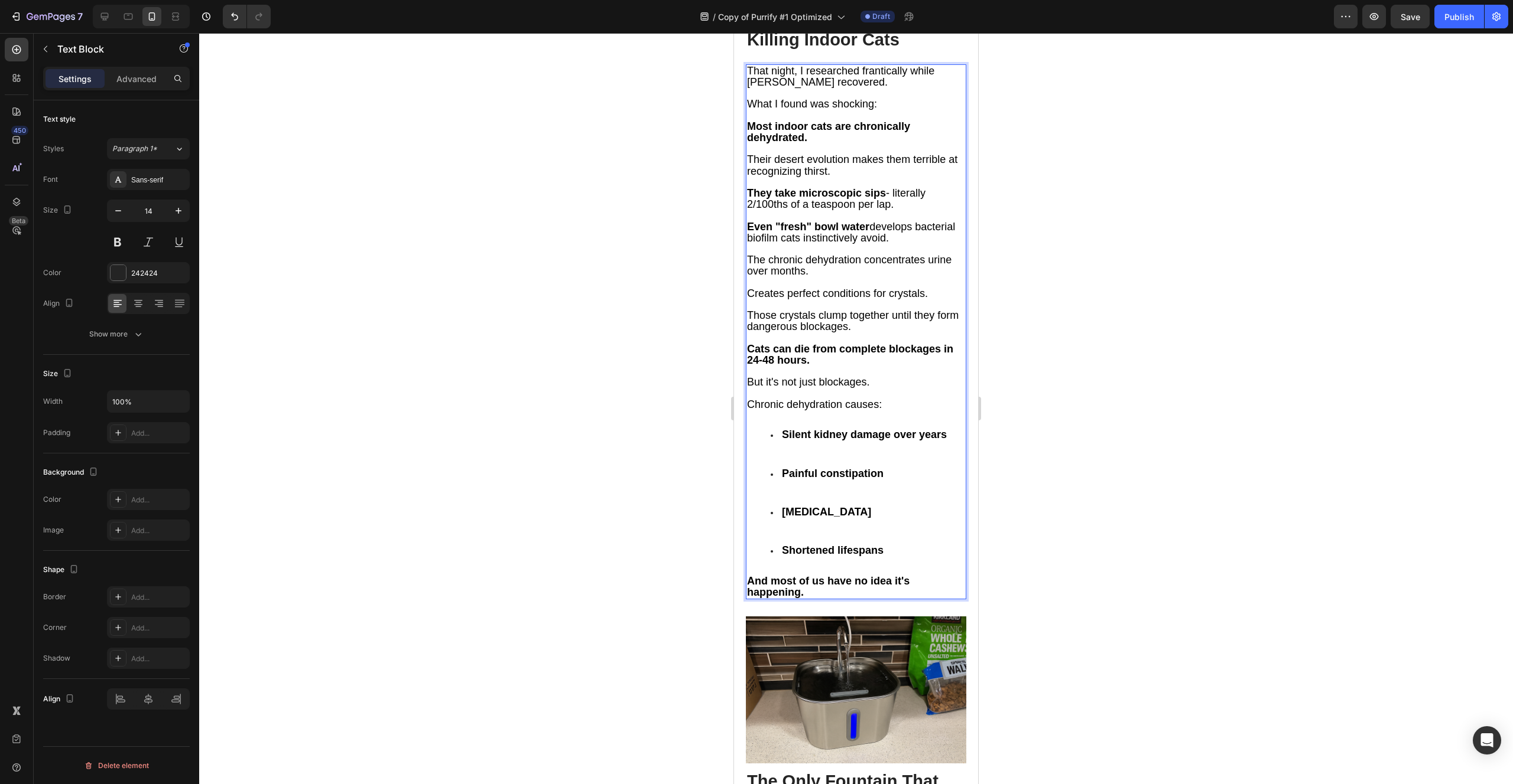
scroll to position [3395, 0]
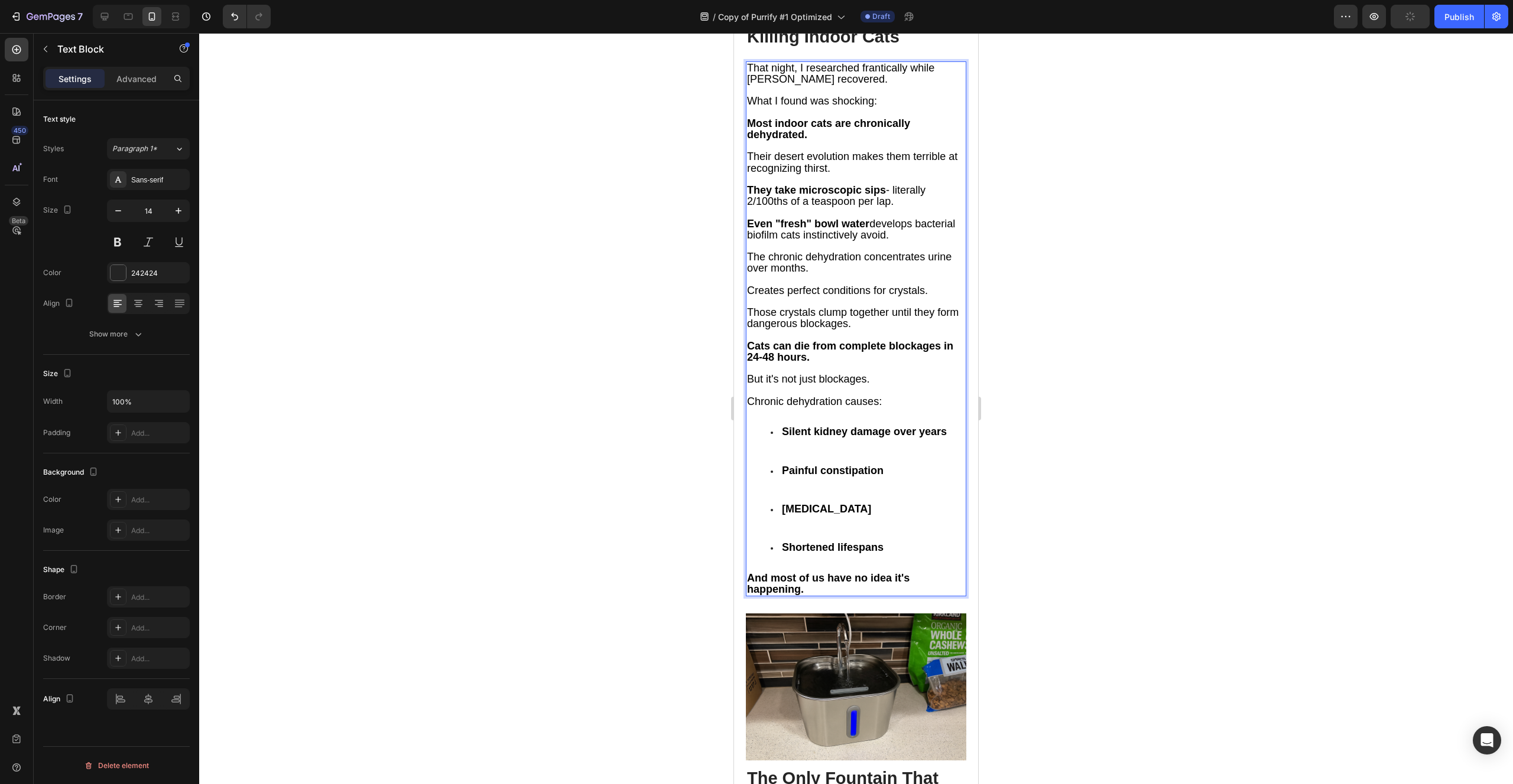
click at [794, 340] on strong "Cats can die from complete blockages in 24-48 hours." at bounding box center [850, 351] width 206 height 23
drag, startPoint x: 782, startPoint y: 287, endPoint x: 908, endPoint y: 410, distance: 176.1
click at [908, 410] on div "That night, I researched frantically while [PERSON_NAME] recovered. What I foun…" at bounding box center [855, 330] width 220 height 536
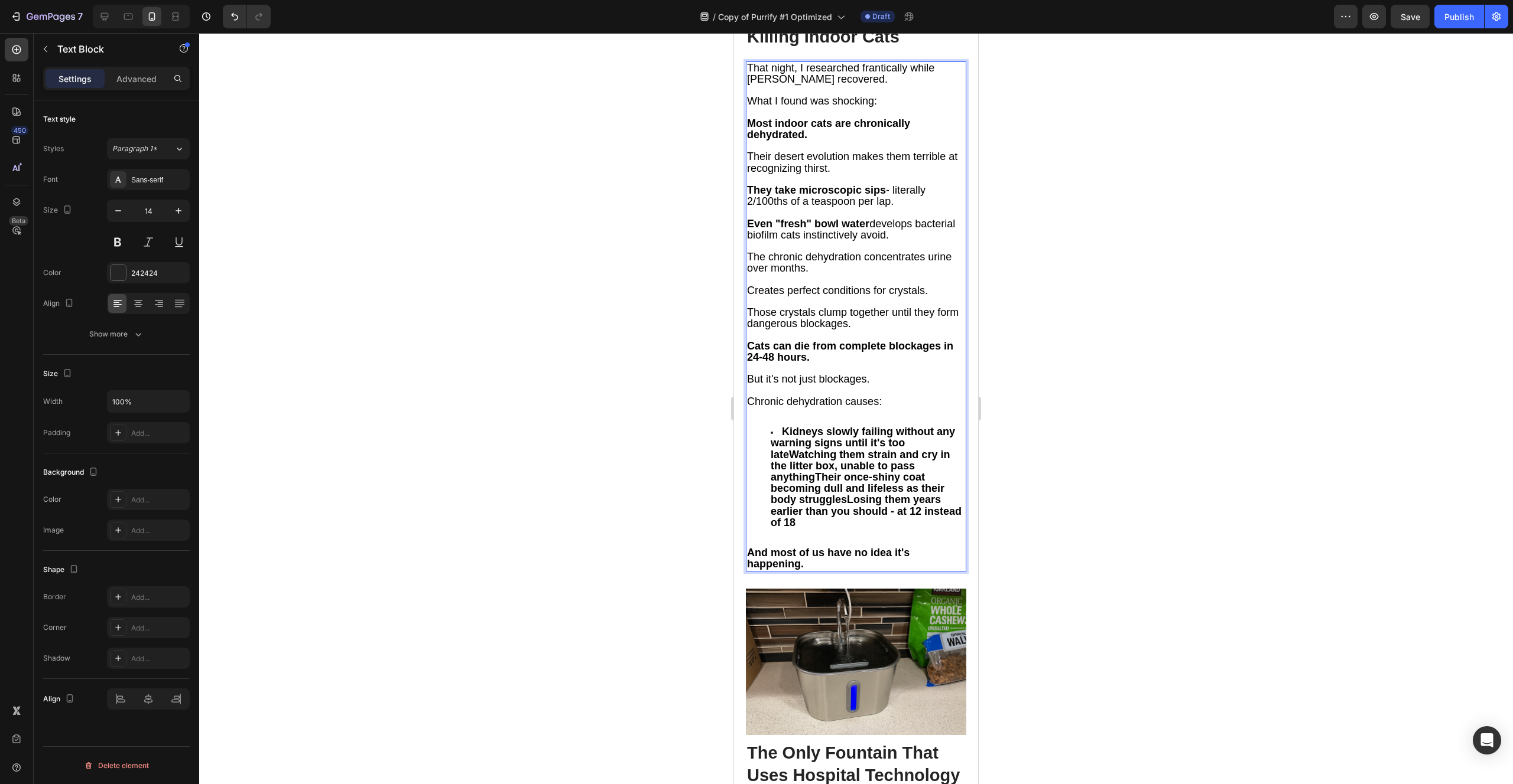
click at [790, 426] on strong "Kidneys slowly failing without any warning signs until it's too lateWatching th…" at bounding box center [866, 477] width 191 height 103
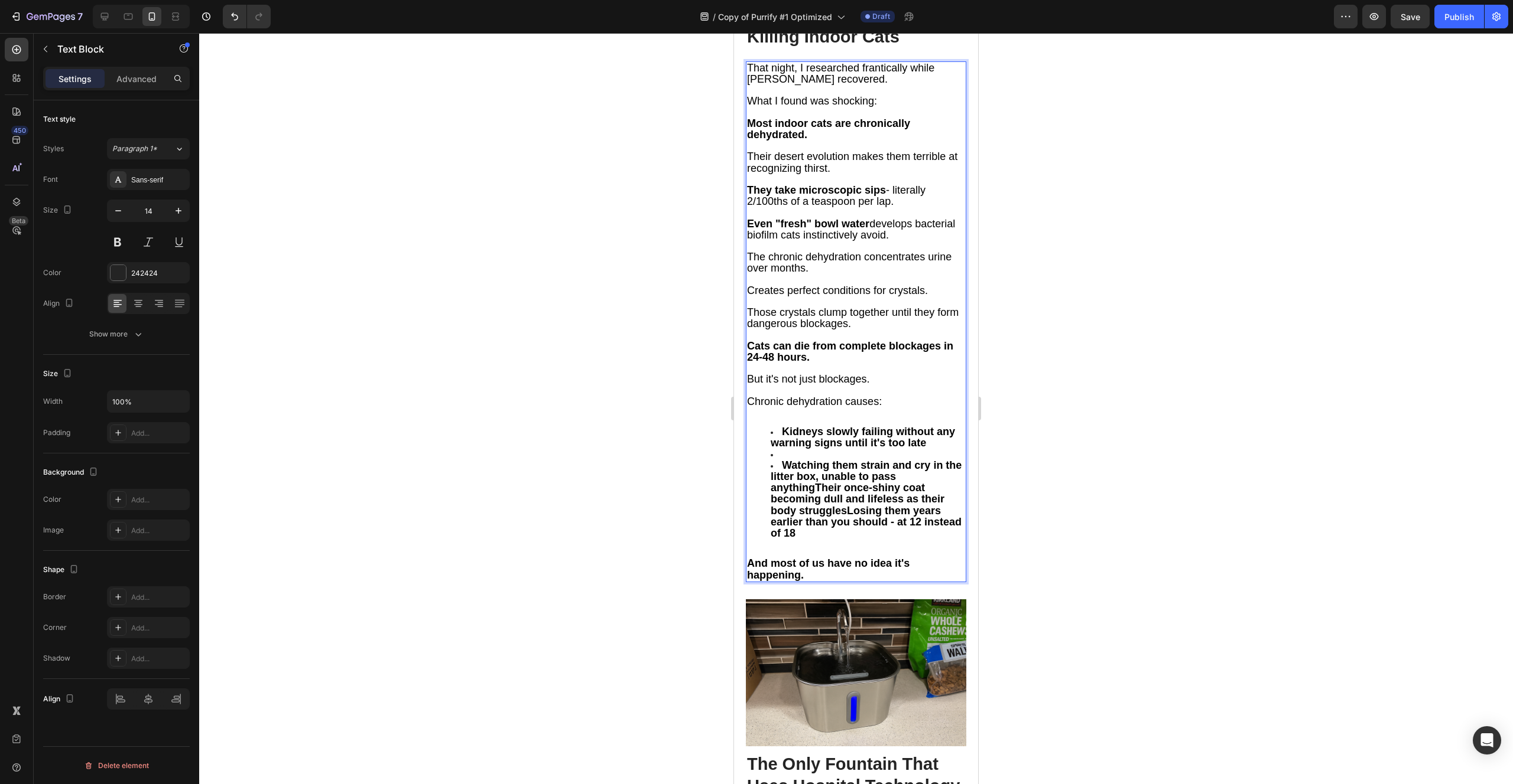
click at [788, 449] on li "Rich Text Editor. Editing area: main" at bounding box center [868, 454] width 194 height 11
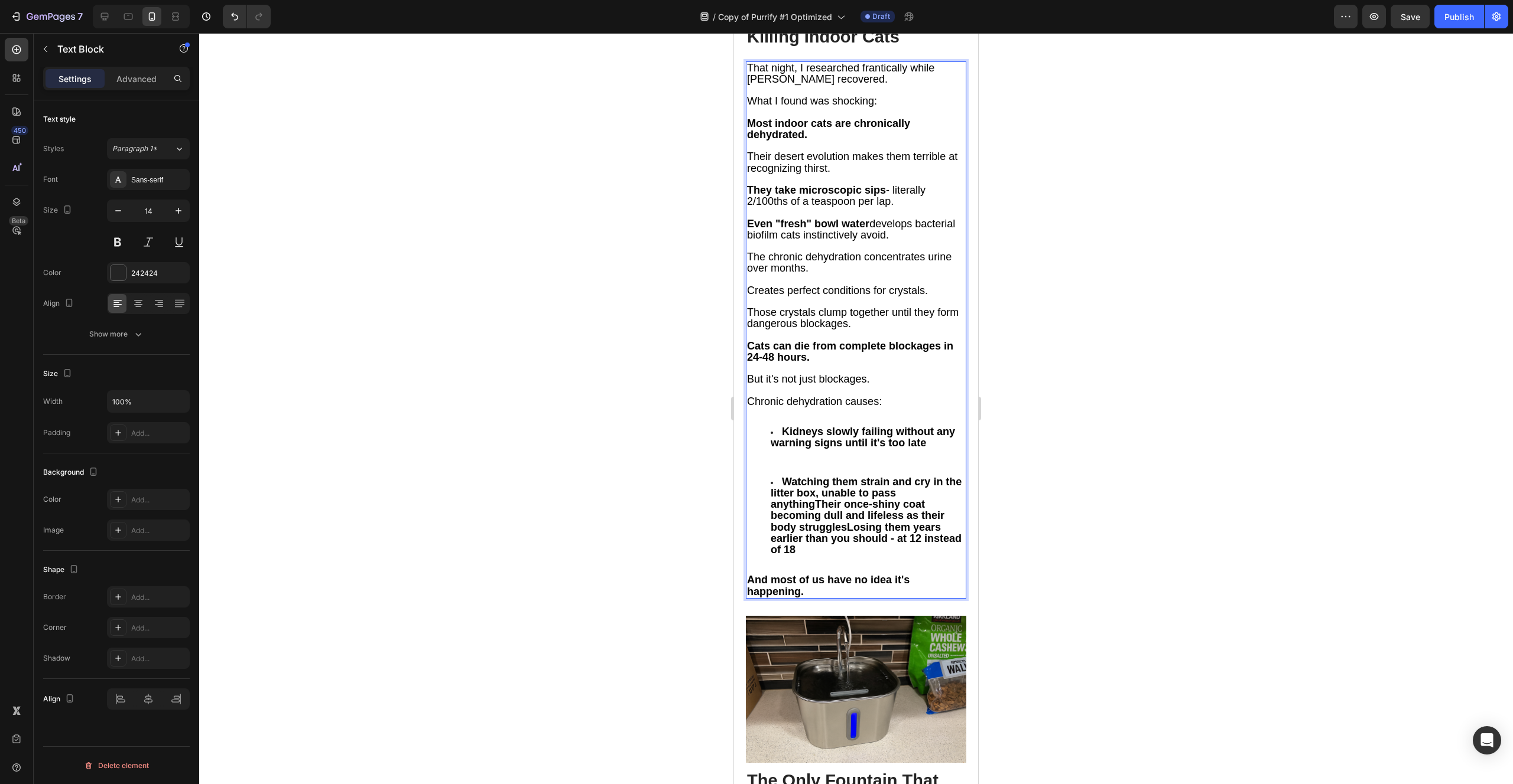
click at [815, 476] on strong "Watching them strain and cry in the litter box, unable to pass anythingTheir on…" at bounding box center [866, 515] width 191 height 79
click at [800, 499] on li "Rich Text Editor. Editing area: main" at bounding box center [868, 504] width 194 height 11
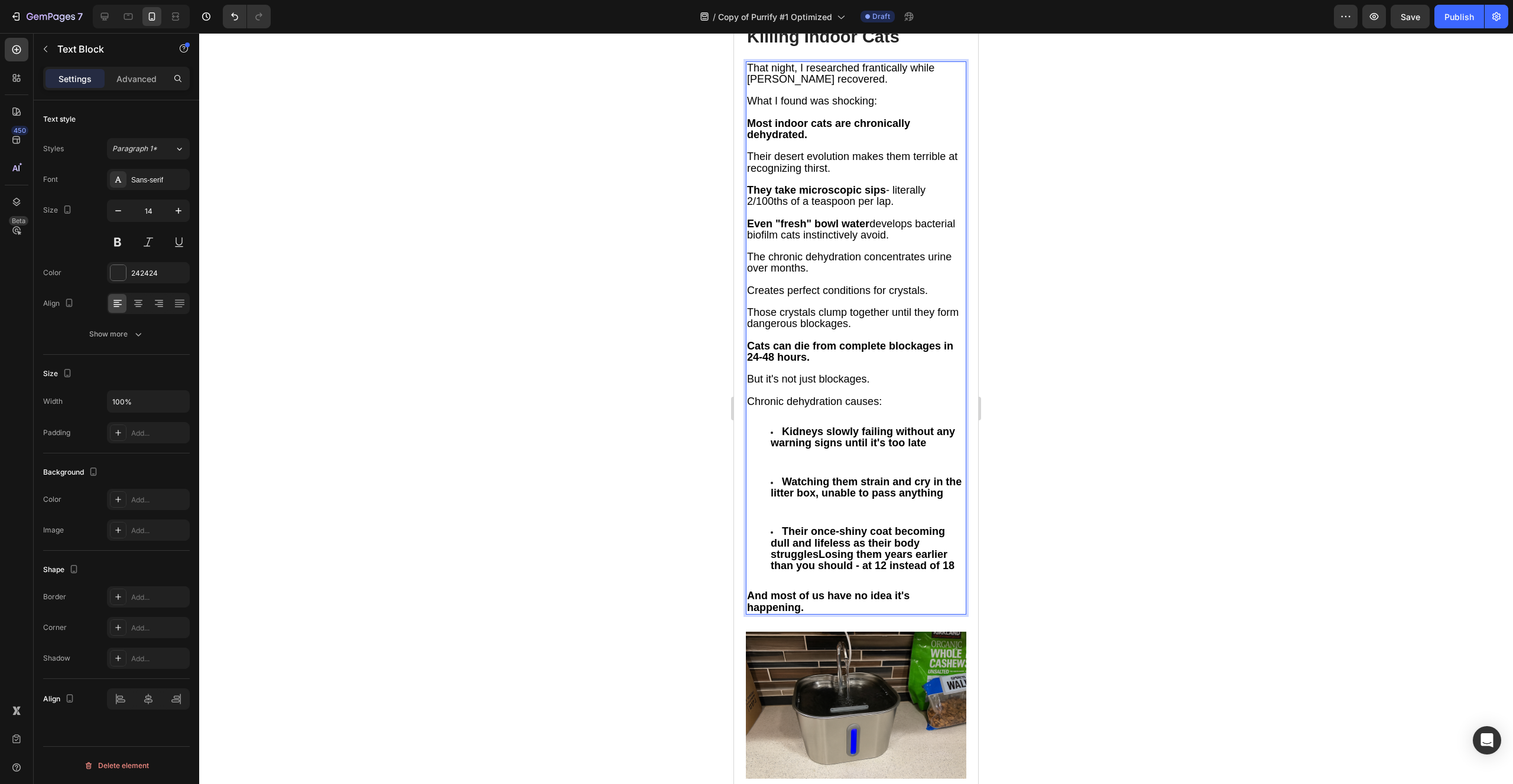
click at [817, 526] on strong "Their once-shiny coat becoming dull and lifeless as their body strugglesLosing …" at bounding box center [863, 549] width 184 height 46
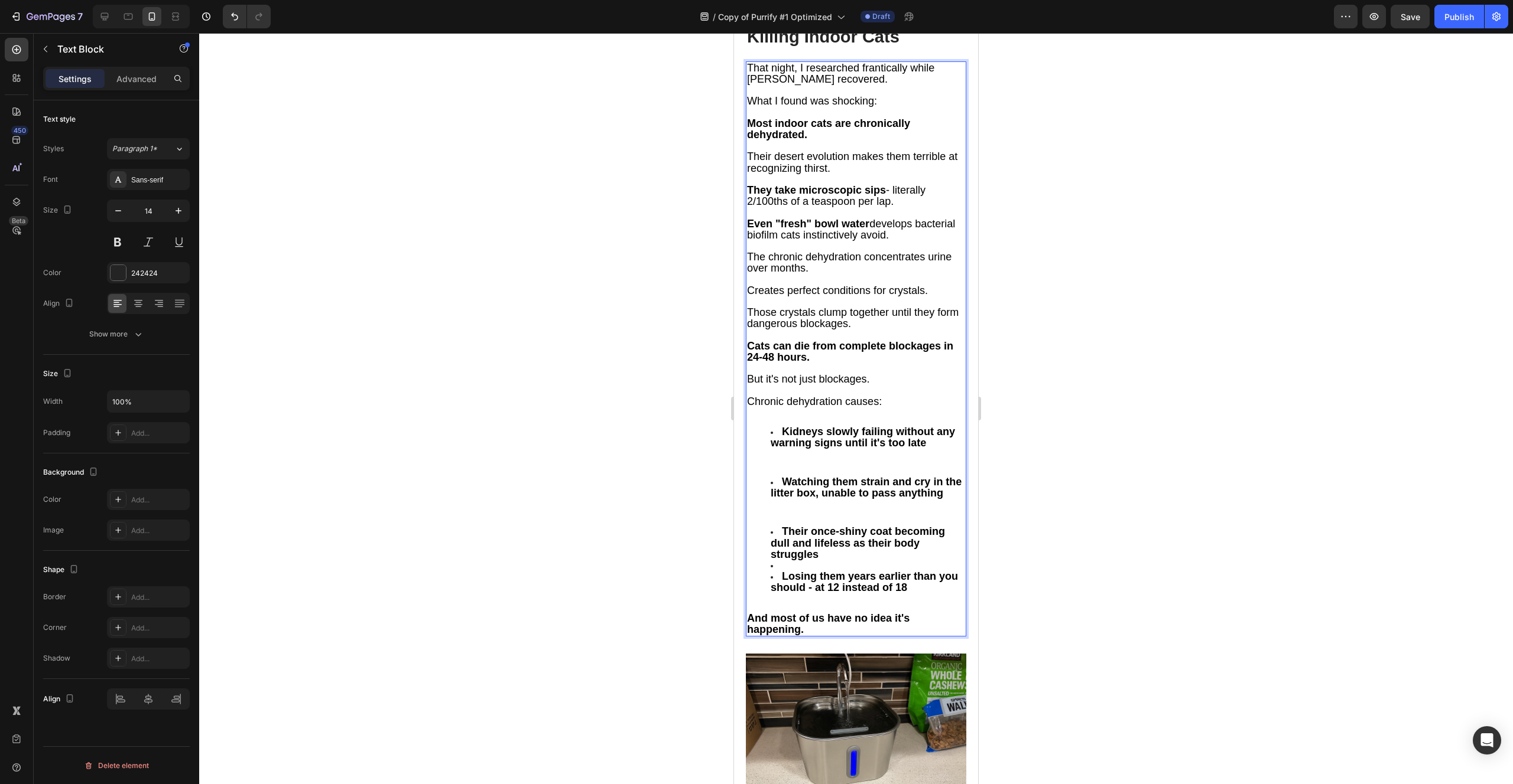
click at [800, 561] on li "Rich Text Editor. Editing area: main" at bounding box center [868, 566] width 194 height 11
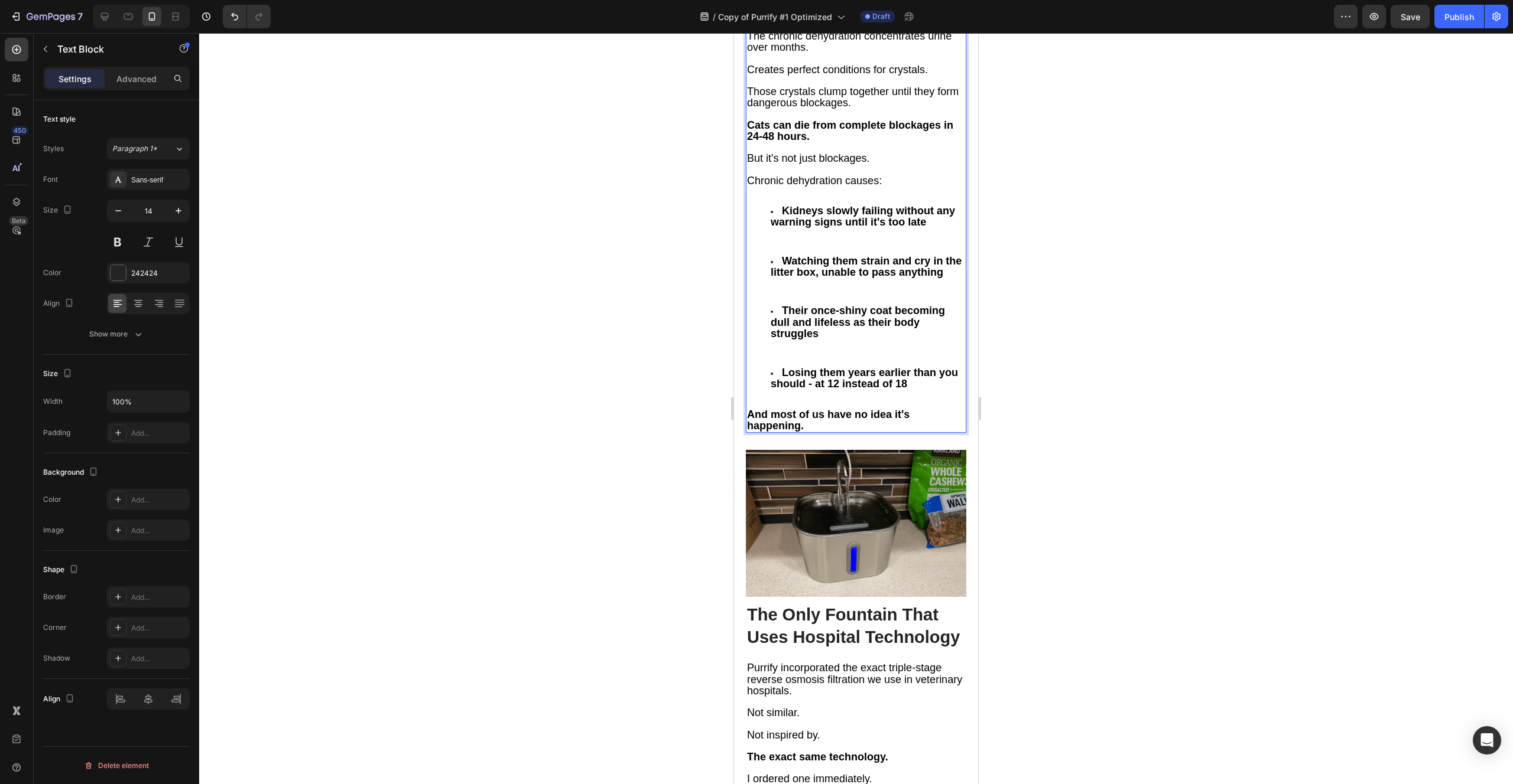
scroll to position [3621, 0]
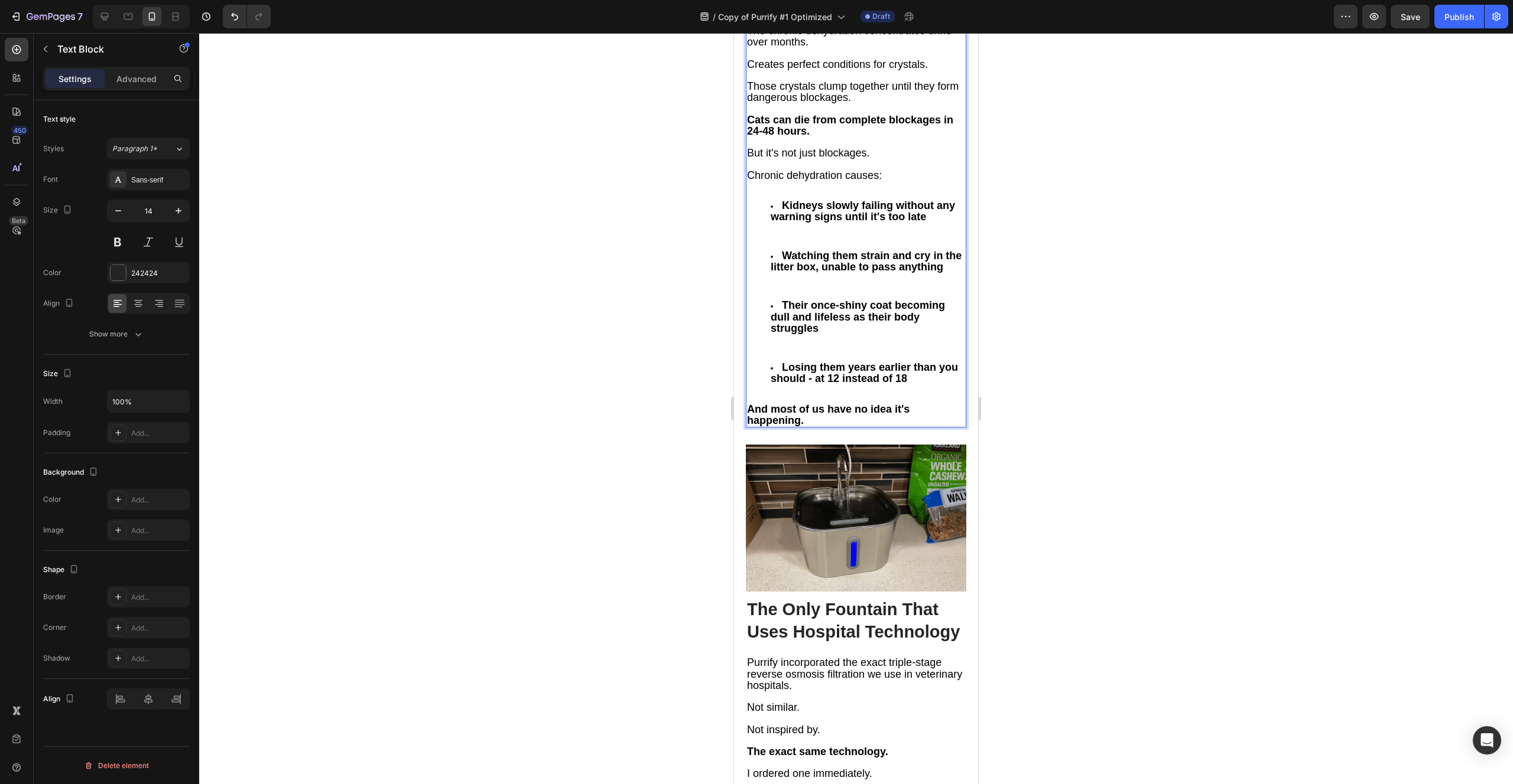
click at [916, 404] on p "And most of us have no idea it's happening." at bounding box center [856, 415] width 218 height 22
click at [798, 403] on strong "And most of us have no idea it's happening." at bounding box center [828, 414] width 162 height 23
click at [644, 253] on div at bounding box center [855, 408] width 1313 height 751
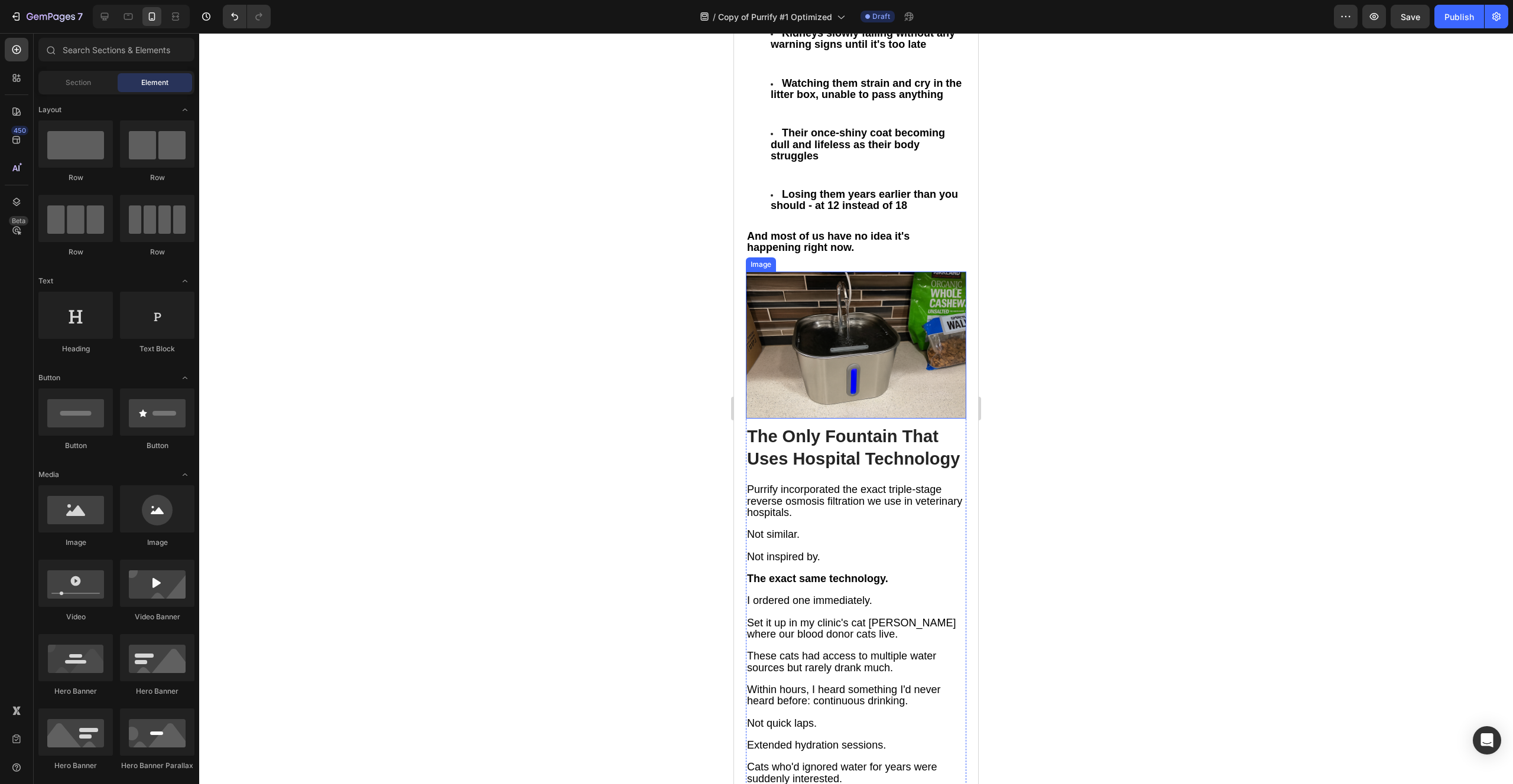
scroll to position [3810, 0]
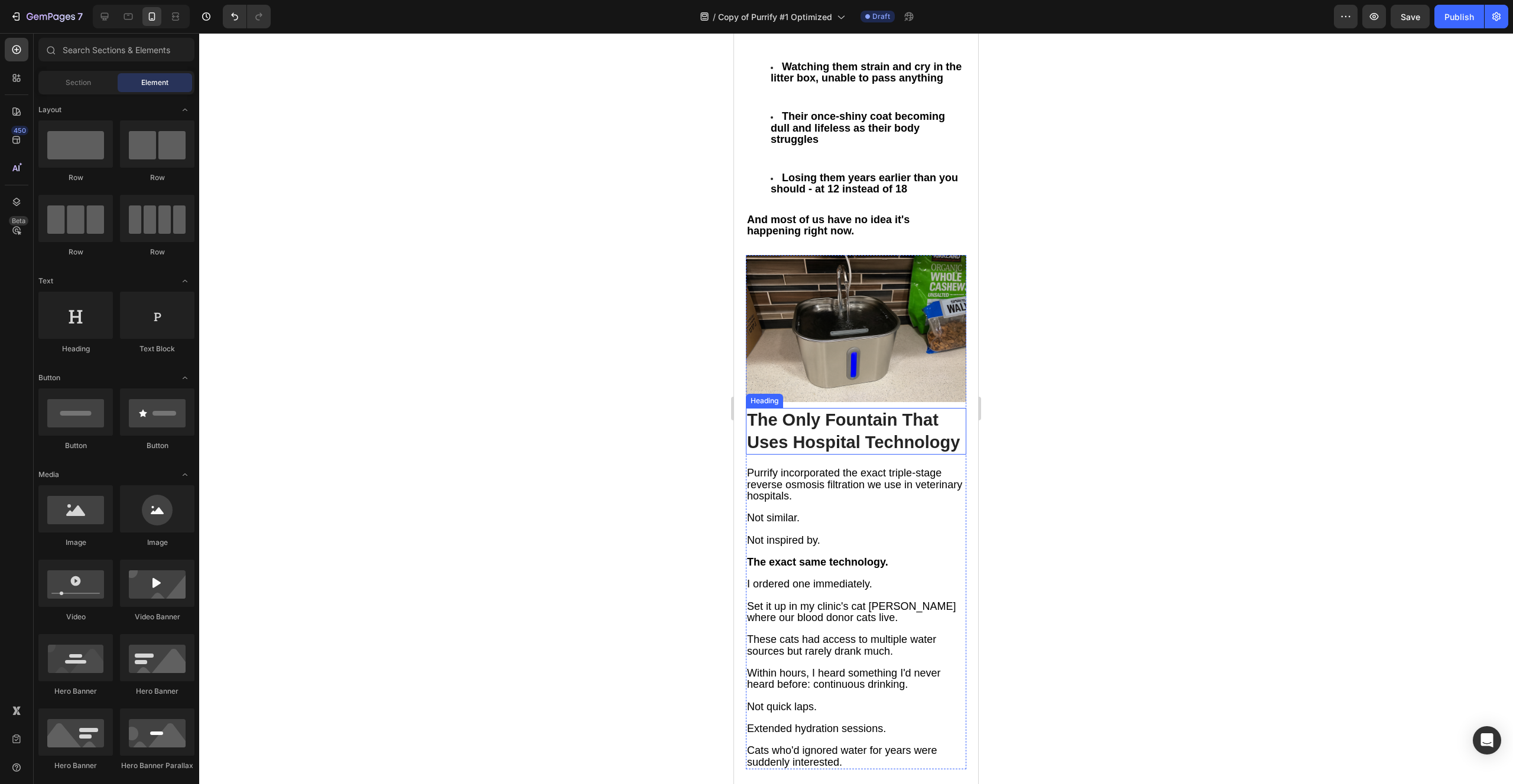
click at [791, 410] on strong "The Only Fountain That Uses Hospital Technology" at bounding box center [853, 431] width 213 height 41
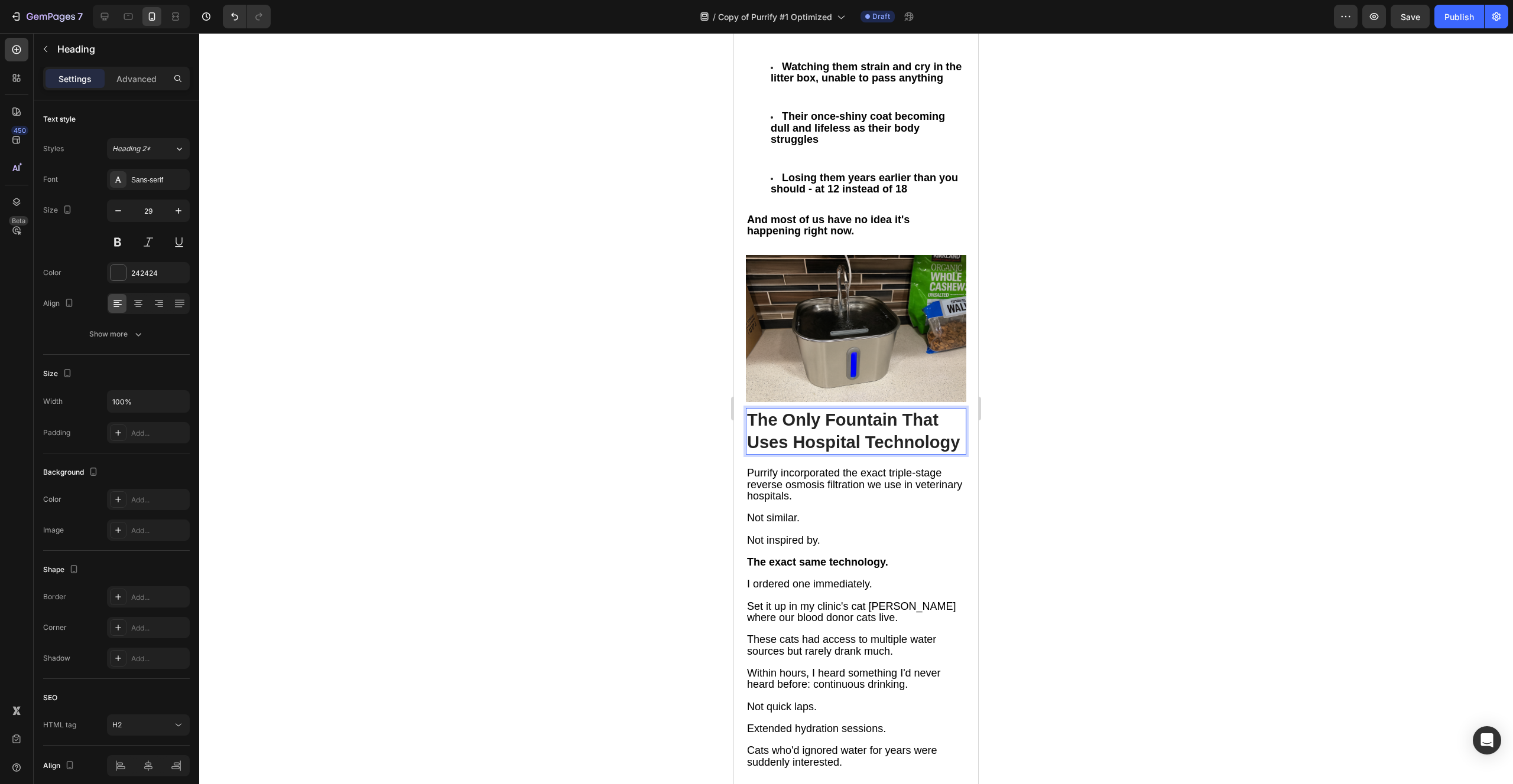
click at [791, 410] on strong "The Only Fountain That Uses Hospital Technology" at bounding box center [853, 431] width 213 height 41
click at [769, 524] on p at bounding box center [856, 529] width 218 height 11
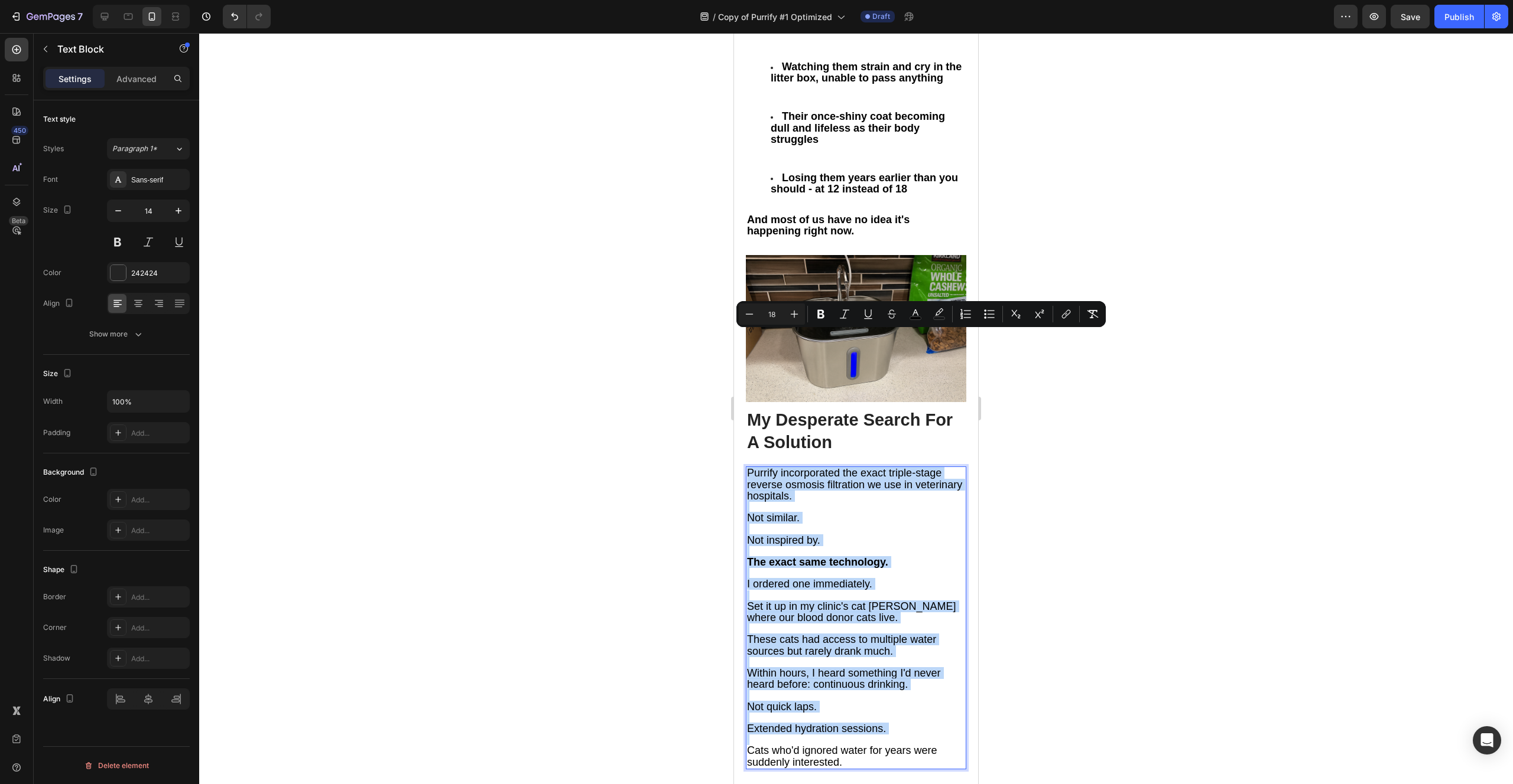
type input "11"
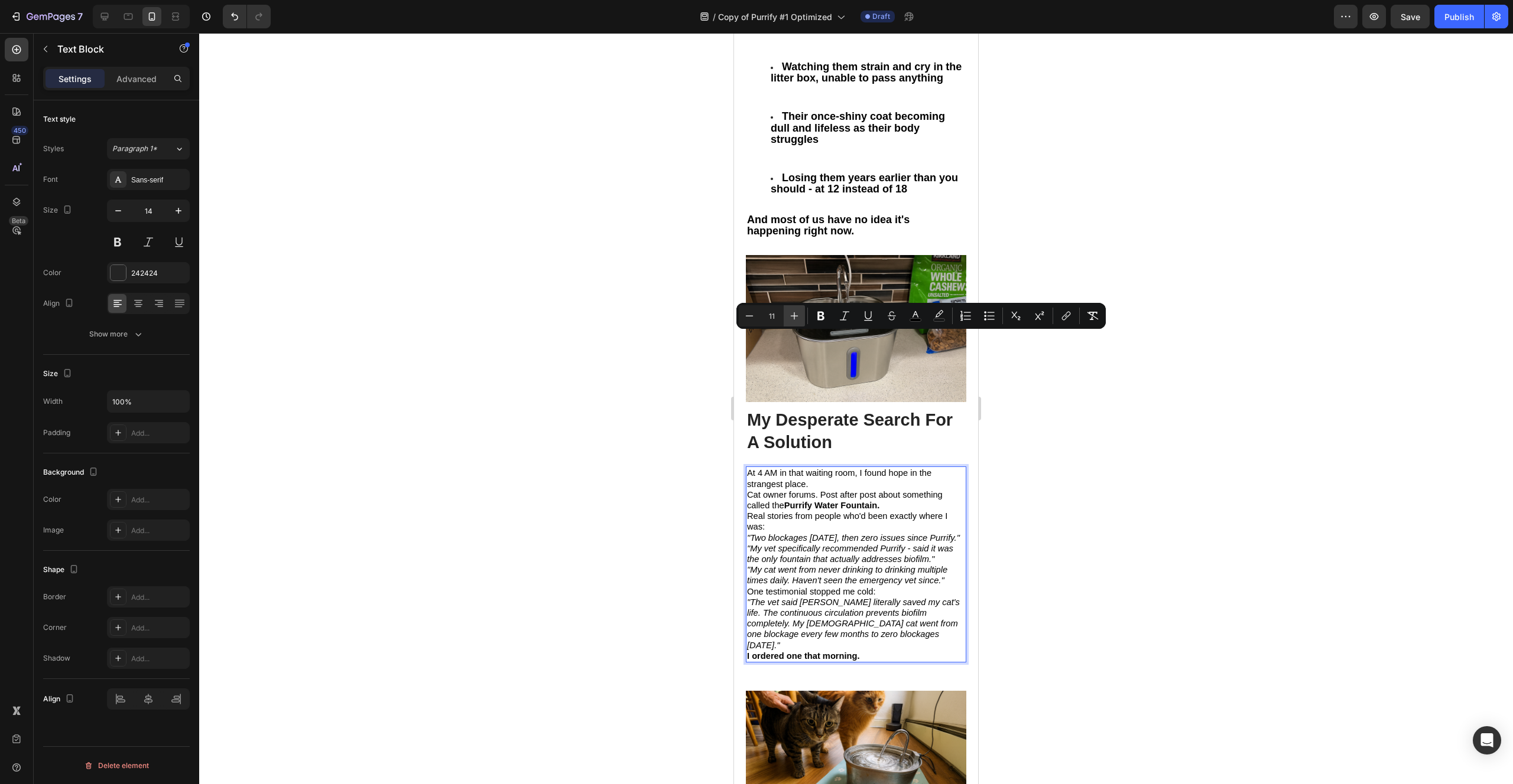
click at [799, 313] on icon "Editor contextual toolbar" at bounding box center [794, 316] width 12 height 12
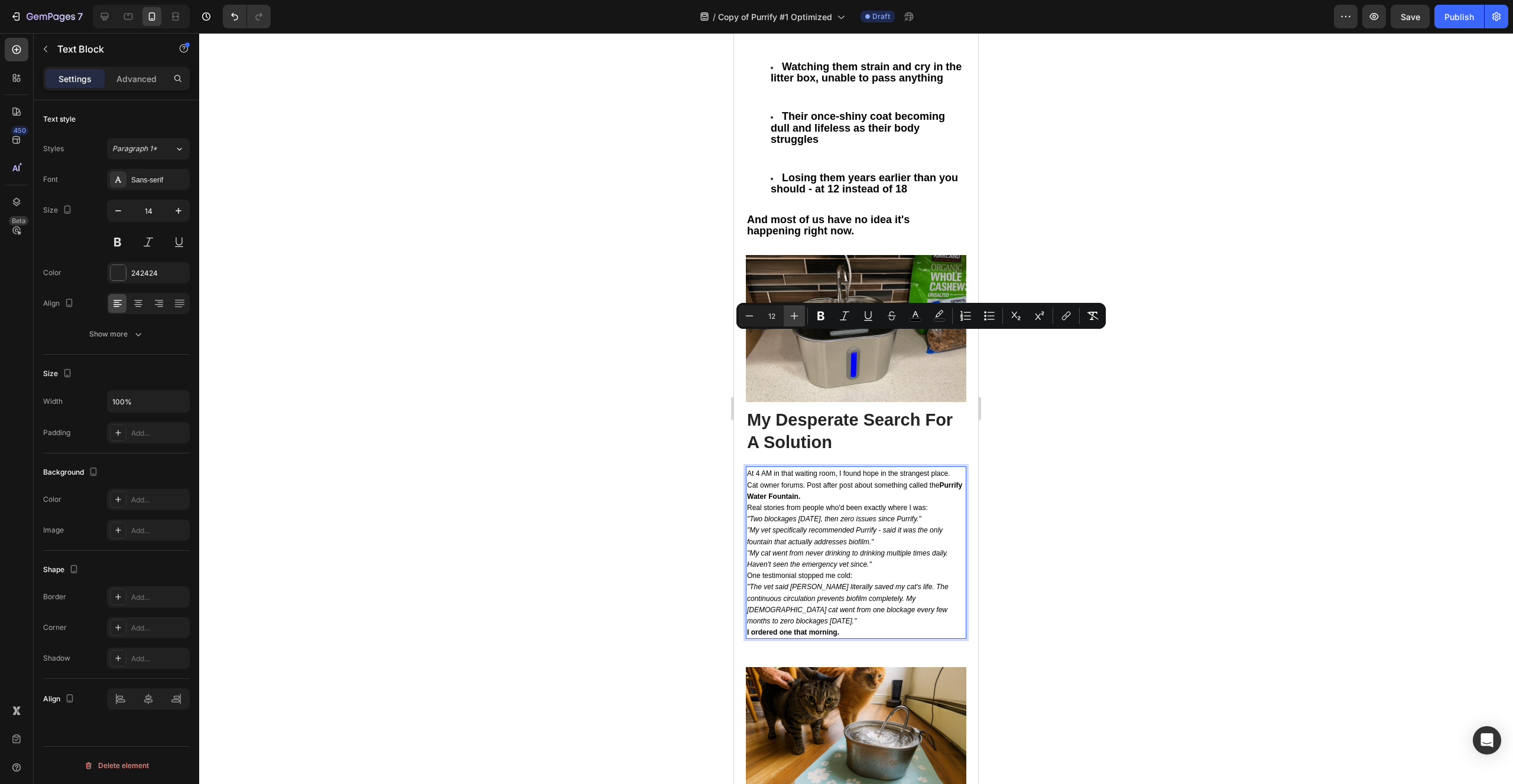
click at [799, 313] on icon "Editor contextual toolbar" at bounding box center [794, 316] width 12 height 12
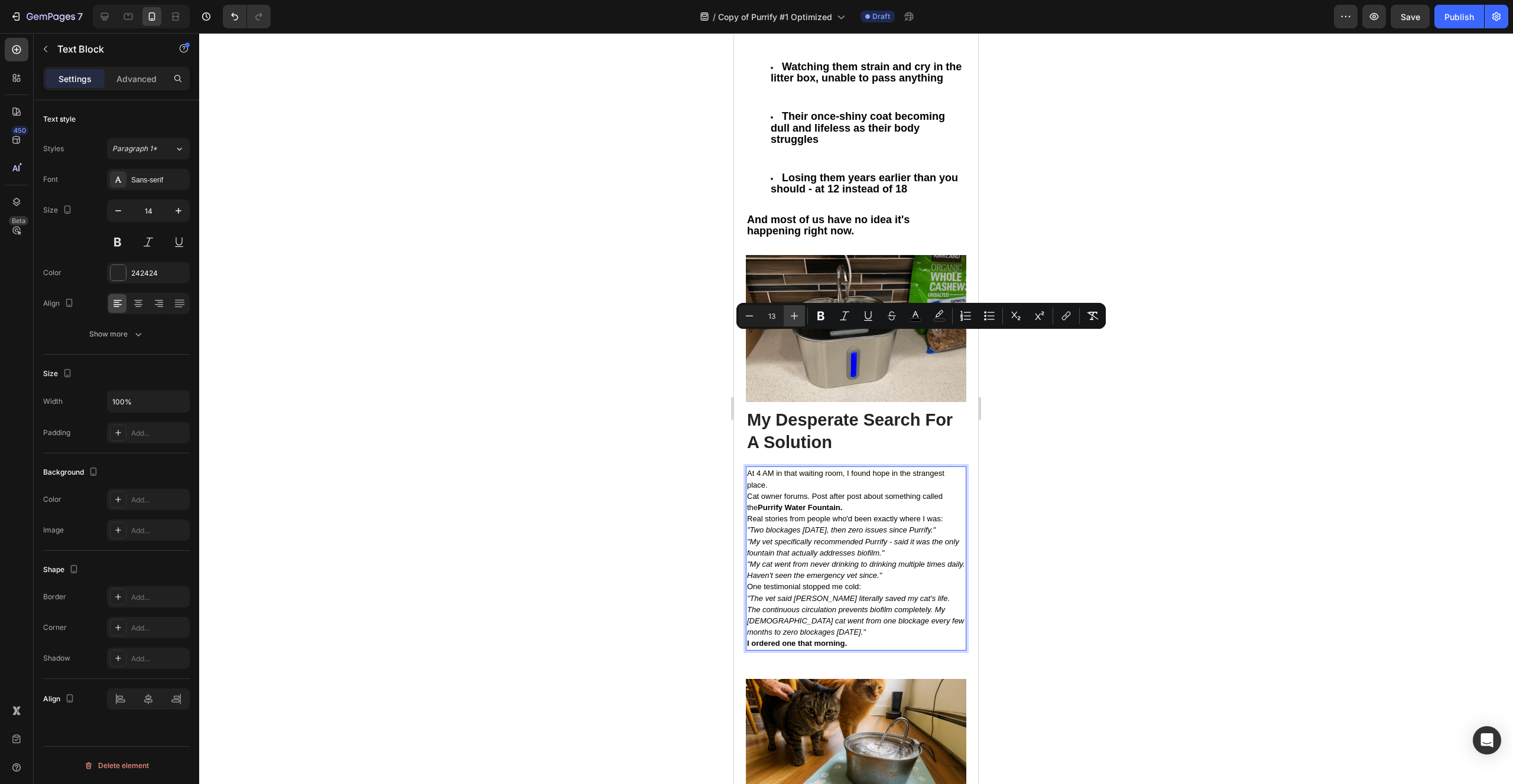
click at [799, 313] on icon "Editor contextual toolbar" at bounding box center [794, 316] width 12 height 12
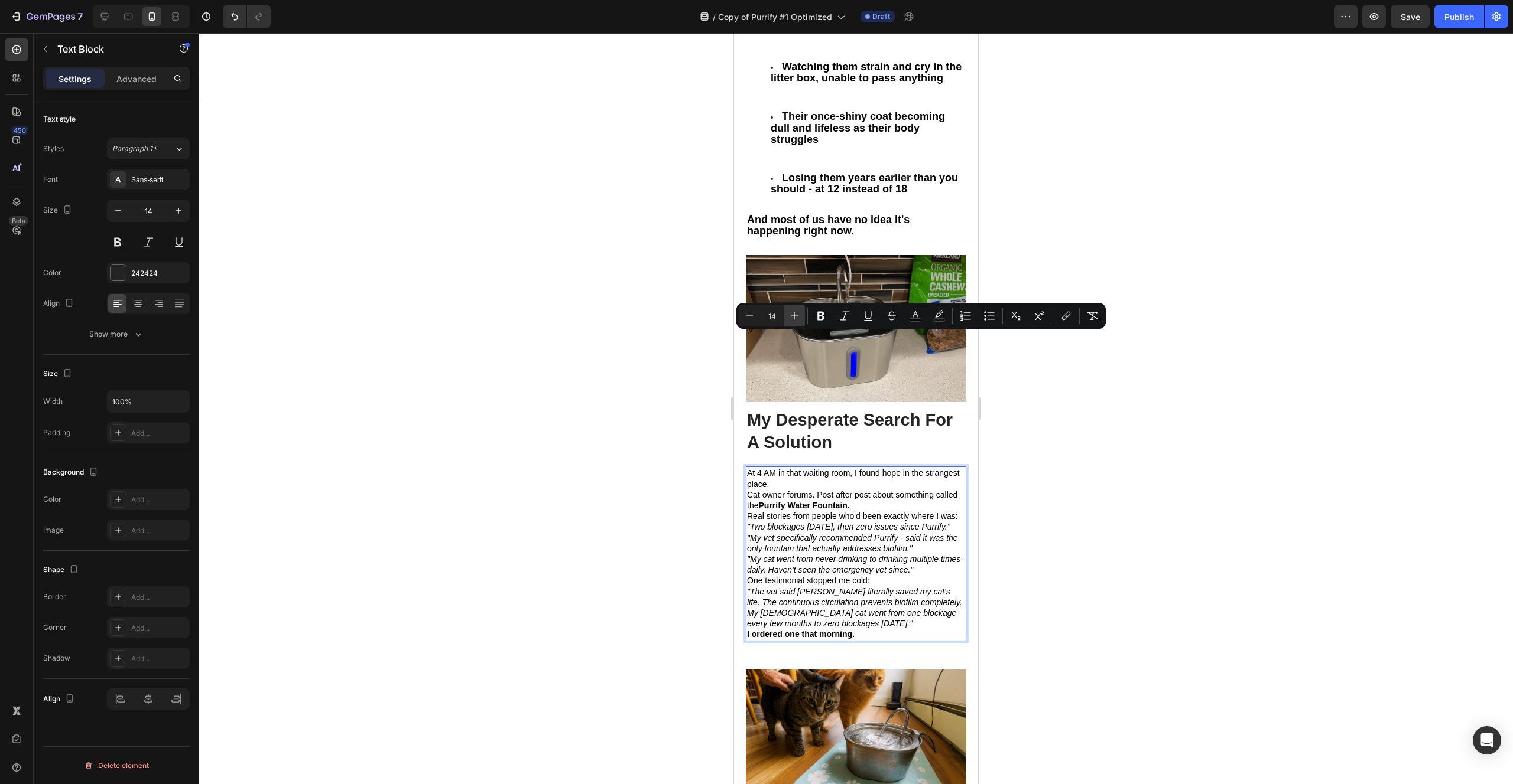
click at [799, 313] on icon "Editor contextual toolbar" at bounding box center [794, 316] width 12 height 12
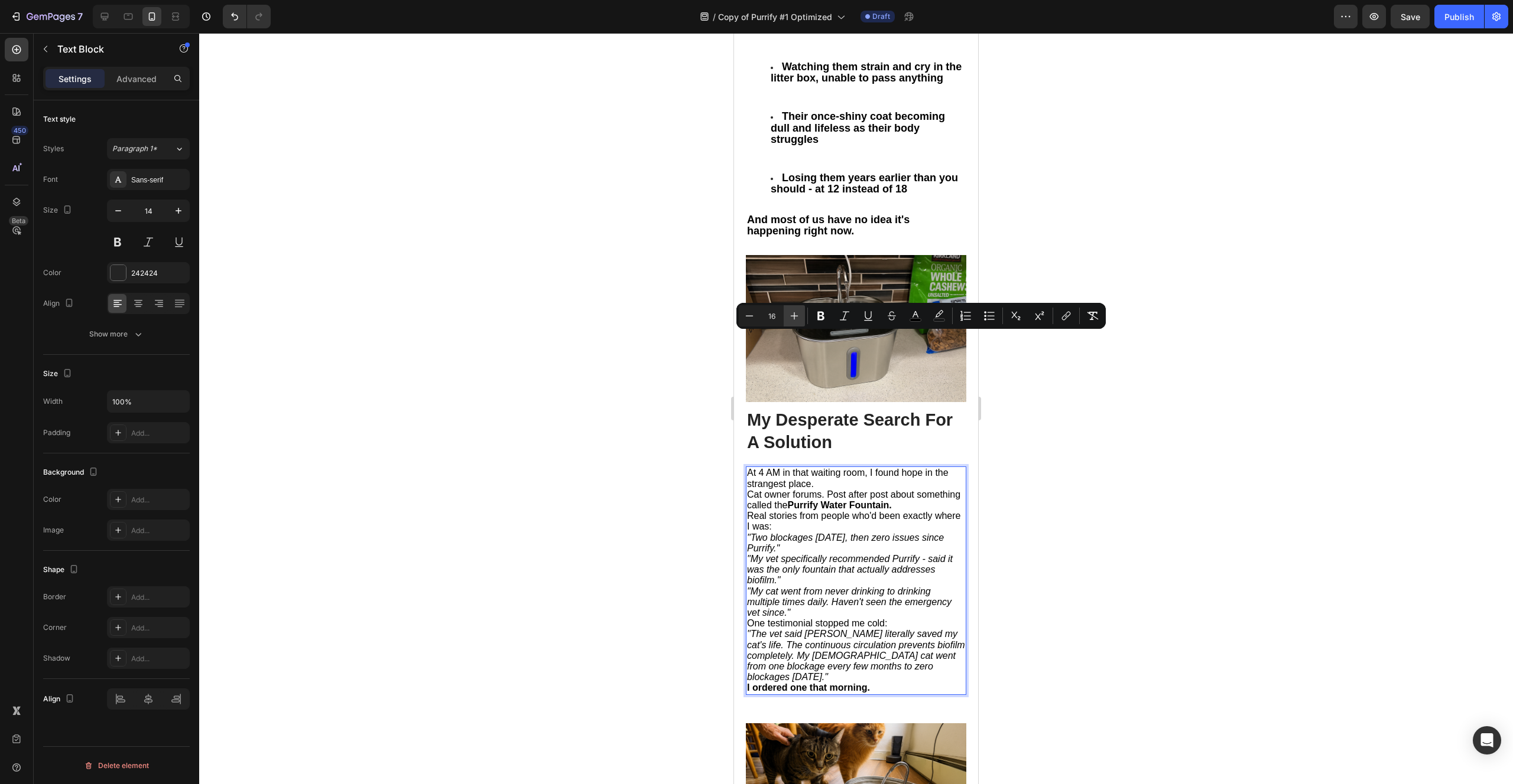
click at [799, 313] on icon "Editor contextual toolbar" at bounding box center [794, 316] width 12 height 12
type input "18"
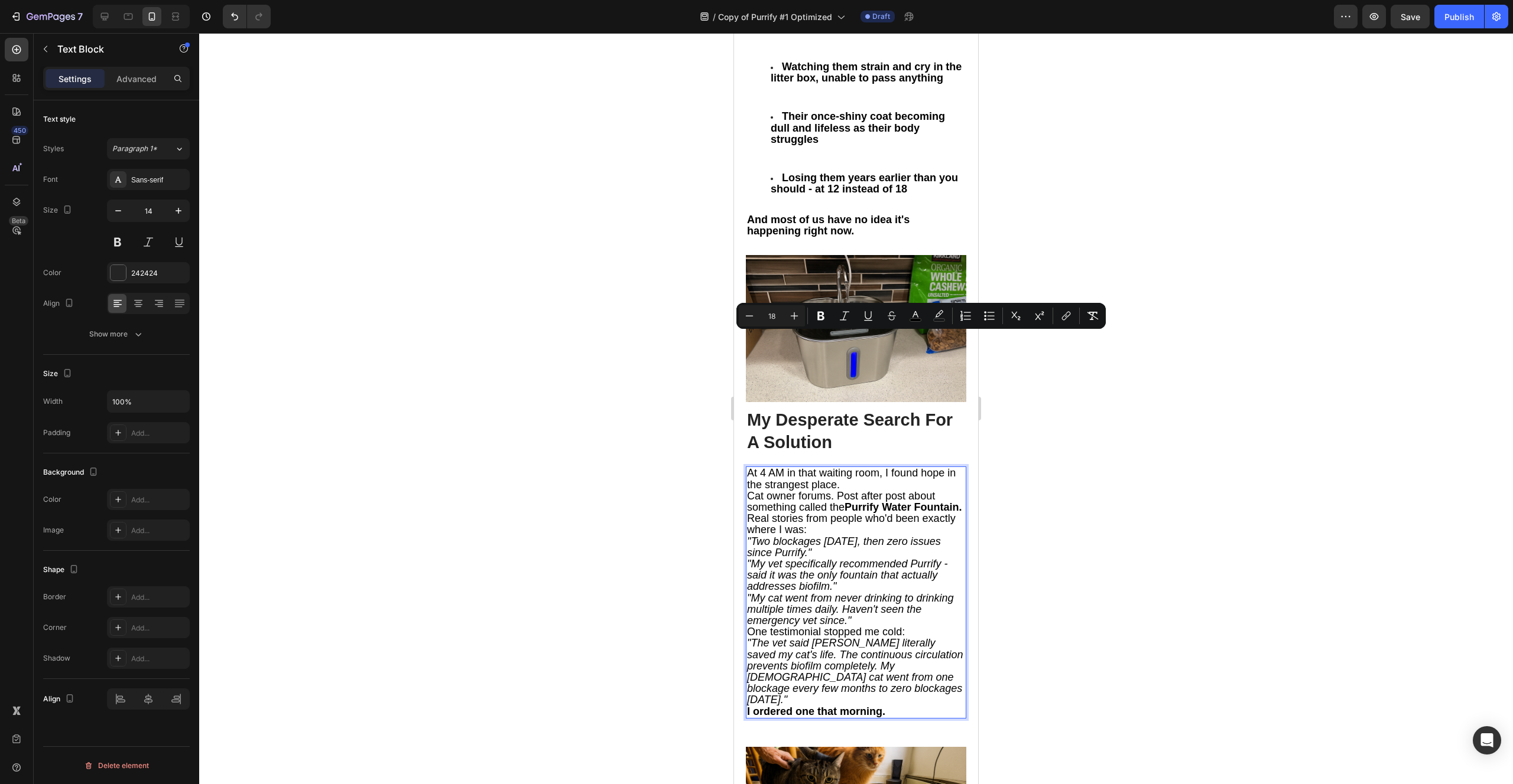
click at [842, 490] on span "Cat owner forums. Post after post about something called the Purrify Water Foun…" at bounding box center [854, 502] width 214 height 23
click at [847, 467] on span "At 4 AM in that waiting room, I found hope in the strangest place." at bounding box center [851, 478] width 209 height 23
click at [847, 468] on p "At 4 AM in that waiting room, I found hope in the strangest place." at bounding box center [856, 479] width 218 height 22
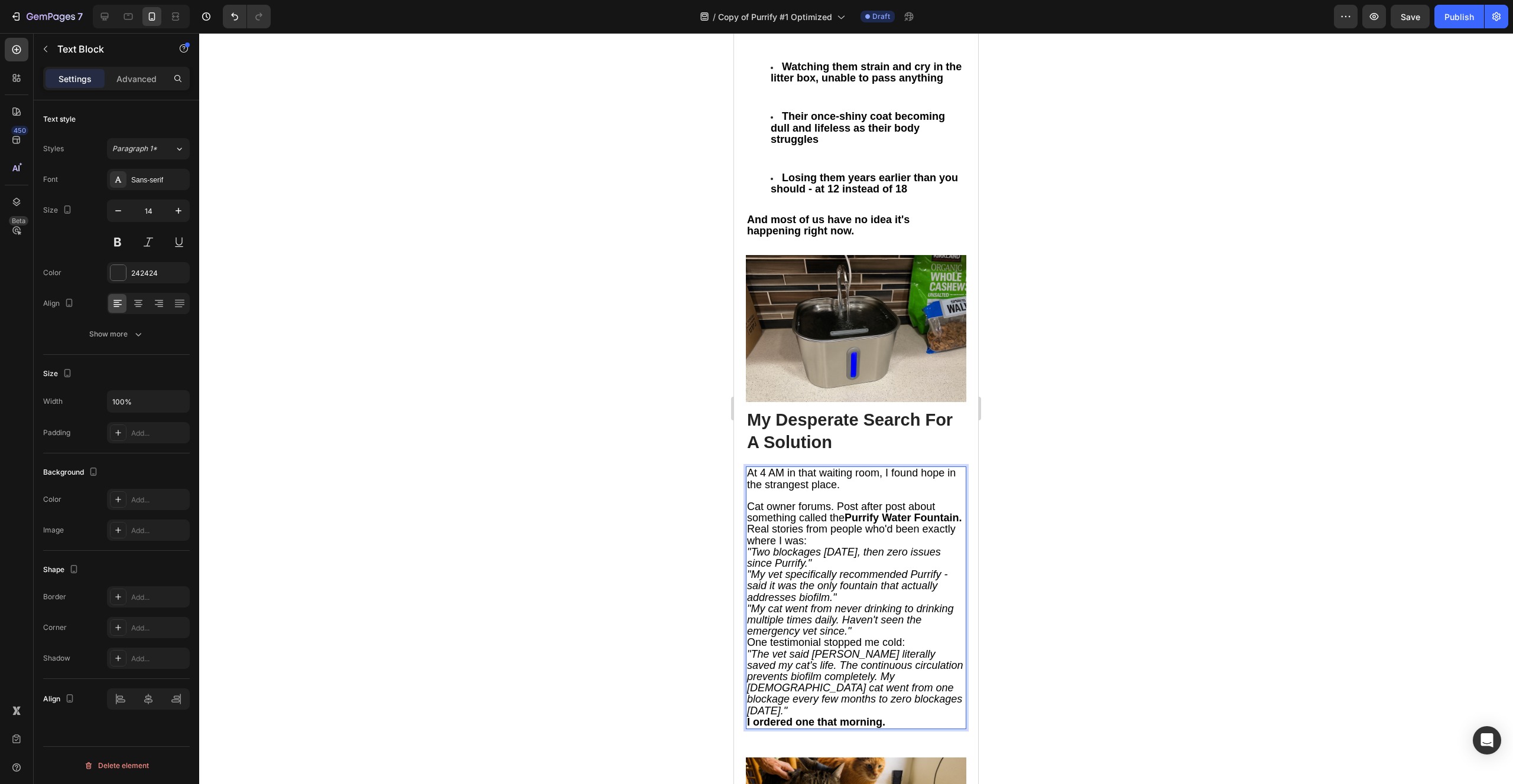
click at [838, 501] on span "Cat owner forums. Post after post about something called the Purrify Water Foun…" at bounding box center [854, 512] width 214 height 23
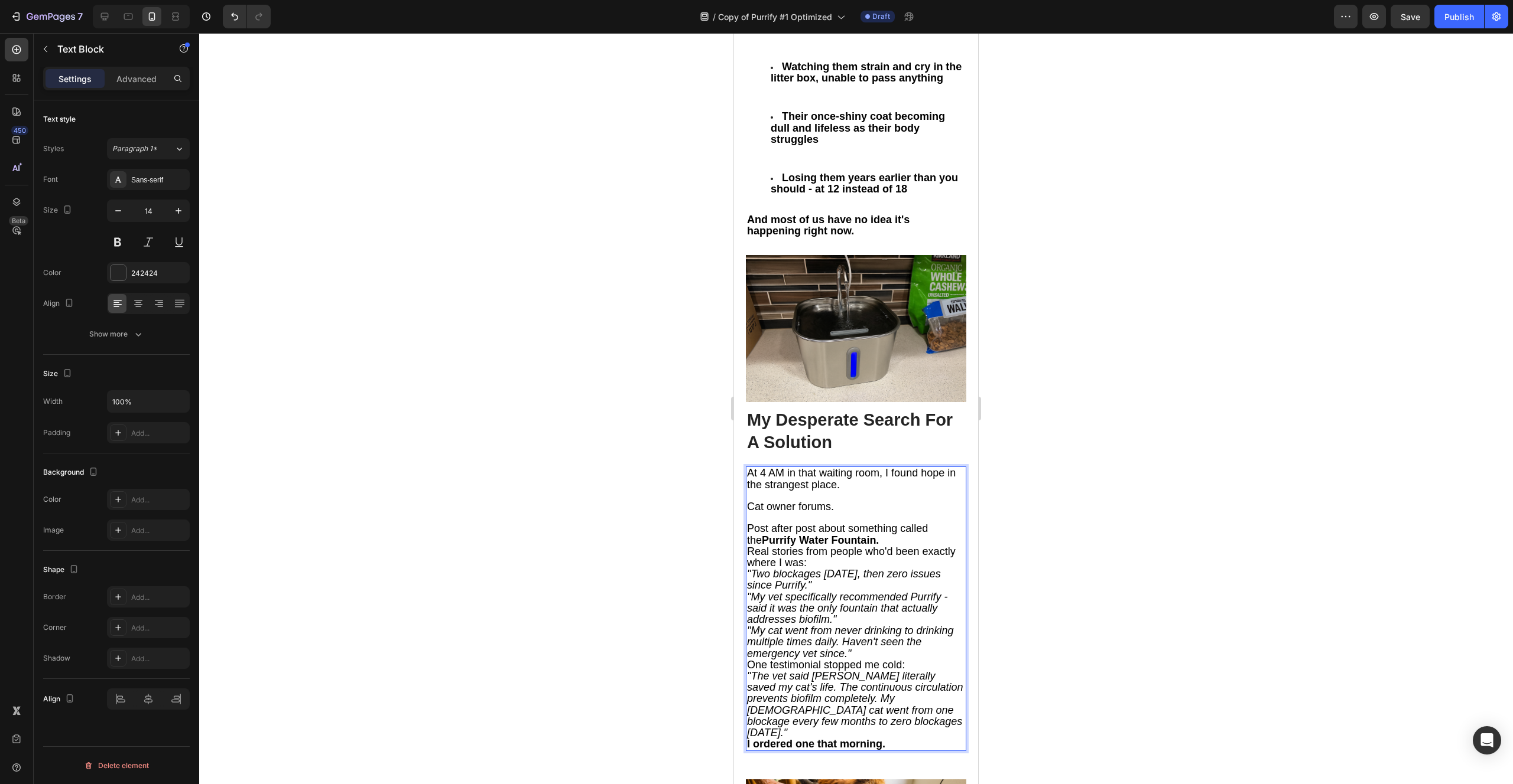
click at [803, 501] on span "Cat owner forums." at bounding box center [790, 507] width 87 height 12
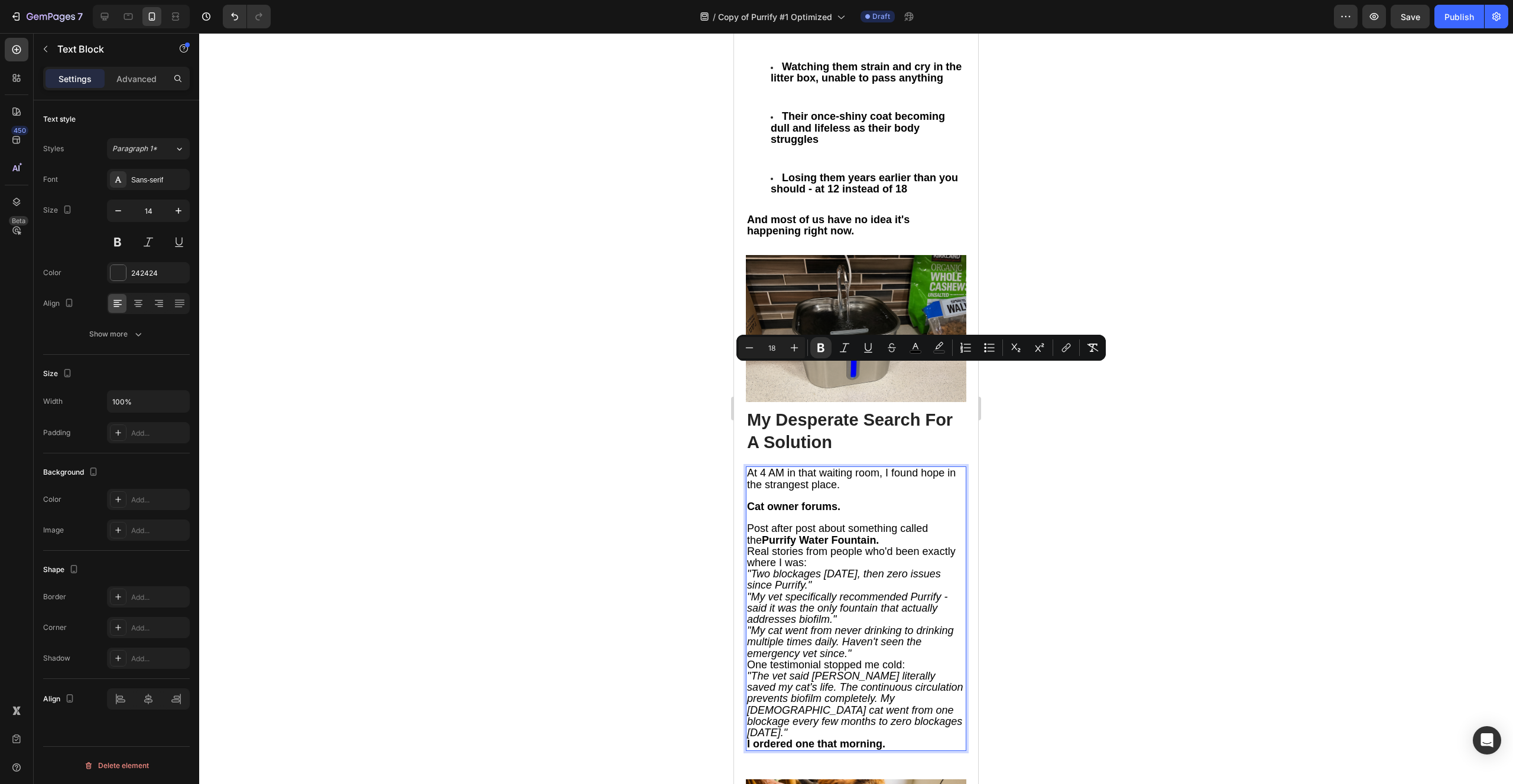
click at [867, 502] on p "Cat owner forums." at bounding box center [856, 507] width 218 height 11
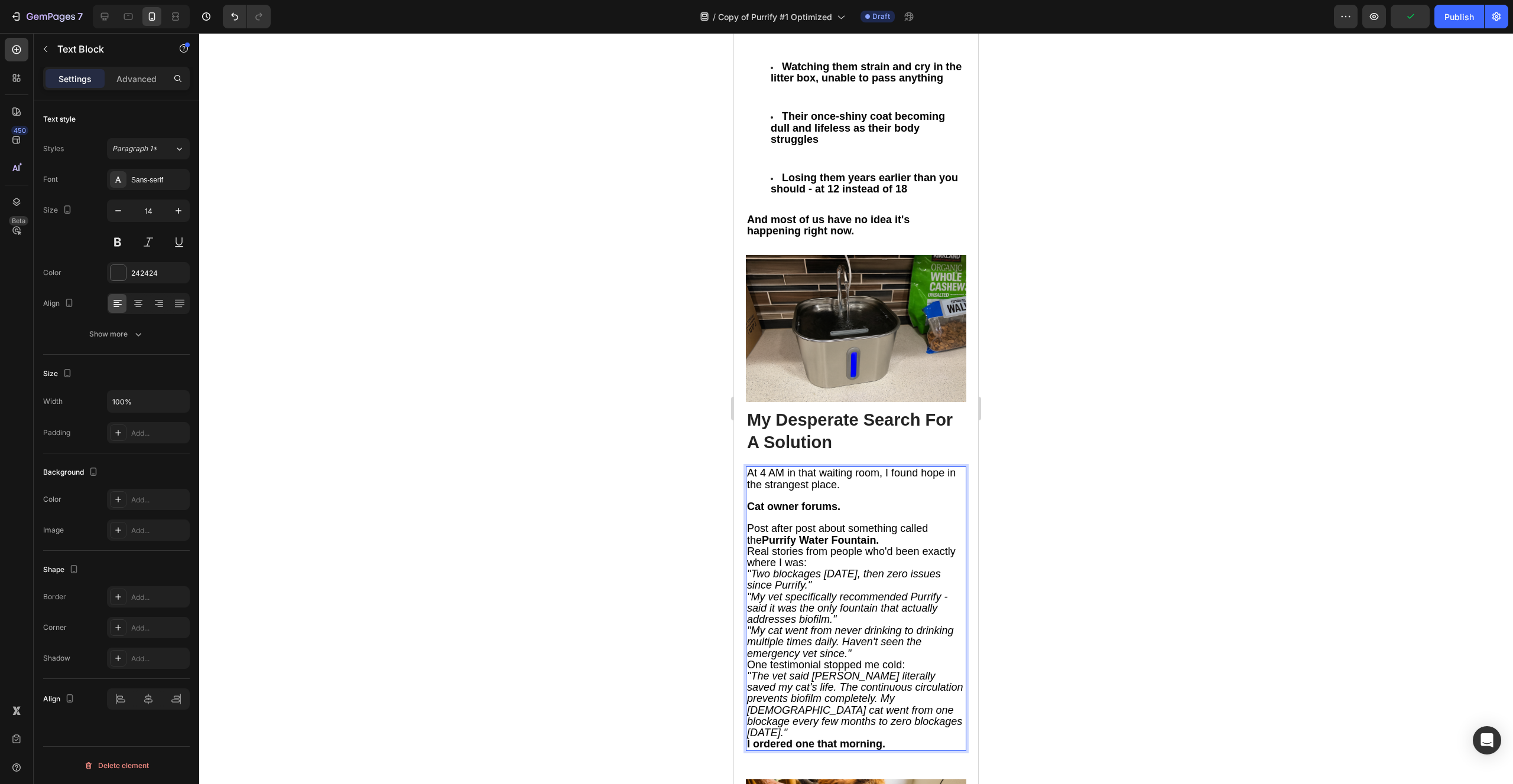
click at [895, 523] on p "Post after post about something called the Purrify Water Fountain." at bounding box center [856, 534] width 218 height 22
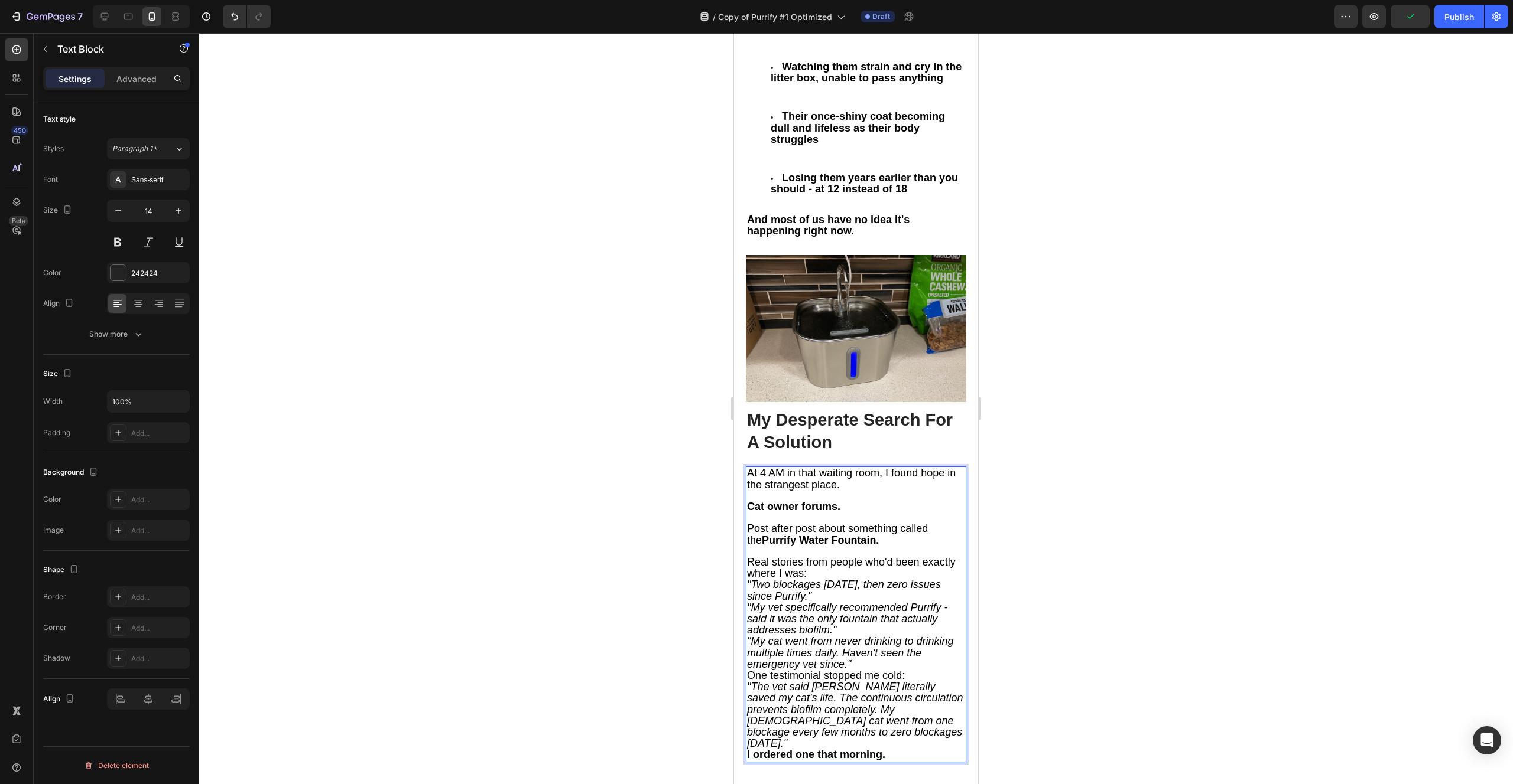
click at [842, 557] on p "Real stories from people who'd been exactly where I was:" at bounding box center [856, 568] width 218 height 22
click at [848, 591] on p ""Two blockages [DATE], then zero issues since Purrify."" at bounding box center [856, 602] width 218 height 22
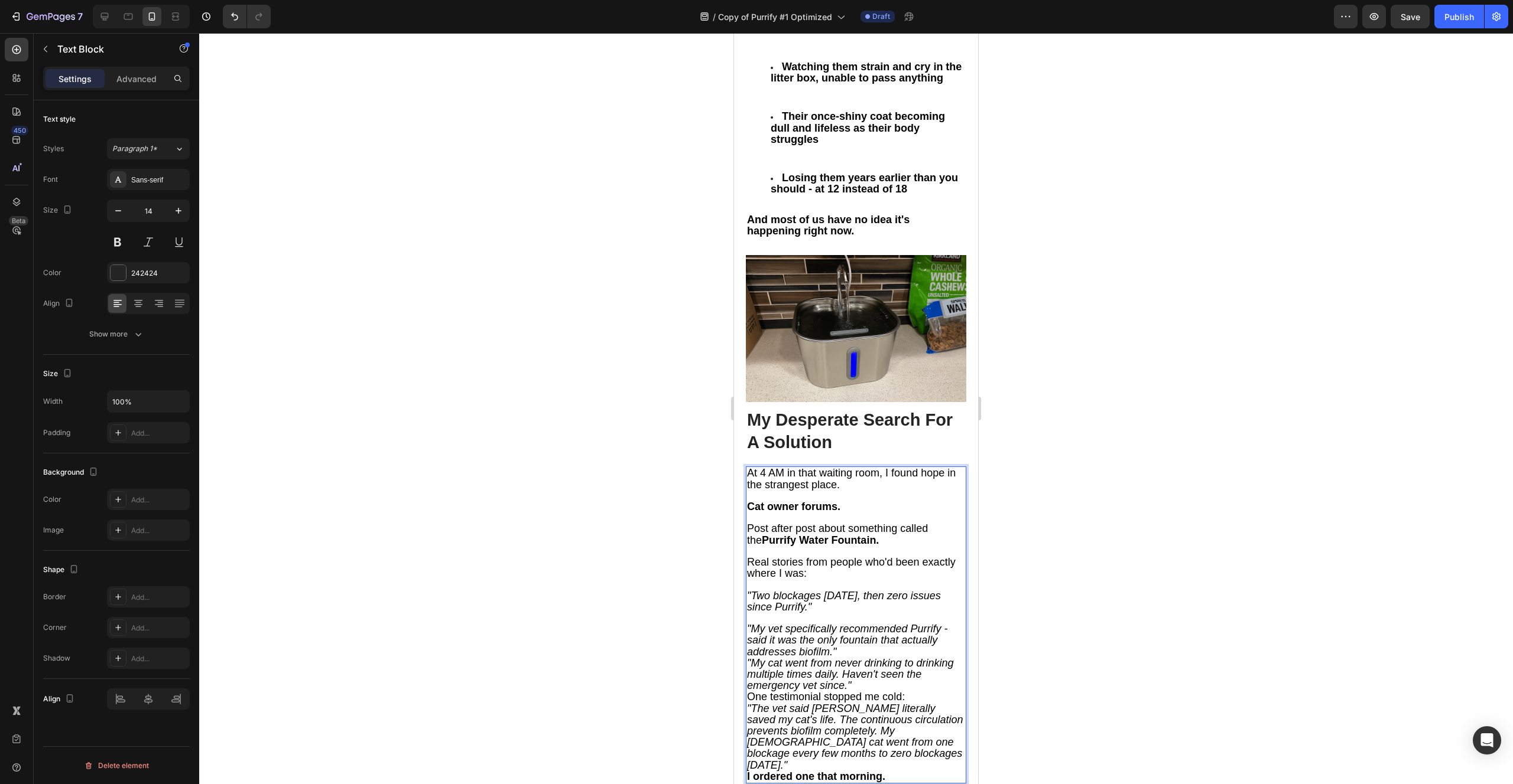
click at [908, 624] on p ""My vet specifically recommended Purrify - said it was the only fountain that a…" at bounding box center [856, 641] width 218 height 34
click at [890, 668] on p ""My cat went from never drinking to drinking multiple times daily. Haven't seen…" at bounding box center [856, 686] width 218 height 34
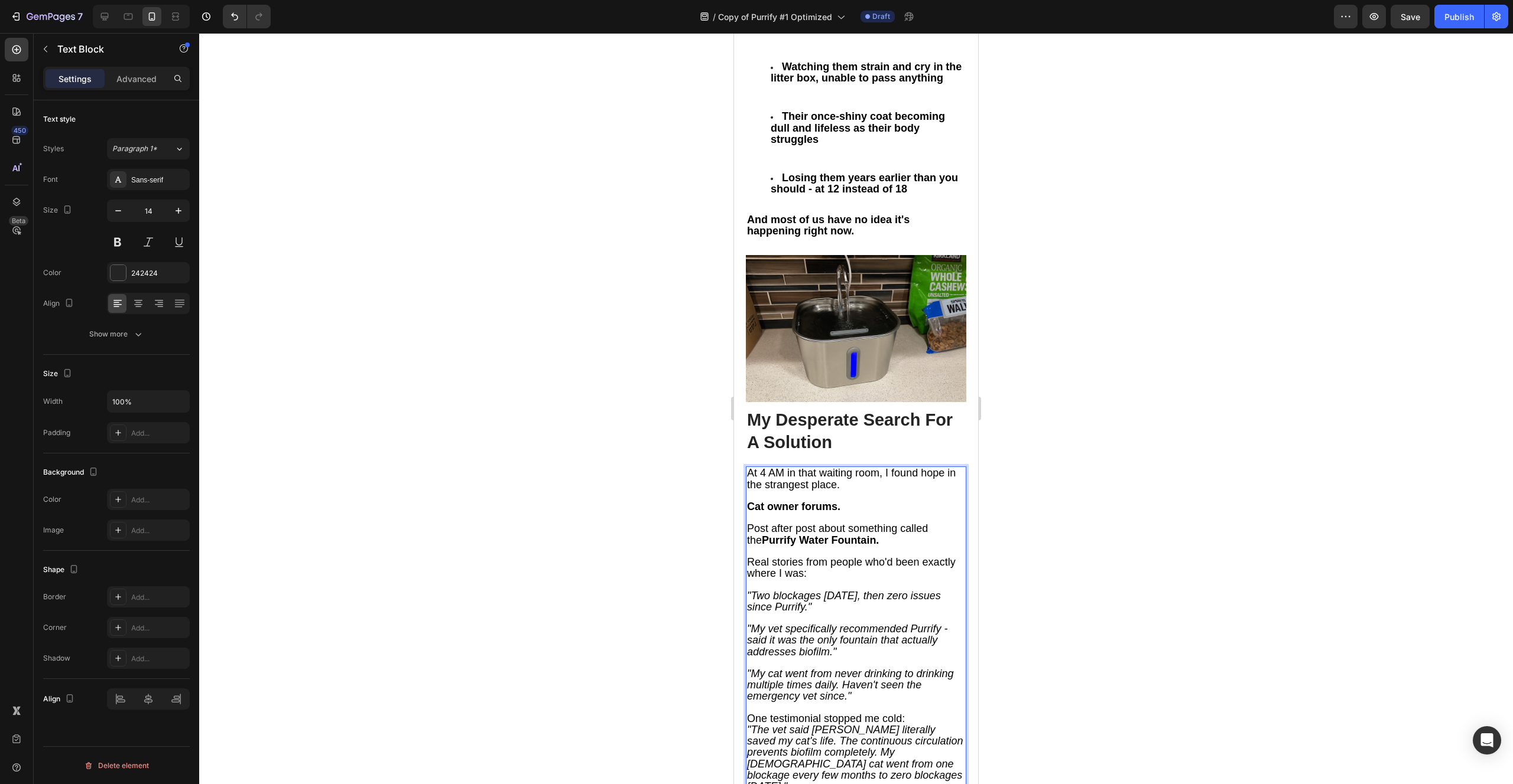
click at [910, 714] on p "One testimonial stopped me cold:" at bounding box center [856, 719] width 218 height 11
click at [872, 735] on p ""The vet said [PERSON_NAME] literally saved my cat's life. The continuous circu…" at bounding box center [856, 769] width 218 height 68
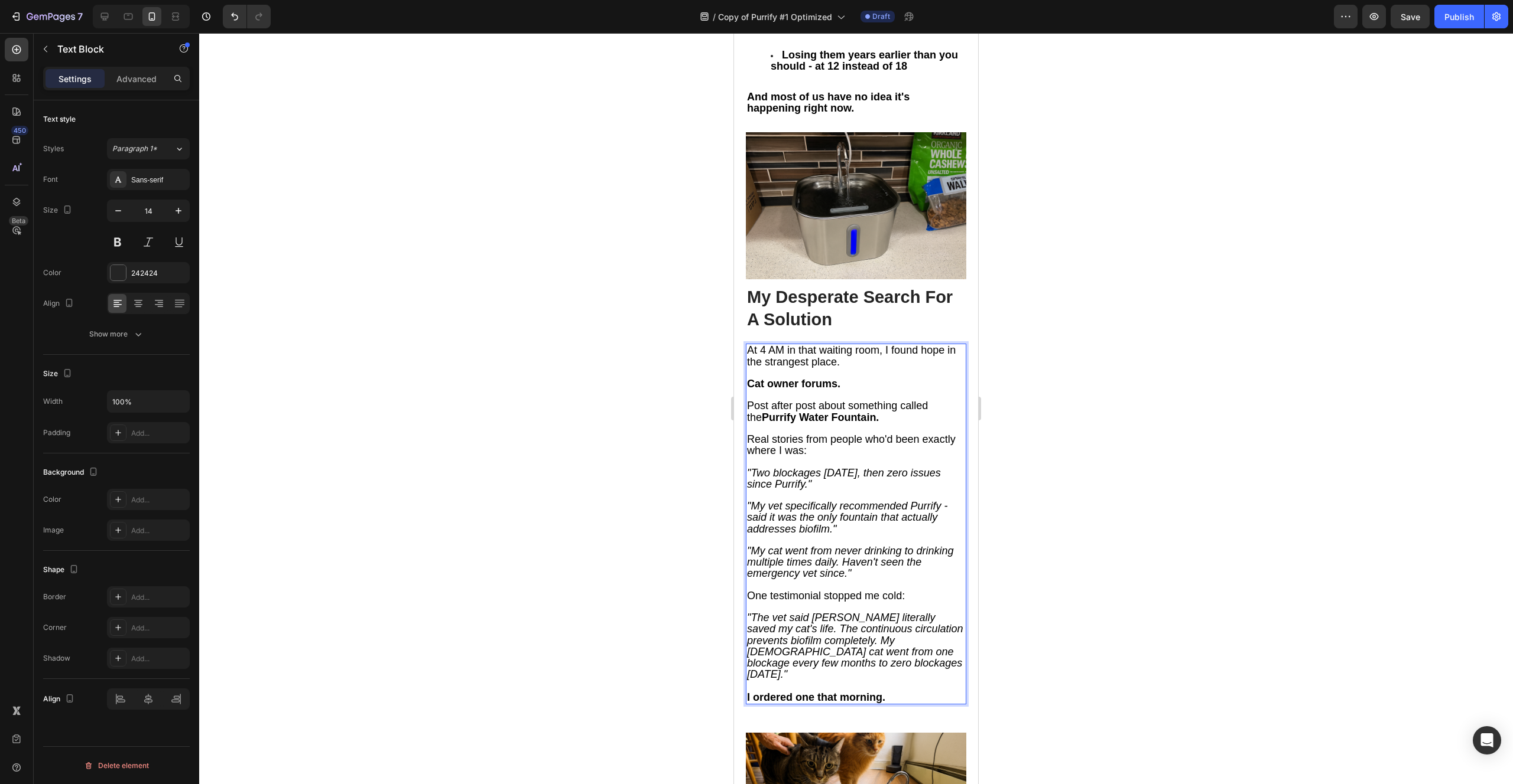
scroll to position [3935, 0]
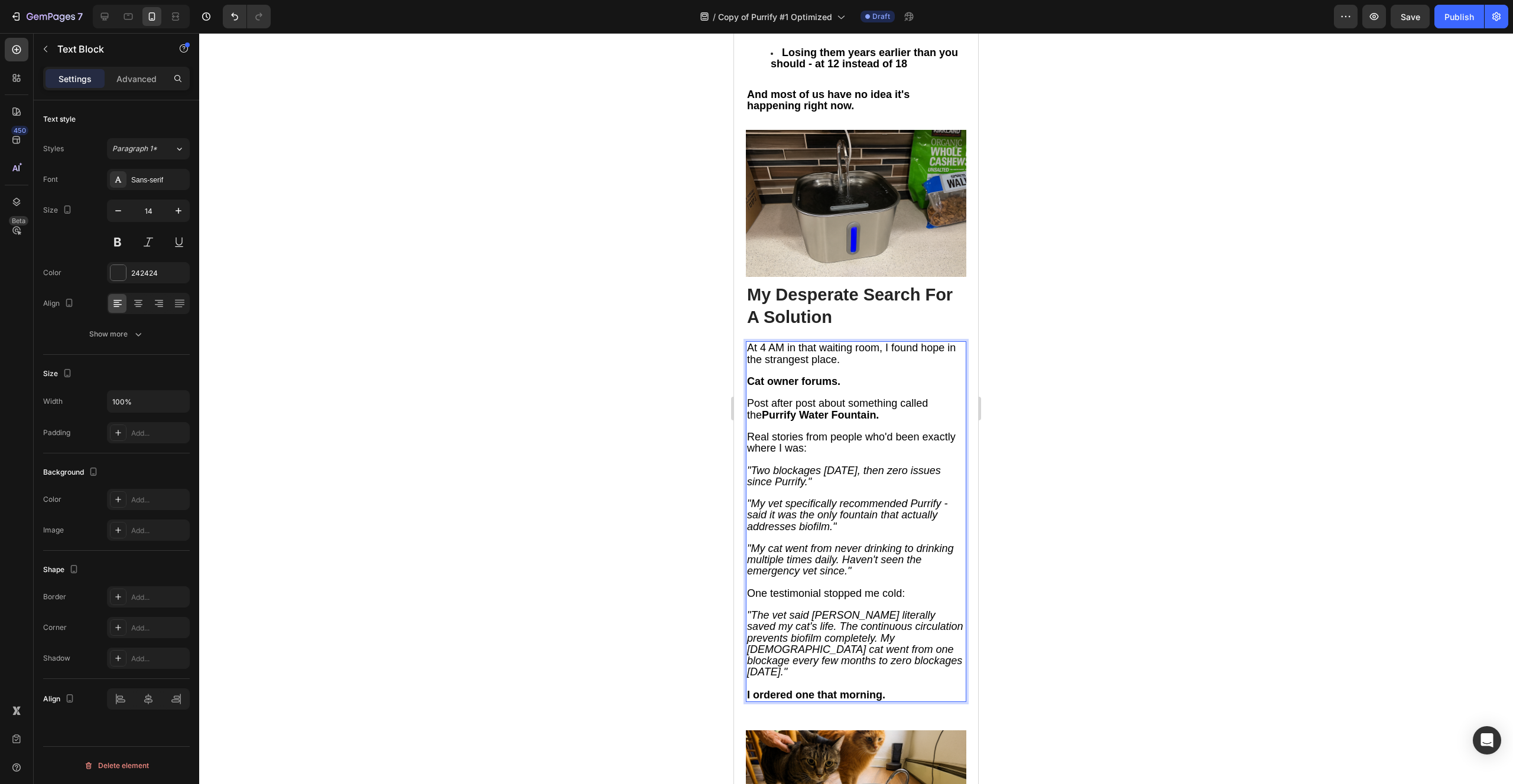
click at [819, 609] on icon ""The vet said [PERSON_NAME] literally saved my cat's life. The continuous circu…" at bounding box center [855, 643] width 216 height 68
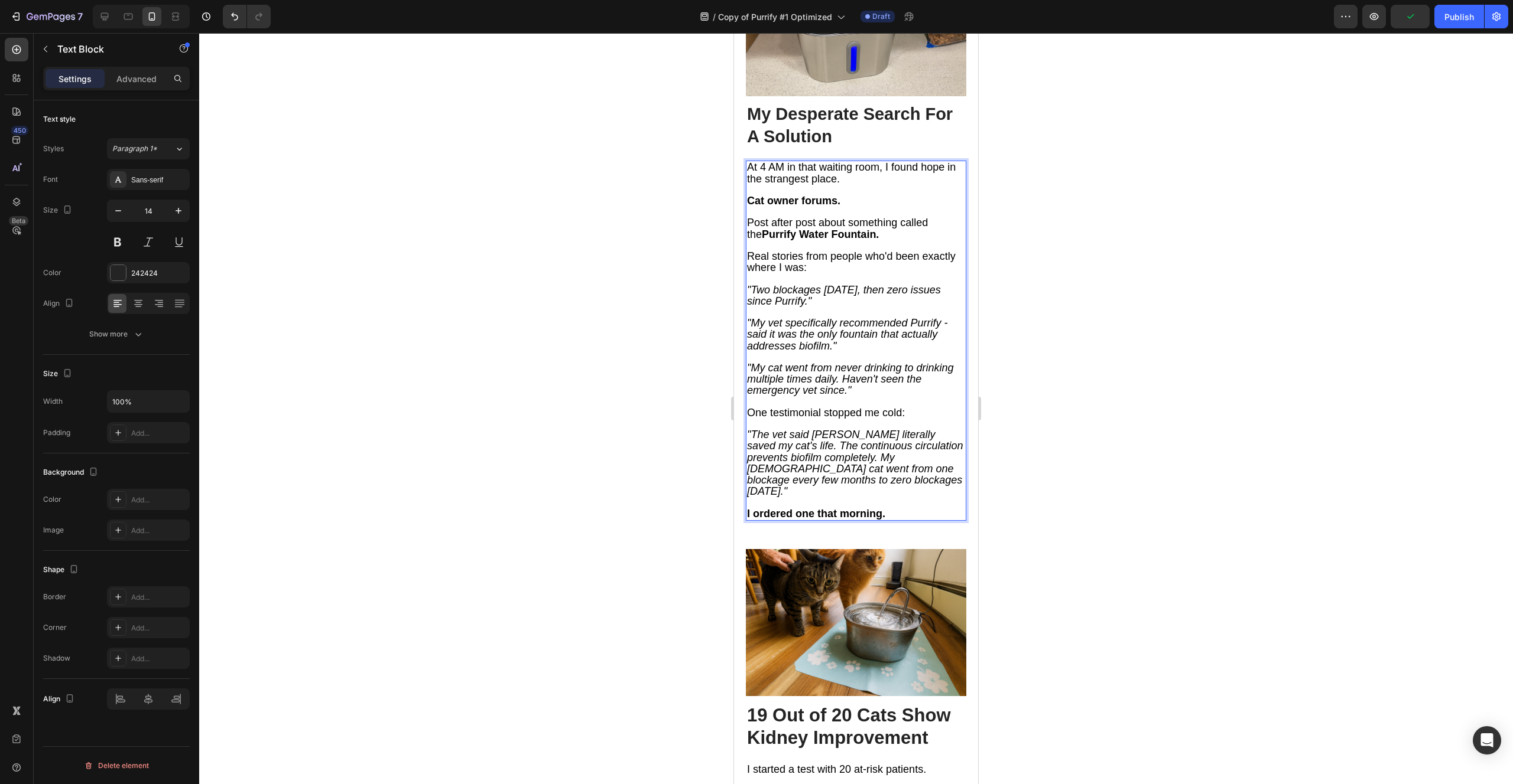
scroll to position [4127, 0]
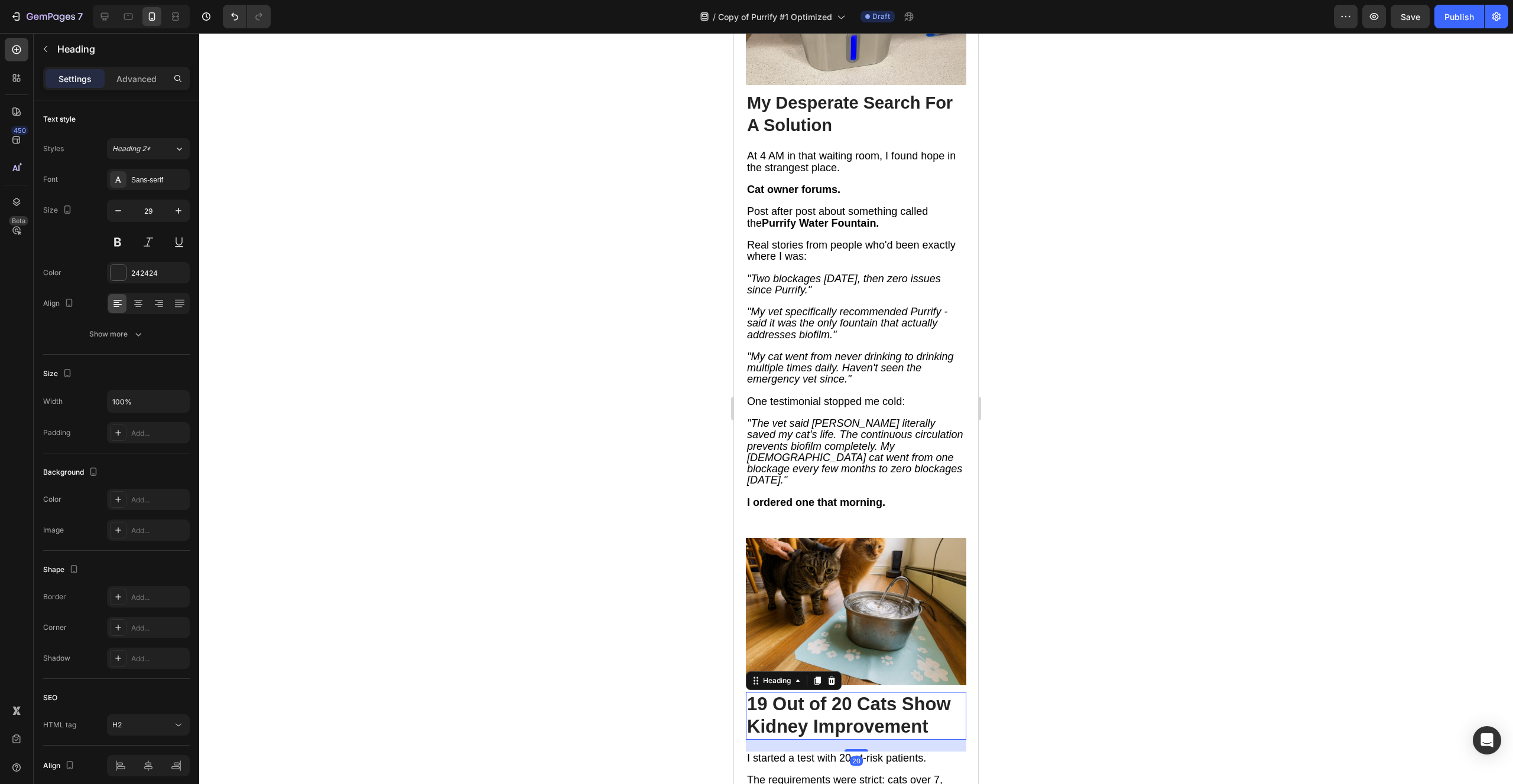
click at [829, 694] on span "19 Out of 20 Cats Show Kidney Improvement" at bounding box center [849, 716] width 204 height 44
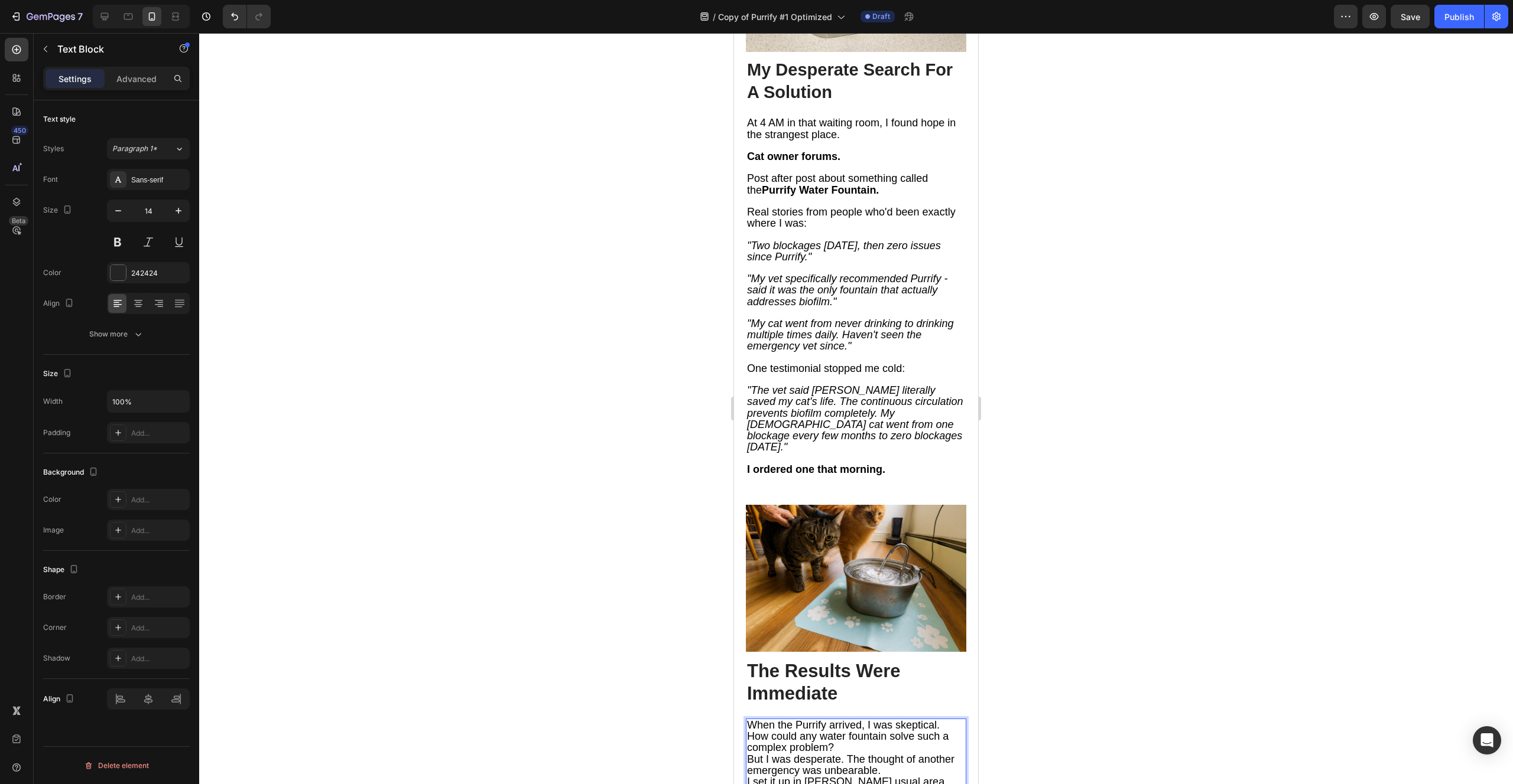
scroll to position [4171, 0]
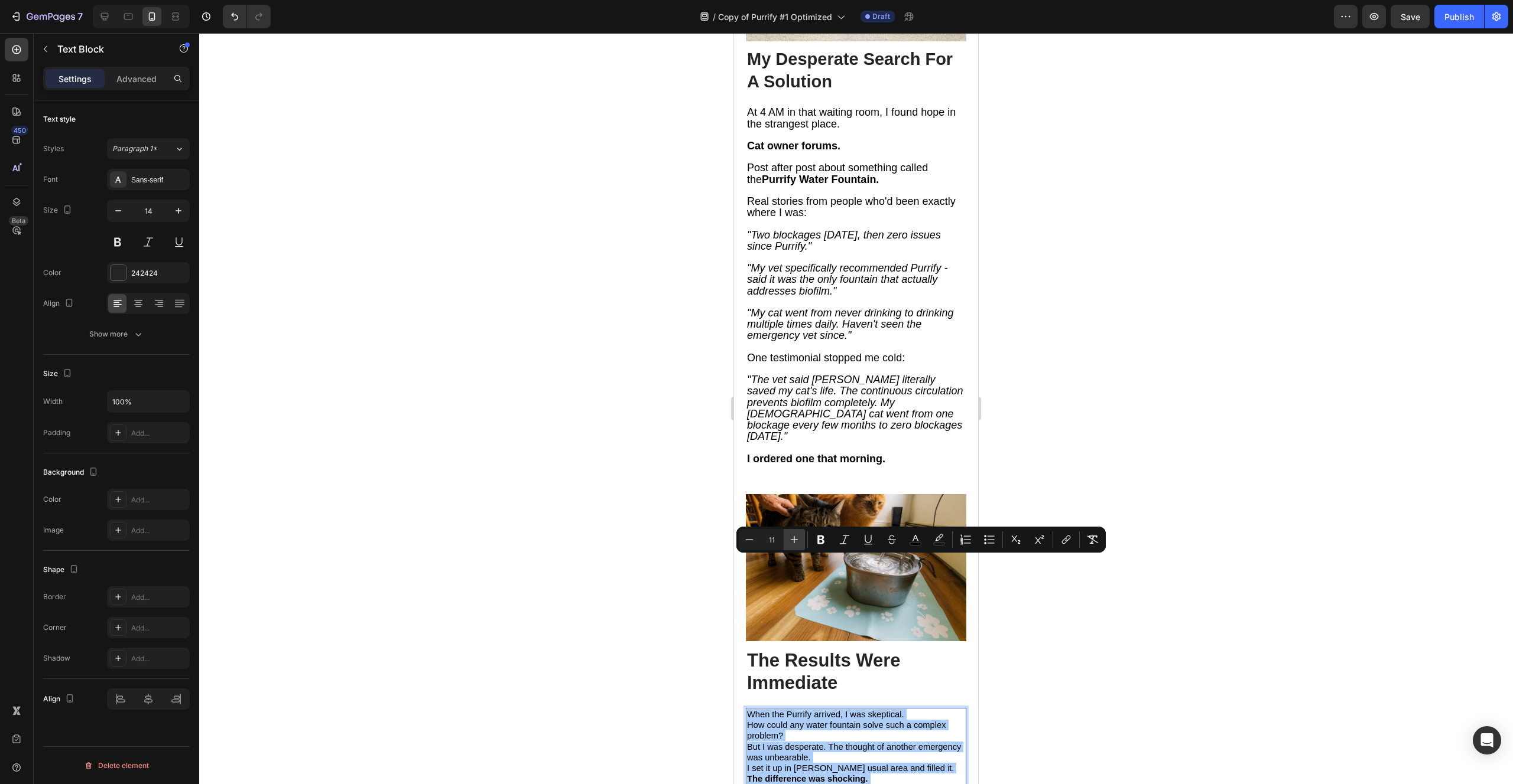
click at [796, 540] on icon "Editor contextual toolbar" at bounding box center [794, 540] width 12 height 12
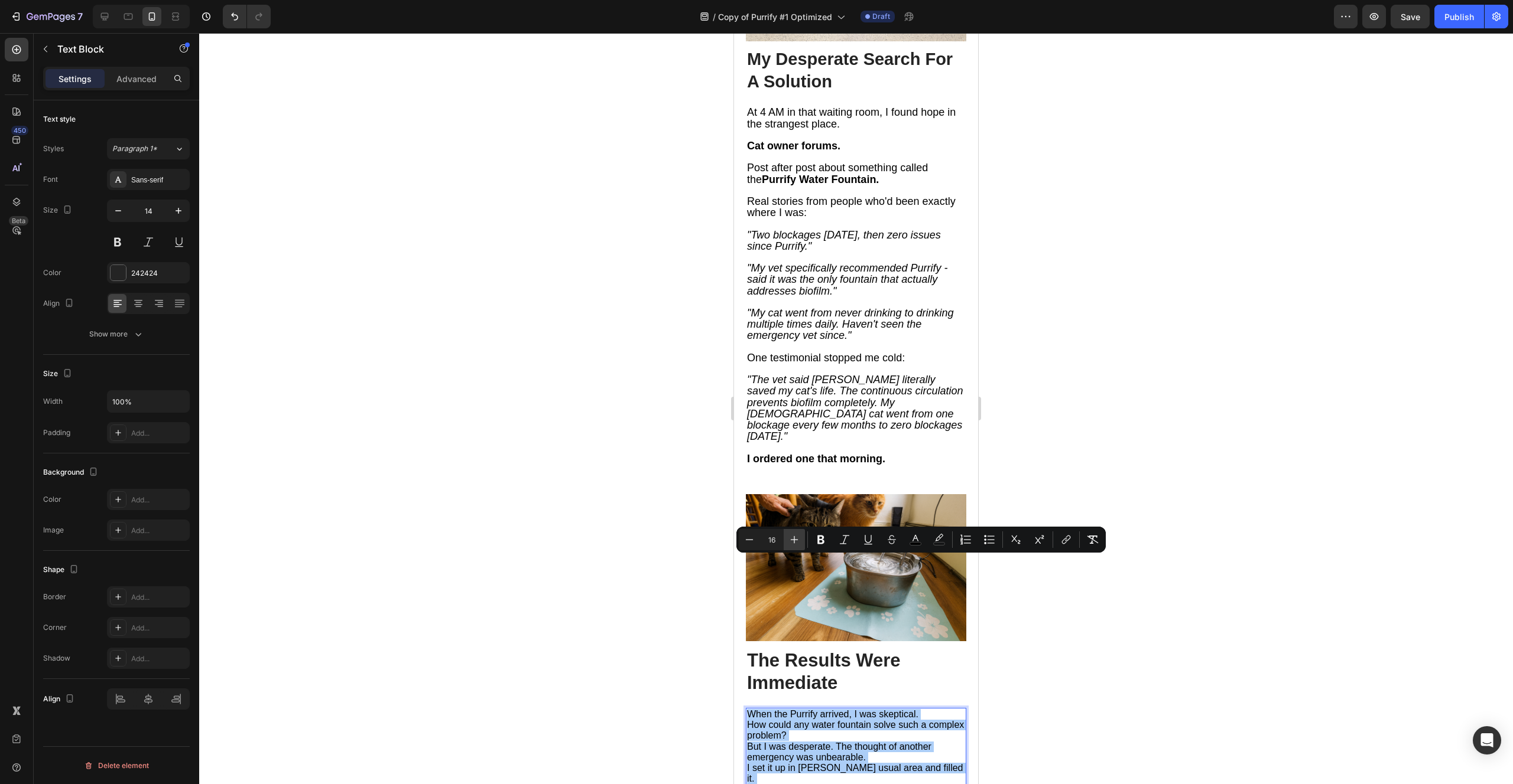
click at [796, 540] on icon "Editor contextual toolbar" at bounding box center [794, 540] width 12 height 12
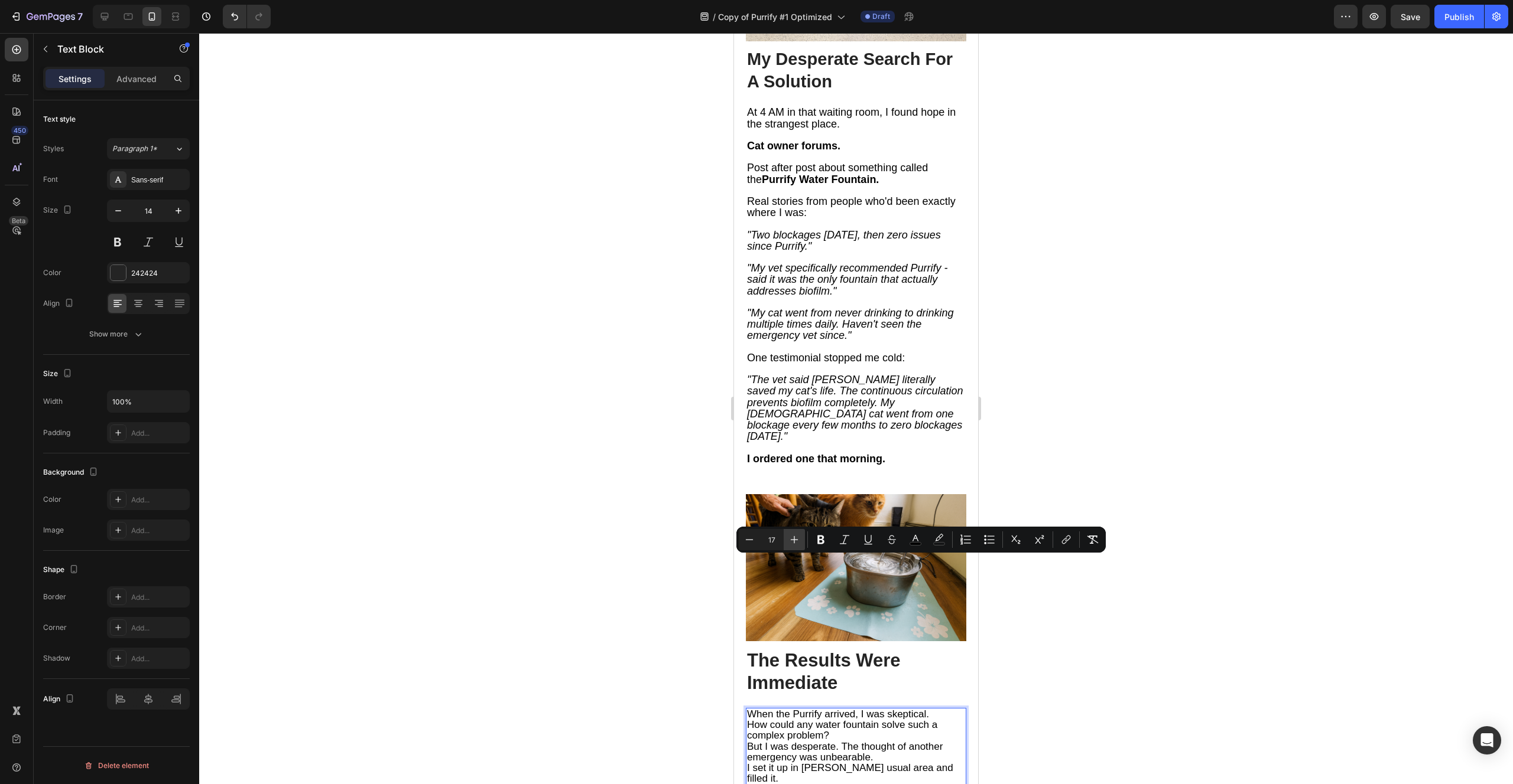
click at [796, 540] on icon "Editor contextual toolbar" at bounding box center [794, 540] width 12 height 12
type input "18"
click at [845, 720] on p "How could any water fountain solve such a complex problem?" at bounding box center [856, 731] width 218 height 22
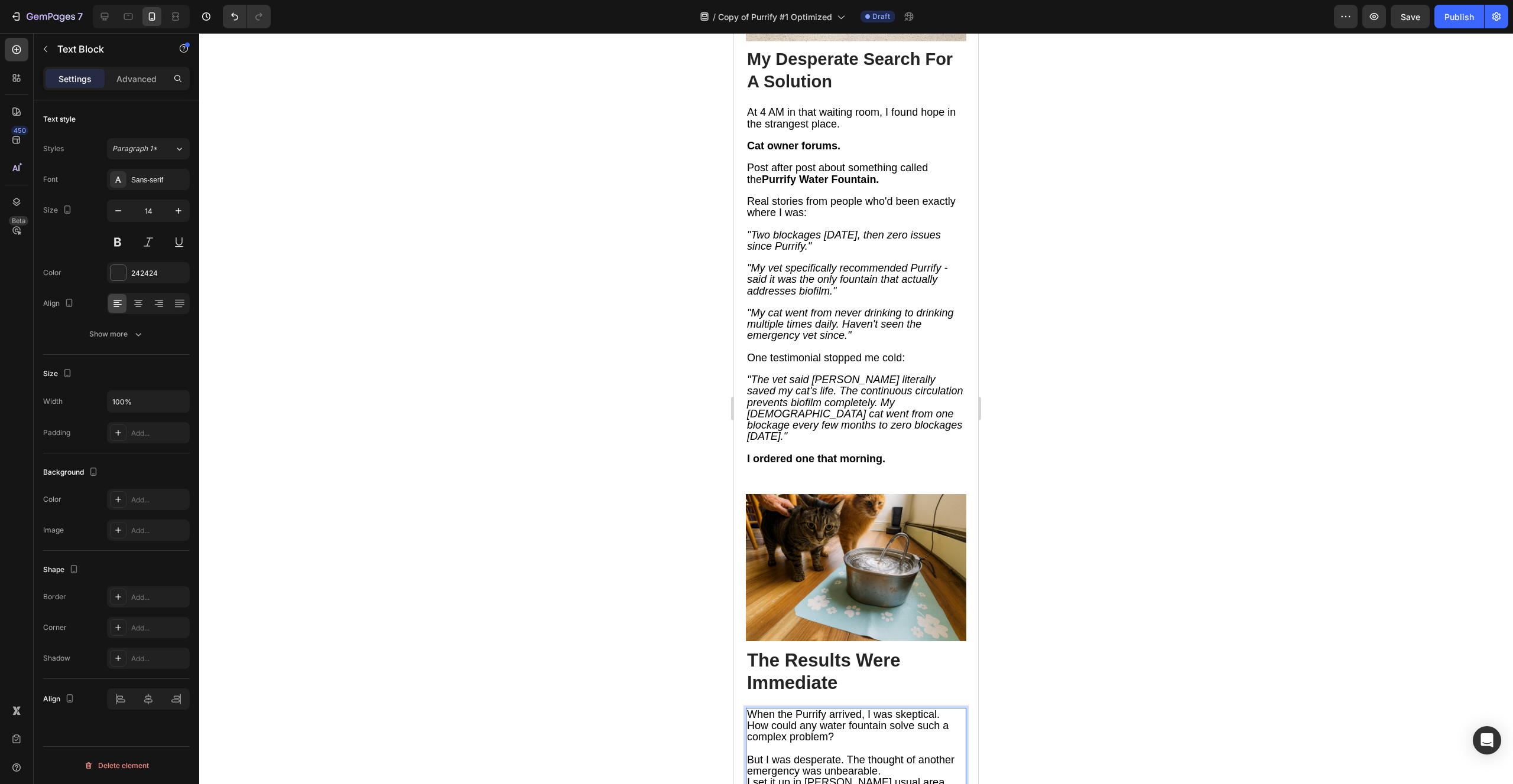
click at [886, 754] on p "But I was desperate. The thought of another emergency was unbearable." at bounding box center [856, 766] width 218 height 22
click at [847, 754] on span "But I was desperate. The thought of another emergency was unbearable." at bounding box center [851, 765] width 208 height 23
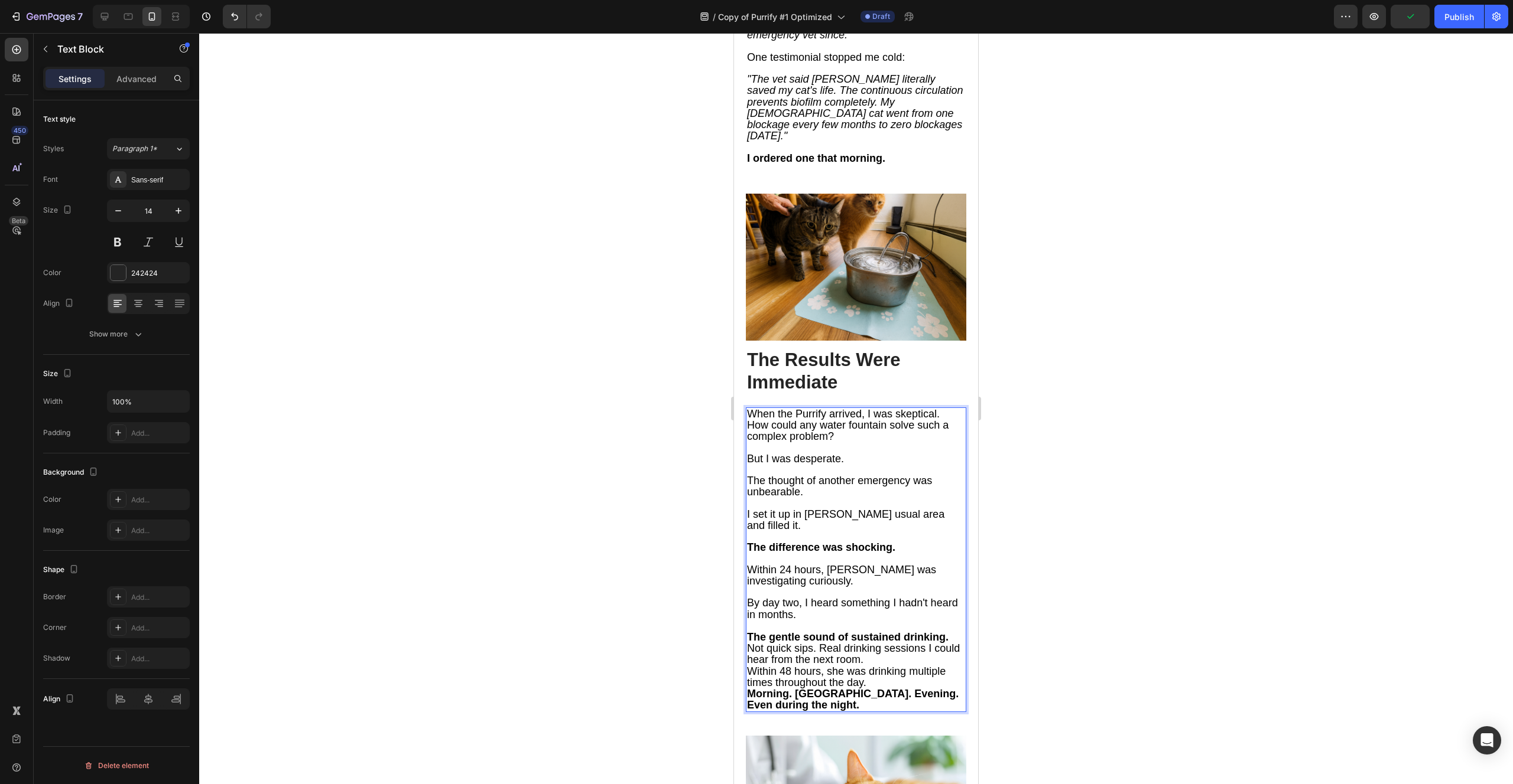
scroll to position [4475, 0]
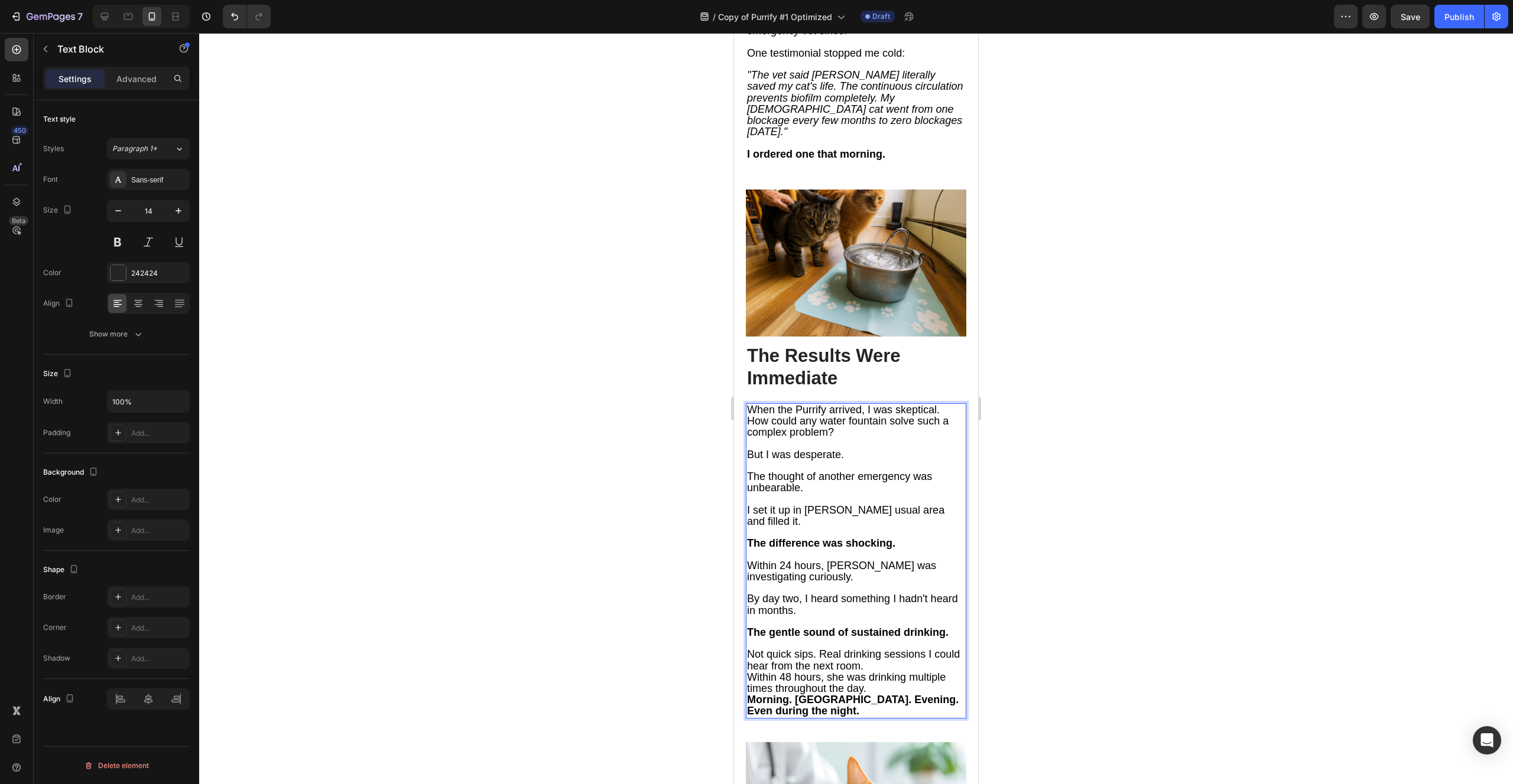
click at [820, 649] on span "Not quick sips. Real drinking sessions I could hear from the next room." at bounding box center [853, 660] width 213 height 23
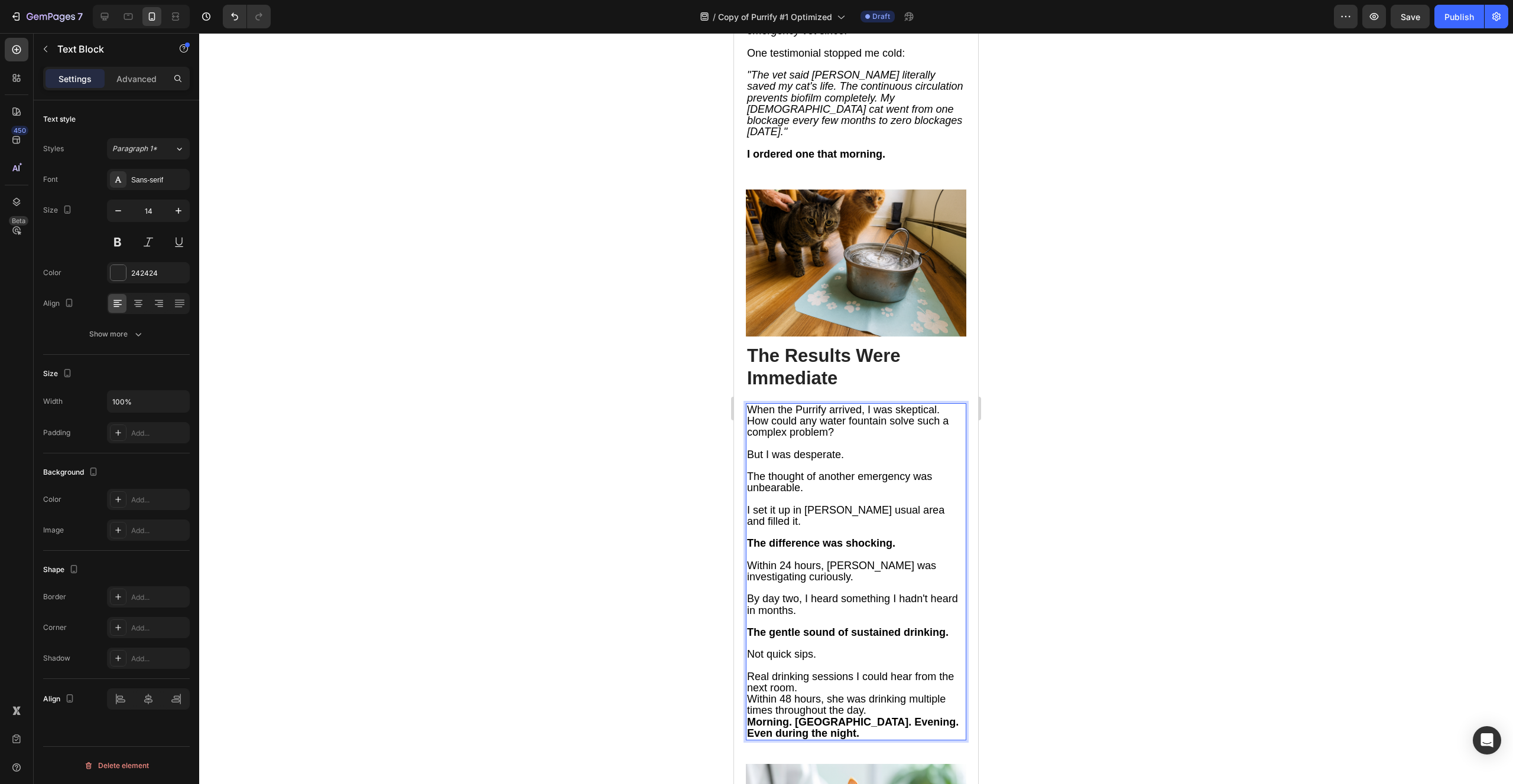
click at [813, 672] on p "Real drinking sessions I could hear from the next room." at bounding box center [856, 683] width 218 height 22
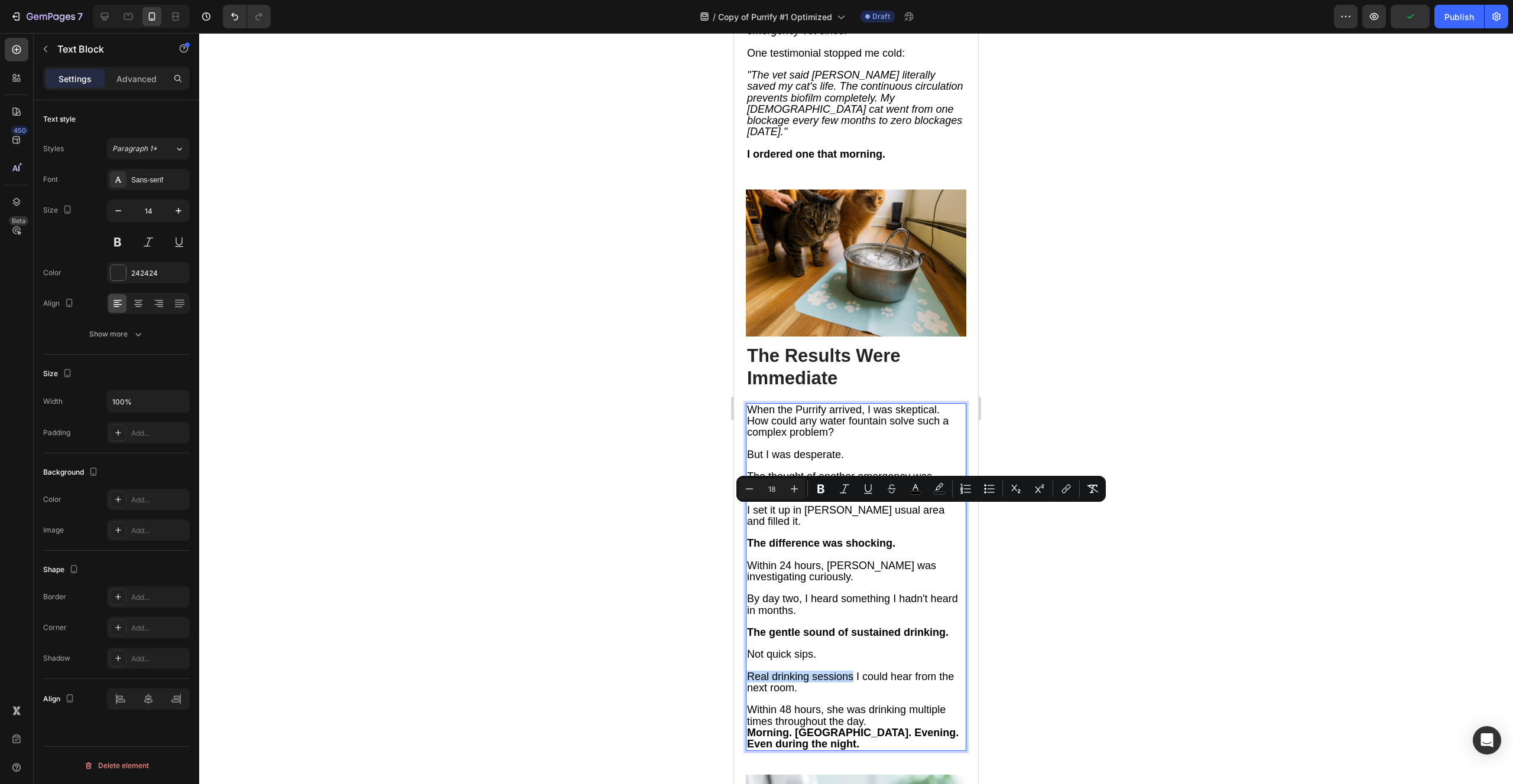
drag, startPoint x: 852, startPoint y: 514, endPoint x: 748, endPoint y: 512, distance: 104.0
click at [748, 671] on span "Real drinking sessions I could hear from the next room." at bounding box center [850, 682] width 207 height 23
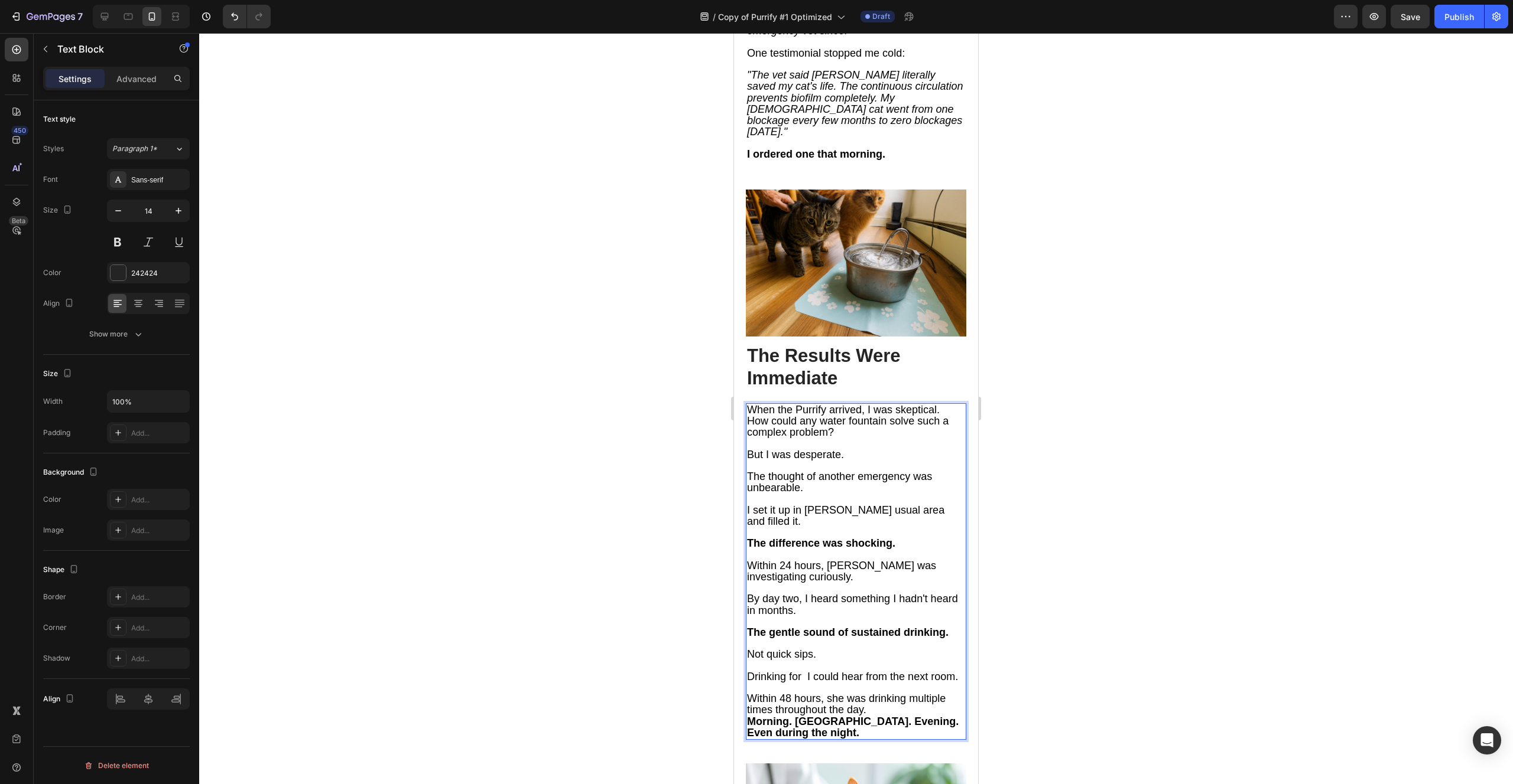
click at [808, 671] on span "Drinking for I could hear from the next room." at bounding box center [852, 677] width 211 height 12
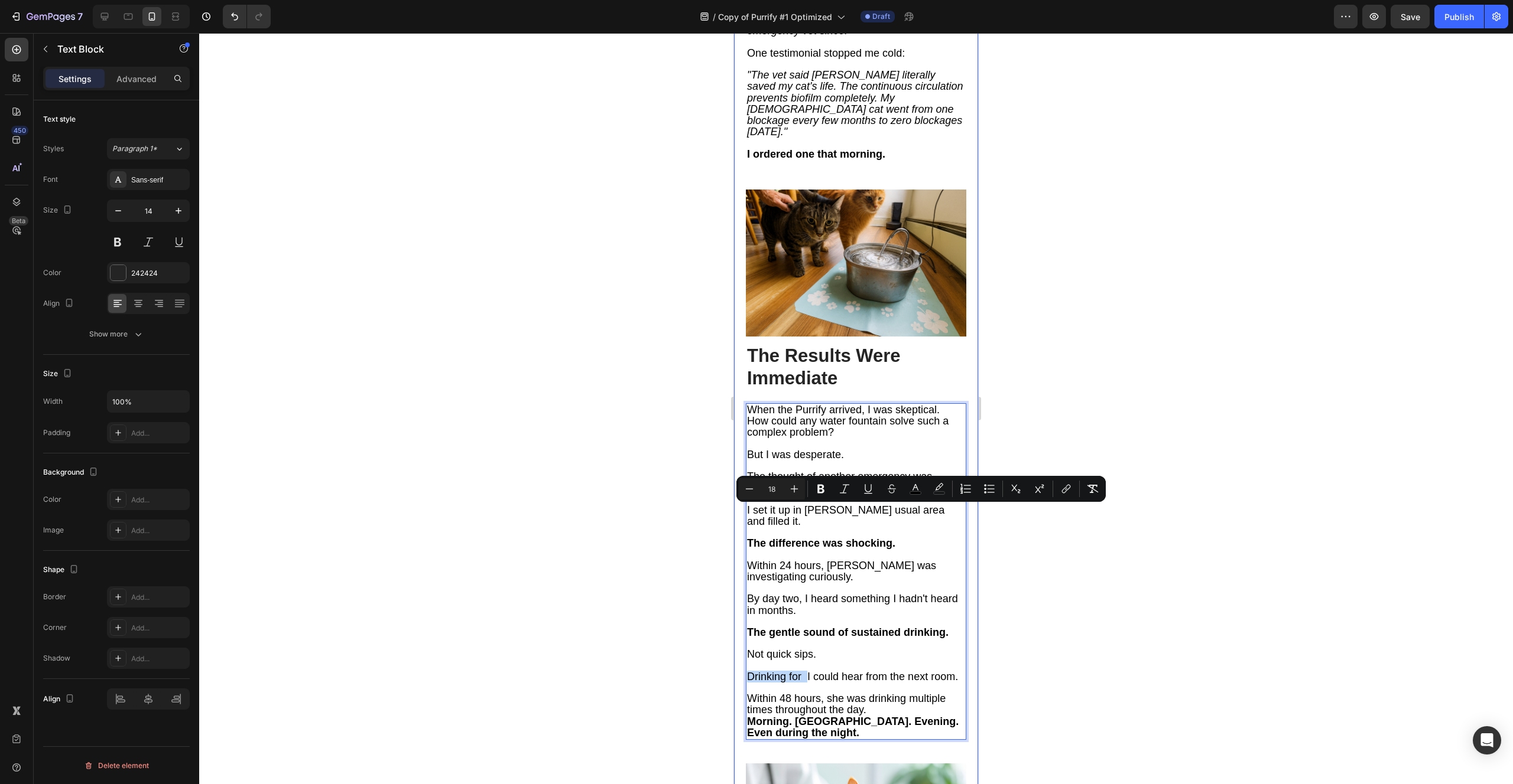
drag, startPoint x: 808, startPoint y: 515, endPoint x: 742, endPoint y: 512, distance: 66.1
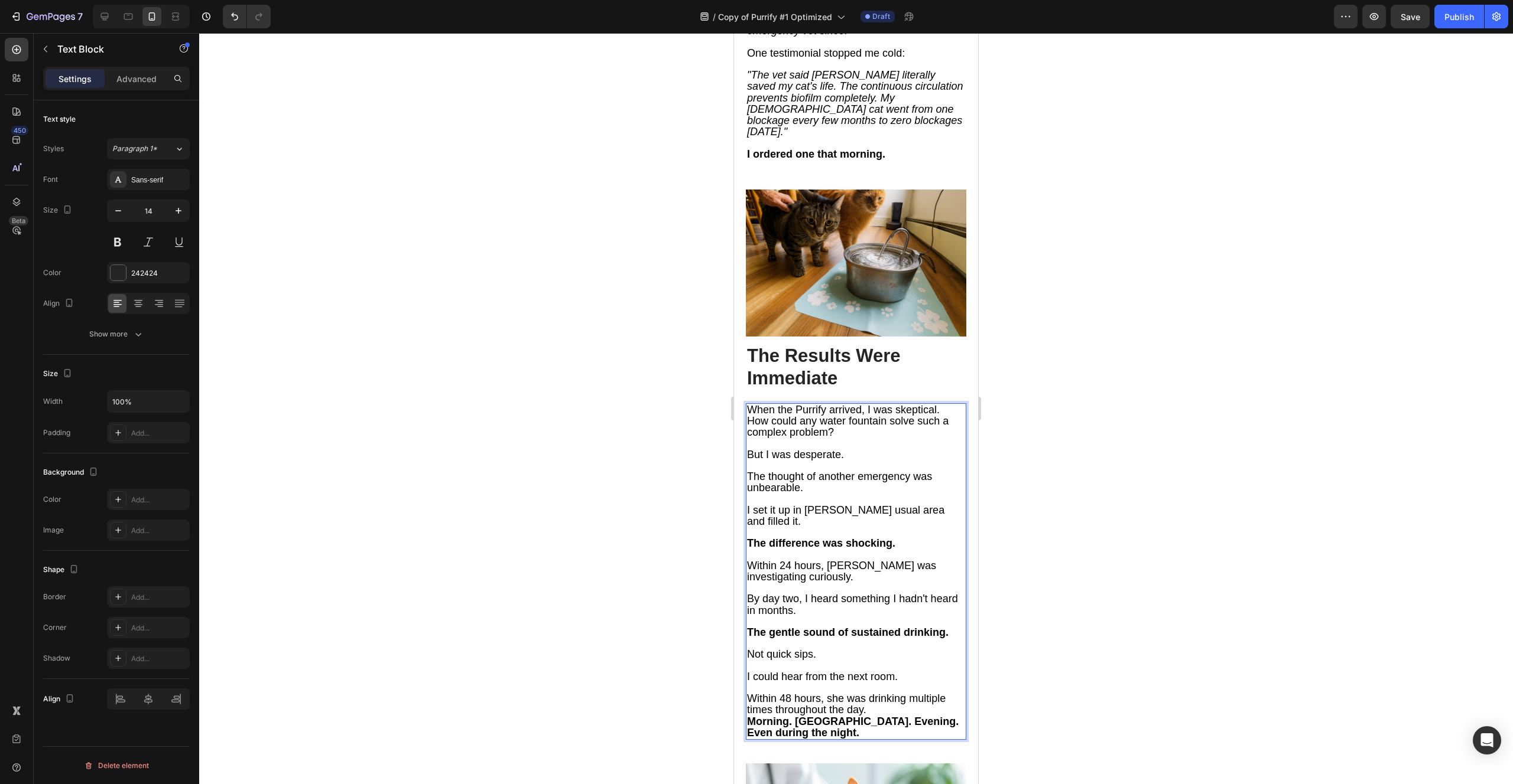
click at [908, 672] on p "I could hear from the next room." at bounding box center [856, 677] width 218 height 11
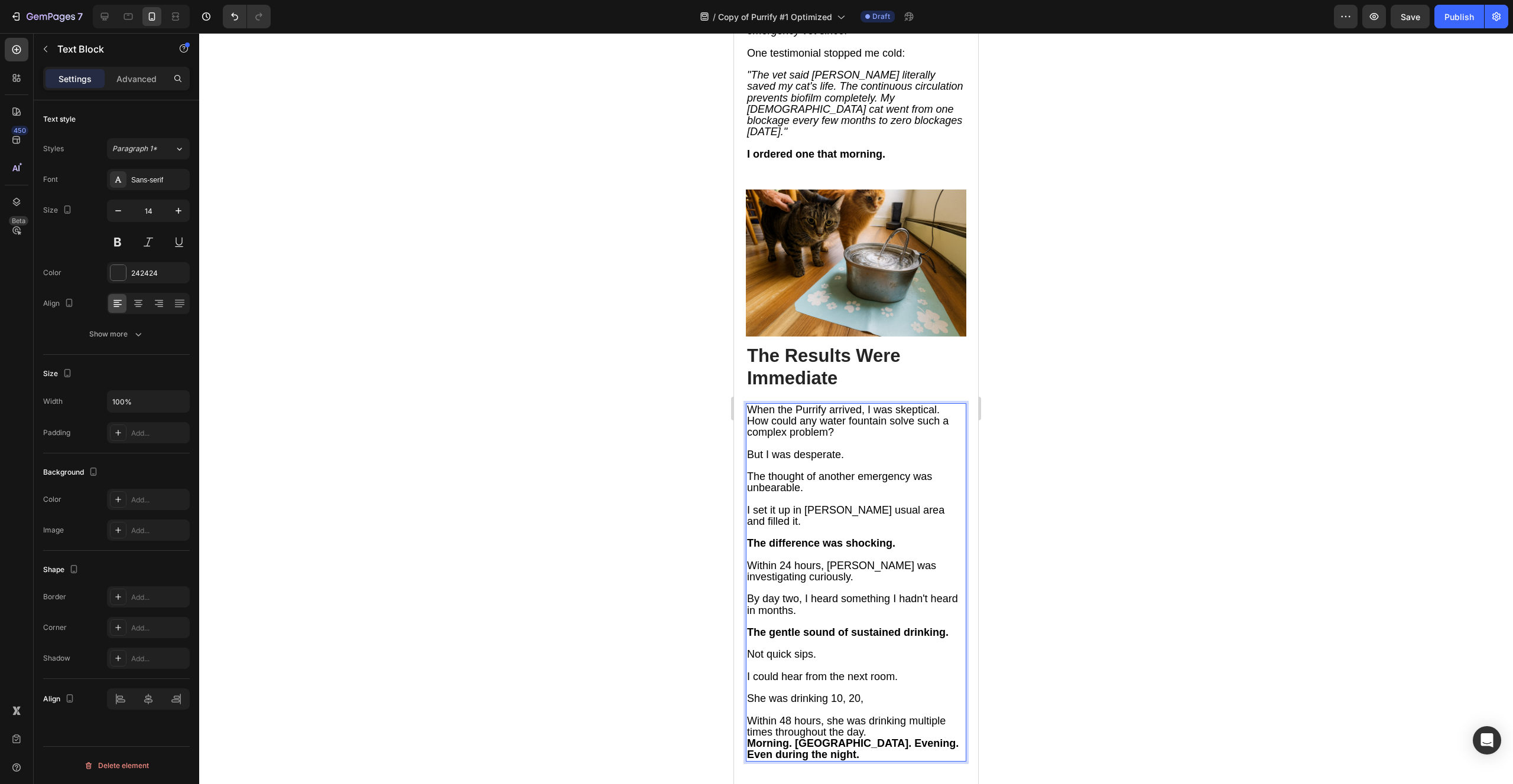
click at [843, 693] on span "She was drinking 10, 20," at bounding box center [805, 699] width 116 height 12
click at [853, 693] on span "She was drinking 5, 20," at bounding box center [802, 699] width 110 height 12
click at [863, 693] on p "She was drinking 5, 10," at bounding box center [856, 699] width 218 height 11
click at [784, 693] on span "She was drinking 5, 10, sometimes up to 20 minutes!" at bounding box center [850, 704] width 206 height 23
click at [854, 693] on span "She was drinking 5, 10, sometimes up to 20 minutes!" at bounding box center [850, 704] width 206 height 23
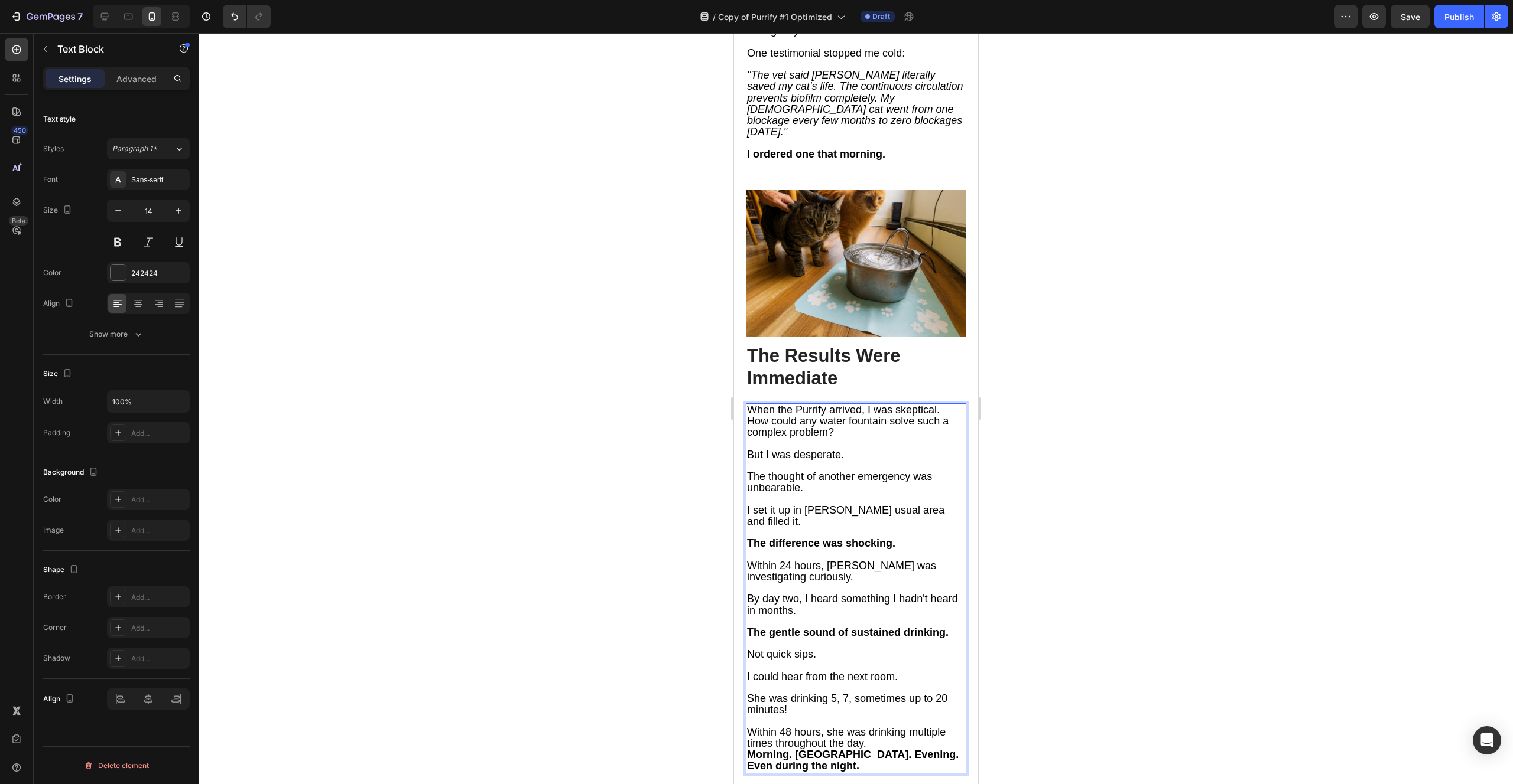
click at [945, 693] on span "She was drinking 5, 7, sometimes up to 20 minutes!" at bounding box center [847, 704] width 200 height 23
click at [884, 693] on p "She was drinking 5, 7, sometimes 15 minutes!" at bounding box center [856, 699] width 218 height 11
click at [877, 716] on p "Within 48 hours, she was drinking multiple times throughout the day." at bounding box center [856, 727] width 218 height 22
click at [796, 749] on strong "Morning. [GEOGRAPHIC_DATA]. Evening. Even during the night." at bounding box center [853, 760] width 212 height 23
click at [900, 749] on strong "Morning. [GEOGRAPHIC_DATA]. Evening. Even during the night." at bounding box center [853, 760] width 212 height 23
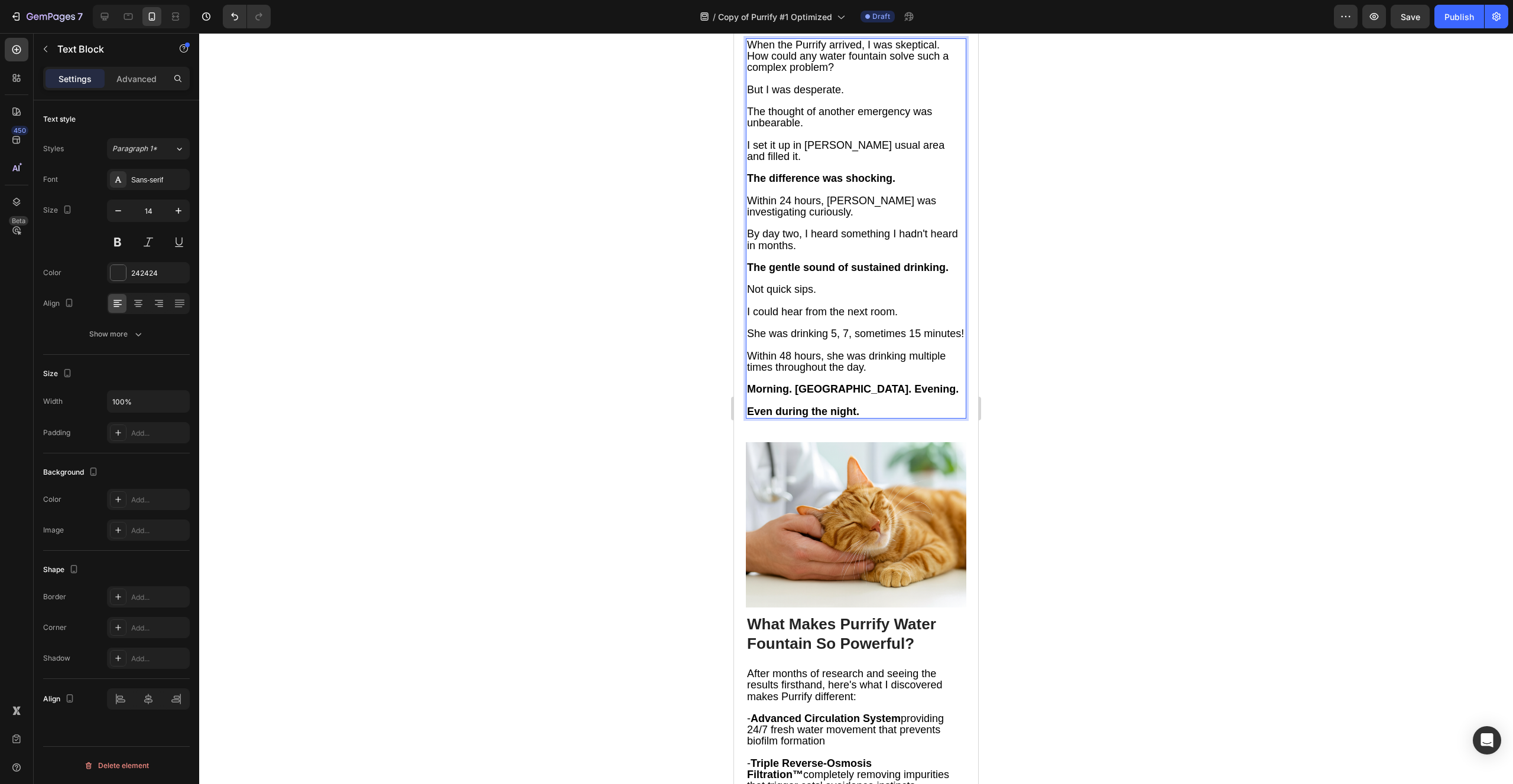
scroll to position [4843, 0]
